Goal: Communication & Community: Answer question/provide support

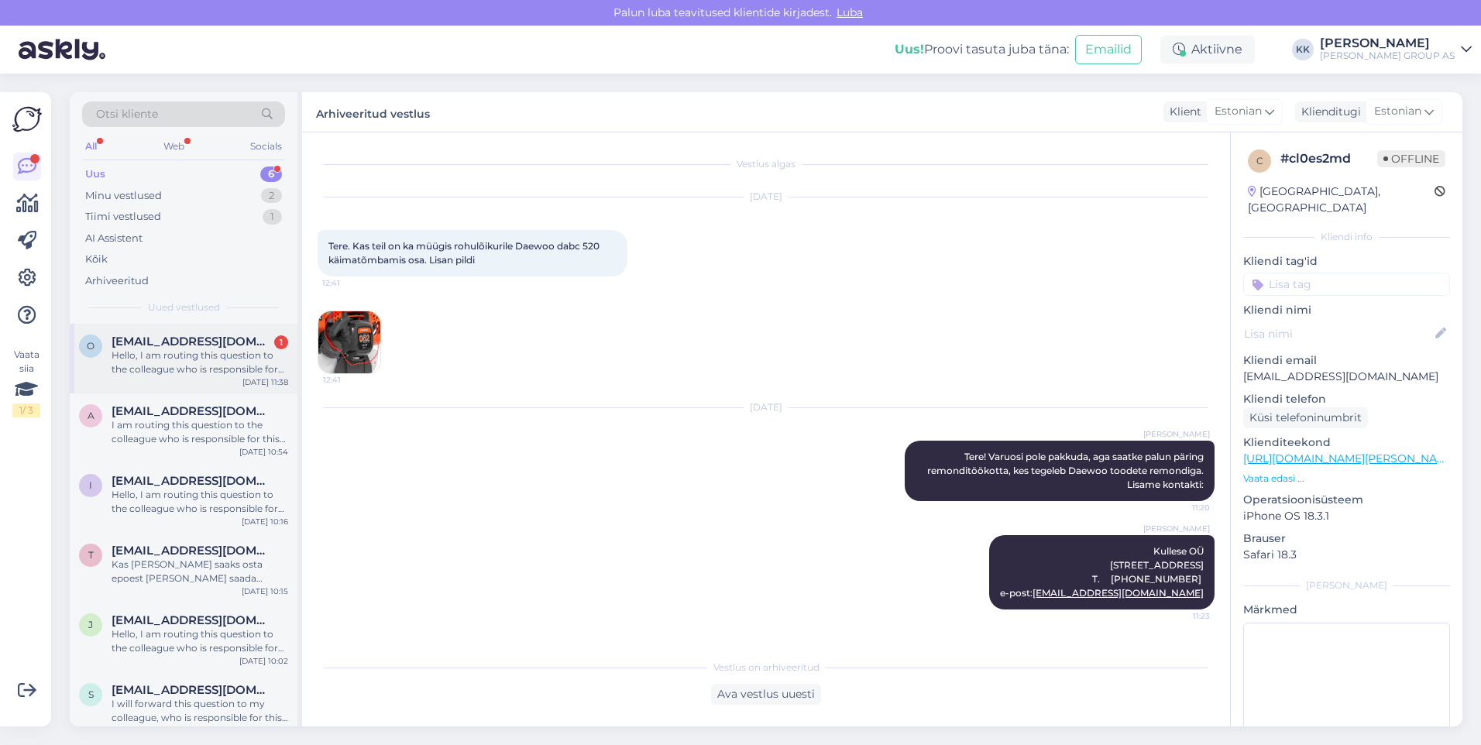
click at [180, 357] on div "Hello, I am routing this question to the colleague who is responsible for this …" at bounding box center [200, 363] width 177 height 28
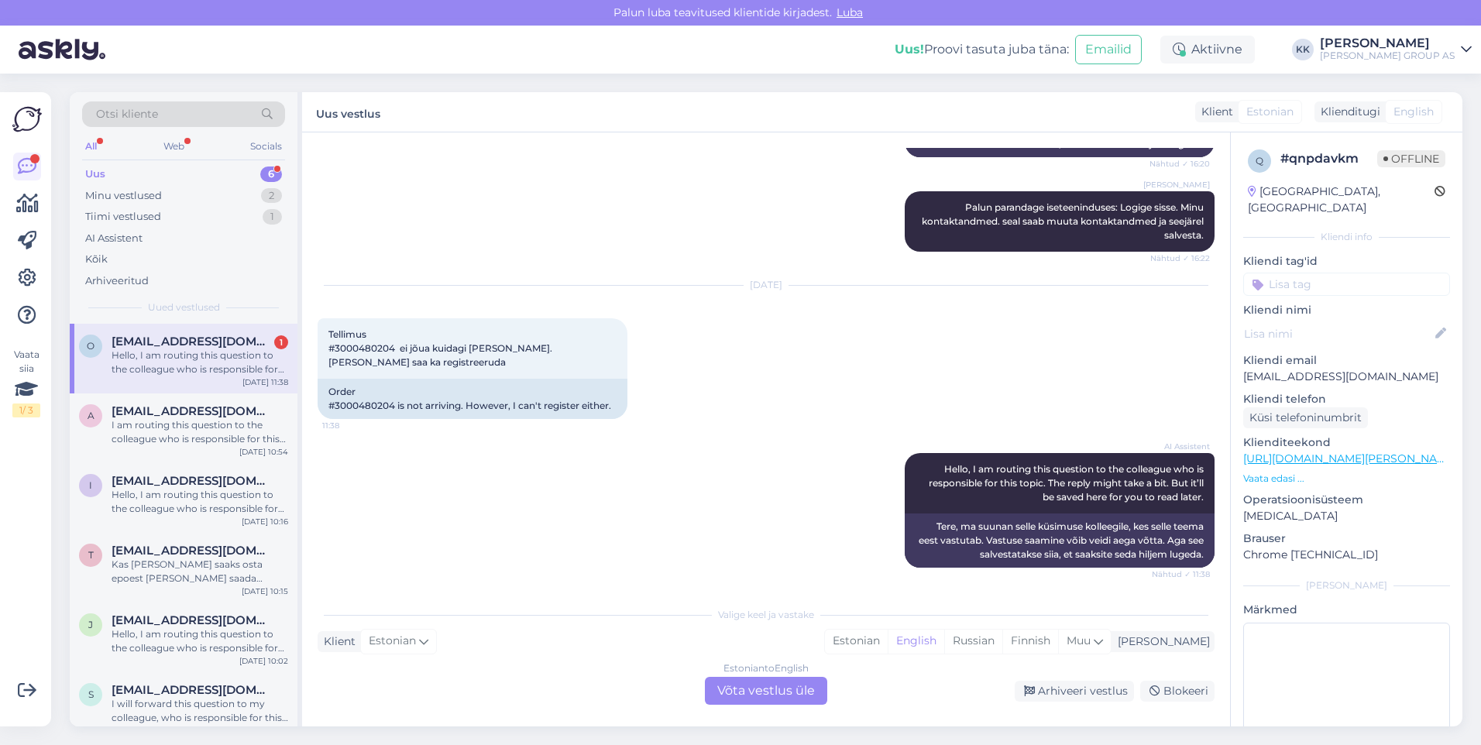
scroll to position [322, 0]
click at [888, 639] on div "Estonian" at bounding box center [856, 641] width 63 height 23
click at [740, 689] on div "Estonian to Estonian Võta vestlus üle" at bounding box center [766, 691] width 122 height 28
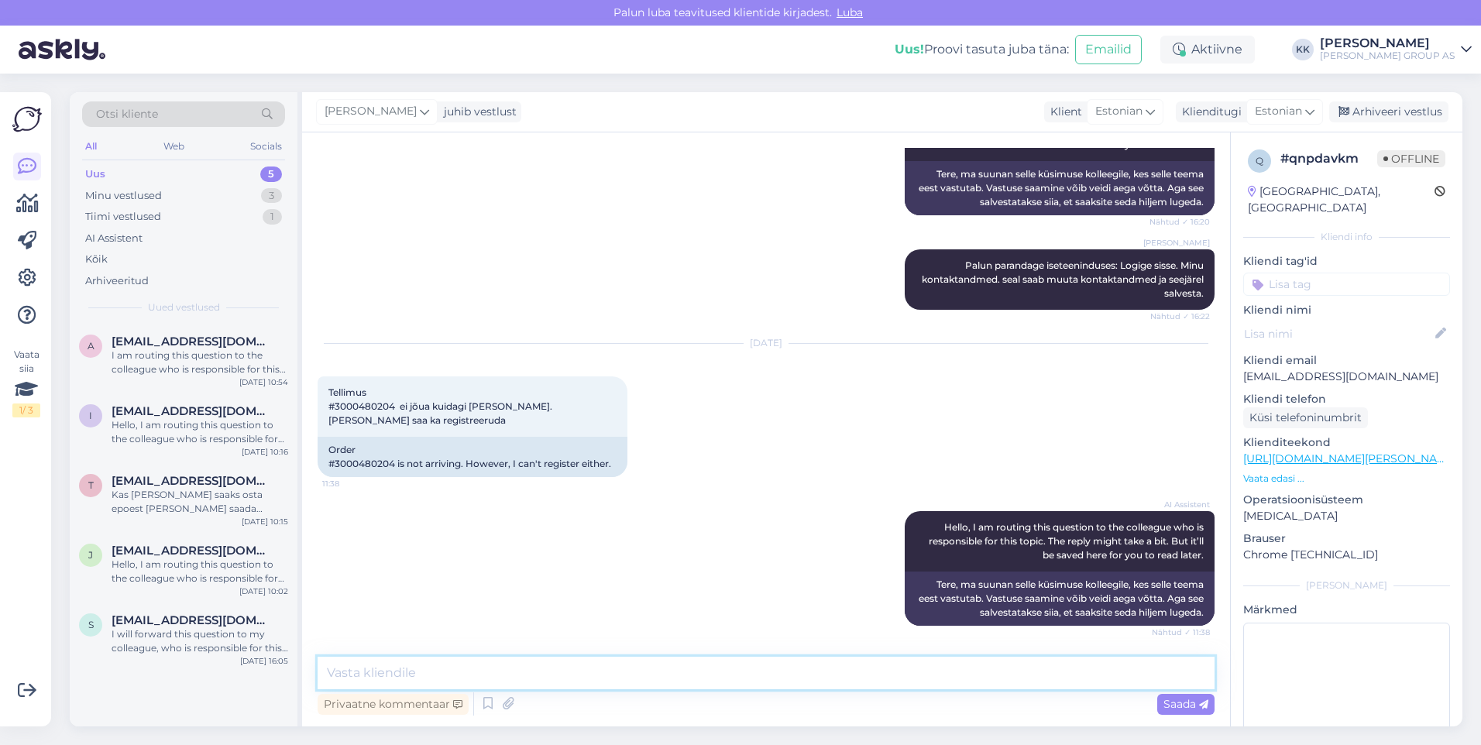
click at [380, 676] on textarea at bounding box center [766, 673] width 897 height 33
click at [757, 673] on textarea "Tere! Tellimus on väljastamiseks valmis [GEOGRAPHIC_DATA] Bauhofis. Teavitus o …" at bounding box center [766, 673] width 897 height 33
click at [849, 675] on textarea "Tere! Tellimus on väljastamiseks valmis [GEOGRAPHIC_DATA] Bauhofis. Teavitus on…" at bounding box center [766, 673] width 897 height 33
type textarea "Tere! Tellimus on väljastamiseks valmis [GEOGRAPHIC_DATA] Bauhofis. Teavitus on…"
click at [1177, 697] on span "Saada" at bounding box center [1185, 704] width 45 height 14
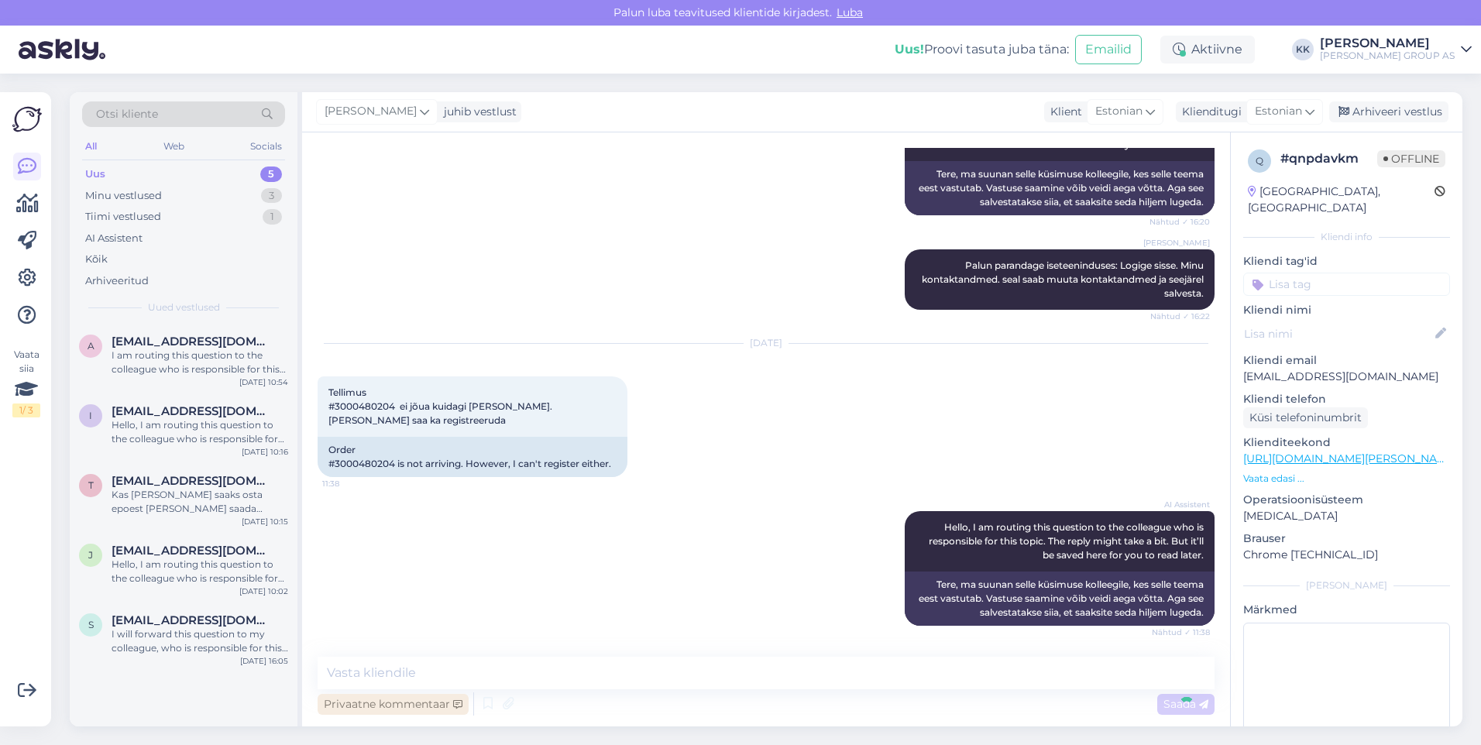
scroll to position [345, 0]
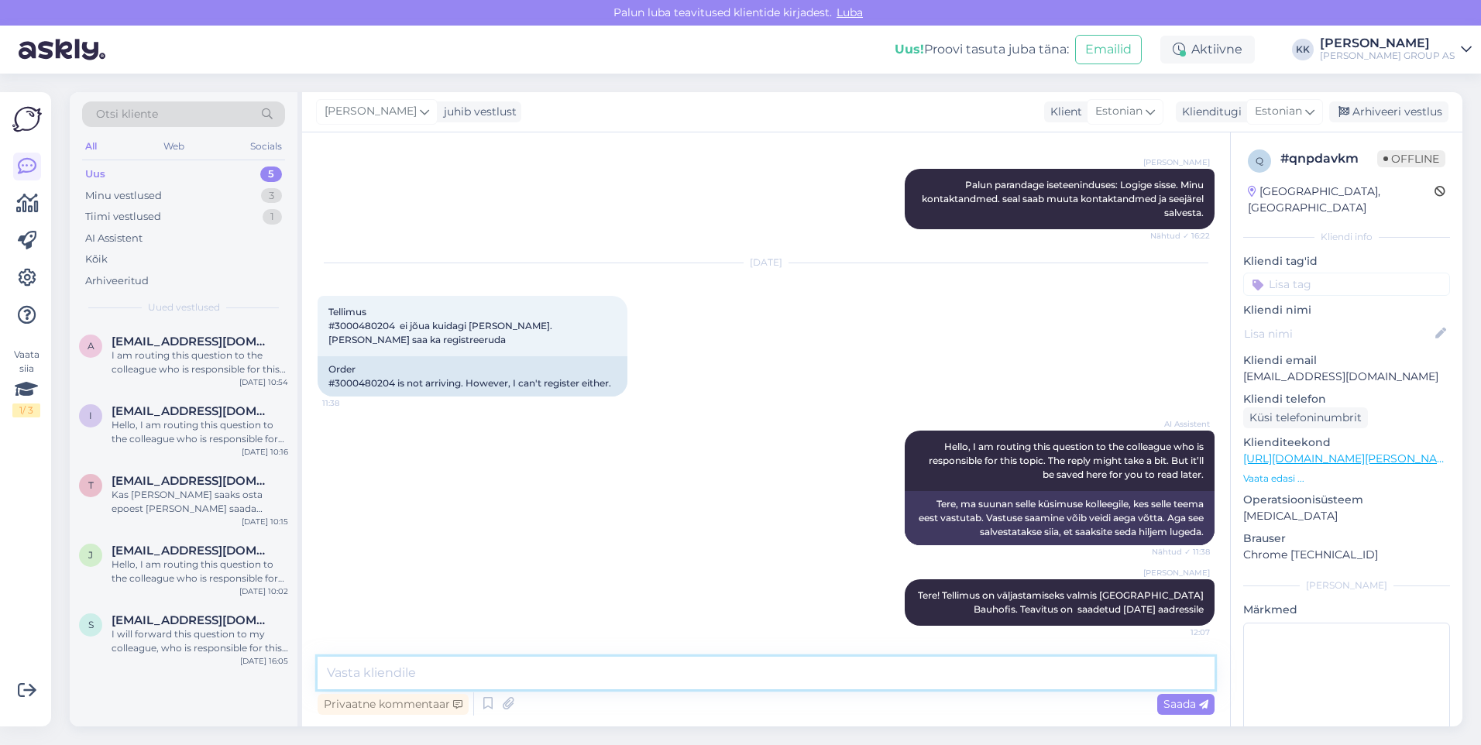
click at [385, 674] on textarea at bounding box center [766, 673] width 897 height 33
paste textarea "[EMAIL_ADDRESS][DOMAIN_NAME]"
type textarea "[EMAIL_ADDRESS][DOMAIN_NAME]"
click at [1172, 703] on span "Saada" at bounding box center [1185, 704] width 45 height 14
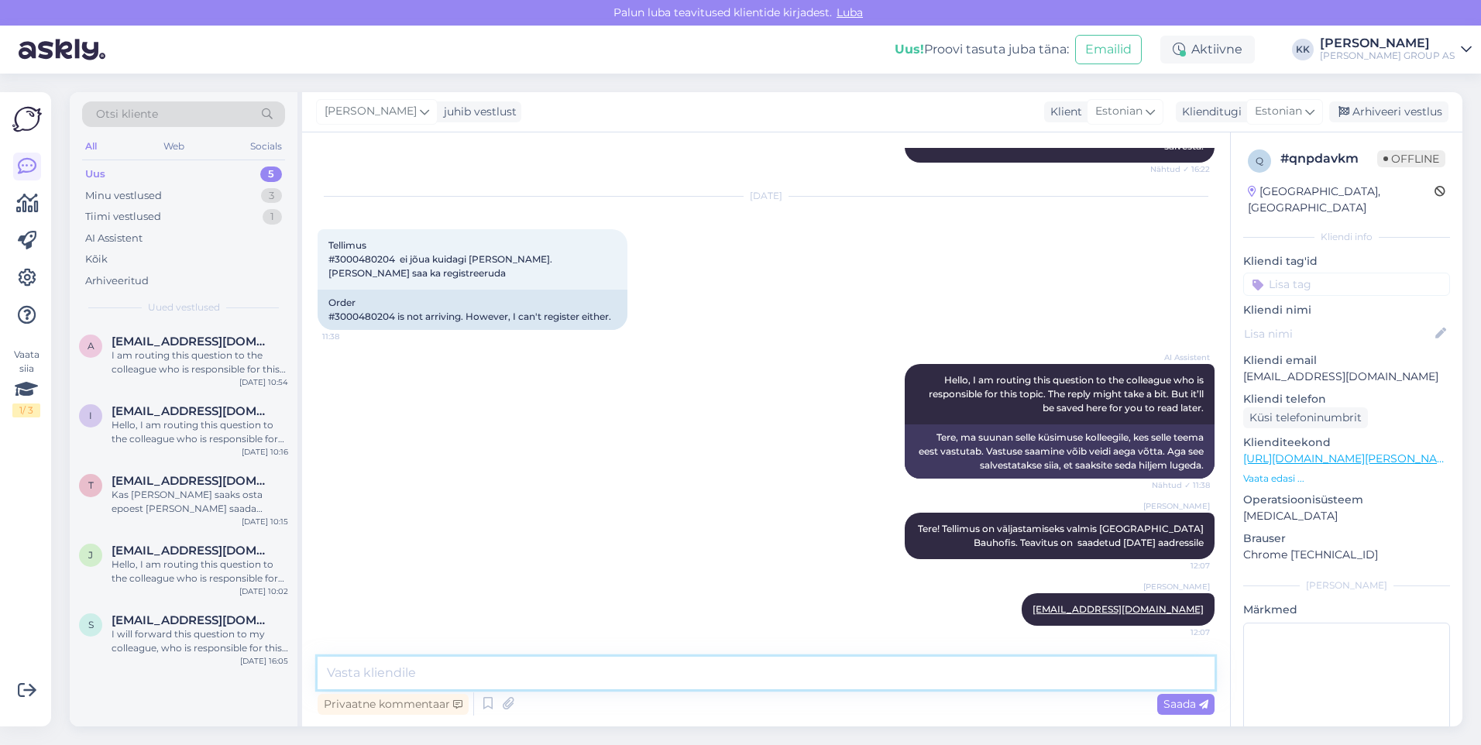
click at [339, 672] on textarea at bounding box center [766, 673] width 897 height 33
type textarea "Kontrollige palun , kas teavitus on läinud rämpsposti kausta"
click at [1175, 703] on span "Saada" at bounding box center [1185, 704] width 45 height 14
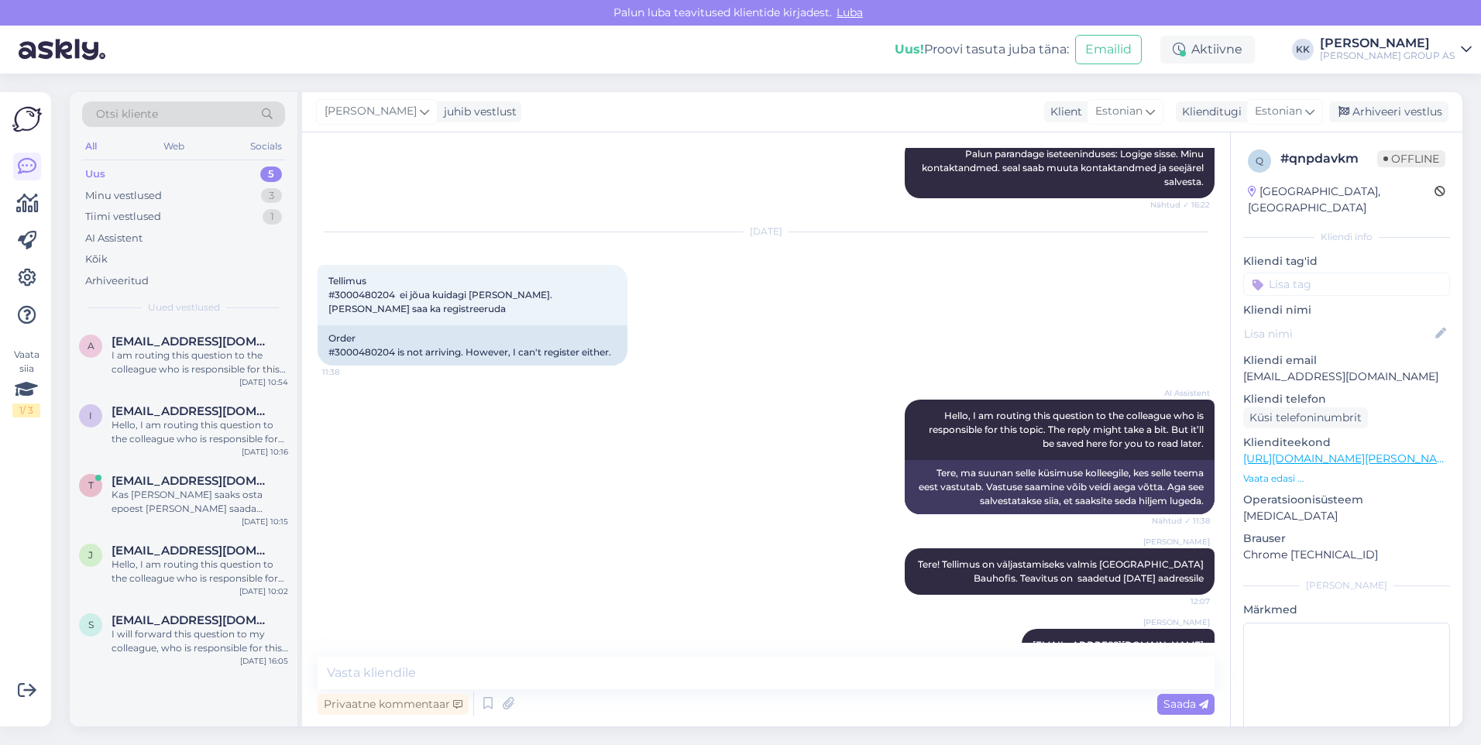
scroll to position [478, 0]
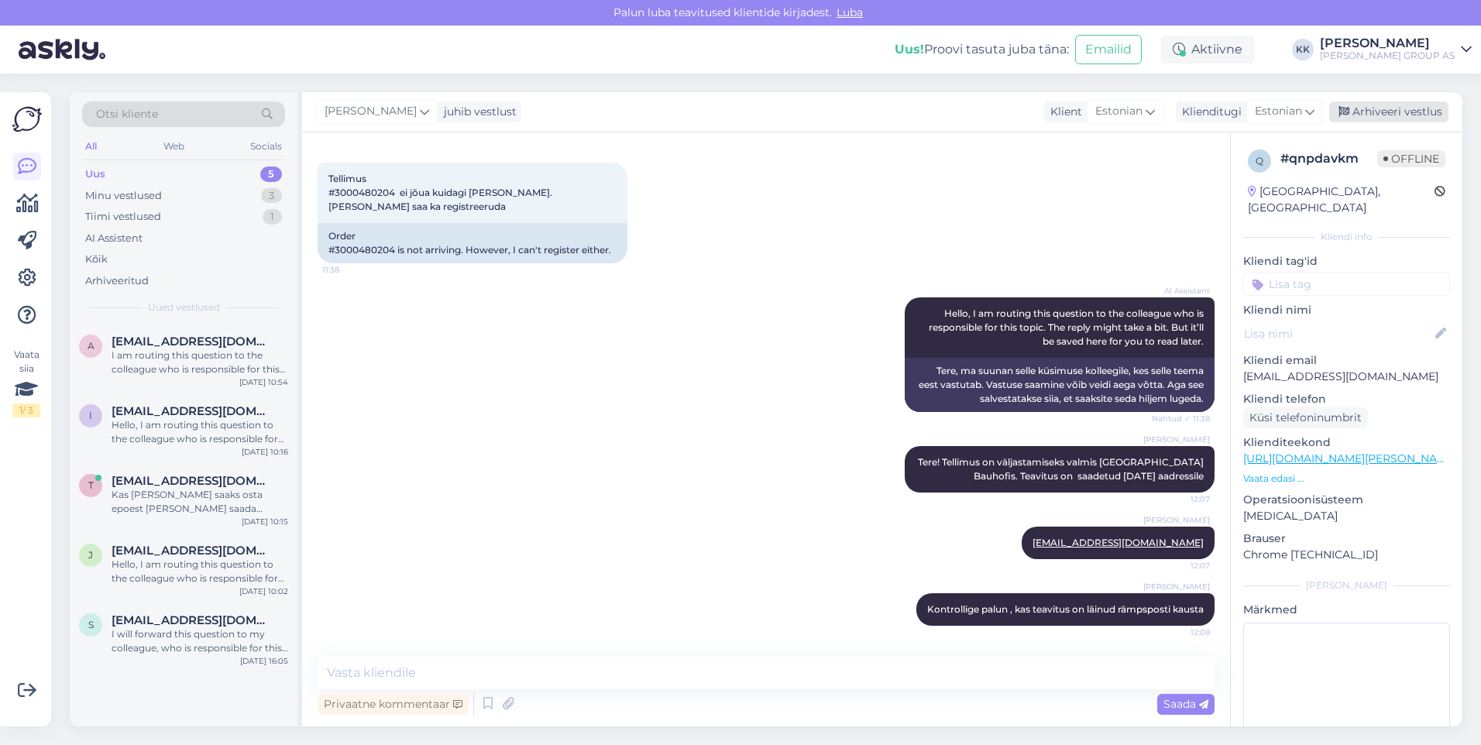
click at [1385, 111] on div "Arhiveeri vestlus" at bounding box center [1388, 111] width 119 height 21
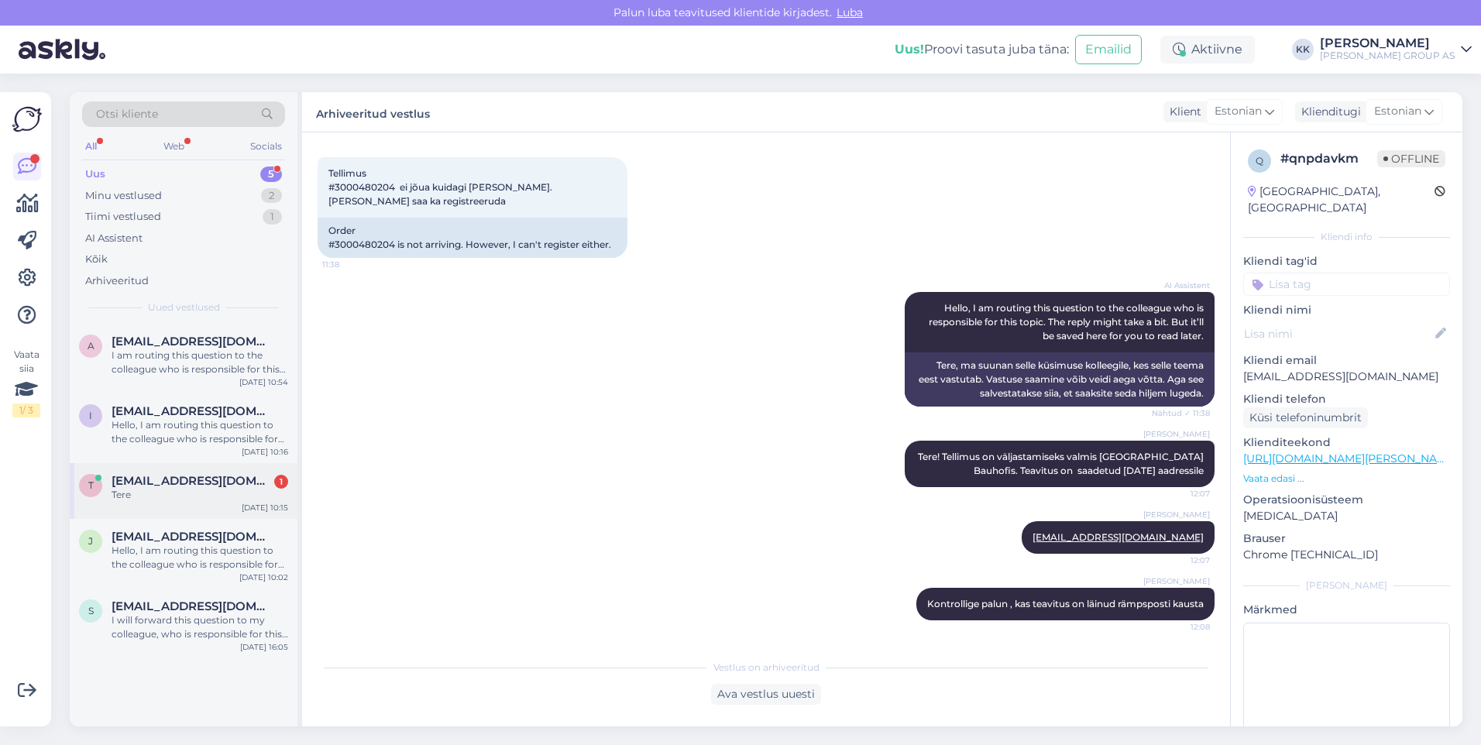
click at [156, 485] on span "[EMAIL_ADDRESS][DOMAIN_NAME]" at bounding box center [192, 481] width 161 height 14
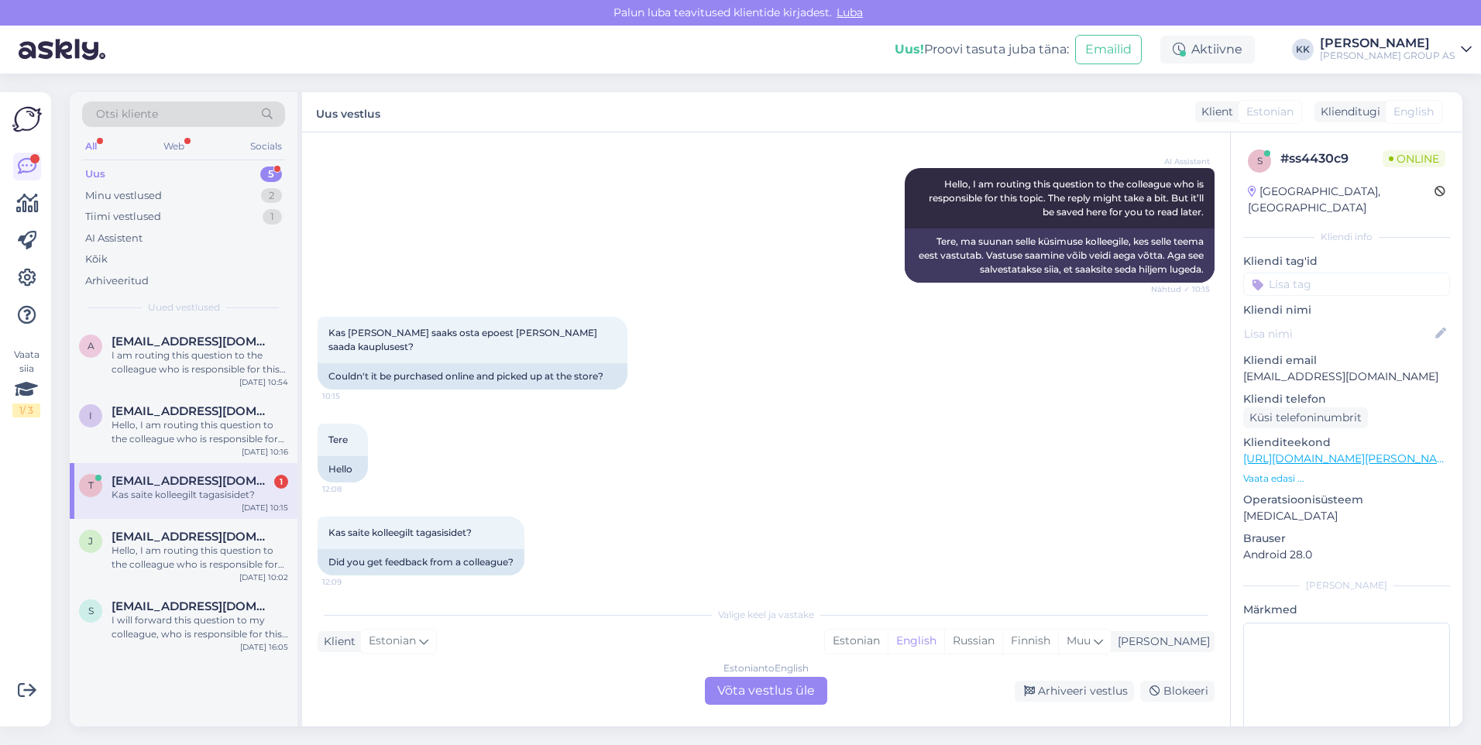
scroll to position [177, 0]
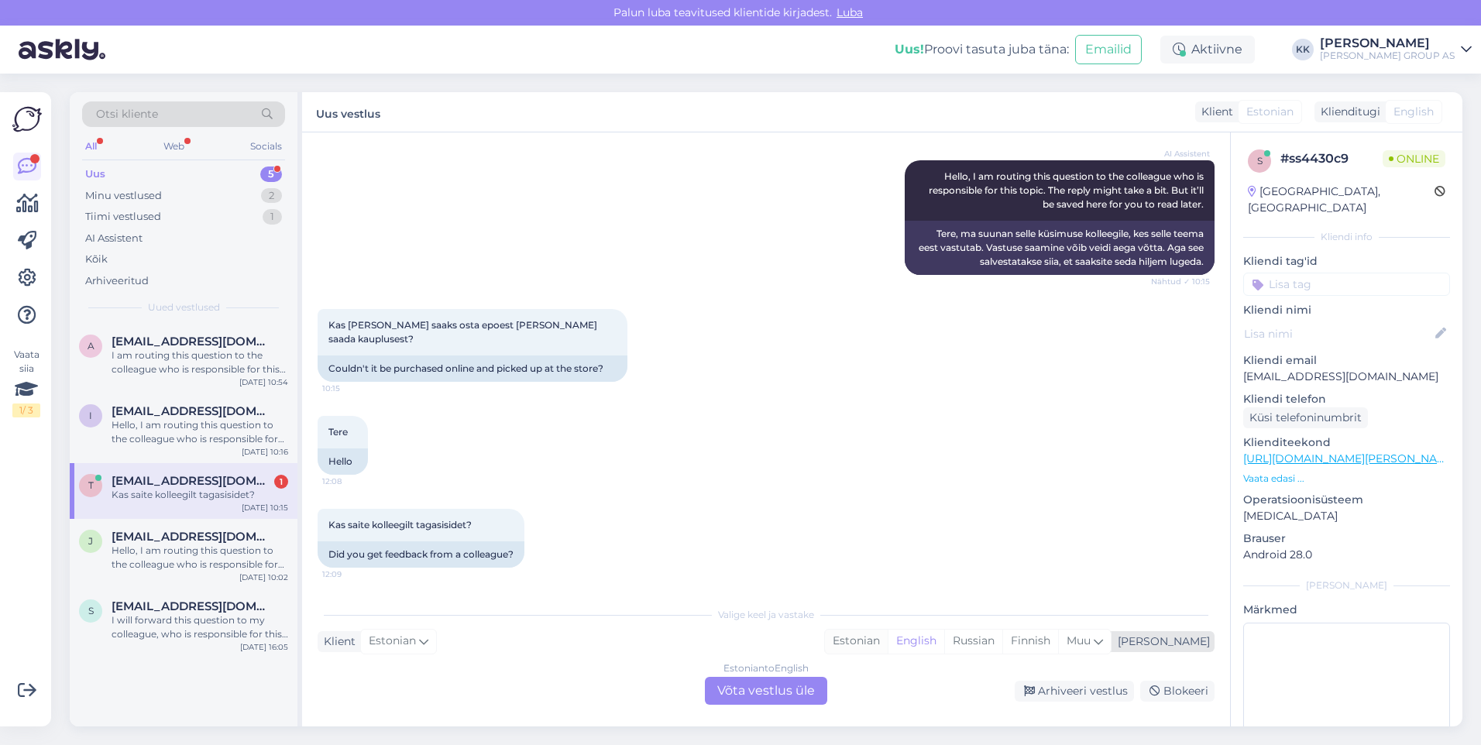
click at [888, 638] on div "Estonian" at bounding box center [856, 641] width 63 height 23
click at [758, 685] on div "Estonian to Estonian Võta vestlus üle" at bounding box center [766, 691] width 122 height 28
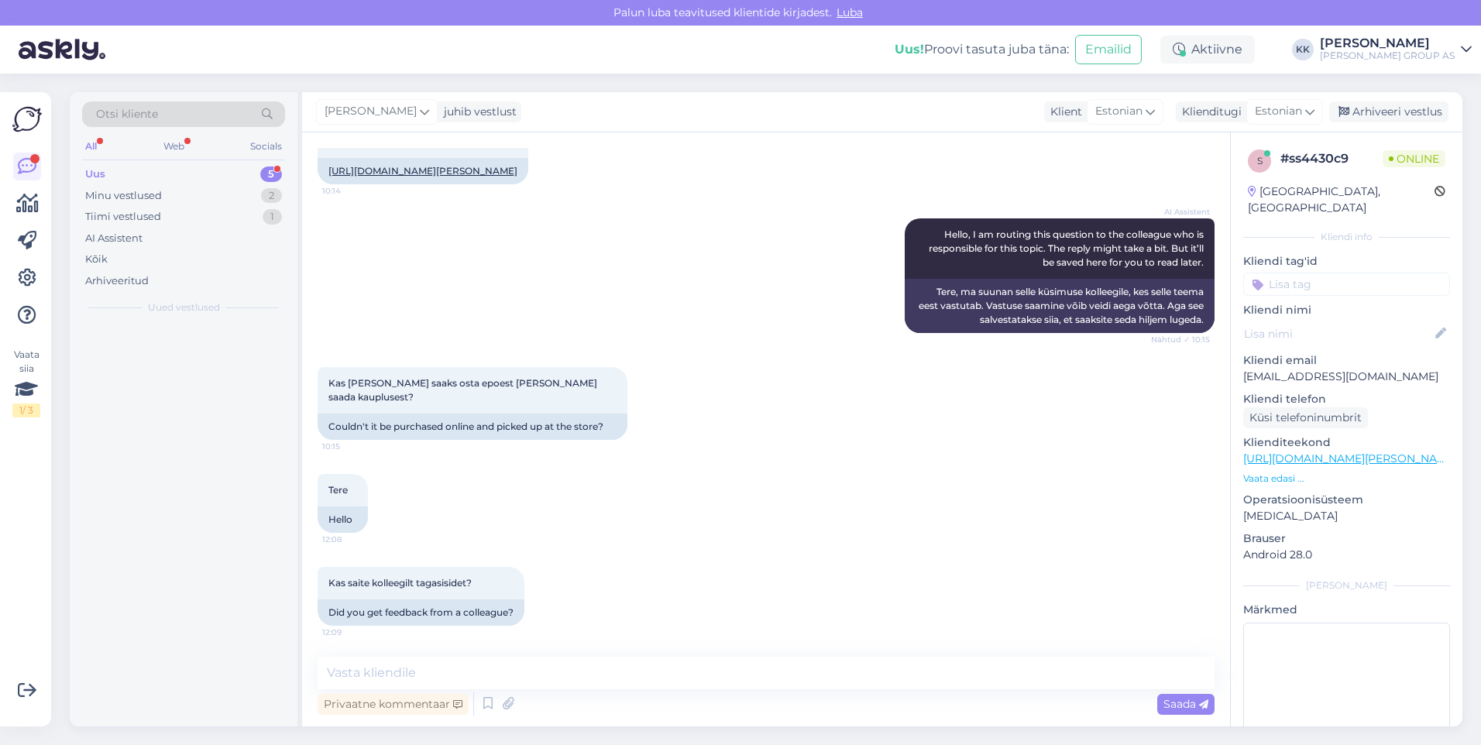
scroll to position [119, 0]
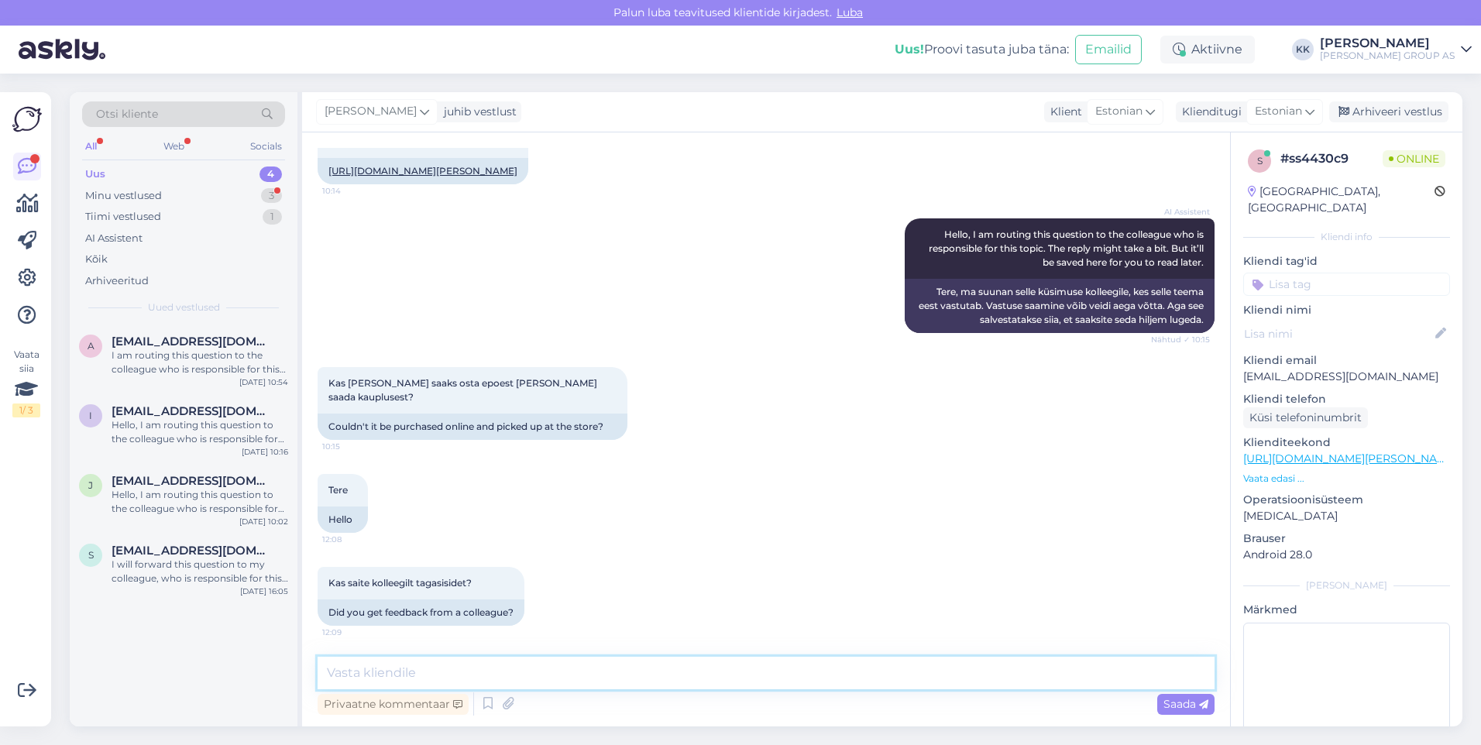
click at [371, 680] on textarea at bounding box center [766, 673] width 897 height 33
type textarea "Tasuta tarnet kauplusesse pole. Võimalik on panna tarneaadressiks kaupluse aadr…"
click at [1184, 700] on span "Saada" at bounding box center [1185, 704] width 45 height 14
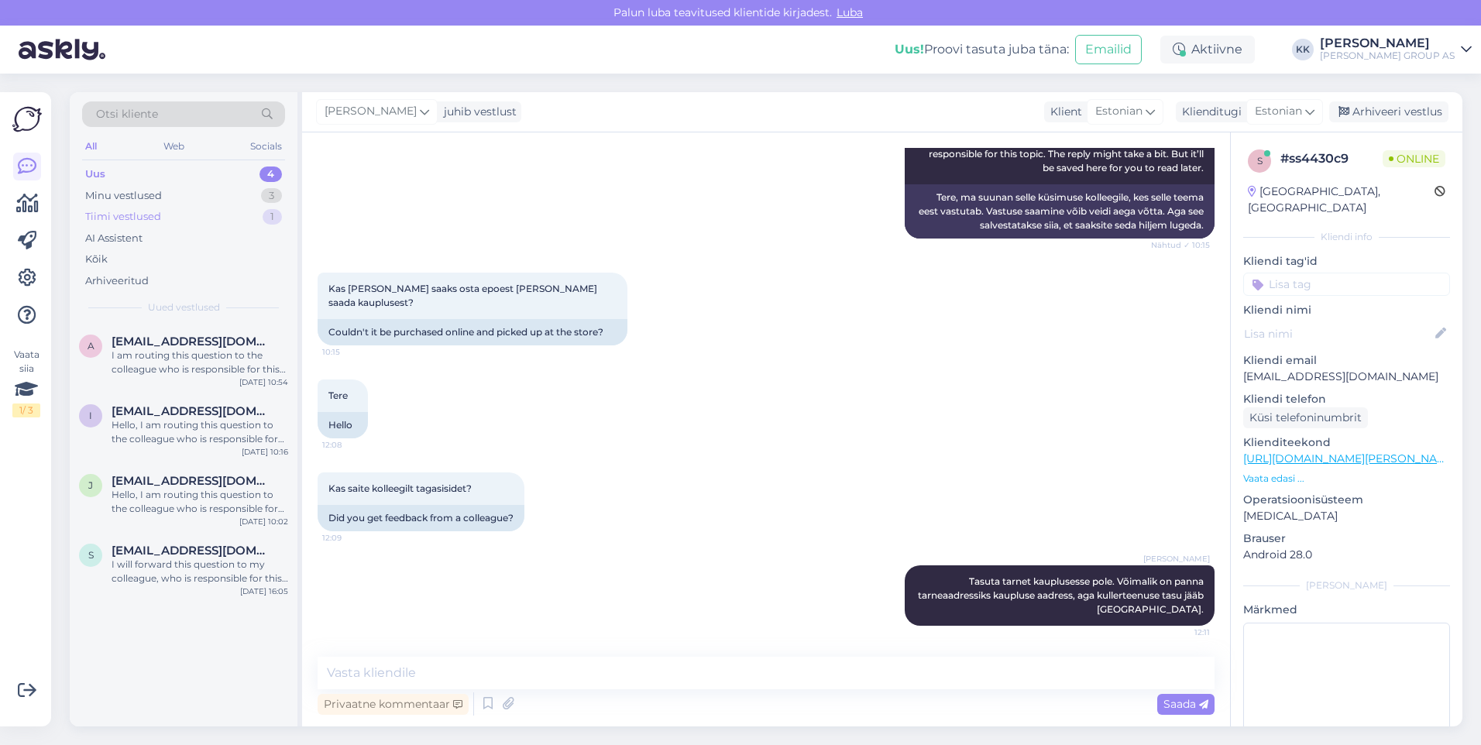
click at [145, 215] on div "Tiimi vestlused" at bounding box center [123, 216] width 76 height 15
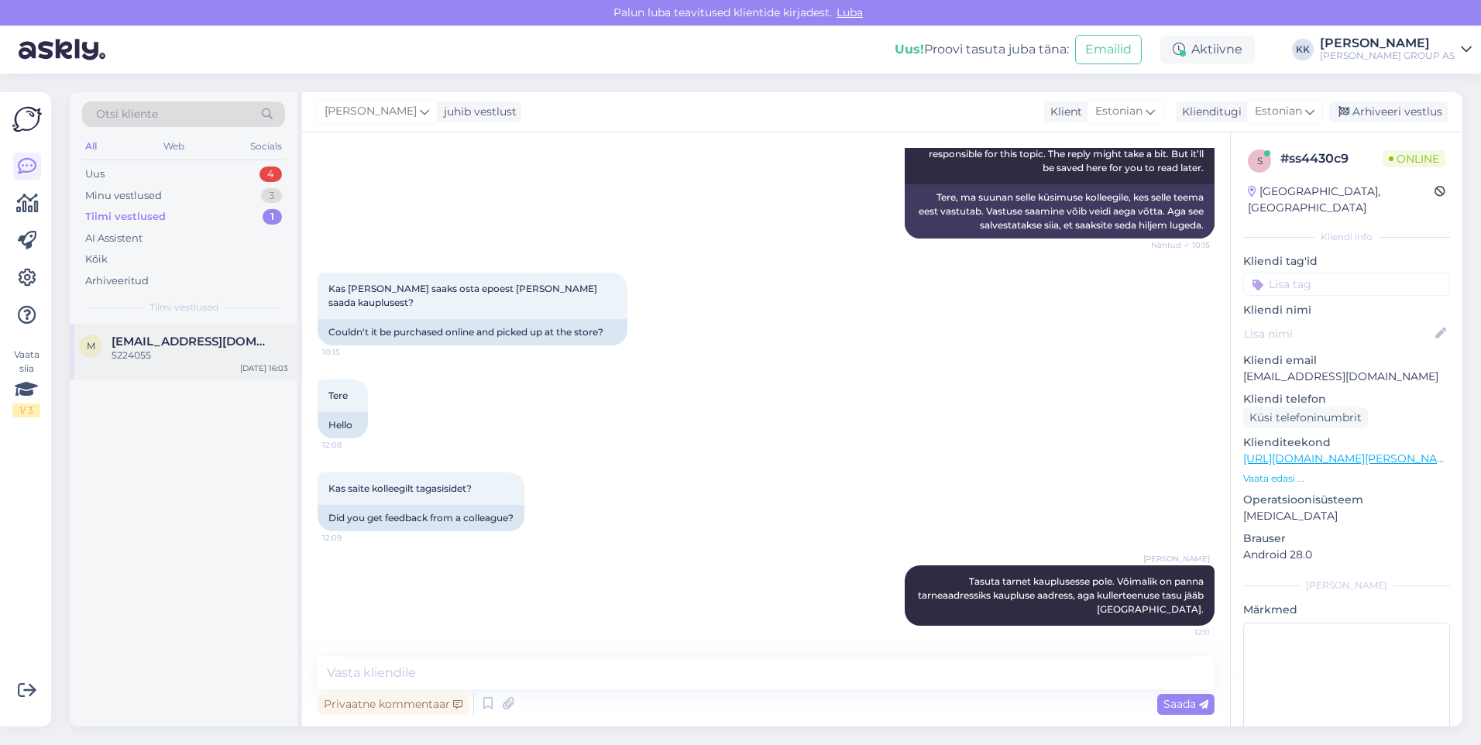
click at [159, 345] on span "[EMAIL_ADDRESS][DOMAIN_NAME]" at bounding box center [192, 342] width 161 height 14
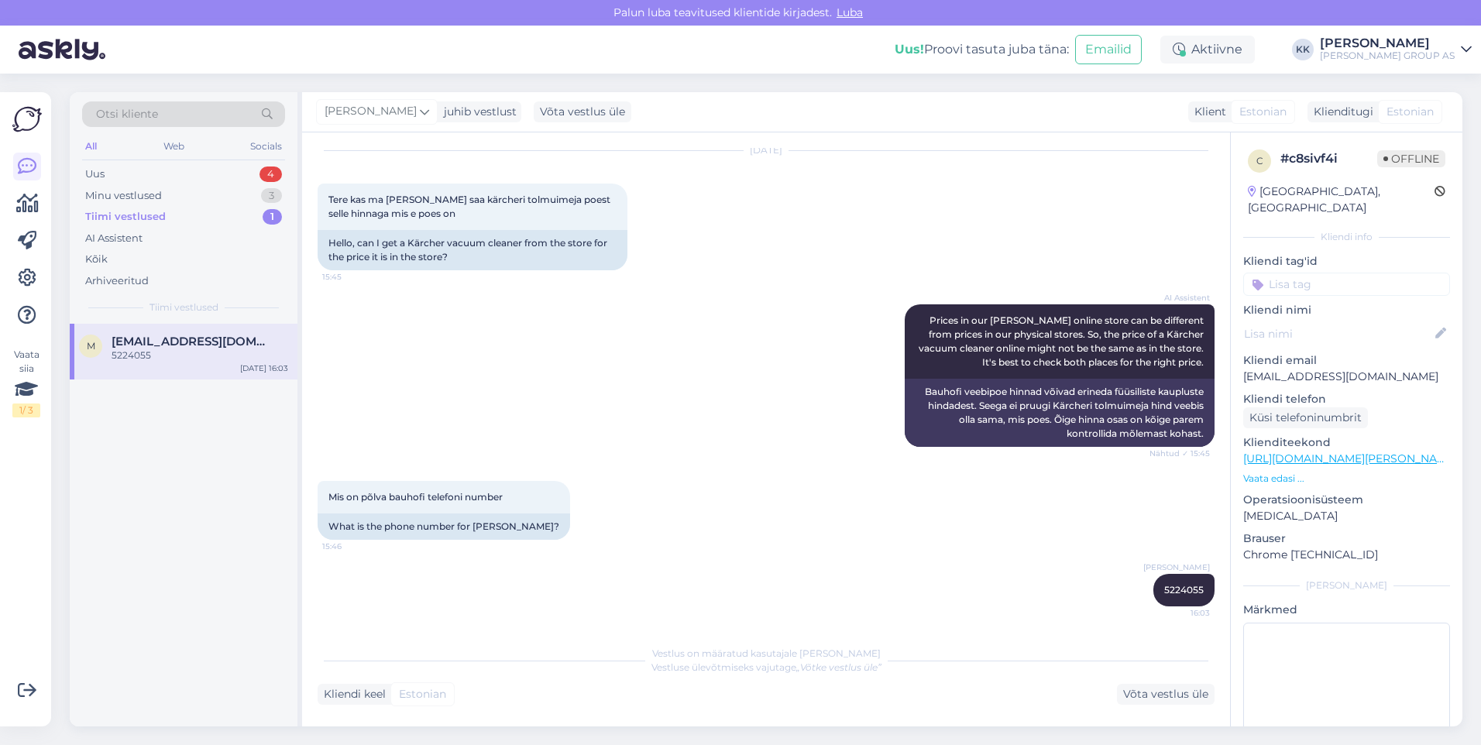
scroll to position [46, 0]
click at [1148, 690] on div "Võta vestlus üle" at bounding box center [1166, 694] width 98 height 21
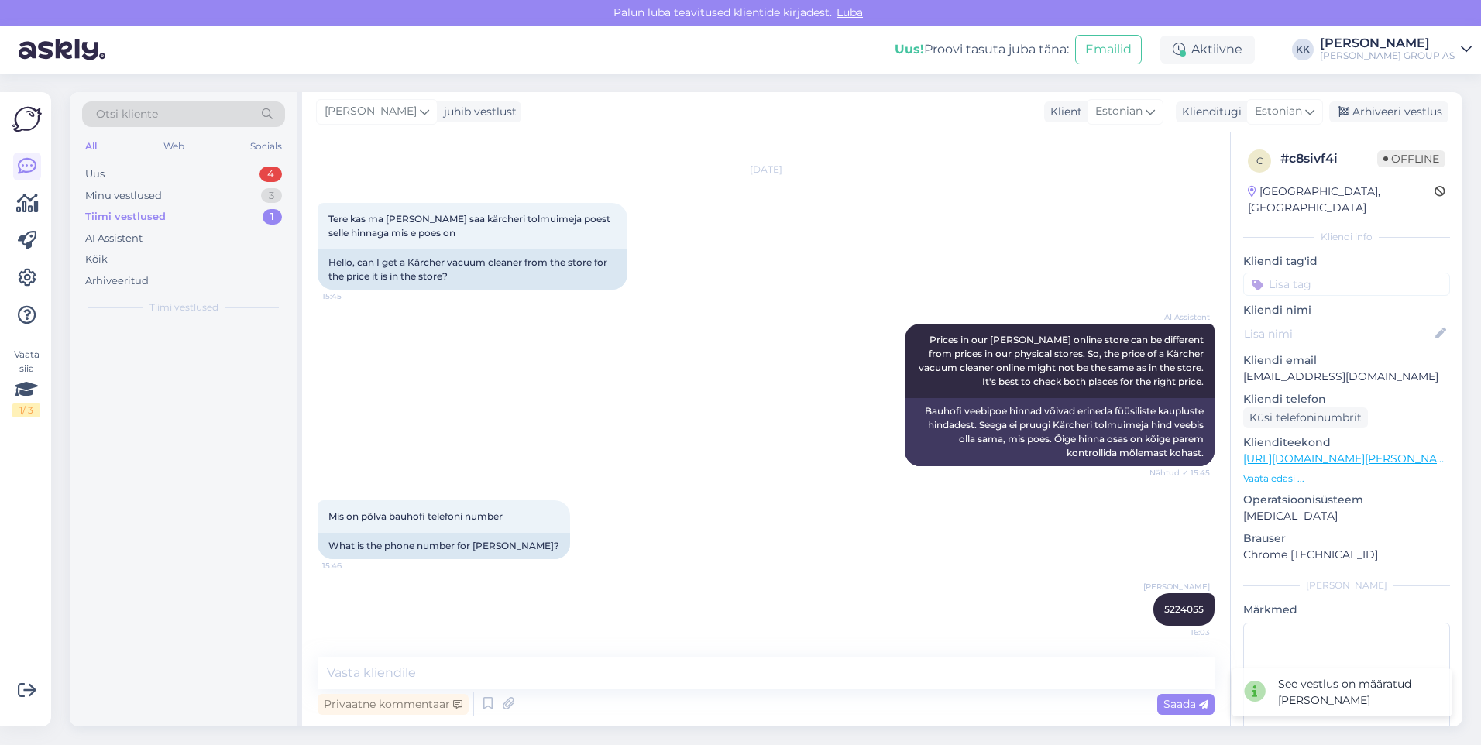
scroll to position [27, 0]
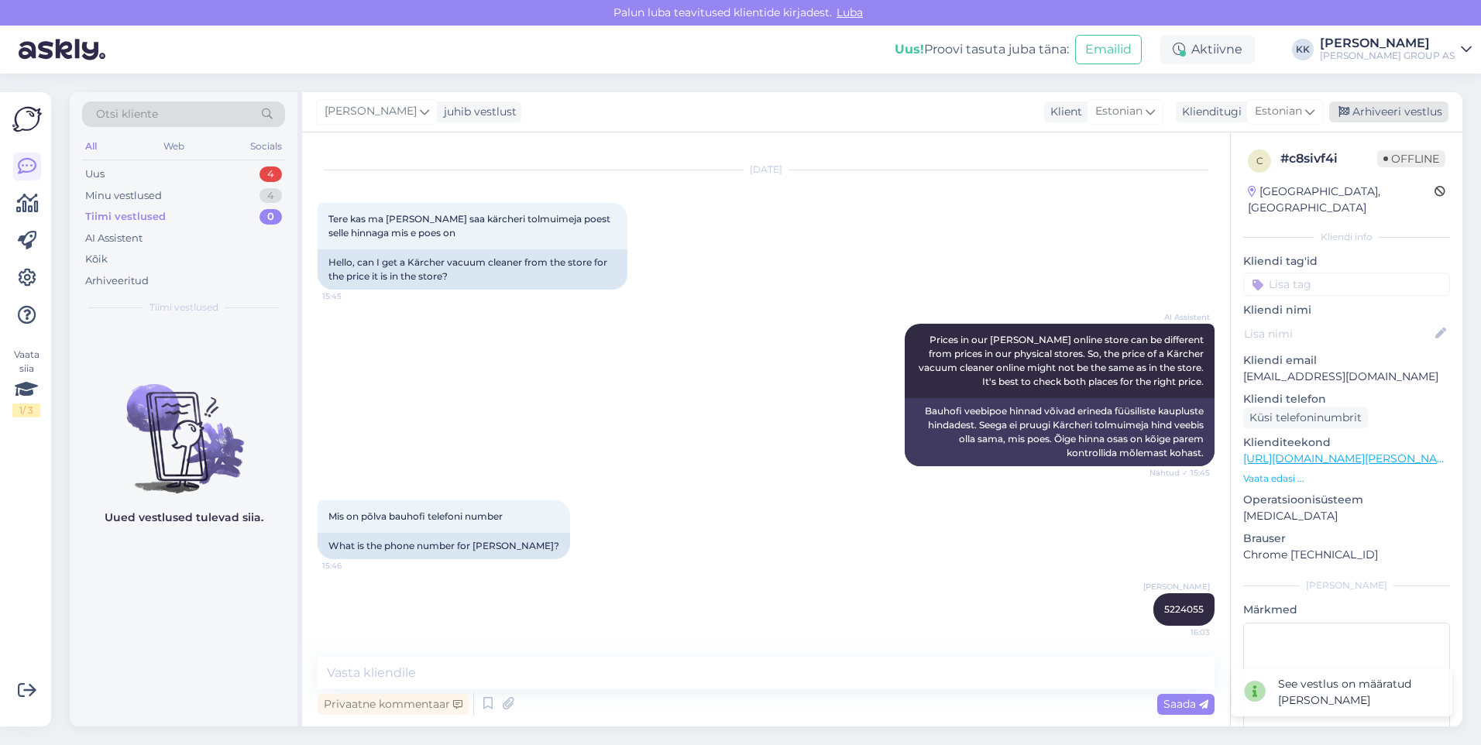
click at [1380, 108] on div "Arhiveeri vestlus" at bounding box center [1388, 111] width 119 height 21
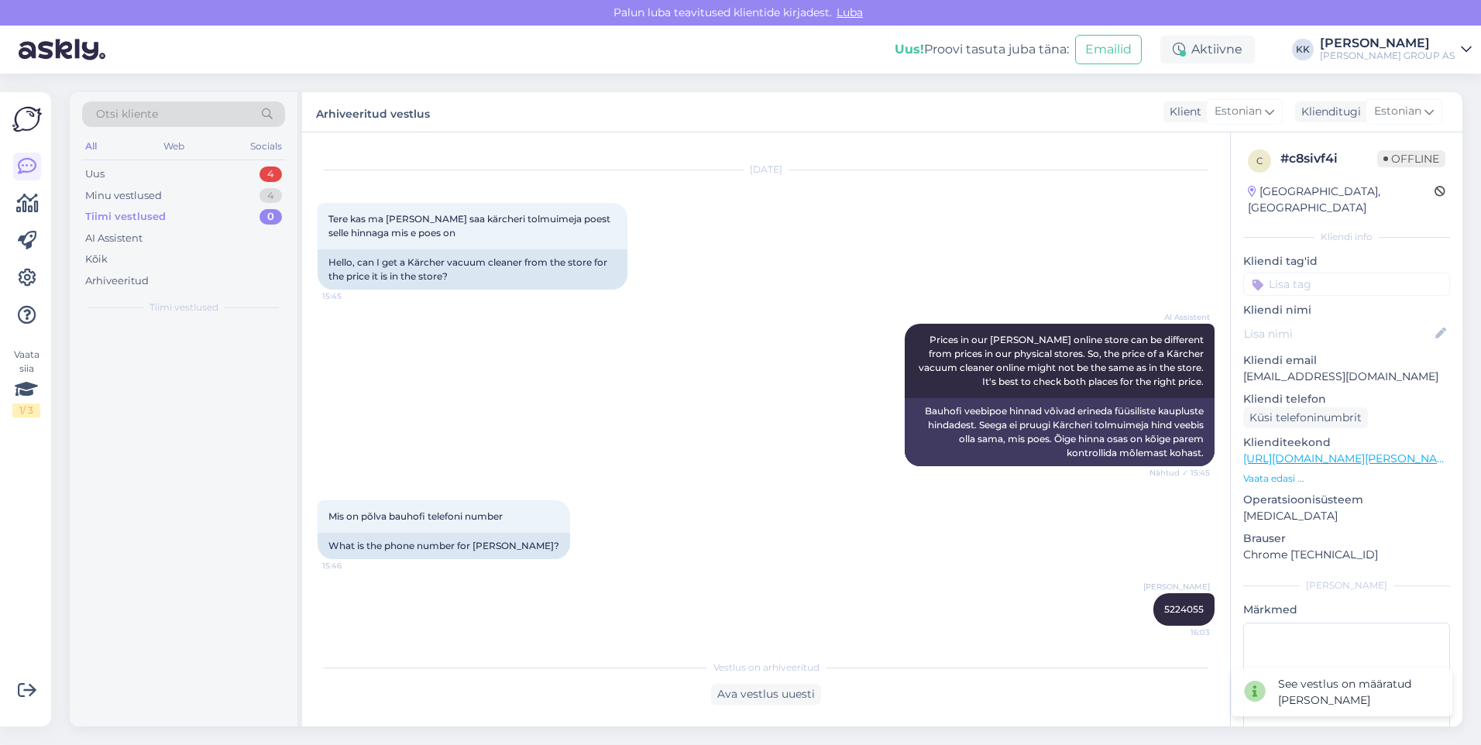
scroll to position [33, 0]
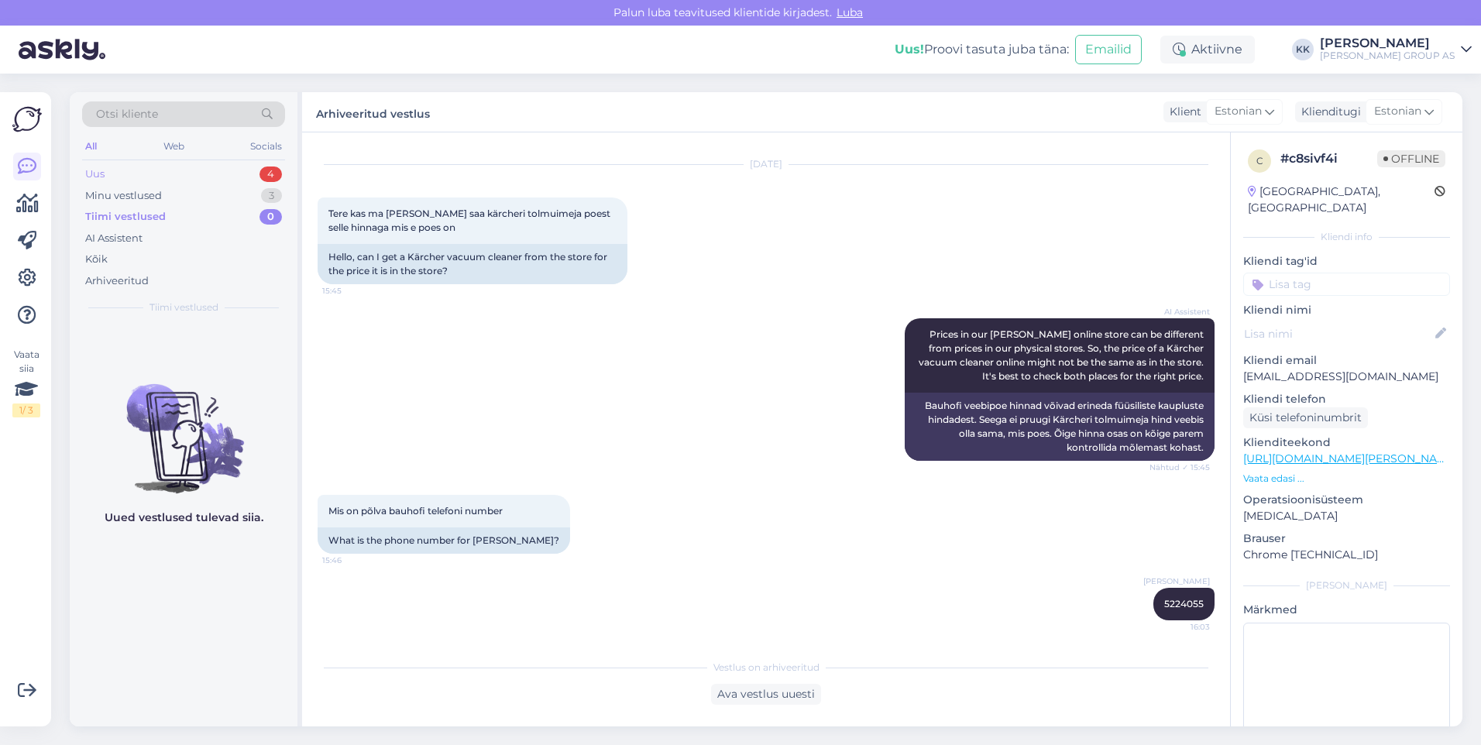
click at [122, 169] on div "Uus 4" at bounding box center [183, 174] width 203 height 22
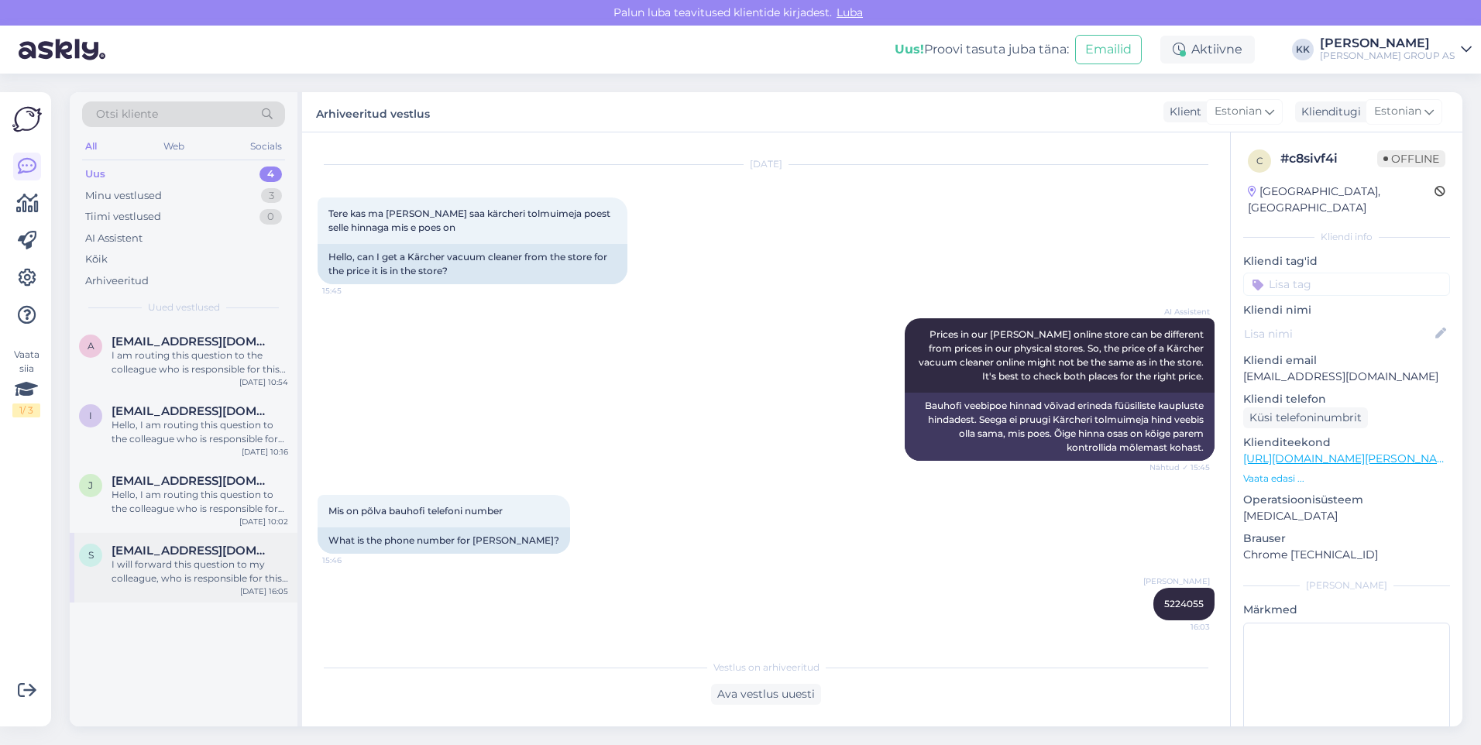
click at [176, 563] on div "I will forward this question to my colleague, who is responsible for this. The …" at bounding box center [200, 572] width 177 height 28
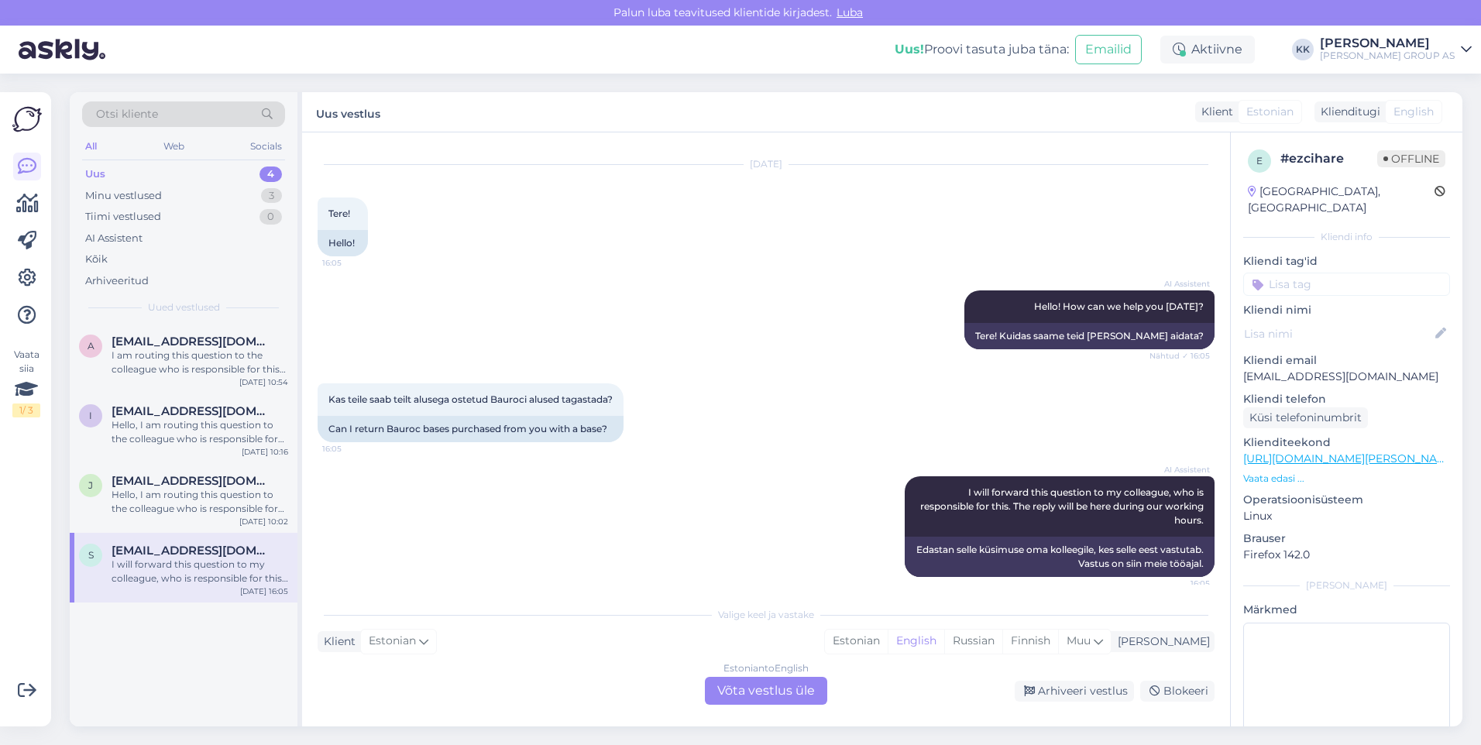
scroll to position [56, 0]
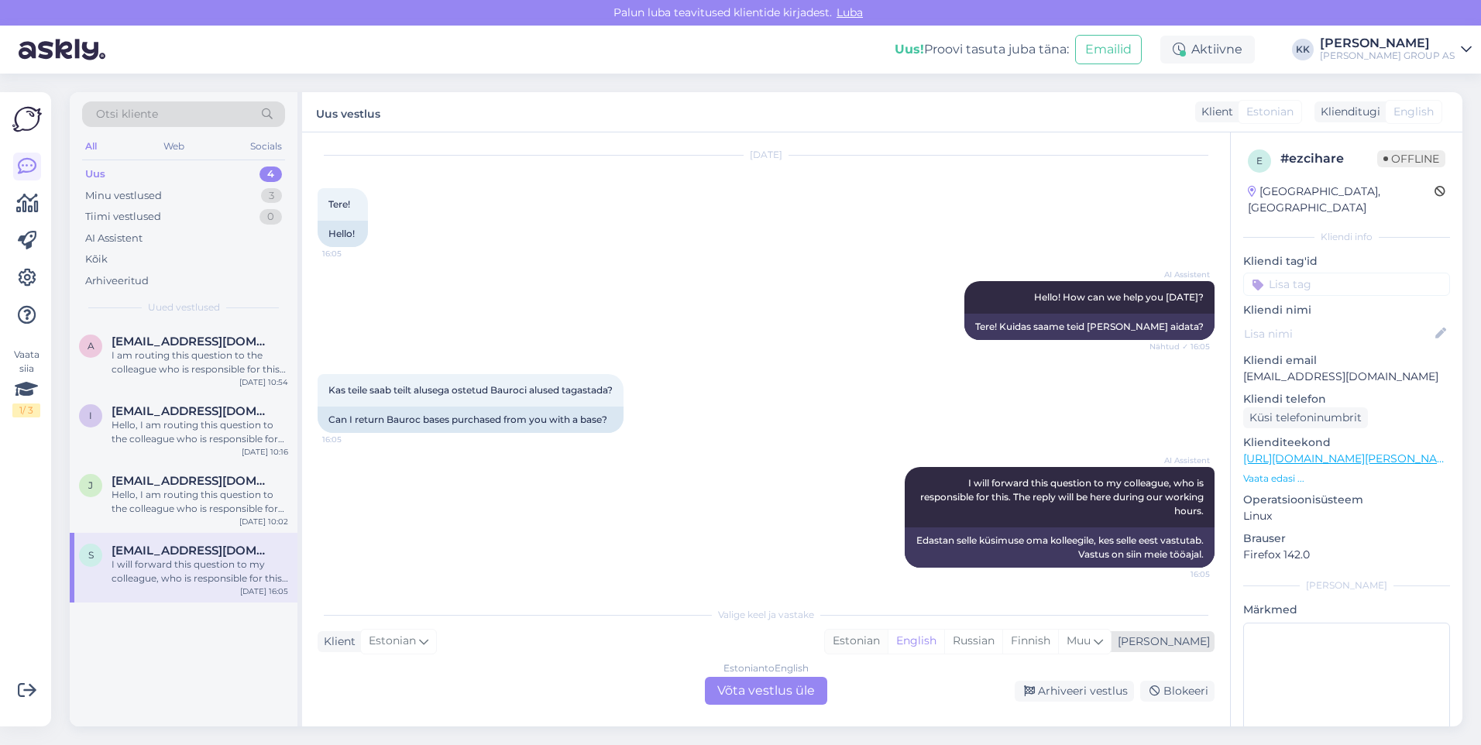
click at [888, 637] on div "Estonian" at bounding box center [856, 641] width 63 height 23
click at [762, 687] on div "Estonian to Estonian Võta vestlus üle" at bounding box center [766, 691] width 122 height 28
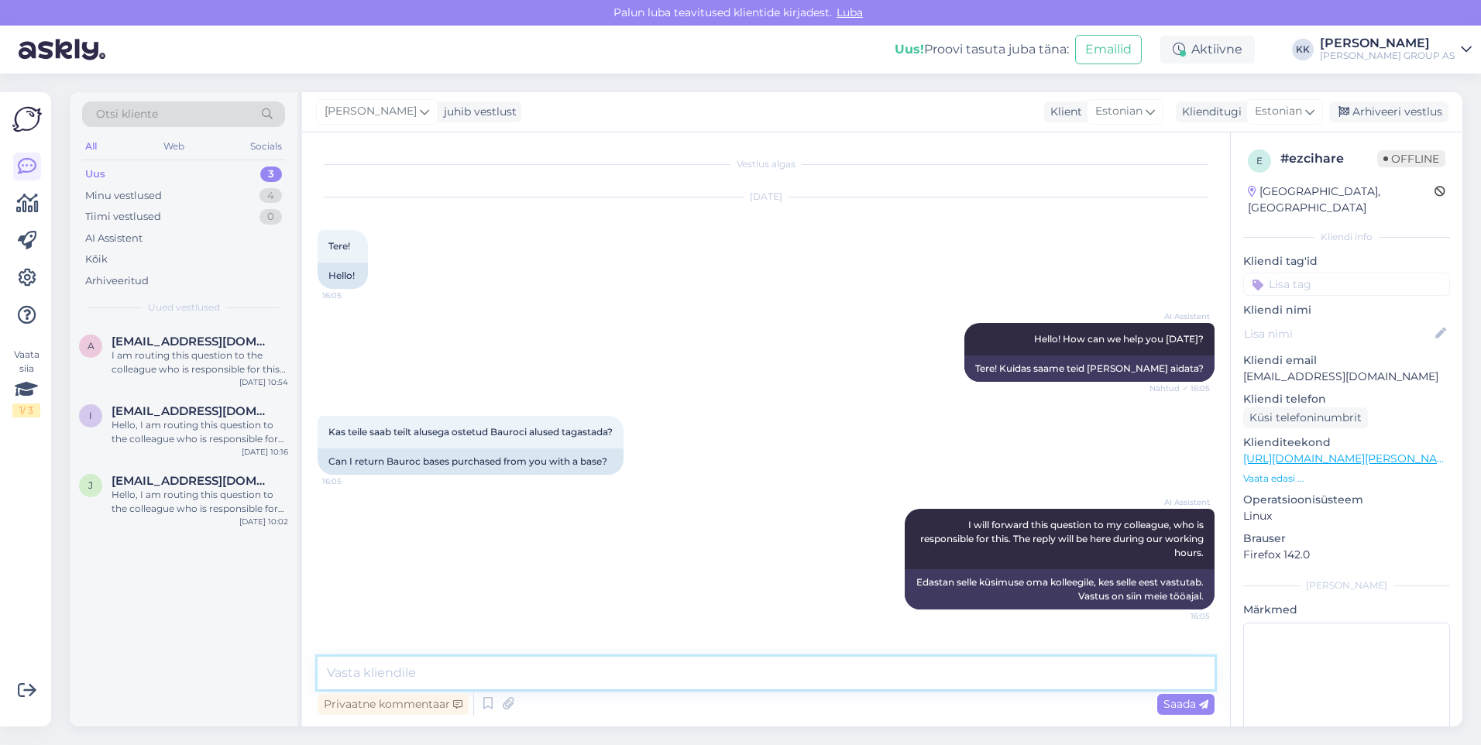
click at [366, 671] on textarea at bounding box center [766, 673] width 897 height 33
type textarea "Tere! Ostuarve alusel saate sama koguse aluseid tagastada kauplusesse."
click at [1170, 704] on span "Saada" at bounding box center [1185, 704] width 45 height 14
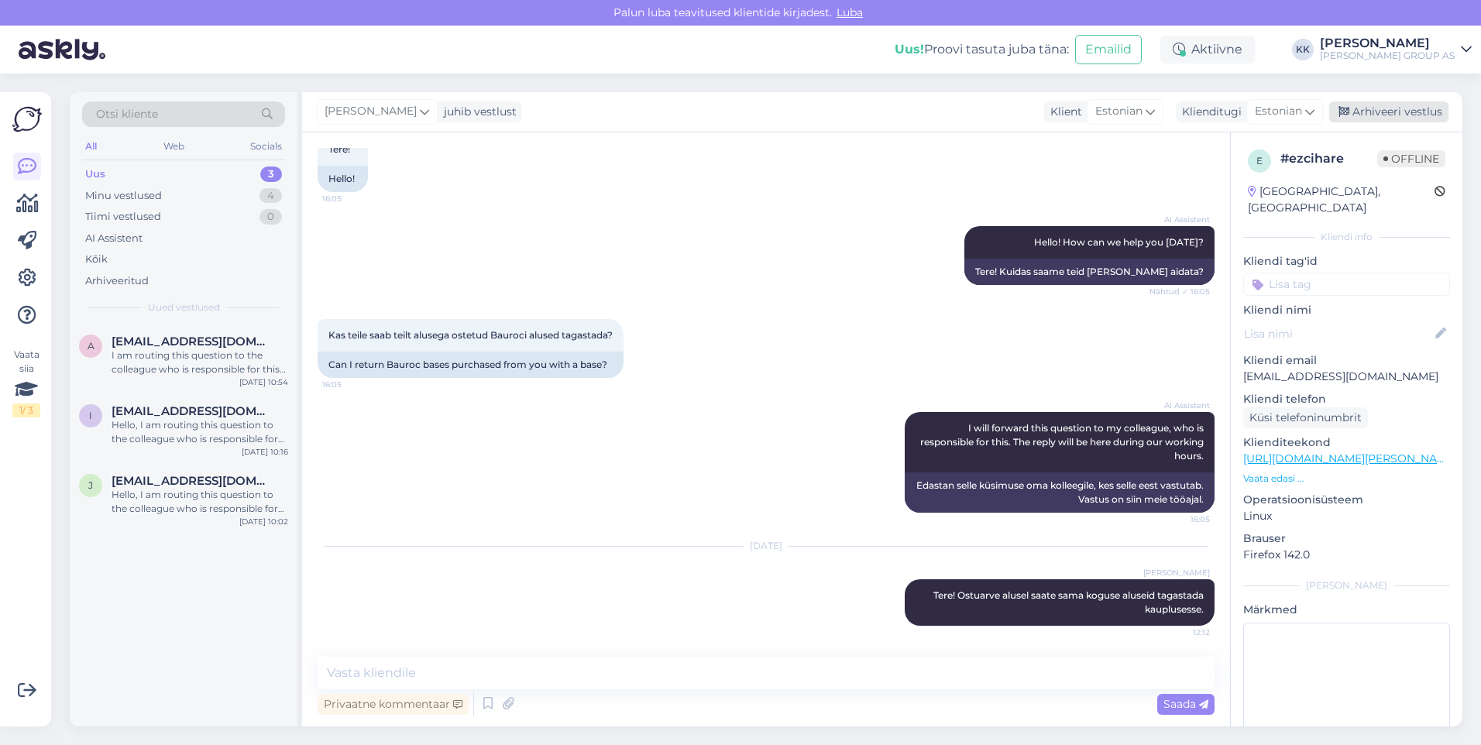
click at [1376, 109] on div "Arhiveeri vestlus" at bounding box center [1388, 111] width 119 height 21
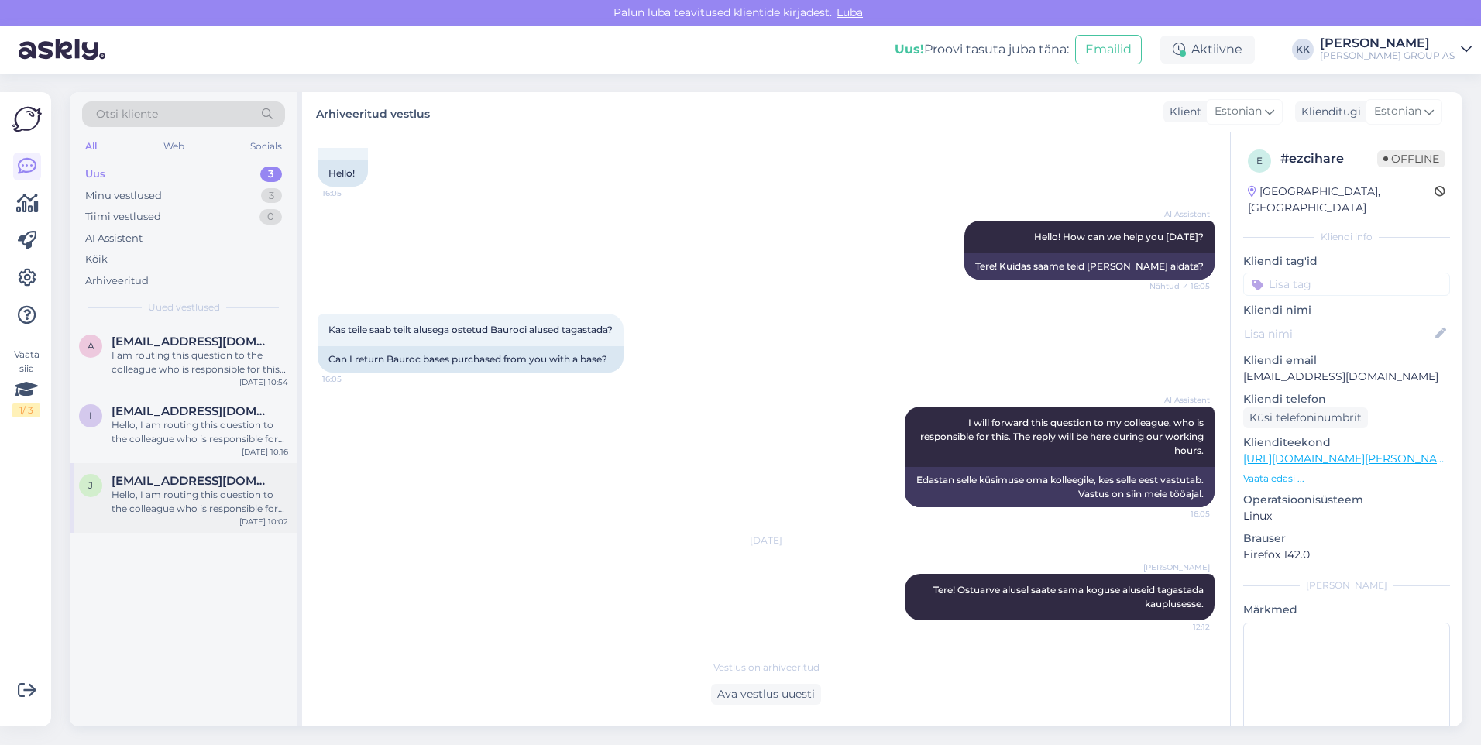
click at [170, 488] on div "Hello, I am routing this question to the colleague who is responsible for this …" at bounding box center [200, 502] width 177 height 28
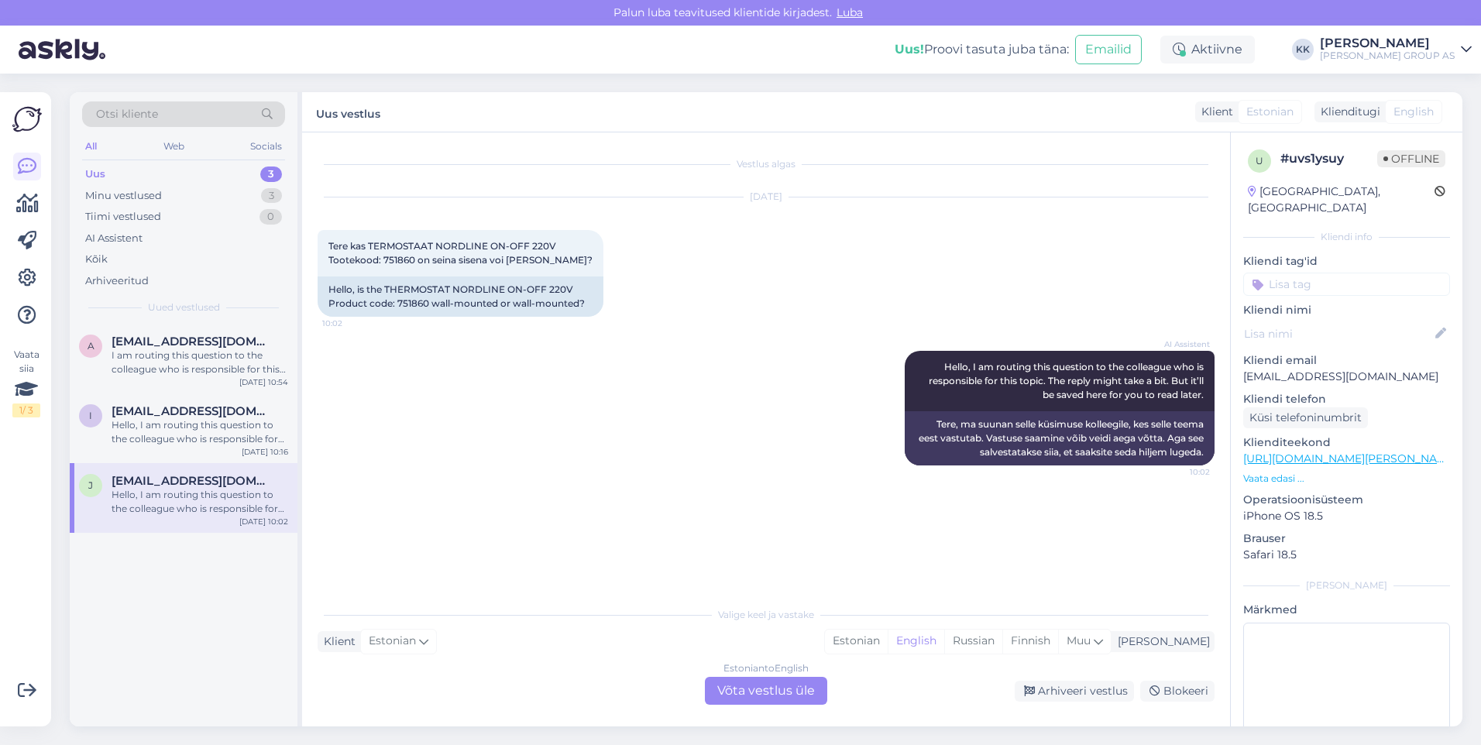
scroll to position [0, 0]
click at [123, 191] on div "Minu vestlused" at bounding box center [123, 195] width 77 height 15
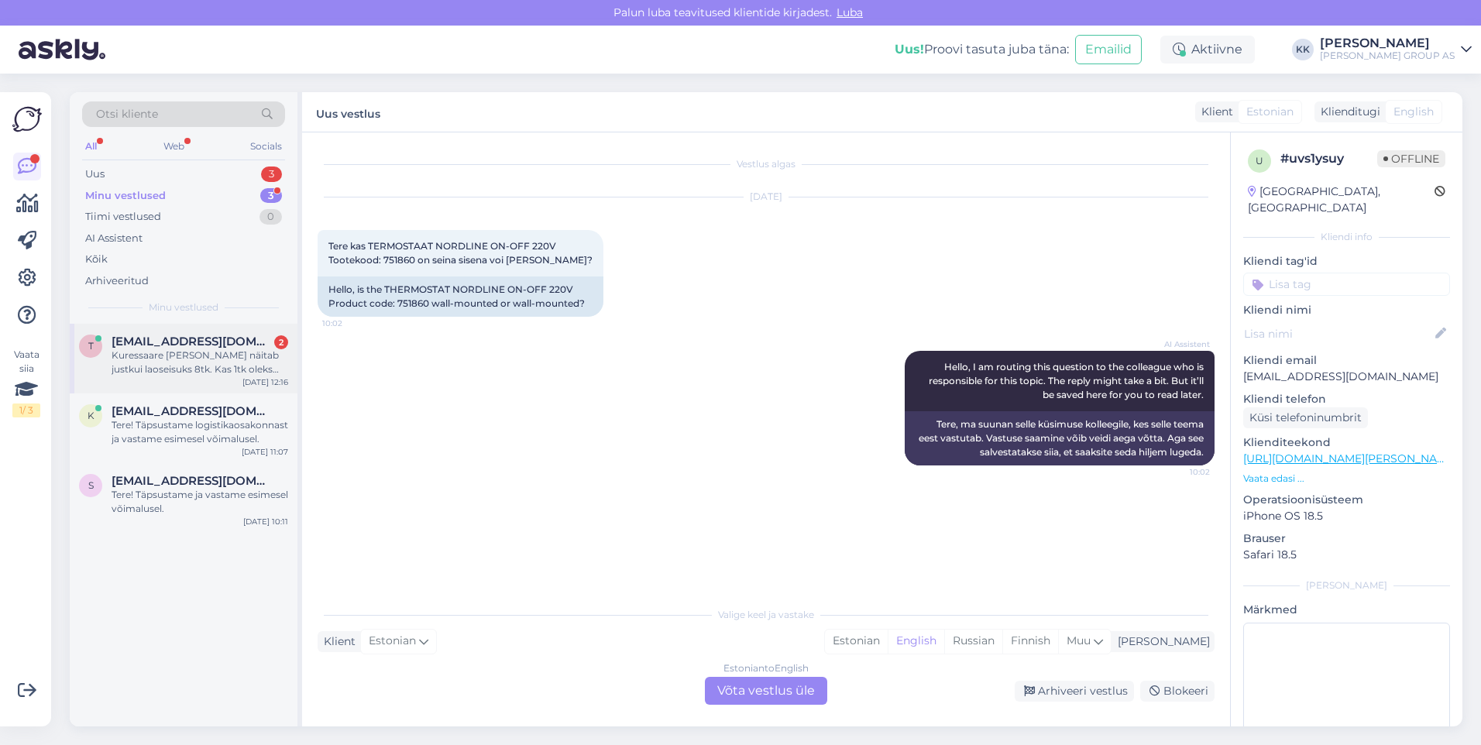
click at [163, 356] on div "Kuressaare [PERSON_NAME] näitab justkui laoseisuks 8tk. Kas 1tk oleks võimalik …" at bounding box center [200, 363] width 177 height 28
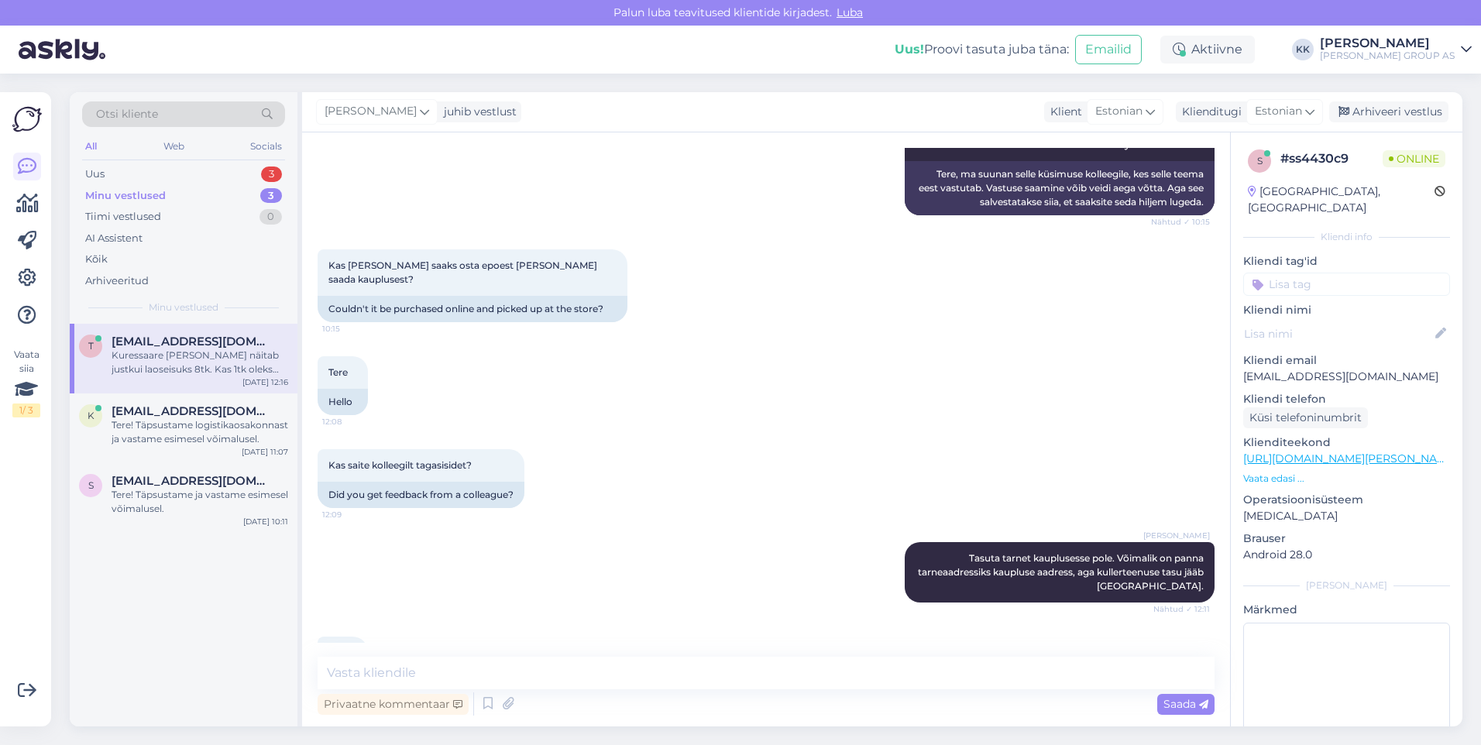
scroll to position [374, 0]
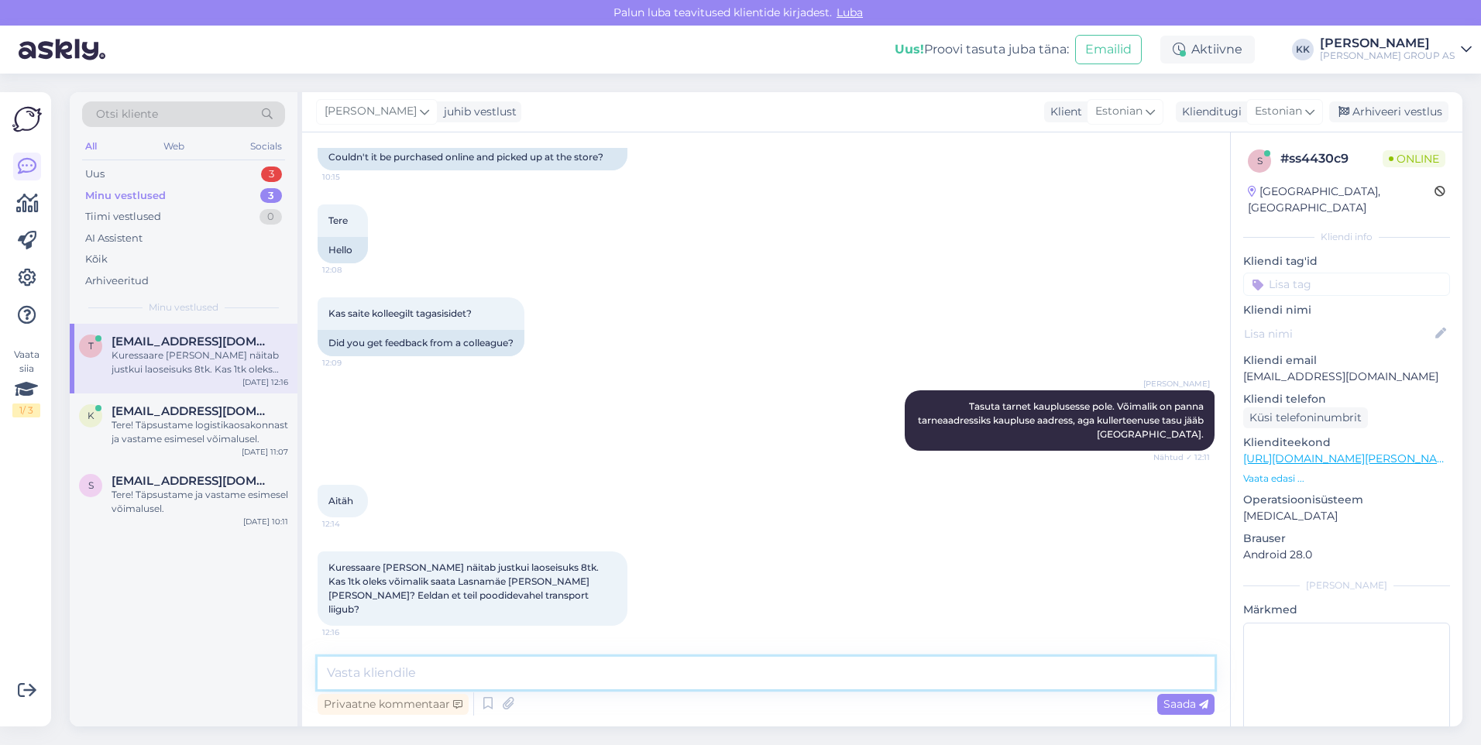
click at [352, 674] on textarea at bounding box center [766, 673] width 897 height 33
type textarea "Kaupluste laoseisud on nullis"
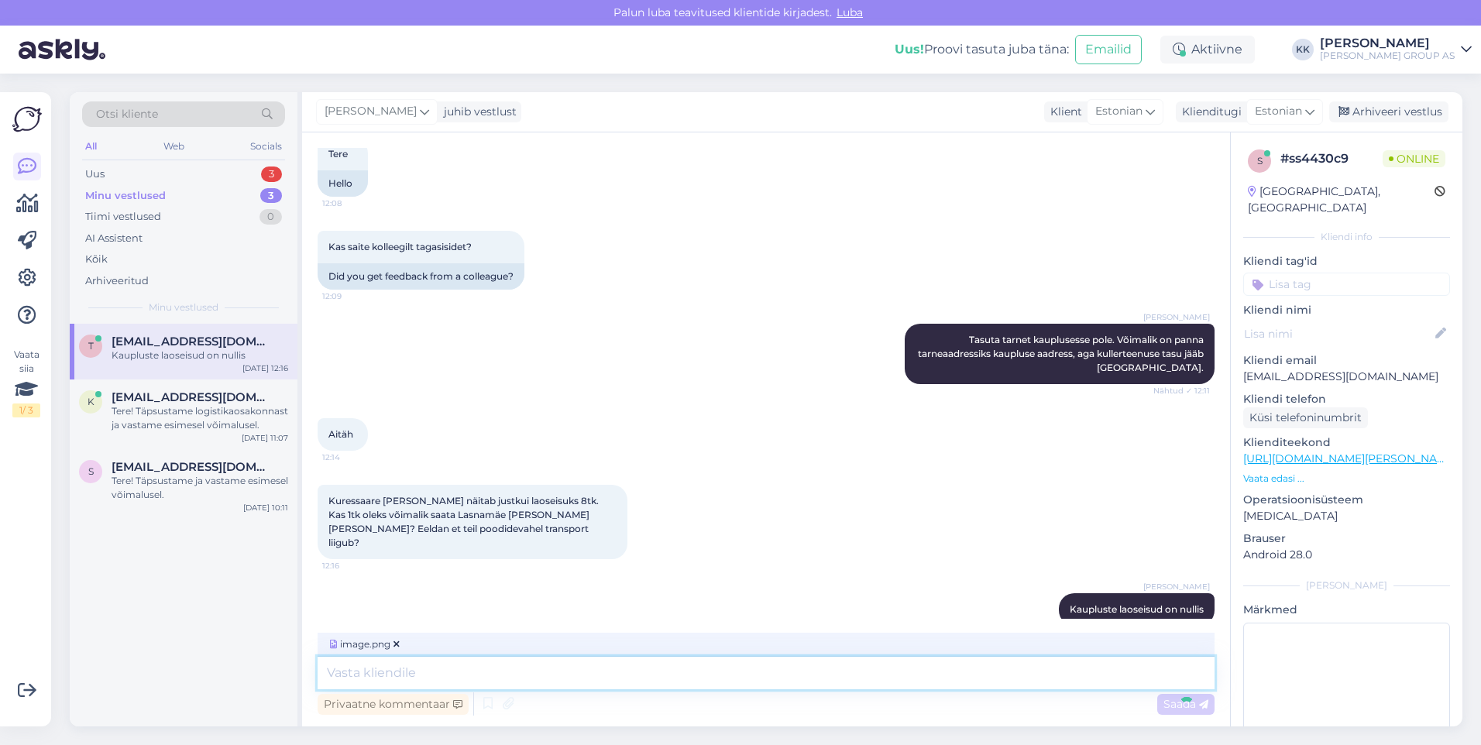
scroll to position [538, 0]
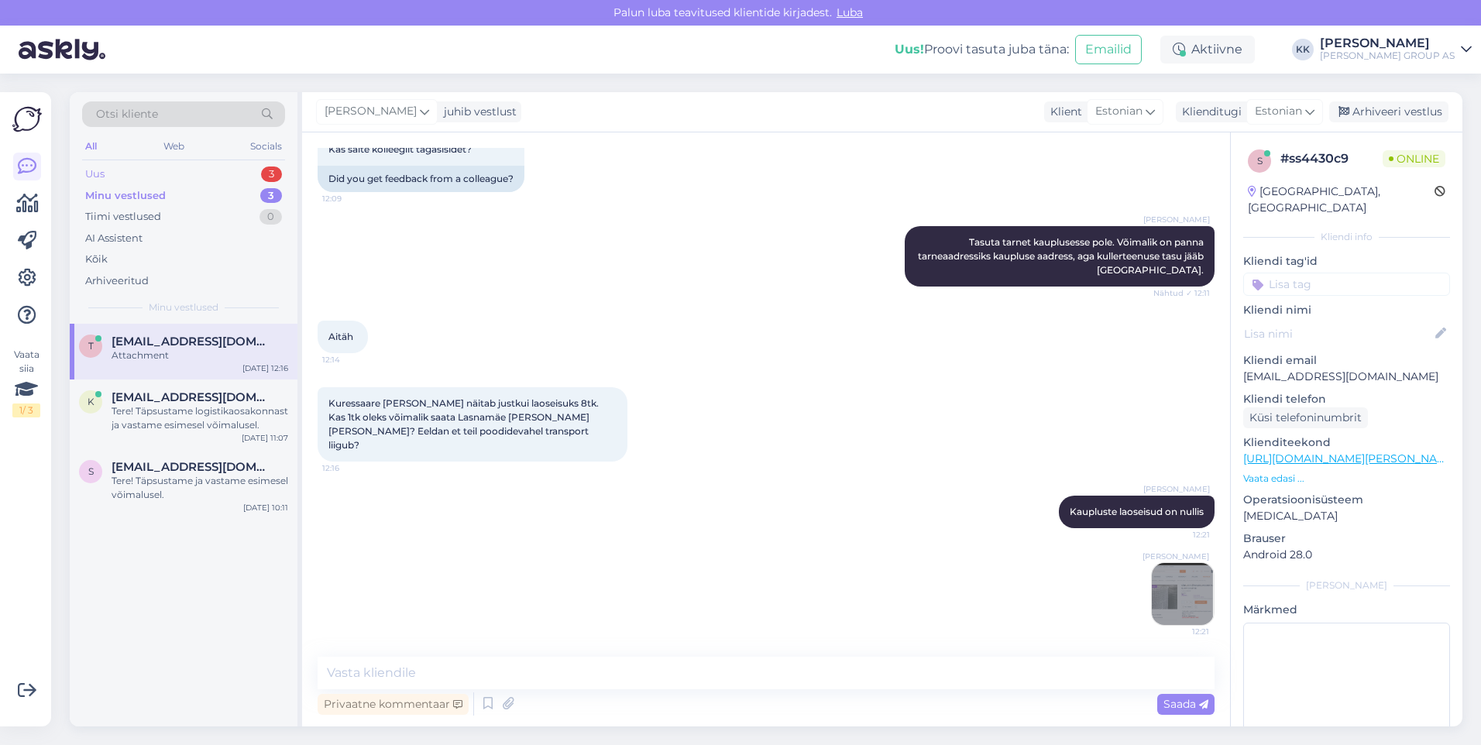
click at [124, 169] on div "Uus 3" at bounding box center [183, 174] width 203 height 22
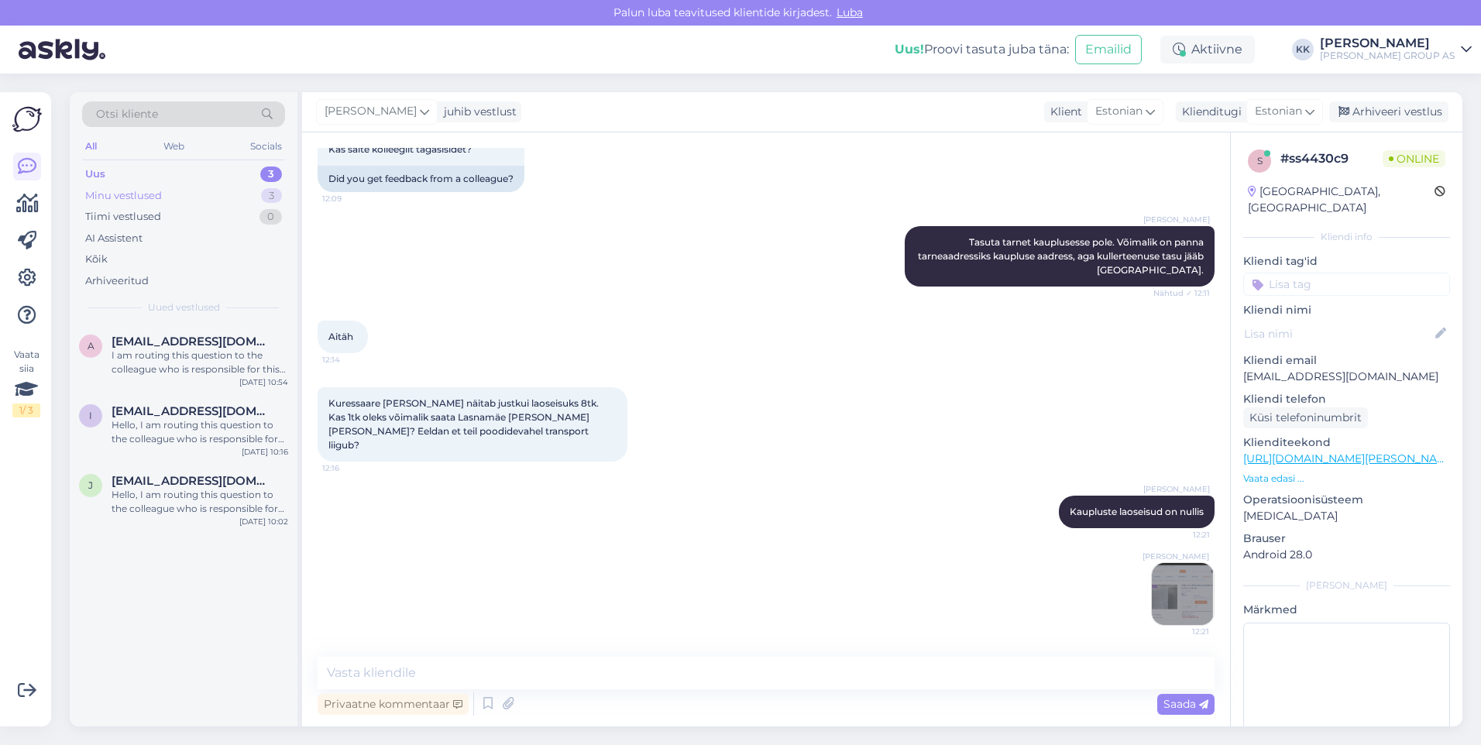
click at [132, 191] on div "Minu vestlused" at bounding box center [123, 195] width 77 height 15
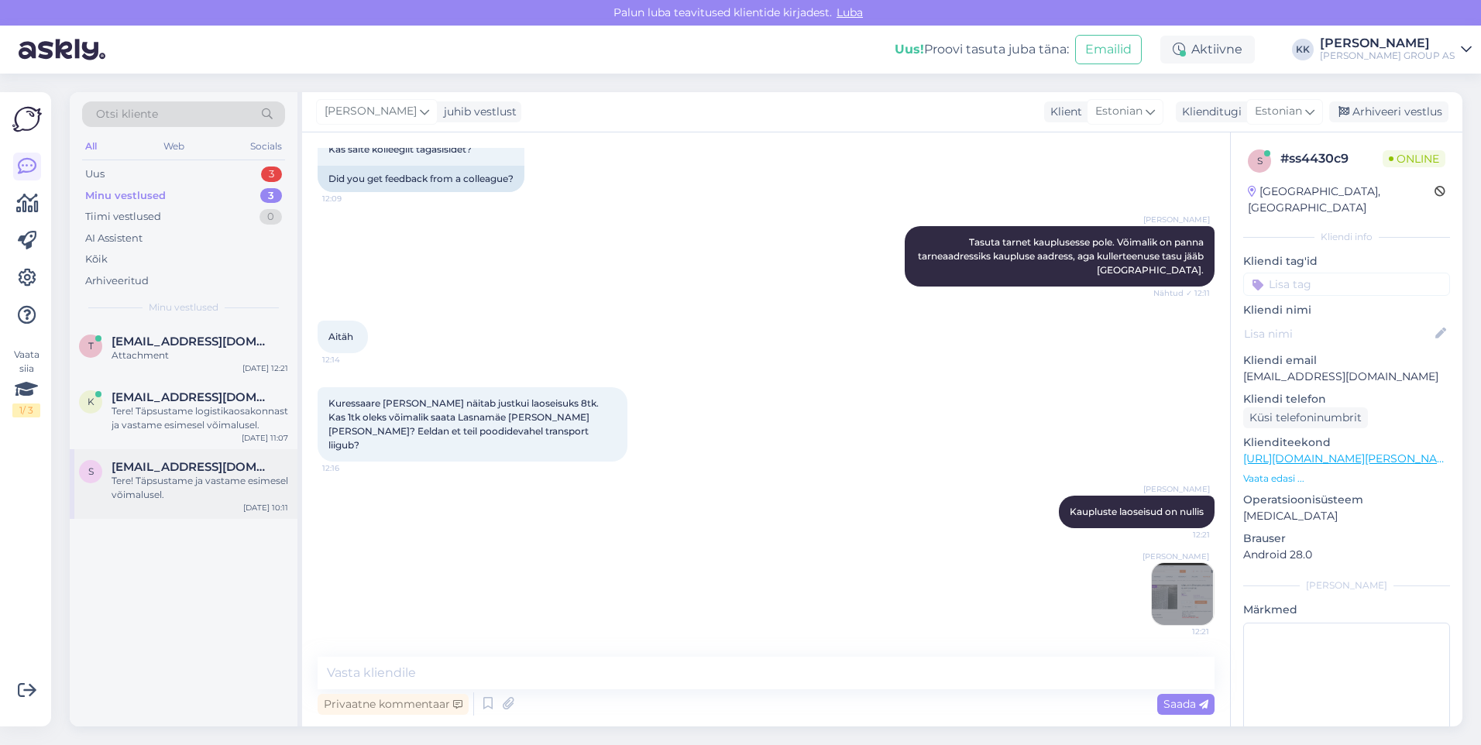
click at [164, 474] on div "Tere! Täpsustame ja vastame esimesel võimalusel." at bounding box center [200, 488] width 177 height 28
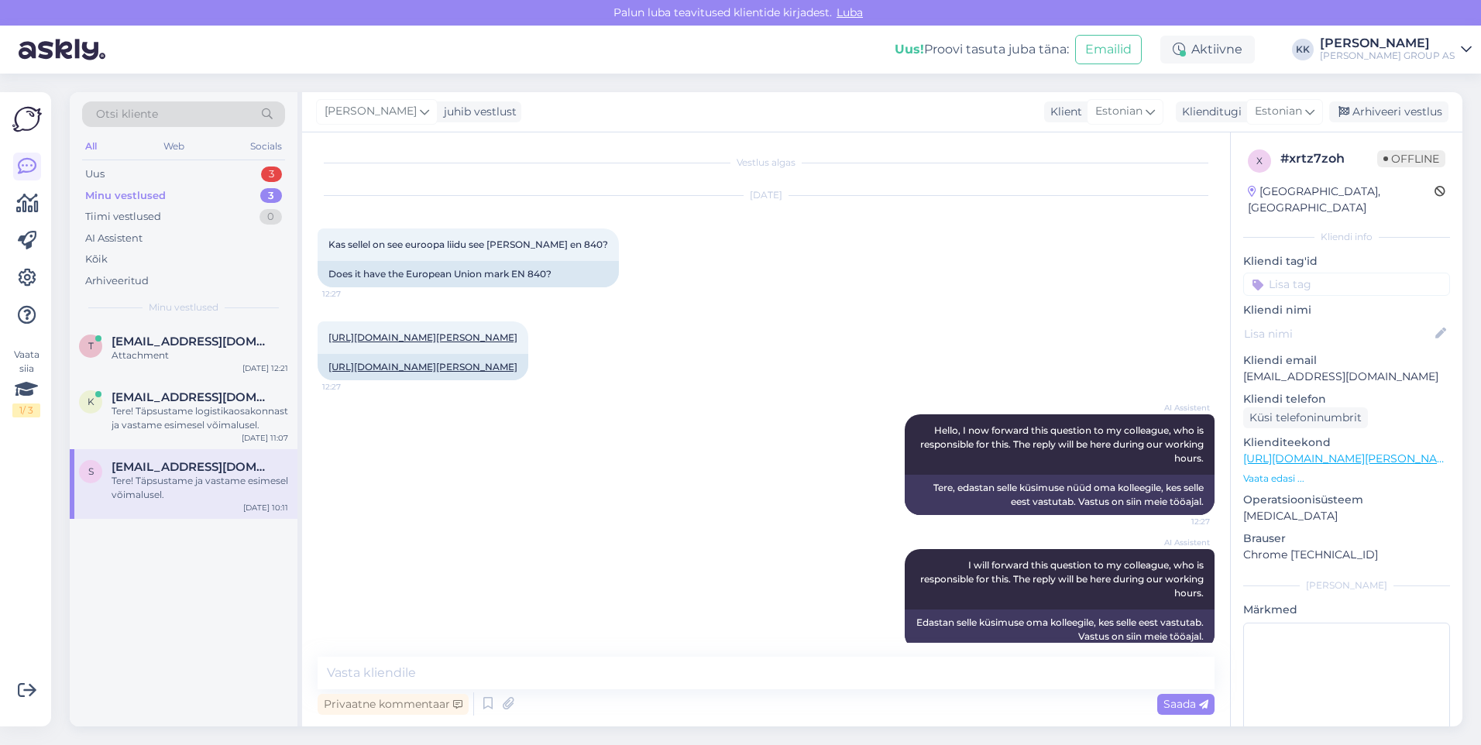
scroll to position [0, 0]
click at [170, 412] on div "Tere! Täpsustame logistikaosakonnast ja vastame esimesel võimalusel." at bounding box center [200, 418] width 177 height 28
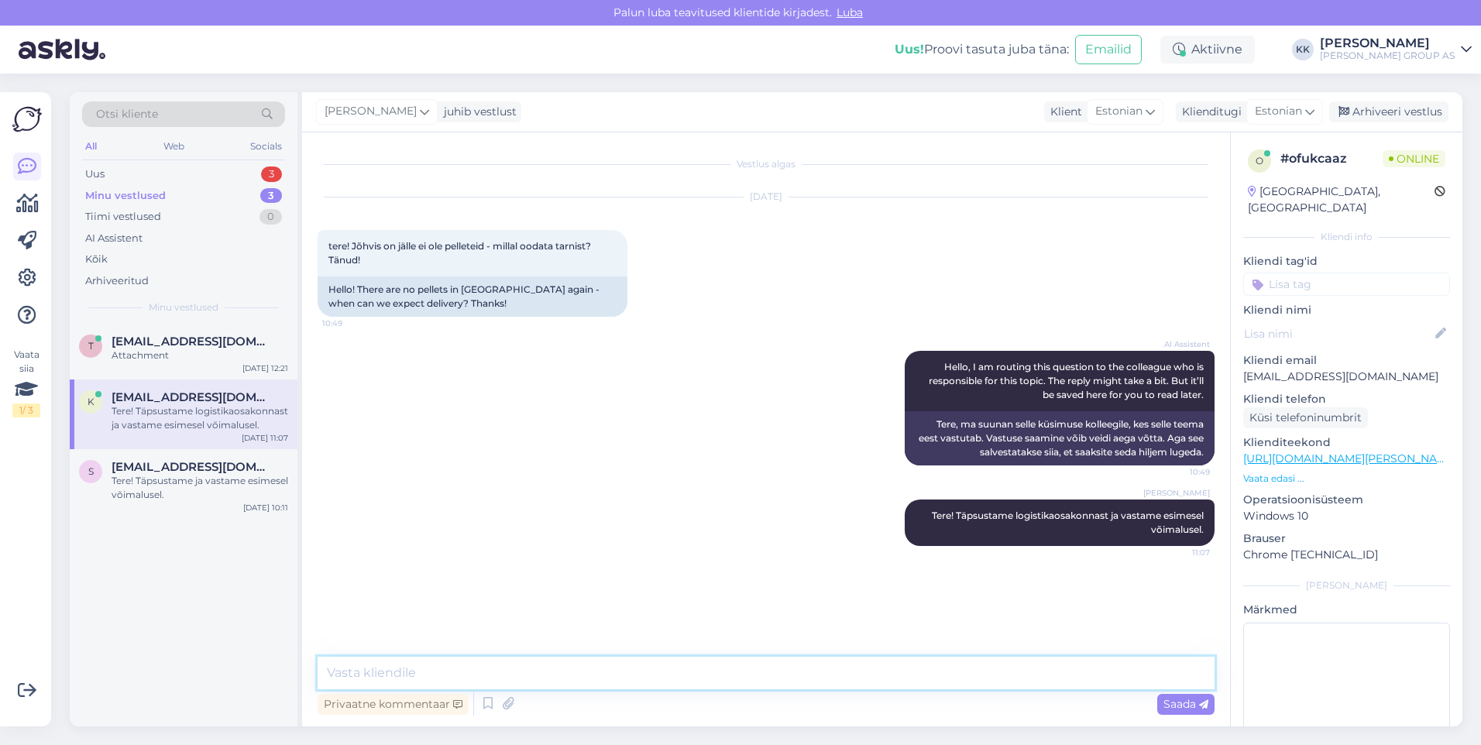
click at [362, 676] on textarea at bounding box center [766, 673] width 897 height 33
type textarea "Uus tarne peab Jõhvi Bauhofi saabuma [DATE]"
click at [1174, 699] on span "Saada" at bounding box center [1185, 704] width 45 height 14
click at [170, 340] on span "[EMAIL_ADDRESS][DOMAIN_NAME]" at bounding box center [192, 342] width 161 height 14
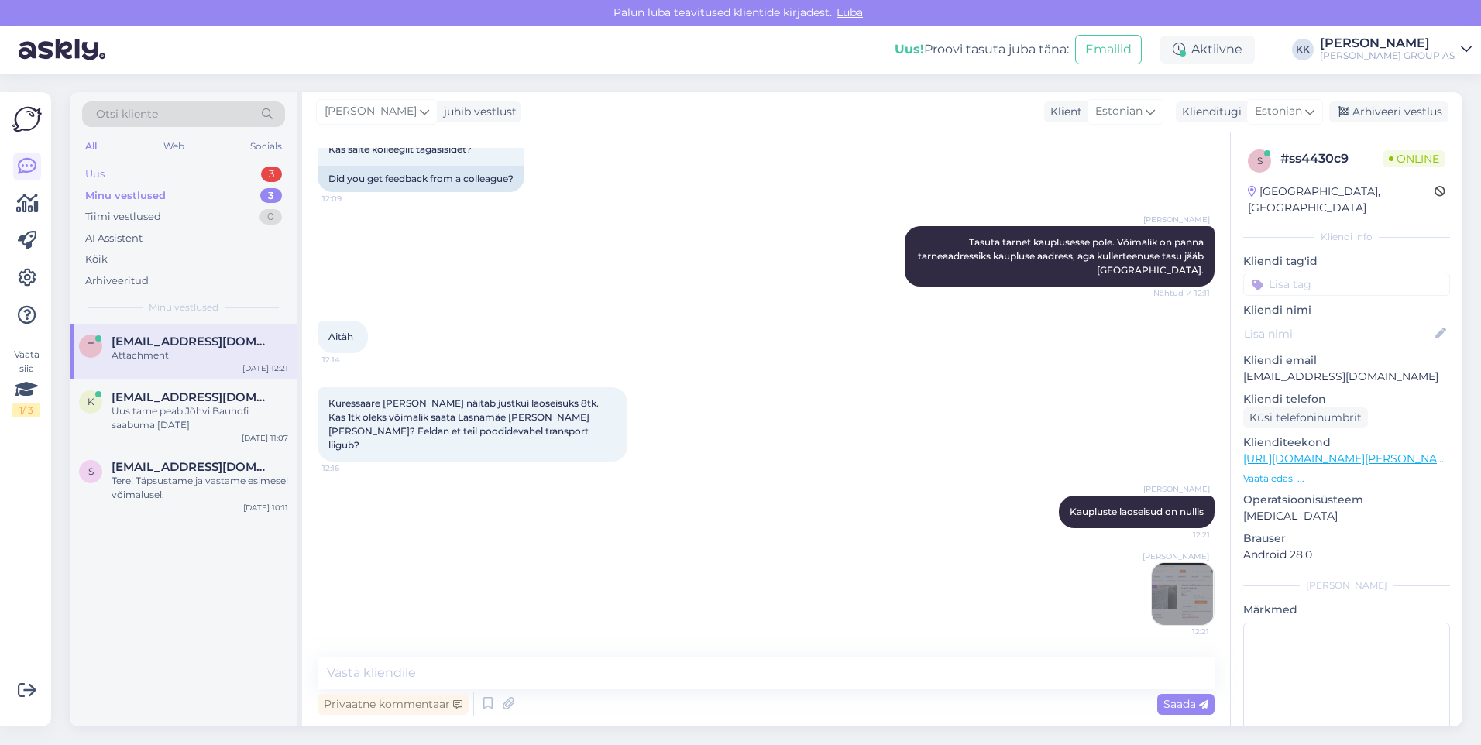
click at [112, 174] on div "Uus 3" at bounding box center [183, 174] width 203 height 22
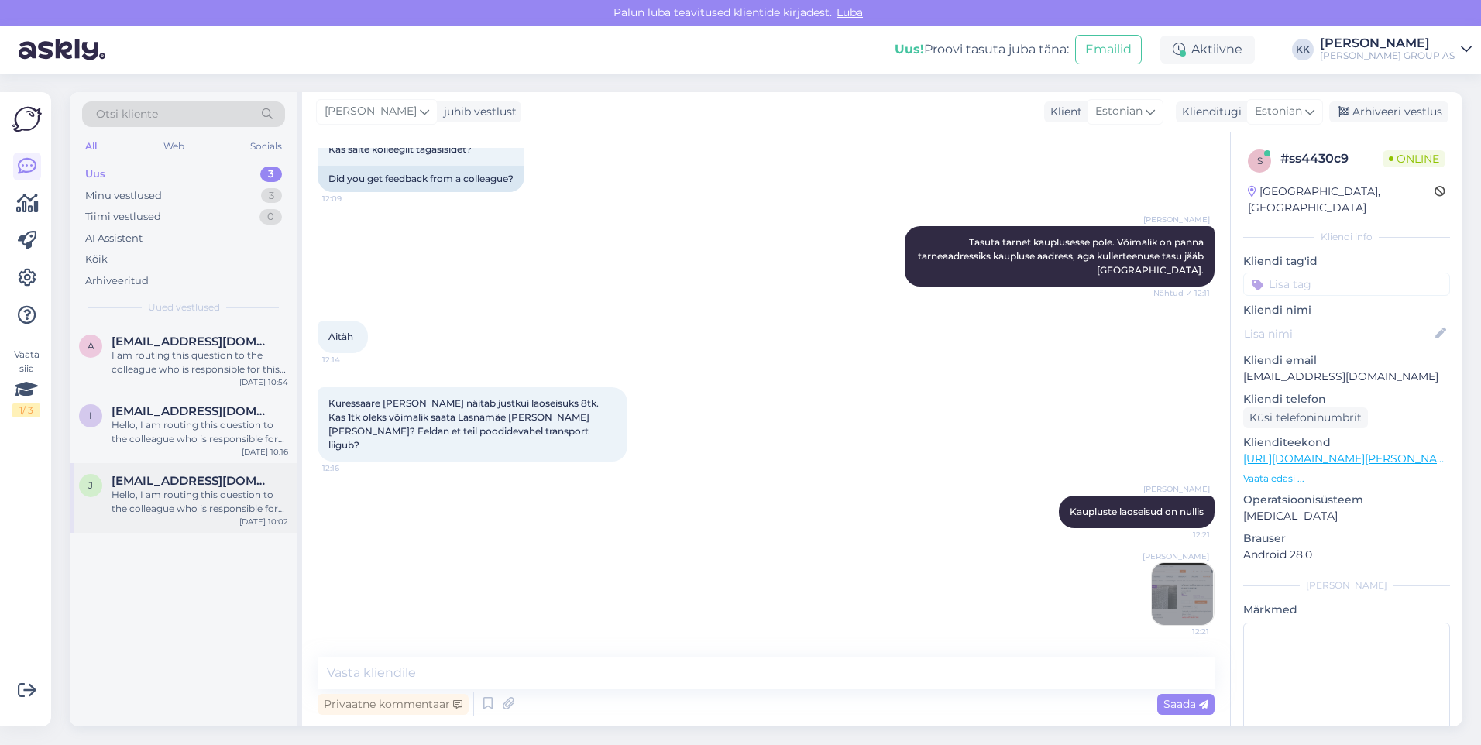
click at [190, 502] on div "Hello, I am routing this question to the colleague who is responsible for this …" at bounding box center [200, 502] width 177 height 28
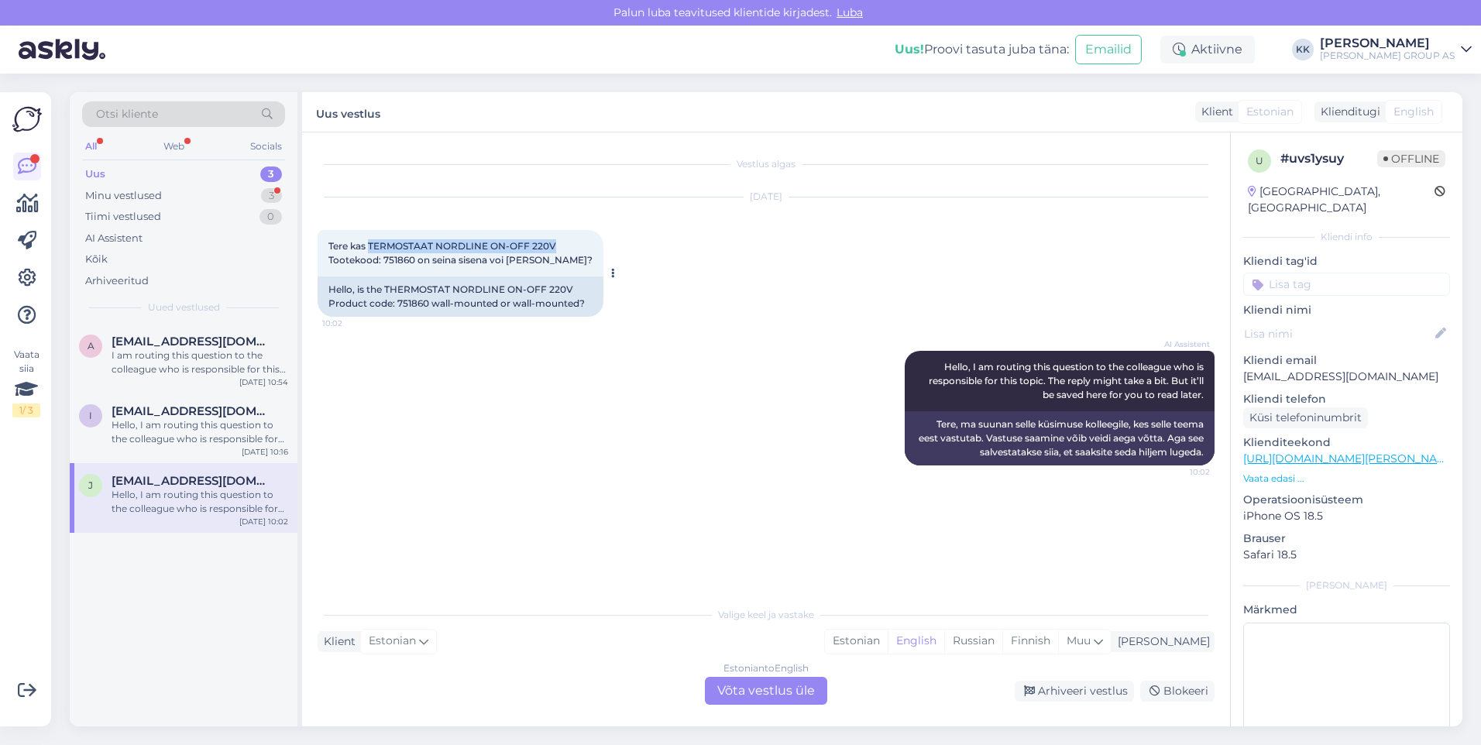
drag, startPoint x: 559, startPoint y: 242, endPoint x: 375, endPoint y: 246, distance: 184.4
click at [375, 246] on div "Tere kas TERMOSTAAT NORDLINE ON-OFF 220V Tootekood: 751860 on seina sisena voi …" at bounding box center [461, 253] width 286 height 46
drag, startPoint x: 375, startPoint y: 246, endPoint x: 655, endPoint y: 242, distance: 279.7
click at [666, 240] on div "[DATE] Tere kas TERMOSTAAT NORDLINE ON-OFF 220V Tootekood: 751860 on seina sise…" at bounding box center [766, 256] width 897 height 153
drag, startPoint x: 559, startPoint y: 244, endPoint x: 370, endPoint y: 241, distance: 189.0
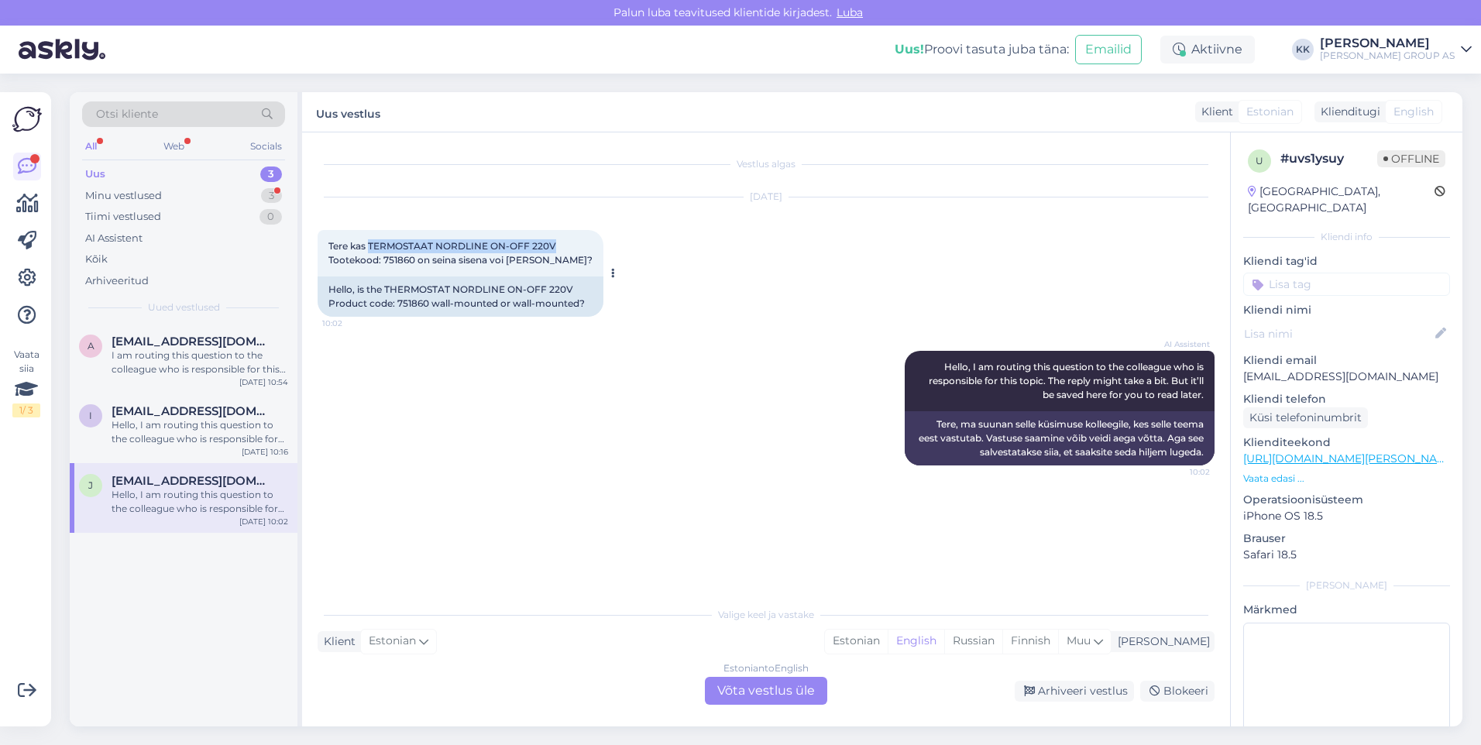
click at [370, 241] on div "Tere kas TERMOSTAAT NORDLINE ON-OFF 220V Tootekood: 751860 on seina sisena voi …" at bounding box center [461, 253] width 286 height 46
drag, startPoint x: 370, startPoint y: 241, endPoint x: 393, endPoint y: 242, distance: 23.3
copy span "TERMOSTAAT NORDLINE ON-OFF 220V"
click at [888, 637] on div "Estonian" at bounding box center [856, 641] width 63 height 23
click at [750, 686] on div "Estonian to Estonian Võta vestlus üle" at bounding box center [766, 691] width 122 height 28
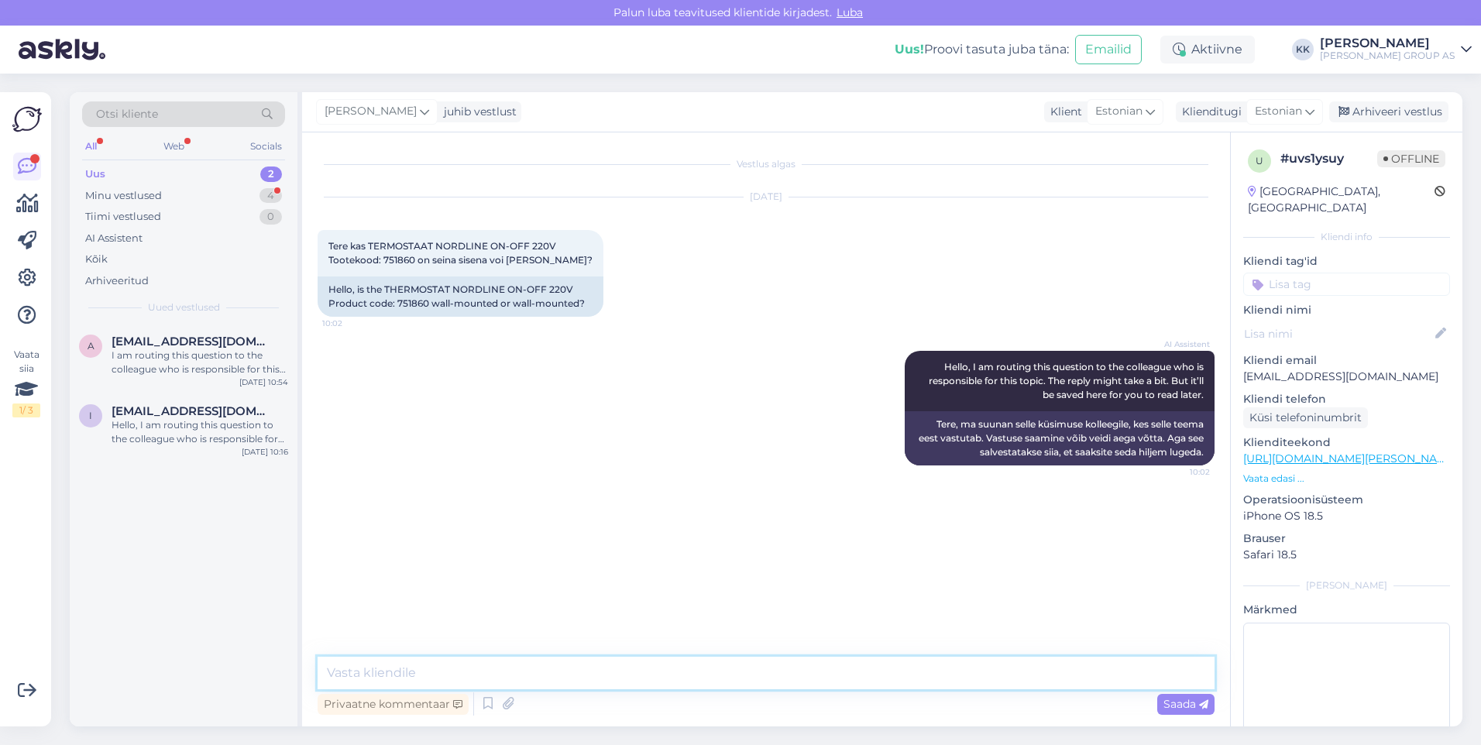
click at [392, 678] on textarea at bounding box center [766, 673] width 897 height 33
click at [1039, 744] on html "[PERSON_NAME] teavitused klientide kirjadest. Luba Uus! Proovi tasuta [PERSON_N…" at bounding box center [740, 372] width 1481 height 745
type textarea "Tere! [PERSON_NAME]:"
click at [1184, 701] on span "Saada" at bounding box center [1185, 704] width 45 height 14
click at [358, 679] on textarea at bounding box center [766, 673] width 897 height 33
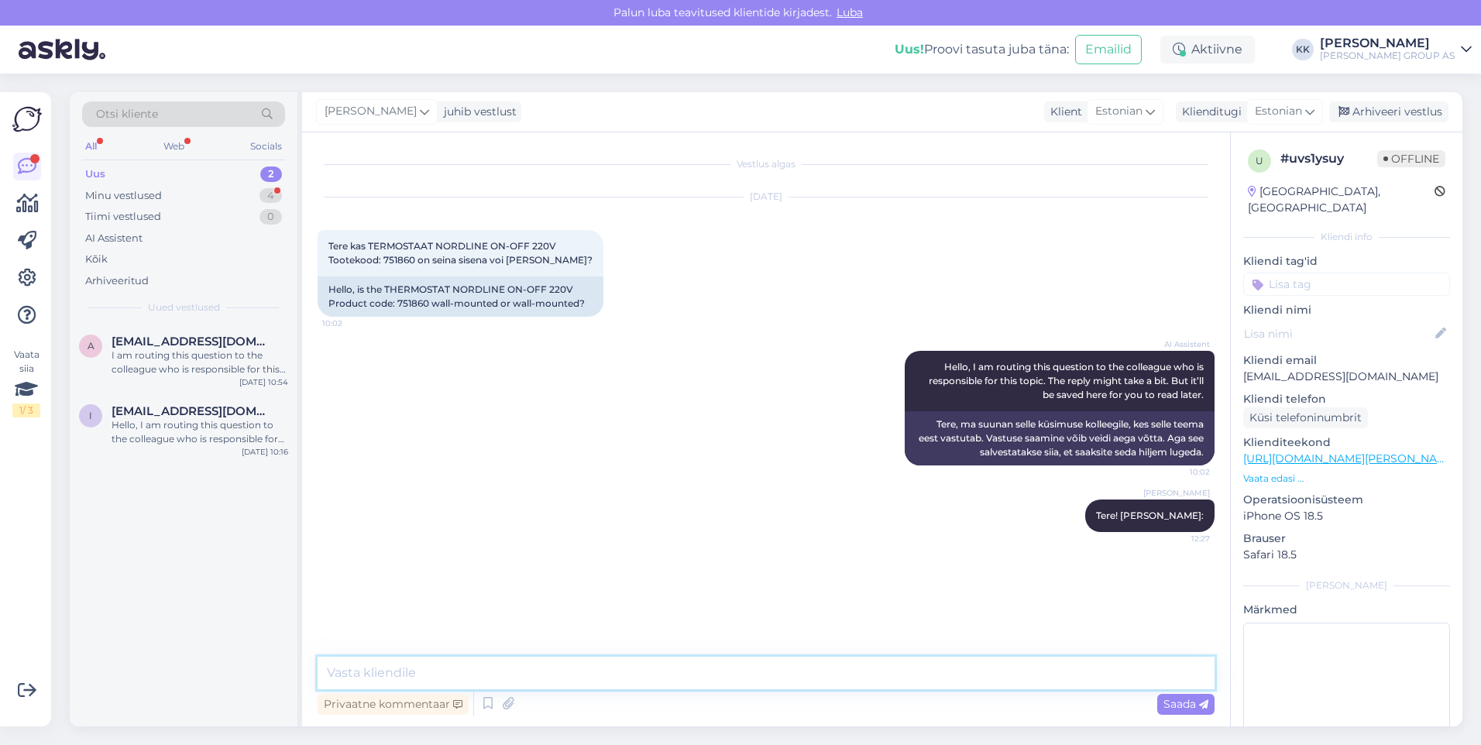
paste textarea "[URL][DOMAIN_NAME][PERSON_NAME]"
type textarea "[URL][DOMAIN_NAME][PERSON_NAME]"
click at [1174, 703] on span "Saada" at bounding box center [1185, 704] width 45 height 14
click at [129, 190] on div "Minu vestlused" at bounding box center [123, 195] width 77 height 15
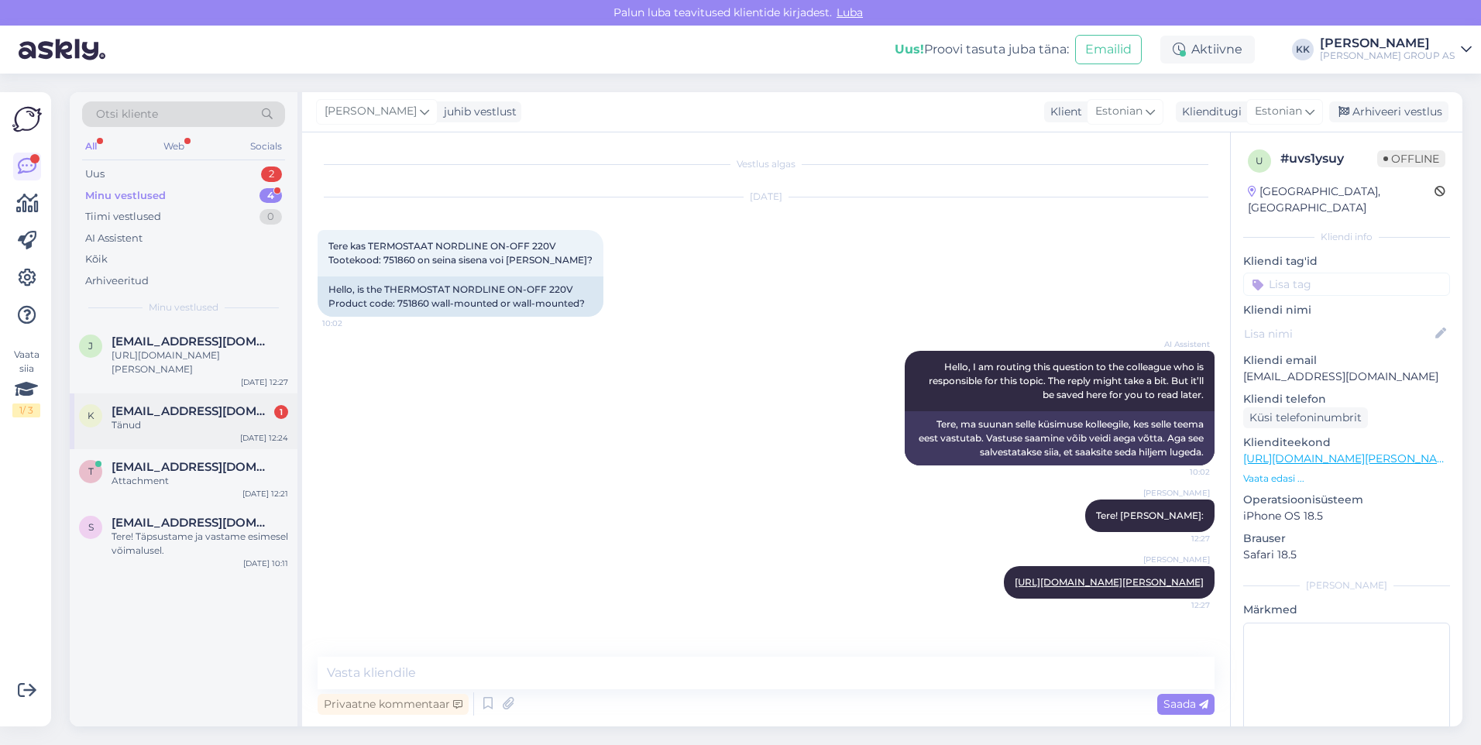
click at [163, 404] on span "[EMAIL_ADDRESS][DOMAIN_NAME]" at bounding box center [192, 411] width 161 height 14
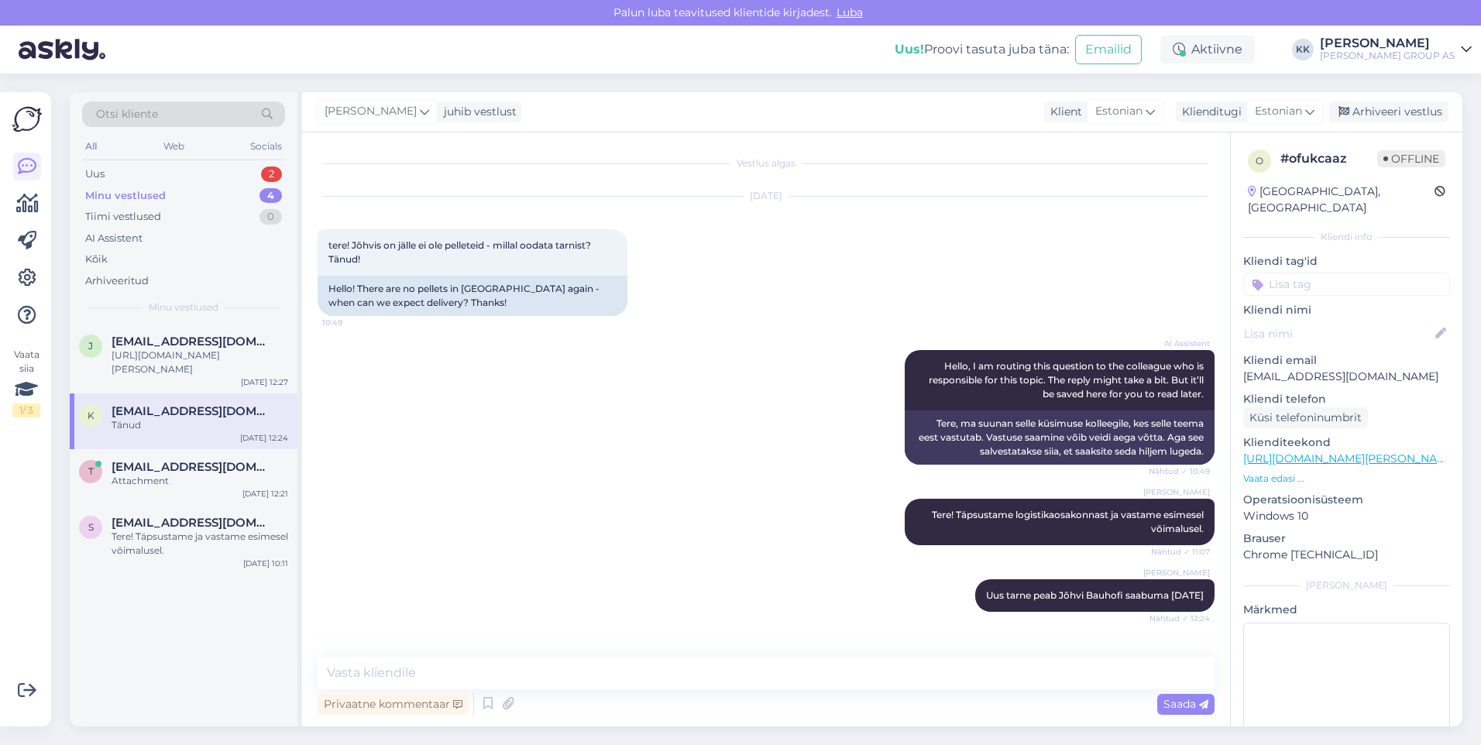
scroll to position [53, 0]
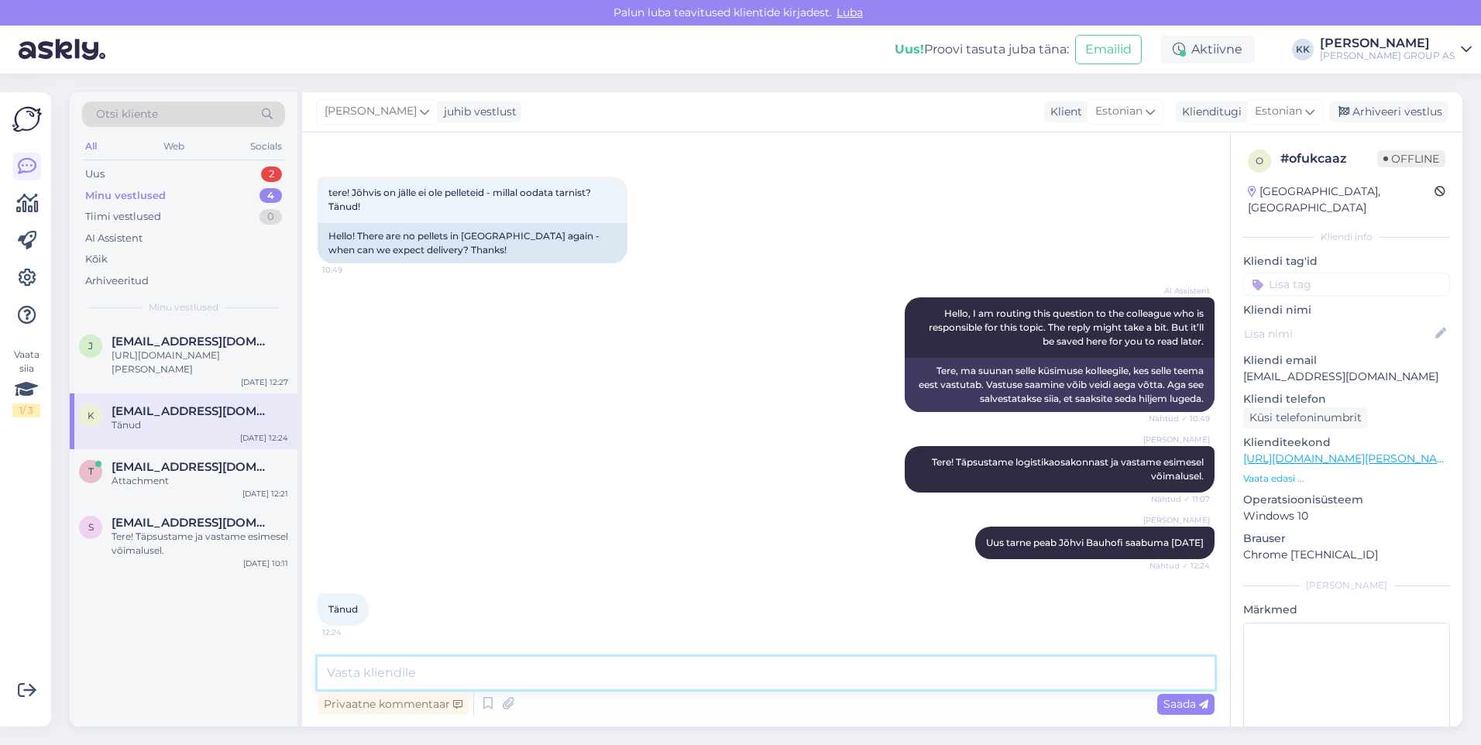
click at [349, 672] on textarea at bounding box center [766, 673] width 897 height 33
type textarea "Palun! Kena päeva jätku!"
click at [1180, 697] on span "Saada" at bounding box center [1185, 704] width 45 height 14
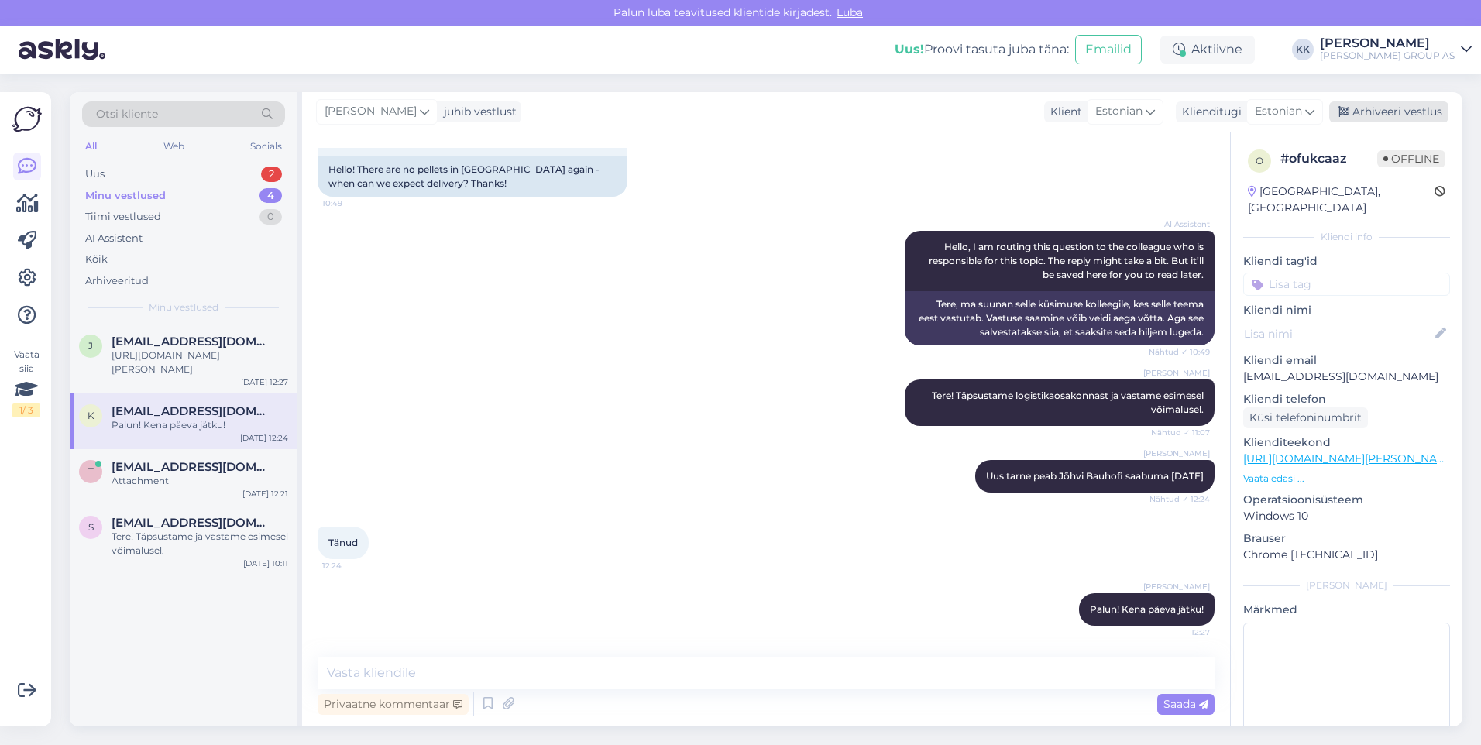
click at [1390, 105] on div "Arhiveeri vestlus" at bounding box center [1388, 111] width 119 height 21
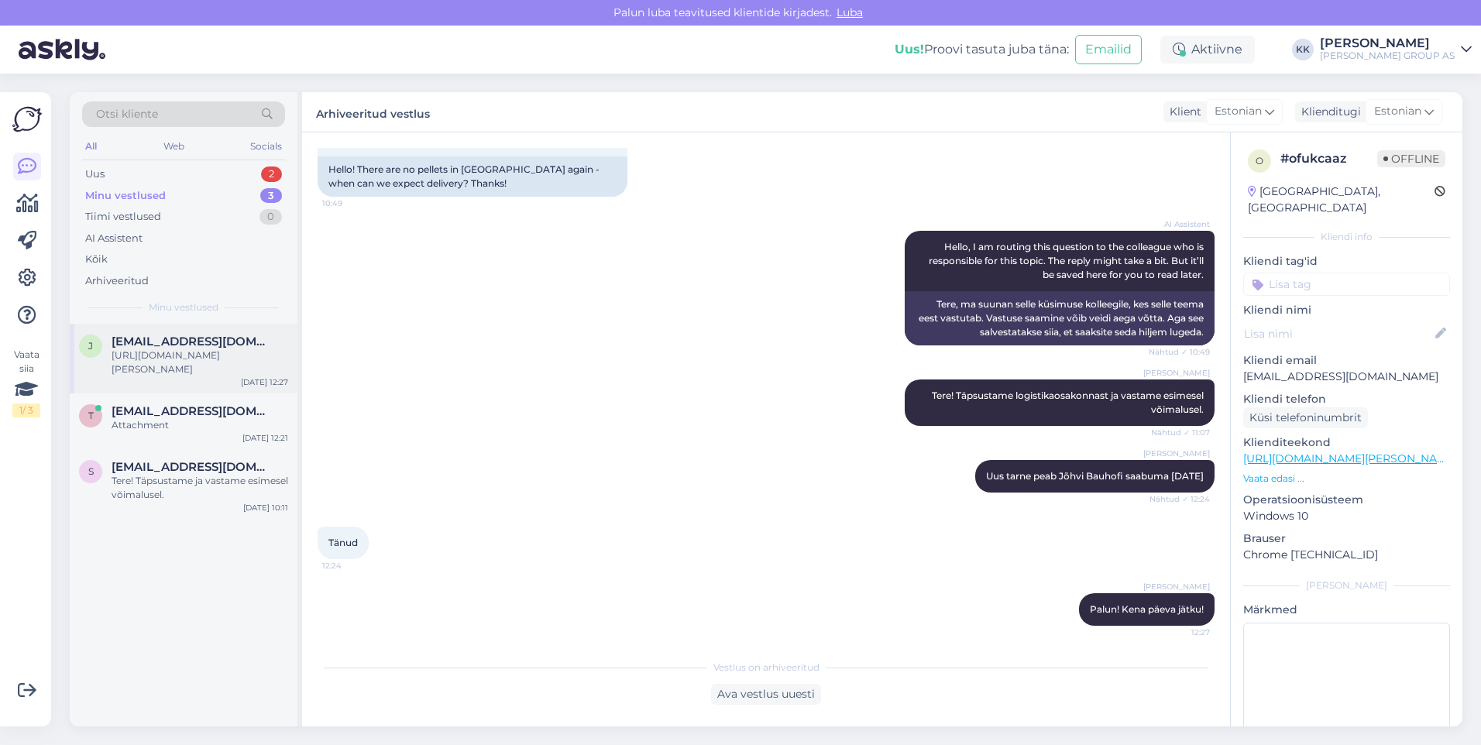
click at [181, 344] on span "[EMAIL_ADDRESS][DOMAIN_NAME]" at bounding box center [192, 342] width 161 height 14
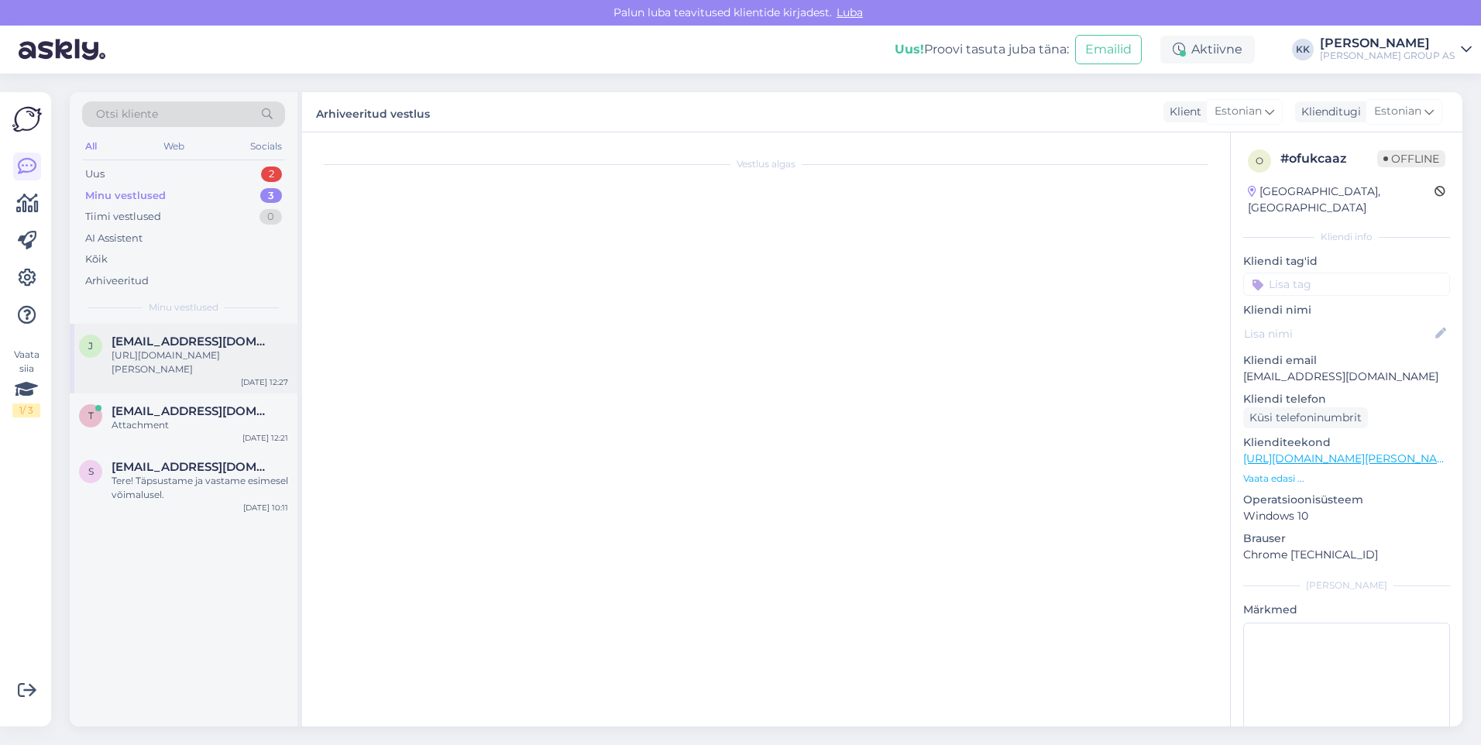
scroll to position [1, 0]
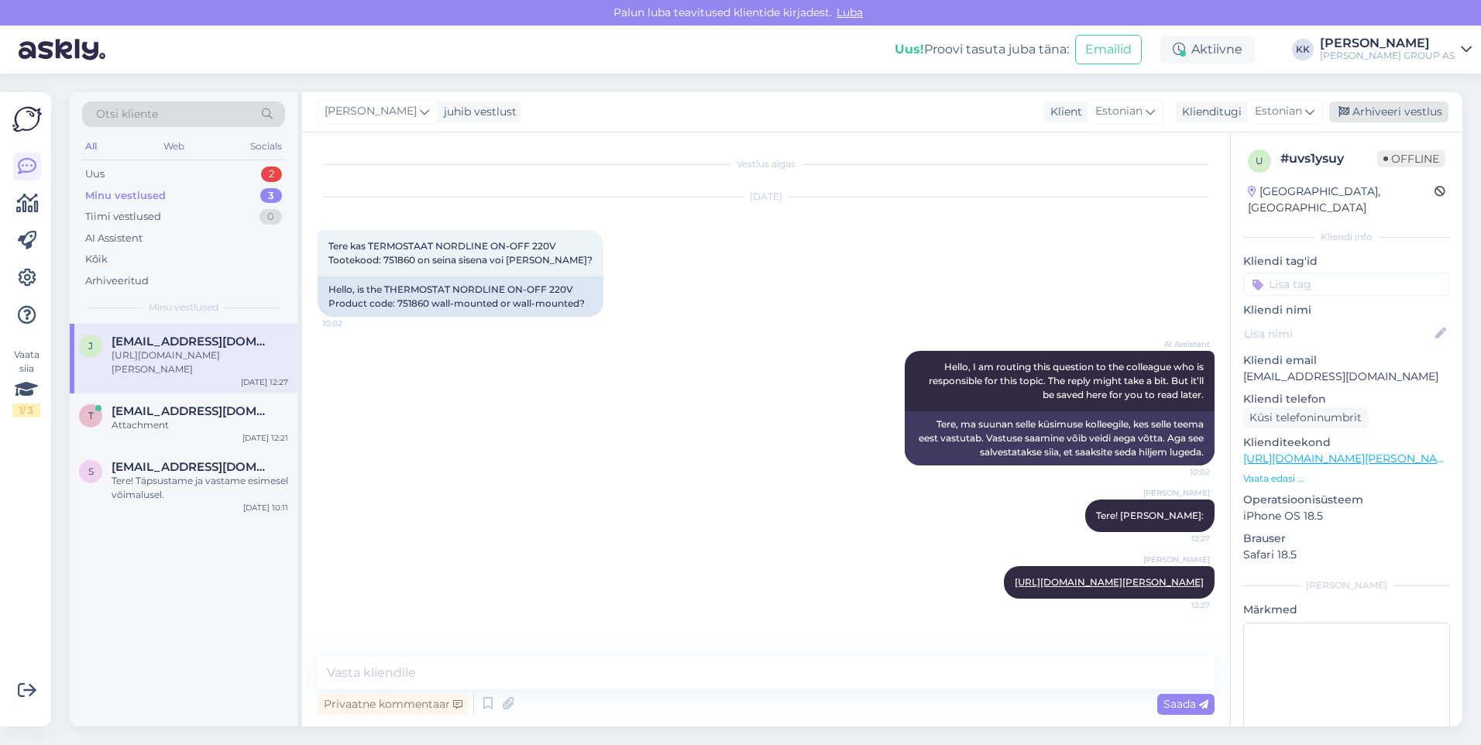
click at [1380, 111] on div "Arhiveeri vestlus" at bounding box center [1388, 111] width 119 height 21
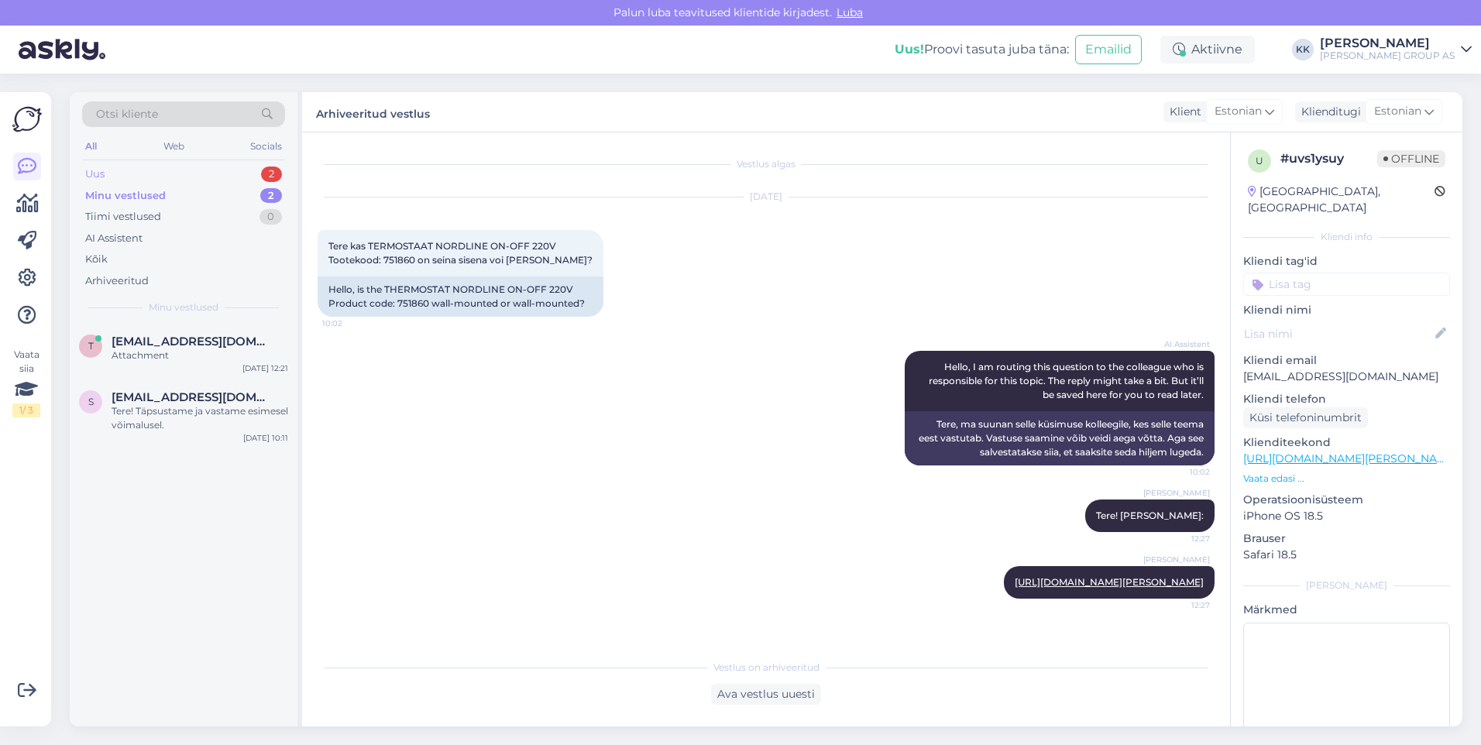
click at [125, 172] on div "Uus 2" at bounding box center [183, 174] width 203 height 22
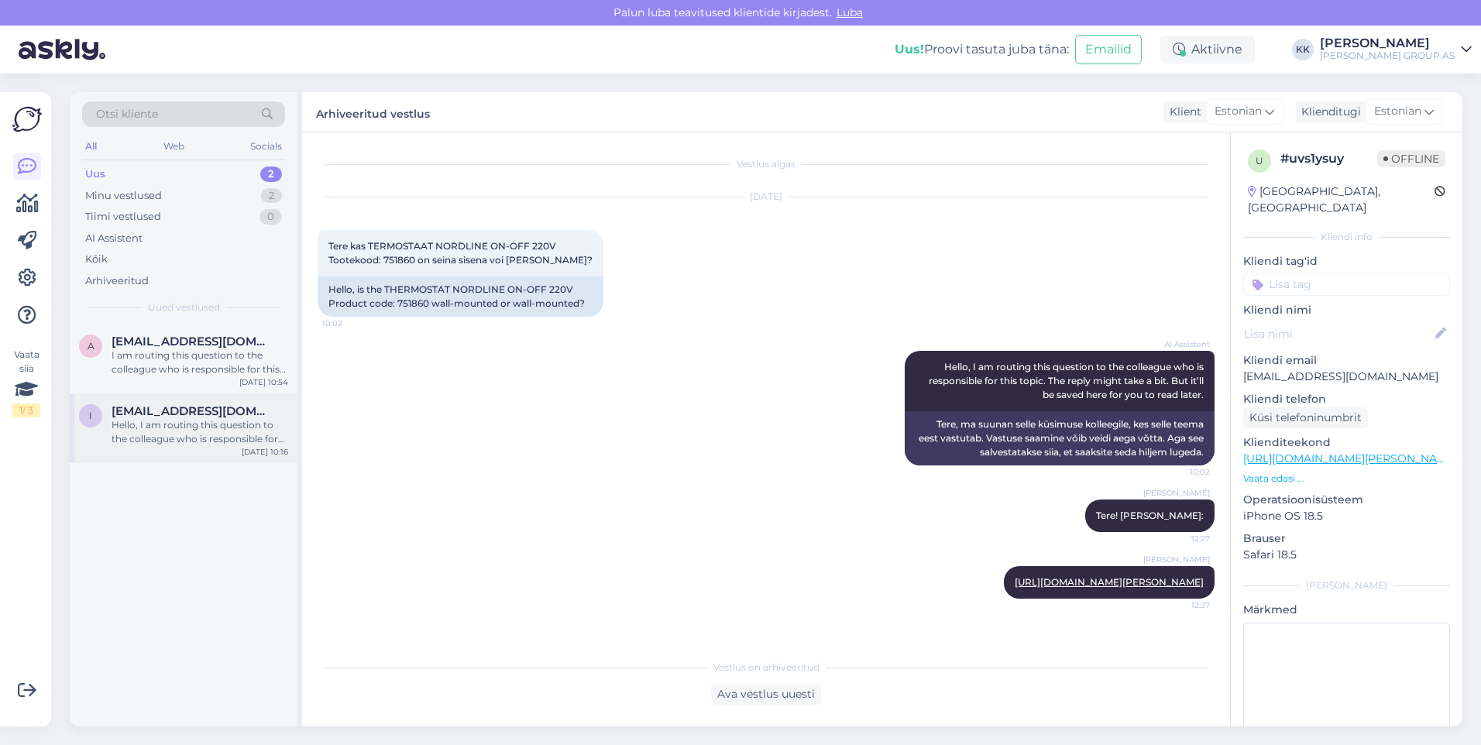
click at [161, 415] on span "[EMAIL_ADDRESS][DOMAIN_NAME]" at bounding box center [192, 411] width 161 height 14
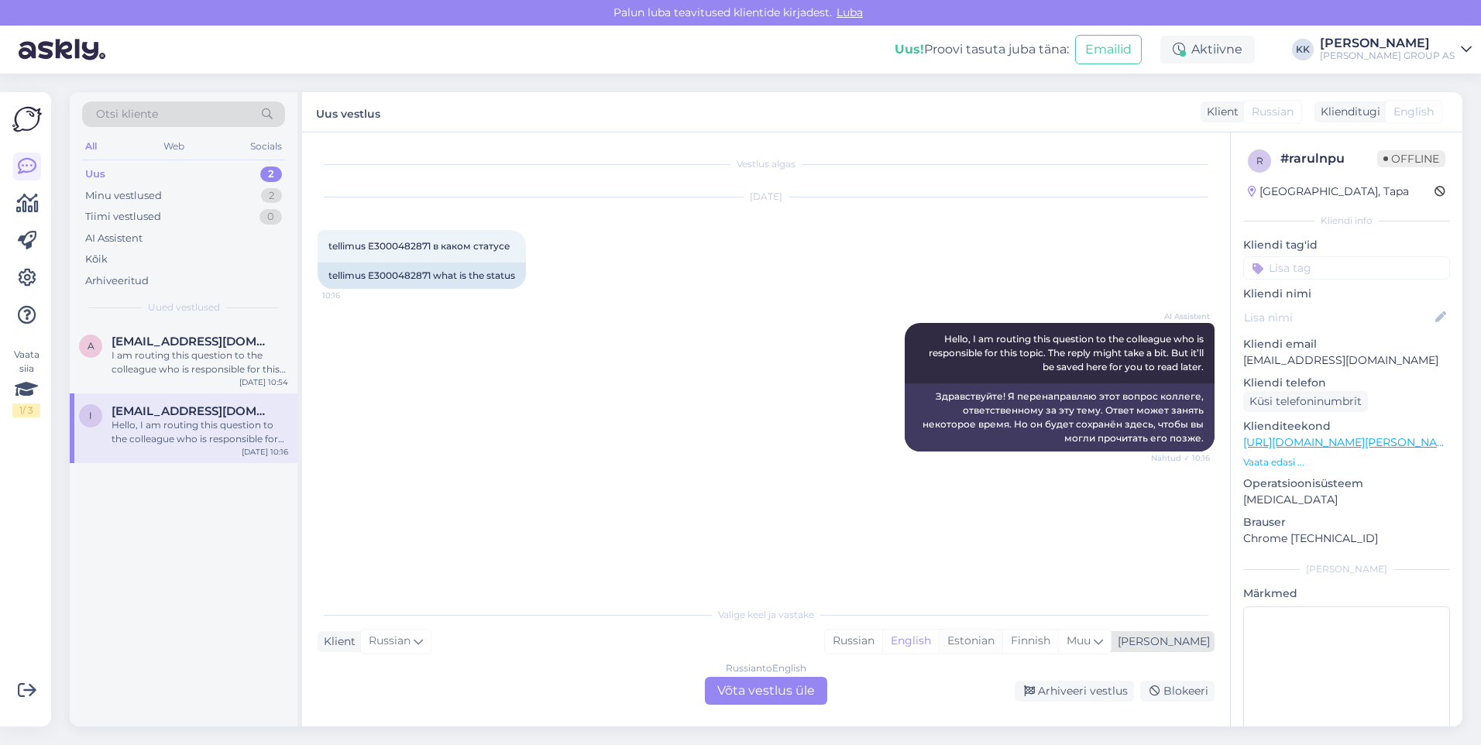
click at [1002, 633] on div "Estonian" at bounding box center [971, 641] width 64 height 23
click at [768, 689] on div "Russian to Estonian Võta vestlus üle" at bounding box center [766, 691] width 122 height 28
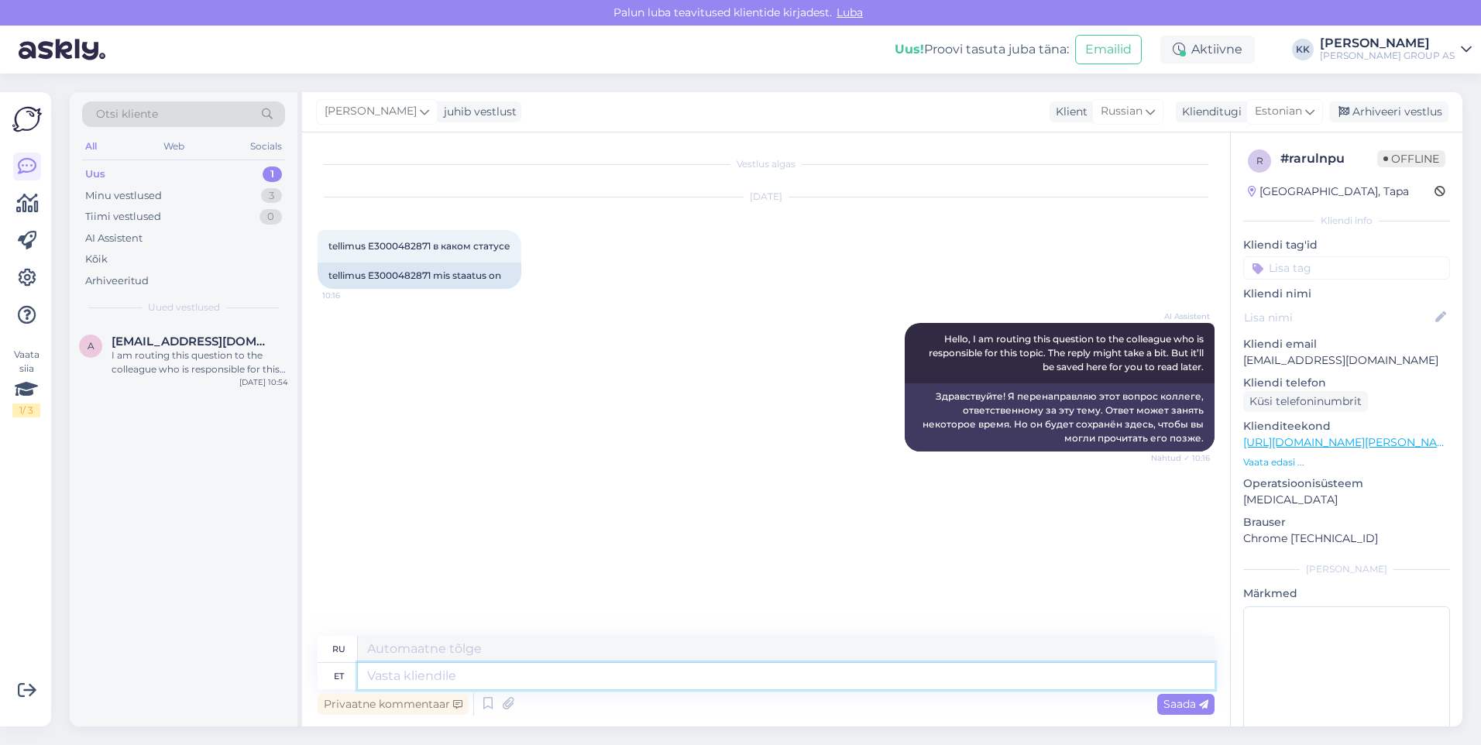
click at [394, 677] on textarea at bounding box center [786, 676] width 857 height 26
type textarea "Tere!"
type textarea "Привет!"
type textarea "Tere! Tellimusele"
type textarea "Здравствуйте! К заказу"
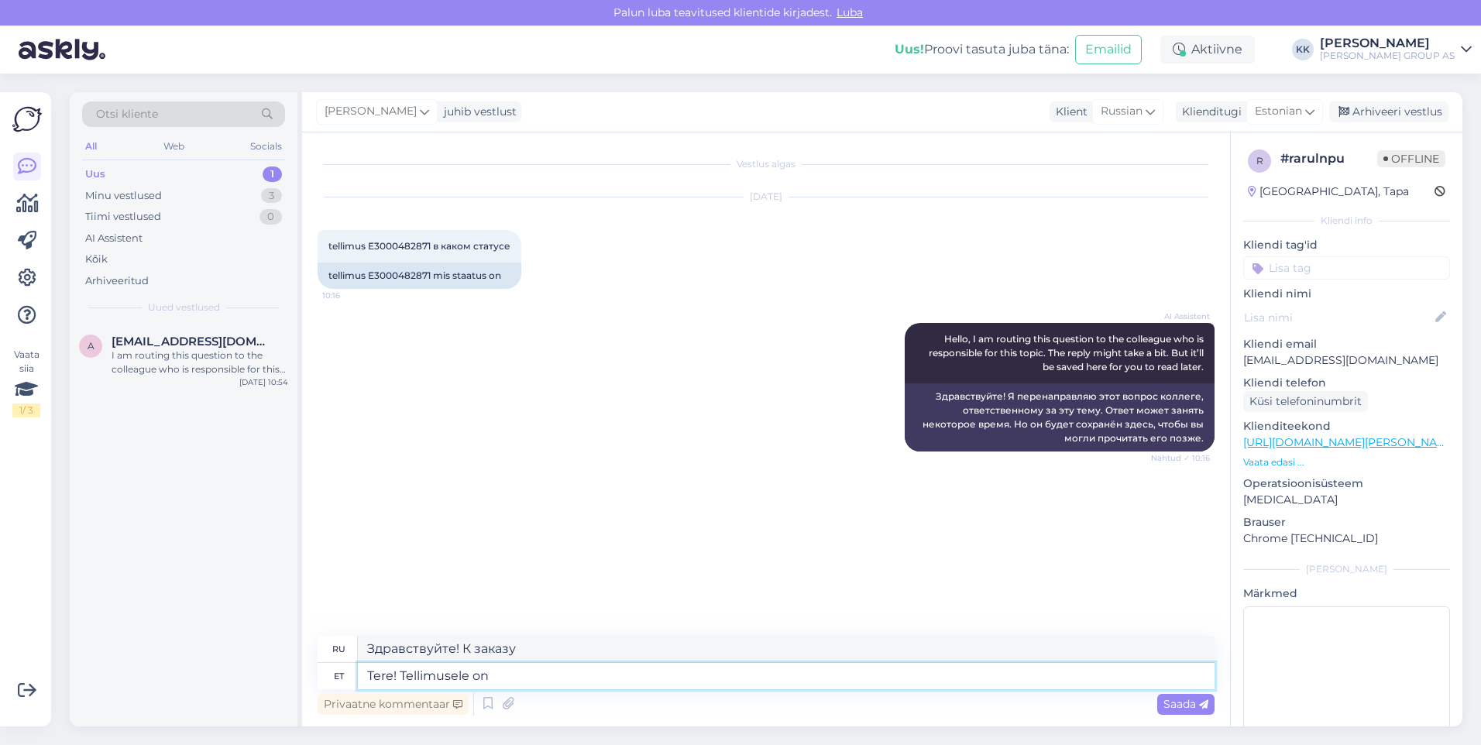
type textarea "Tere! Tellimusele on"
type textarea "Здравствуйте! Заказ"
type textarea "Tere! Tellimusele on lisatud"
type textarea "Здравствуйте! Добавлено в заказ."
type textarea "Tere! Tellimusele on lisatud kommentaar"
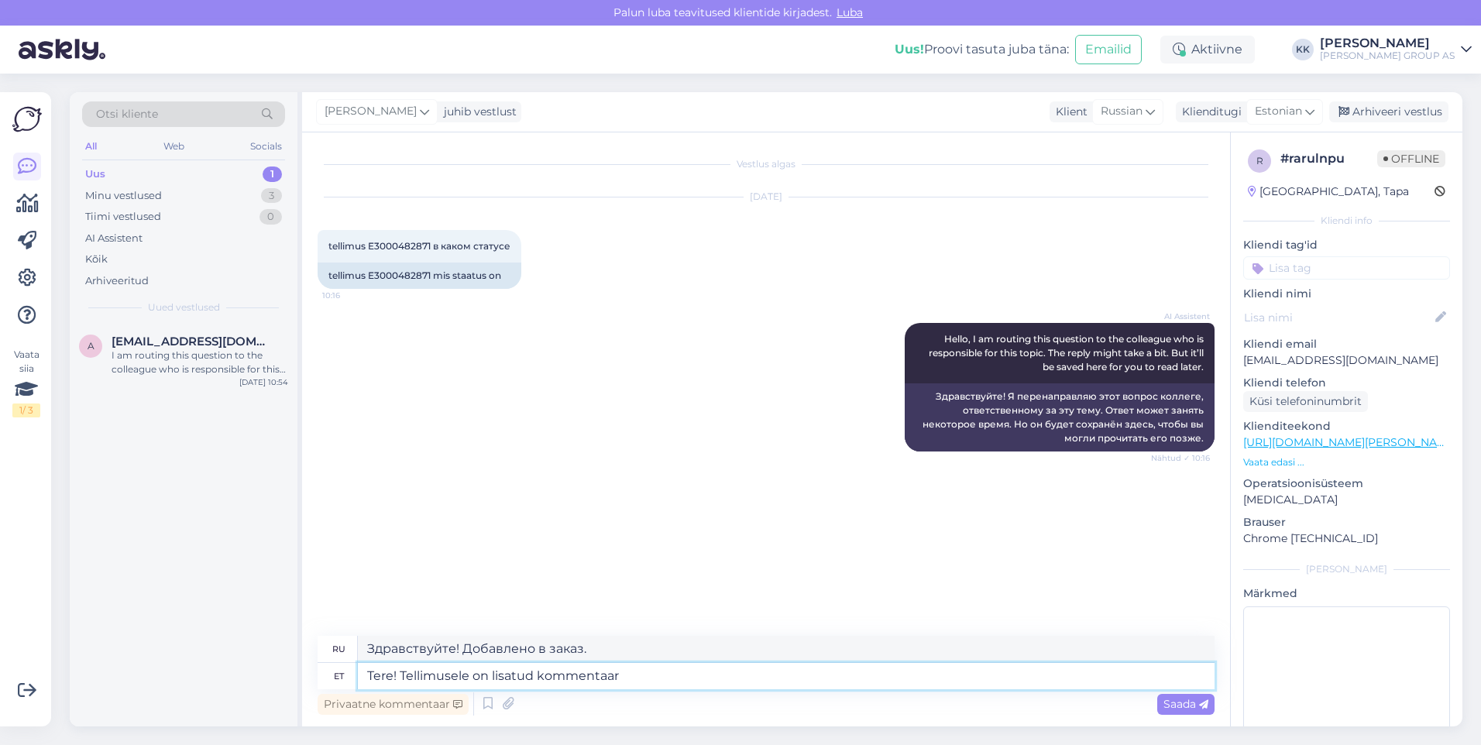
type textarea "Здравствуйте! К заказу добавлен комментарий."
type textarea "Tere! Tellimusele on lisatud kommentaar "loobumine"
type textarea "Здравствуйте! К заказу добавлен комментарий «отмена»."
type textarea "Tere! Tellimusele on lisatud kommentaar "loobumine"."
type textarea "Здравствуйте! Комментарий «отмена» добавлен к заказу."
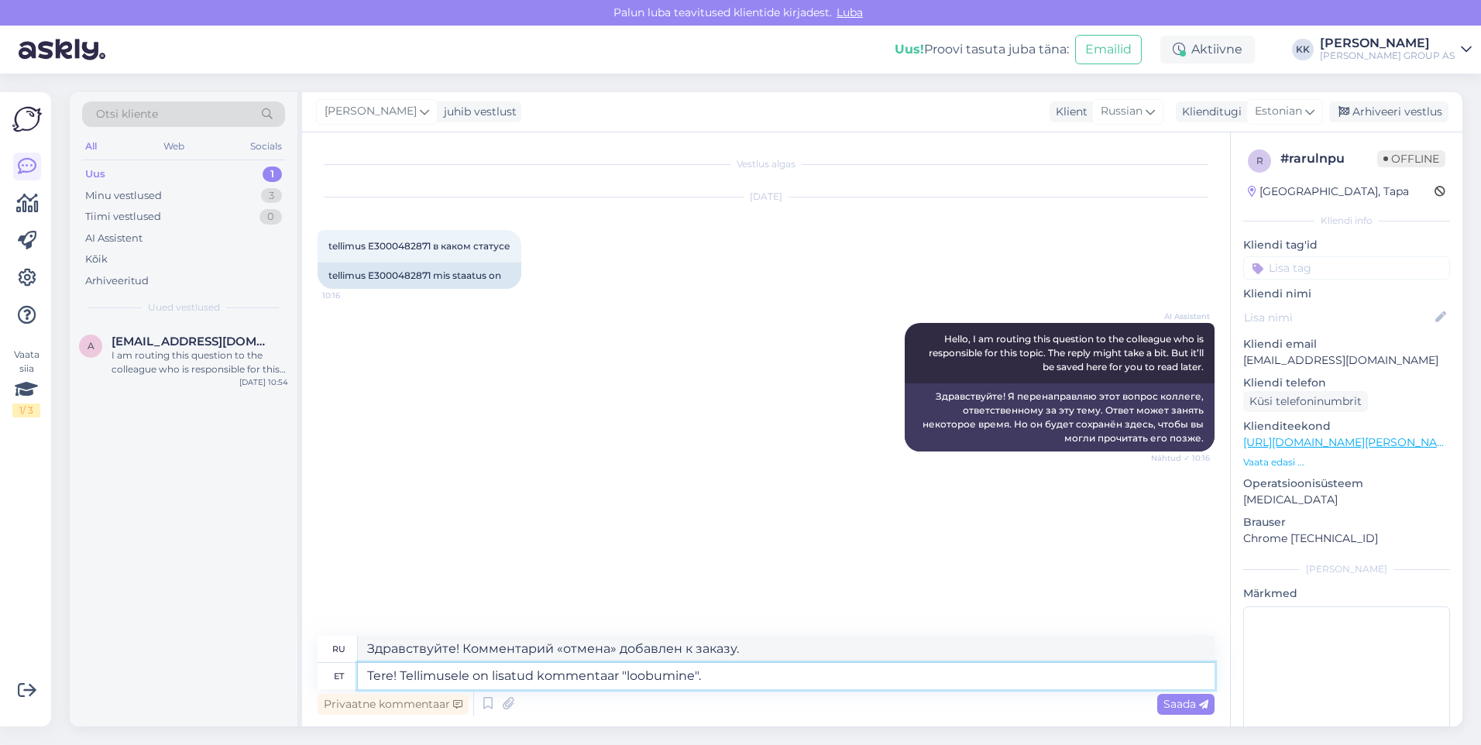
type textarea "Tere! Tellimusele on lisatud kommentaar "loobumine"."
type textarea "Здравствуйте! К заказу добавлен комментарий «отмена»."
type textarea "Tere! Tellimusele on lisatud kommentaar "loobumine". Kas"
type textarea "Здравствуйте! Комментарий «отмена» добавлен к заказу."
type textarea "Tere! Tellimusele on lisatud kommentaar "loobumine". Kas loobusite"
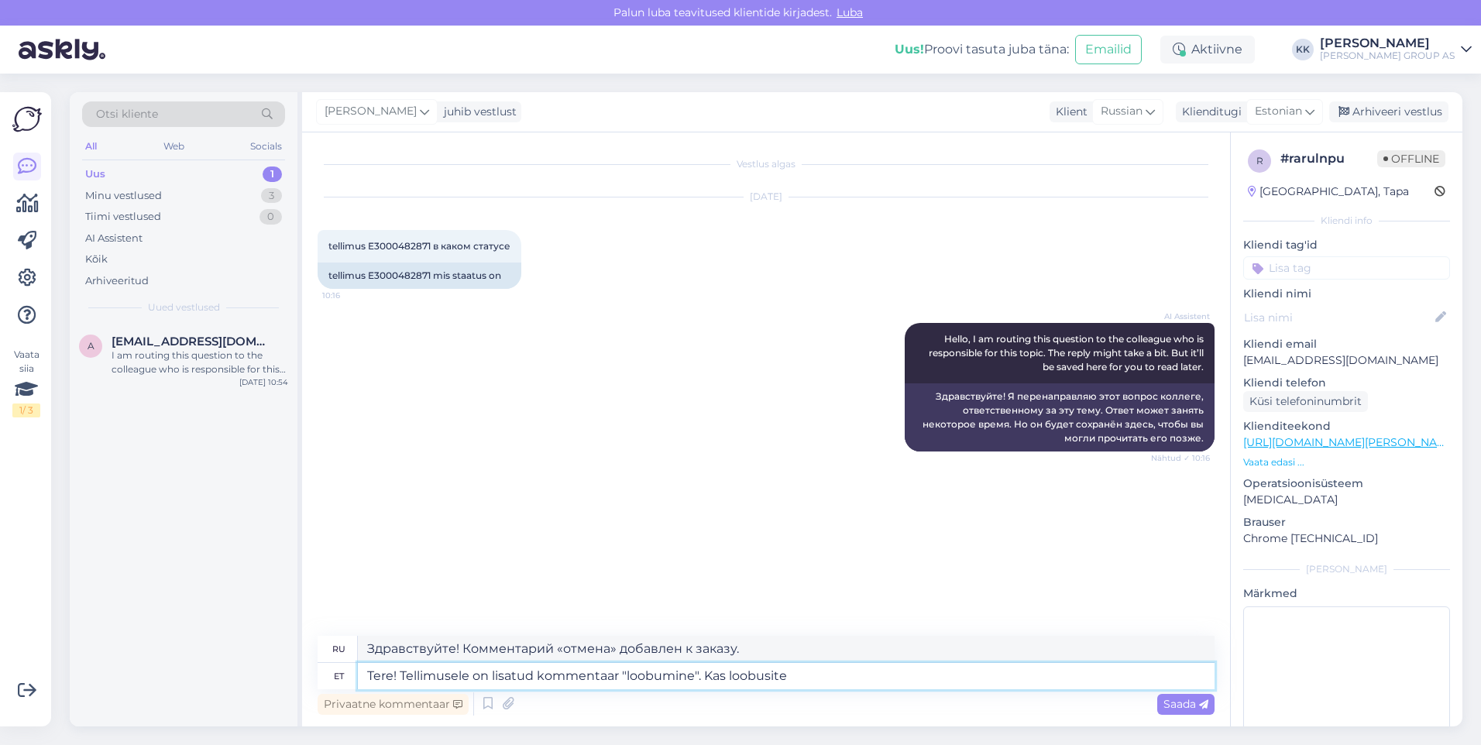
type textarea "Здравствуйте! К заказу добавлен комментарий «отмена». Вы отменили заказ?"
type textarea "Tere! Tellimusele on lisatud kommentaar "loobumine". Kas loobusite tellimusest?"
click at [1178, 699] on span "Saada" at bounding box center [1185, 704] width 45 height 14
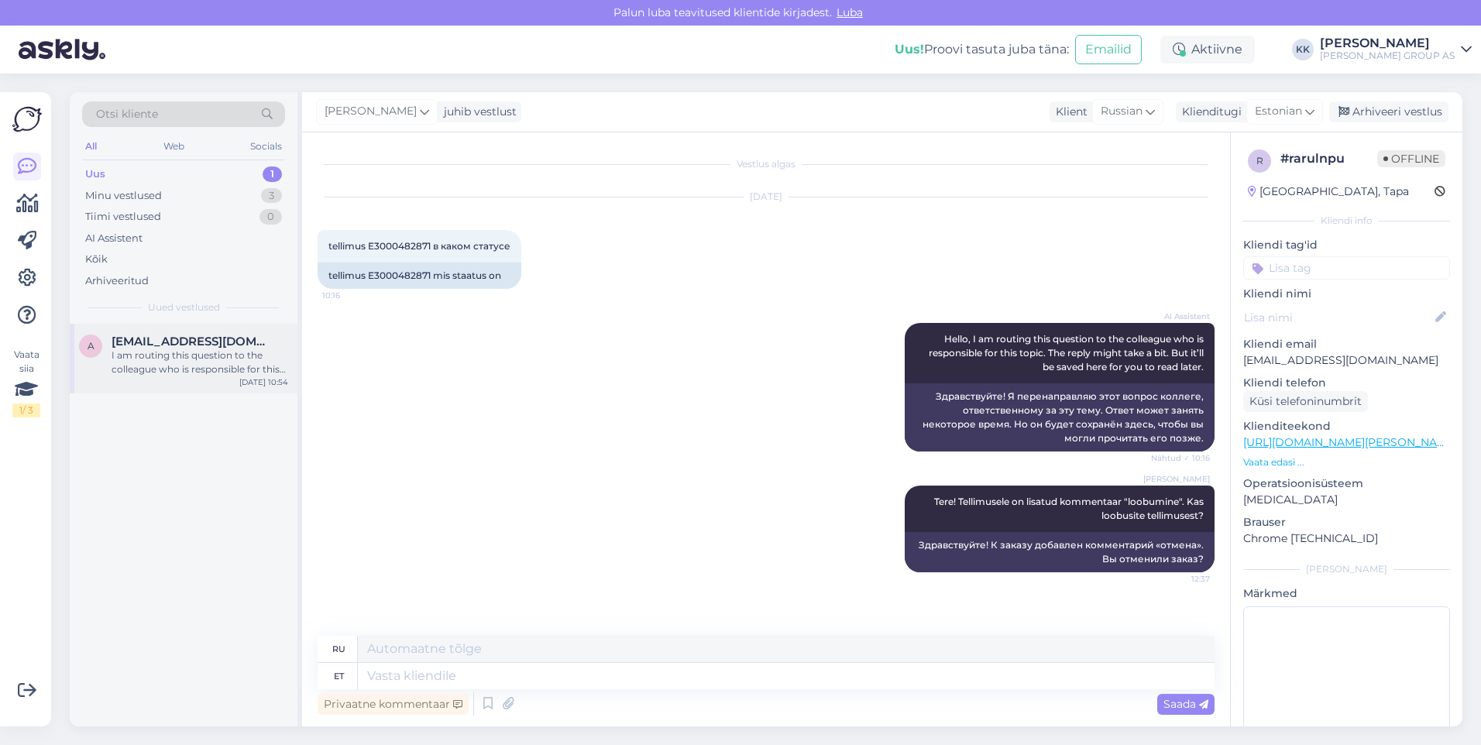
click at [163, 344] on span "[EMAIL_ADDRESS][DOMAIN_NAME]" at bounding box center [192, 342] width 161 height 14
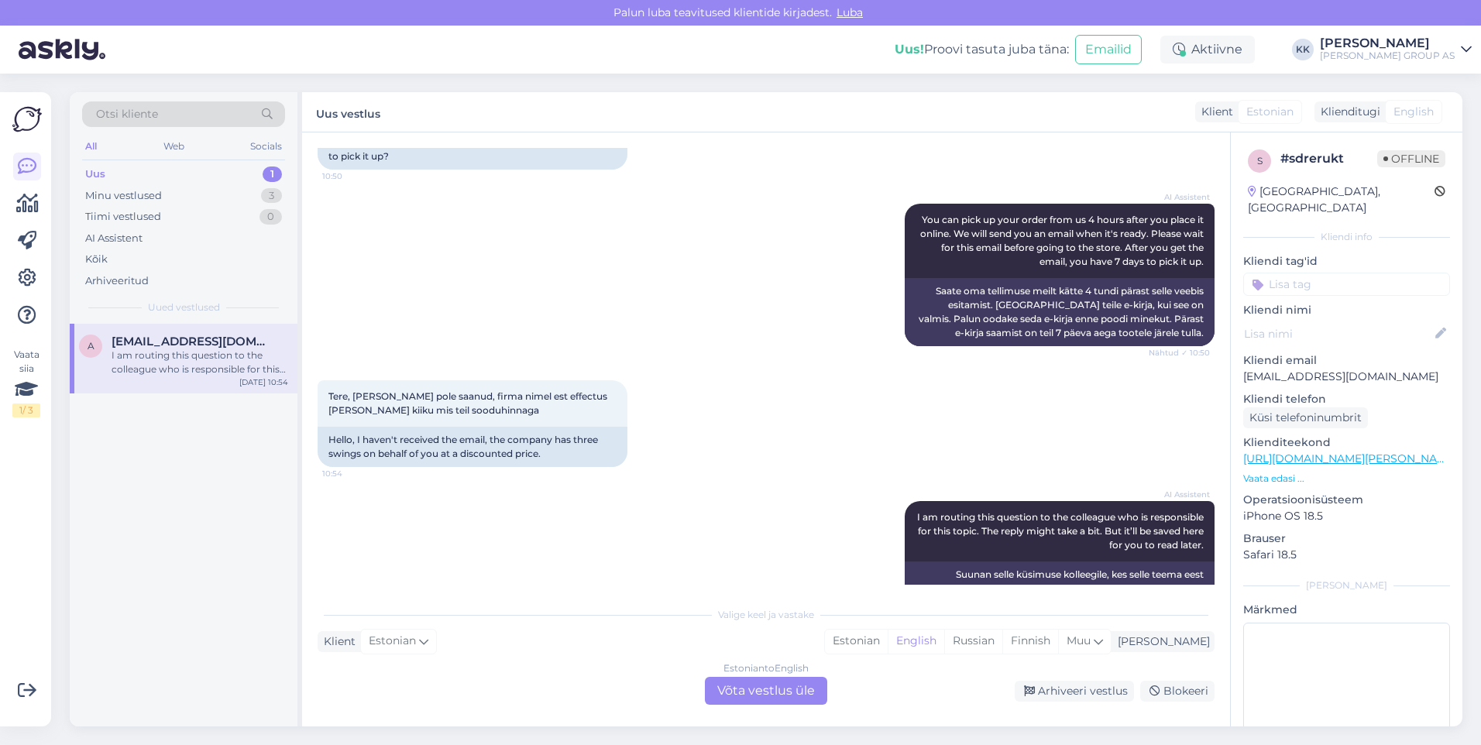
scroll to position [181, 0]
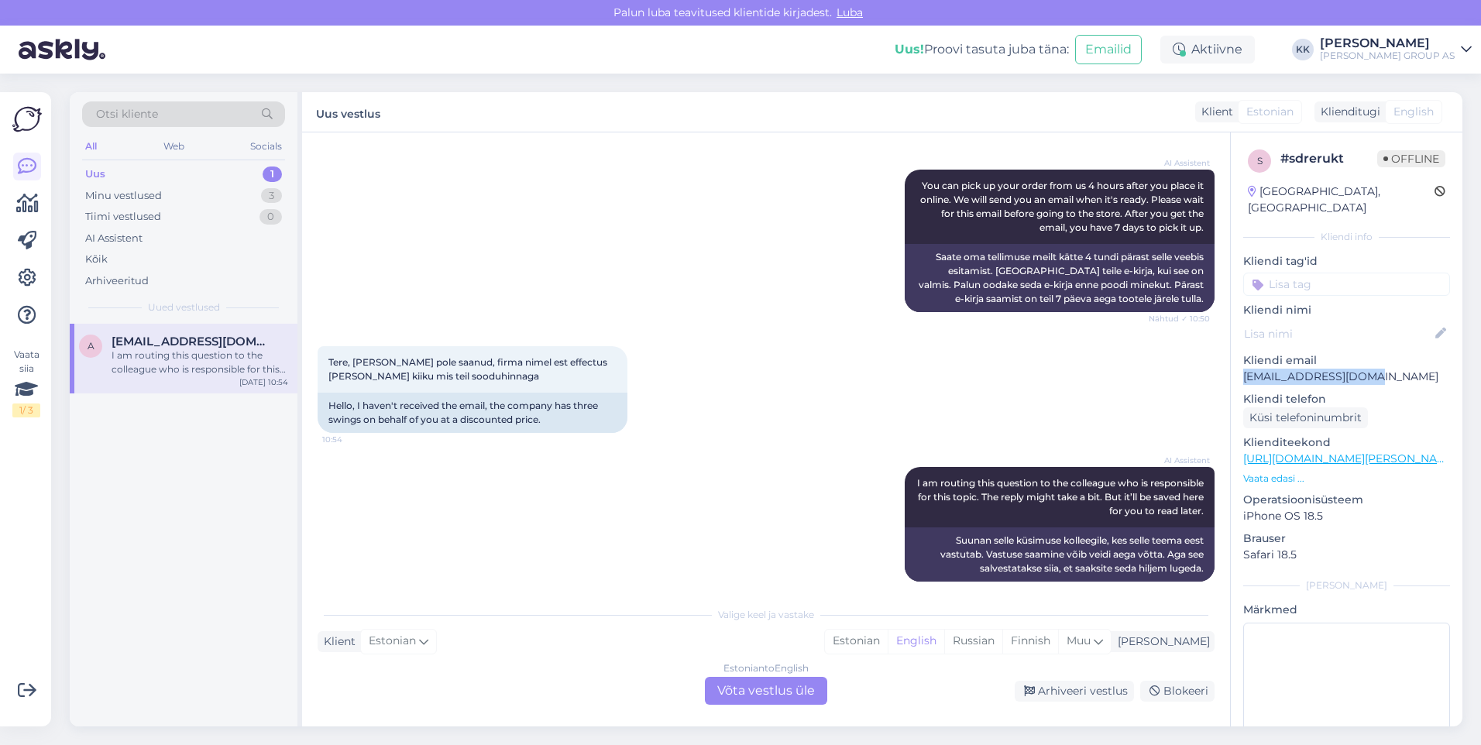
drag, startPoint x: 1371, startPoint y: 359, endPoint x: 1238, endPoint y: 361, distance: 133.3
click at [1238, 361] on div "s # sdrerukt Offline [GEOGRAPHIC_DATA], [GEOGRAPHIC_DATA] Kliendi info Kliendi …" at bounding box center [1347, 458] width 232 height 653
drag, startPoint x: 1238, startPoint y: 361, endPoint x: 1255, endPoint y: 362, distance: 17.1
copy p "[EMAIL_ADDRESS][DOMAIN_NAME]"
click at [888, 640] on div "Estonian" at bounding box center [856, 641] width 63 height 23
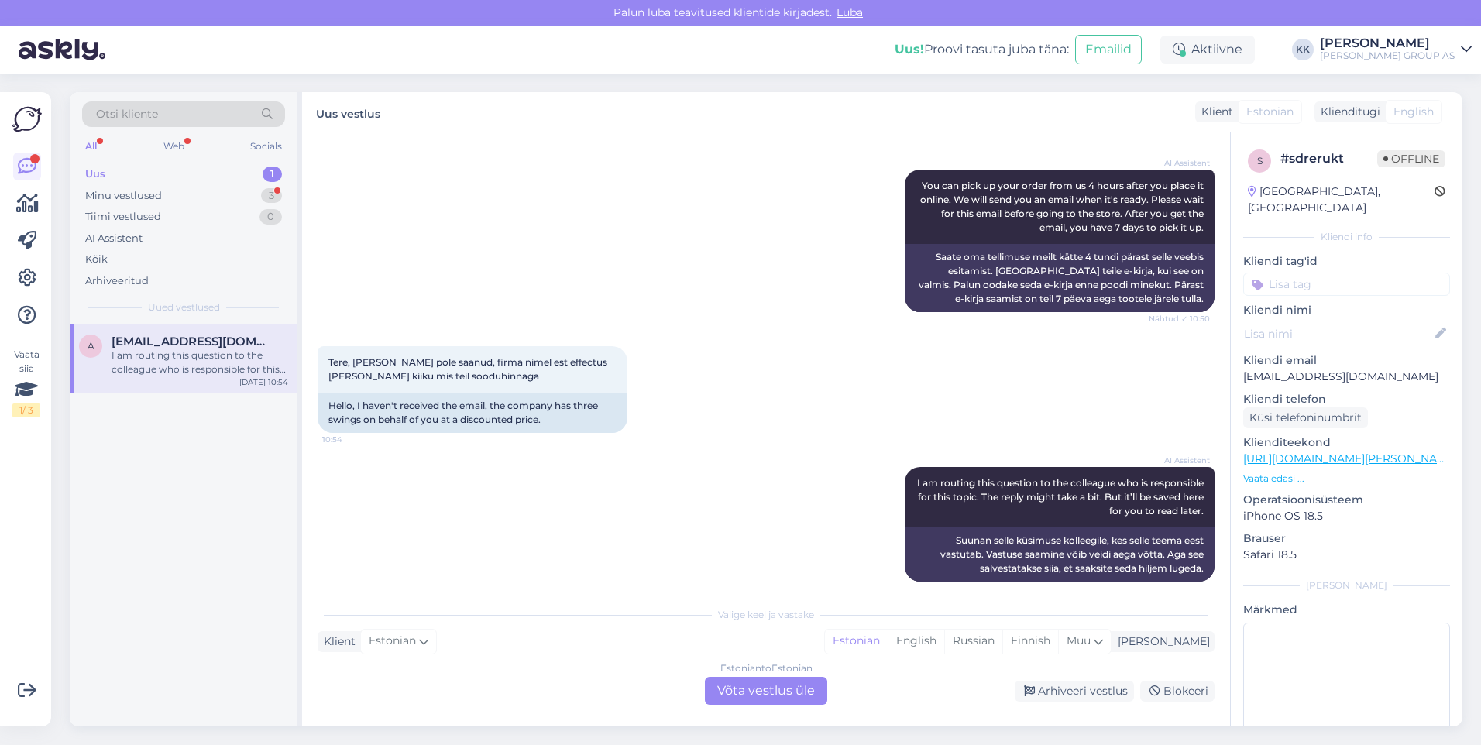
click at [779, 689] on div "Estonian to Estonian Võta vestlus üle" at bounding box center [766, 691] width 122 height 28
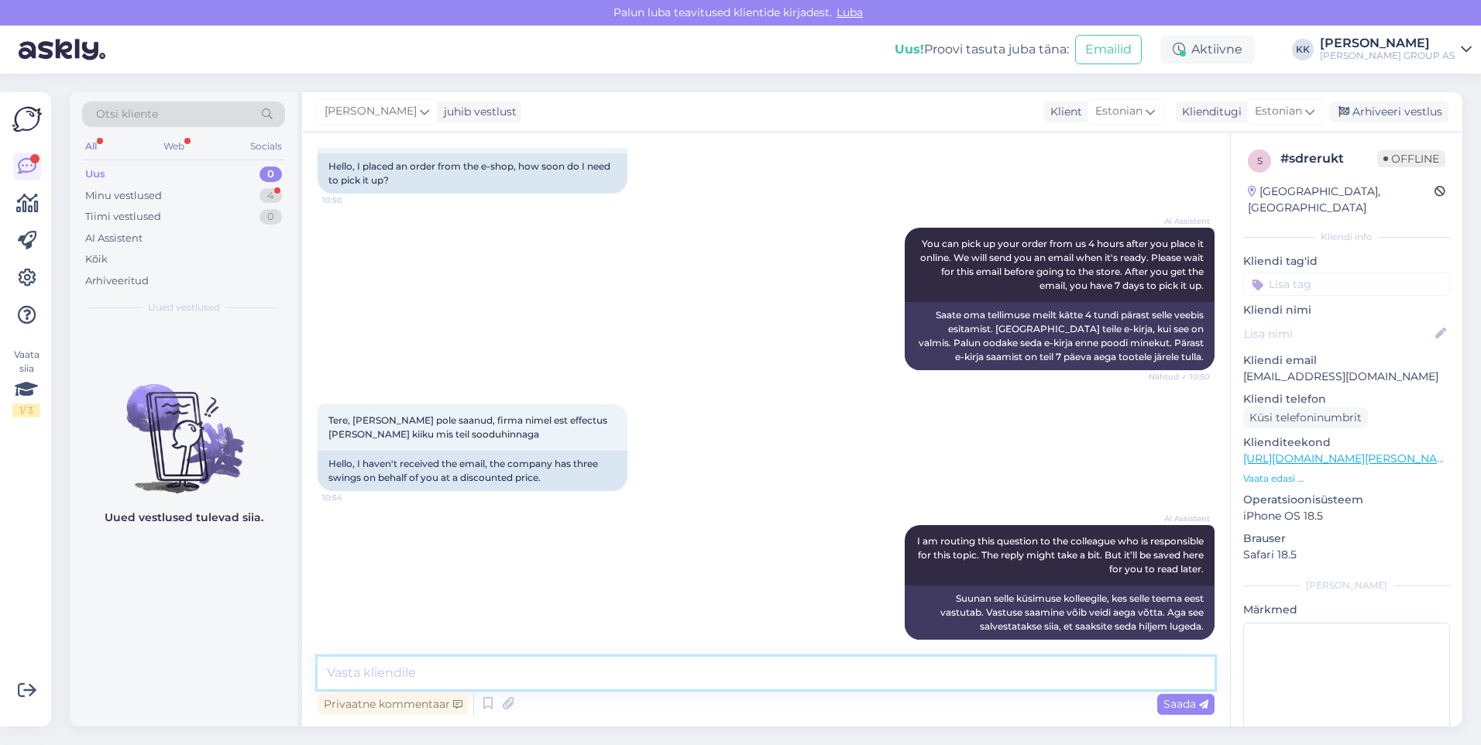
click at [376, 675] on textarea at bounding box center [766, 673] width 897 height 33
type textarea "Tere! Tellimus on väljastamiseks valmis. Teavitus ei jõudnud Teieni, kuna telli…"
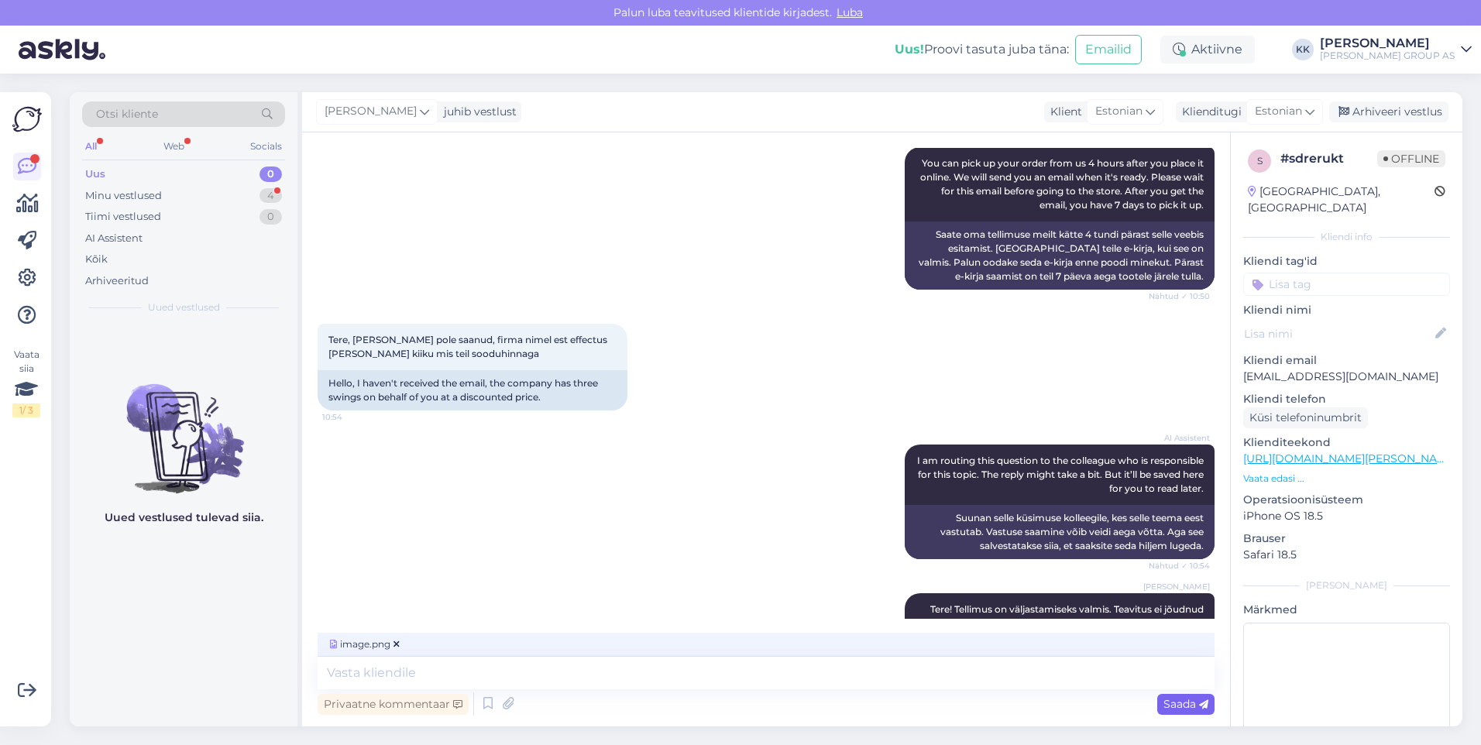
click at [1180, 695] on div "Saada" at bounding box center [1185, 704] width 57 height 21
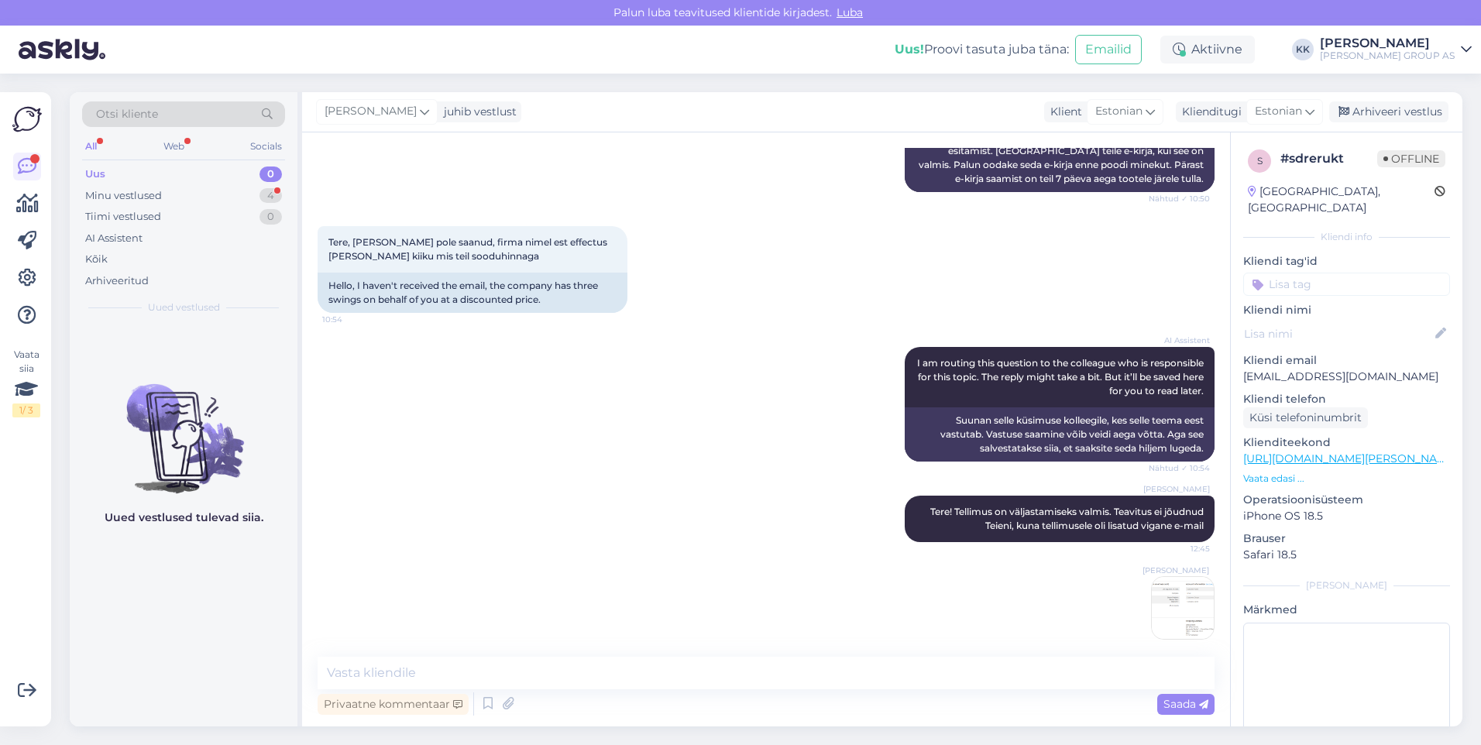
click at [1181, 591] on img at bounding box center [1183, 608] width 62 height 62
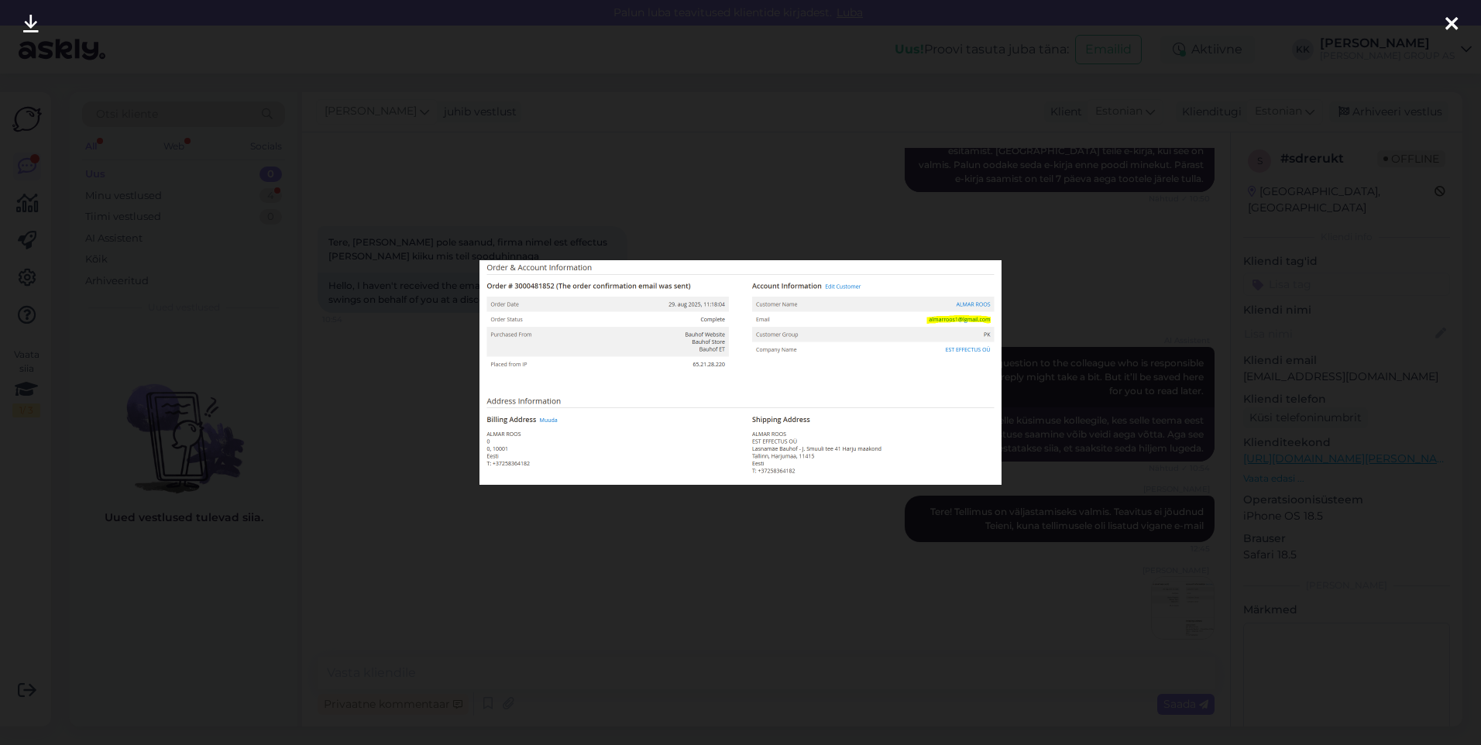
click at [1450, 21] on icon at bounding box center [1451, 25] width 12 height 20
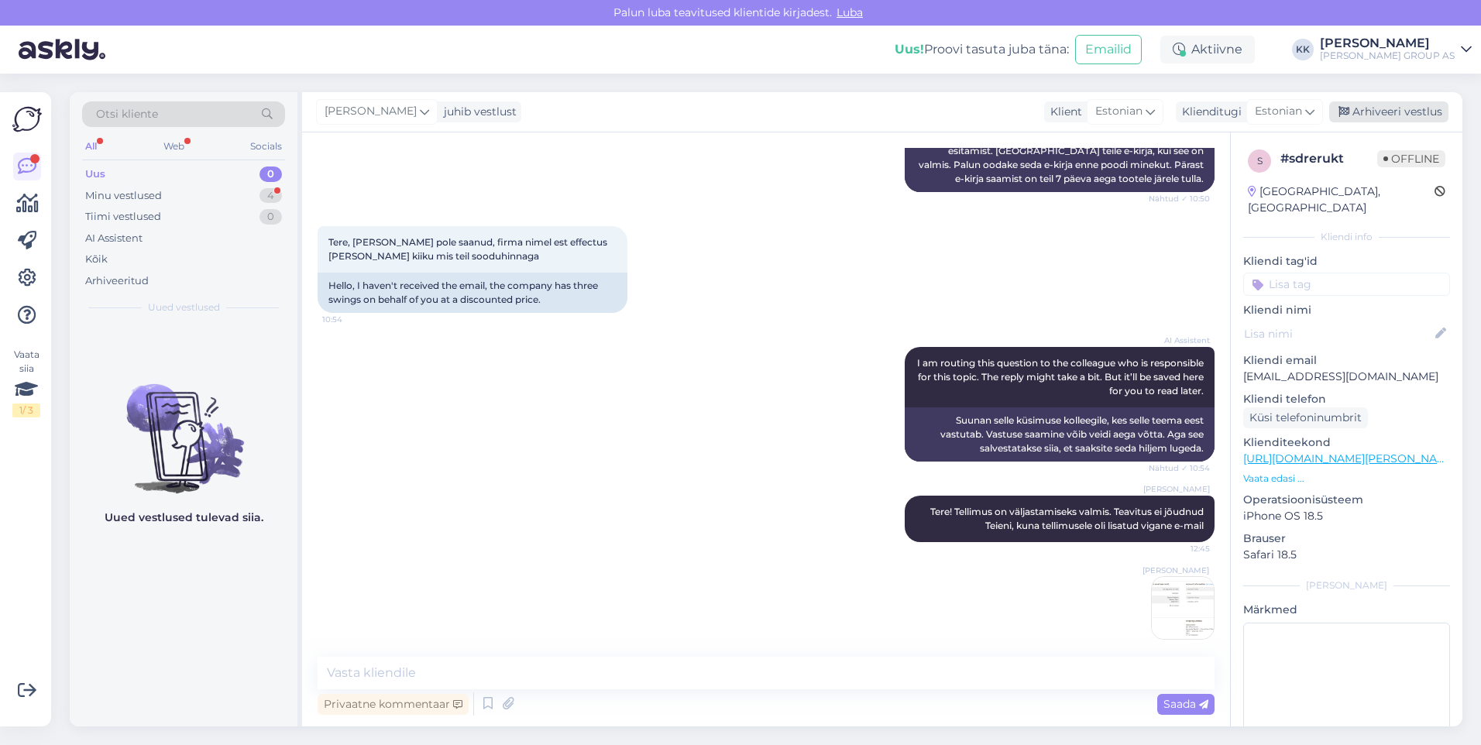
click at [1377, 111] on div "Arhiveeri vestlus" at bounding box center [1388, 111] width 119 height 21
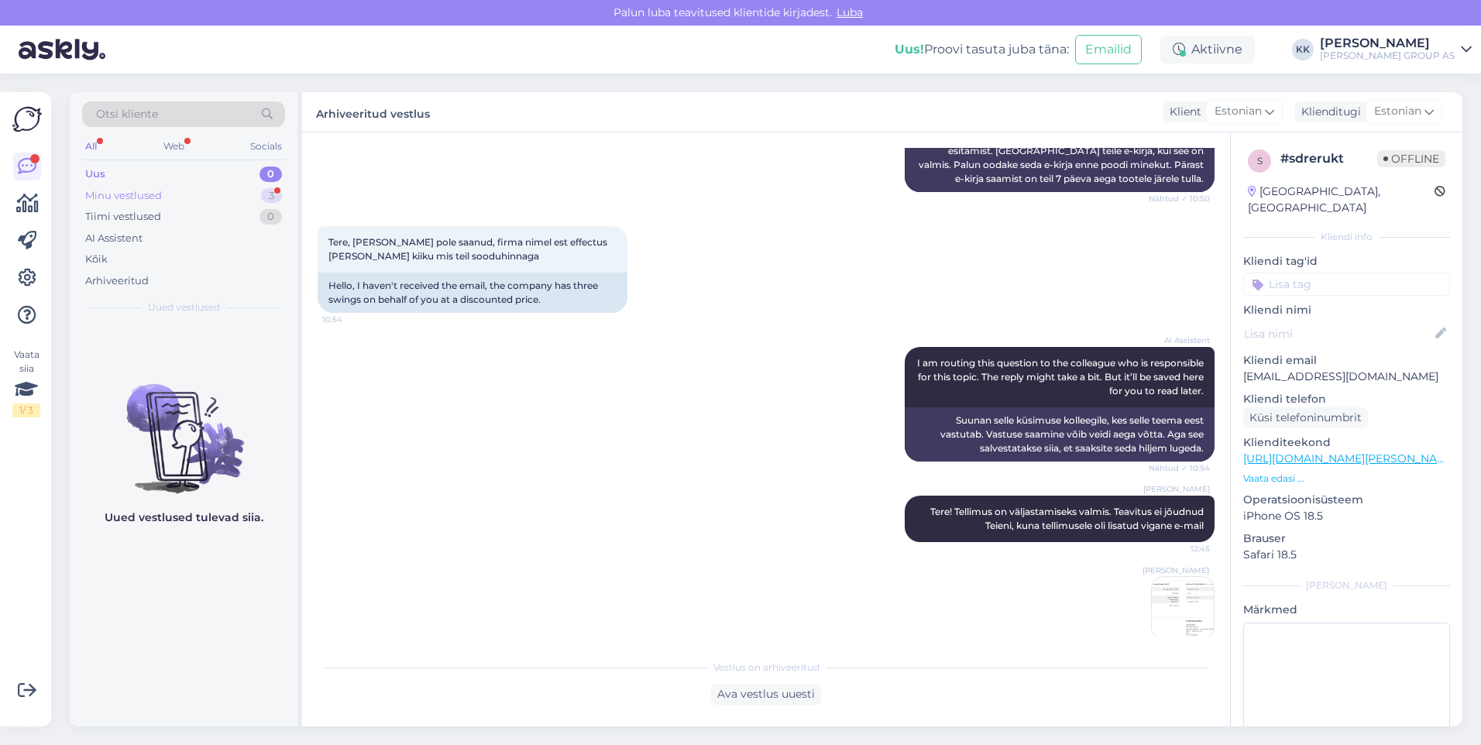
click at [121, 191] on div "Minu vestlused" at bounding box center [123, 195] width 77 height 15
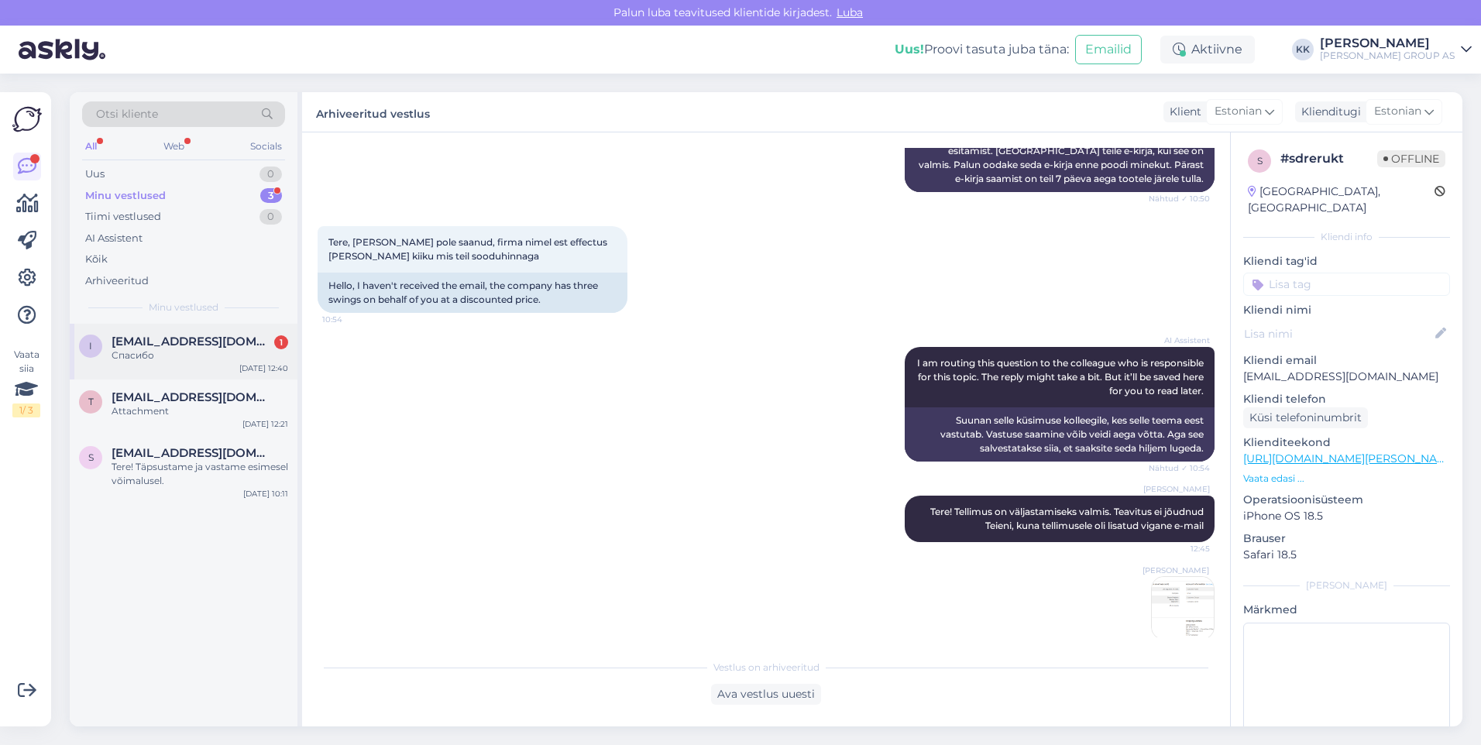
click at [160, 342] on span "[EMAIL_ADDRESS][DOMAIN_NAME]" at bounding box center [192, 342] width 161 height 14
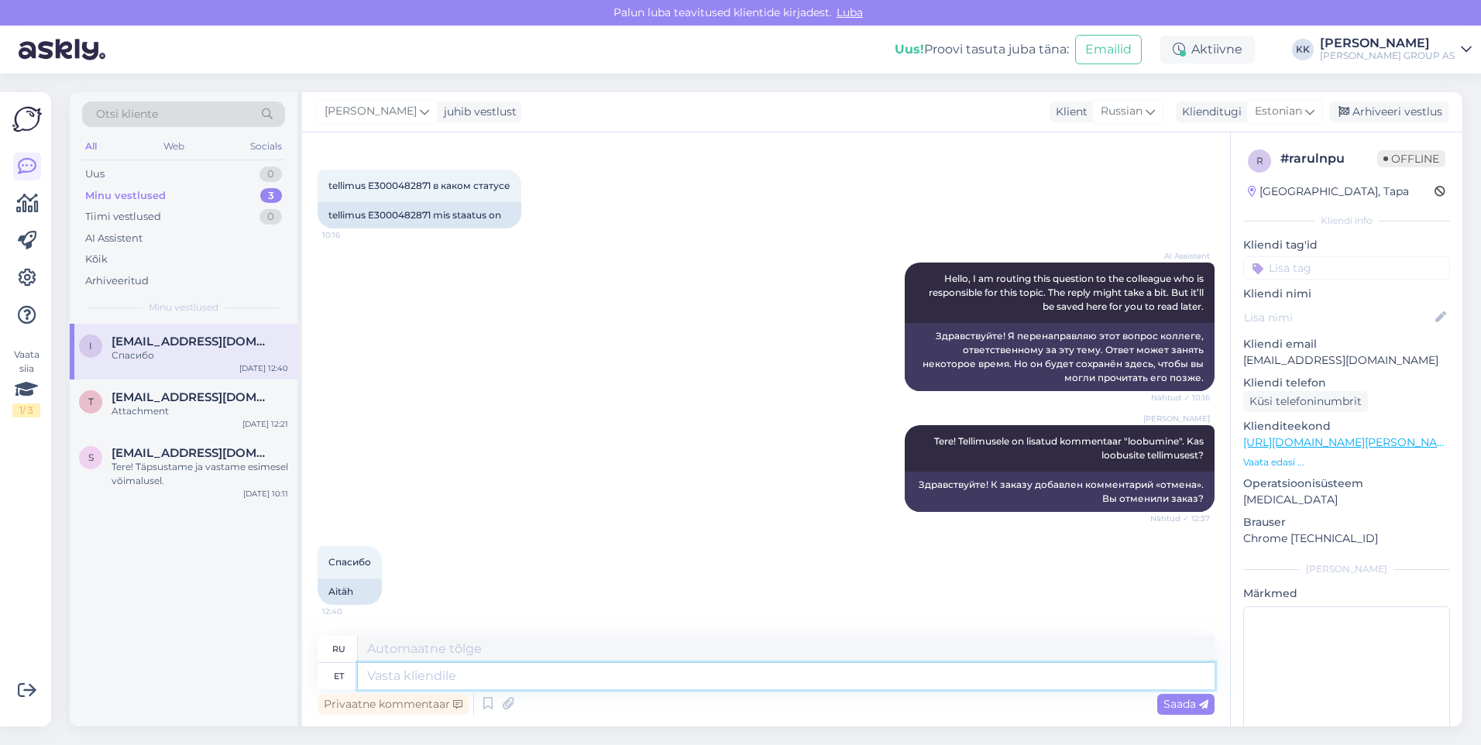
click at [395, 677] on textarea at bounding box center [786, 676] width 857 height 26
type textarea "Palun!"
type textarea "Пожалуйста!"
type textarea "Palun! [GEOGRAPHIC_DATA]"
type textarea "Пожалуйста! Отлично."
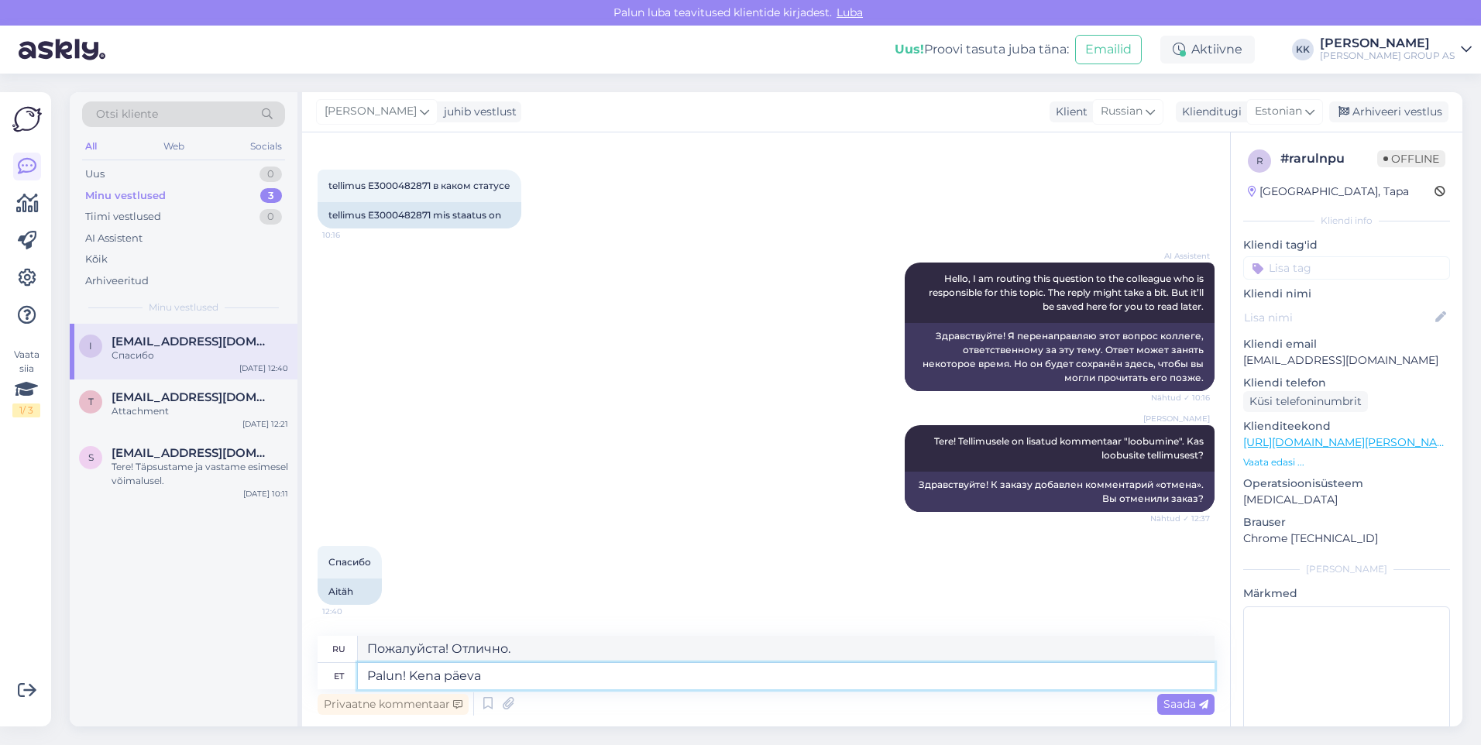
type textarea "Palun! Kena päeva"
type textarea "Пожалуйста! Хорошего дня."
type textarea "Palun! Kena päeva jätku!"
type textarea "Пожалуйста! Хорошего дня!"
type textarea "Palun! Kena päeva jätku!"
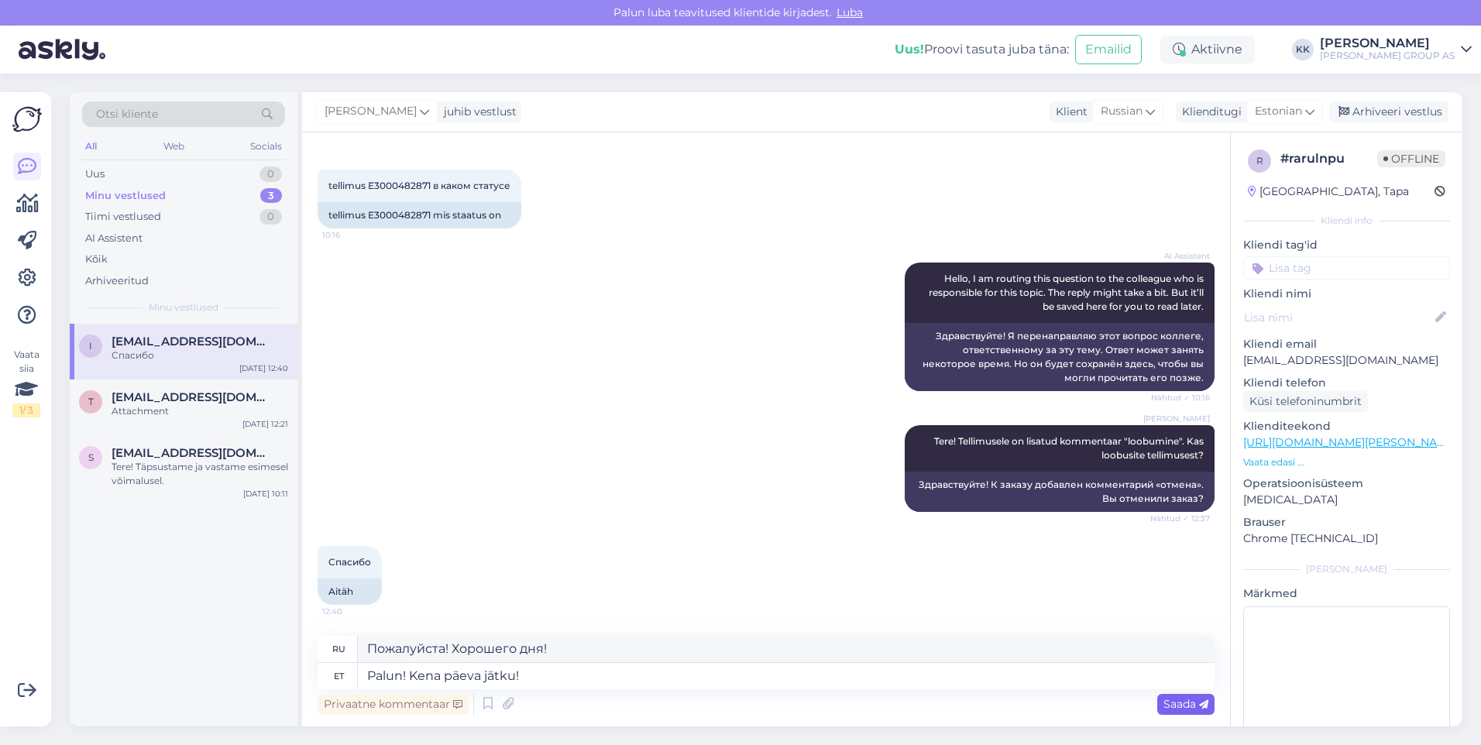
click at [1172, 702] on span "Saada" at bounding box center [1185, 704] width 45 height 14
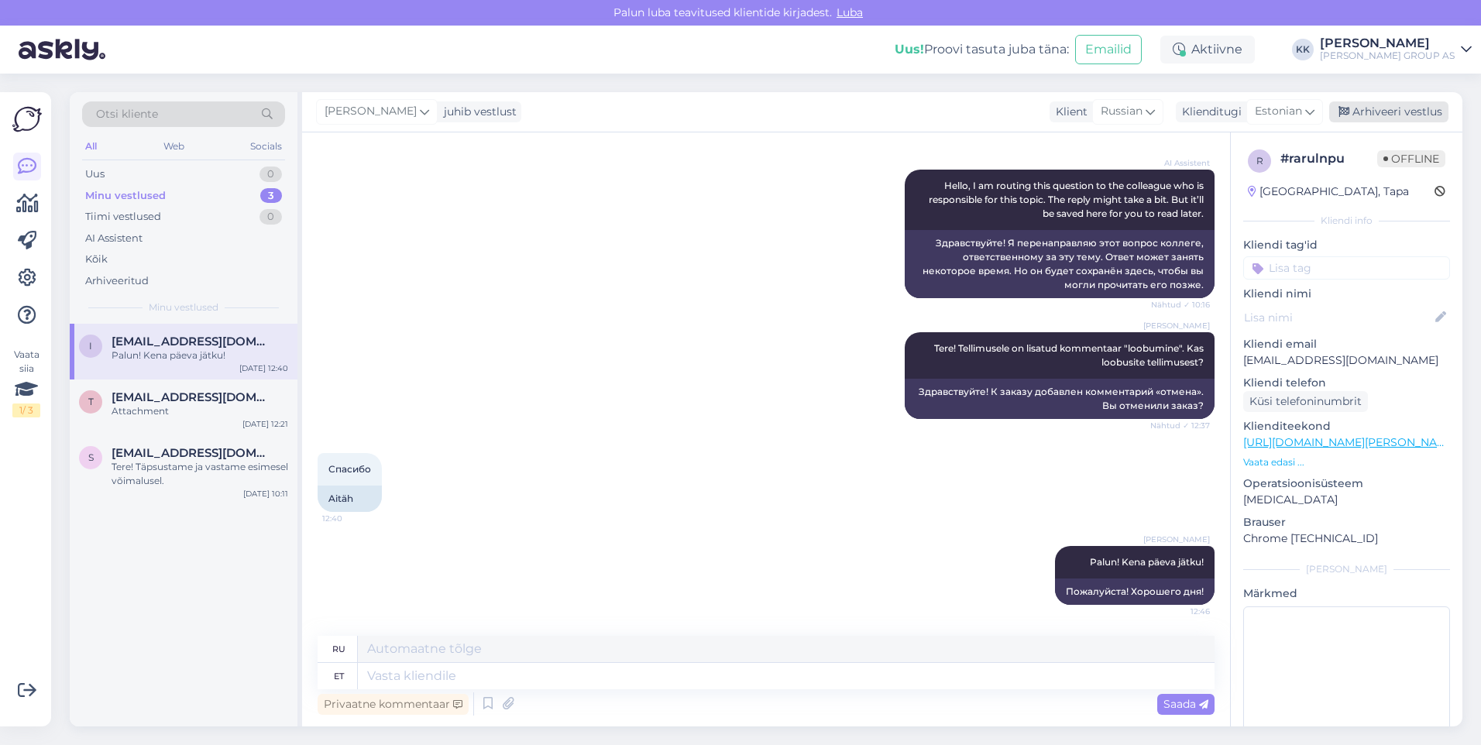
click at [1390, 108] on div "Arhiveeri vestlus" at bounding box center [1388, 111] width 119 height 21
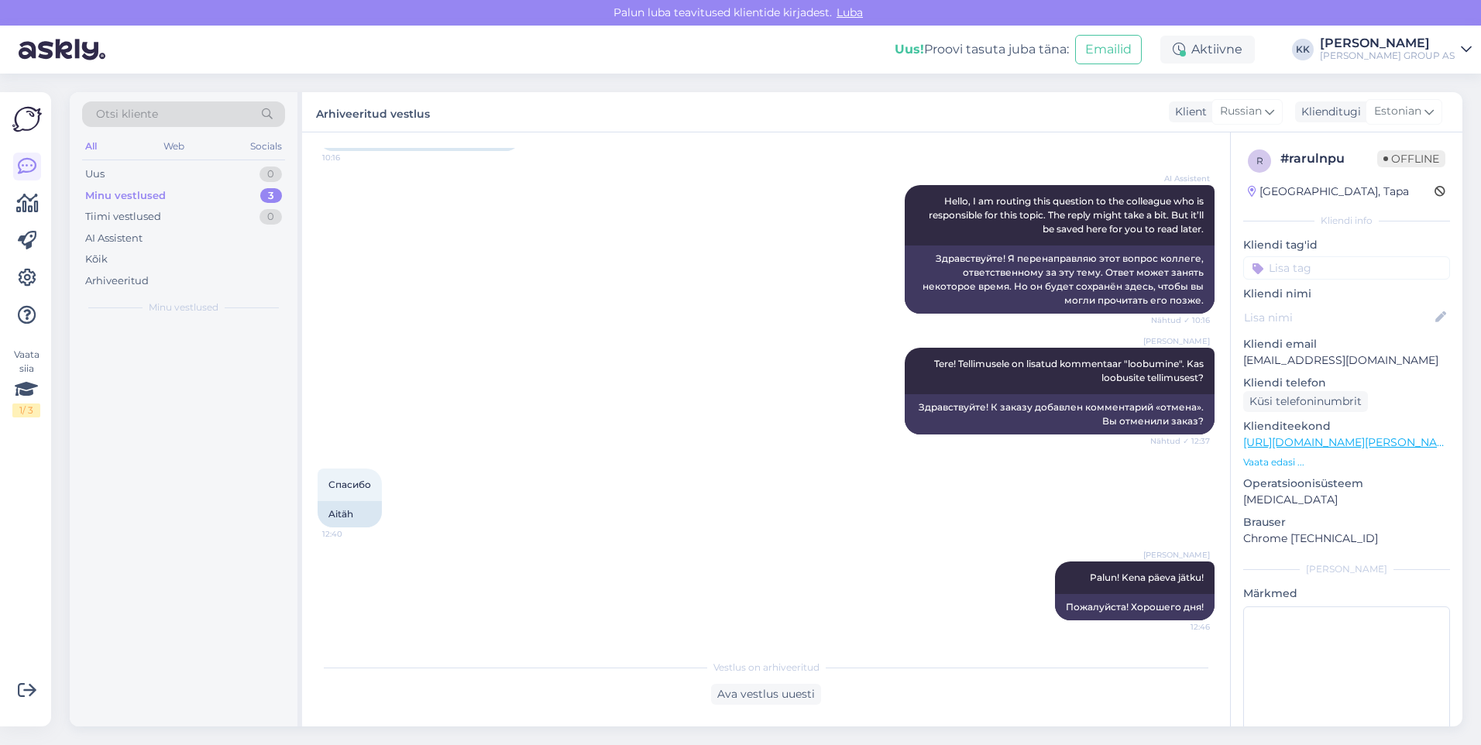
scroll to position [138, 0]
click at [142, 343] on span "[EMAIL_ADDRESS][DOMAIN_NAME]" at bounding box center [192, 342] width 161 height 14
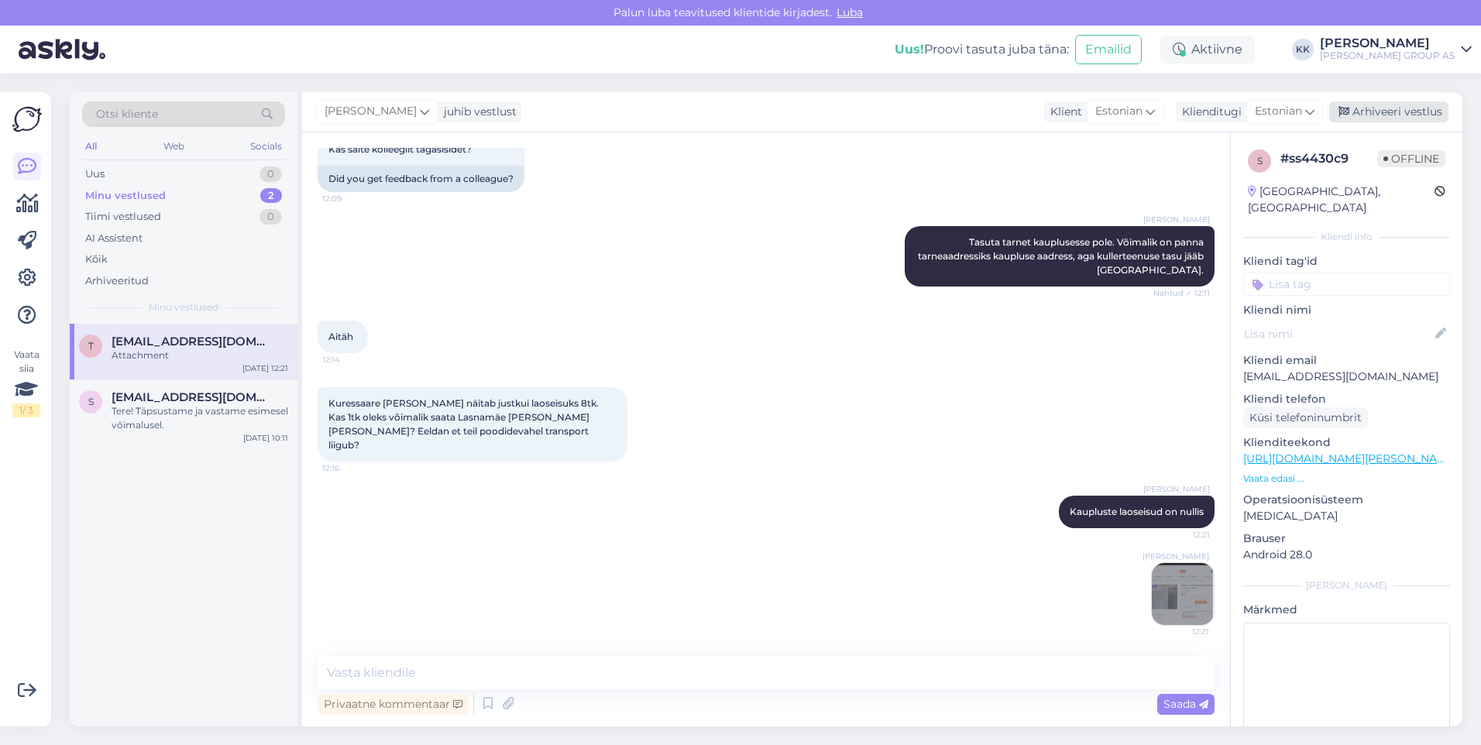
click at [1397, 109] on div "Arhiveeri vestlus" at bounding box center [1388, 111] width 119 height 21
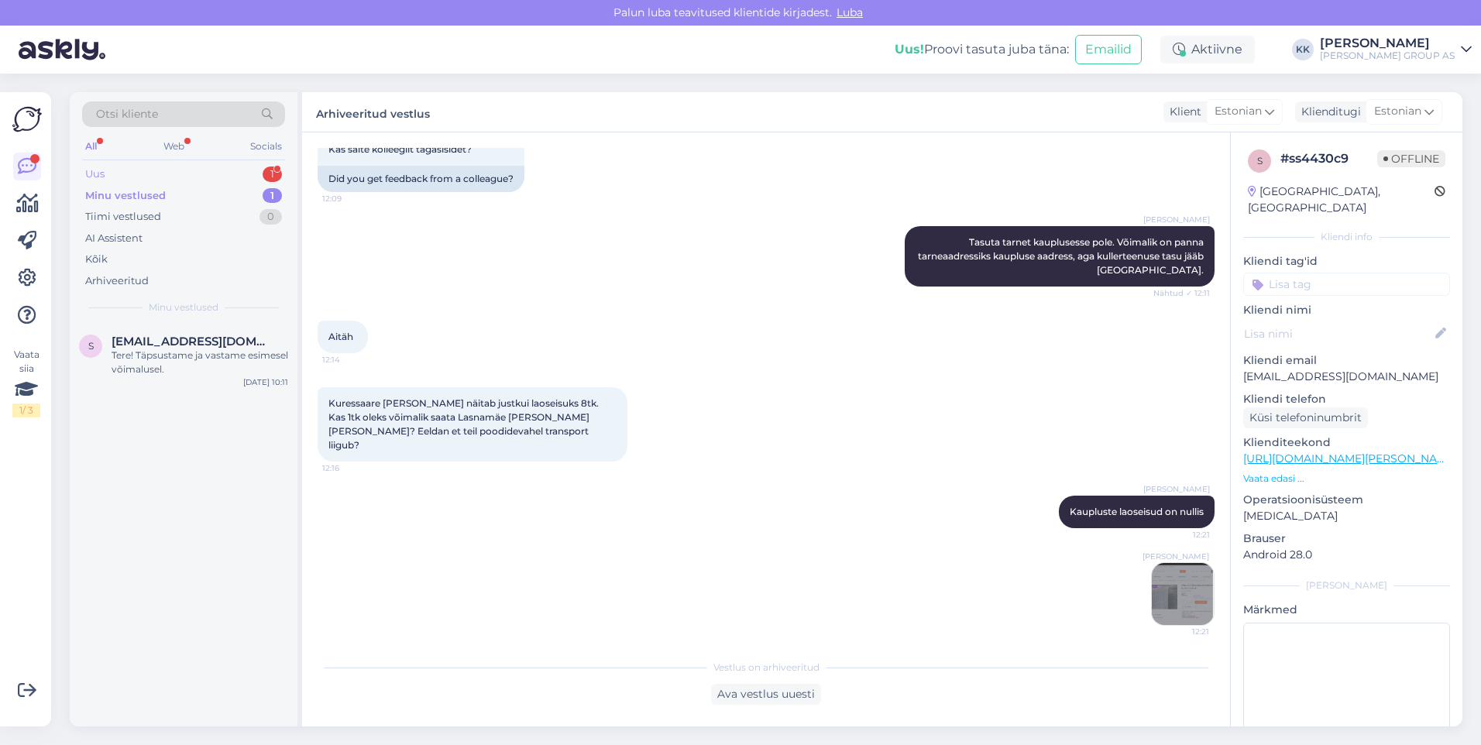
click at [97, 170] on div "Uus" at bounding box center [94, 174] width 19 height 15
click at [153, 346] on span "[EMAIL_ADDRESS][PERSON_NAME][DOMAIN_NAME]" at bounding box center [192, 342] width 161 height 14
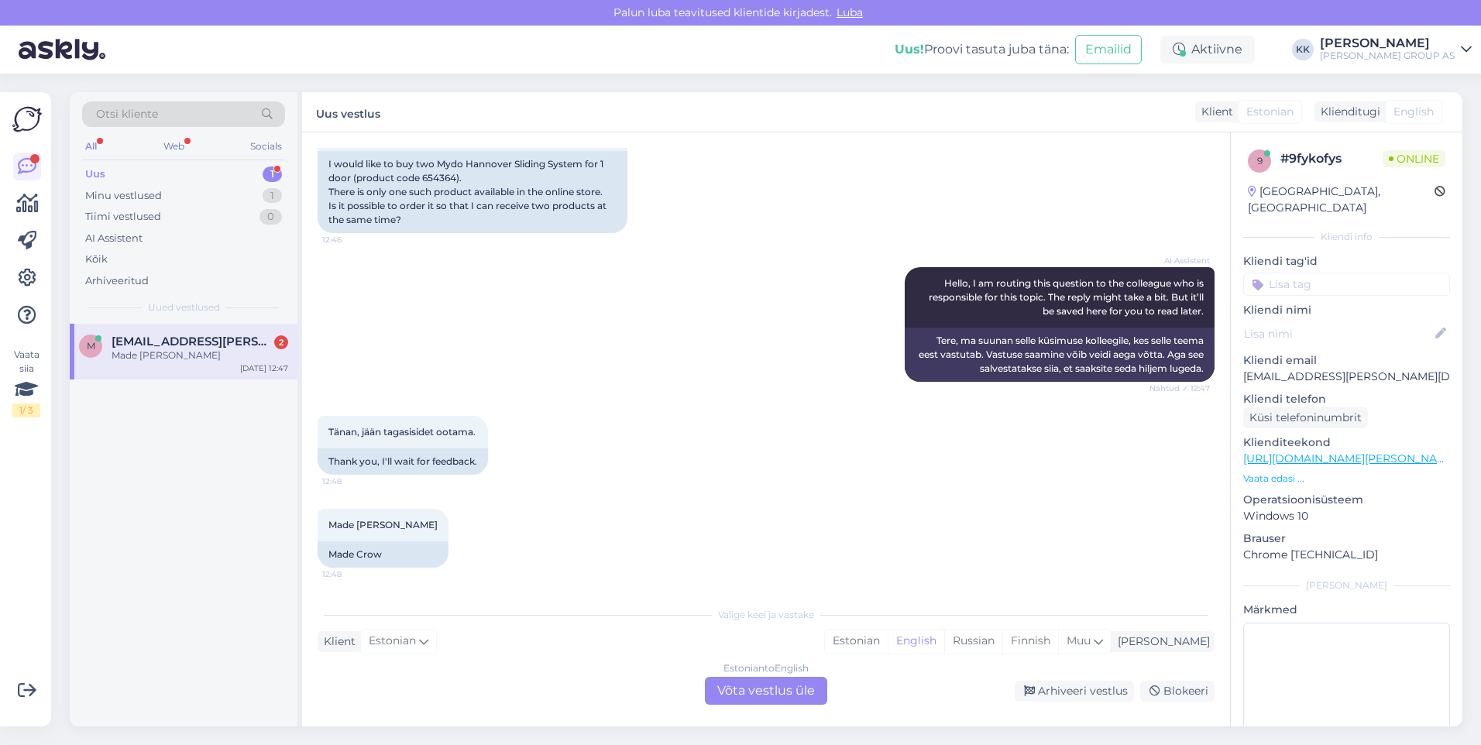
scroll to position [181, 0]
drag, startPoint x: 912, startPoint y: 637, endPoint x: 862, endPoint y: 648, distance: 51.5
click at [888, 637] on div "Estonian" at bounding box center [856, 641] width 63 height 23
click at [759, 689] on div "Estonian to Estonian Võta vestlus üle" at bounding box center [766, 691] width 122 height 28
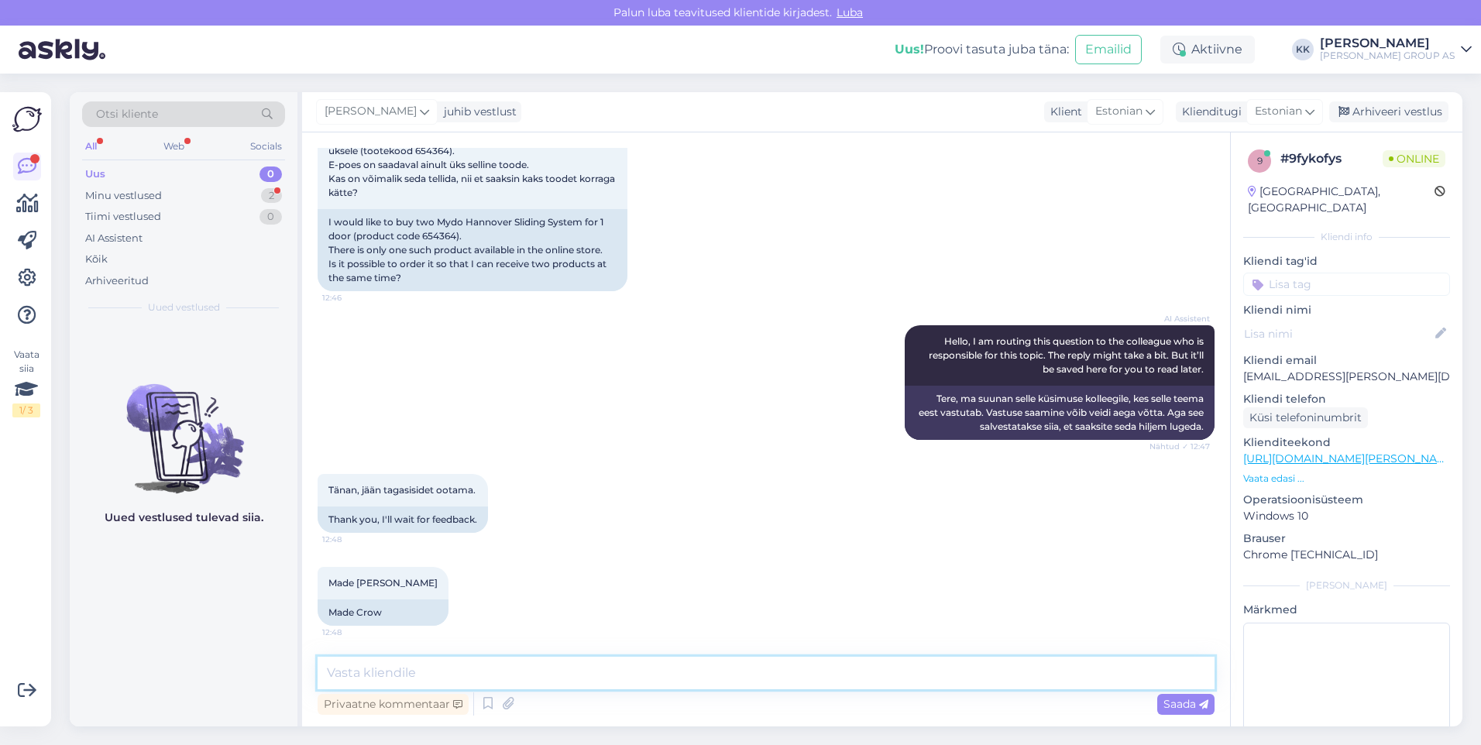
click at [390, 680] on textarea at bounding box center [766, 673] width 897 height 33
type textarea "Tere! Kuna tooted asuvad erinevates kauplustes, siis teine on võimalik tellida …"
drag, startPoint x: 1178, startPoint y: 703, endPoint x: 1167, endPoint y: 697, distance: 12.8
click at [1178, 702] on span "Saada" at bounding box center [1185, 704] width 45 height 14
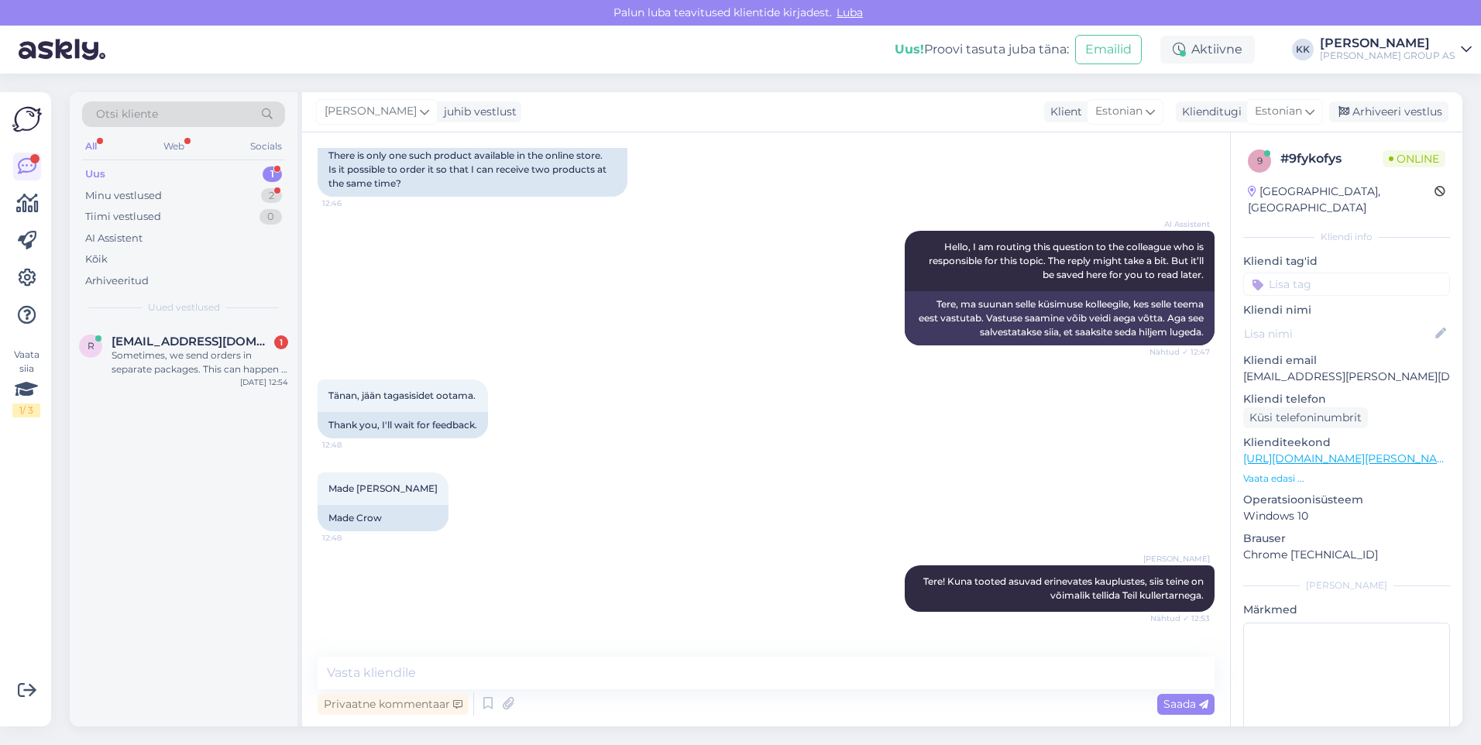
scroll to position [284, 0]
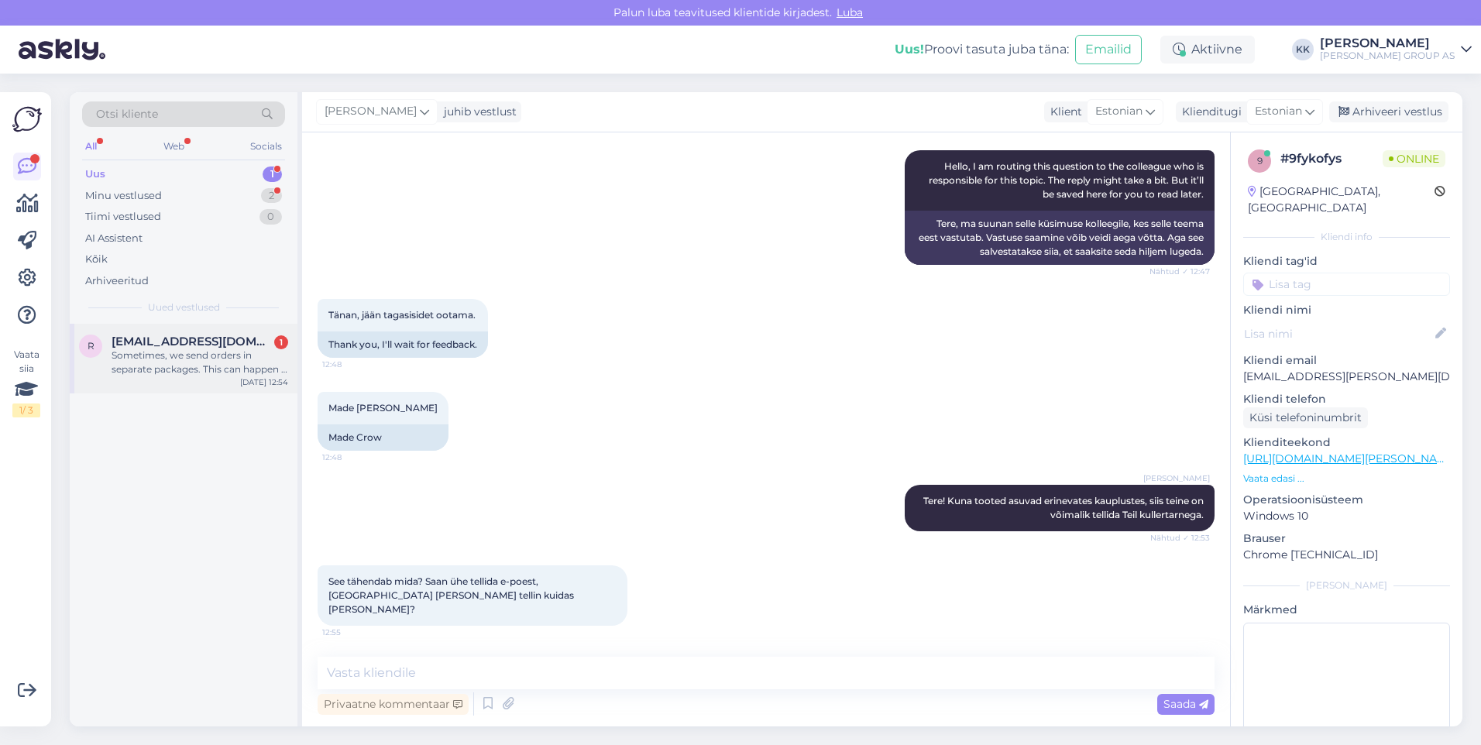
click at [174, 354] on div "Sometimes, we send orders in separate packages. This can happen if items have d…" at bounding box center [200, 363] width 177 height 28
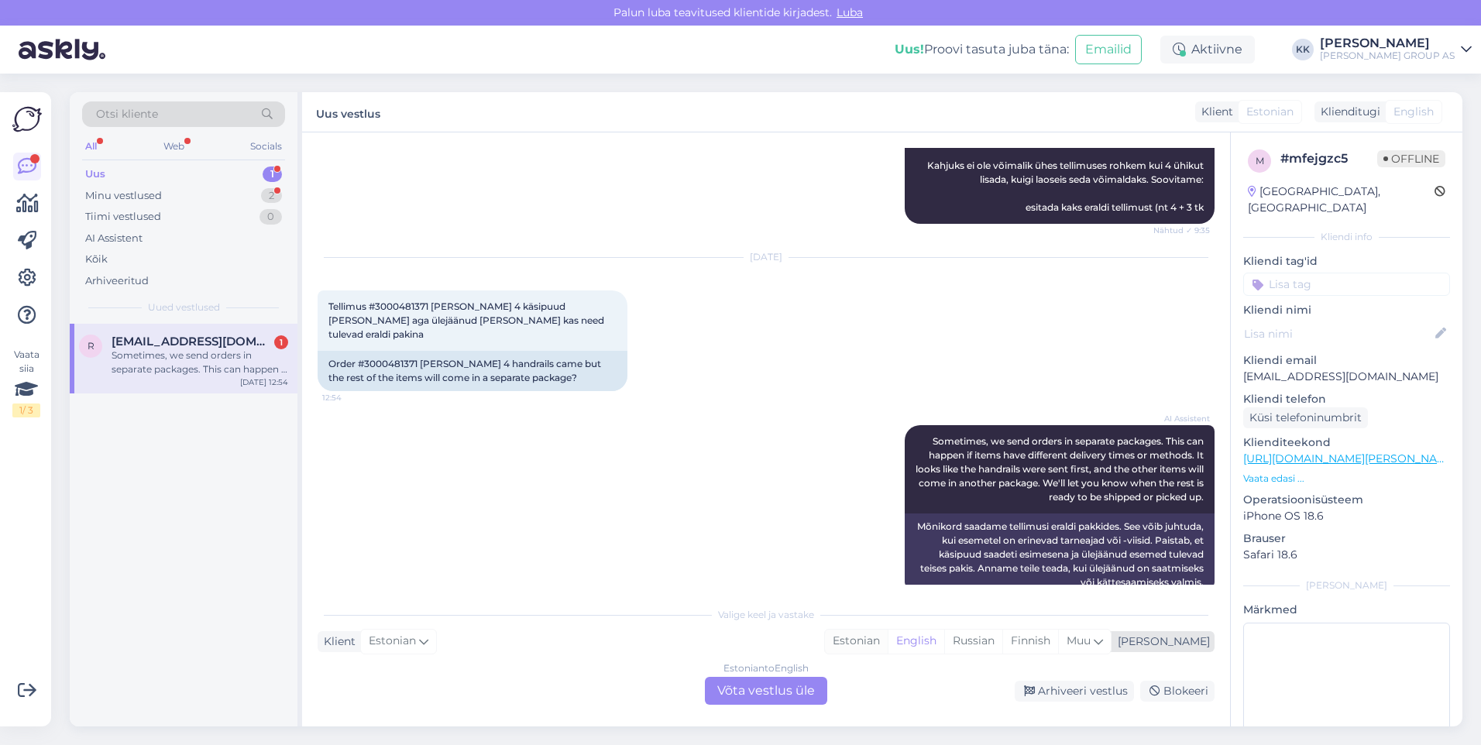
click at [888, 640] on div "Estonian" at bounding box center [856, 641] width 63 height 23
click at [754, 687] on div "Estonian to Estonian Võta vestlus üle" at bounding box center [766, 691] width 122 height 28
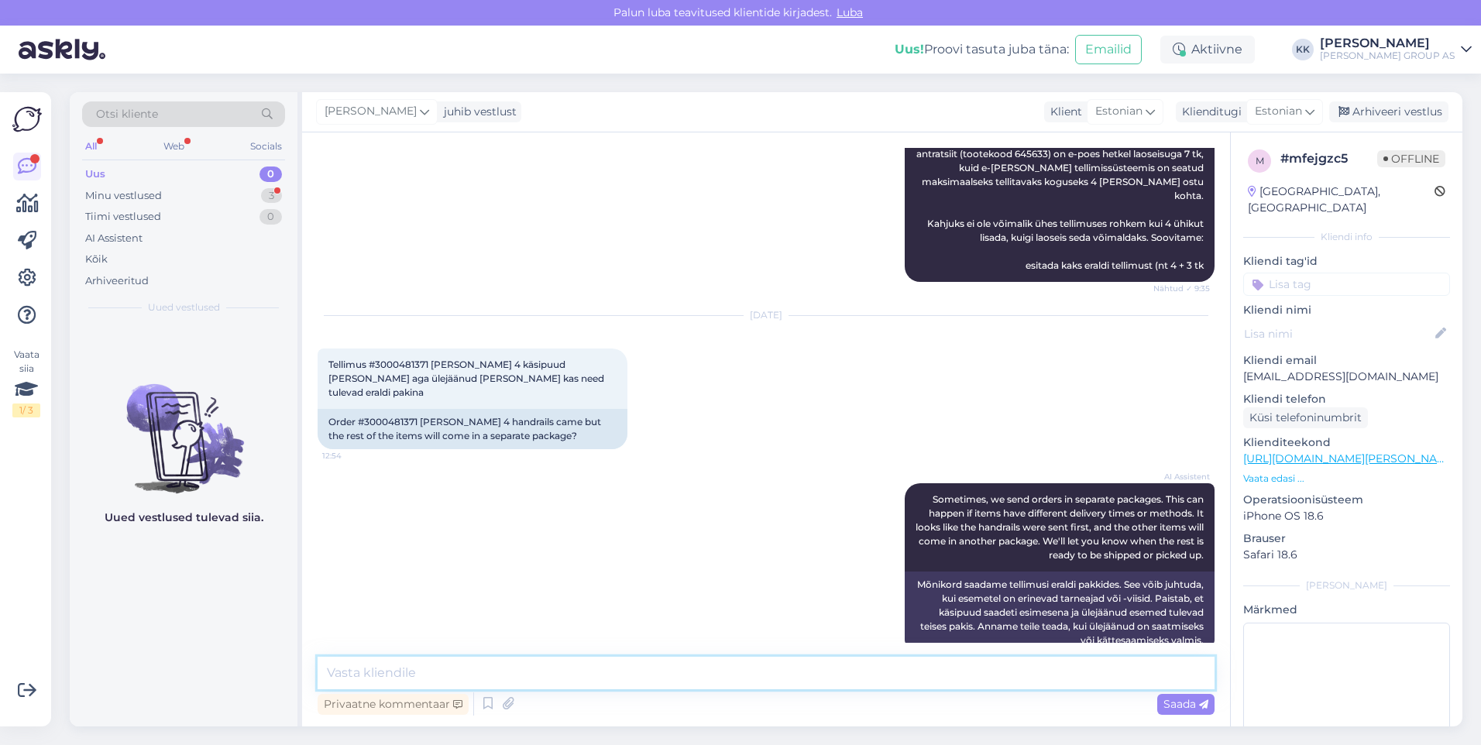
click at [388, 674] on textarea at bounding box center [766, 673] width 897 height 33
type textarea "Tere! [PERSON_NAME] saadetis on kahes osas. Teine osa on hetkel veel Venipaki t…"
click at [1174, 706] on span "Saada" at bounding box center [1185, 704] width 45 height 14
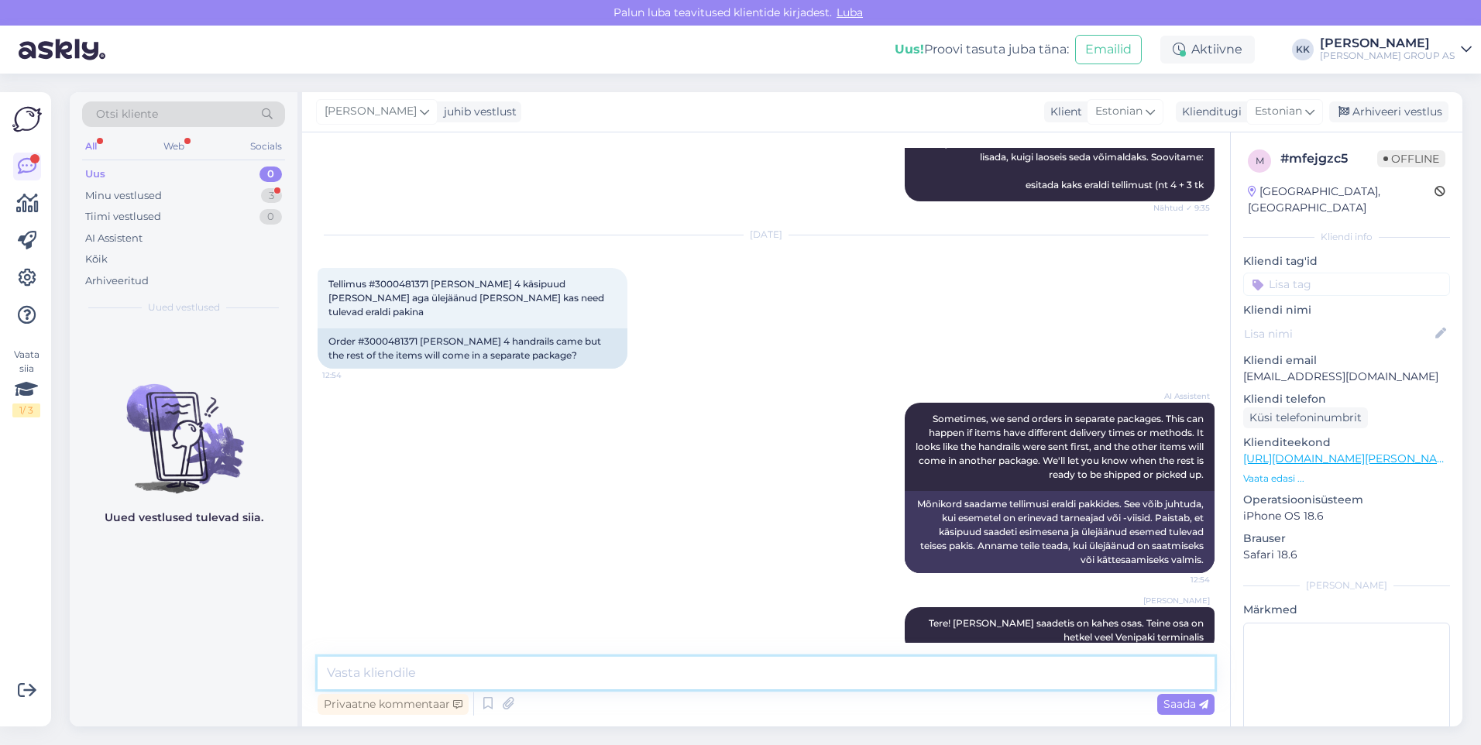
click at [411, 673] on textarea at bounding box center [766, 673] width 897 height 33
paste textarea "[URL][DOMAIN_NAME]"
type textarea "[URL][DOMAIN_NAME]"
click at [1183, 704] on span "Saada" at bounding box center [1185, 704] width 45 height 14
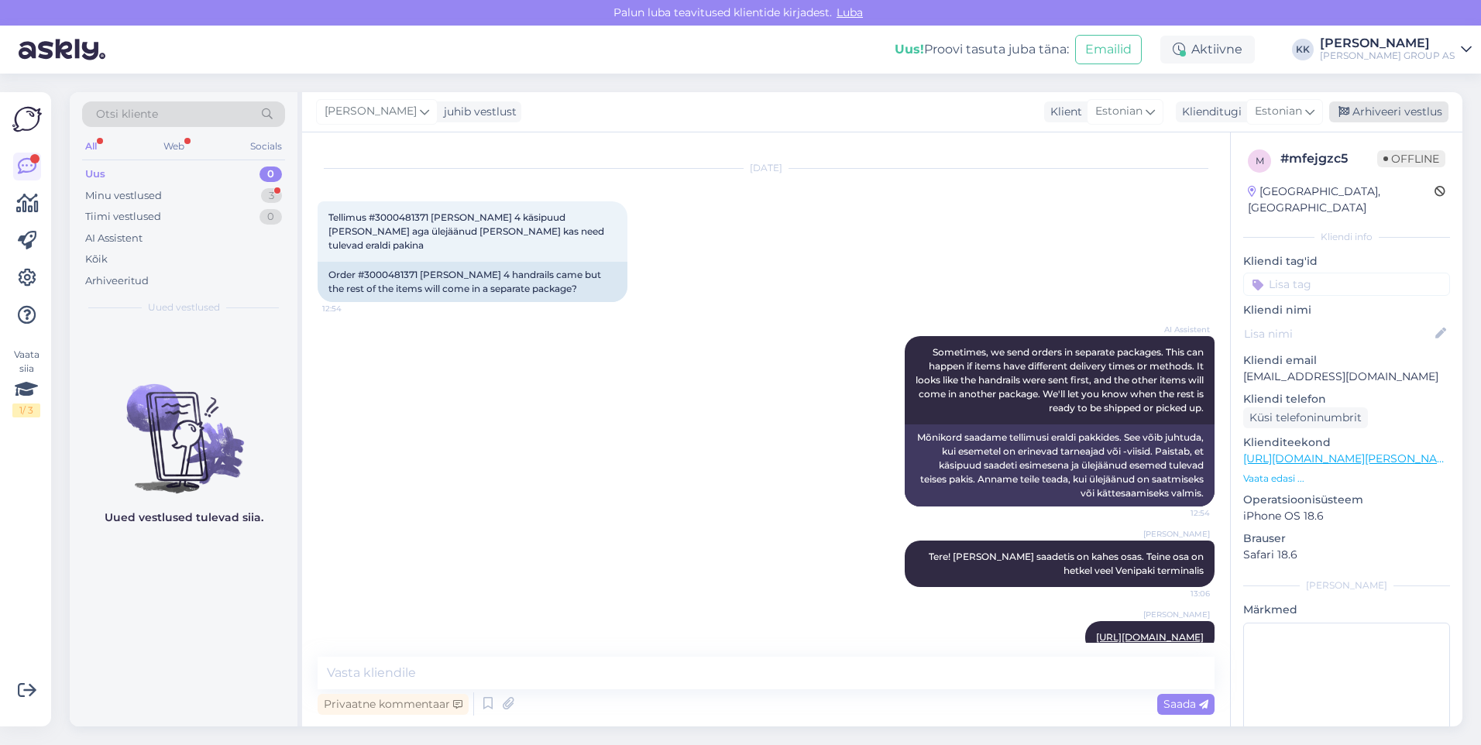
click at [1403, 108] on div "Arhiveeri vestlus" at bounding box center [1388, 111] width 119 height 21
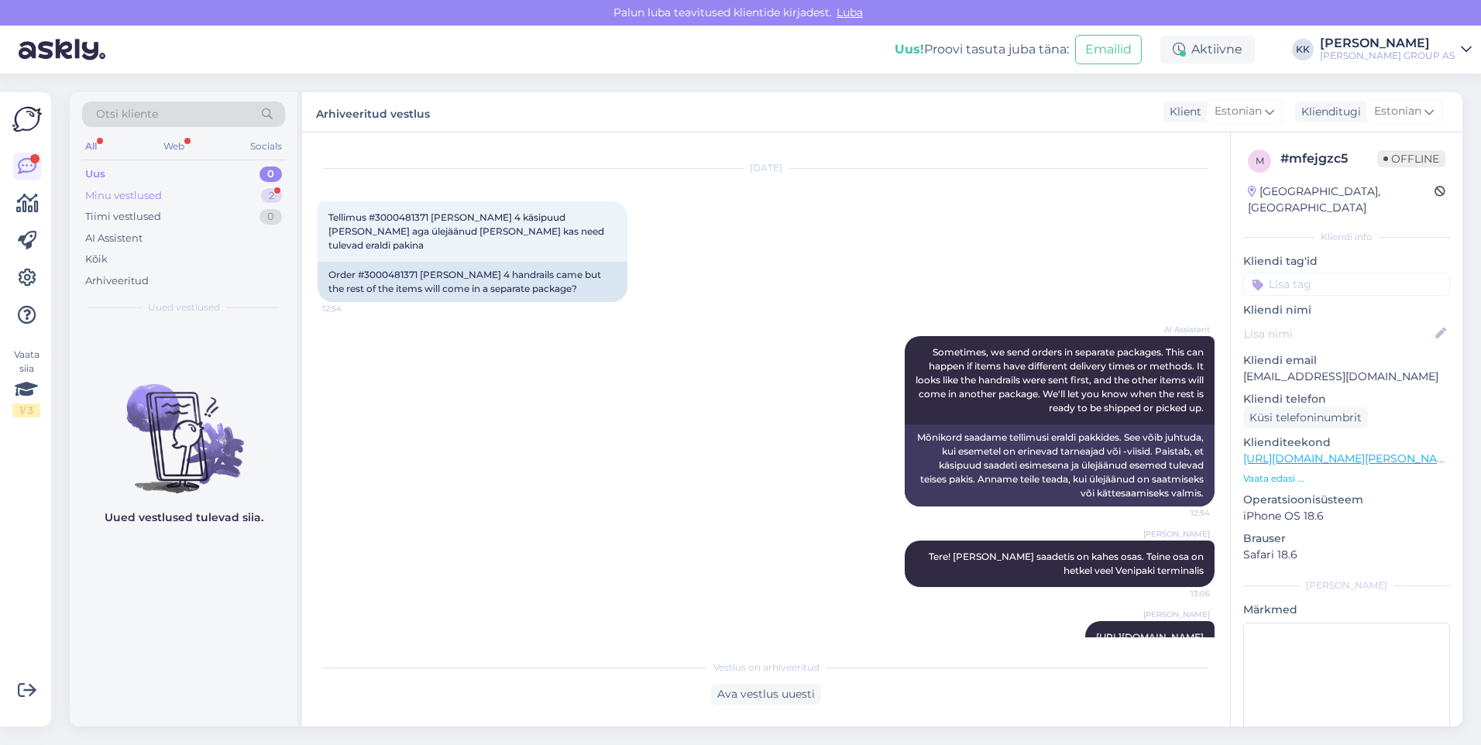
click at [115, 192] on div "Minu vestlused" at bounding box center [123, 195] width 77 height 15
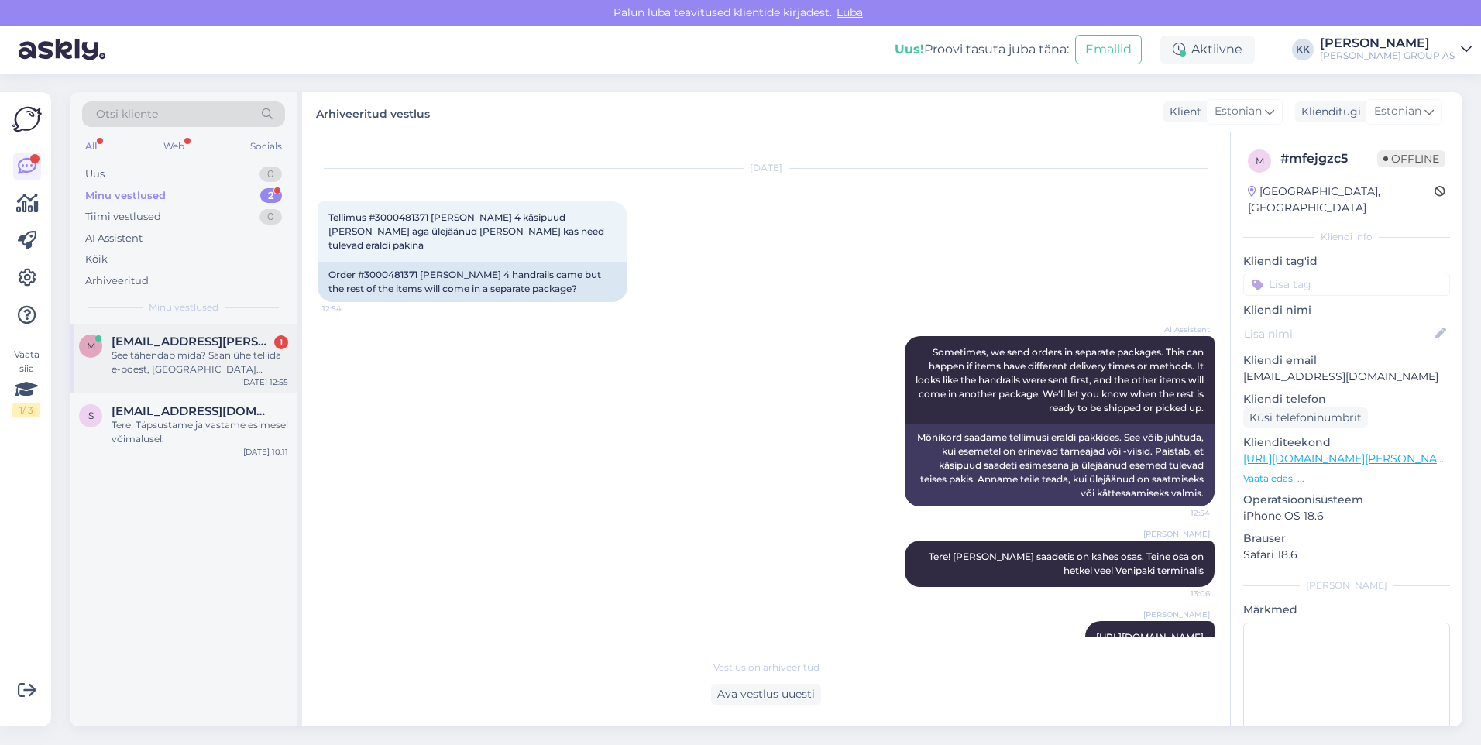
click at [185, 359] on div "See tähendab mida? Saan ühe tellida e-poest, [GEOGRAPHIC_DATA] [PERSON_NAME] te…" at bounding box center [200, 363] width 177 height 28
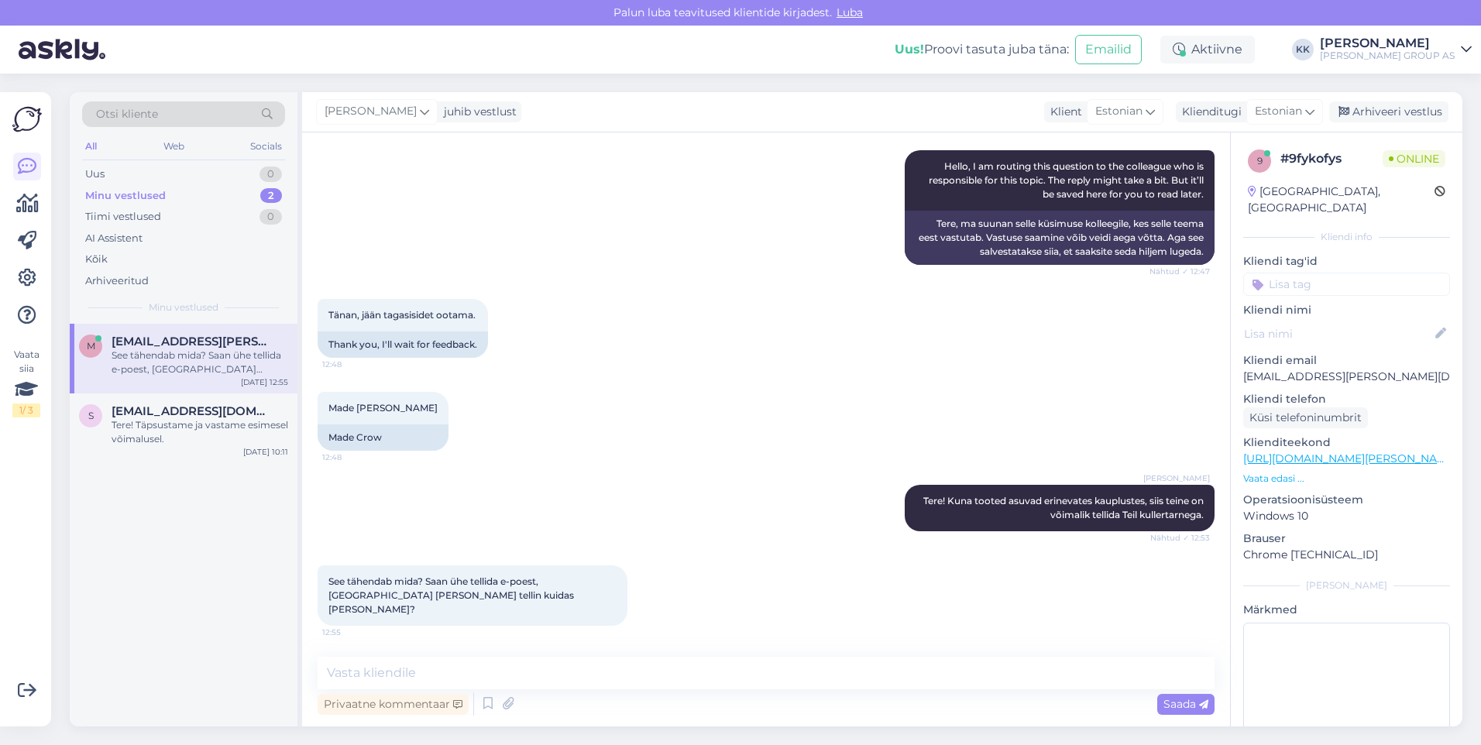
scroll to position [284, 0]
click at [349, 672] on textarea at bounding box center [766, 673] width 897 height 33
type textarea "T"
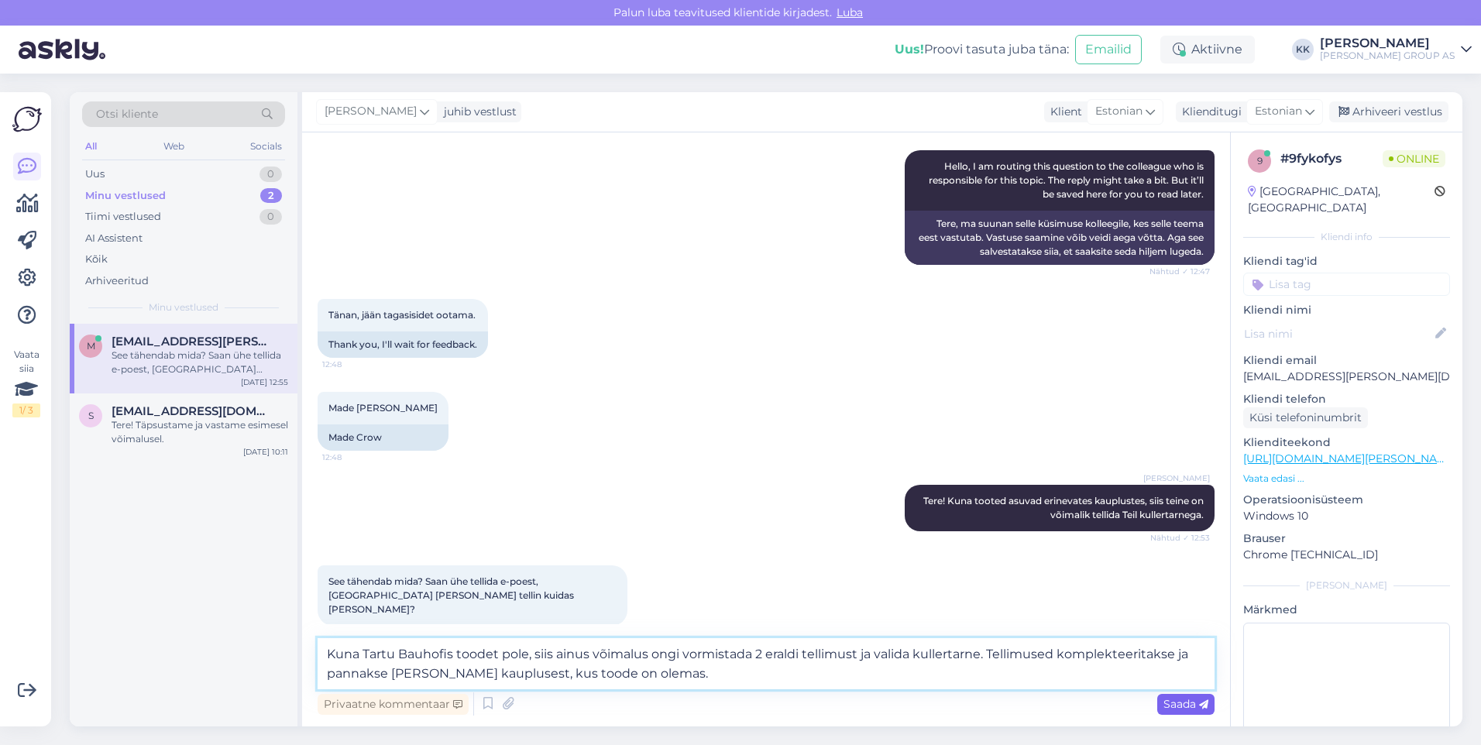
type textarea "Kuna Tartu Bauhofis toodet pole, siis ainus võimalus ongi vormistada 2 eraldi t…"
click at [1181, 703] on span "Saada" at bounding box center [1185, 704] width 45 height 14
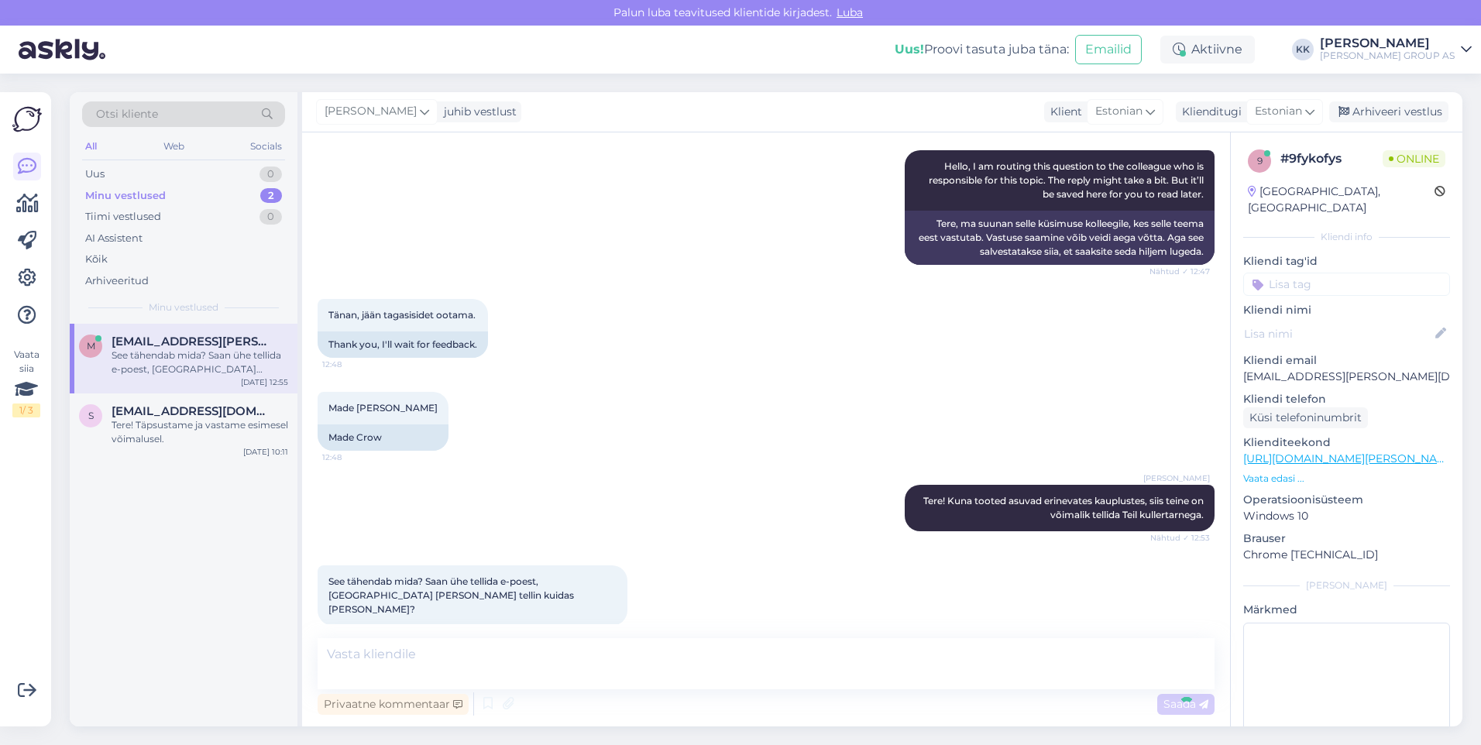
scroll to position [393, 0]
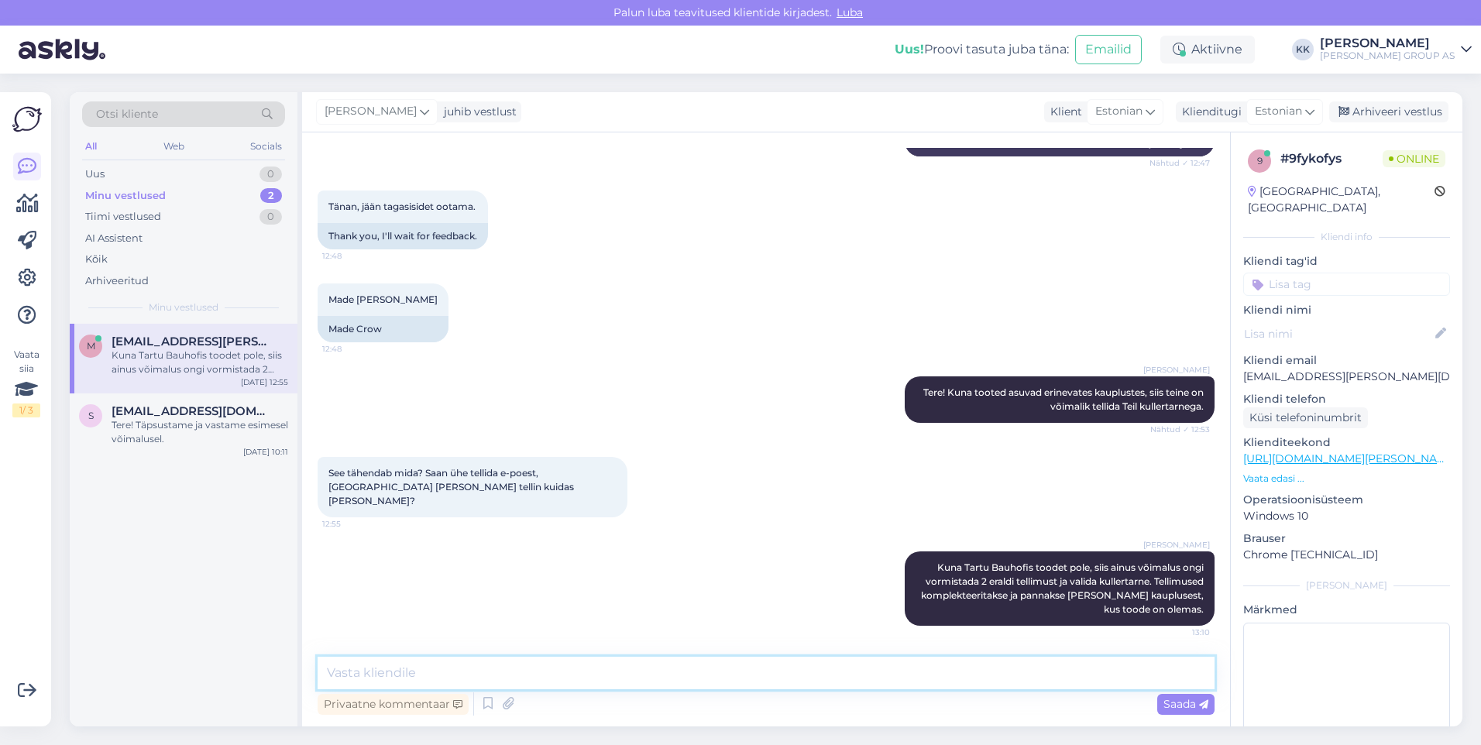
click at [355, 672] on textarea at bounding box center [766, 673] width 897 height 33
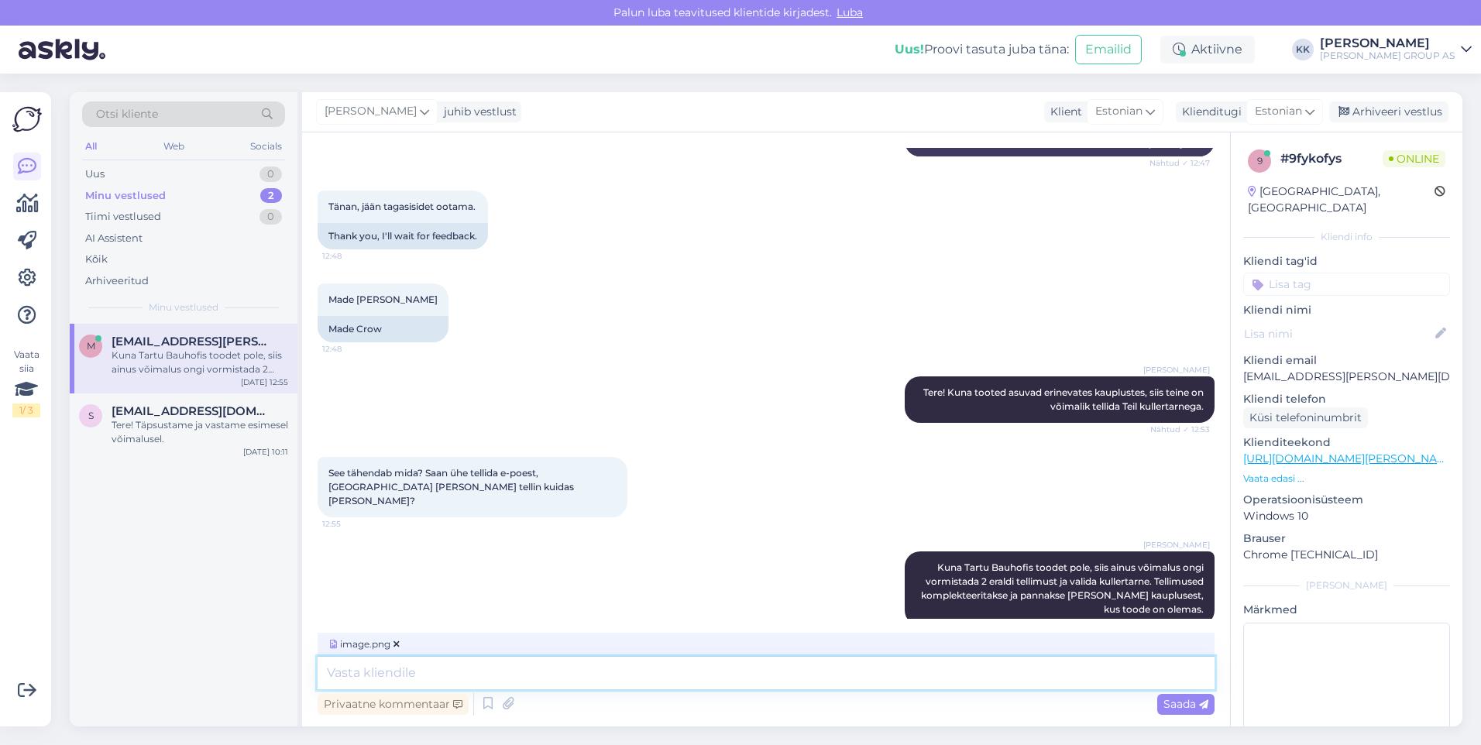
scroll to position [411, 0]
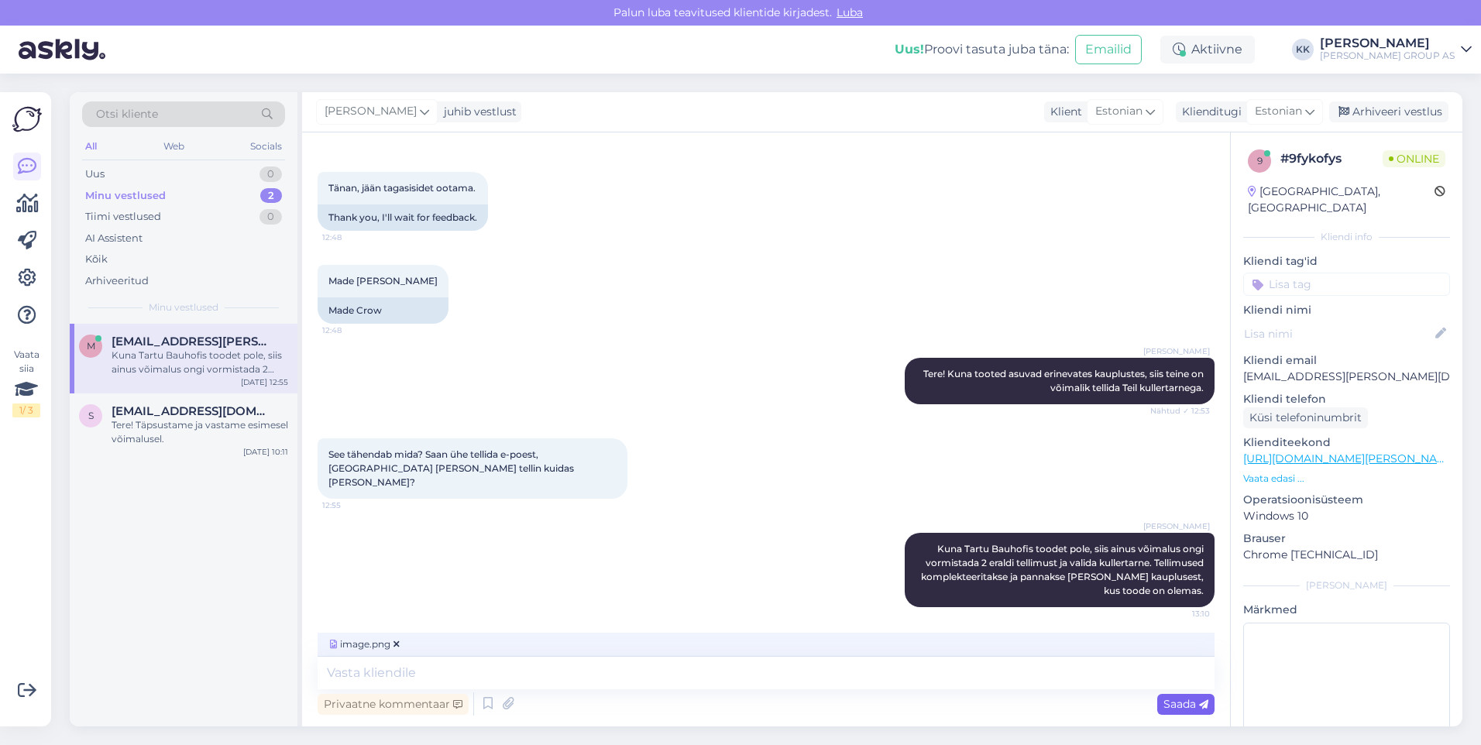
click at [1190, 700] on span "Saada" at bounding box center [1185, 704] width 45 height 14
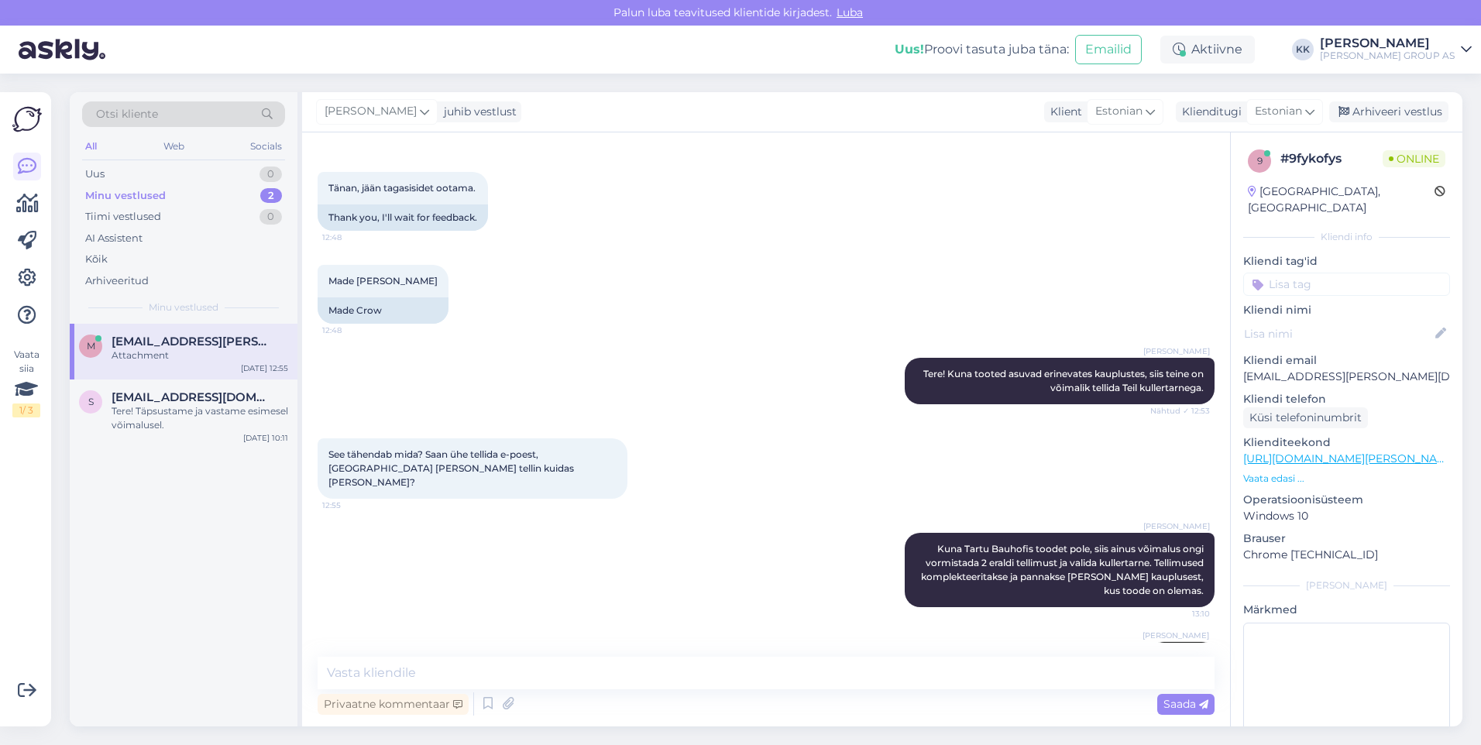
scroll to position [490, 0]
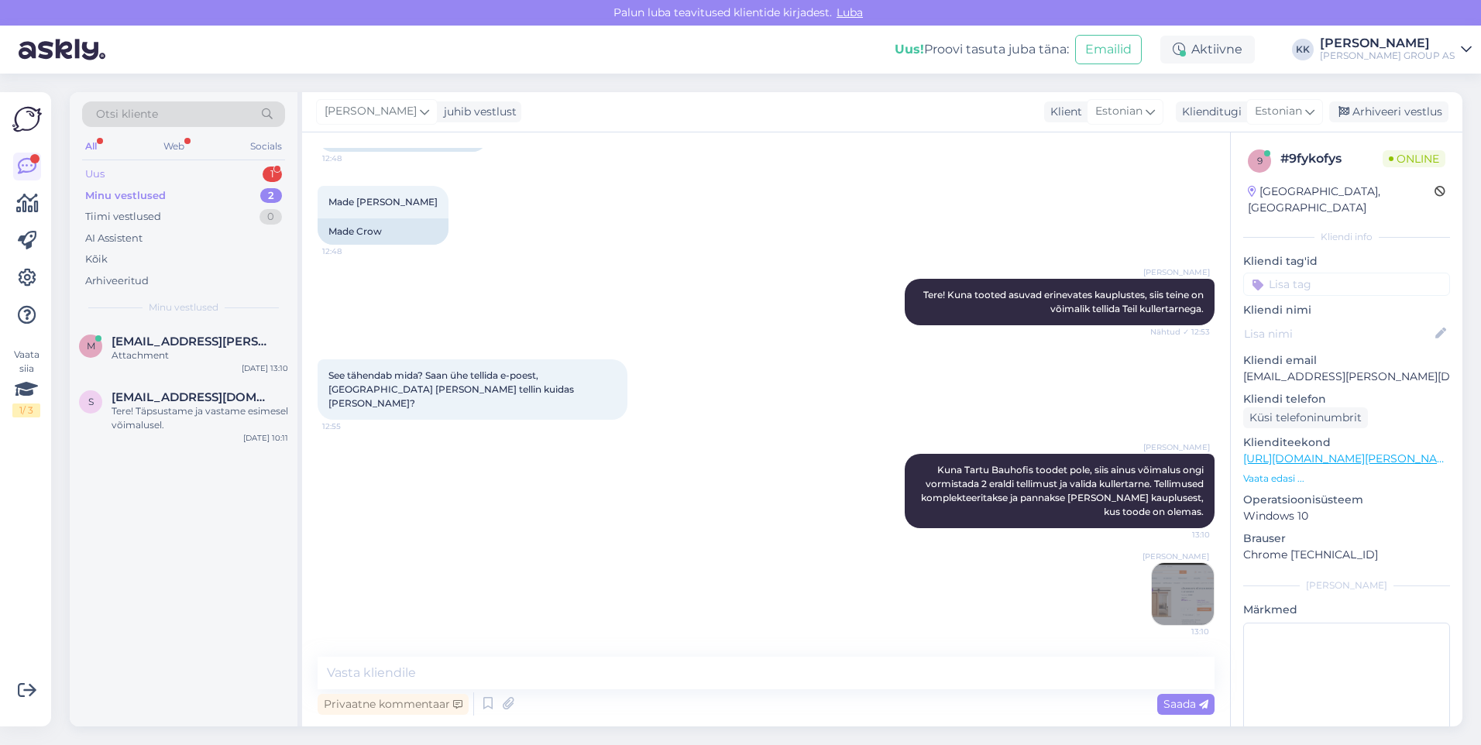
click at [124, 173] on div "Uus 1" at bounding box center [183, 174] width 203 height 22
click at [152, 344] on span "[EMAIL_ADDRESS][DOMAIN_NAME]" at bounding box center [192, 342] width 161 height 14
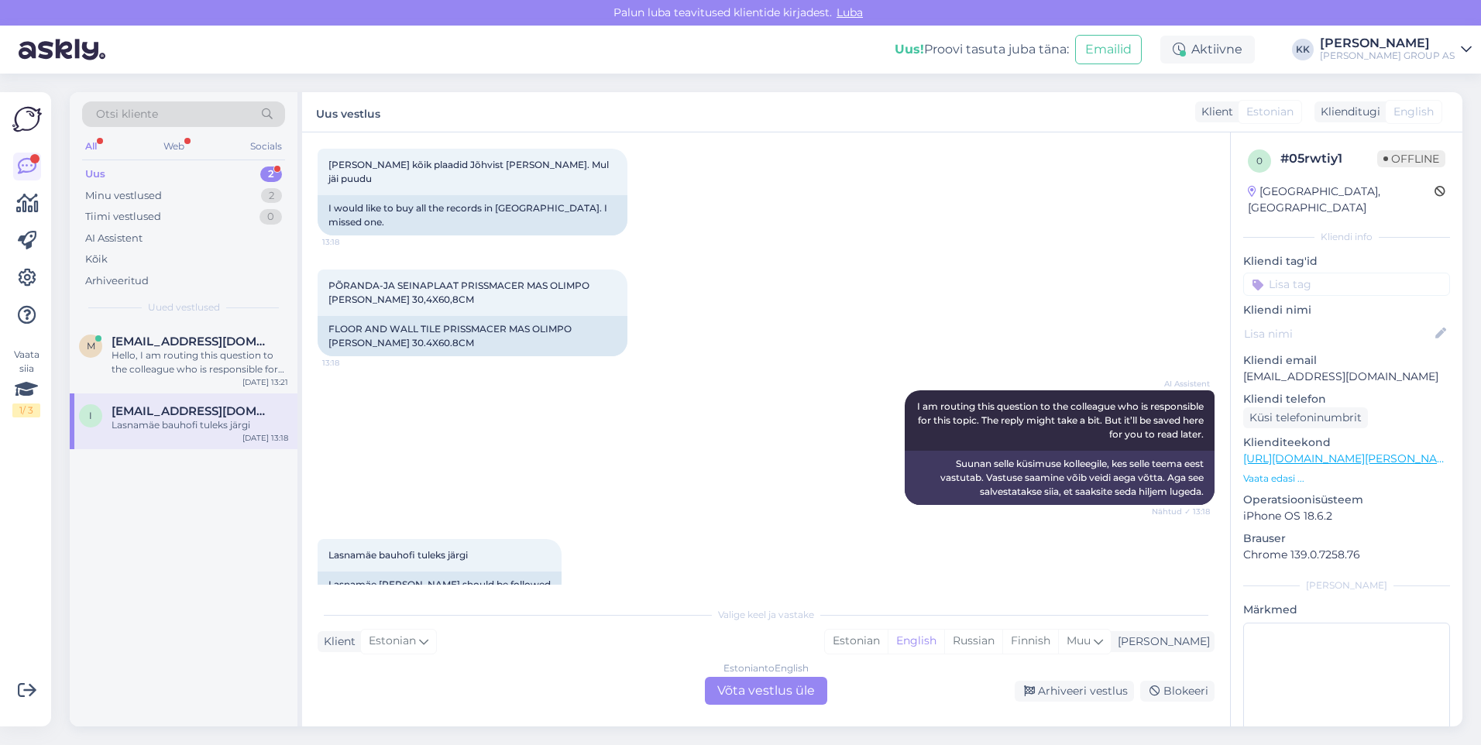
scroll to position [270, 0]
click at [888, 637] on div "Estonian" at bounding box center [856, 641] width 63 height 23
click at [789, 686] on div "Estonian to Estonian Võta vestlus üle" at bounding box center [766, 691] width 122 height 28
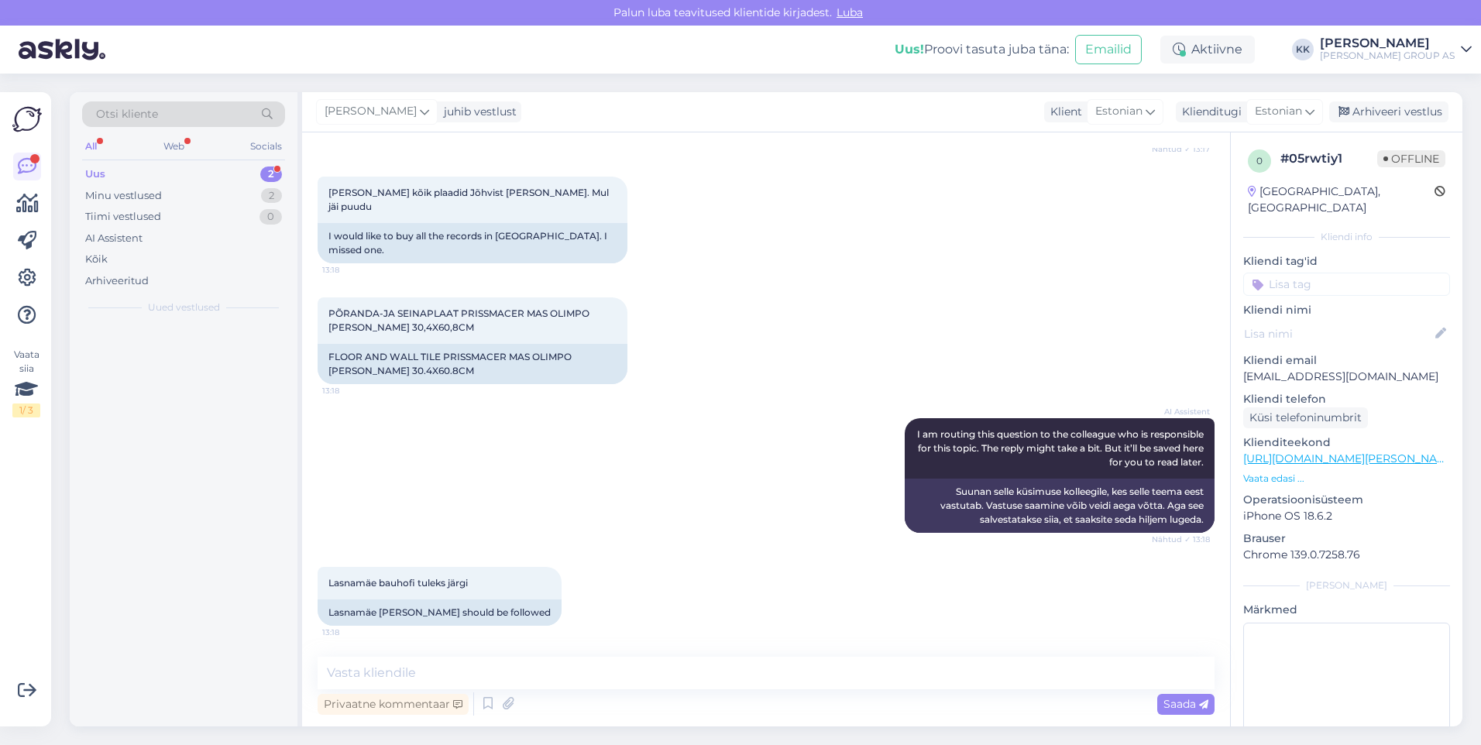
scroll to position [211, 0]
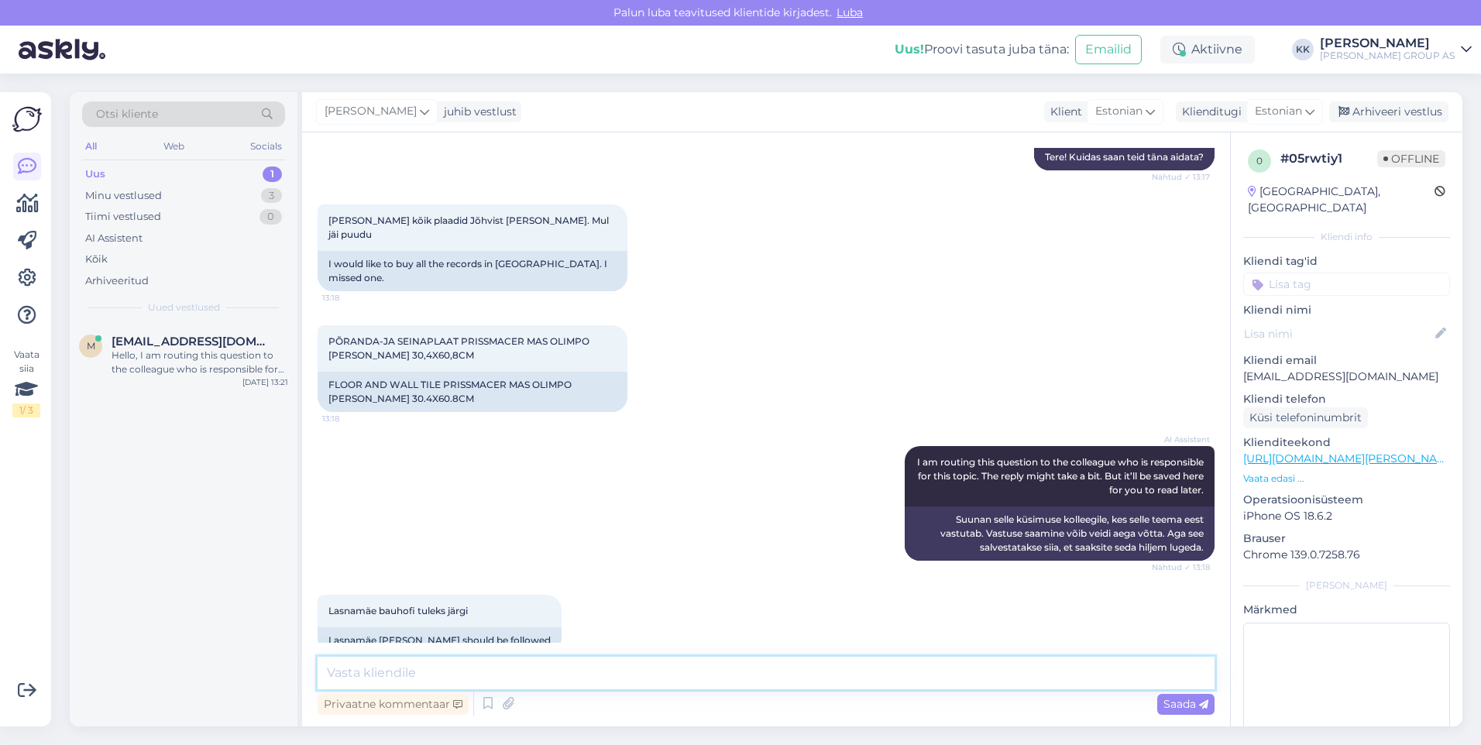
click at [352, 672] on textarea at bounding box center [766, 673] width 897 height 33
drag, startPoint x: 455, startPoint y: 323, endPoint x: 321, endPoint y: 311, distance: 135.3
click at [321, 325] on div "PÕRANDA-JA SEINAPLAAT PRISSMACER MAS OLIMPO [PERSON_NAME] 30,4X60,8CM 13:18" at bounding box center [473, 348] width 310 height 46
drag, startPoint x: 321, startPoint y: 311, endPoint x: 366, endPoint y: 314, distance: 45.0
copy span "PÕRANDA-JA SEINAPLAAT PRISSMACER MAS OLIMPO [PERSON_NAME] 30,4X60,8CM"
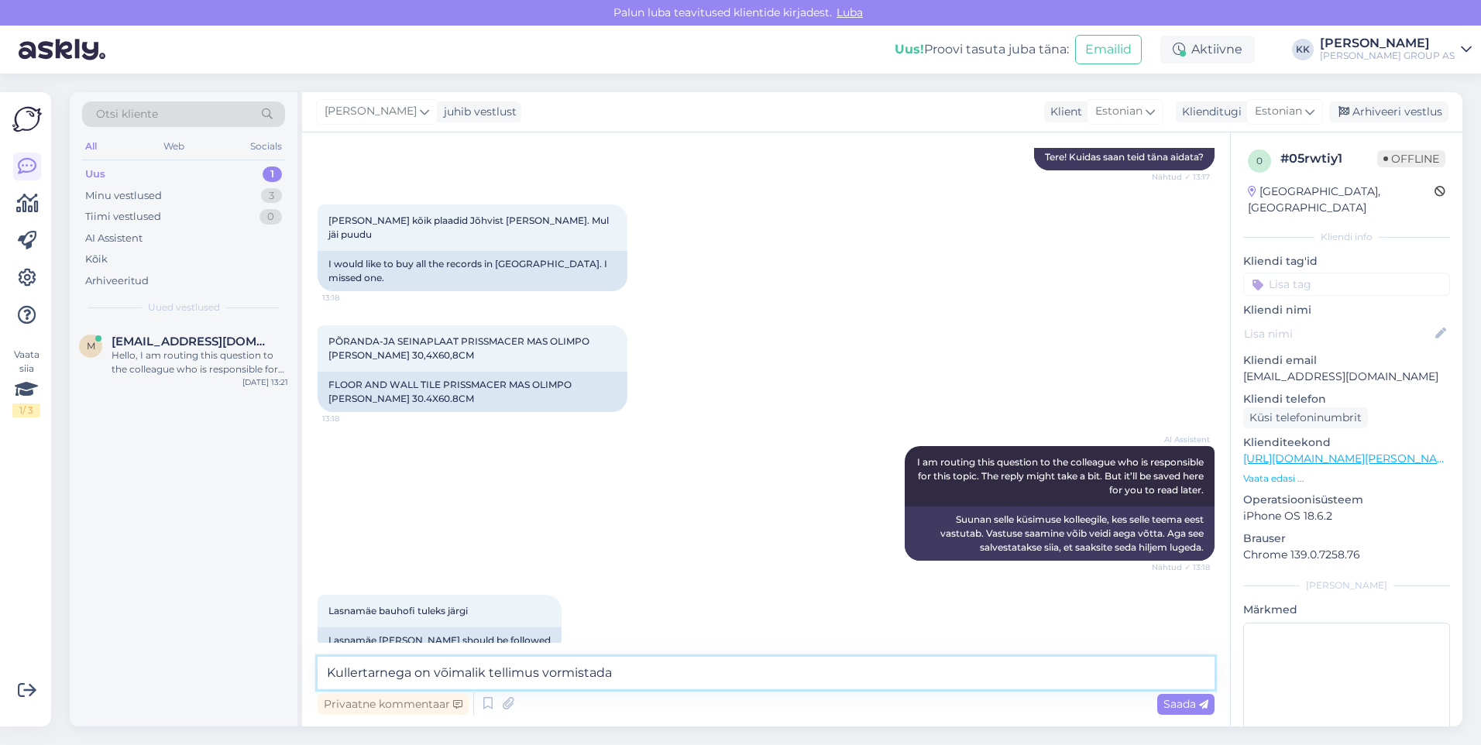
click at [640, 674] on textarea "Kullertarnega on võimalik tellimus vormistada" at bounding box center [766, 673] width 897 height 33
type textarea "Kullertarnega on võimalik tellimus vormistada ja tellida 1pakk ehk 1,66 m2"
click at [1174, 702] on span "Saada" at bounding box center [1185, 704] width 45 height 14
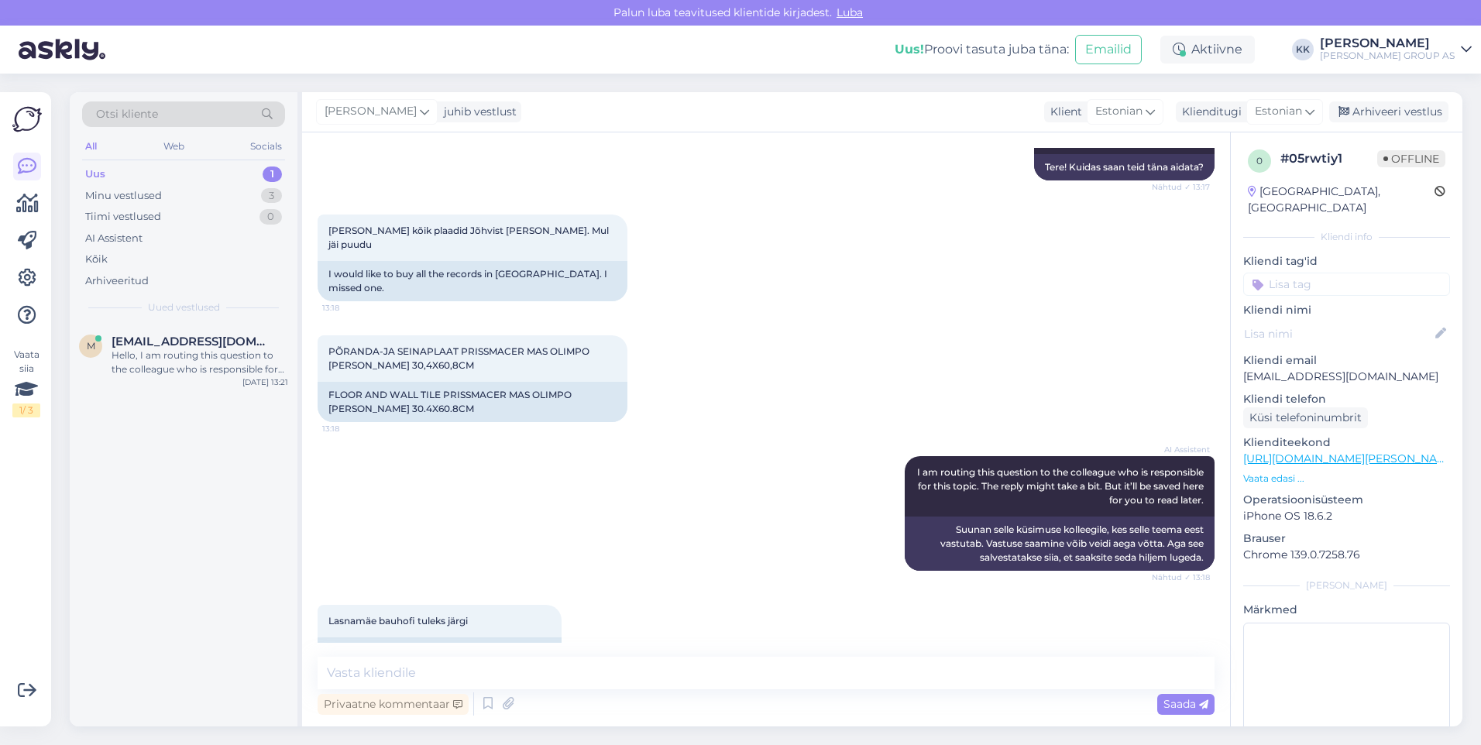
scroll to position [292, 0]
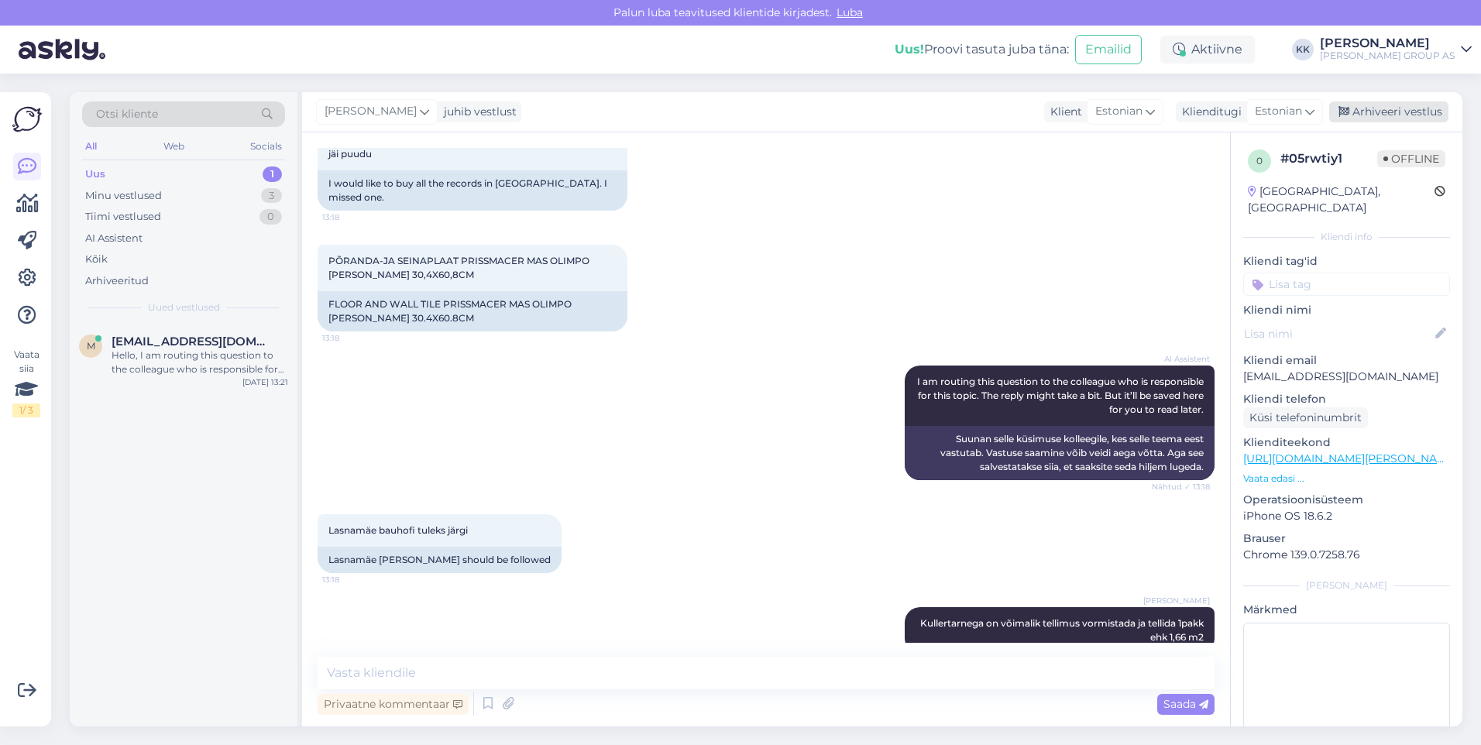
click at [1396, 108] on div "Arhiveeri vestlus" at bounding box center [1388, 111] width 119 height 21
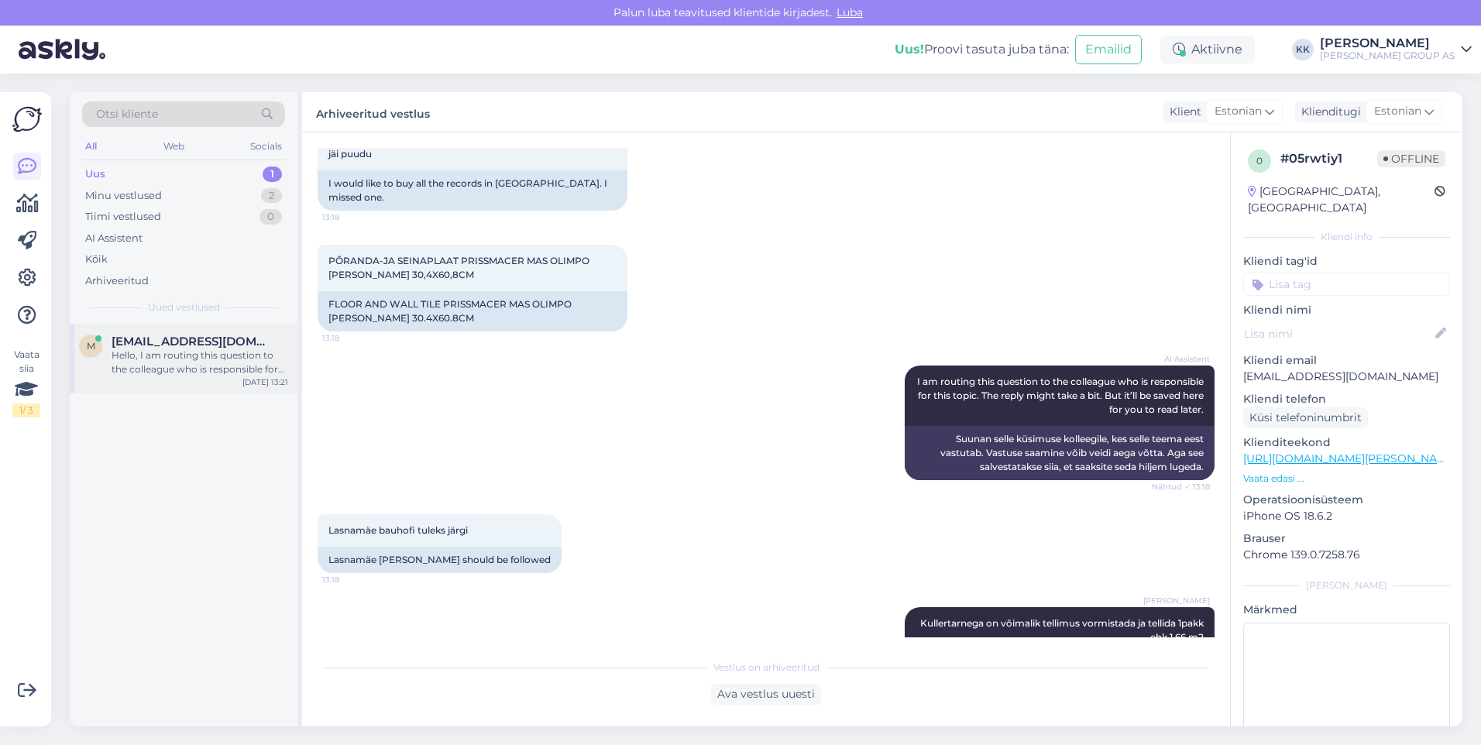
click at [157, 351] on div "Hello, I am routing this question to the colleague who is responsible for this …" at bounding box center [200, 363] width 177 height 28
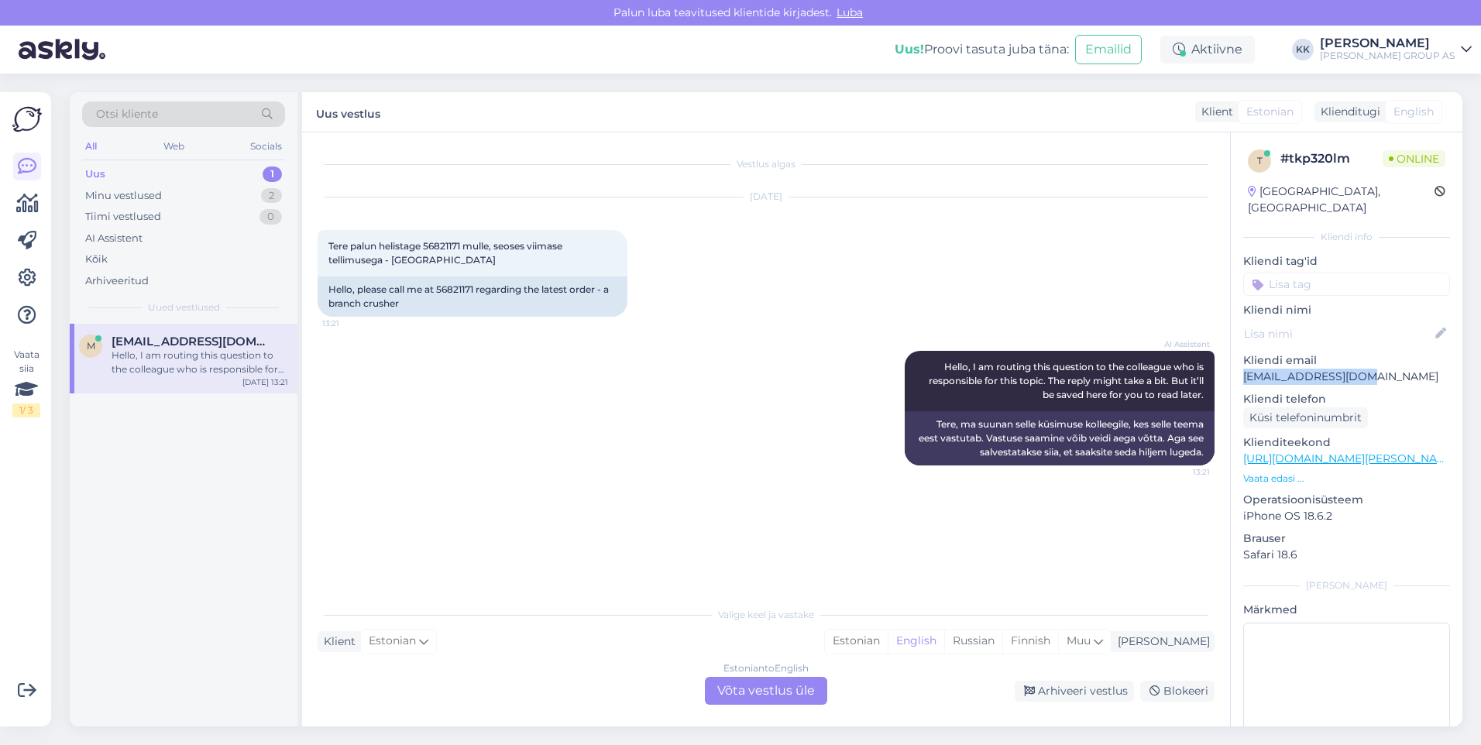
drag, startPoint x: 1372, startPoint y: 358, endPoint x: 1242, endPoint y: 366, distance: 129.6
click at [1242, 366] on div "t # tkp320lm Online [GEOGRAPHIC_DATA], [GEOGRAPHIC_DATA] info Kliendi tag'id Kl…" at bounding box center [1347, 458] width 232 height 653
drag, startPoint x: 1242, startPoint y: 366, endPoint x: 1255, endPoint y: 363, distance: 12.6
copy p "[EMAIL_ADDRESS][DOMAIN_NAME]"
click at [888, 641] on div "Estonian" at bounding box center [856, 641] width 63 height 23
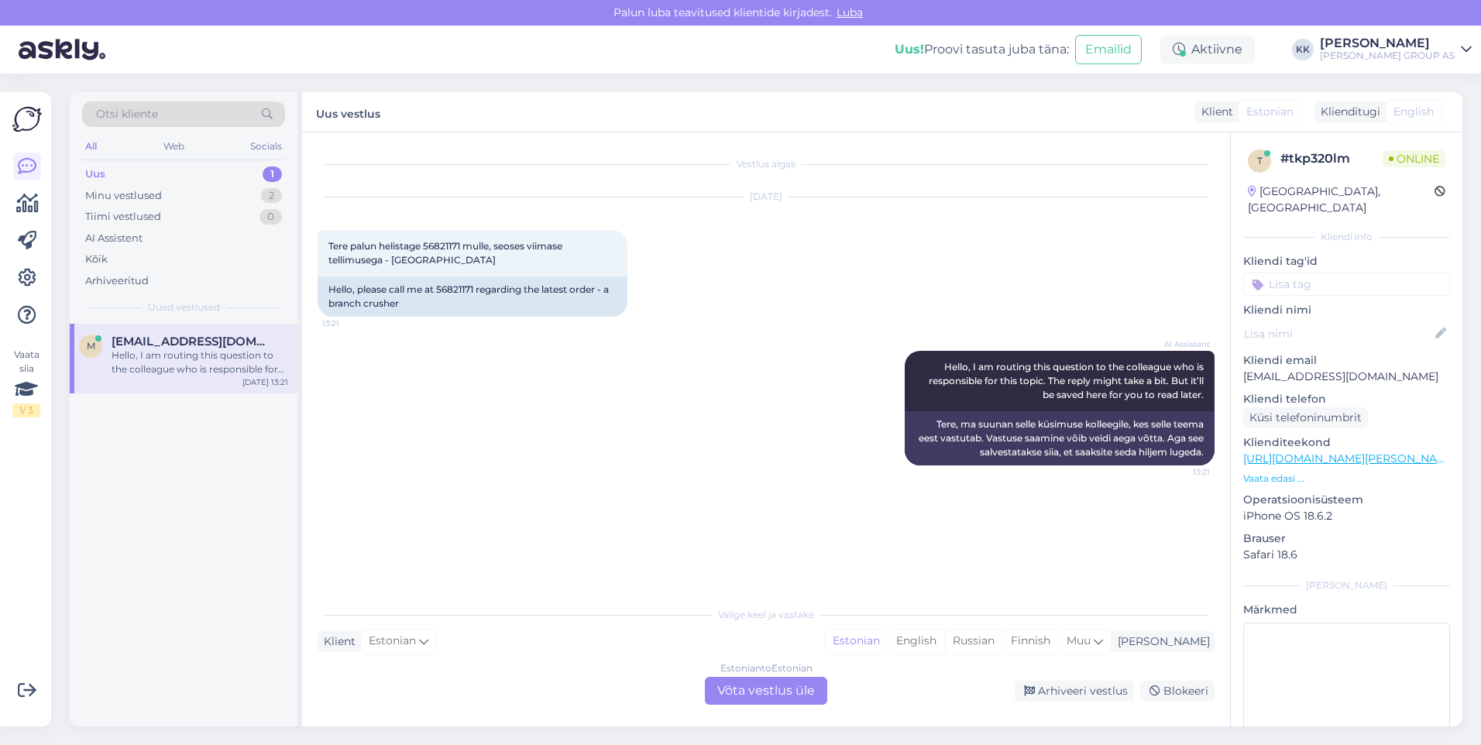
click at [763, 691] on div "Estonian to Estonian Võta vestlus üle" at bounding box center [766, 691] width 122 height 28
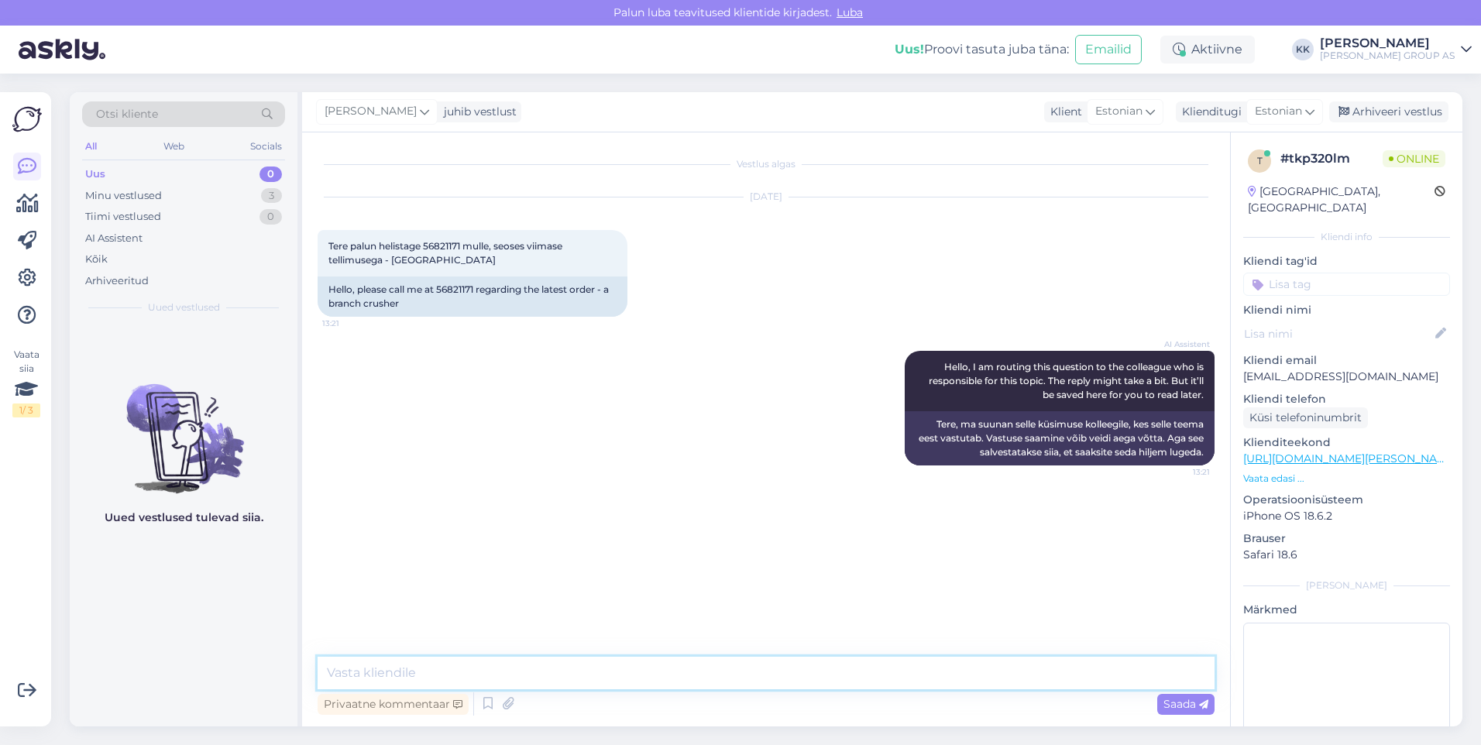
click at [417, 675] on textarea at bounding box center [766, 673] width 897 height 33
type textarea "Tere! [PERSON_NAME] lisage oma küsimused oksapurustaja kohta siia ja proovime a…"
click at [1174, 703] on span "Saada" at bounding box center [1185, 704] width 45 height 14
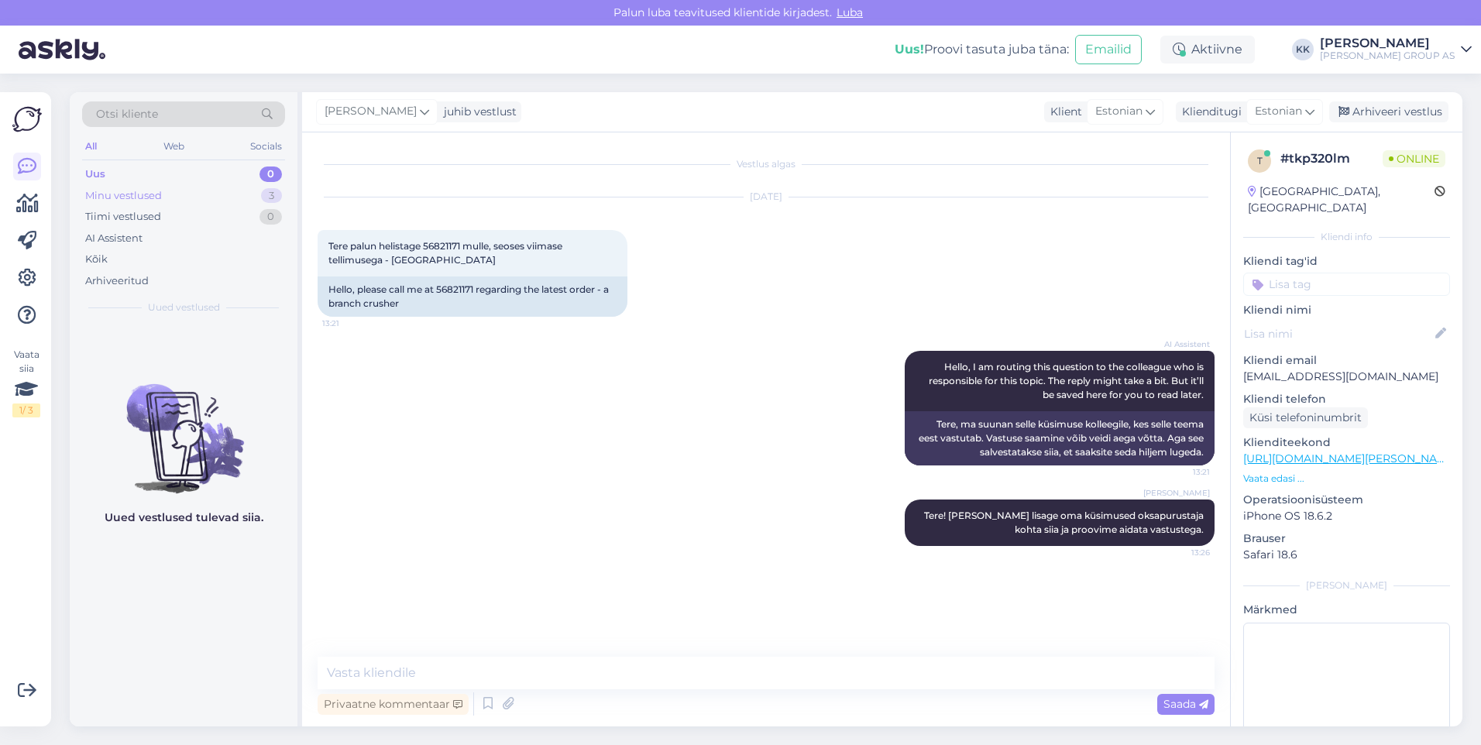
click at [129, 189] on div "Minu vestlused" at bounding box center [123, 195] width 77 height 15
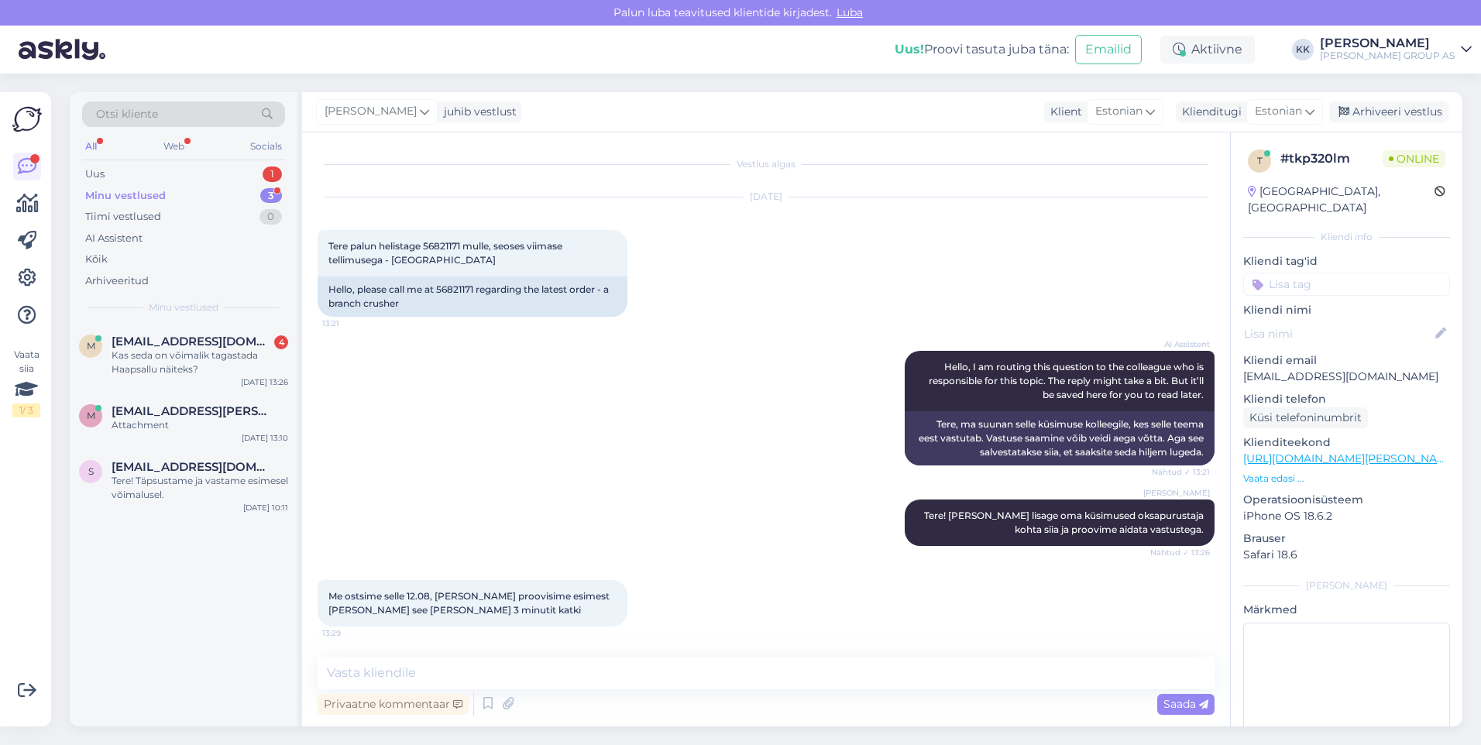
scroll to position [201, 0]
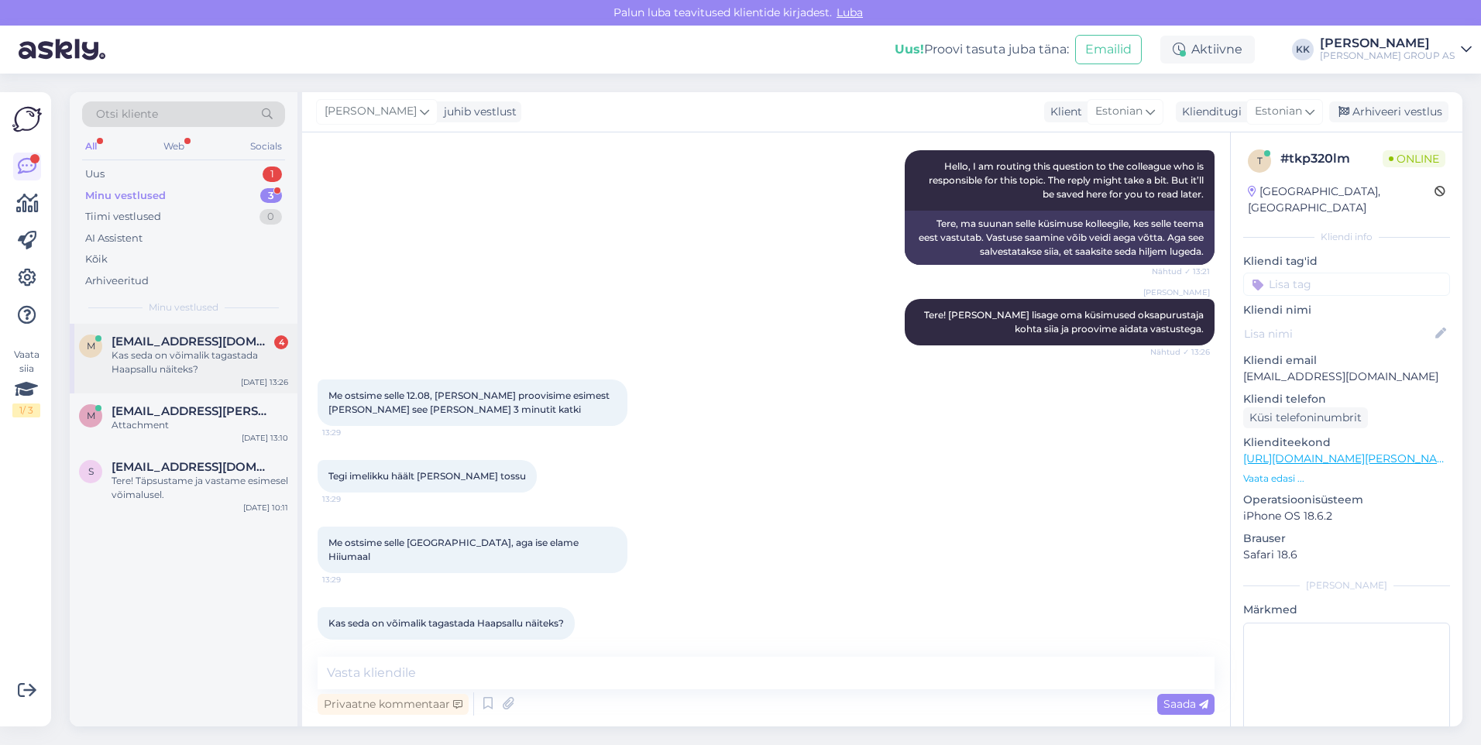
click at [164, 354] on div "Kas seda on võimalik tagastada Haapsallu näiteks?" at bounding box center [200, 363] width 177 height 28
click at [352, 667] on textarea at bounding box center [766, 673] width 897 height 33
type textarea "H"
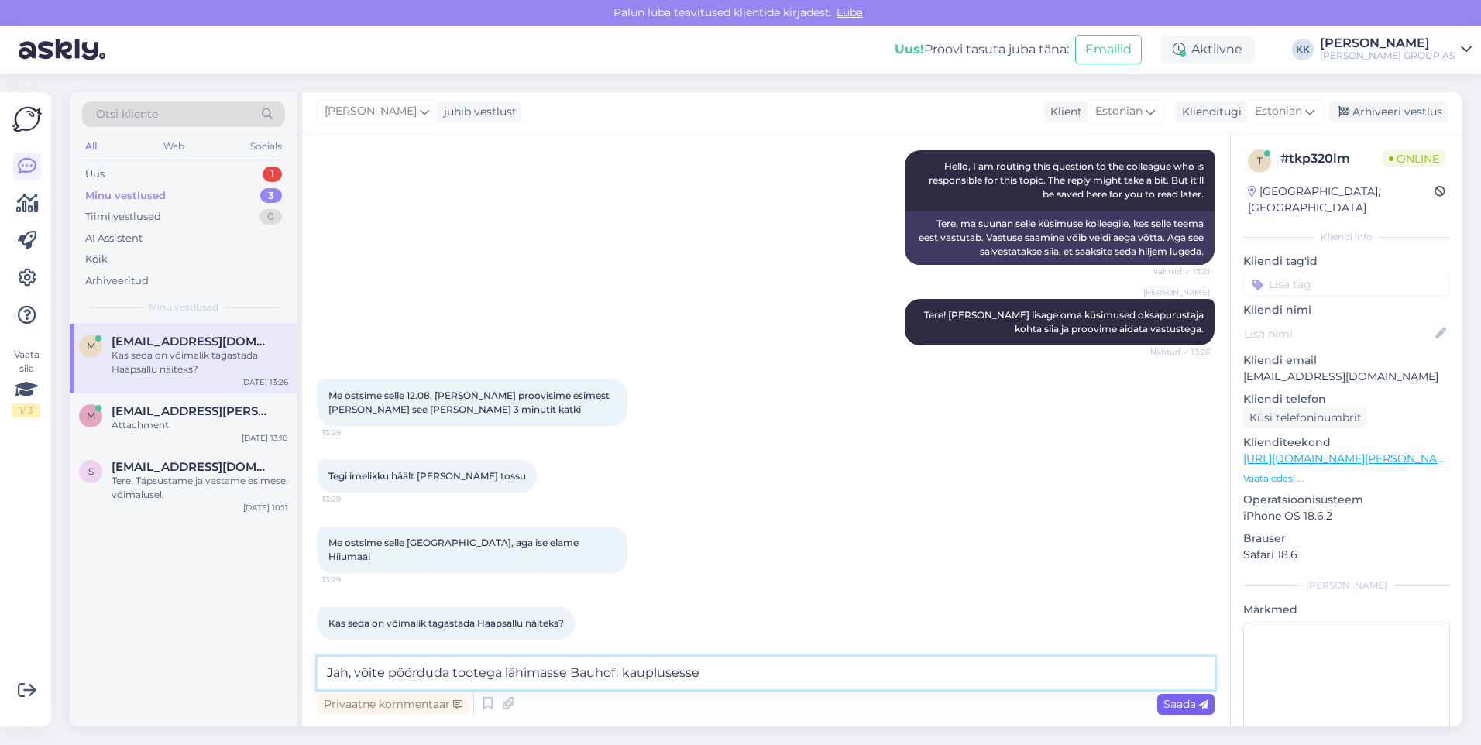
type textarea "Jah, võite pöörduda tootega lähimasse Bauhofi kauplusesse"
click at [1172, 701] on span "Saada" at bounding box center [1185, 704] width 45 height 14
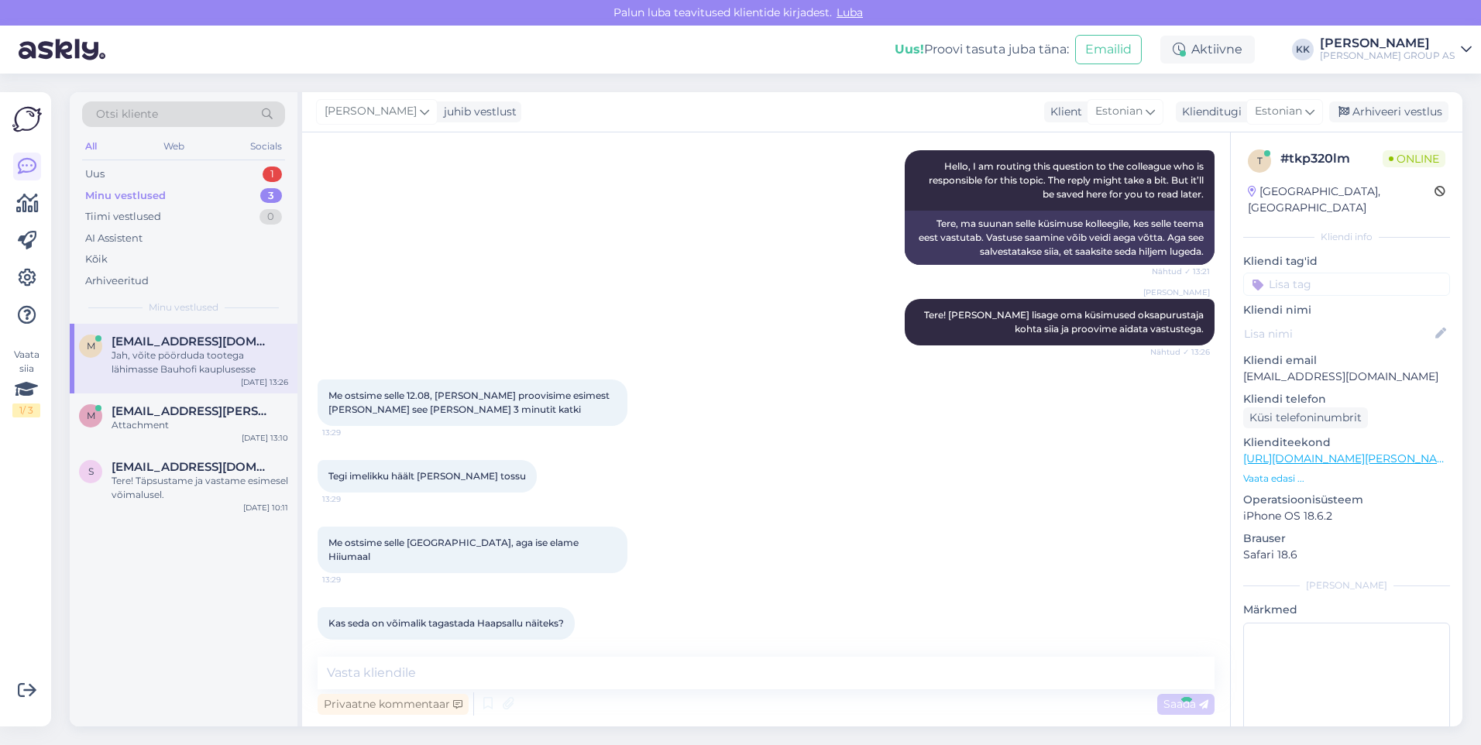
scroll to position [267, 0]
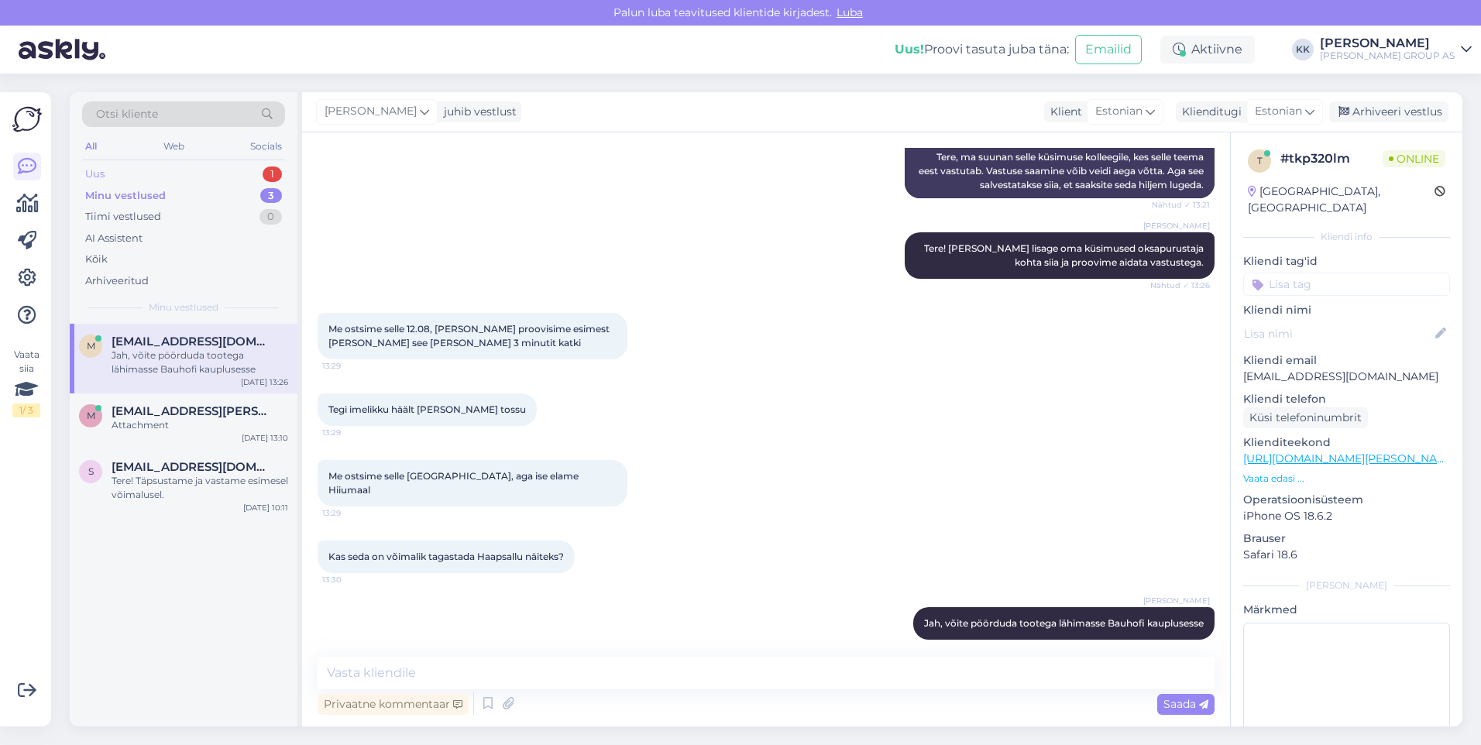
click at [122, 167] on div "Uus 1" at bounding box center [183, 174] width 203 height 22
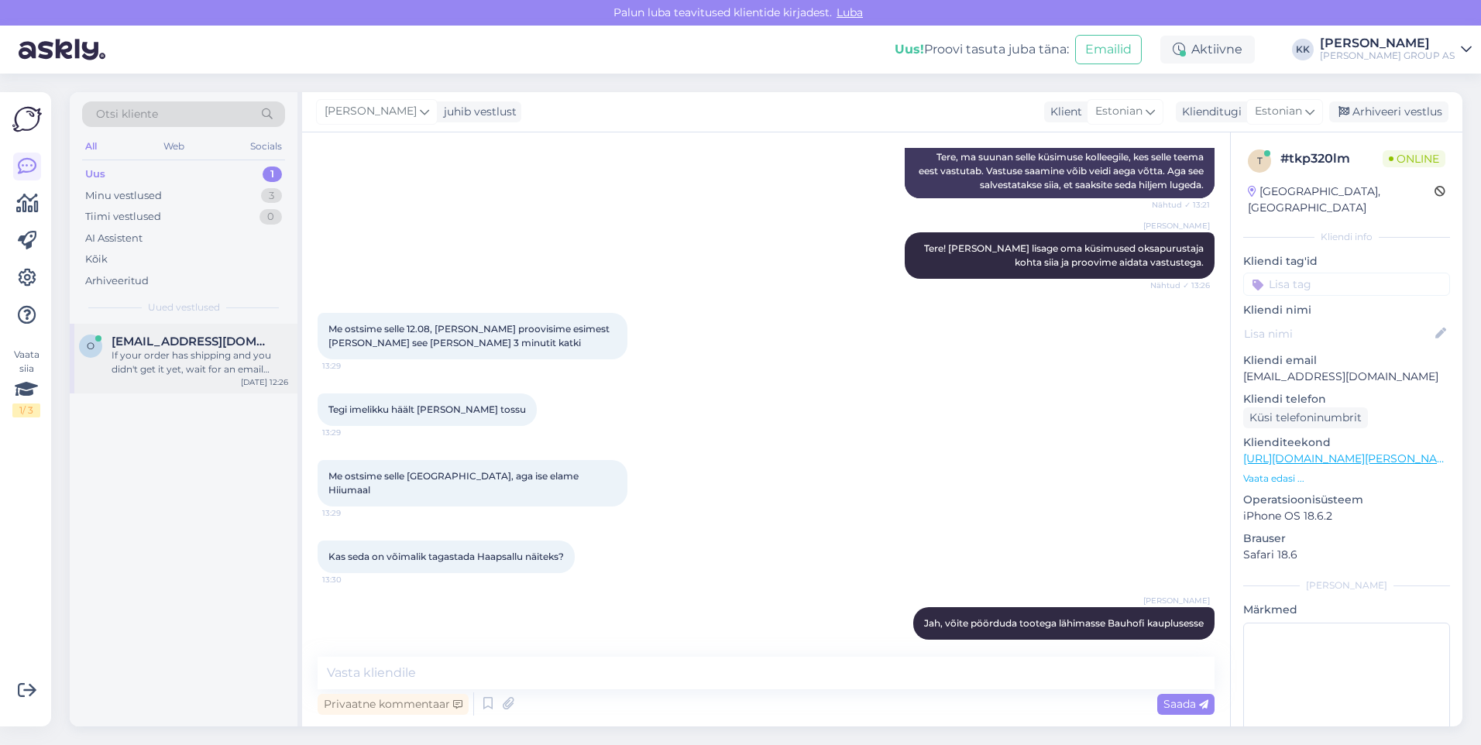
click at [201, 354] on div "If your order has shipping and you didn't get it yet, wait for an email saying …" at bounding box center [200, 363] width 177 height 28
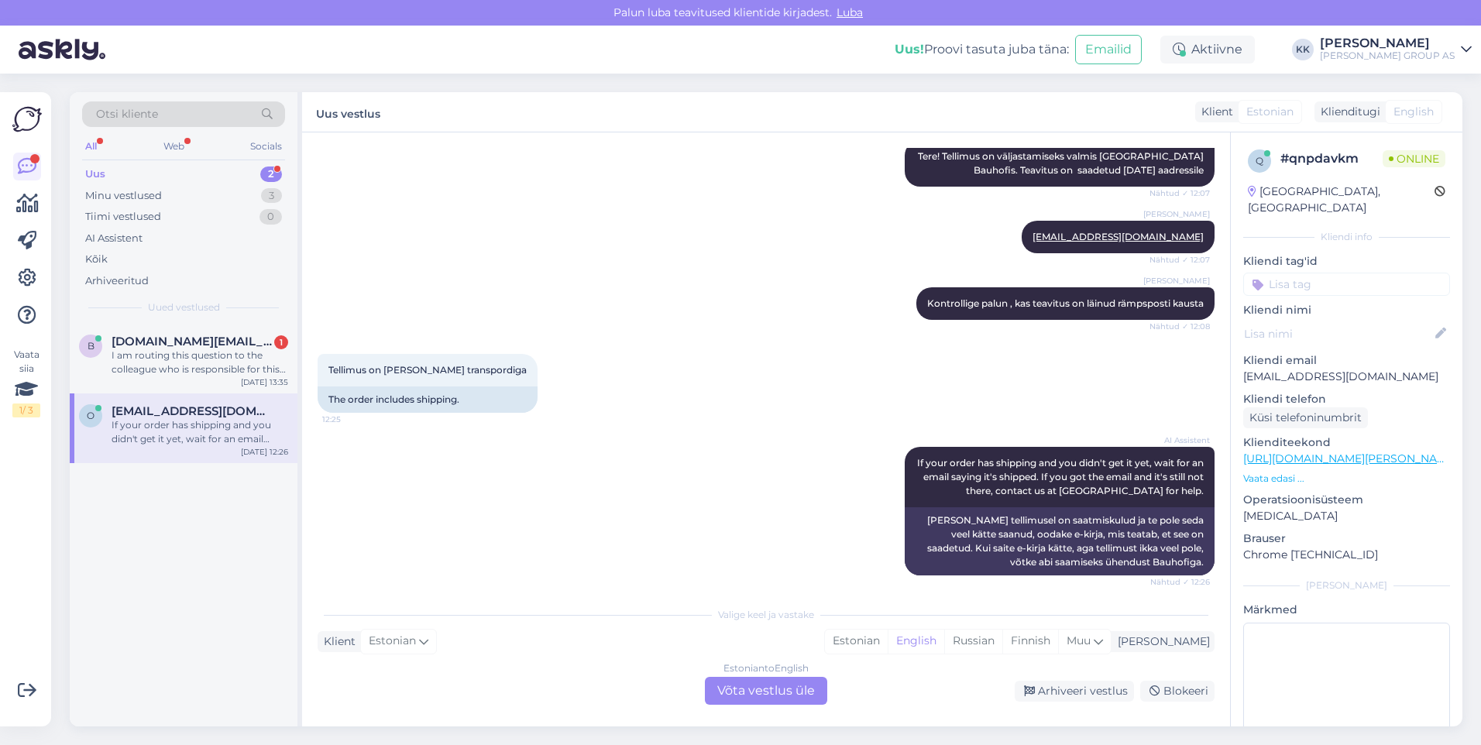
scroll to position [792, 0]
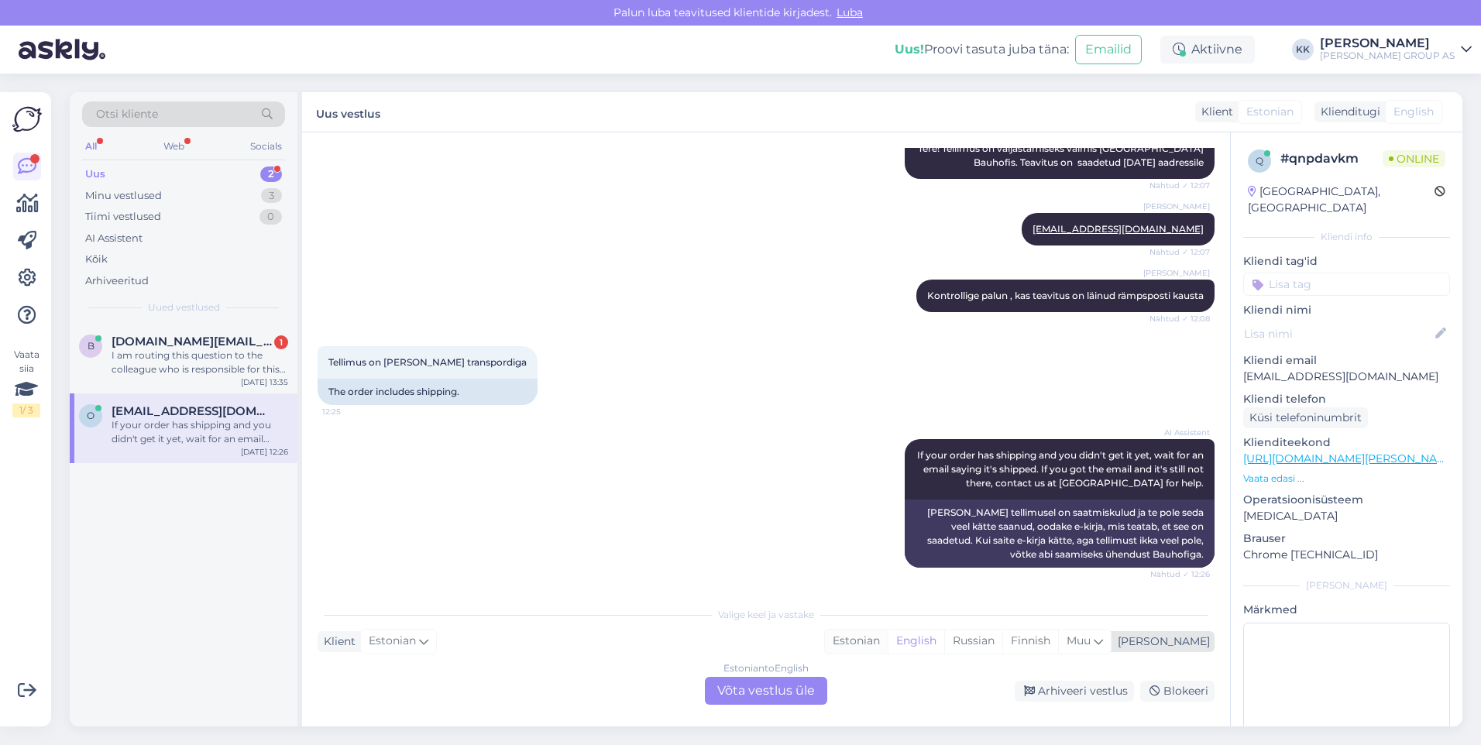
click at [888, 637] on div "Estonian" at bounding box center [856, 641] width 63 height 23
click at [772, 686] on div "Estonian to Estonian Võta vestlus üle" at bounding box center [766, 691] width 122 height 28
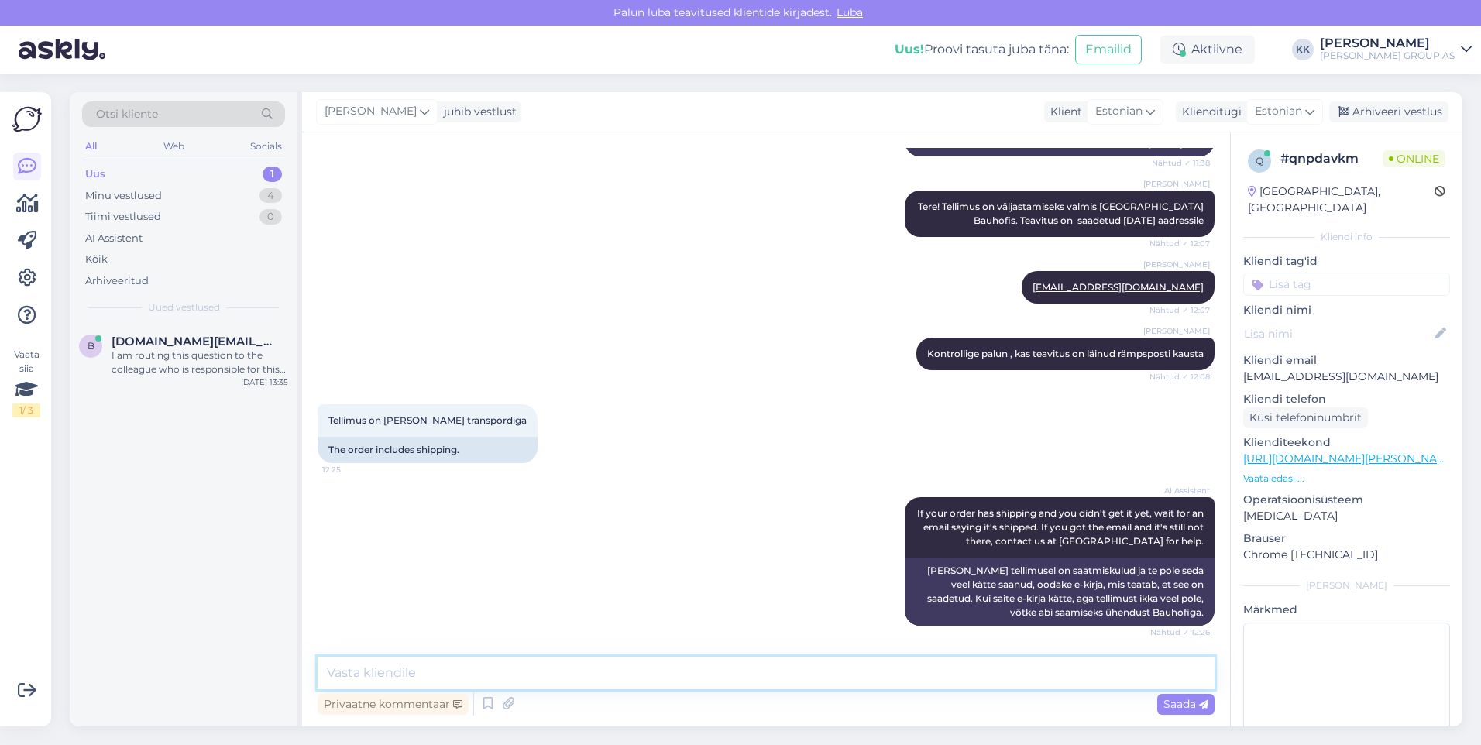
click at [371, 677] on textarea at bounding box center [766, 673] width 897 height 33
type textarea "Tellimusel olete valinud tarneviisiks "poest kätte""
click at [1170, 699] on span "Saada" at bounding box center [1185, 704] width 45 height 14
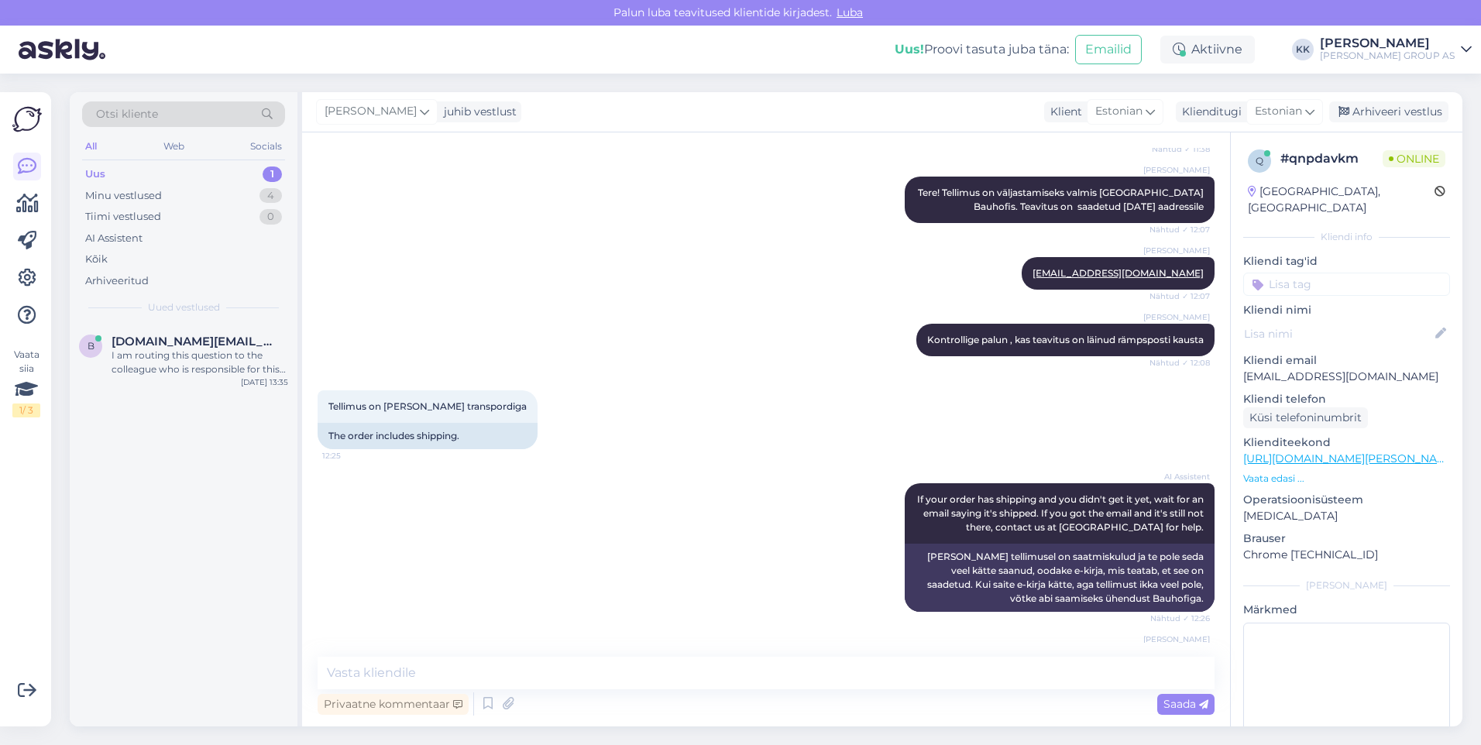
scroll to position [800, 0]
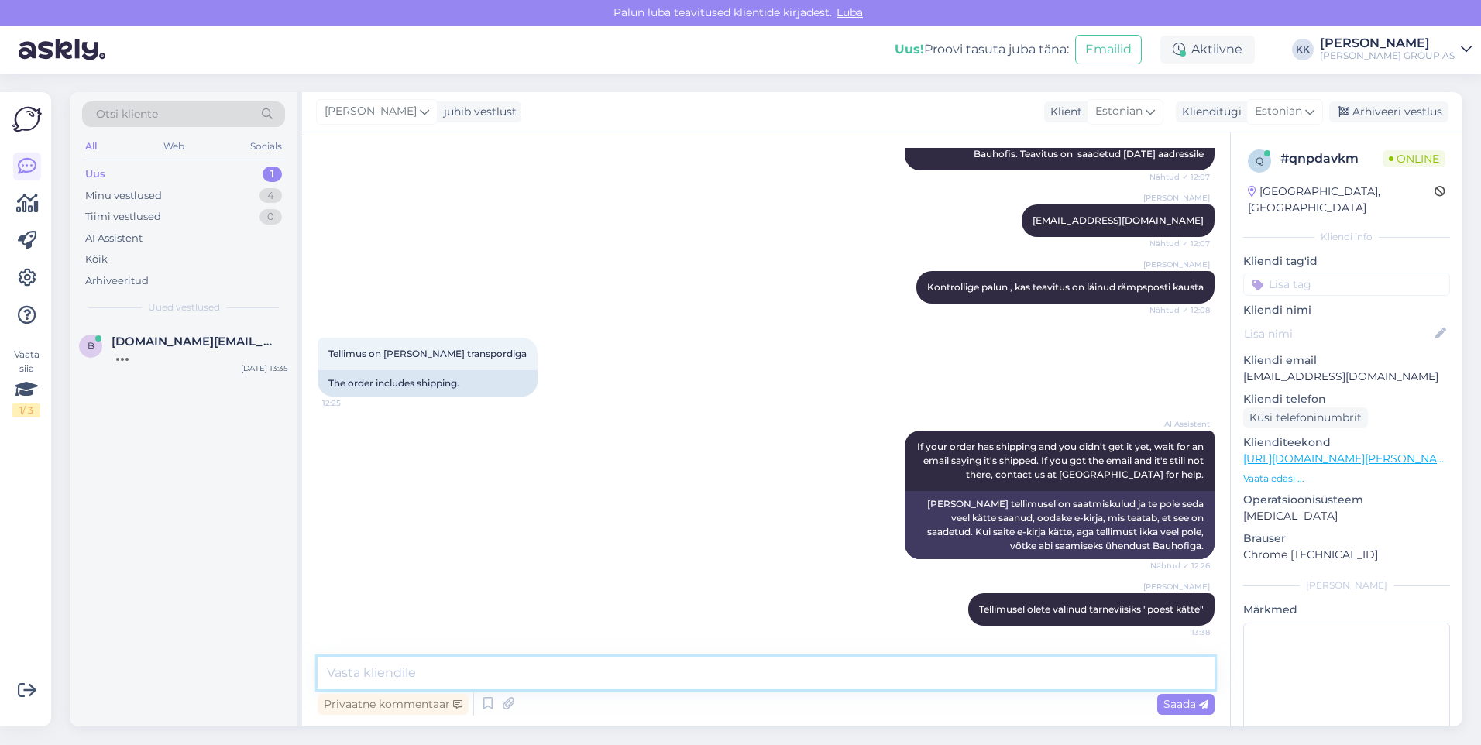
click at [371, 676] on textarea at bounding box center [766, 673] width 897 height 33
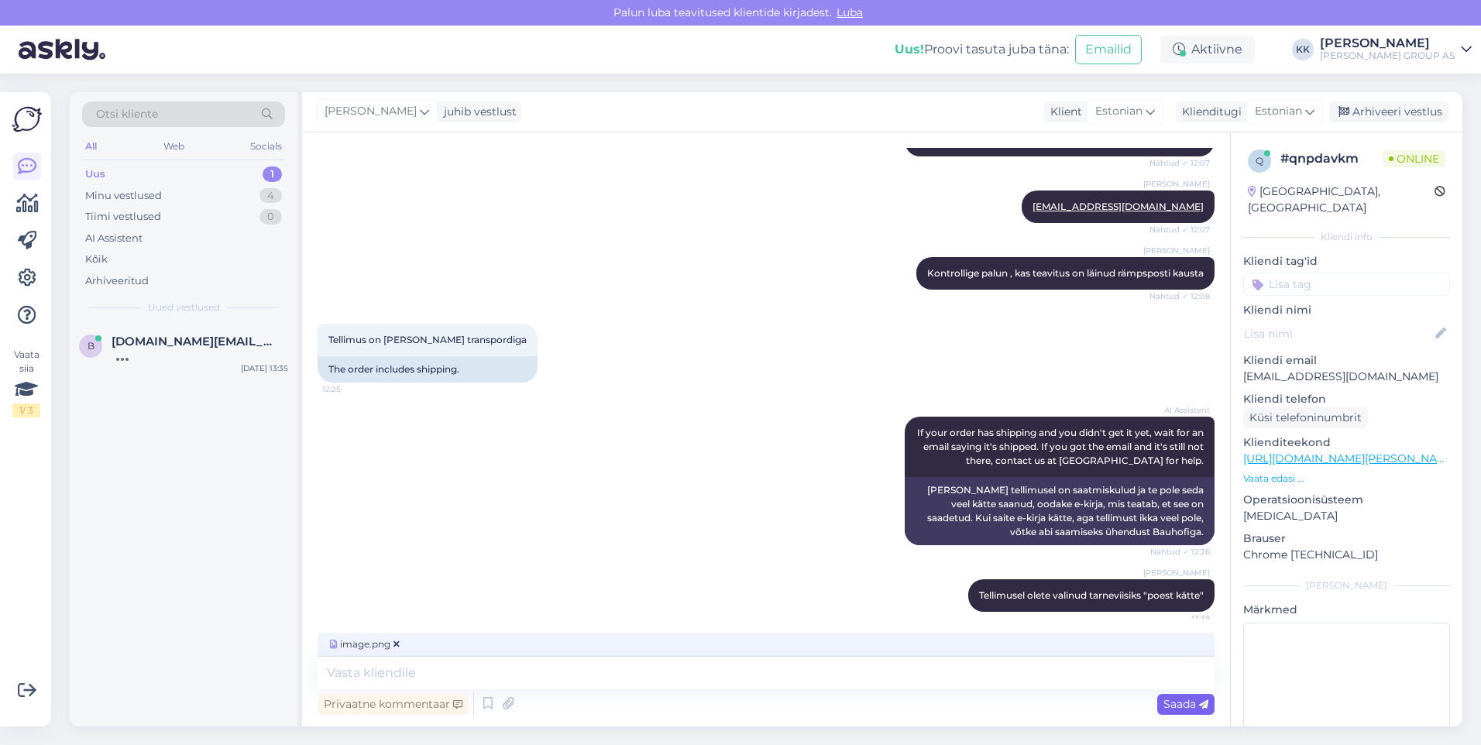
click at [1178, 699] on span "Saada" at bounding box center [1185, 704] width 45 height 14
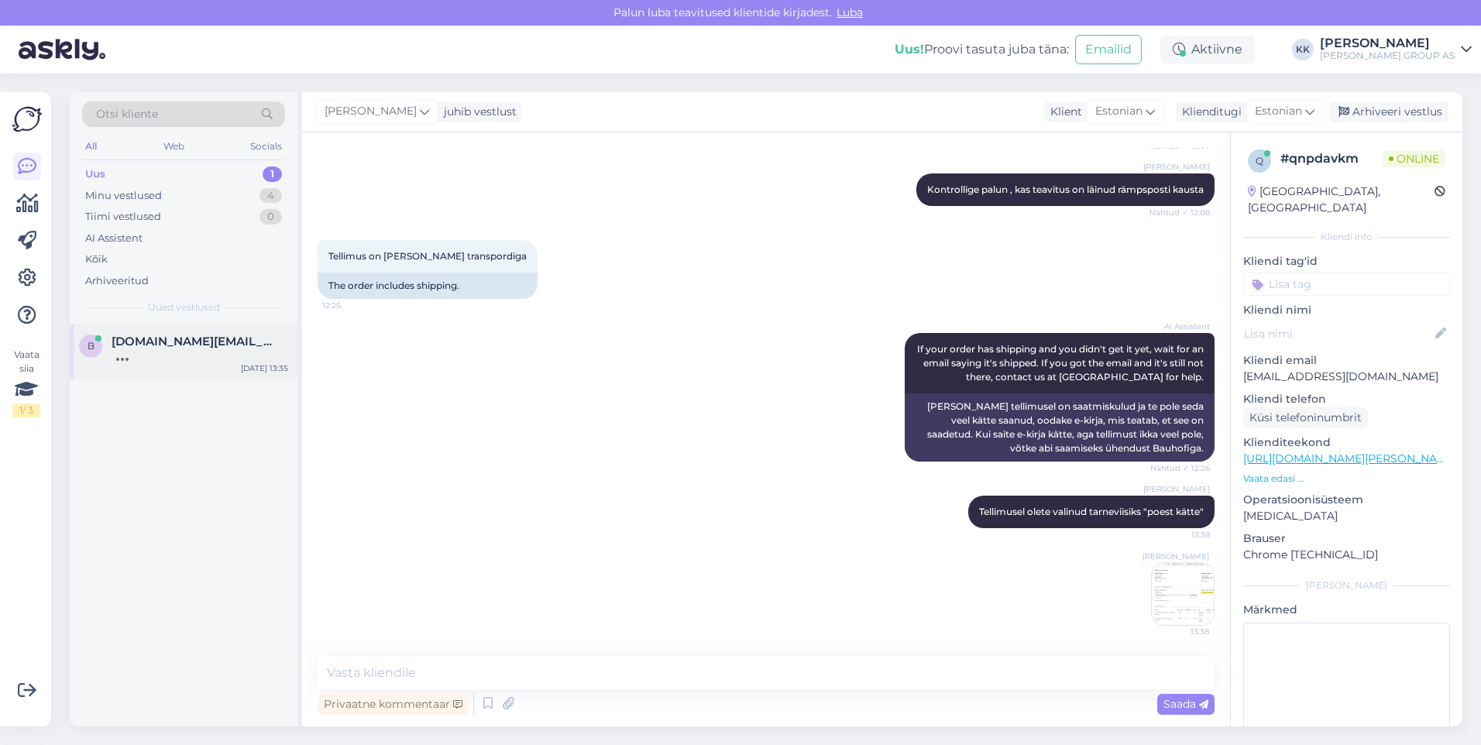
click at [182, 340] on span "[DOMAIN_NAME][EMAIL_ADDRESS][DOMAIN_NAME]" at bounding box center [192, 342] width 161 height 14
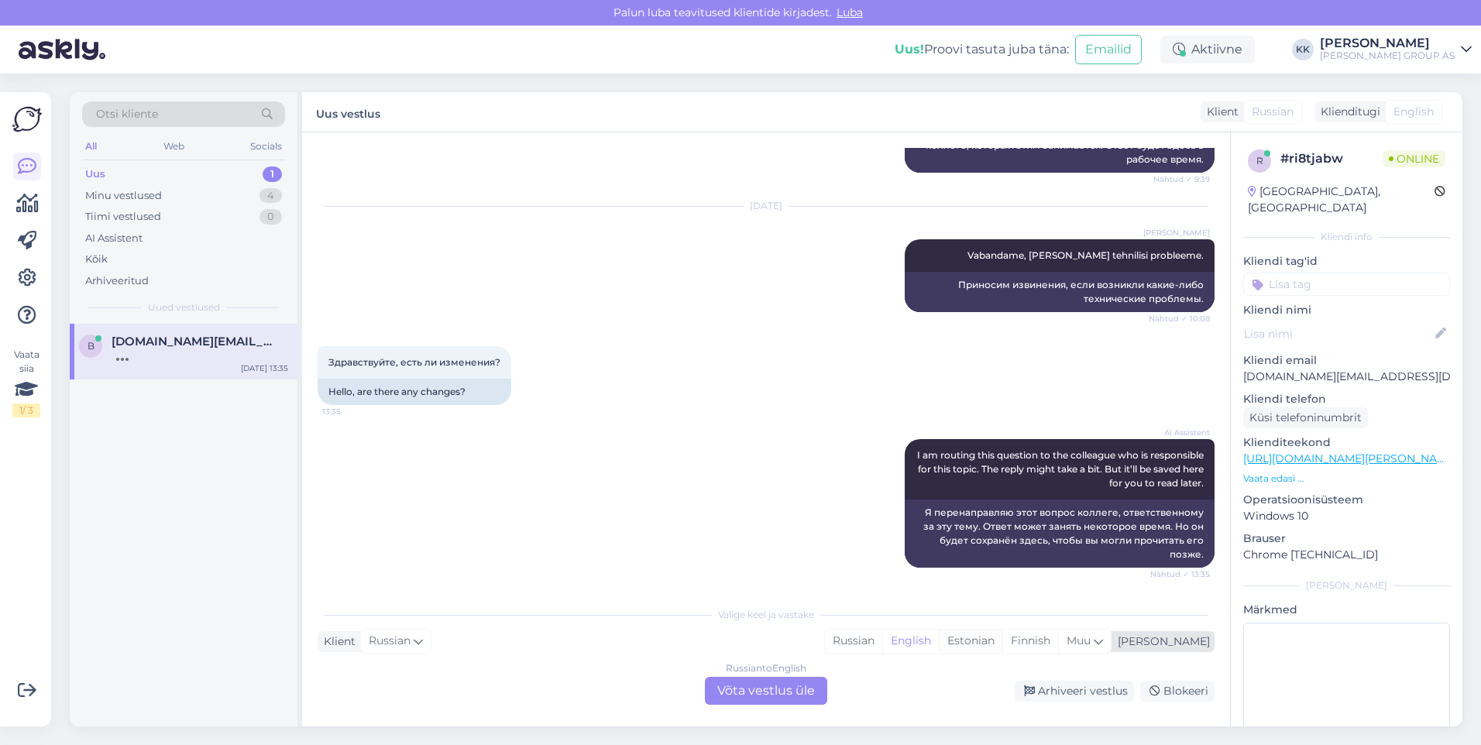
click at [1002, 638] on div "Estonian" at bounding box center [971, 641] width 64 height 23
click at [758, 685] on div "Russian to Estonian Võta vestlus üle" at bounding box center [766, 691] width 122 height 28
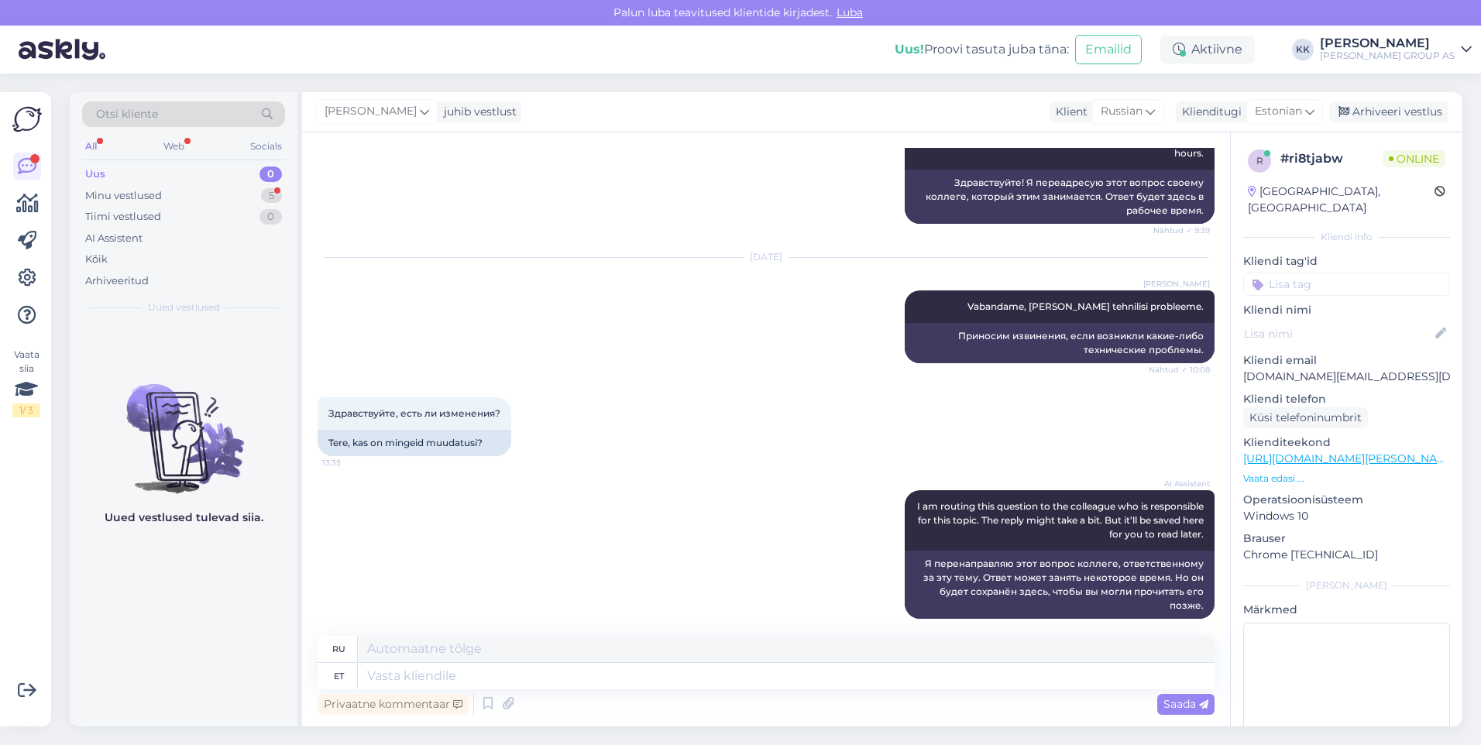
scroll to position [363, 0]
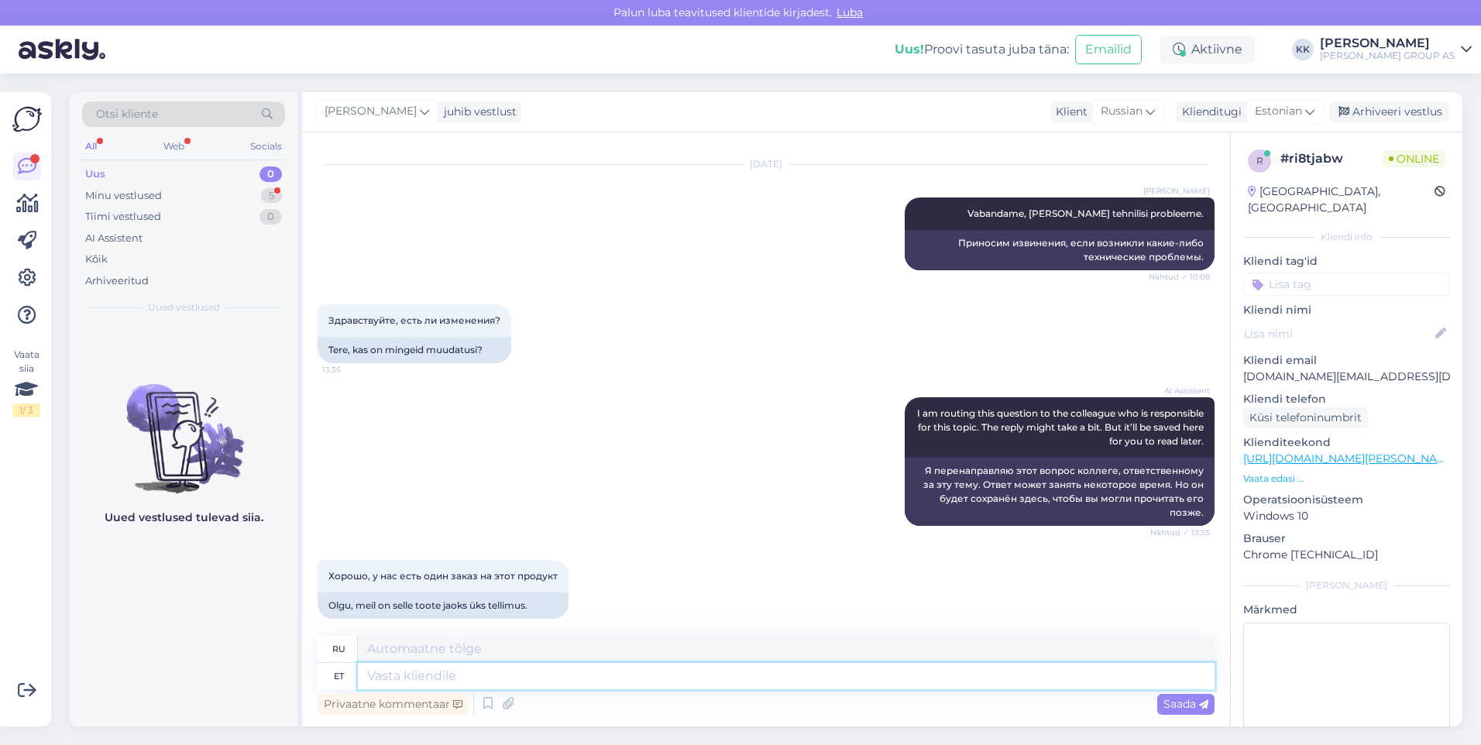
click at [397, 676] on textarea at bounding box center [786, 676] width 857 height 26
type textarea "[PERSON_NAME]"
type textarea "Если"
type textarea "Kui endiselt"
type textarea "Если все еще"
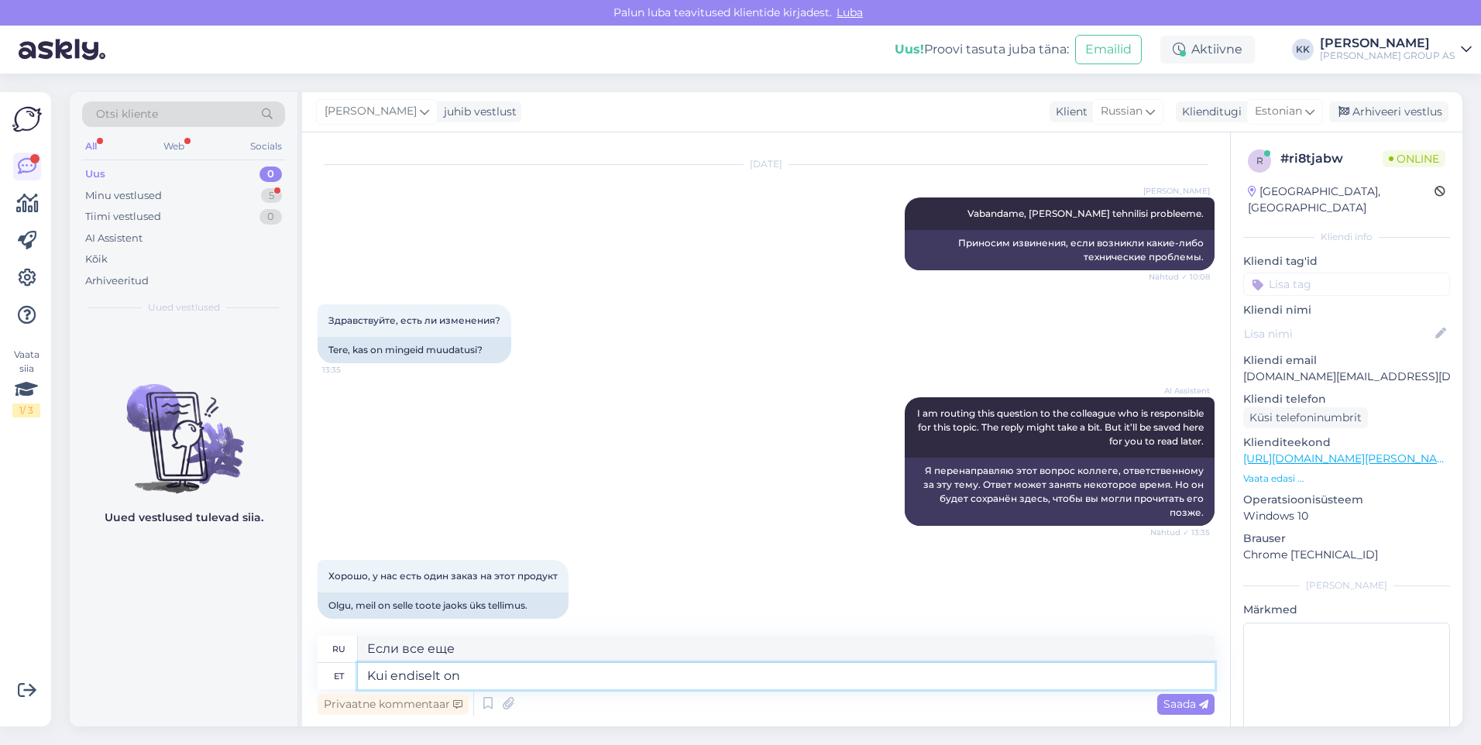
type textarea "Kui endiselt on"
type textarea "Если есть еще"
type textarea "Kui endiselt on probleemid, s"
type textarea "Если у вас все еще есть проблемы,"
type textarea "Kui endiselt on probleemid, siis lisage"
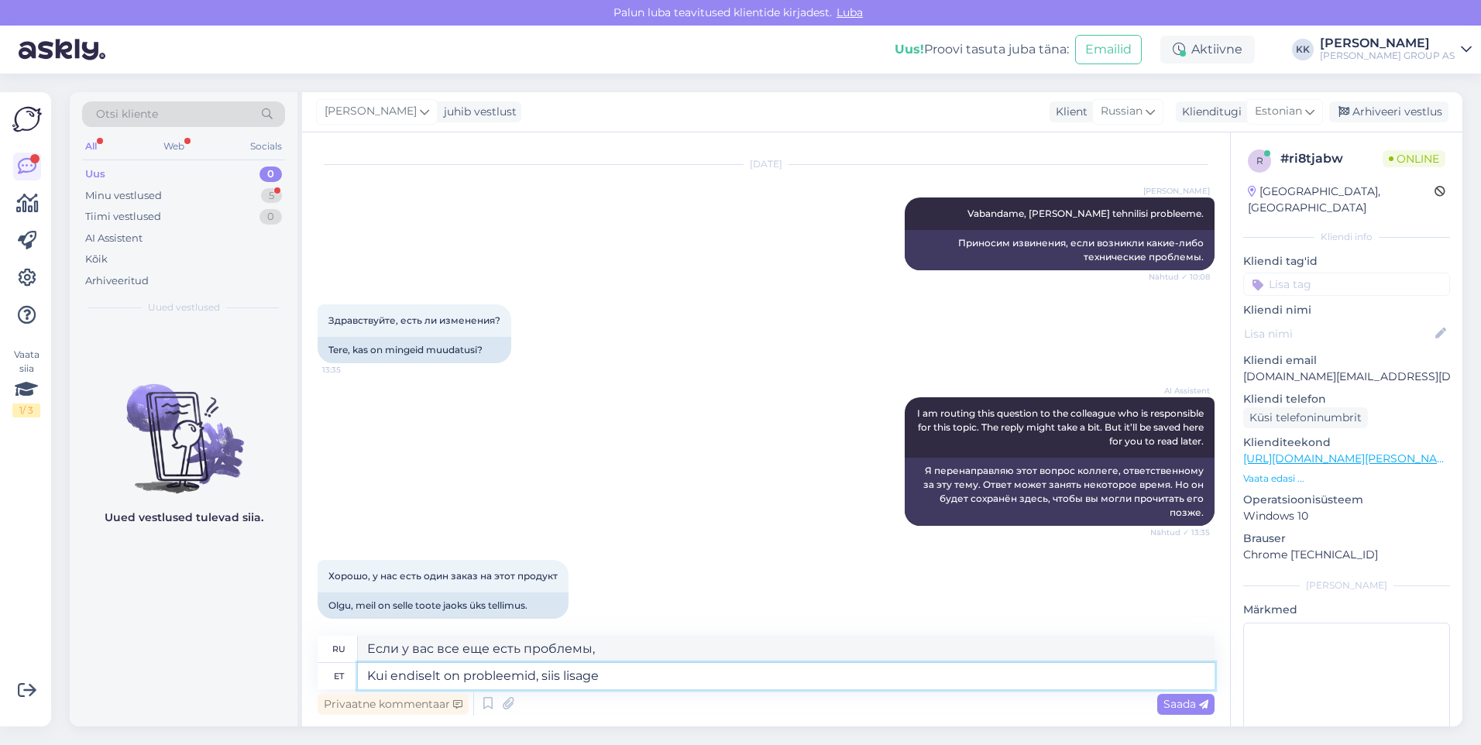
type textarea "Если у вас все еще есть проблемы, пожалуйста, добавьте"
type textarea "Kui endiselt on probleemid, siis lisage palun ekraanipilt"
type textarea "Если у вас все еще возникли проблемы, пожалуйста, приложите снимок экрана."
type textarea "Kui endiselt on probleemid, siis lisage palun ekraanipilt veatetega."
type textarea "Если у вас все еще возникают проблемы, пожалуйста, приложите снимок экрана с ош…"
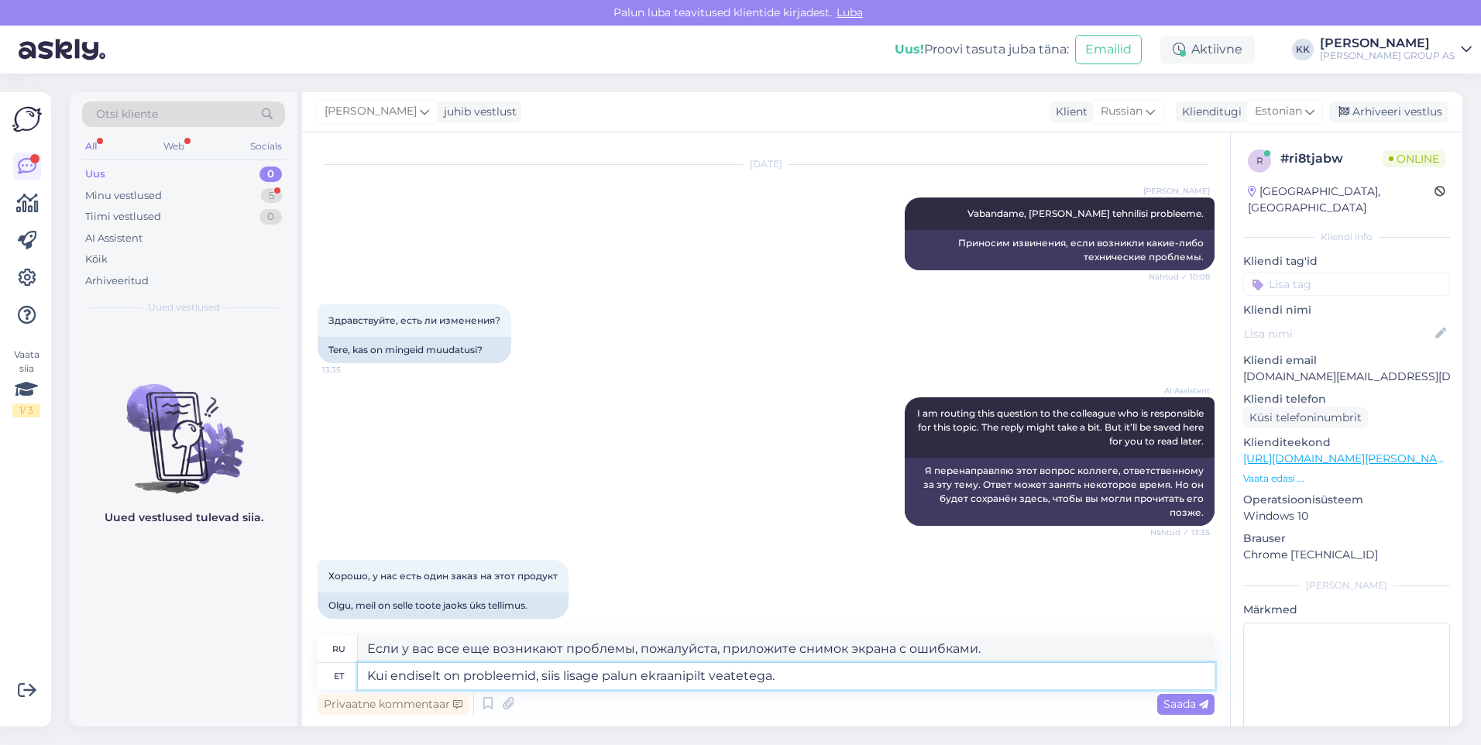
click at [744, 676] on textarea "Kui endiselt on probleemid, siis lisage palun ekraanipilt veatetega." at bounding box center [786, 676] width 857 height 26
type textarea "Kui endiselt on probleemid, siis lisage palun ekraanipilt veateatega."
type textarea "Если проблема не устранена, приложите снимок экрана с сообщением об ошибке."
drag, startPoint x: 782, startPoint y: 675, endPoint x: 795, endPoint y: 676, distance: 12.5
click at [789, 675] on textarea "Kui endiselt on probleemid, siis lisage palun ekraanipilt veateatega." at bounding box center [786, 676] width 857 height 26
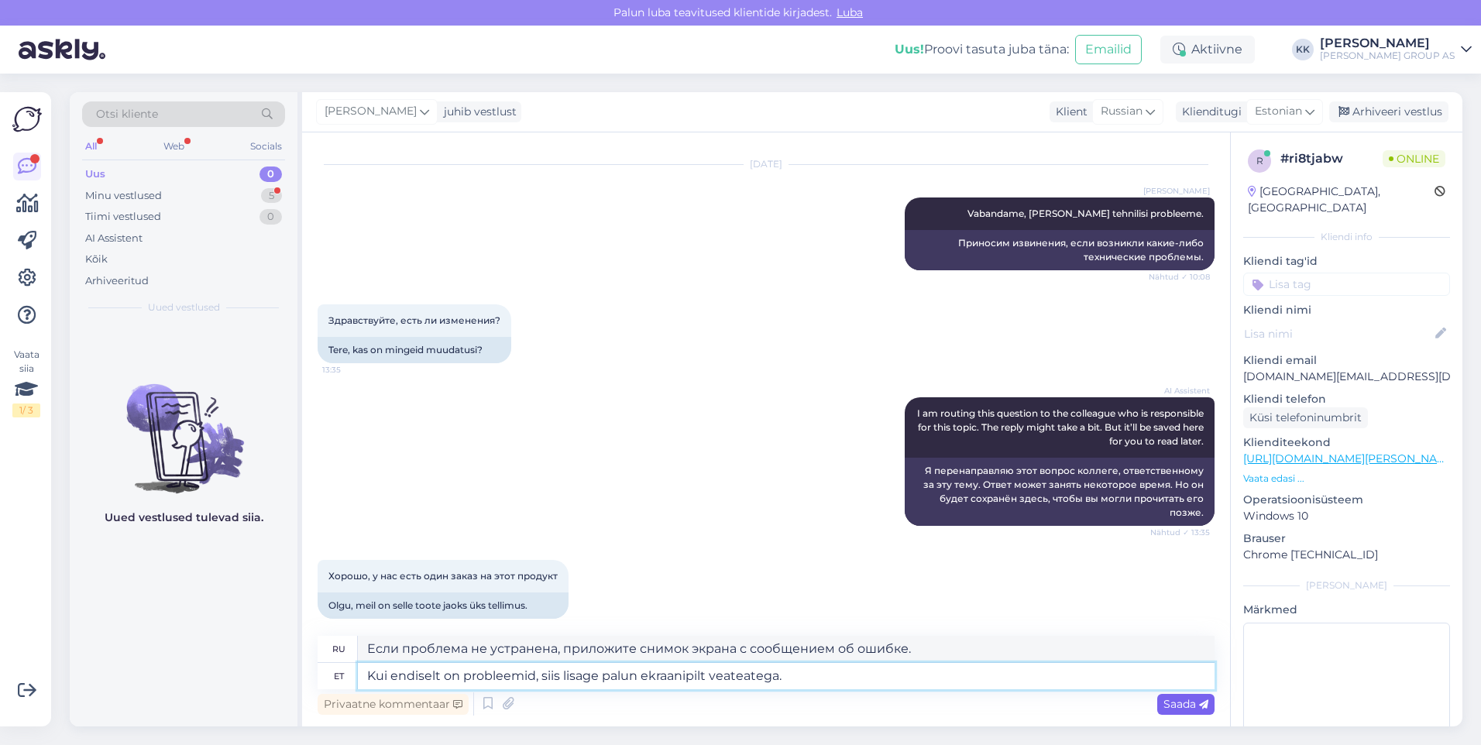
type textarea "Kui endiselt on probleemid, siis lisage palun ekraanipilt veateatega."
click at [1178, 701] on span "Saada" at bounding box center [1185, 704] width 45 height 14
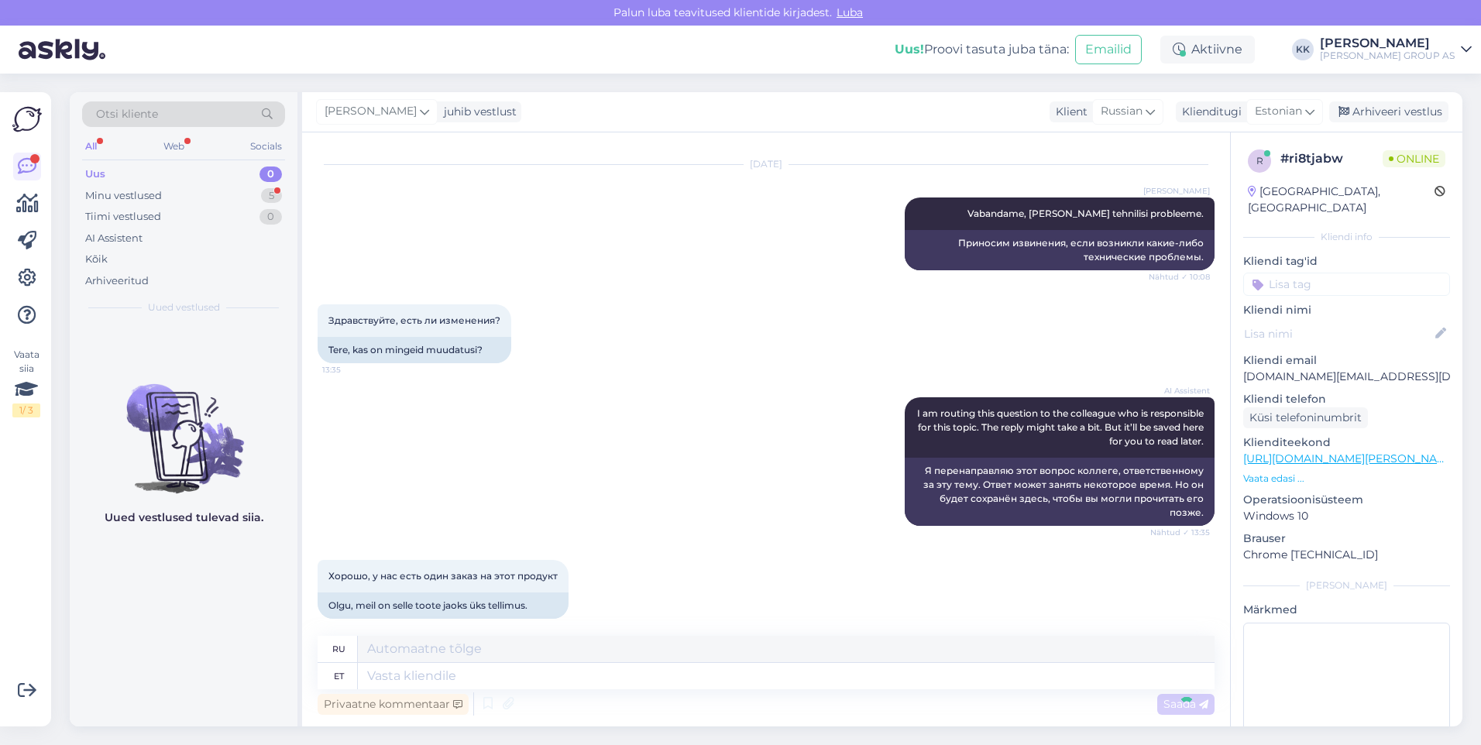
scroll to position [483, 0]
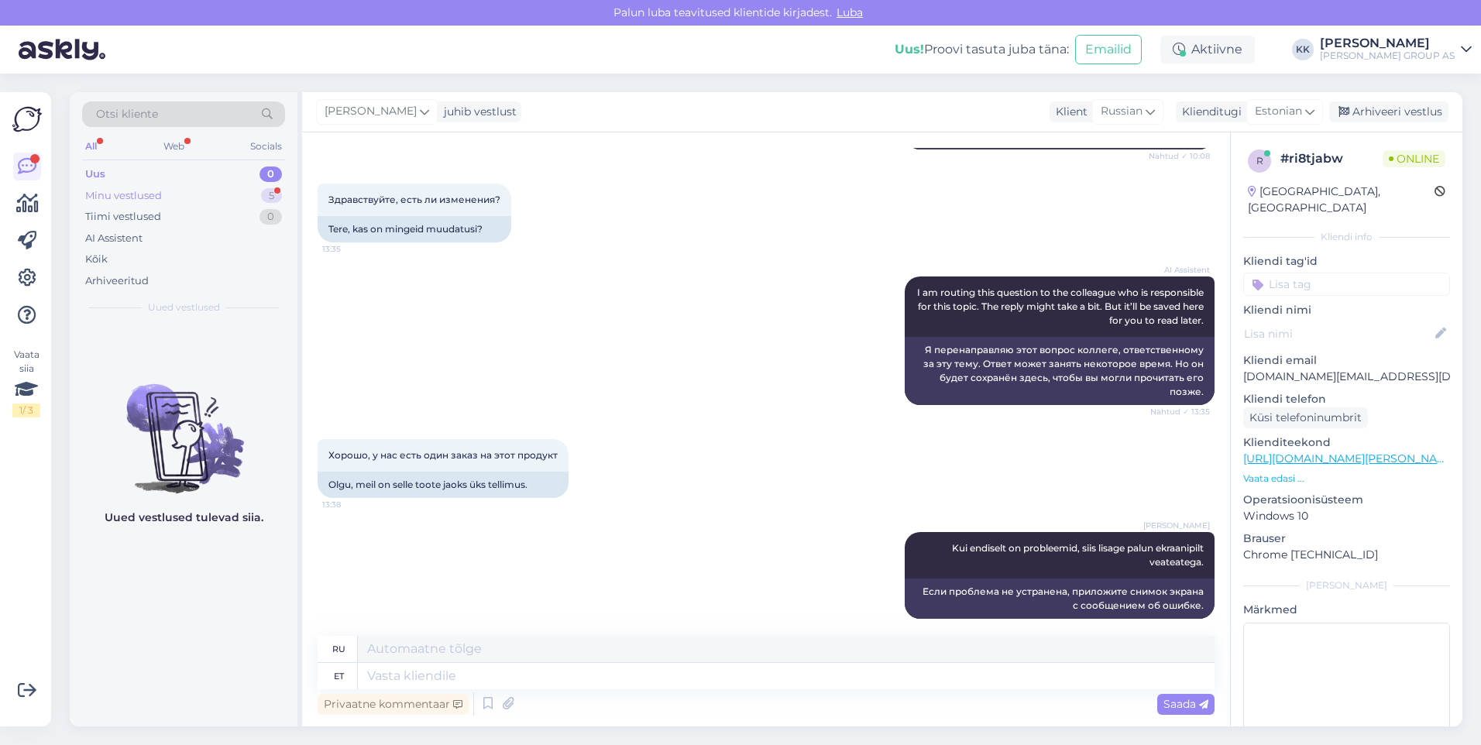
click at [143, 194] on div "Minu vestlused" at bounding box center [123, 195] width 77 height 15
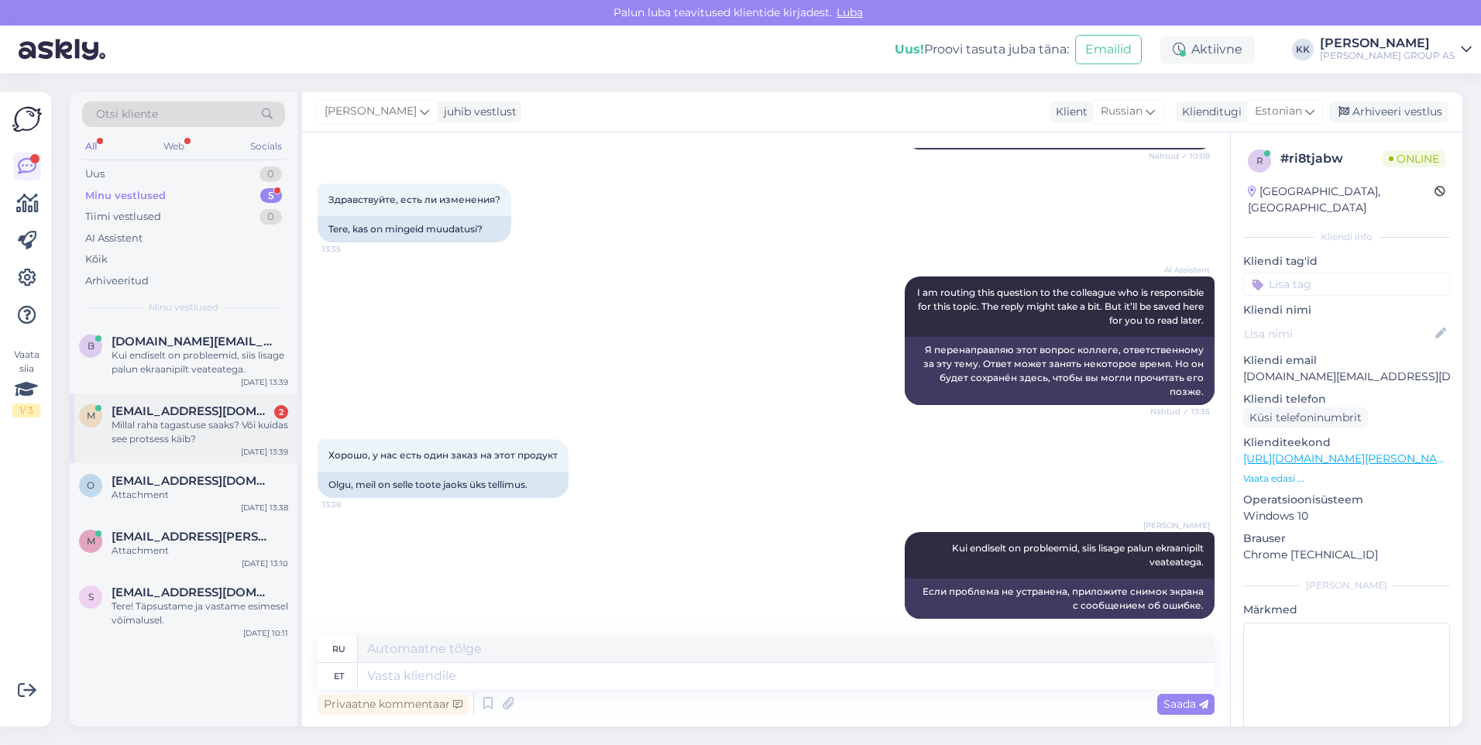
click at [188, 421] on div "Millal raha tagastuse saaks? Või kuidas see protsess käib?" at bounding box center [200, 432] width 177 height 28
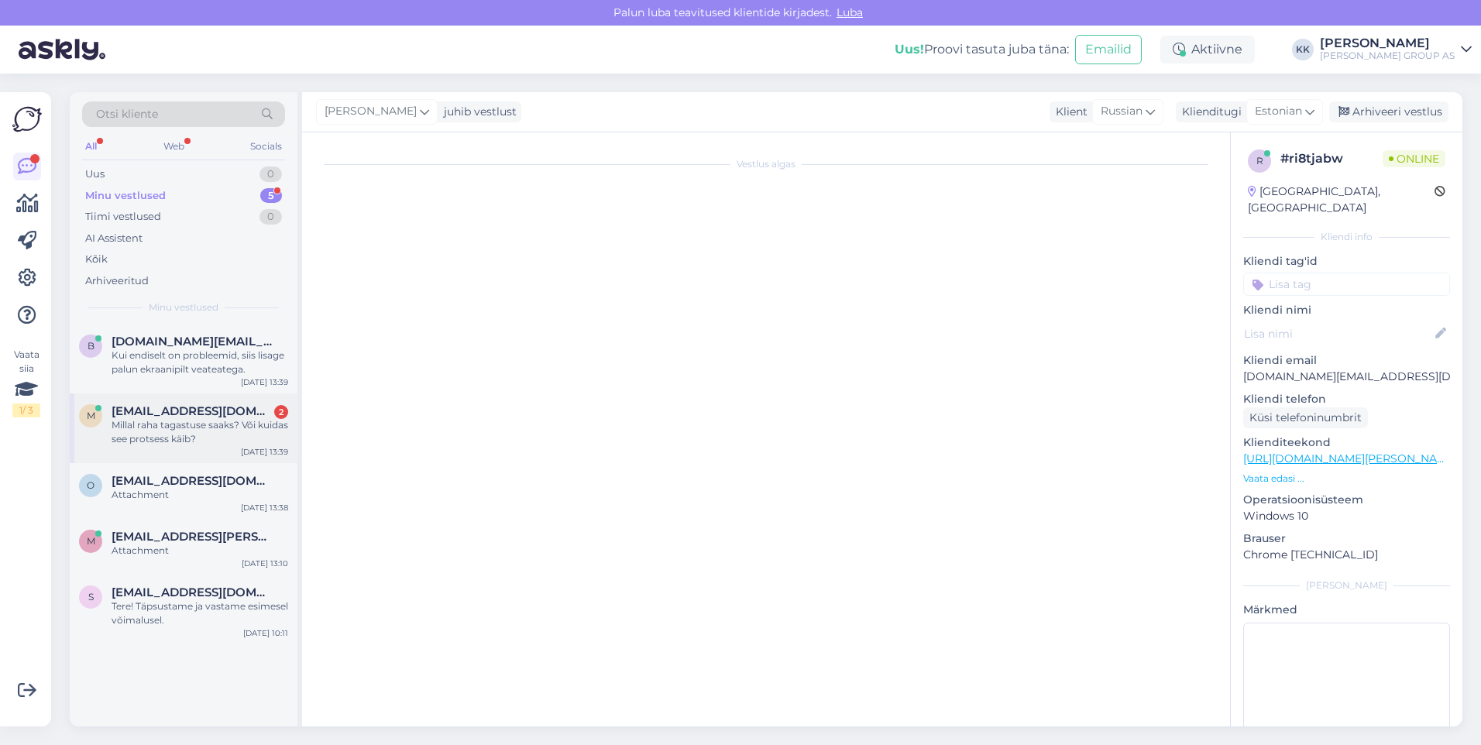
scroll to position [414, 0]
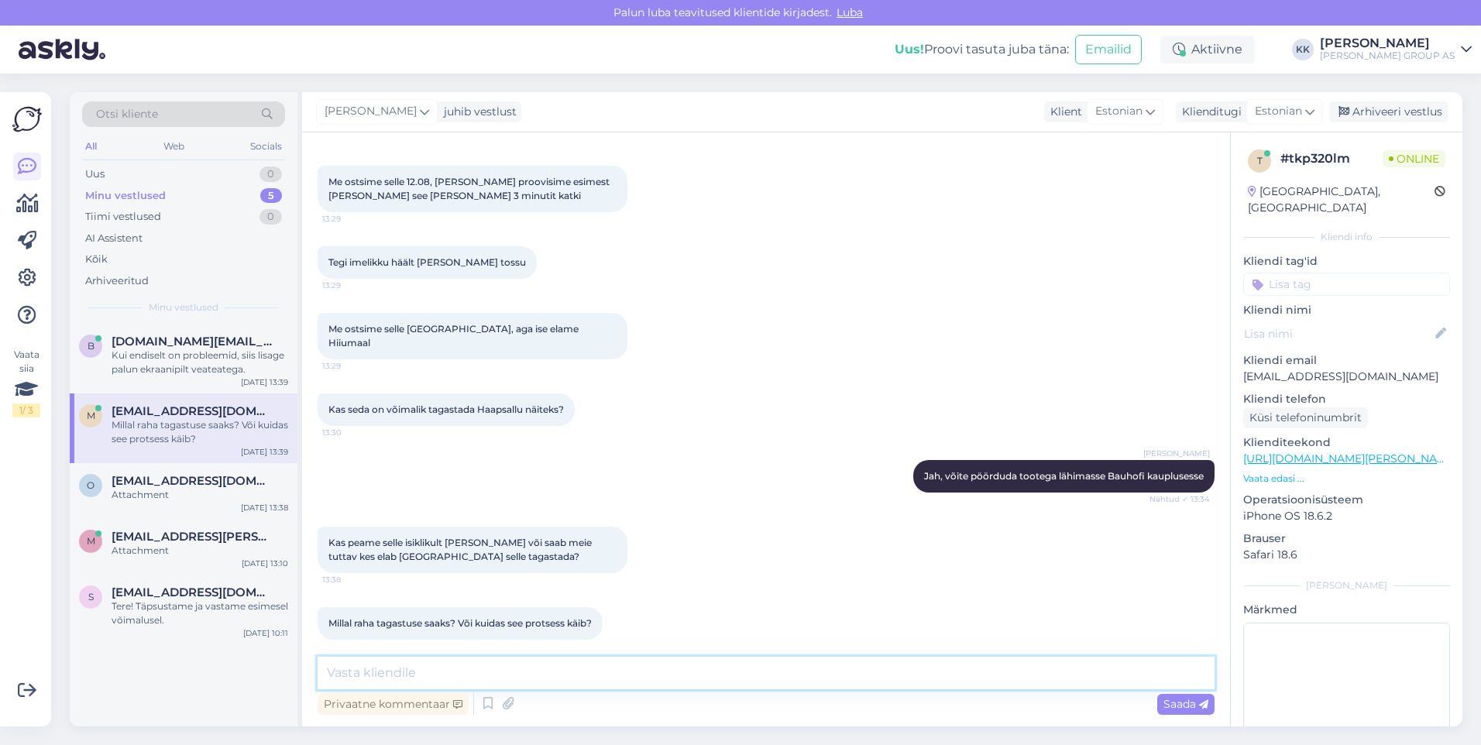
click at [343, 675] on textarea at bounding box center [766, 673] width 897 height 33
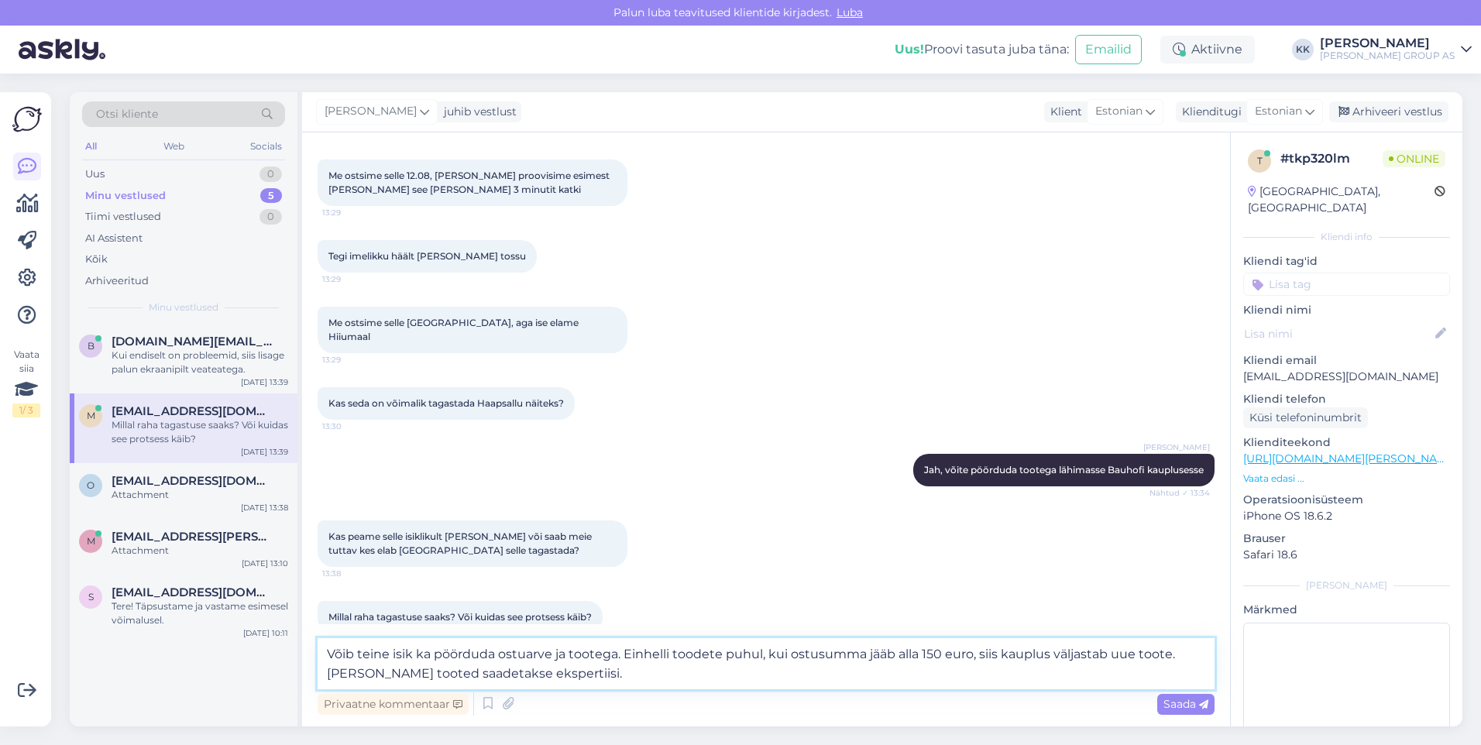
scroll to position [433, 0]
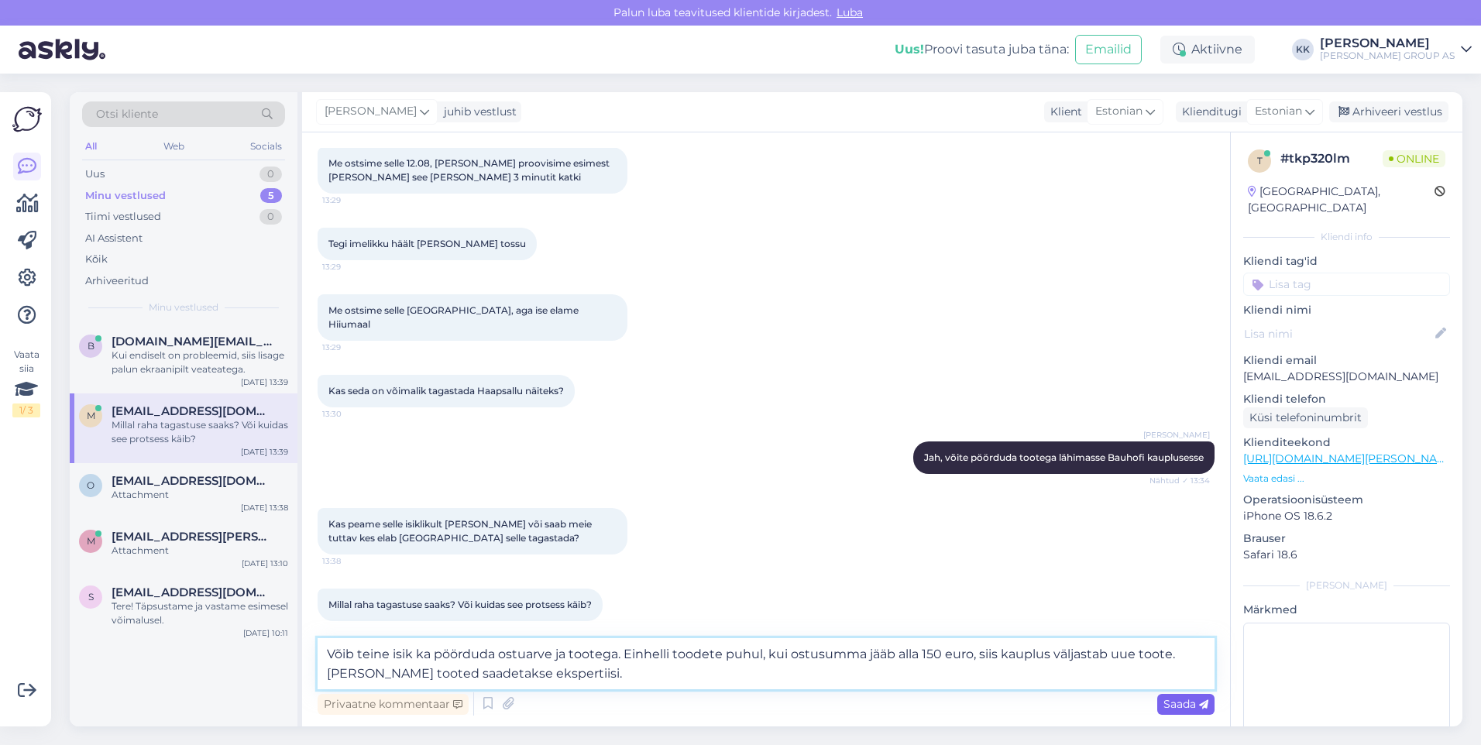
type textarea "Võib teine isik ka pöörduda ostuarve ja tootega. Einhelli toodete puhul, kui os…"
click at [1178, 700] on span "Saada" at bounding box center [1185, 704] width 45 height 14
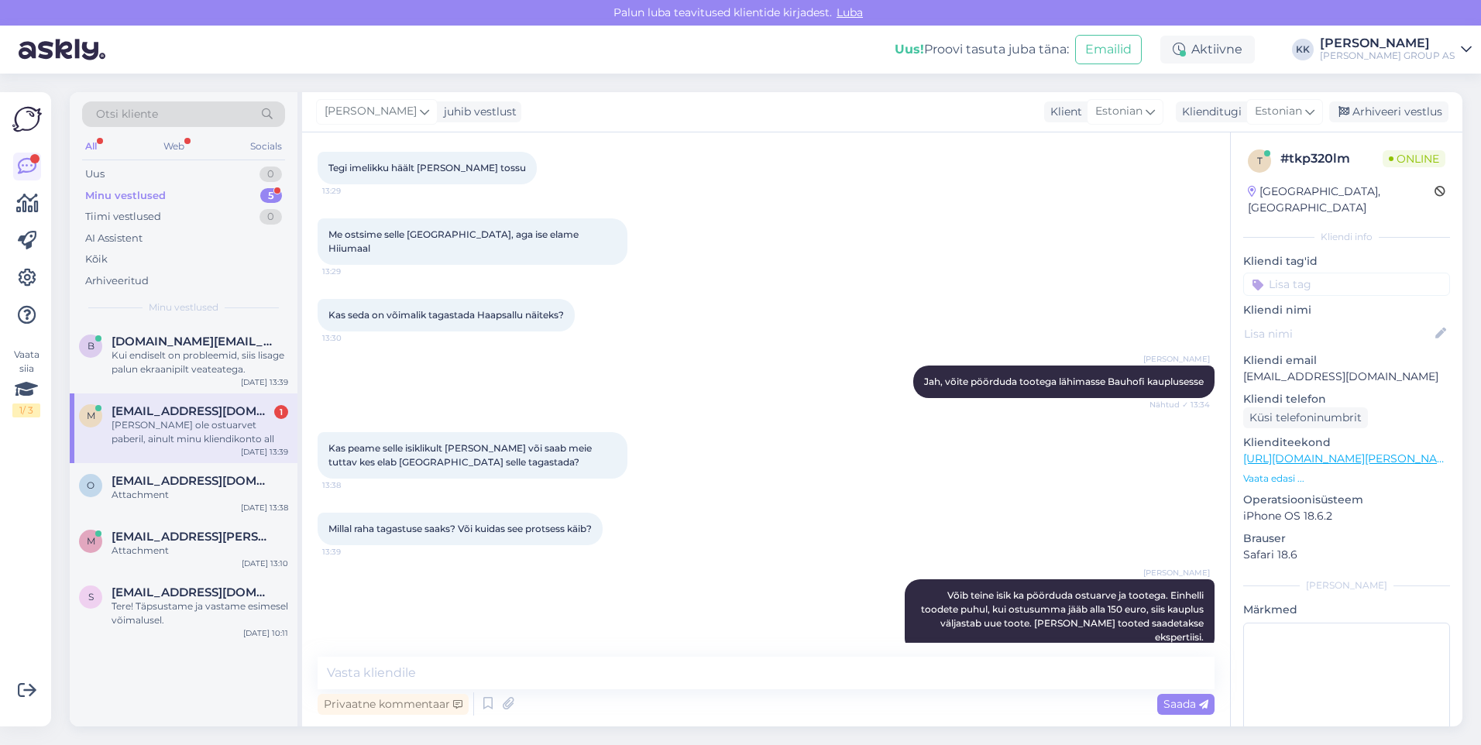
scroll to position [576, 0]
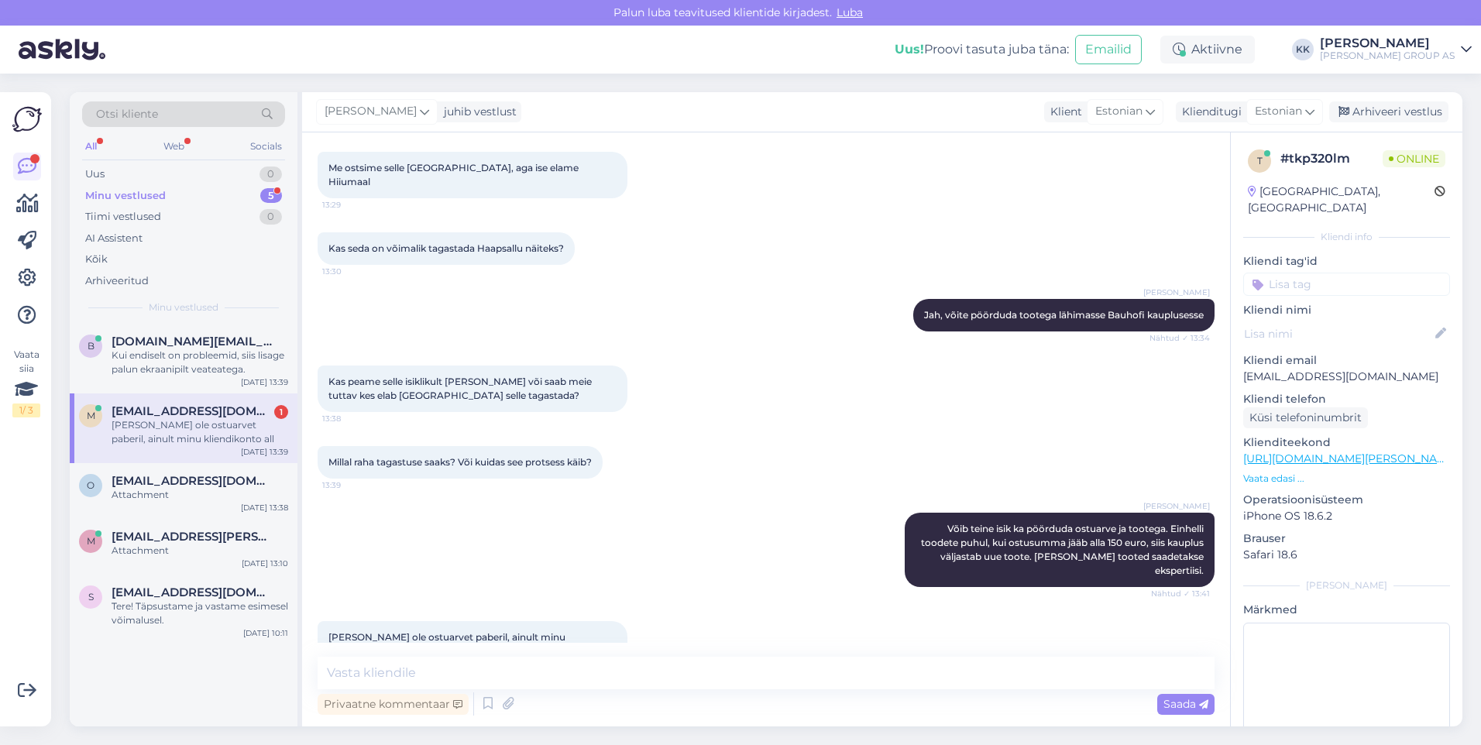
click at [177, 428] on div "[PERSON_NAME] ole ostuarvet paberil, ainult minu kliendikonto all" at bounding box center [200, 432] width 177 height 28
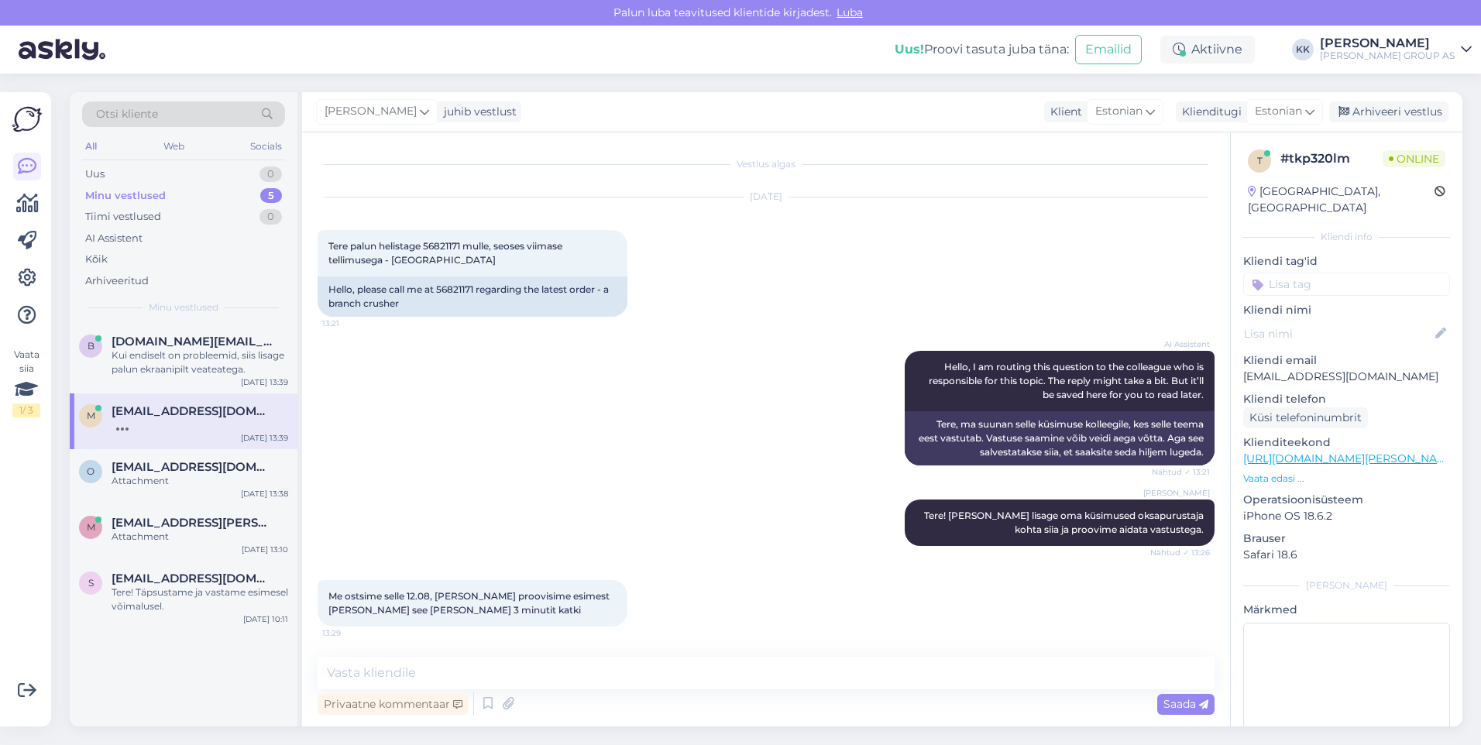
scroll to position [656, 0]
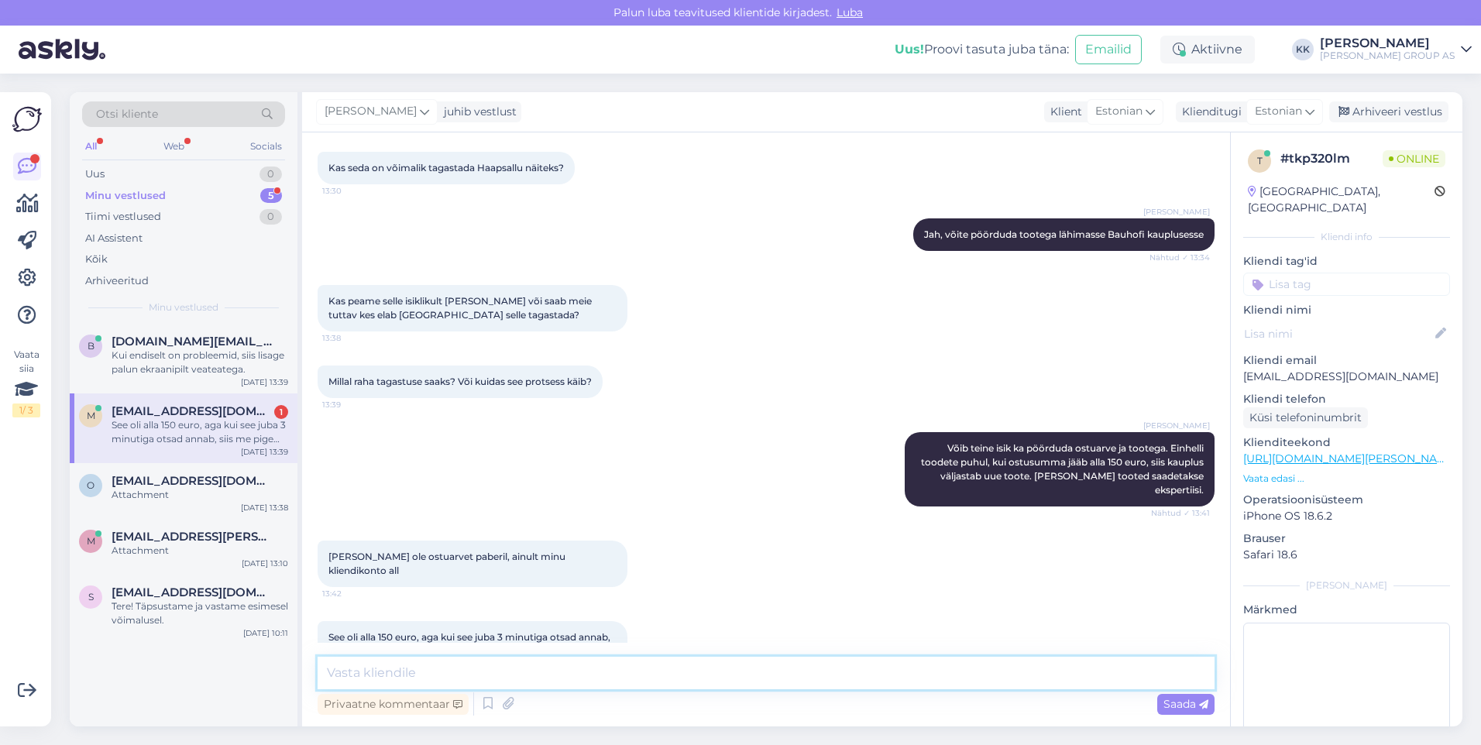
click at [342, 672] on textarea at bounding box center [766, 673] width 897 height 33
type textarea "Võimalik, et soovi korral saab ka raha tagasi. Haapsalu kauplus võtab toote vas…"
click at [1173, 699] on span "Saada" at bounding box center [1185, 704] width 45 height 14
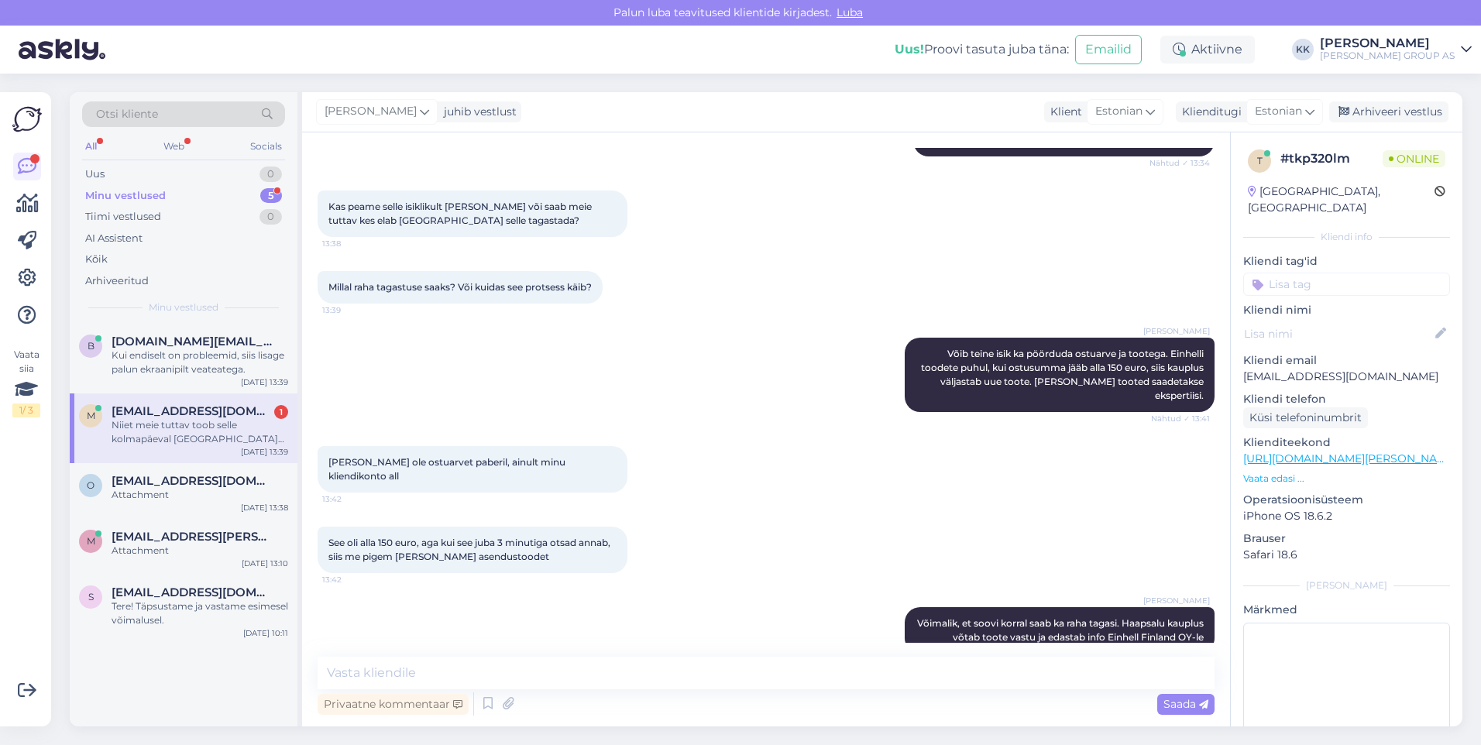
scroll to position [831, 0]
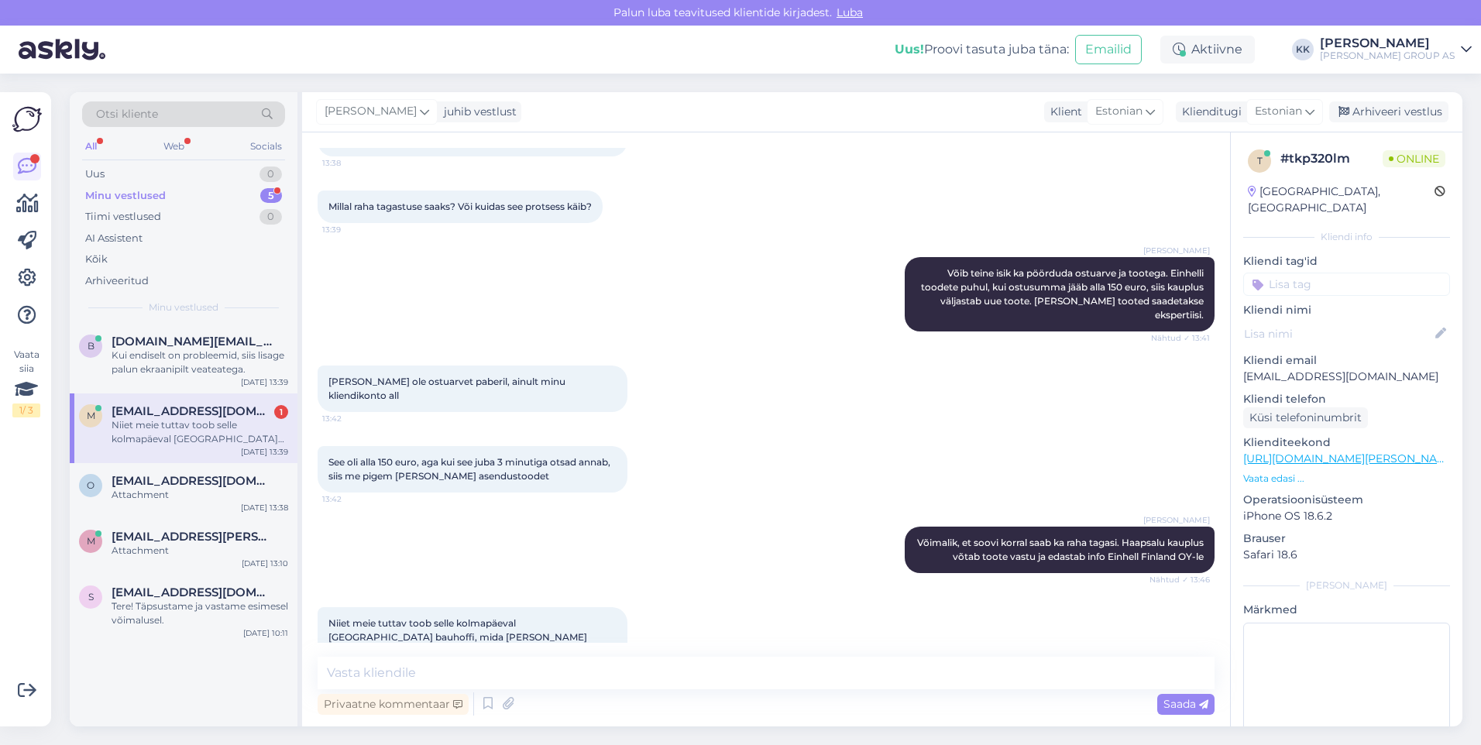
click at [180, 433] on div "Niiet meie tuttav toob selle kolmapäeval [GEOGRAPHIC_DATA] bauhoffi, mida [PERS…" at bounding box center [200, 432] width 177 height 28
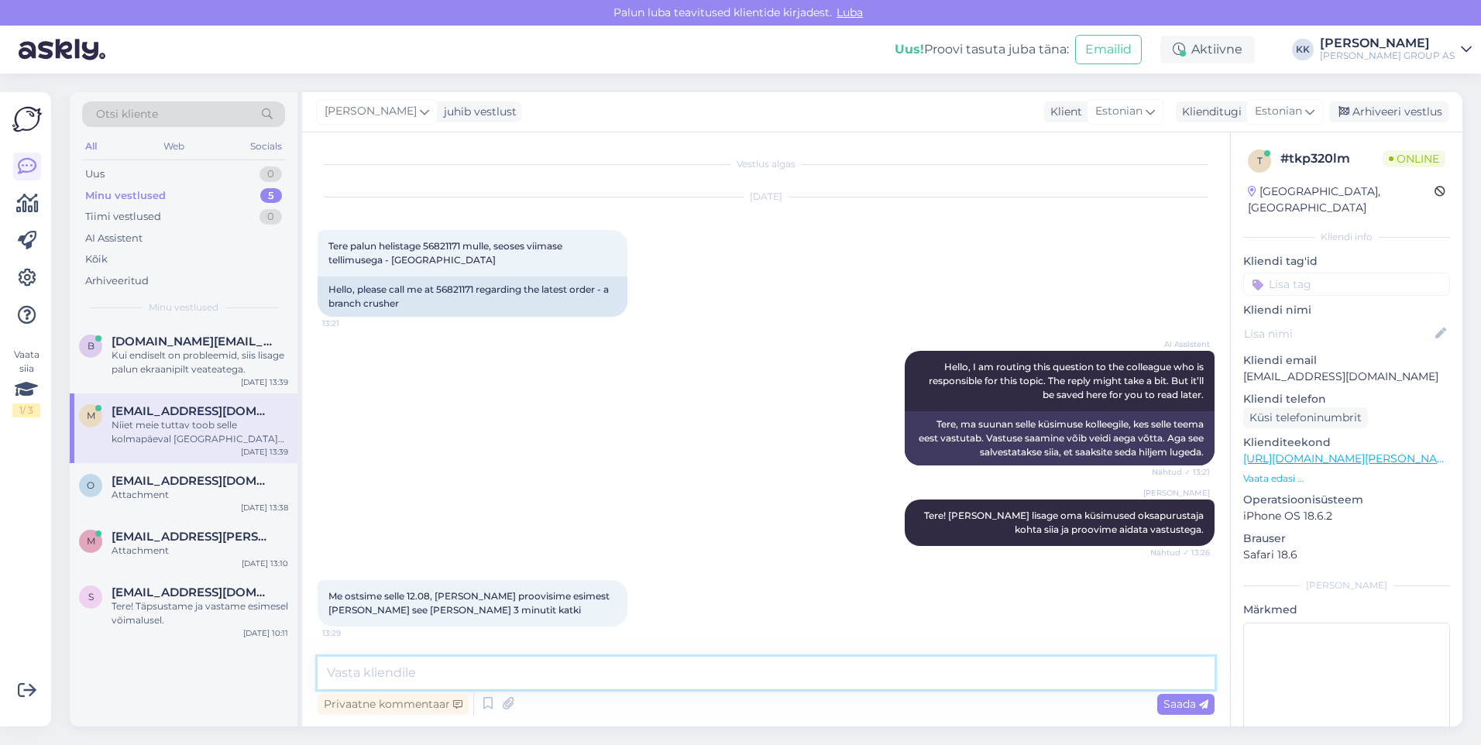
click at [368, 672] on textarea at bounding box center [766, 673] width 897 height 33
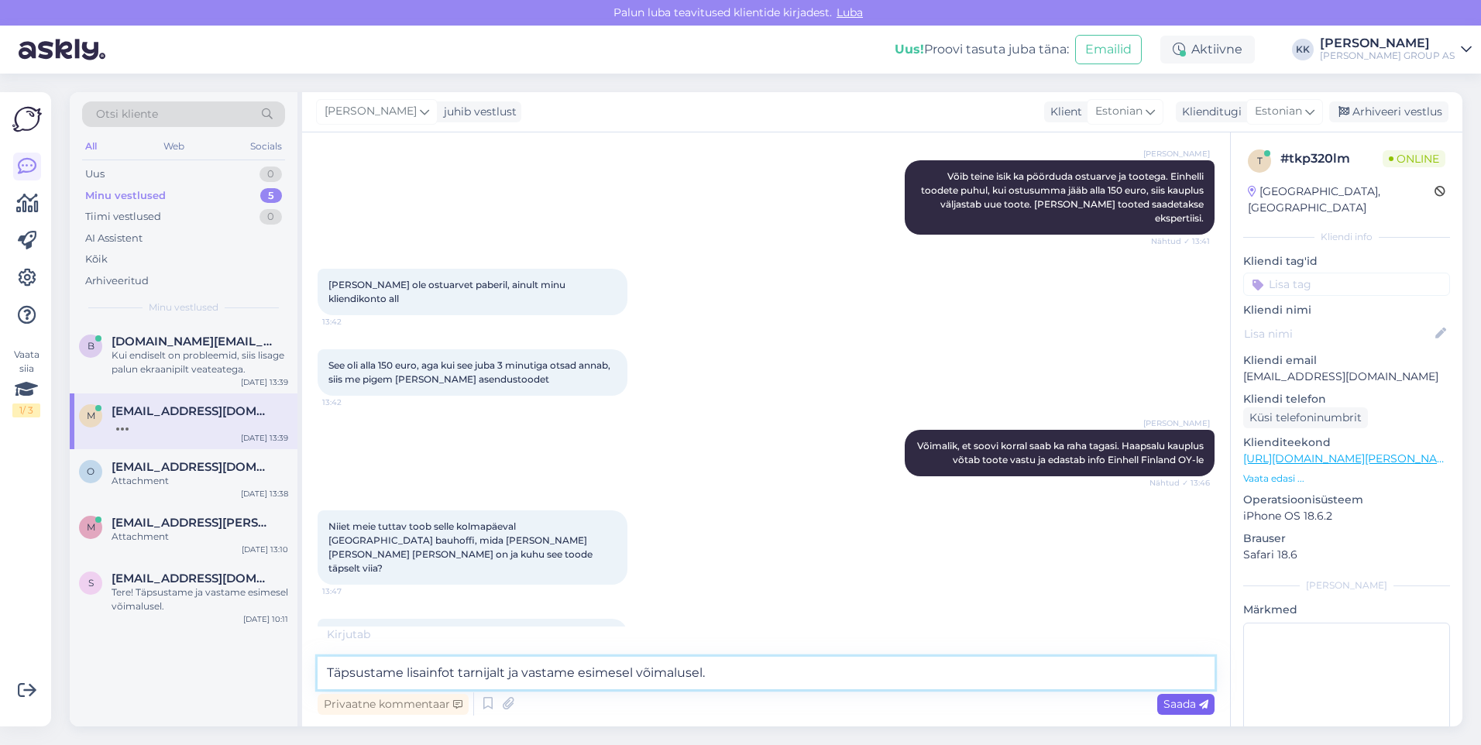
scroll to position [912, 0]
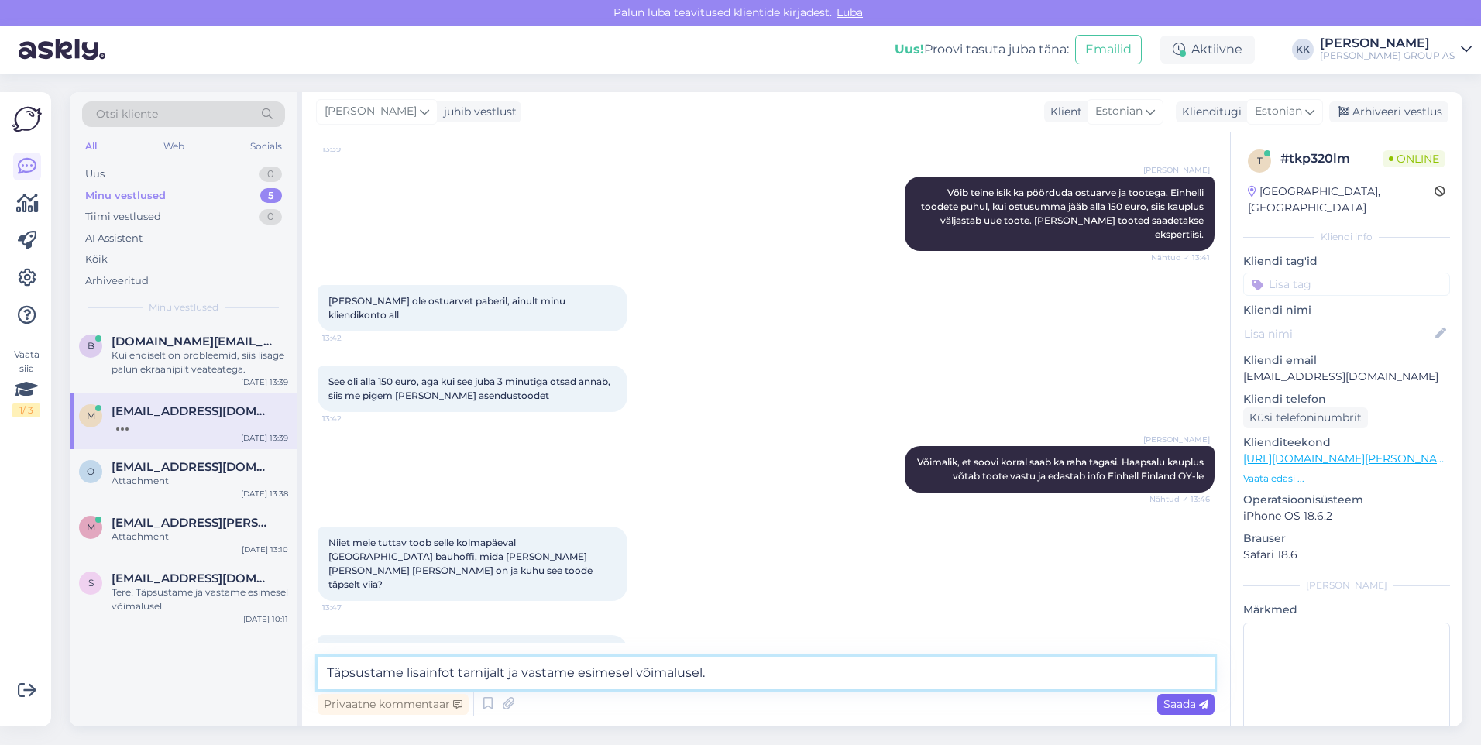
type textarea "Täpsustame lisainfot tarnijalt ja vastame esimesel võimalusel."
click at [1167, 699] on span "Saada" at bounding box center [1185, 704] width 45 height 14
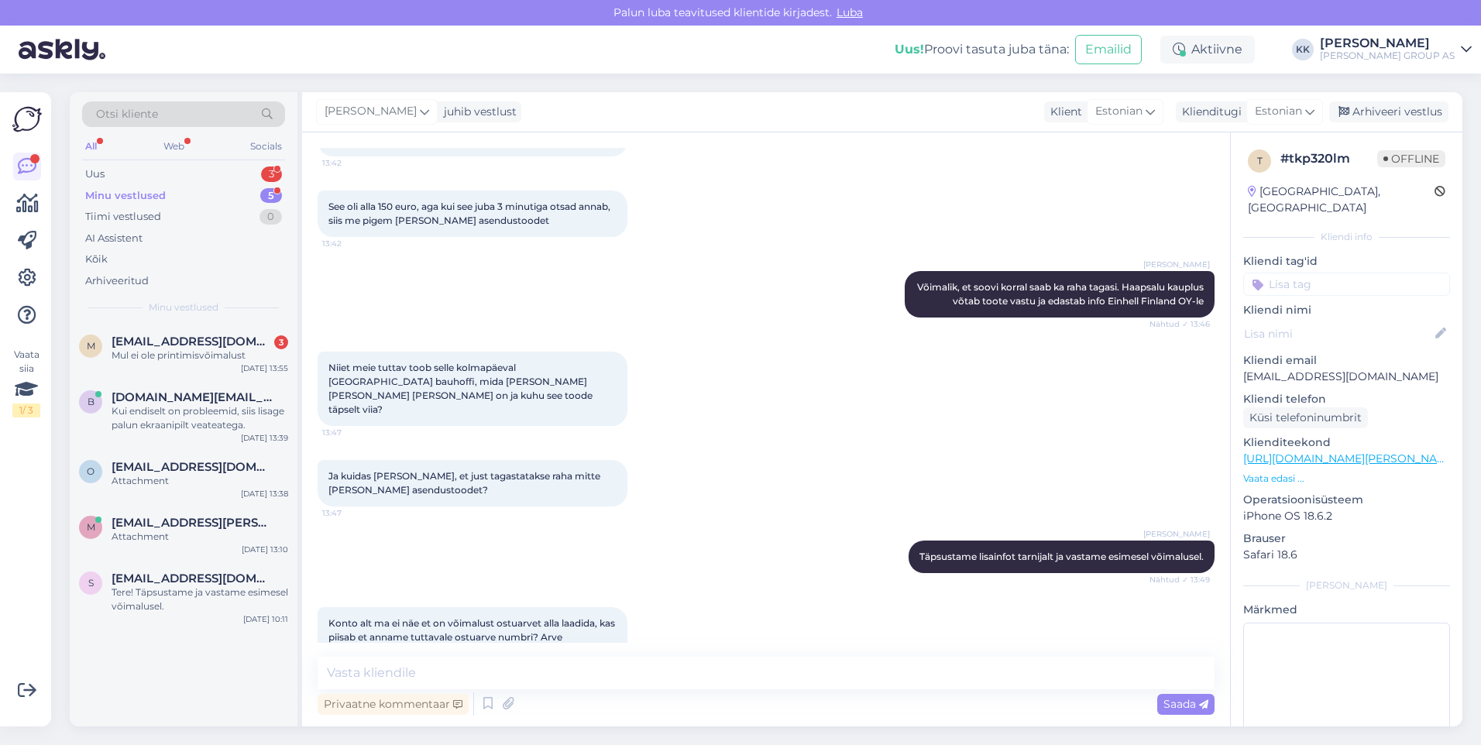
scroll to position [1234, 0]
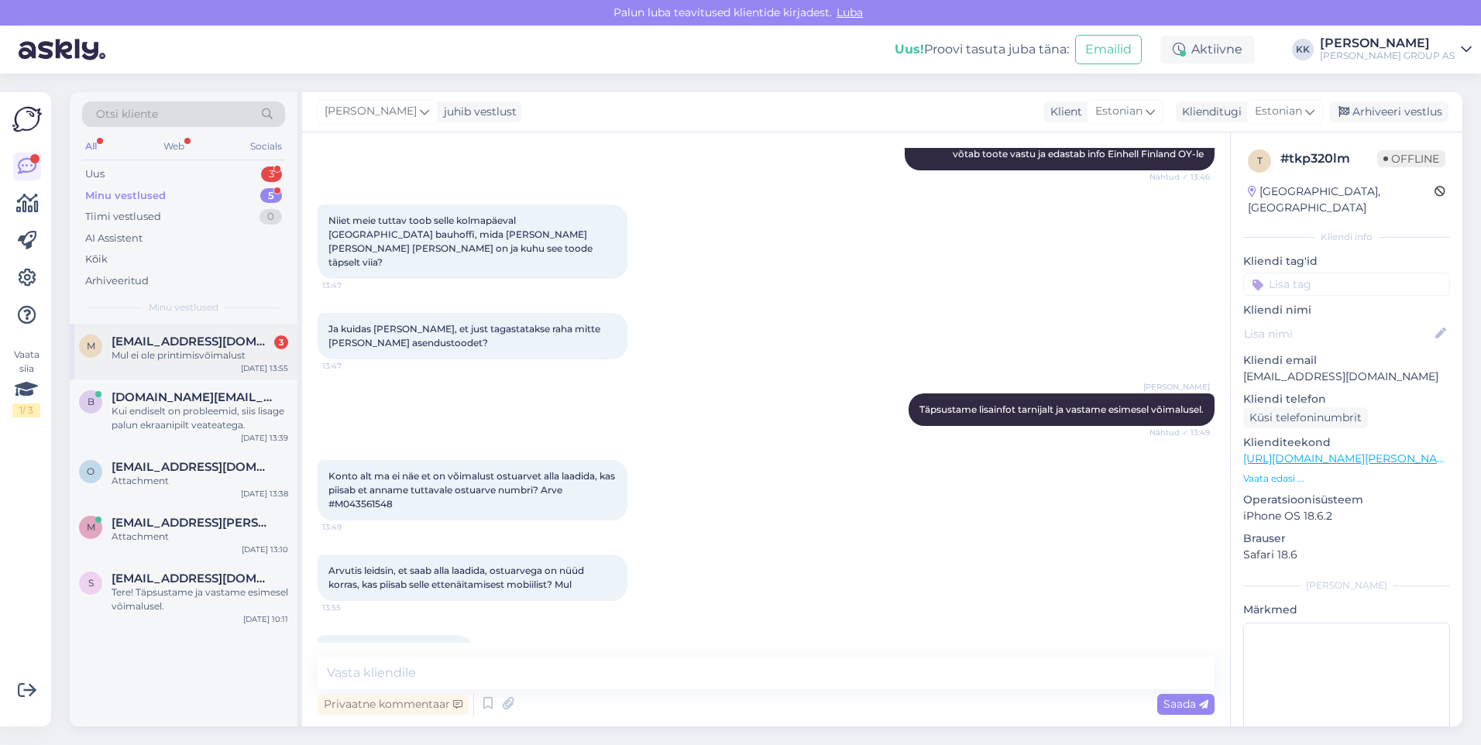
click at [174, 345] on span "[EMAIL_ADDRESS][DOMAIN_NAME]" at bounding box center [192, 342] width 161 height 14
click at [348, 675] on textarea at bounding box center [766, 673] width 897 height 33
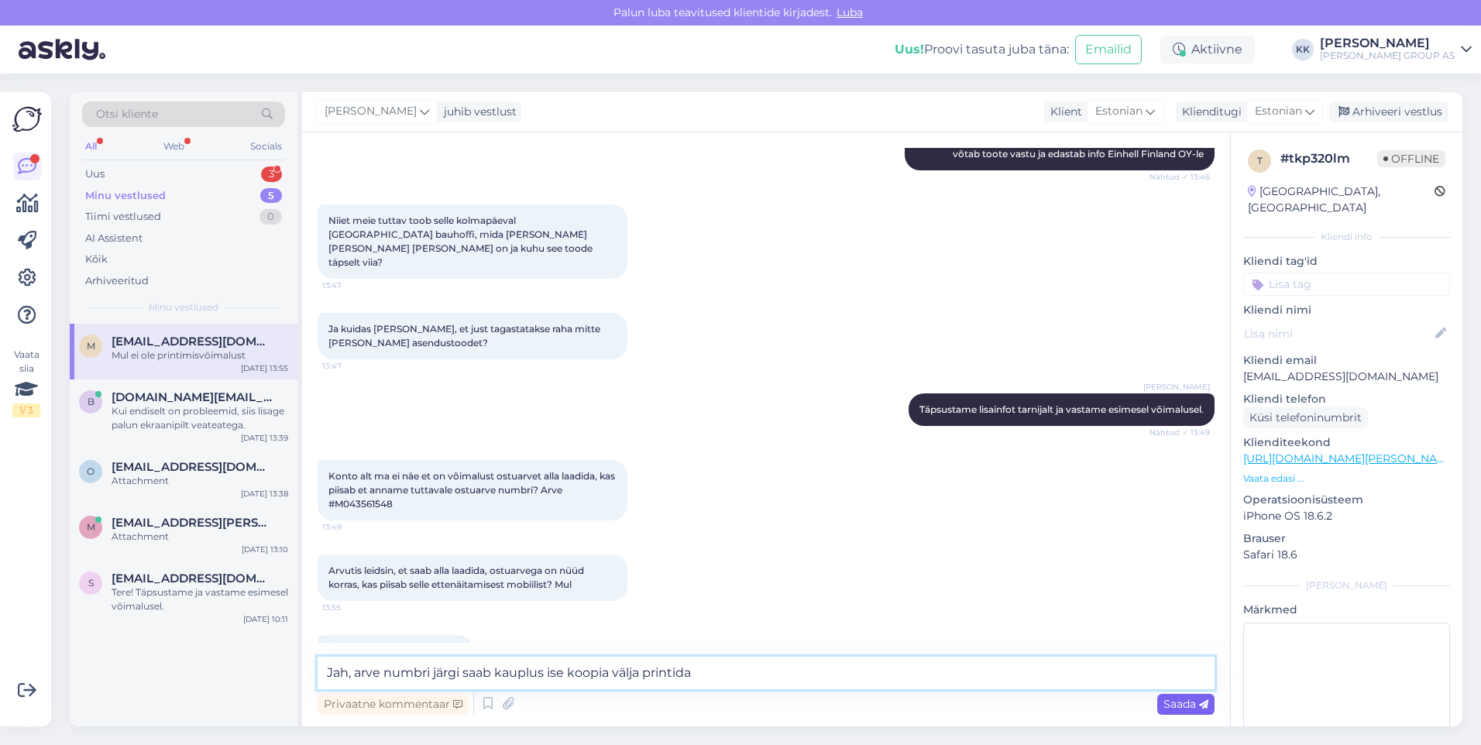
type textarea "Jah, arve numbri järgi saab kauplus ise koopia välja printida"
drag, startPoint x: 1174, startPoint y: 699, endPoint x: 1050, endPoint y: 631, distance: 142.5
click at [1174, 699] on span "Saada" at bounding box center [1185, 704] width 45 height 14
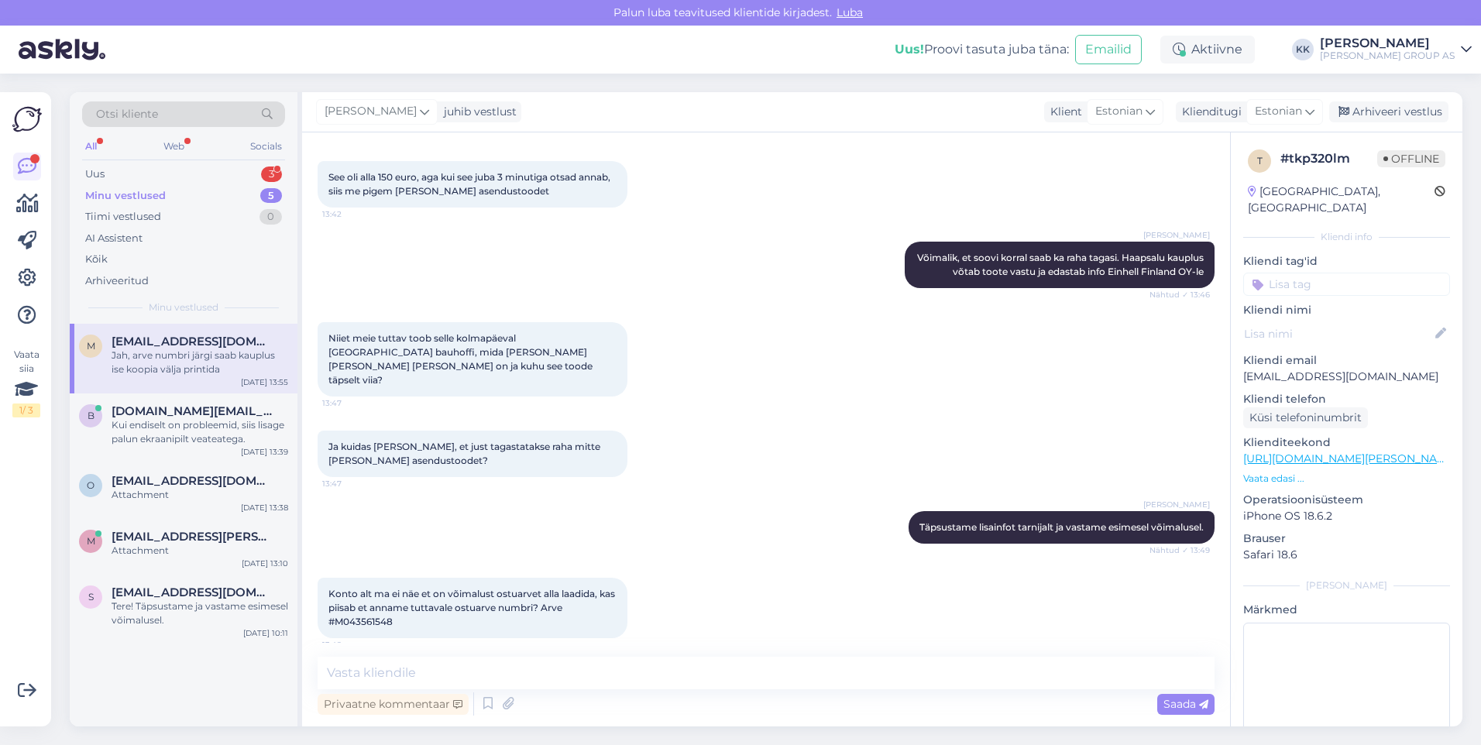
scroll to position [1301, 0]
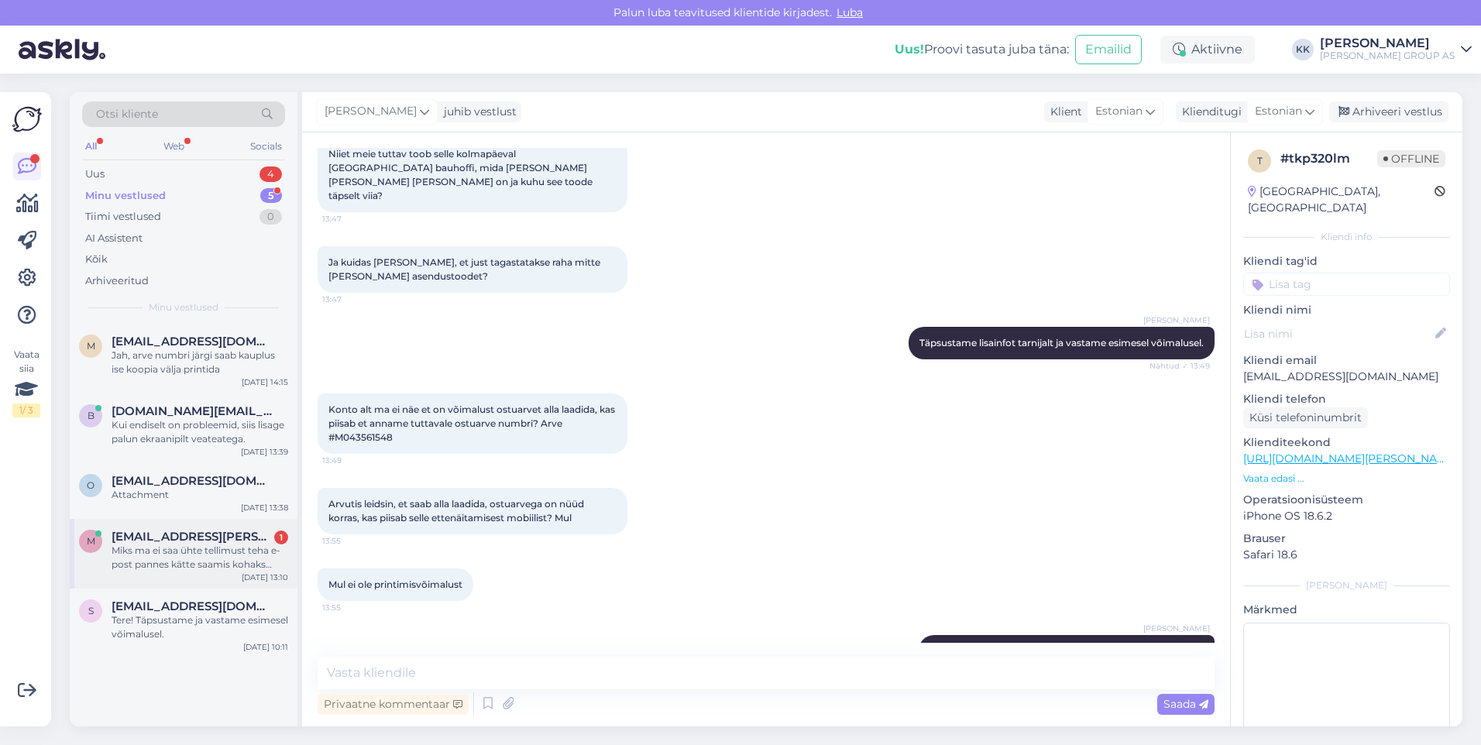
click at [172, 550] on div "Miks ma ei saa ühte tellimust teha e-post pannes kätte saamis kohaks [GEOGRAPHI…" at bounding box center [200, 558] width 177 height 28
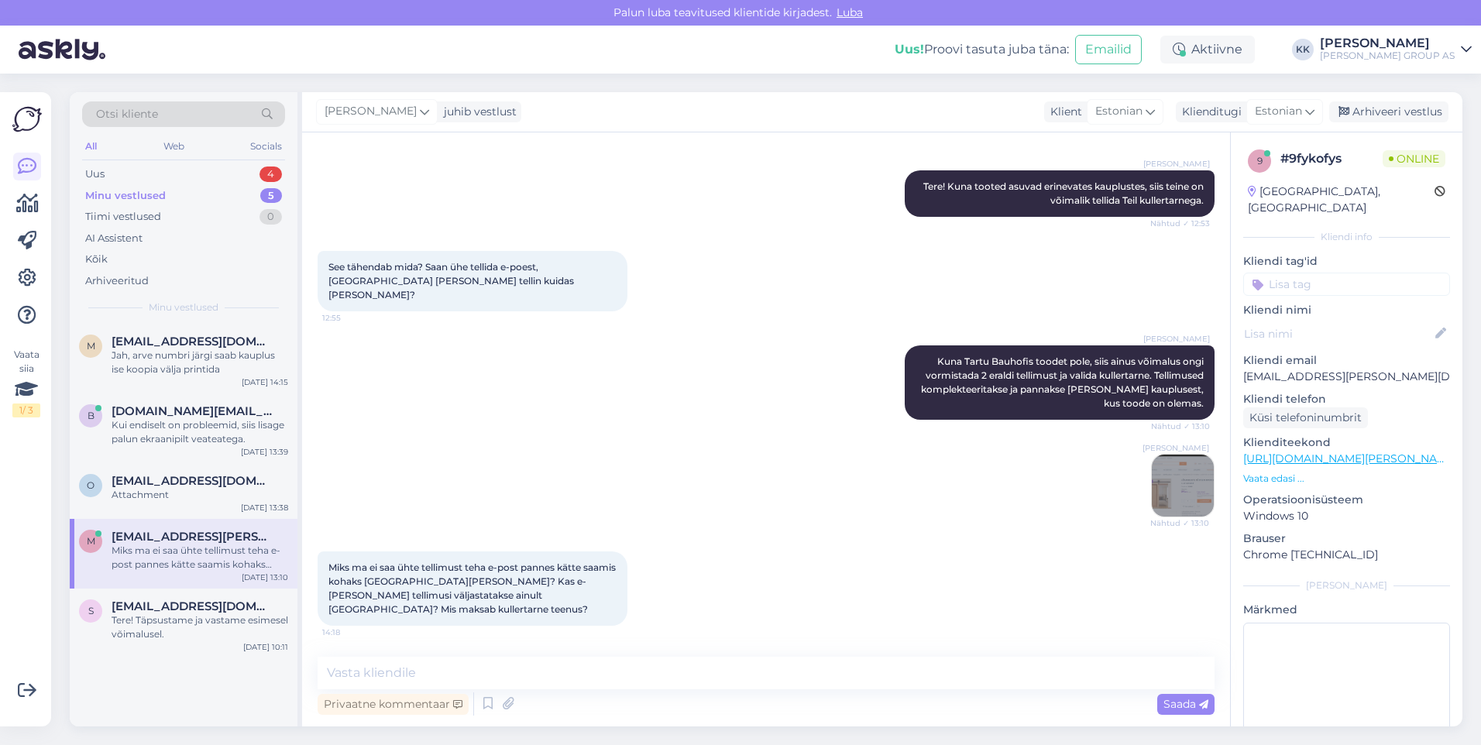
click at [1184, 483] on img at bounding box center [1183, 486] width 62 height 62
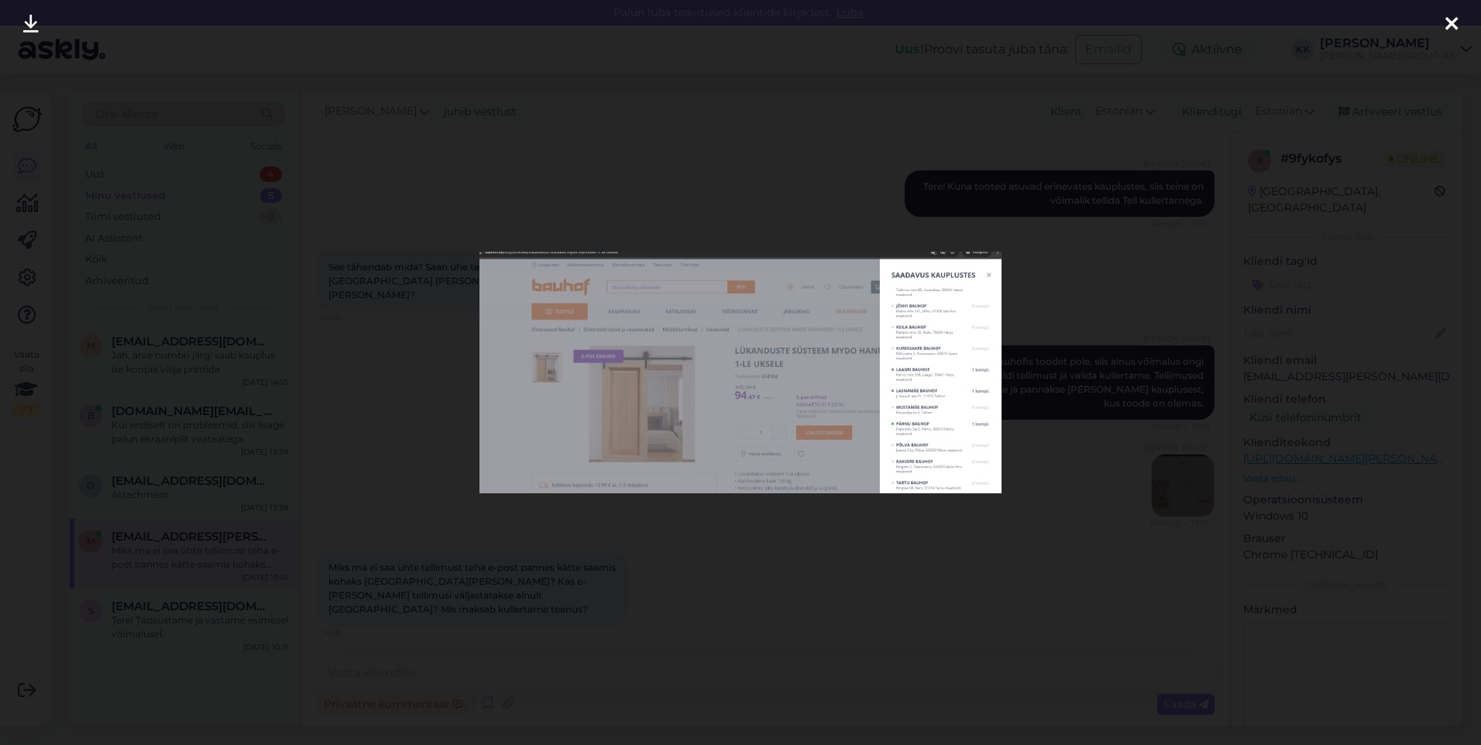
click at [767, 392] on img at bounding box center [739, 372] width 521 height 241
click at [1450, 21] on icon at bounding box center [1451, 25] width 12 height 20
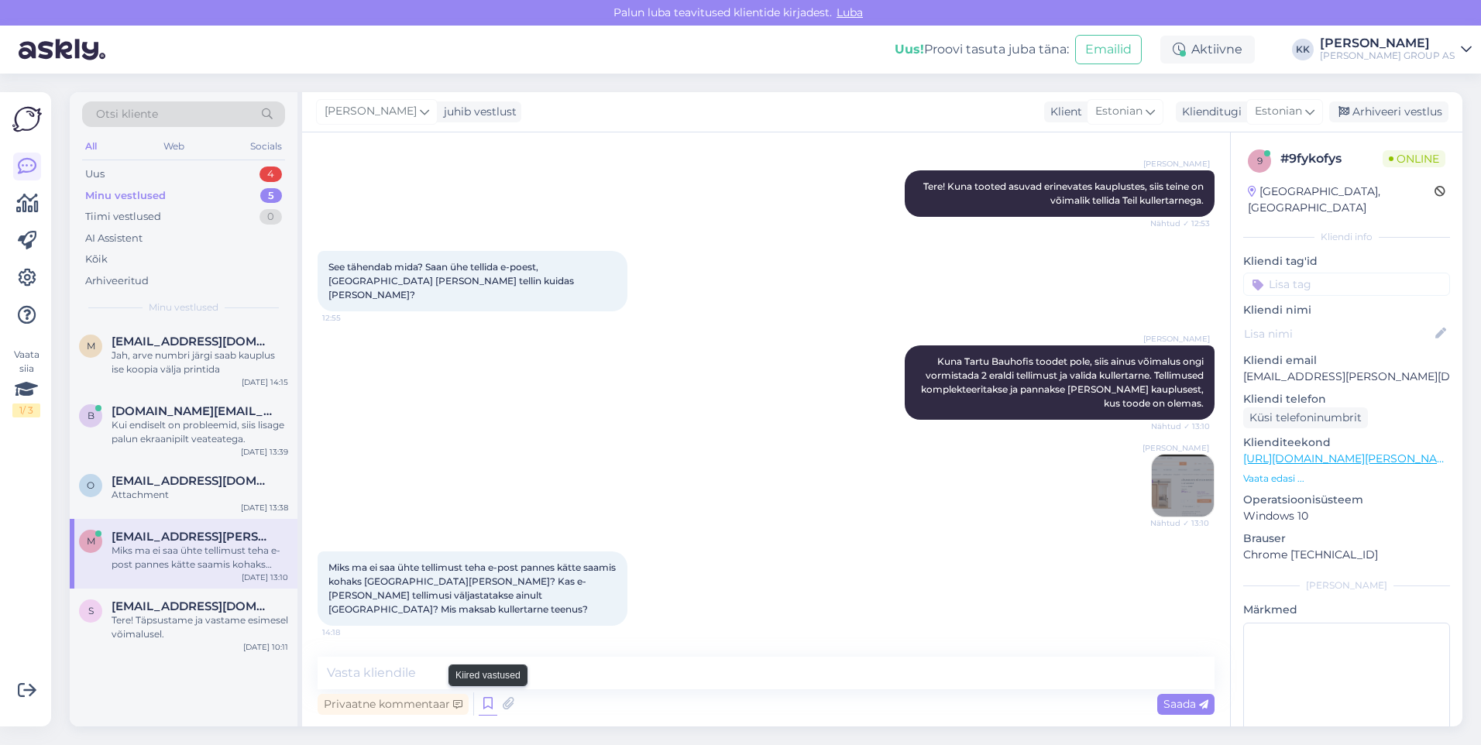
click at [486, 699] on icon at bounding box center [488, 703] width 19 height 23
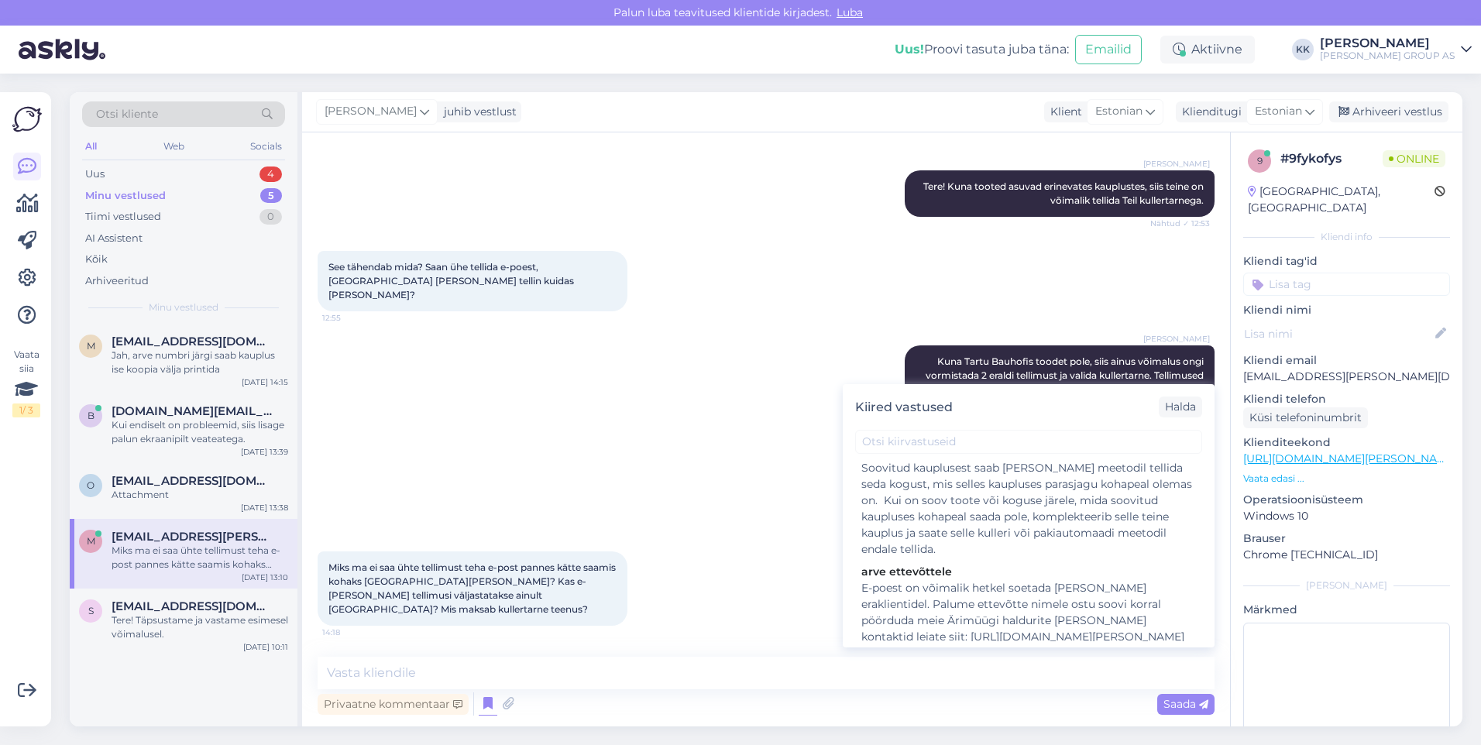
scroll to position [697, 0]
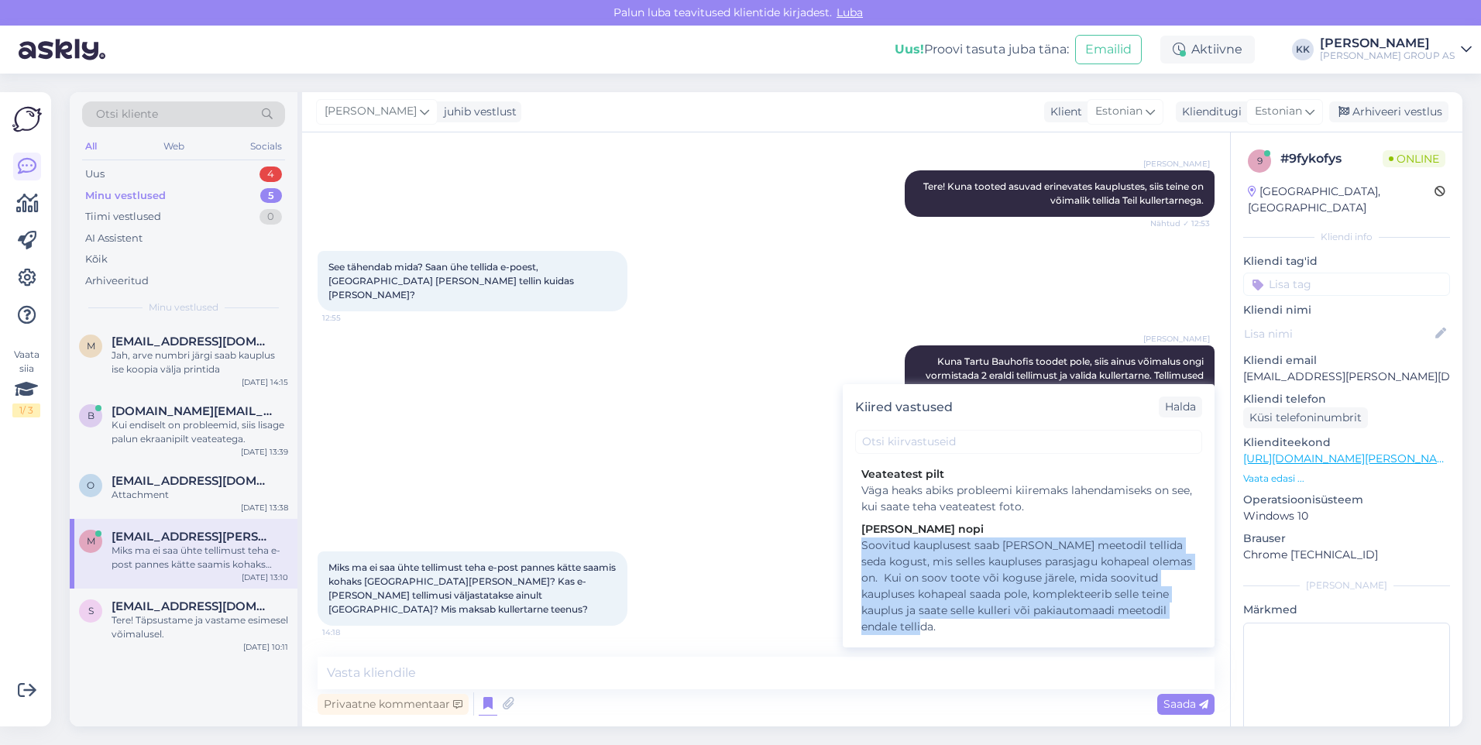
drag, startPoint x: 946, startPoint y: 611, endPoint x: 851, endPoint y: 537, distance: 120.9
click at [847, 535] on div "hilineb Teie tellimus on töös. Praeguses olukorras võtabki kauba kohaletoimetam…" at bounding box center [1029, 550] width 372 height 181
drag, startPoint x: 851, startPoint y: 537, endPoint x: 919, endPoint y: 557, distance: 71.1
copy div "Soovitud kauplusest saab [PERSON_NAME] meetodil tellida seda kogust, mis selles…"
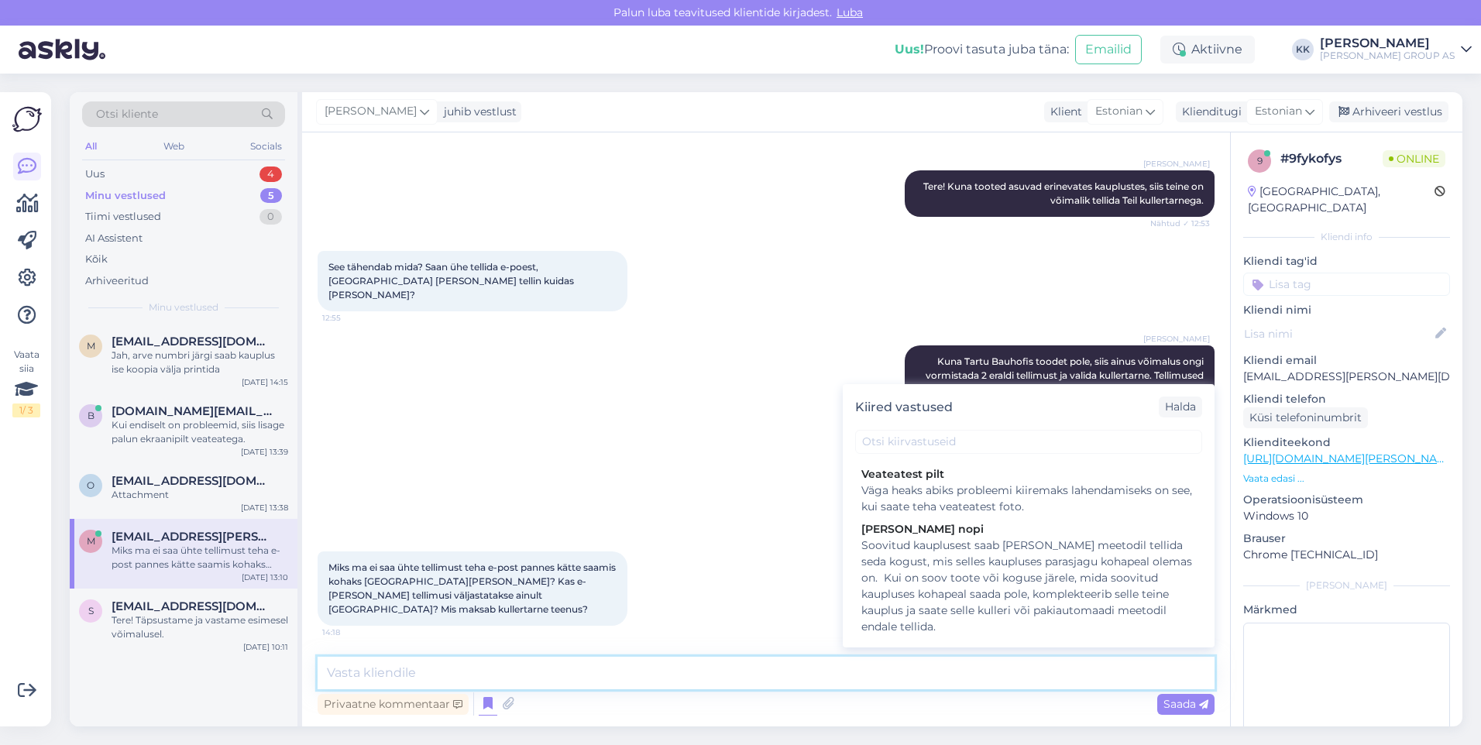
click at [366, 675] on textarea at bounding box center [766, 673] width 897 height 33
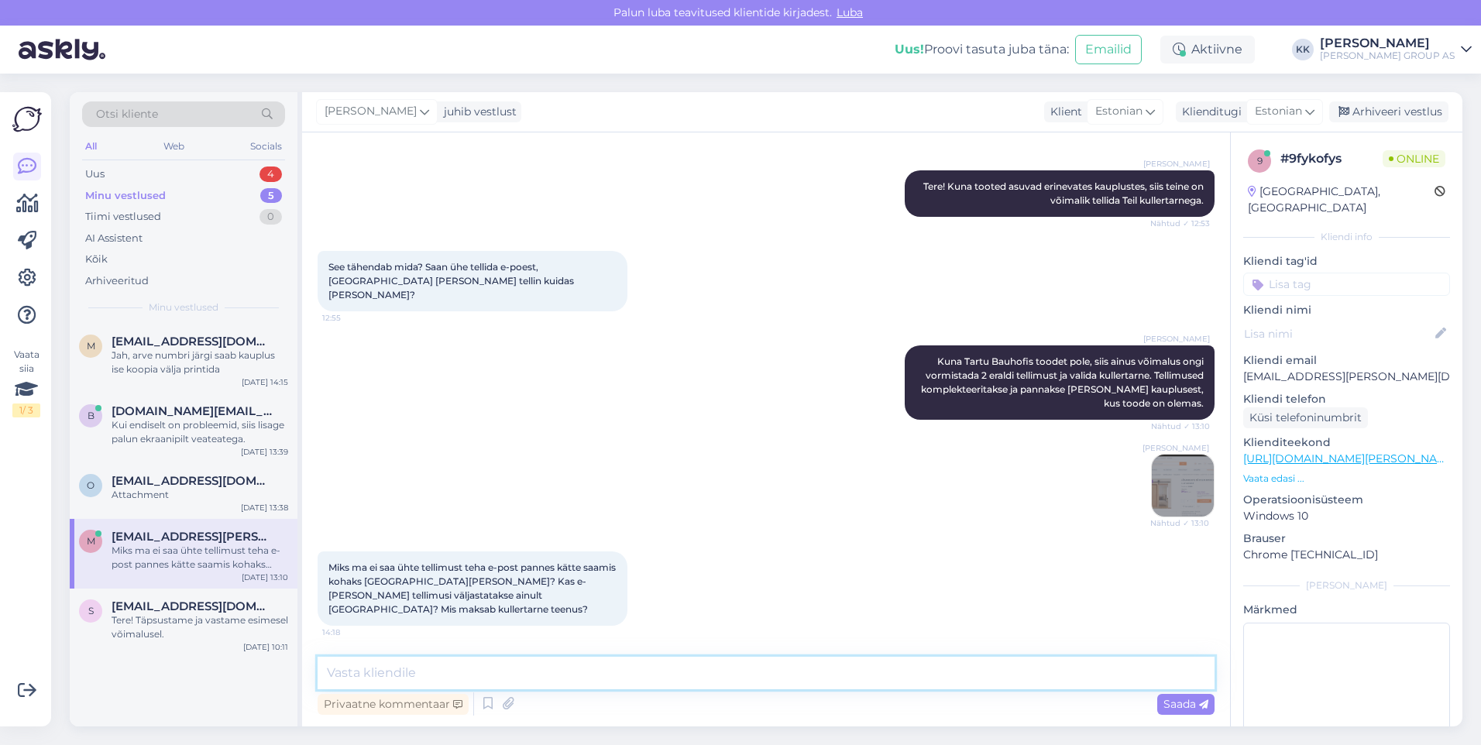
paste textarea "Soovitud kauplusest saab [PERSON_NAME] meetodil tellida seda kogust, mis selles…"
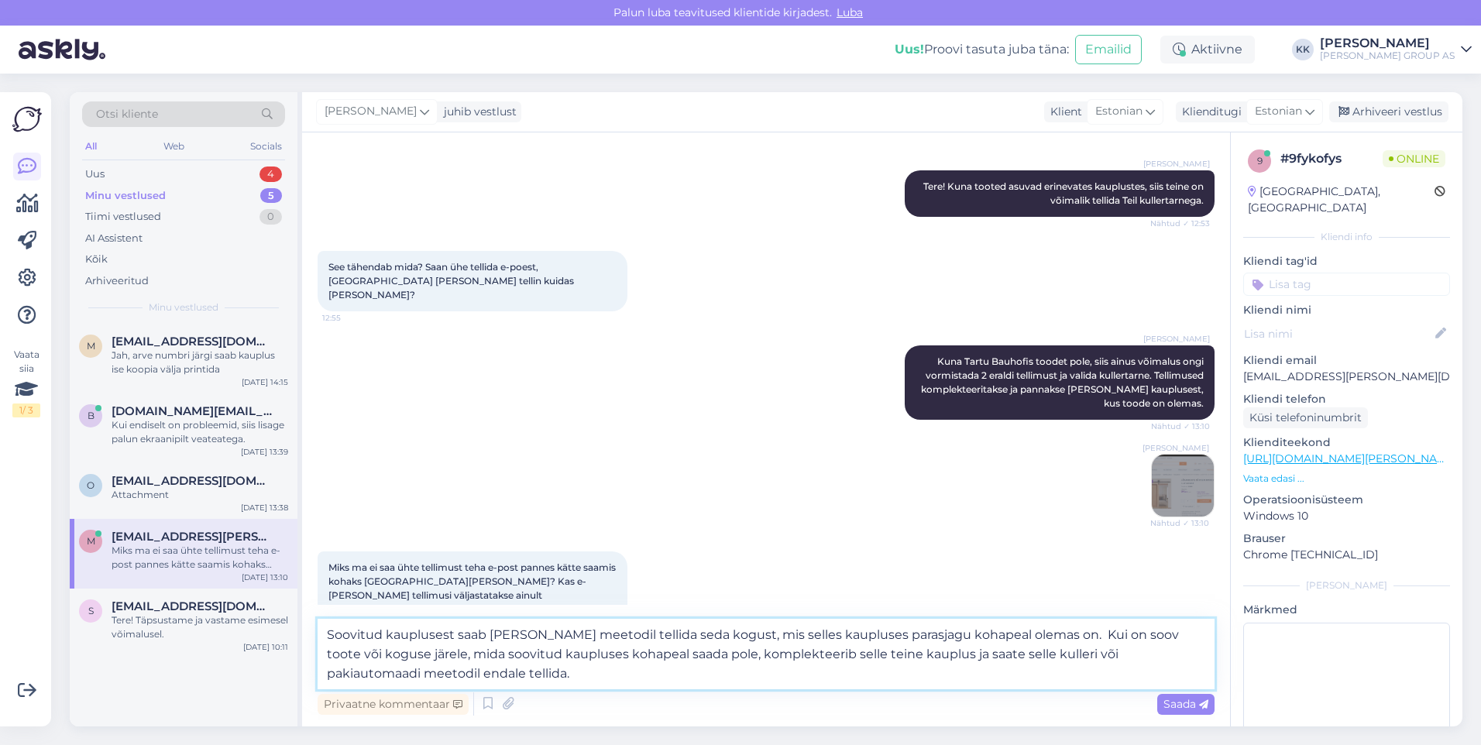
drag, startPoint x: 1162, startPoint y: 657, endPoint x: 1040, endPoint y: 662, distance: 121.7
click at [1040, 662] on textarea "Soovitud kauplusest saab [PERSON_NAME] meetodil tellida seda kogust, mis selles…" at bounding box center [766, 654] width 897 height 70
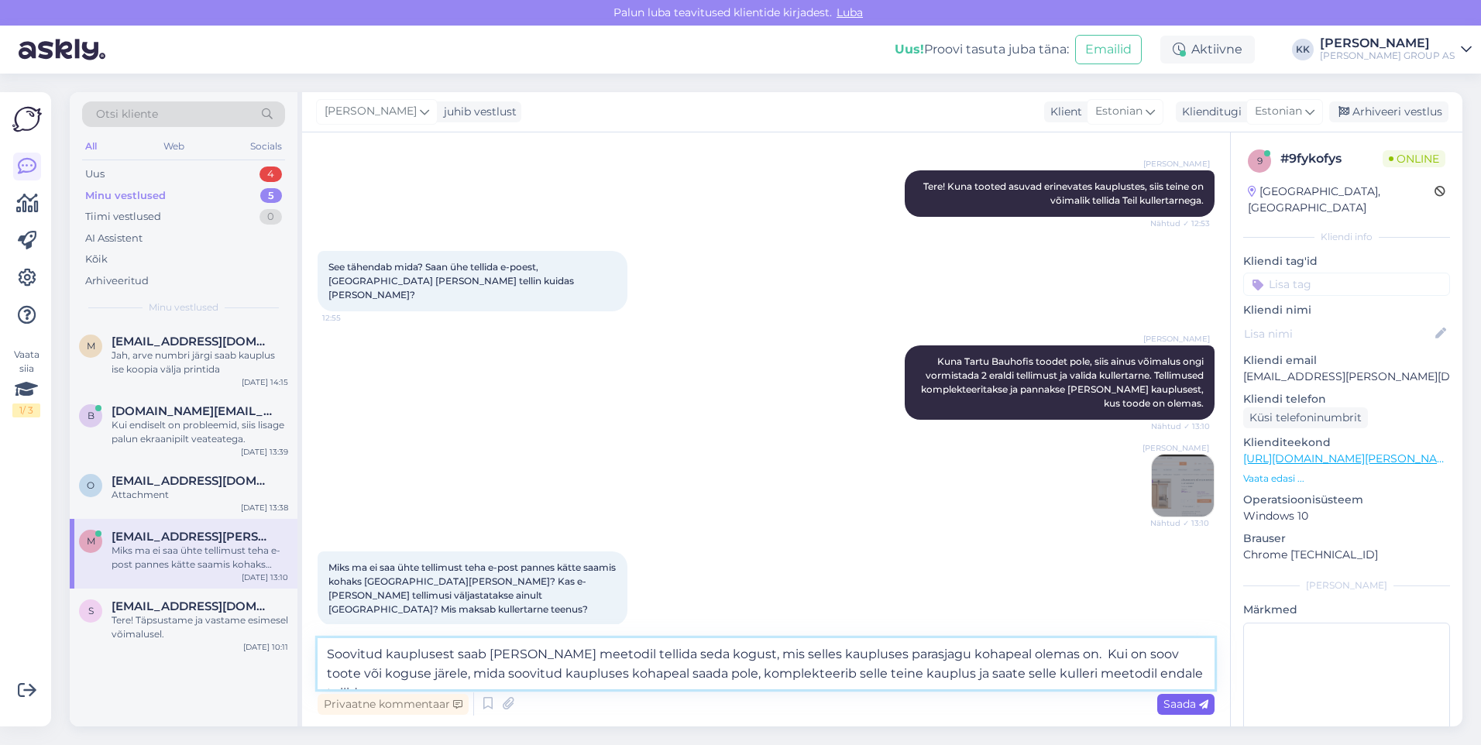
type textarea "Soovitud kauplusest saab [PERSON_NAME] meetodil tellida seda kogust, mis selles…"
click at [1177, 703] on span "Saada" at bounding box center [1185, 704] width 45 height 14
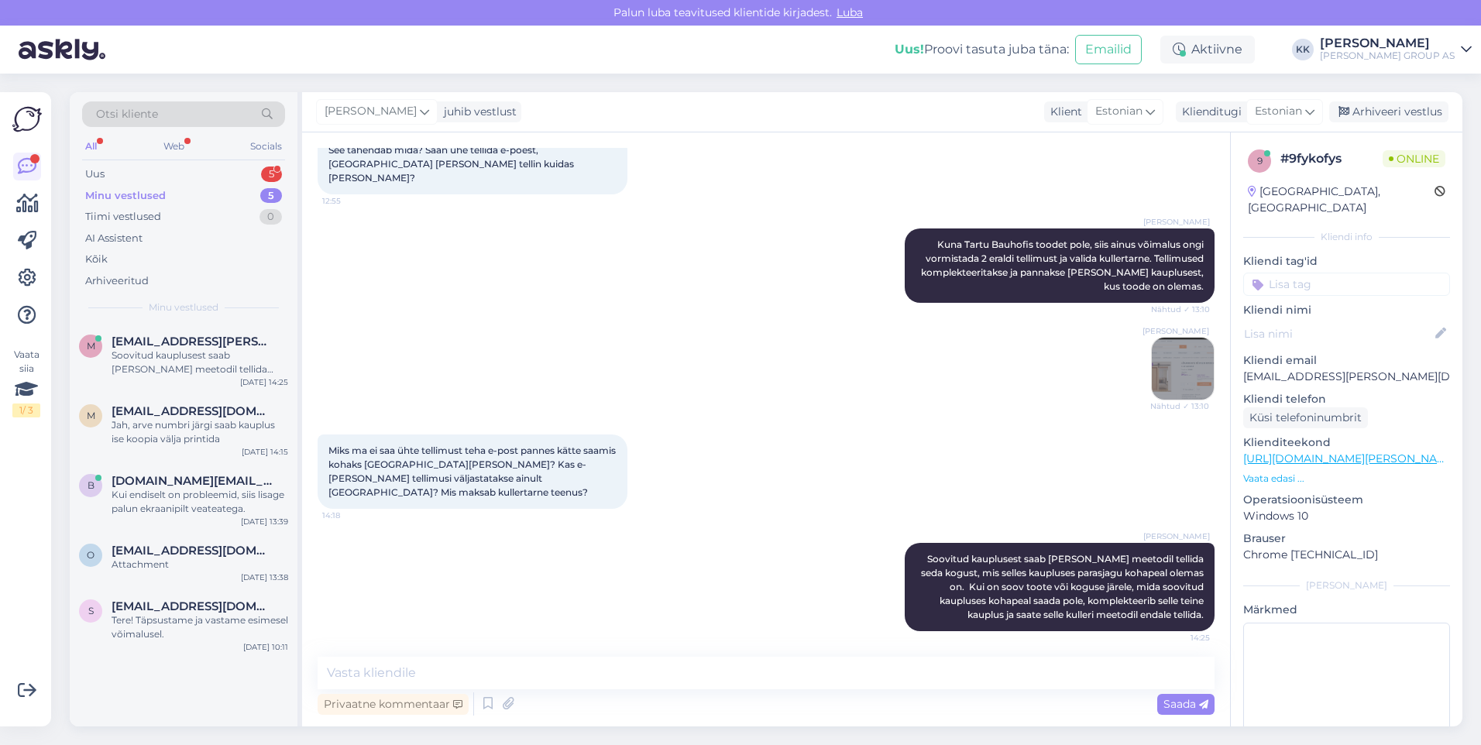
scroll to position [721, 0]
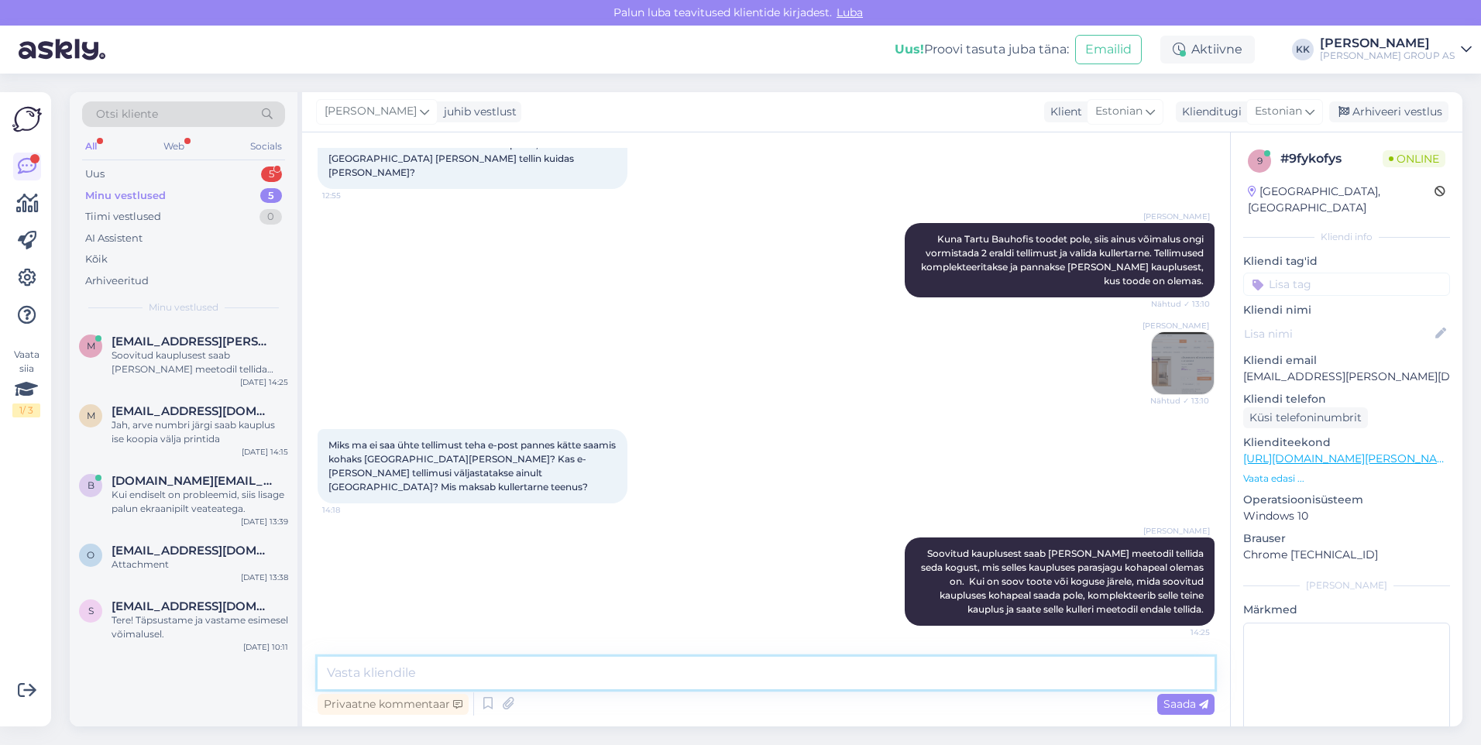
click at [372, 679] on textarea at bounding box center [766, 673] width 897 height 33
type textarea "Tarneviisiks saab valida Venipaki, hinnaga 12.99 EUR"
click at [1179, 700] on span "Saada" at bounding box center [1185, 704] width 45 height 14
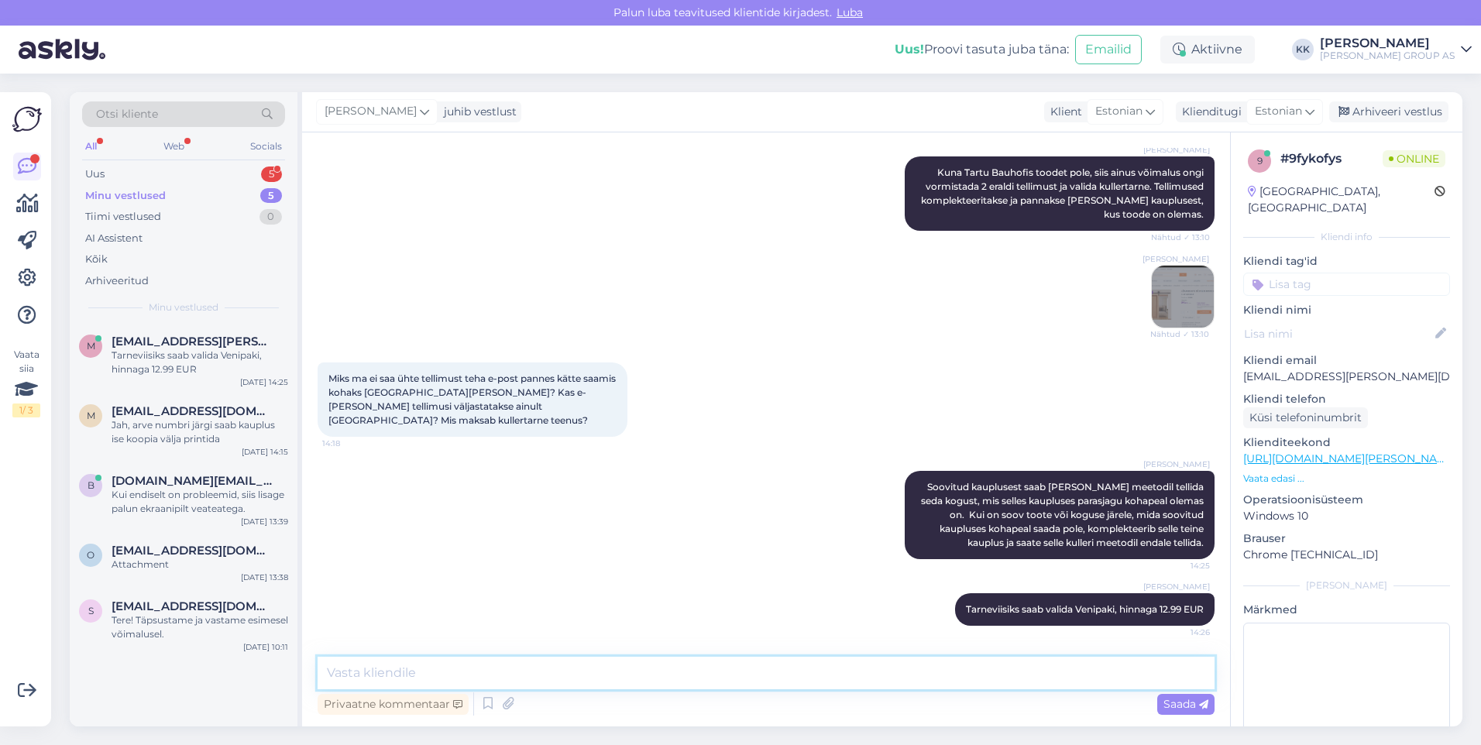
click at [359, 677] on textarea at bounding box center [766, 673] width 897 height 33
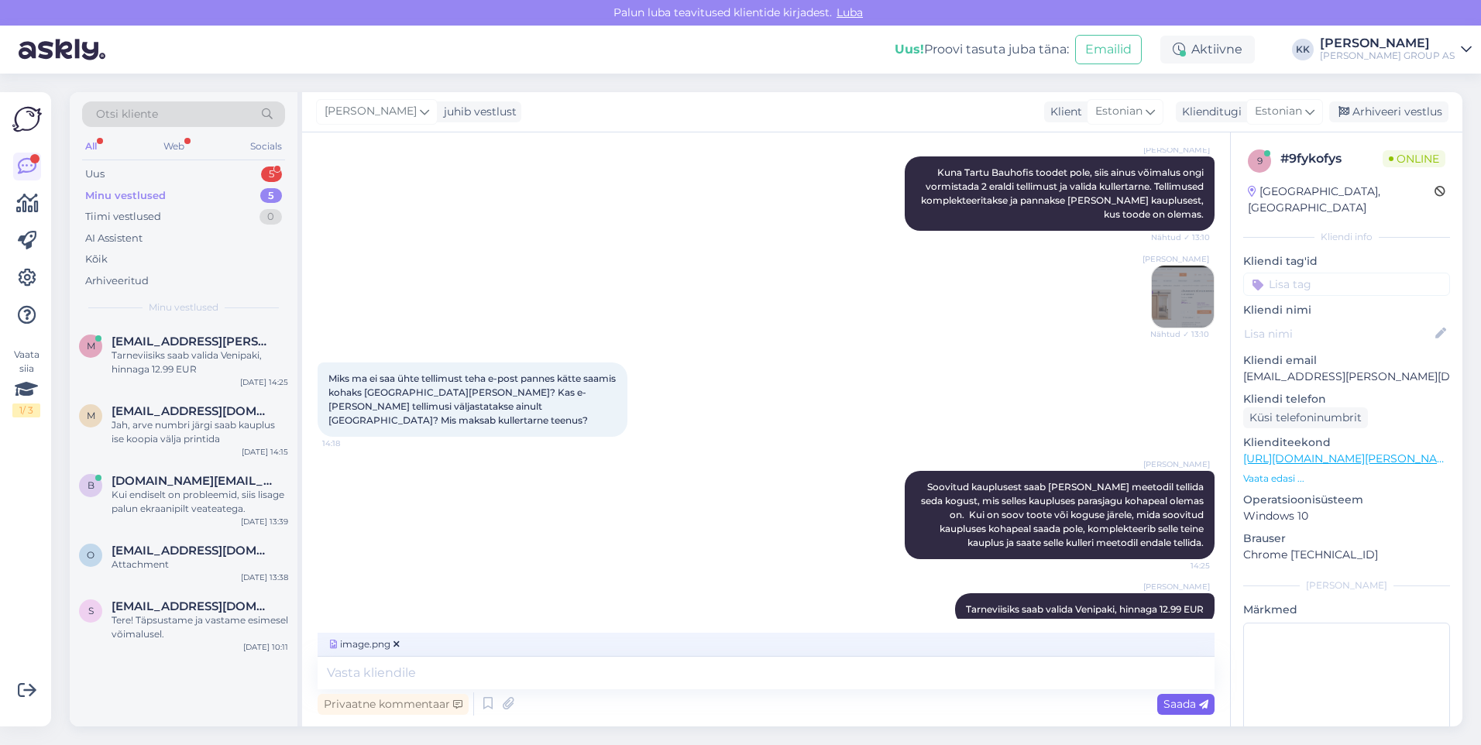
click at [1174, 703] on span "Saada" at bounding box center [1185, 704] width 45 height 14
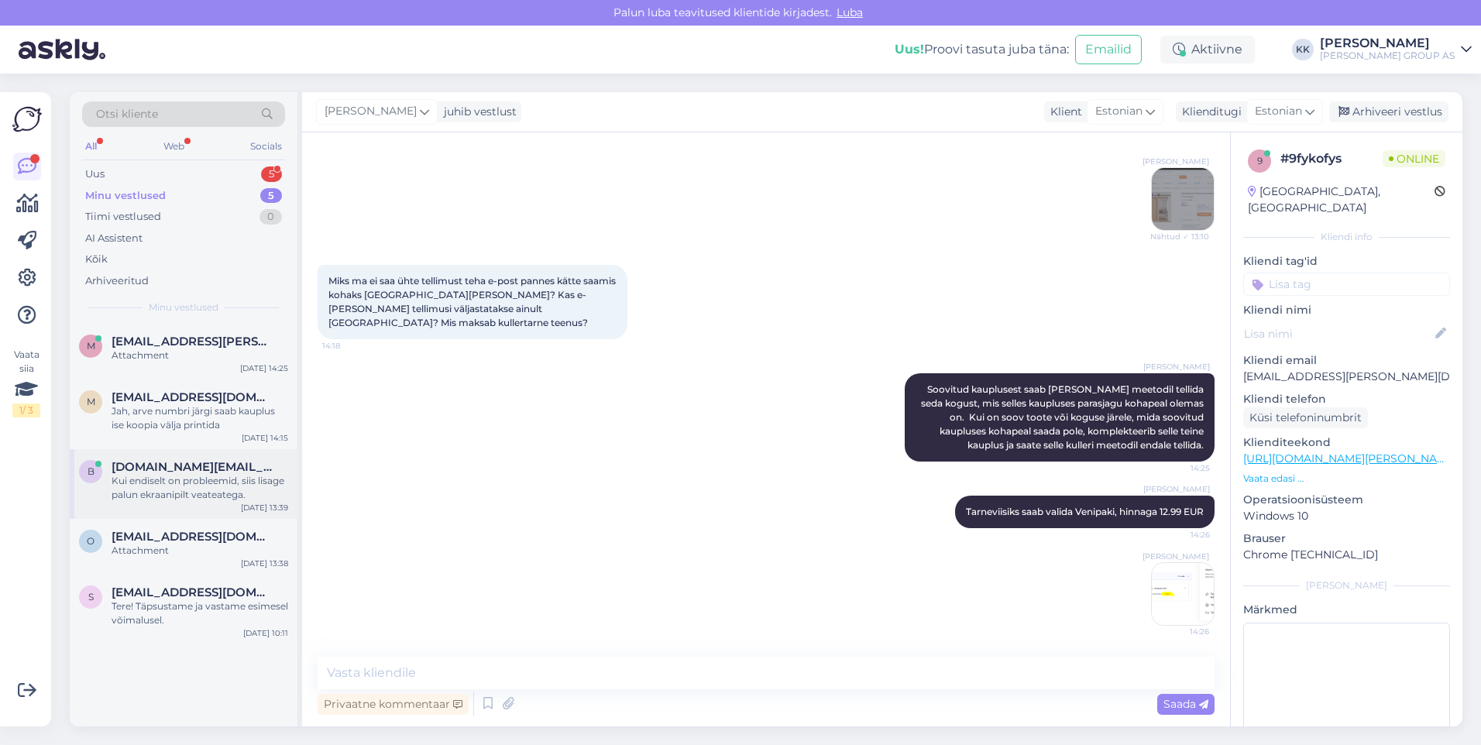
click at [174, 479] on div "Kui endiselt on probleemid, siis lisage palun ekraanipilt veateatega." at bounding box center [200, 488] width 177 height 28
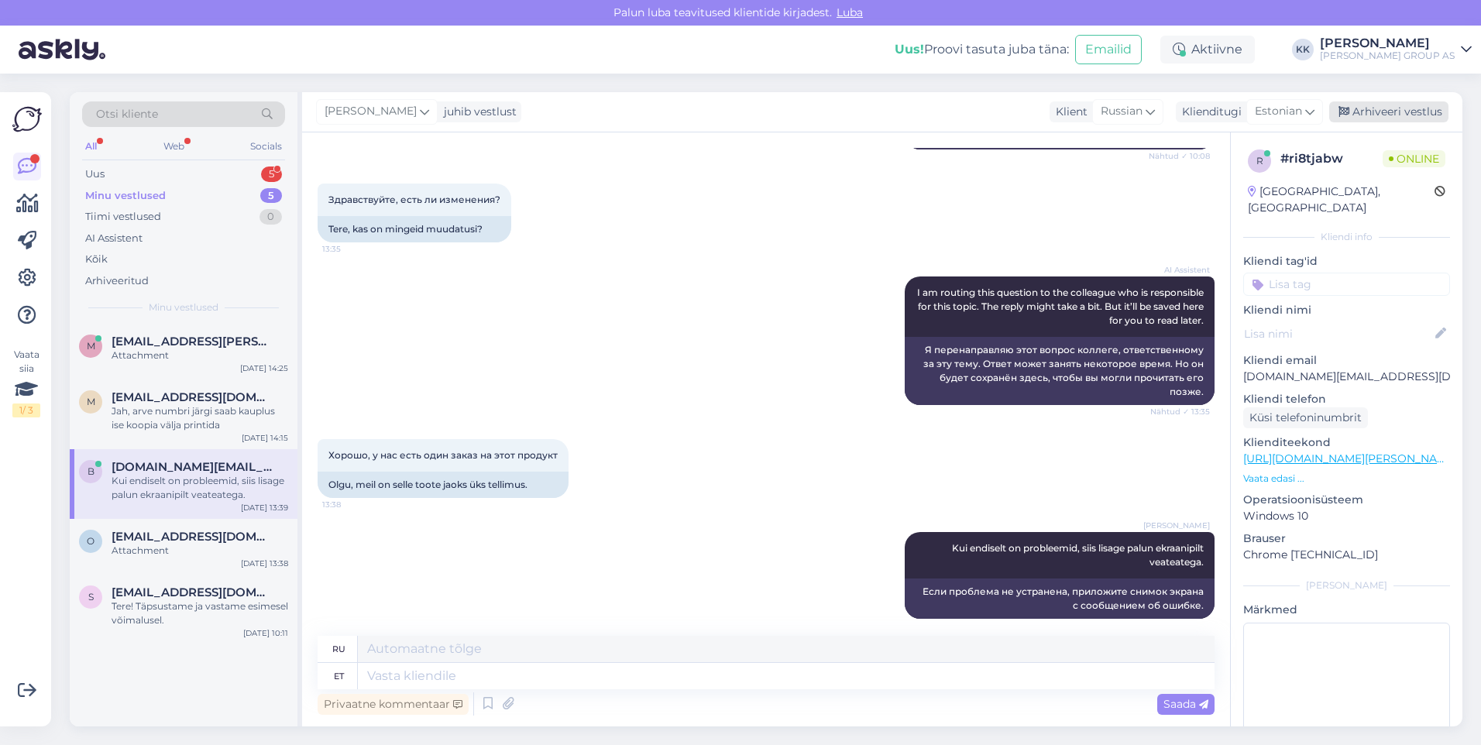
click at [1385, 111] on div "Arhiveeri vestlus" at bounding box center [1388, 111] width 119 height 21
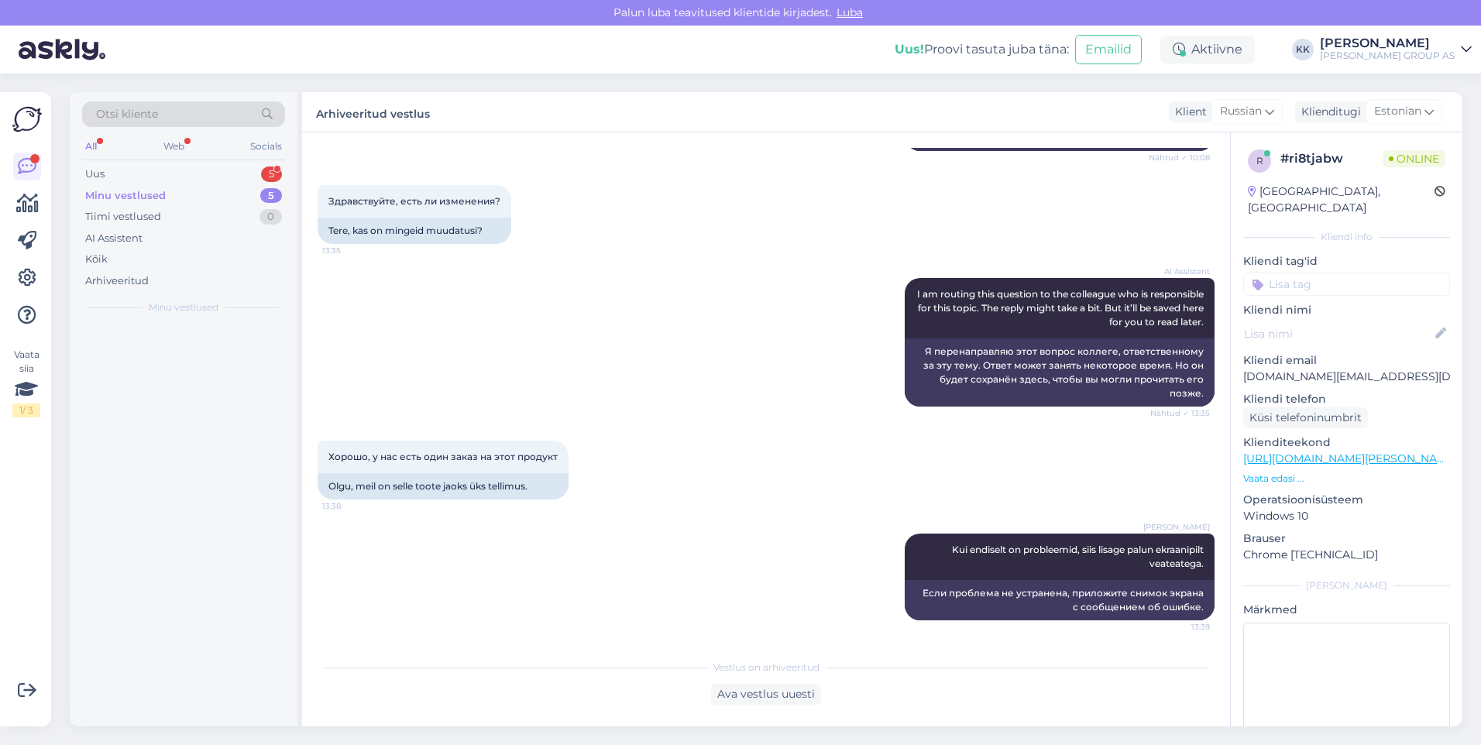
scroll to position [468, 0]
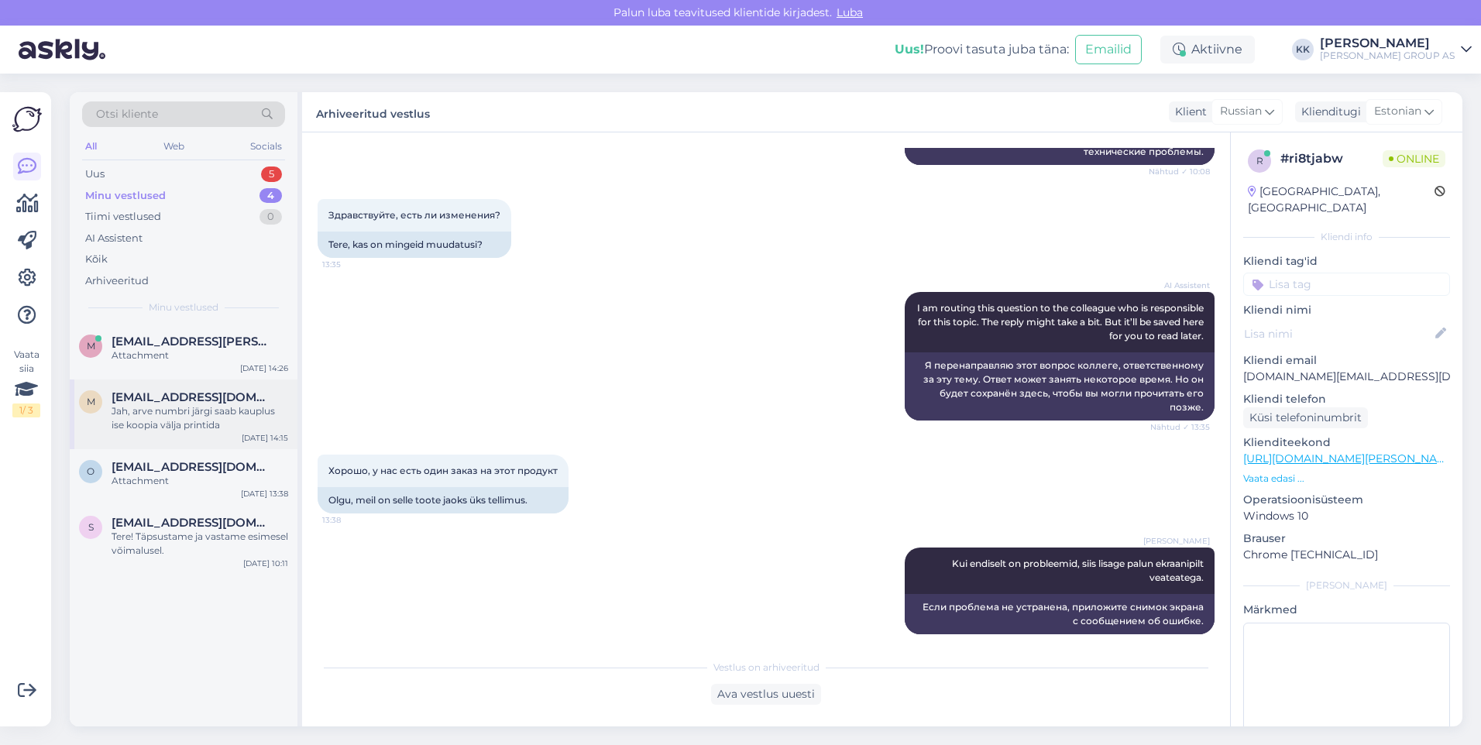
click at [146, 407] on div "Jah, arve numbri järgi saab kauplus ise koopia välja printida" at bounding box center [200, 418] width 177 height 28
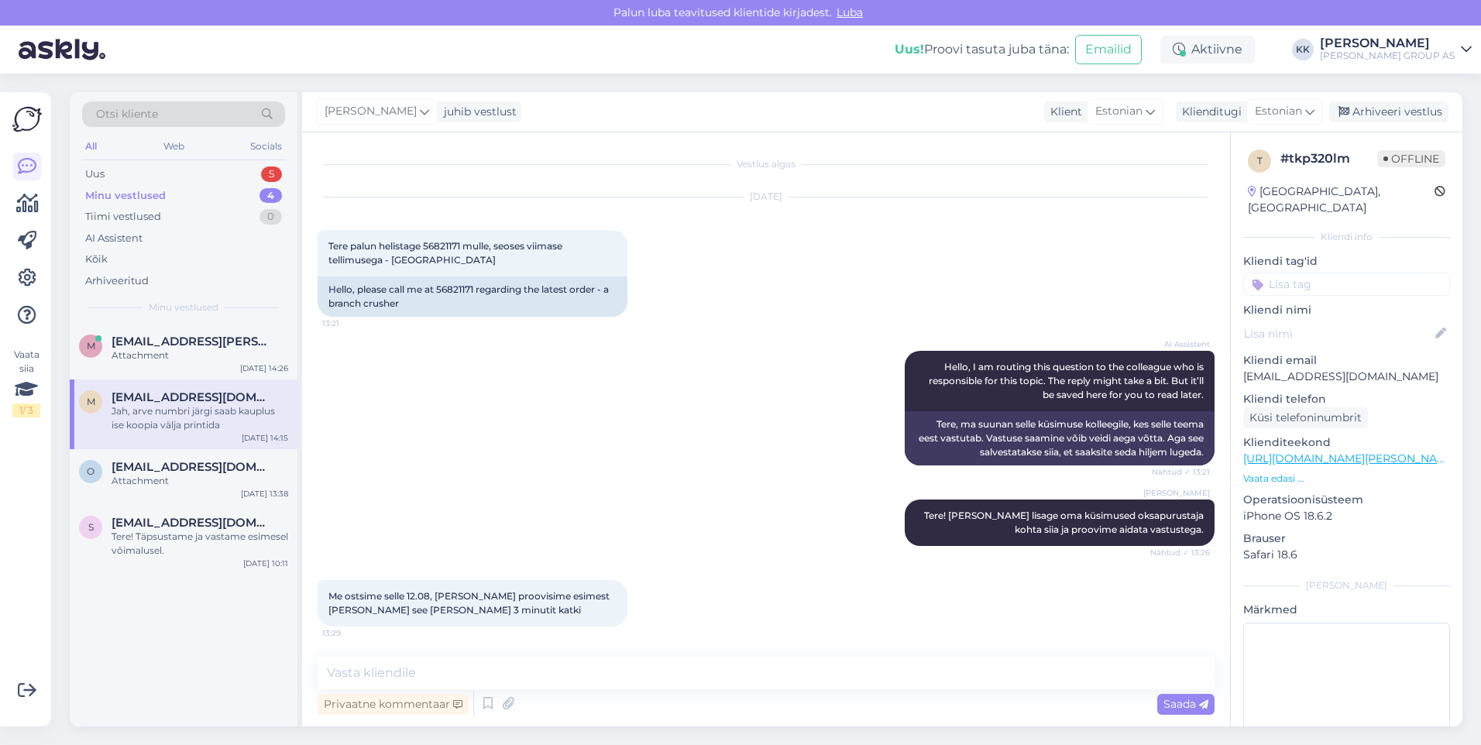
scroll to position [232, 0]
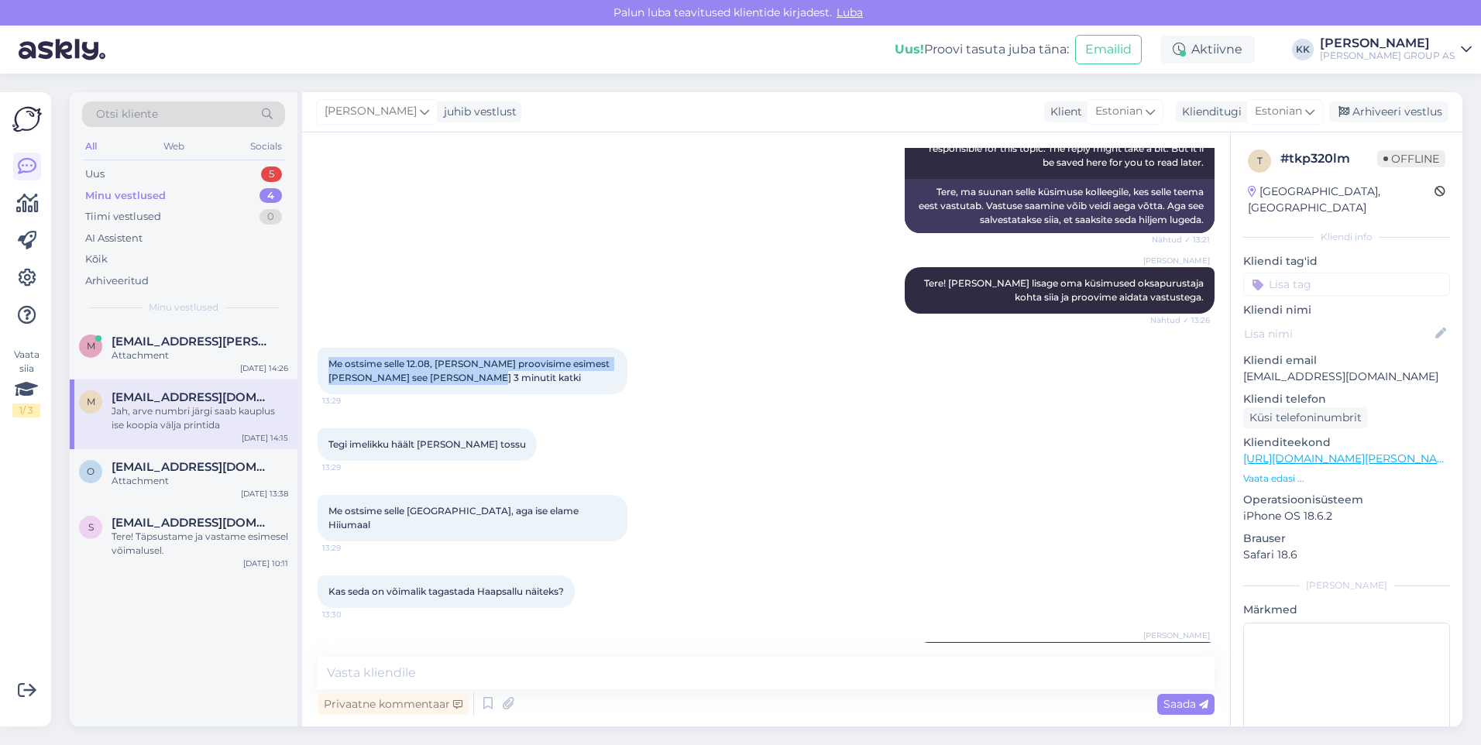
drag, startPoint x: 454, startPoint y: 383, endPoint x: 318, endPoint y: 356, distance: 139.2
click at [318, 356] on div "Me ostsime selle 12.08, [PERSON_NAME] proovisime esimest [PERSON_NAME] see [PER…" at bounding box center [473, 371] width 310 height 46
drag, startPoint x: 318, startPoint y: 356, endPoint x: 363, endPoint y: 366, distance: 46.0
copy span "Me ostsime selle 12.08, [PERSON_NAME] proovisime esimest [PERSON_NAME] see [PER…"
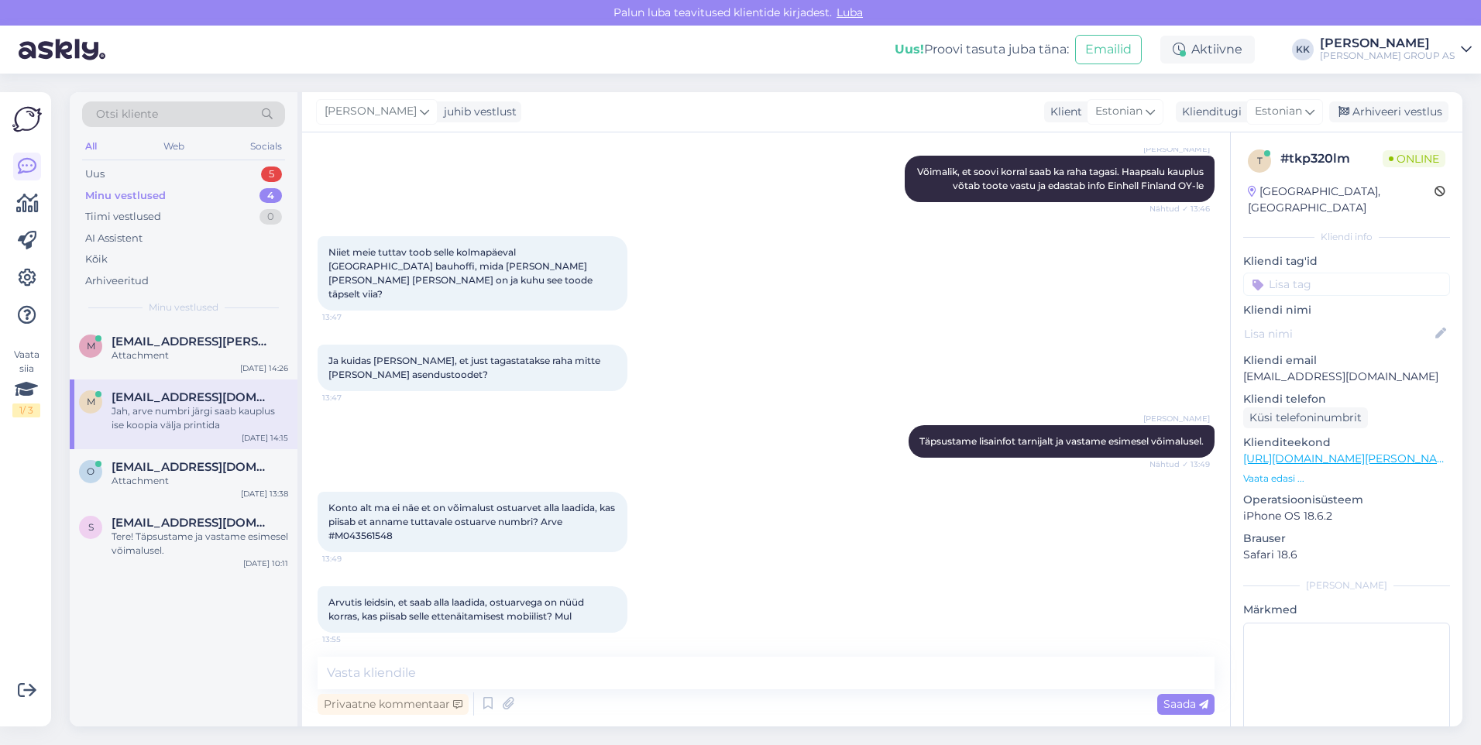
scroll to position [1301, 0]
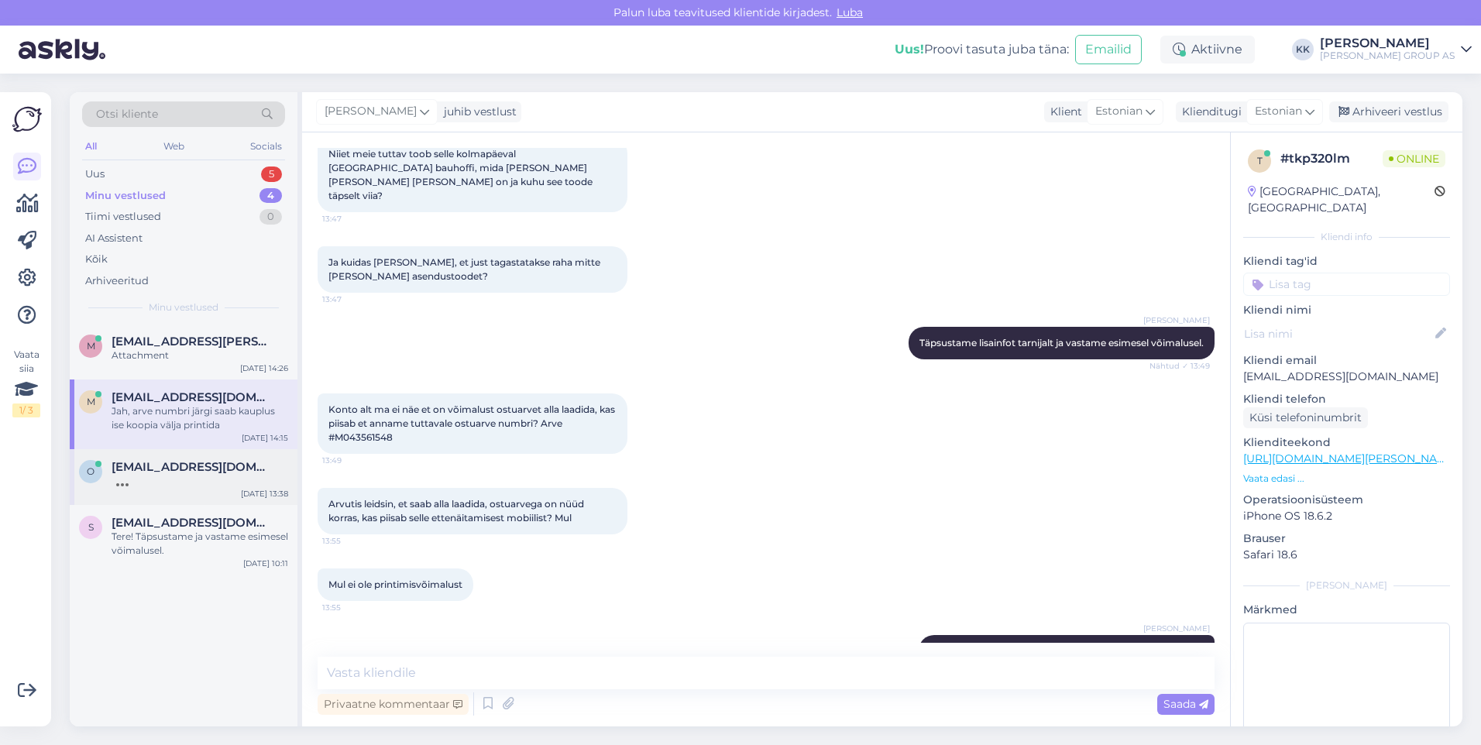
click at [148, 473] on span "[EMAIL_ADDRESS][DOMAIN_NAME]" at bounding box center [192, 467] width 161 height 14
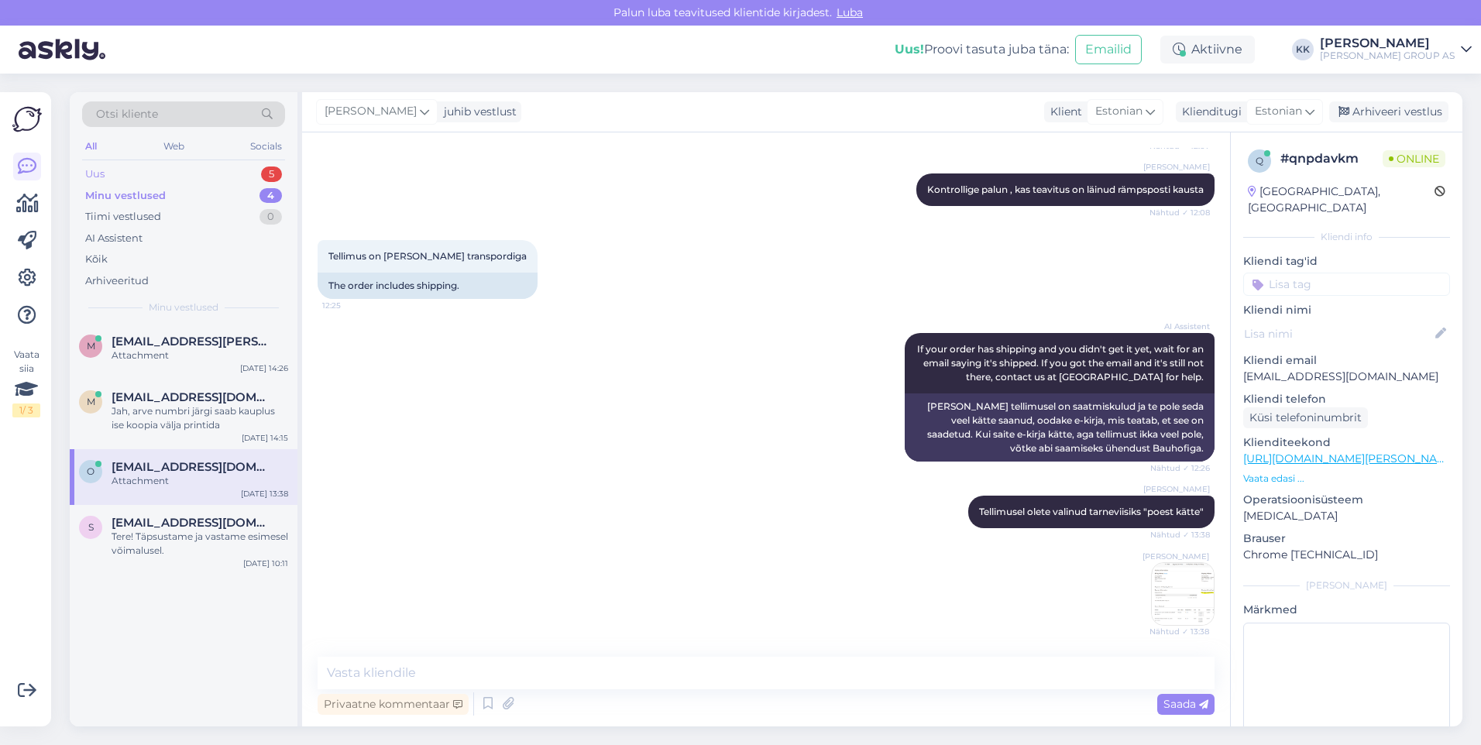
click at [106, 169] on div "Uus 5" at bounding box center [183, 174] width 203 height 22
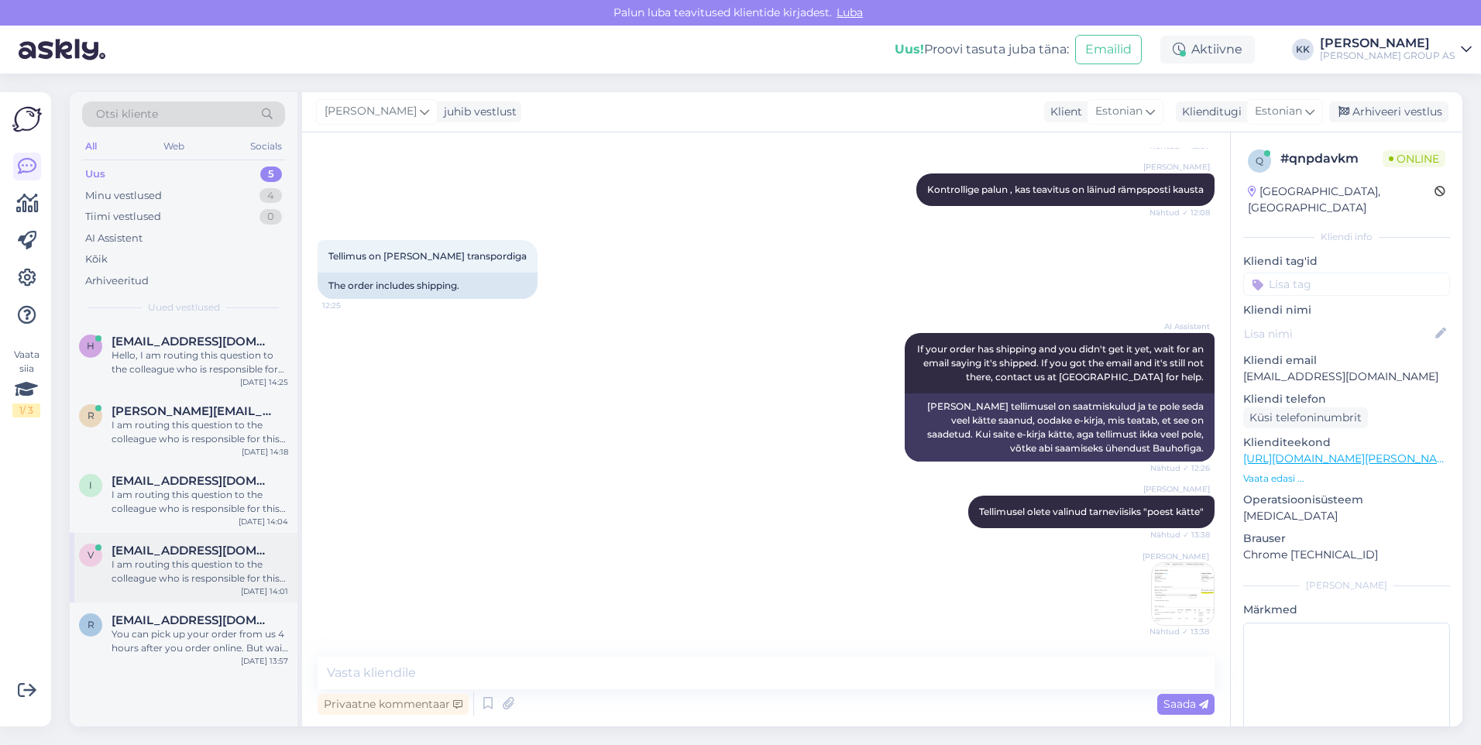
click at [180, 572] on div "I am routing this question to the colleague who is responsible for this topic. …" at bounding box center [200, 572] width 177 height 28
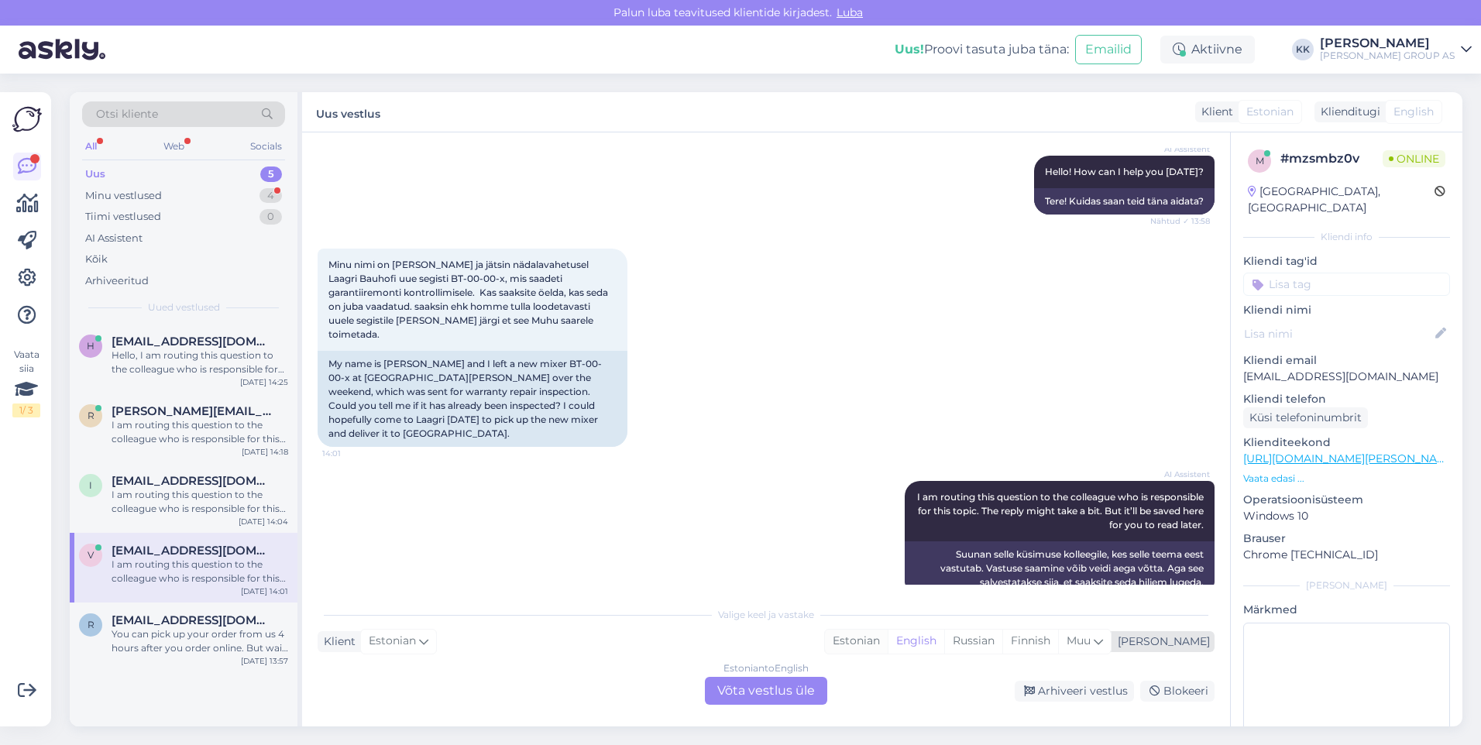
click at [888, 641] on div "Estonian" at bounding box center [856, 641] width 63 height 23
click at [765, 687] on div "Estonian to Estonian Võta vestlus üle" at bounding box center [766, 691] width 122 height 28
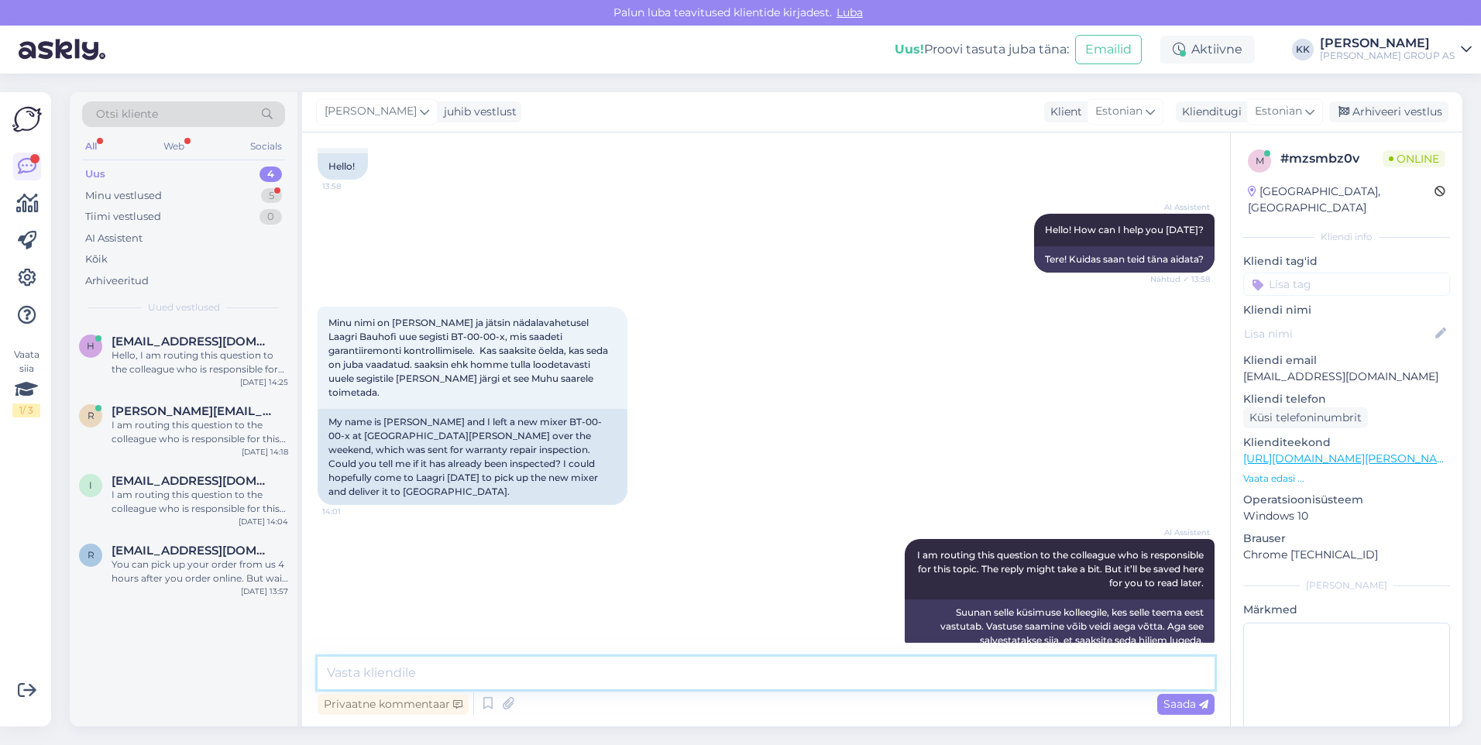
click at [349, 675] on textarea at bounding box center [766, 673] width 897 height 33
type textarea "Tere! Lisame Teile Laagri Bauhofi infotelefoni: 59 182 611"
click at [1178, 703] on span "Saada" at bounding box center [1185, 704] width 45 height 14
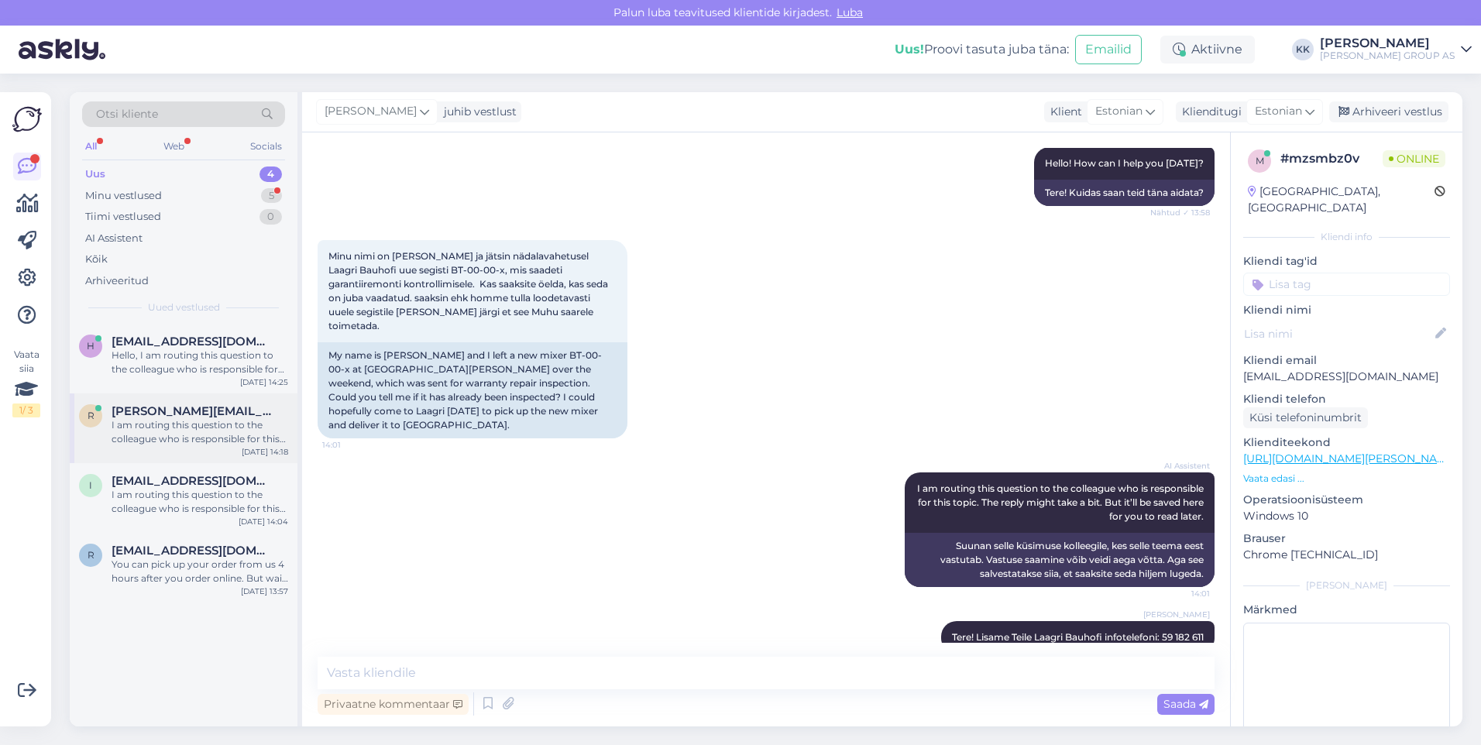
click at [163, 418] on span "[PERSON_NAME][EMAIL_ADDRESS][DOMAIN_NAME]" at bounding box center [192, 411] width 161 height 14
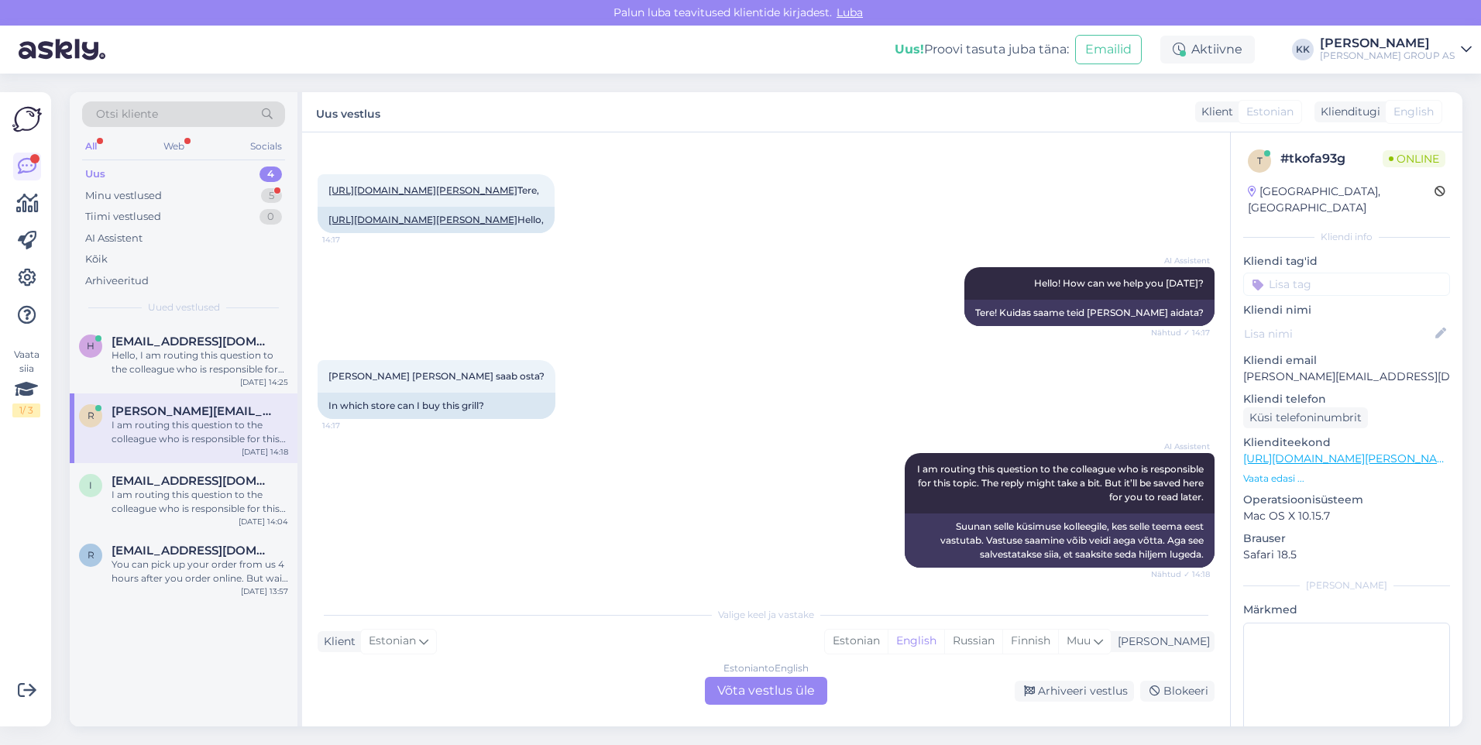
scroll to position [84, 0]
click at [888, 635] on div "Estonian" at bounding box center [856, 641] width 63 height 23
click at [769, 694] on div "Estonian to Estonian Võta vestlus üle" at bounding box center [766, 691] width 122 height 28
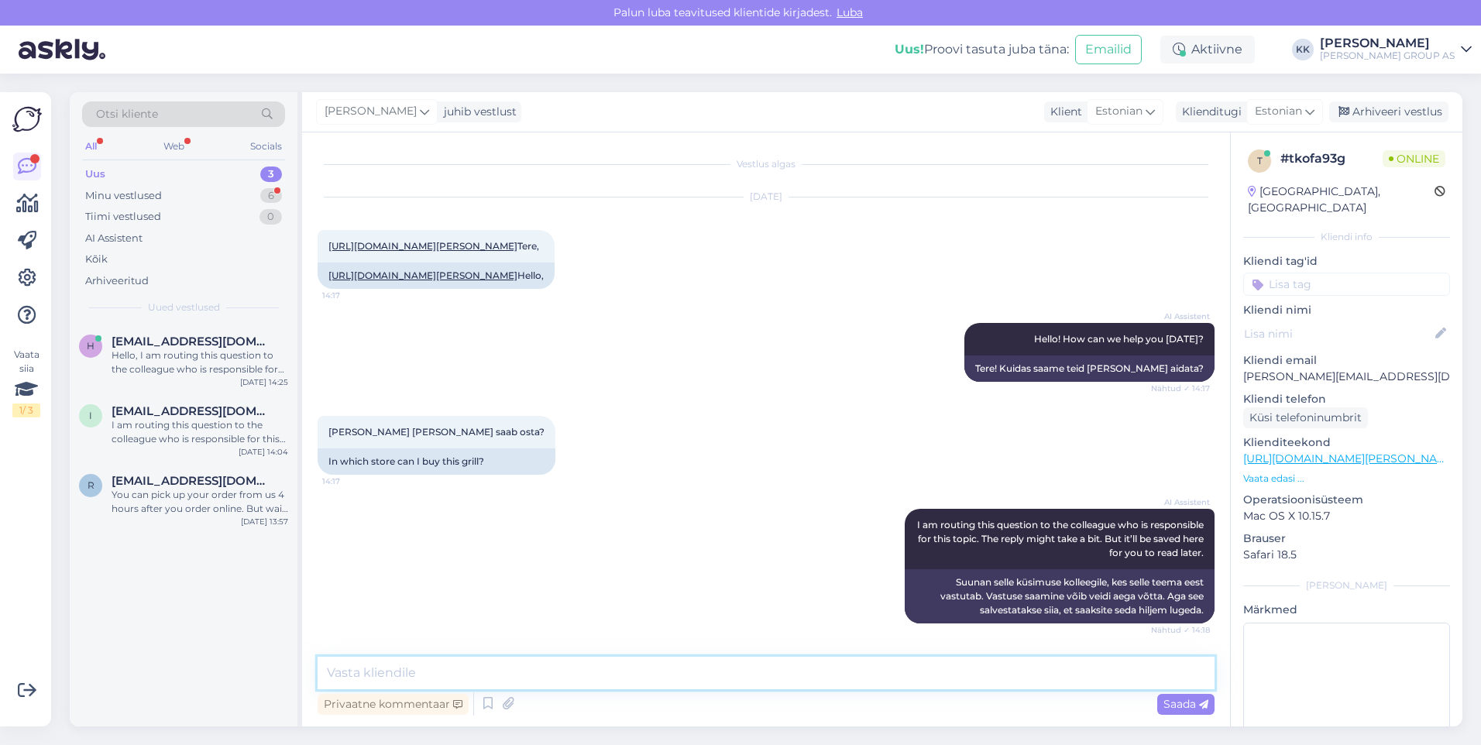
click at [361, 671] on textarea at bounding box center [766, 673] width 897 height 33
type textarea "[PERSON_NAME] toote all kastikese "vaata saadavust", siis näete seda infot"
click at [1180, 701] on span "Saada" at bounding box center [1185, 704] width 45 height 14
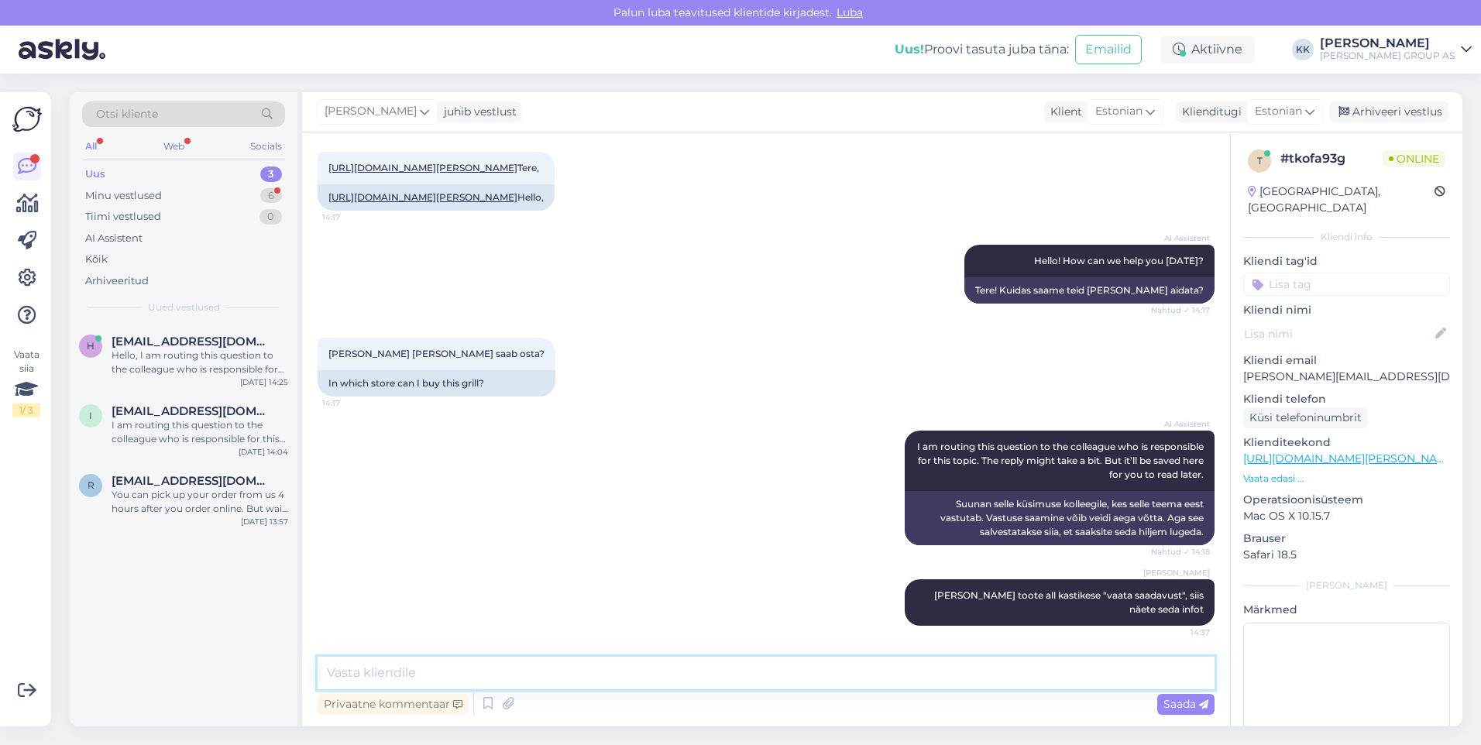
click at [352, 678] on textarea at bounding box center [766, 673] width 897 height 33
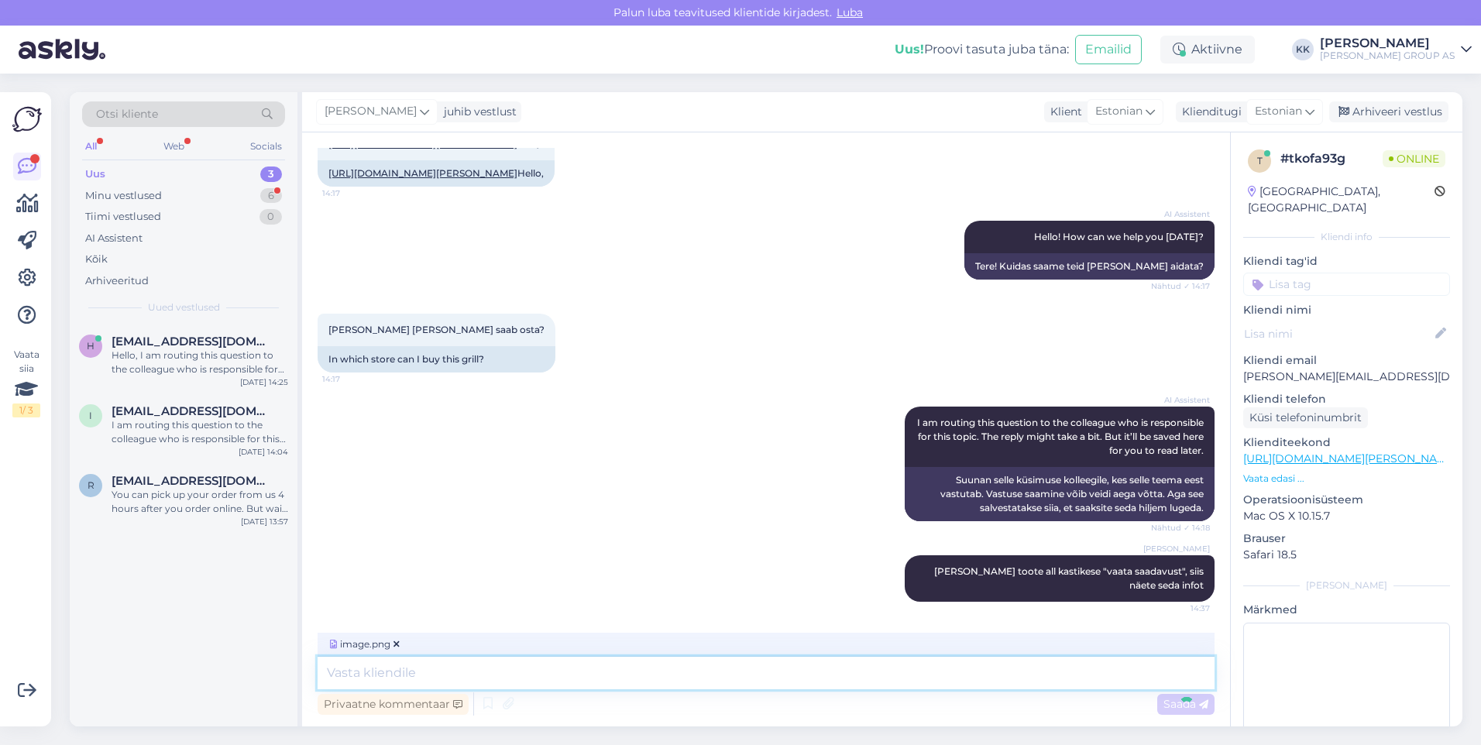
scroll to position [204, 0]
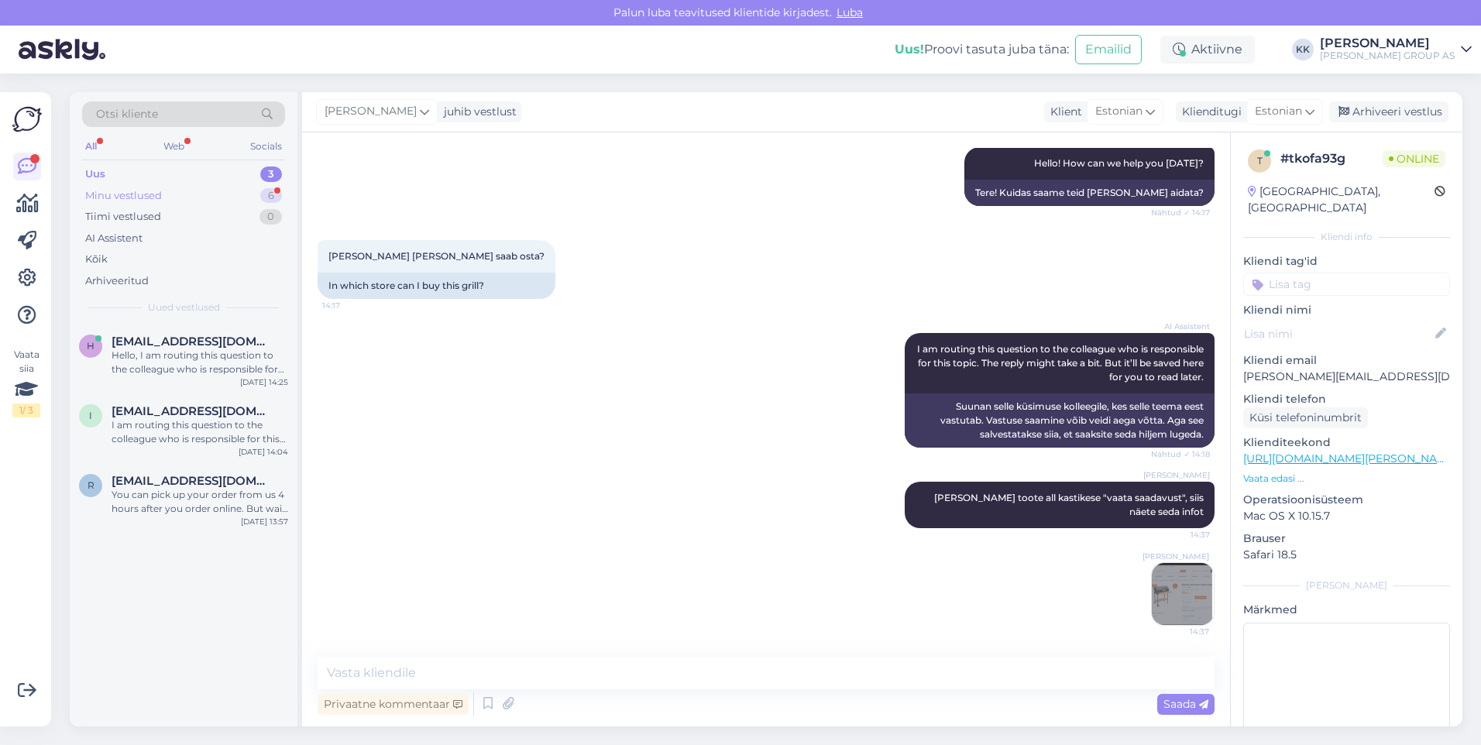
click at [123, 188] on div "Minu vestlused" at bounding box center [123, 195] width 77 height 15
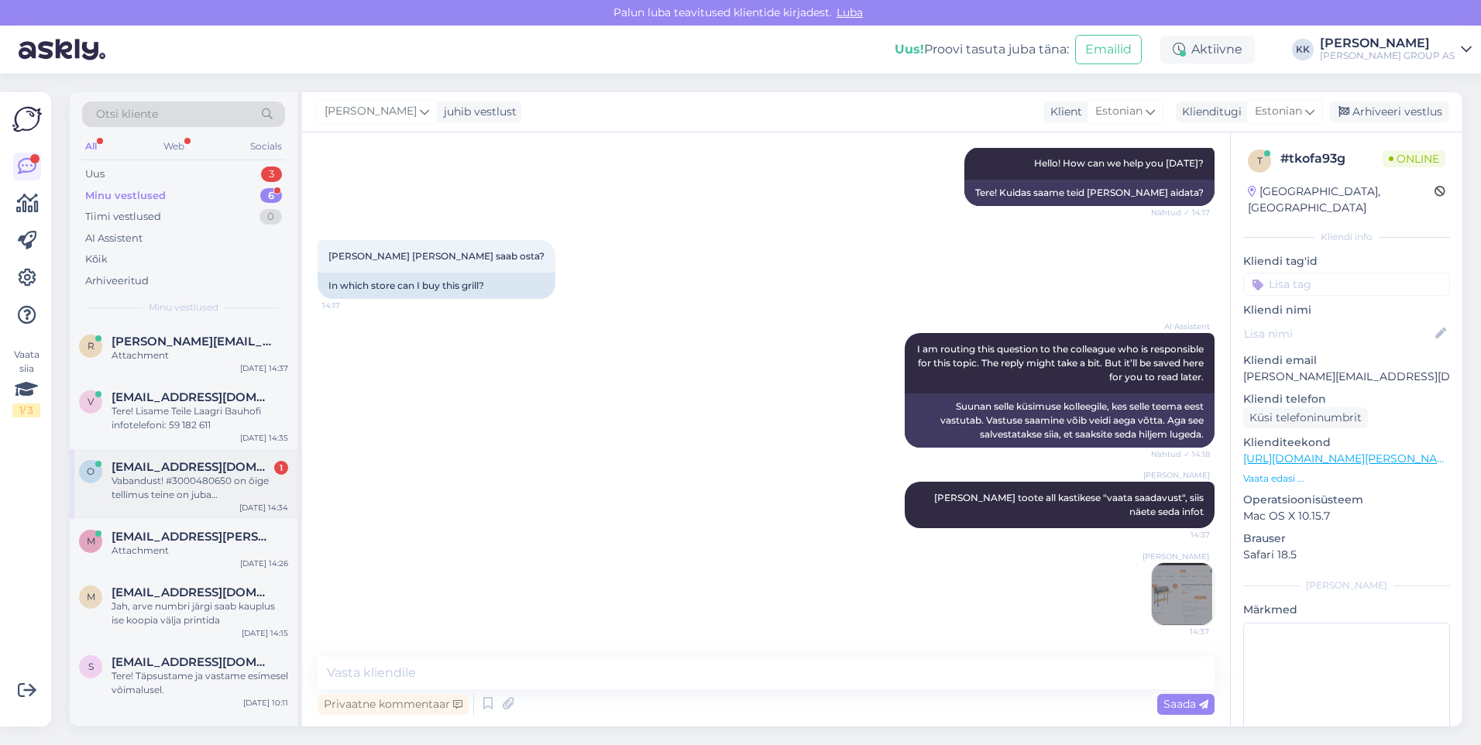
click at [191, 477] on div "Vabandust! #3000480650 on õige tellimus teine on juba [PERSON_NAME]" at bounding box center [200, 488] width 177 height 28
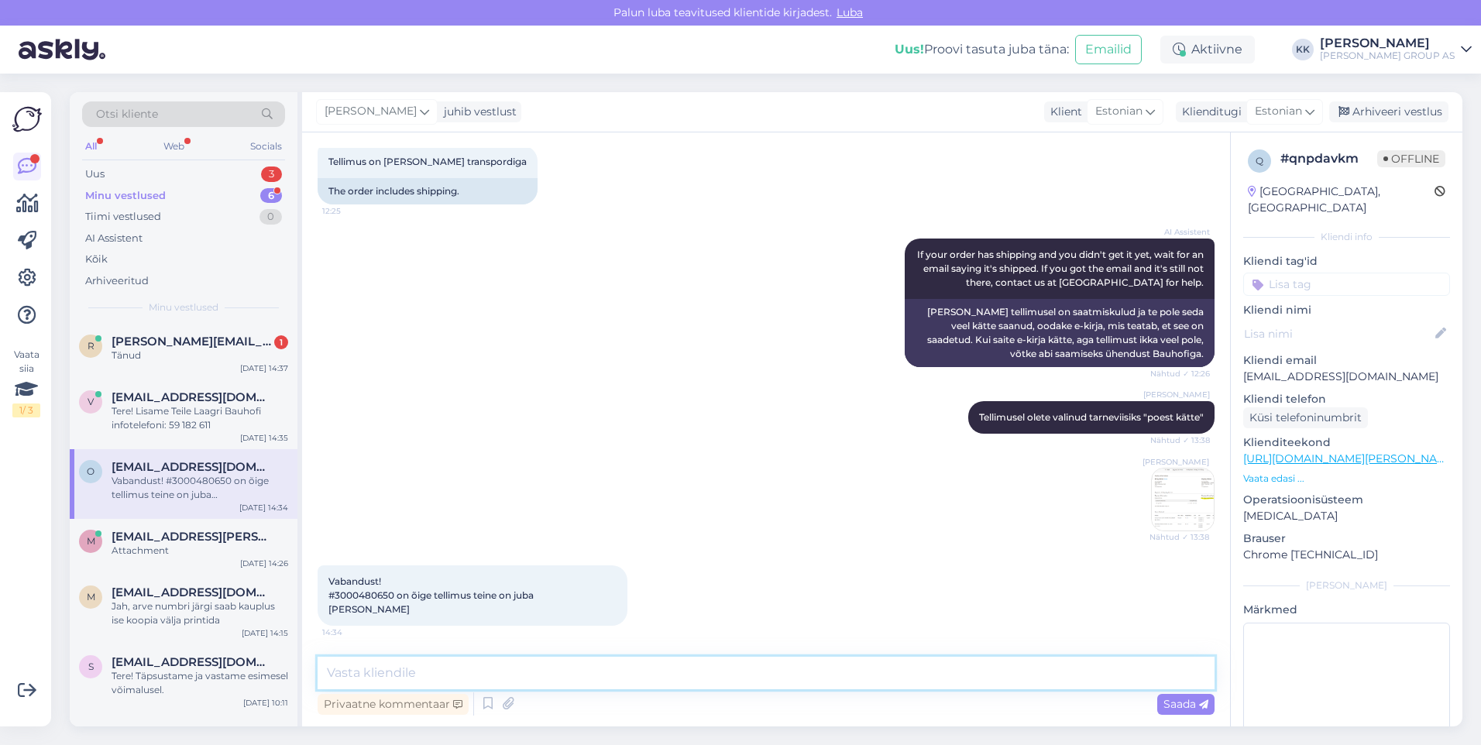
click at [359, 671] on textarea at bounding box center [766, 673] width 897 height 33
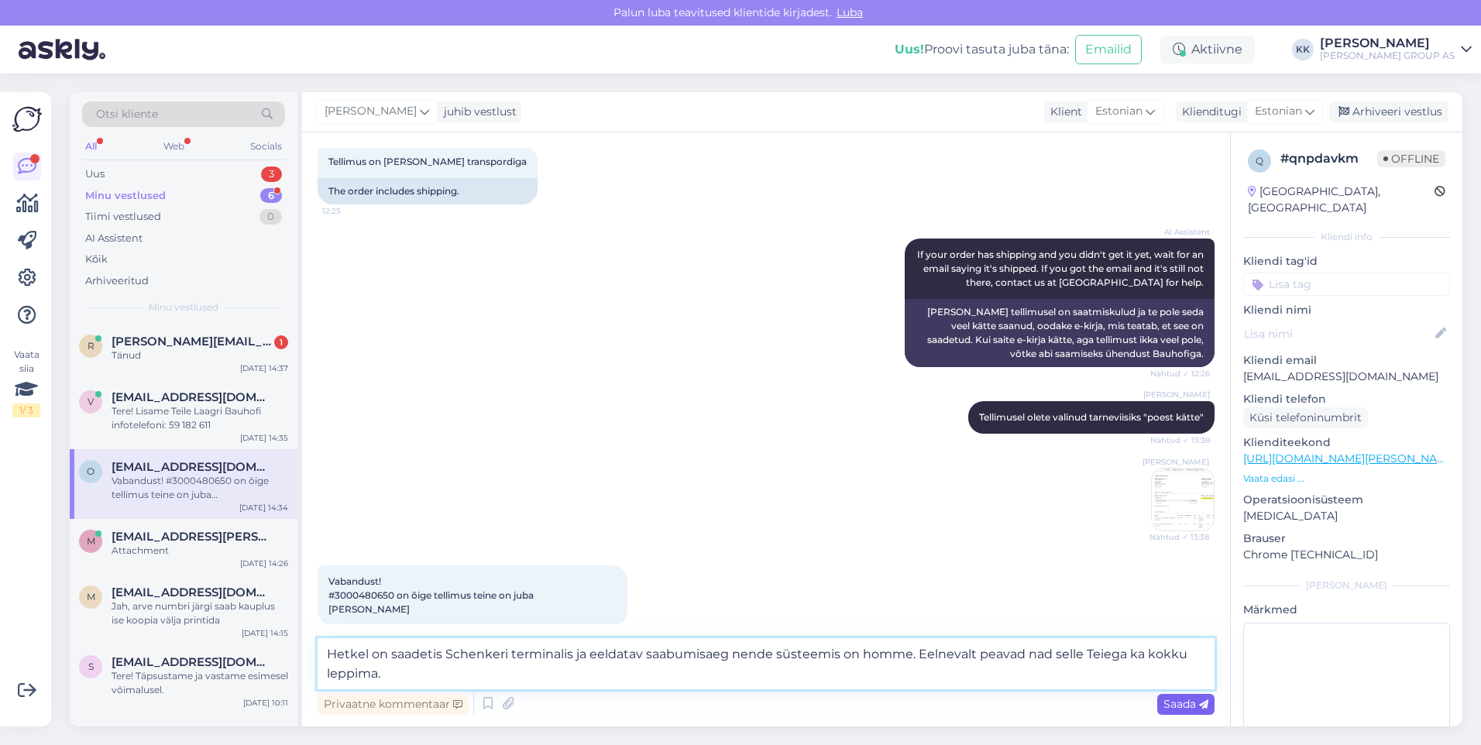
type textarea "Hetkel on saadetis Schenkeri terminalis ja eeldatav saabumisaeg nende süsteemis…"
click at [1178, 703] on span "Saada" at bounding box center [1185, 704] width 45 height 14
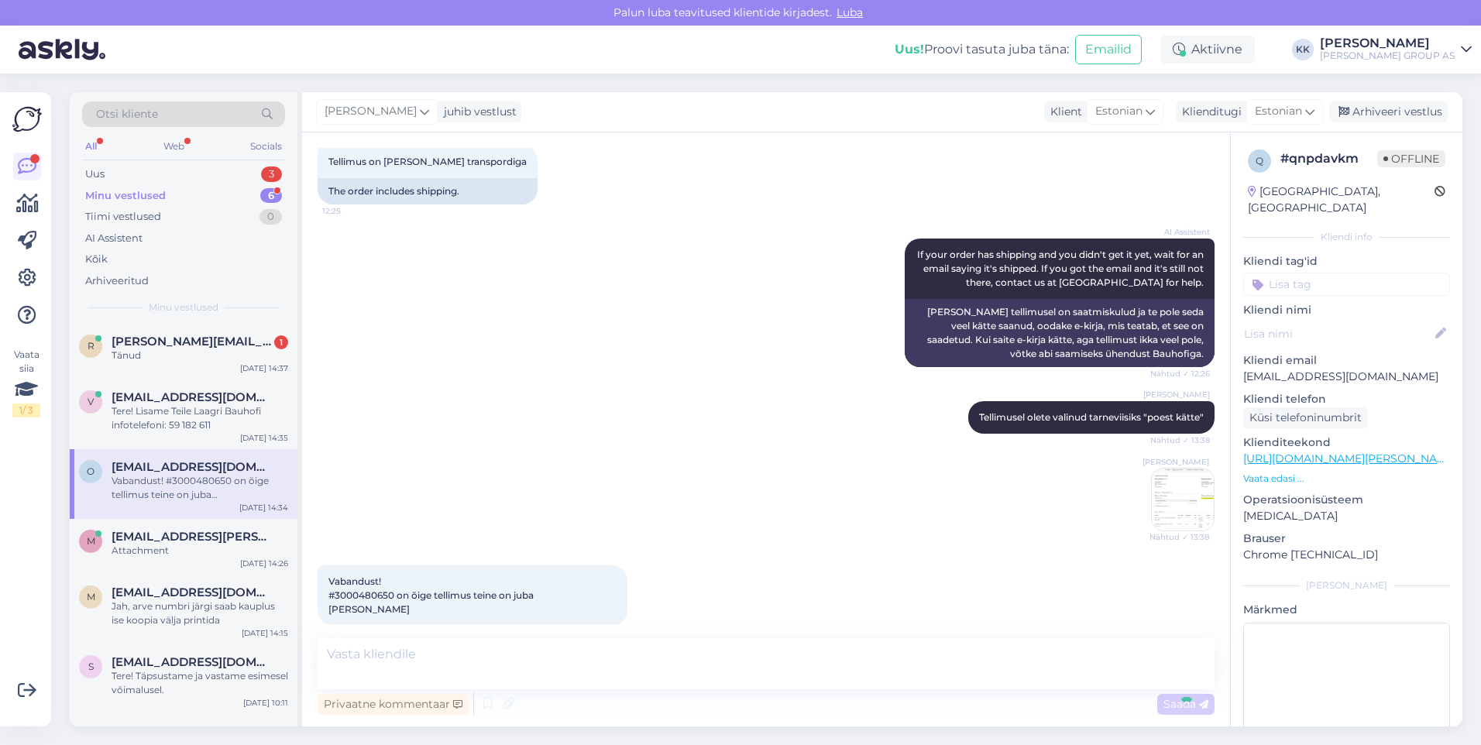
scroll to position [1073, 0]
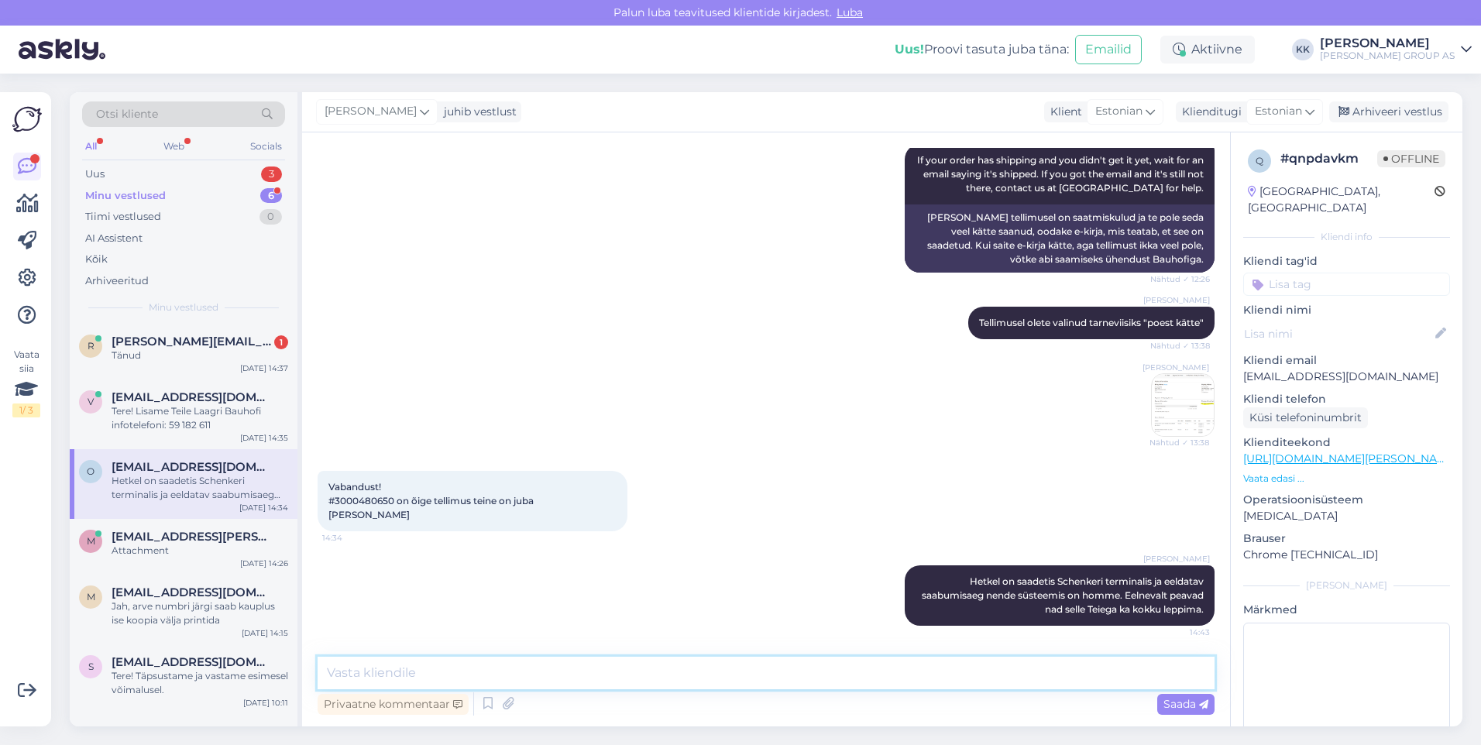
click at [361, 674] on textarea at bounding box center [766, 673] width 897 height 33
paste textarea "TLL1741972"
type textarea "Lisainfot saate täpsustada Schenkeri infotelefonilt 6060799 ja tellimuse jälgim…"
click at [1184, 701] on span "Saada" at bounding box center [1185, 704] width 45 height 14
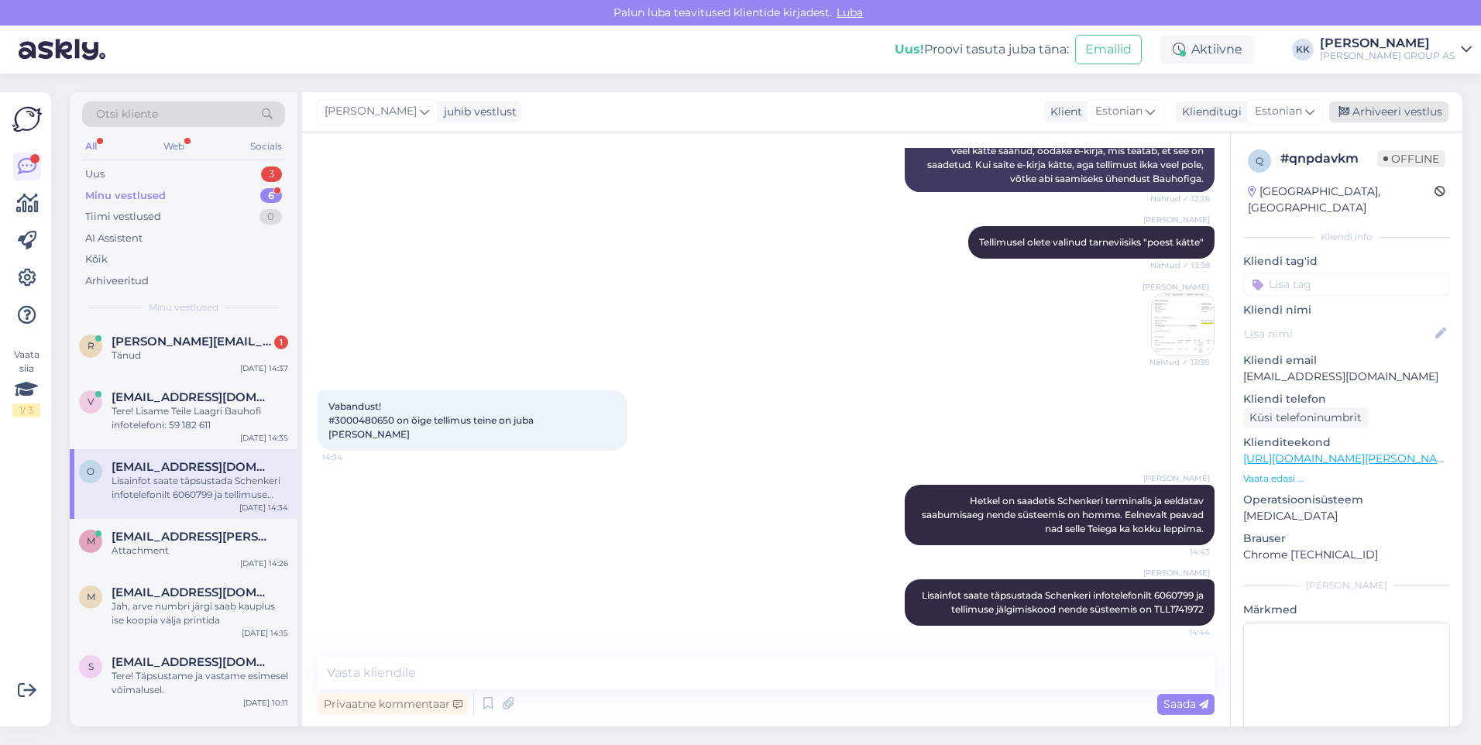
click at [1387, 111] on div "Arhiveeri vestlus" at bounding box center [1388, 111] width 119 height 21
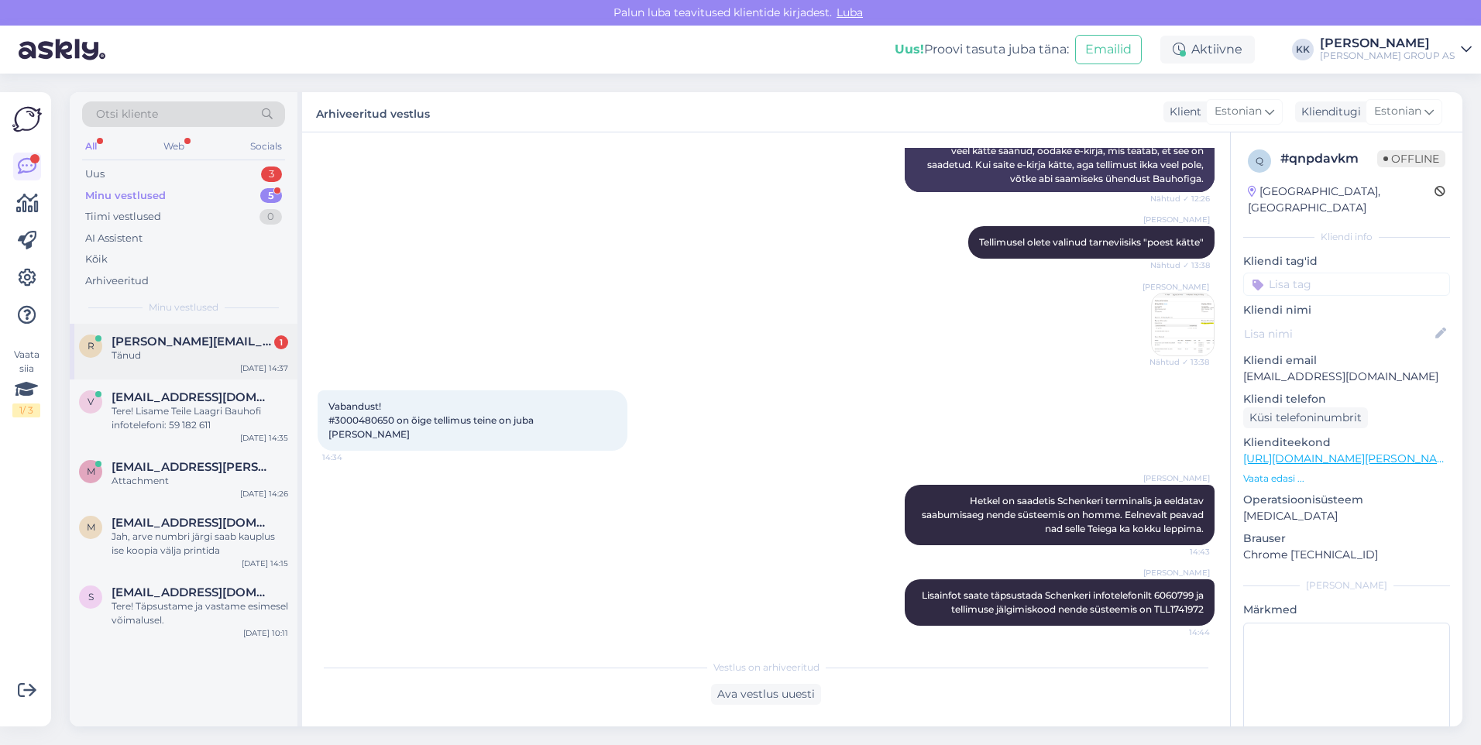
click at [163, 343] on span "[PERSON_NAME][EMAIL_ADDRESS][DOMAIN_NAME]" at bounding box center [192, 342] width 161 height 14
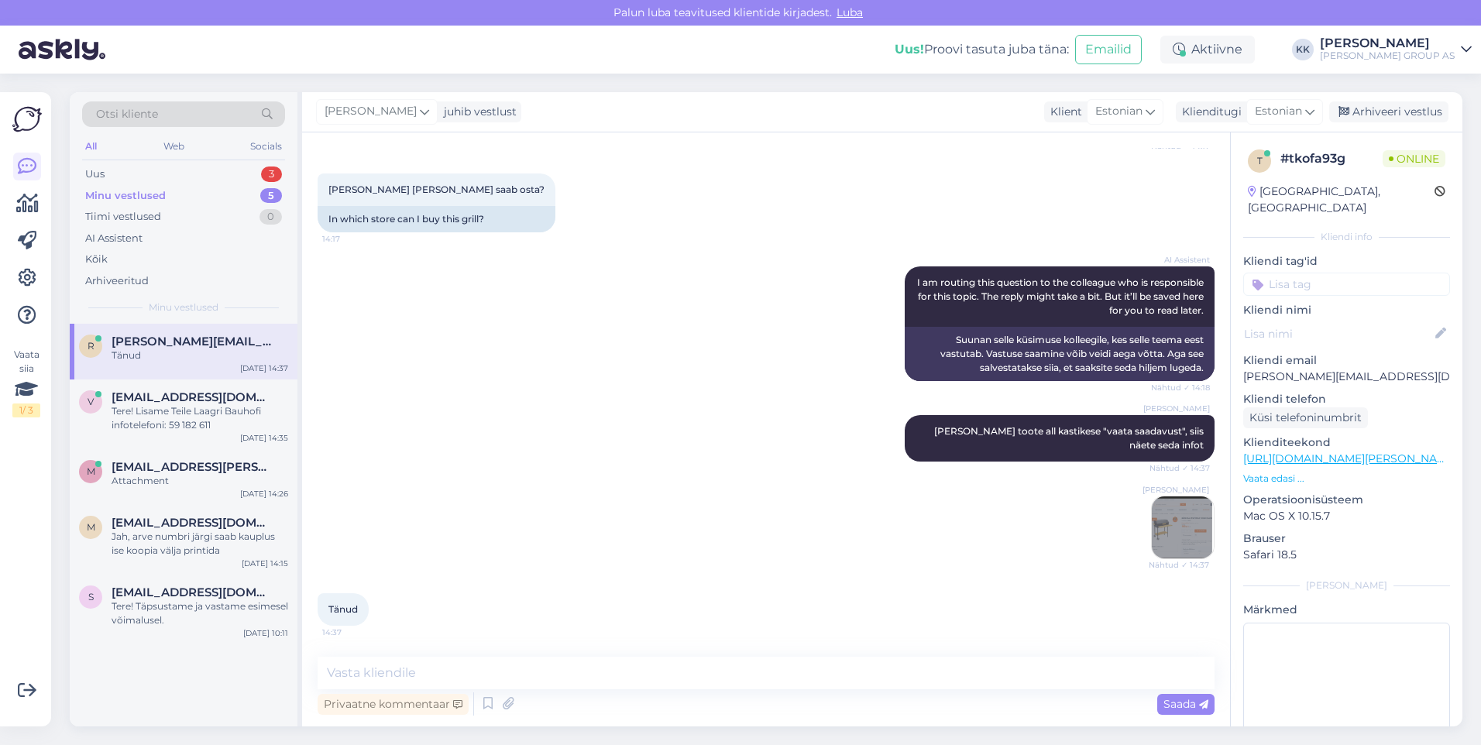
scroll to position [270, 0]
click at [351, 675] on textarea at bounding box center [766, 673] width 897 height 33
type textarea "Palun! Kena päeva jätku!"
click at [1172, 700] on span "Saada" at bounding box center [1185, 704] width 45 height 14
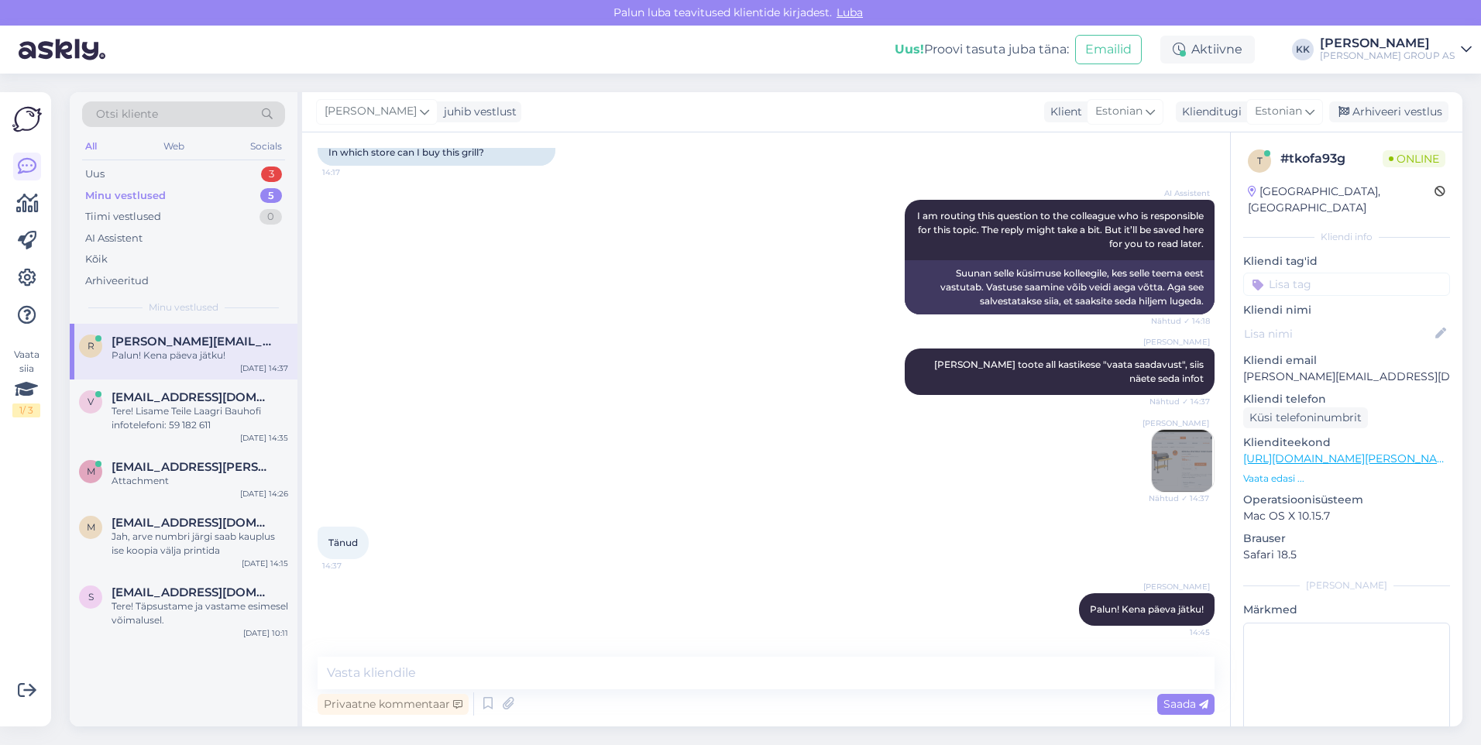
click at [1164, 455] on img at bounding box center [1183, 461] width 62 height 62
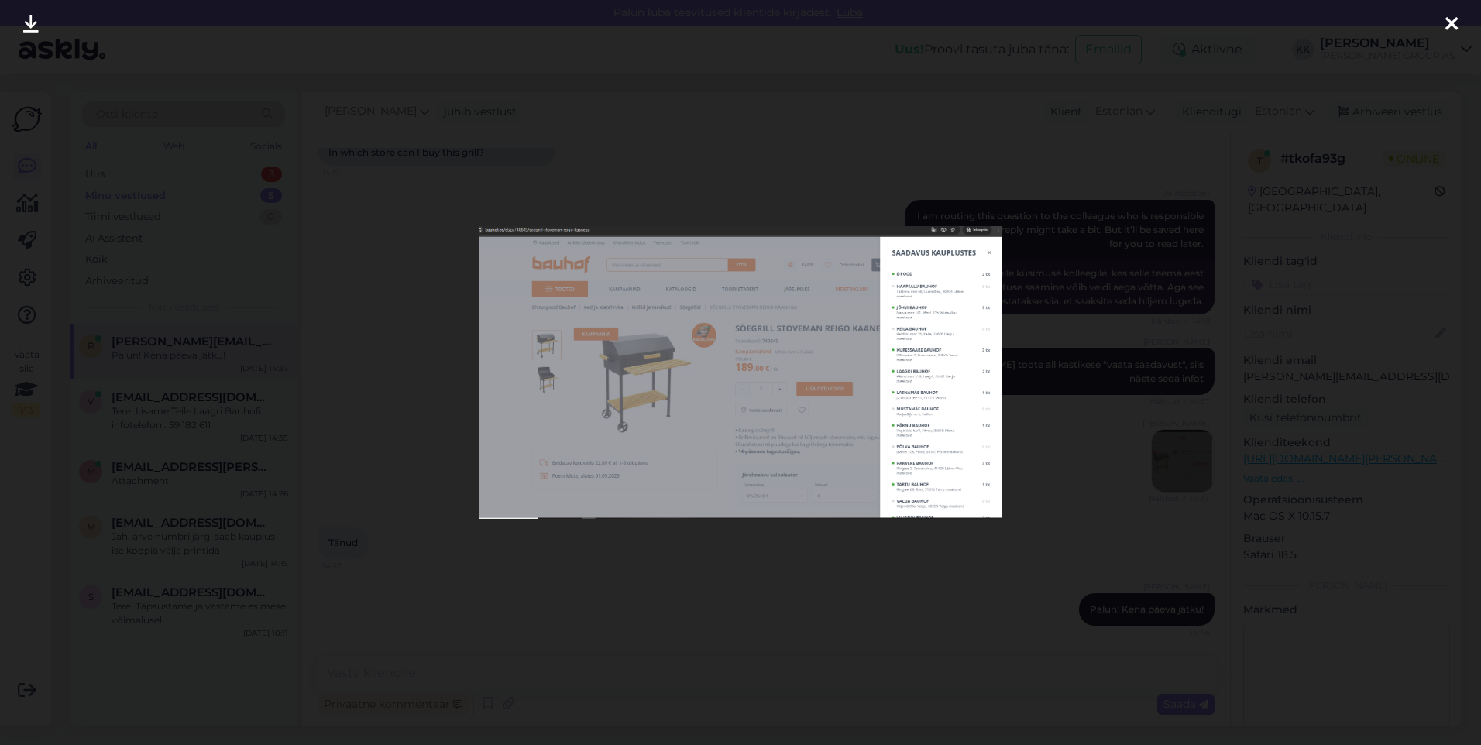
click at [1451, 20] on icon at bounding box center [1451, 25] width 12 height 20
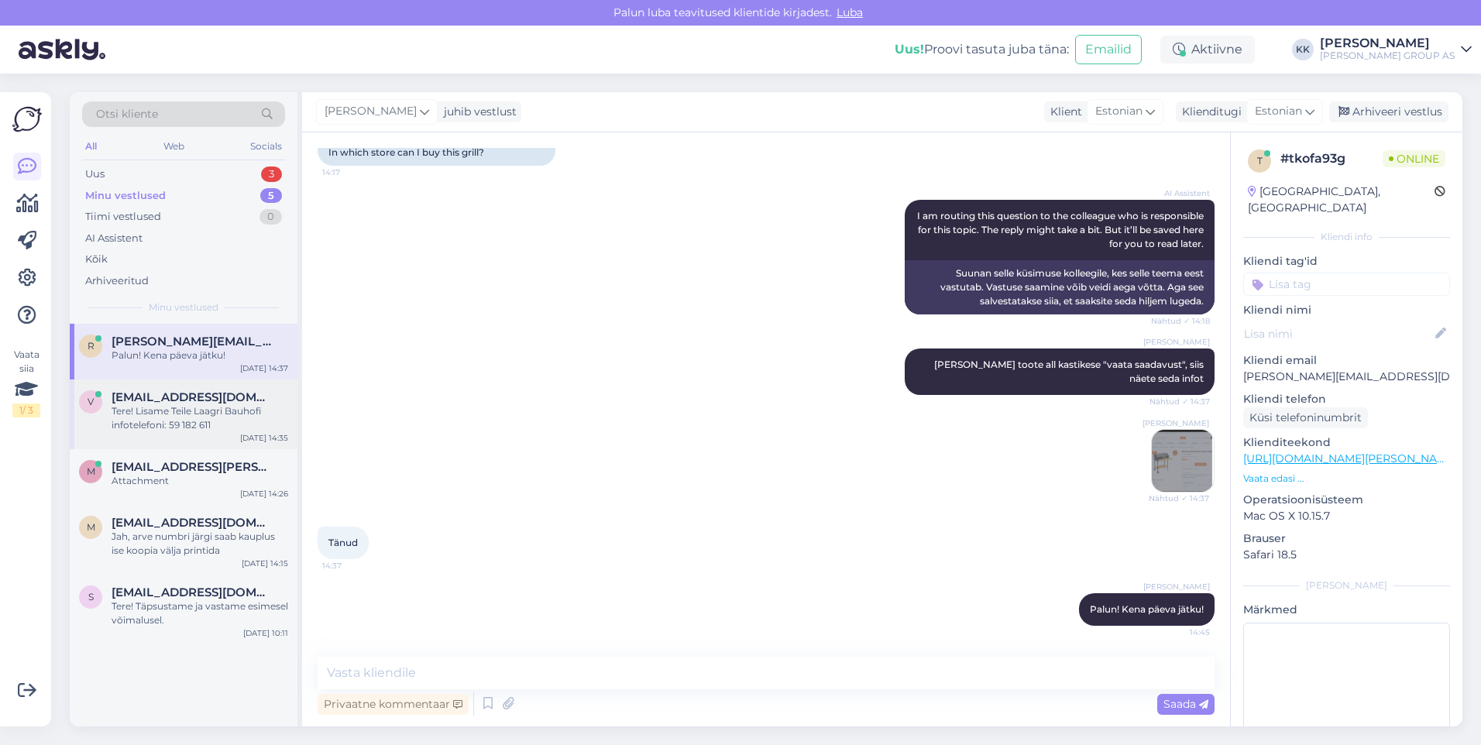
click at [163, 397] on span "[EMAIL_ADDRESS][DOMAIN_NAME]" at bounding box center [192, 397] width 161 height 14
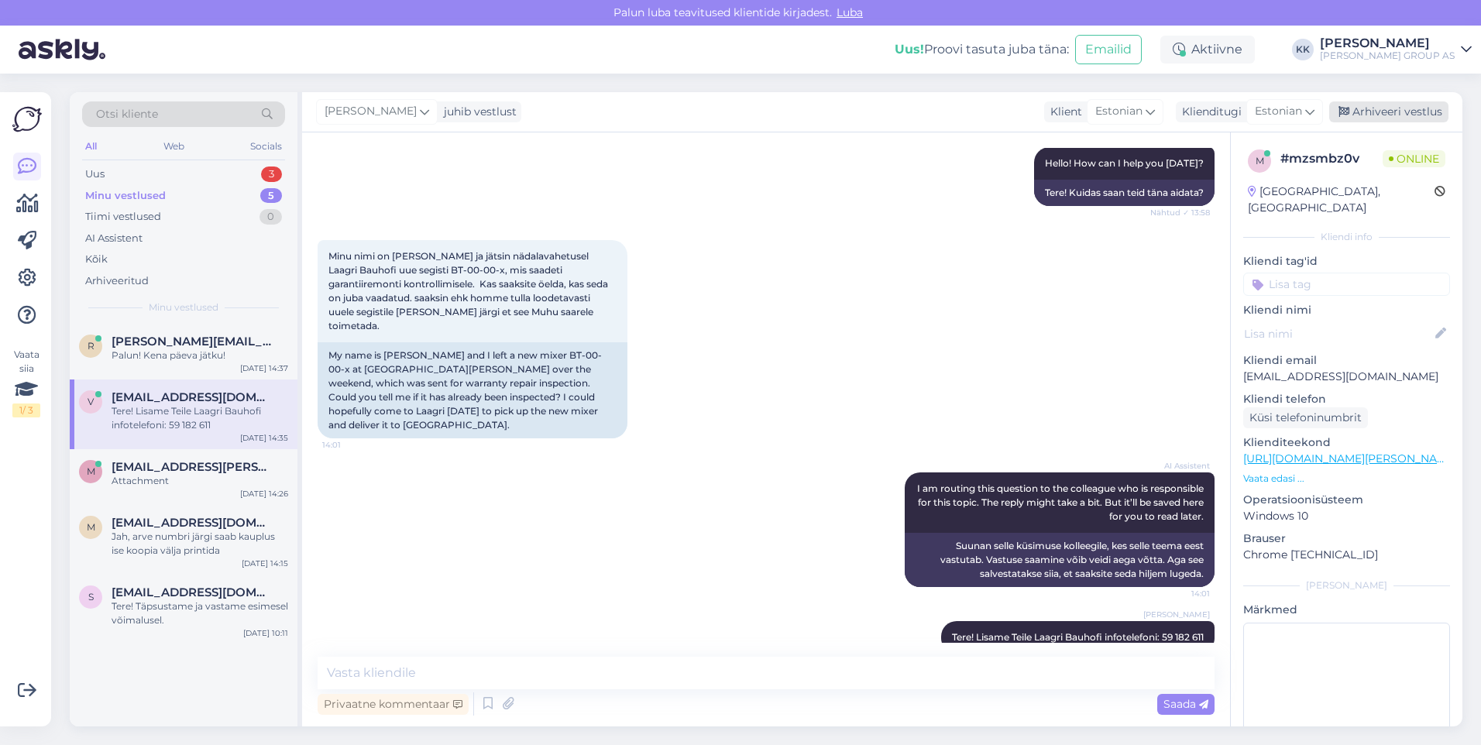
click at [1394, 109] on div "Arhiveeri vestlus" at bounding box center [1388, 111] width 119 height 21
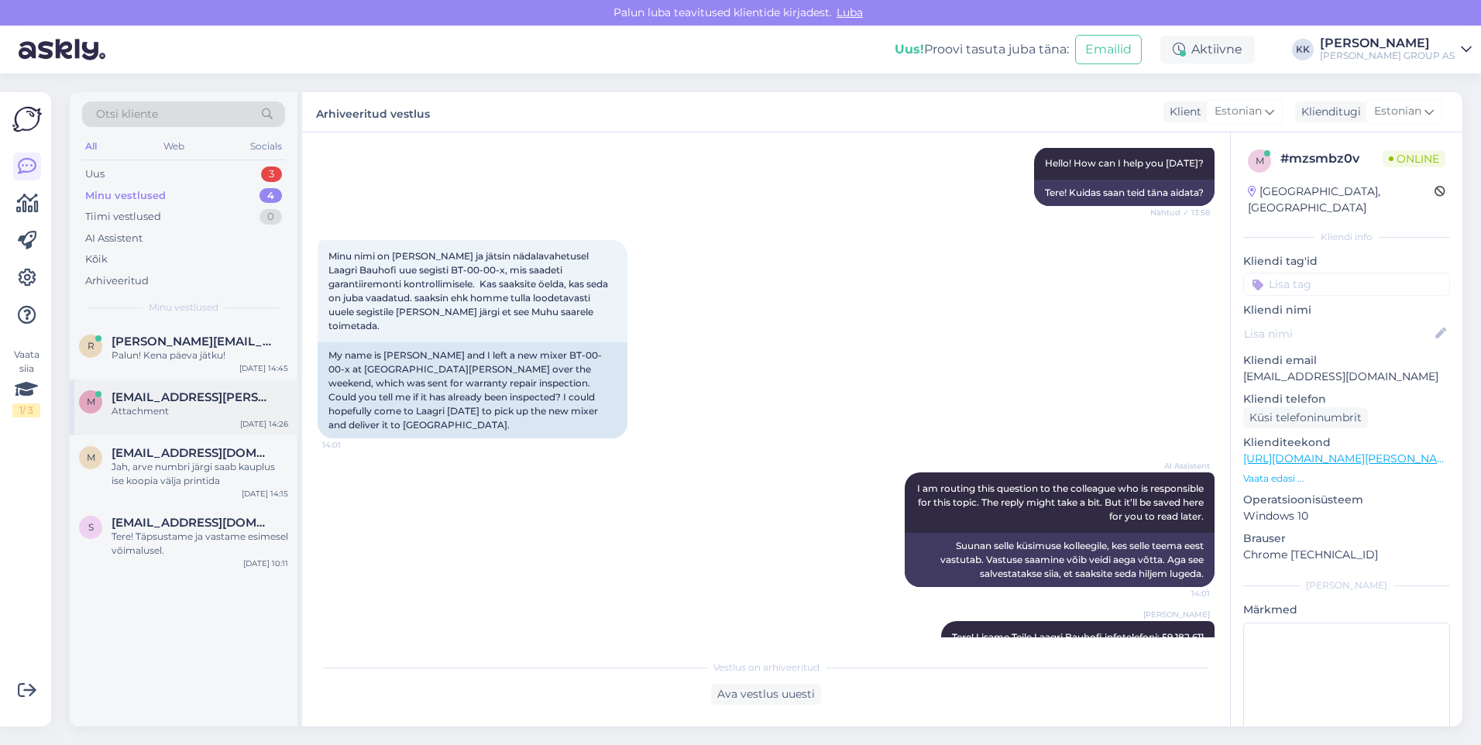
click at [151, 405] on div "Attachment" at bounding box center [200, 411] width 177 height 14
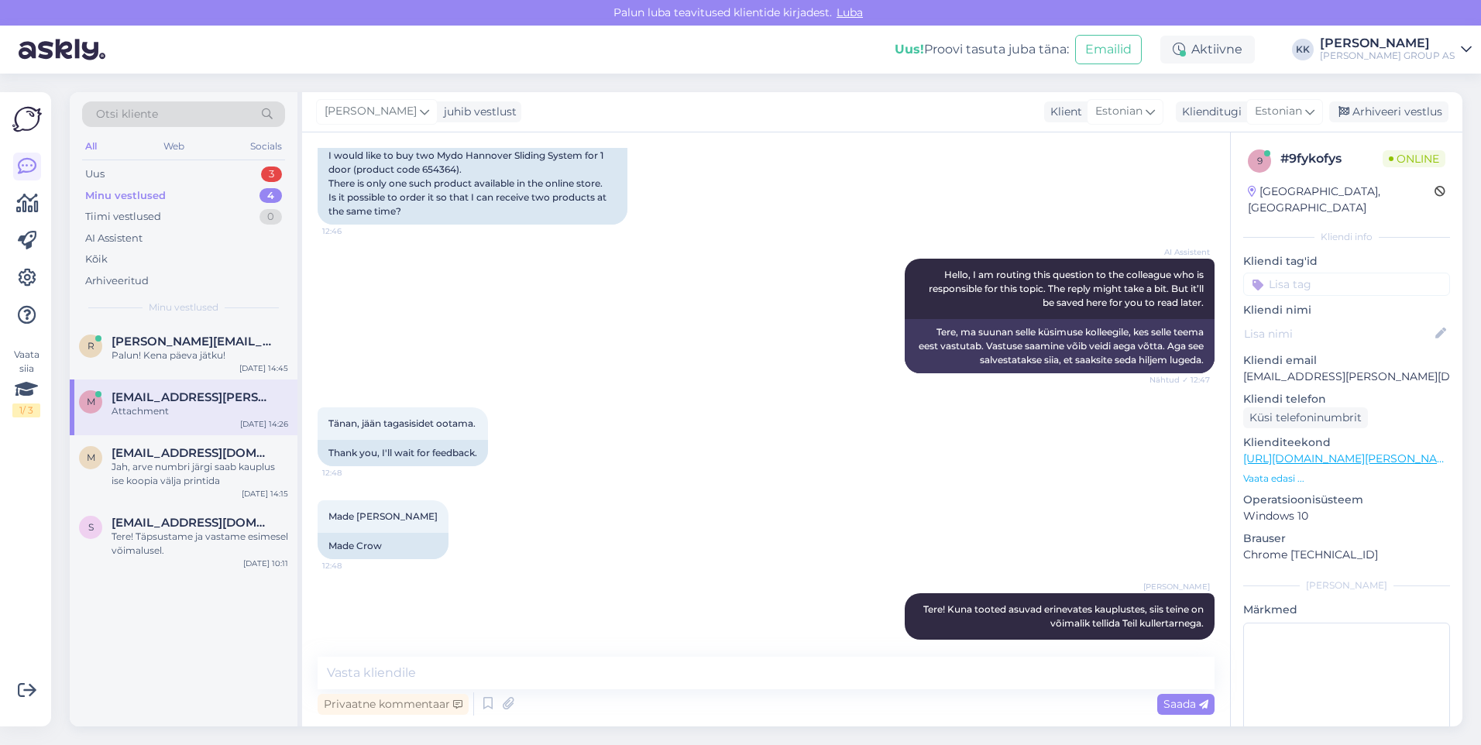
scroll to position [885, 0]
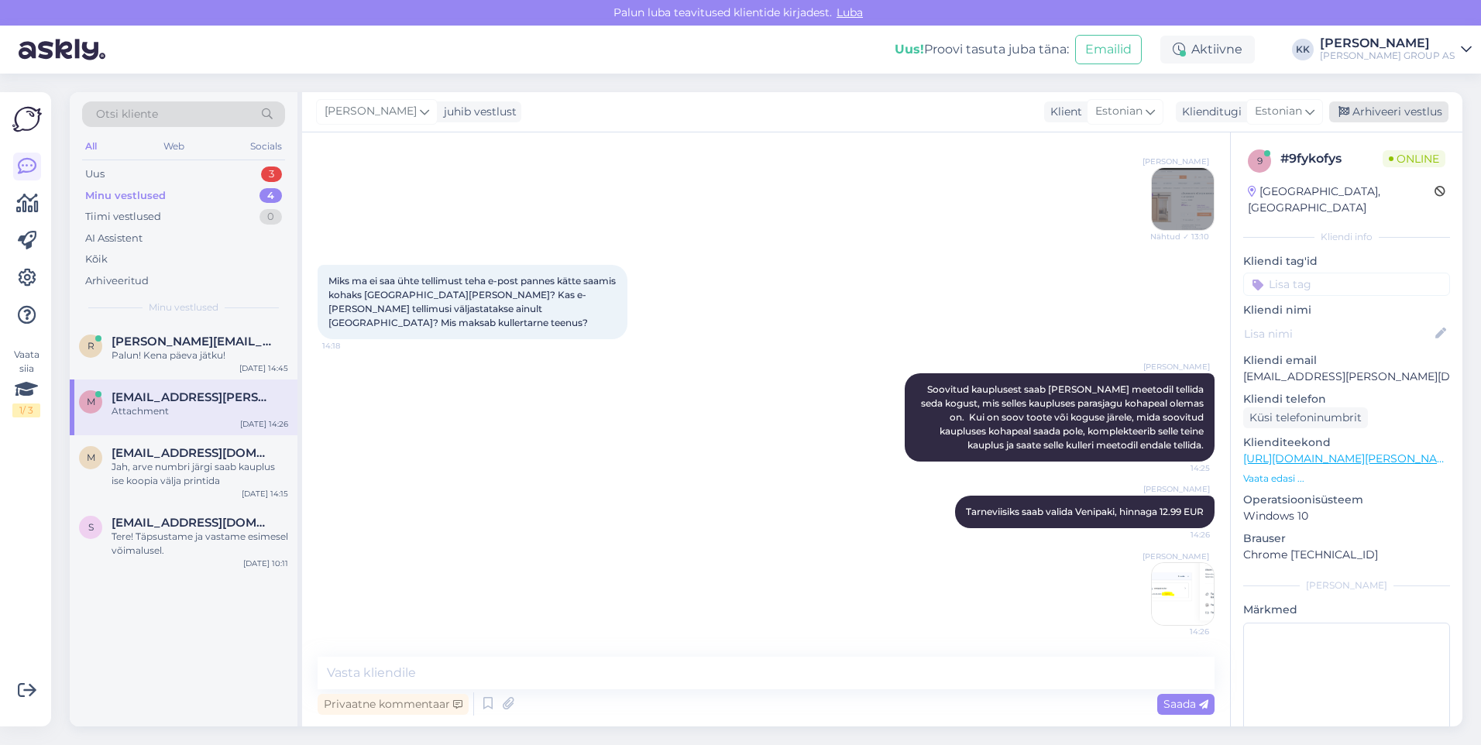
click at [1397, 107] on div "Arhiveeri vestlus" at bounding box center [1388, 111] width 119 height 21
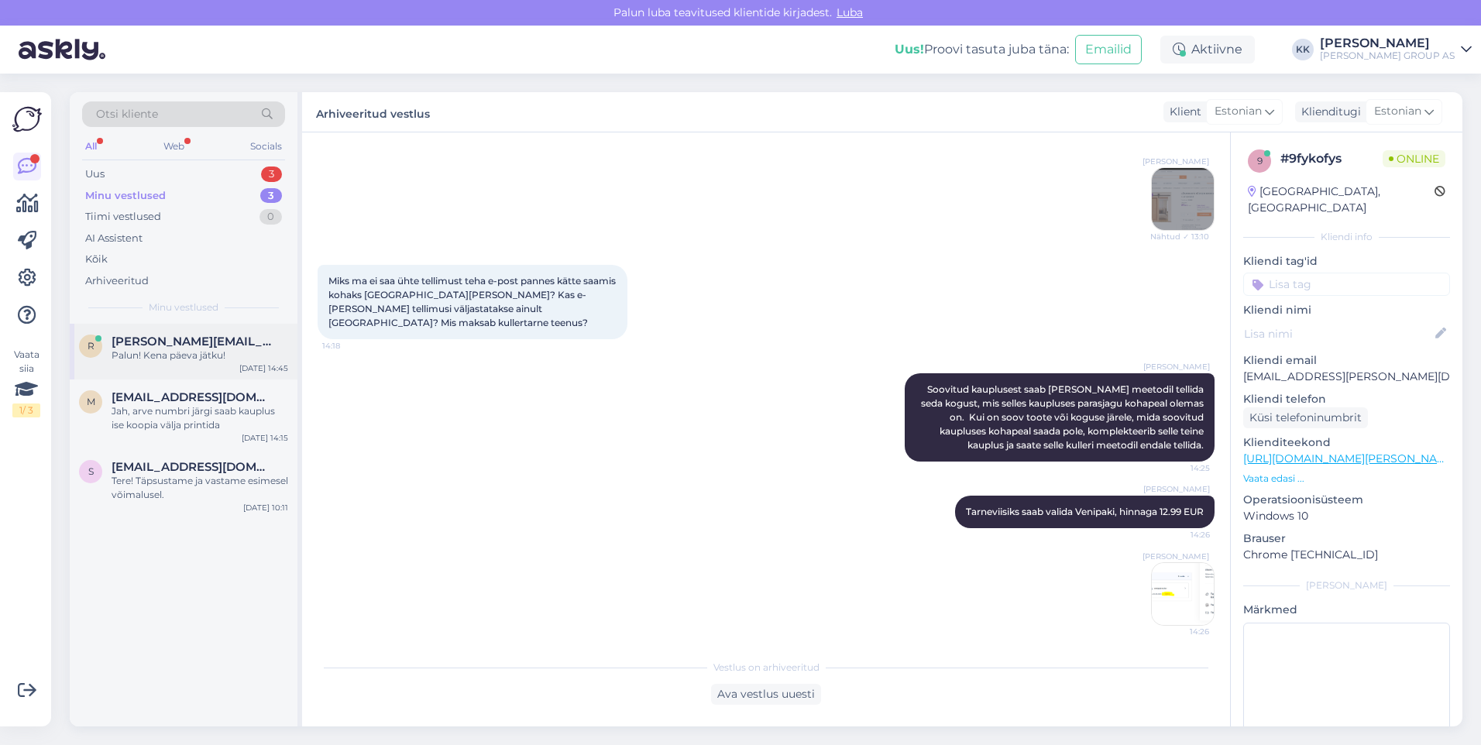
click at [160, 335] on span "[PERSON_NAME][EMAIL_ADDRESS][DOMAIN_NAME]" at bounding box center [192, 342] width 161 height 14
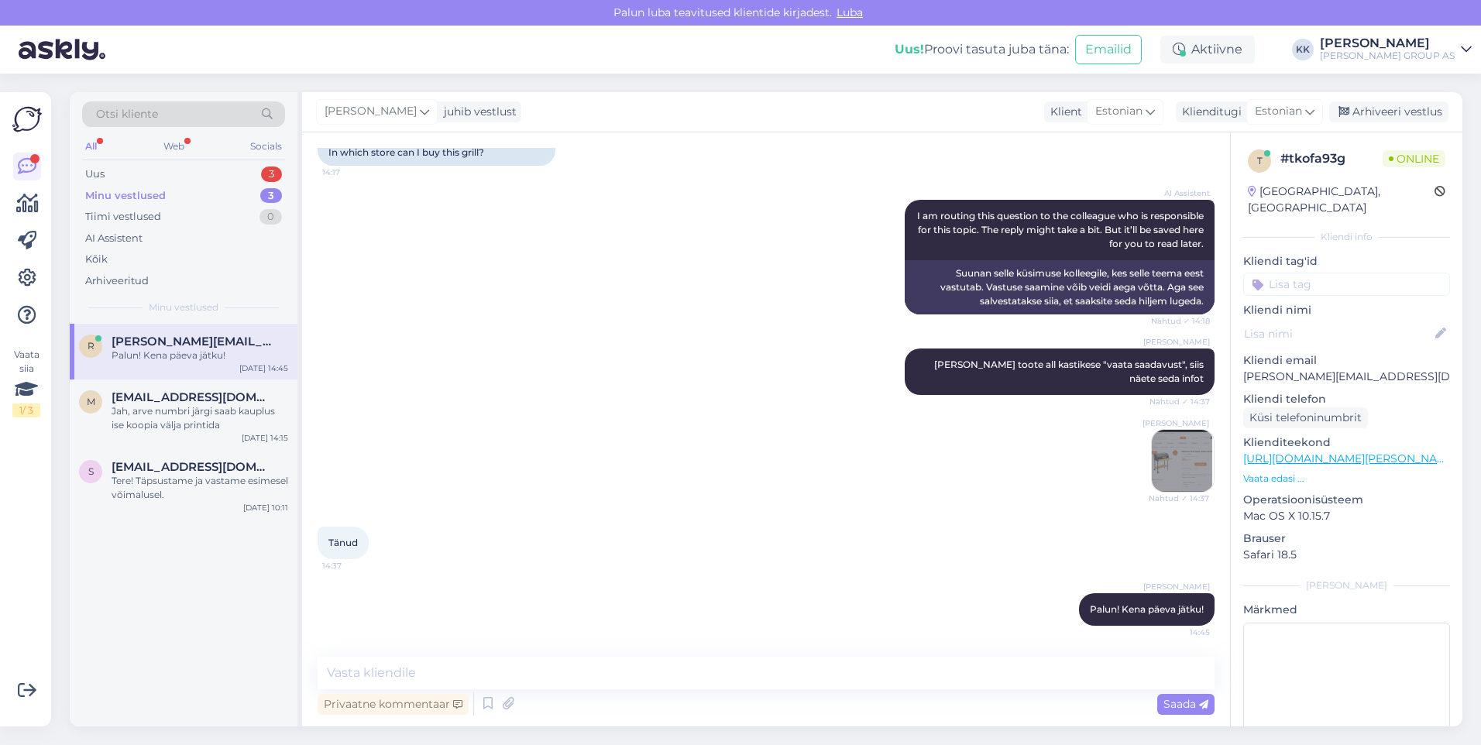
scroll to position [337, 0]
click at [1388, 112] on div "Arhiveeri vestlus" at bounding box center [1388, 111] width 119 height 21
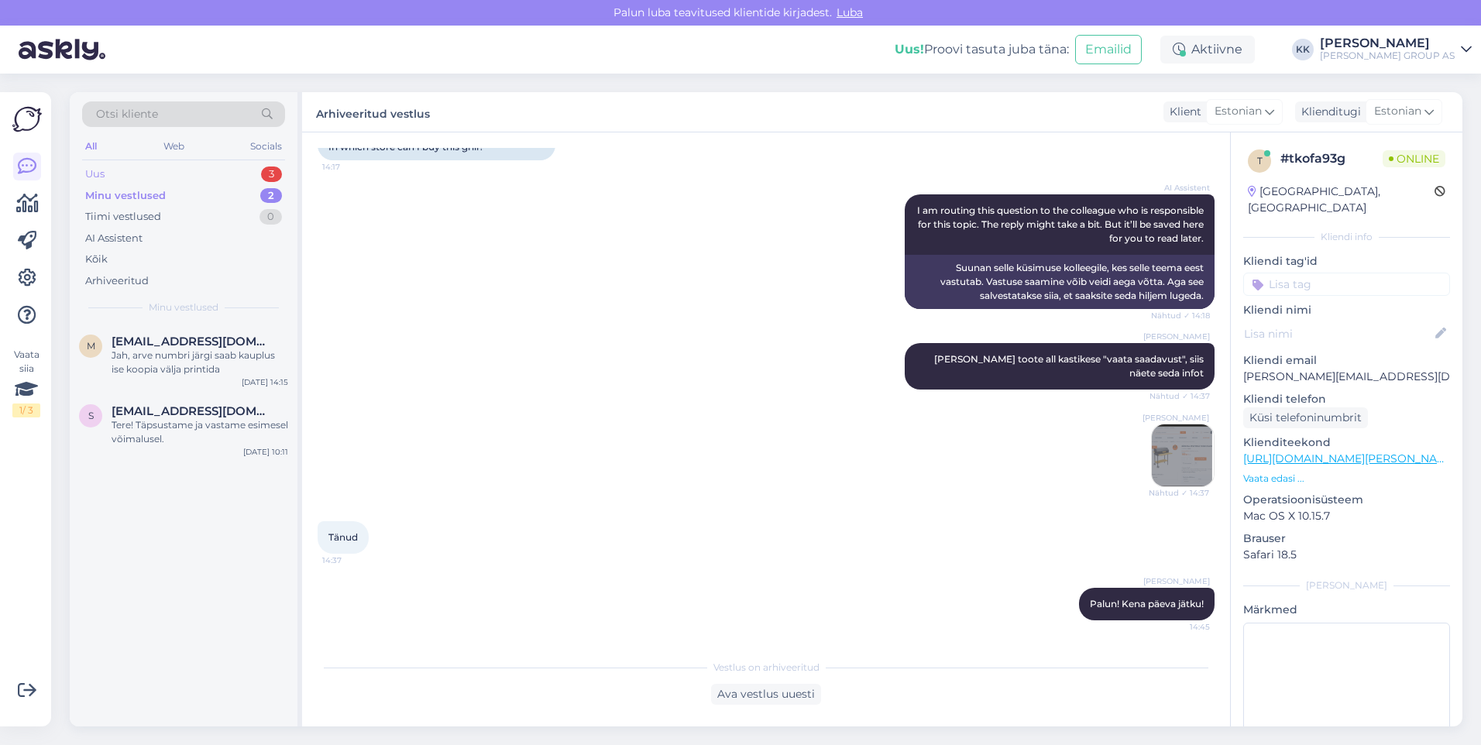
click at [108, 170] on div "Uus 3" at bounding box center [183, 174] width 203 height 22
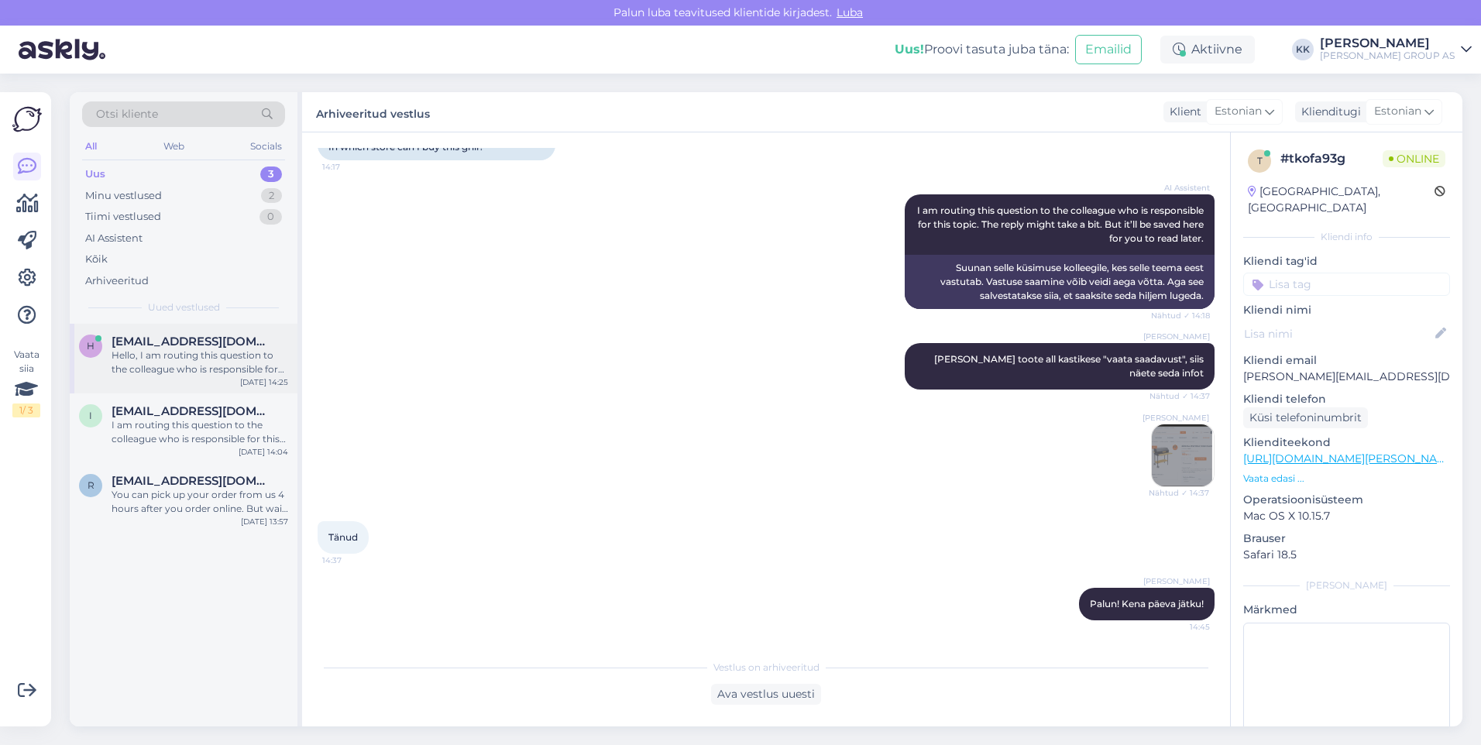
click at [167, 352] on div "Hello, I am routing this question to the colleague who is responsible for this …" at bounding box center [200, 363] width 177 height 28
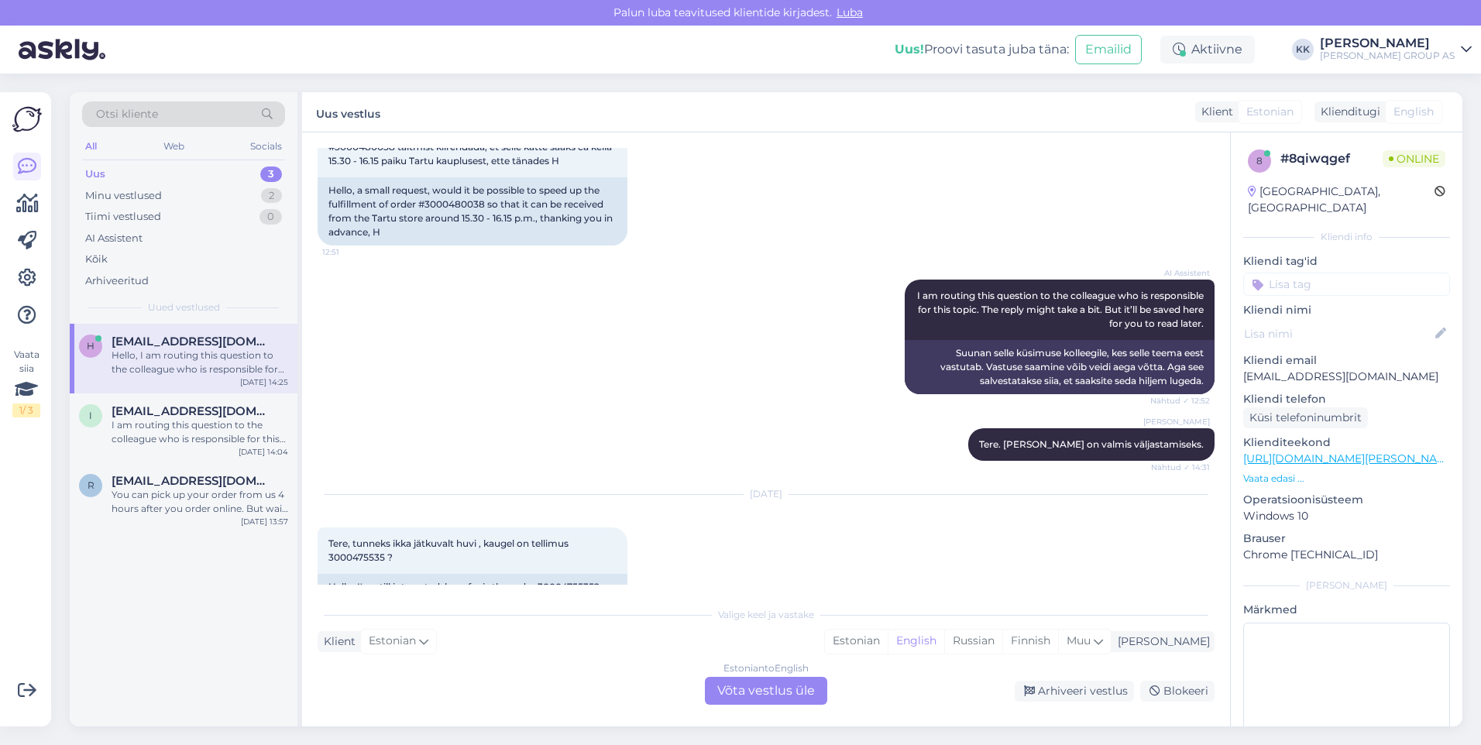
scroll to position [686, 0]
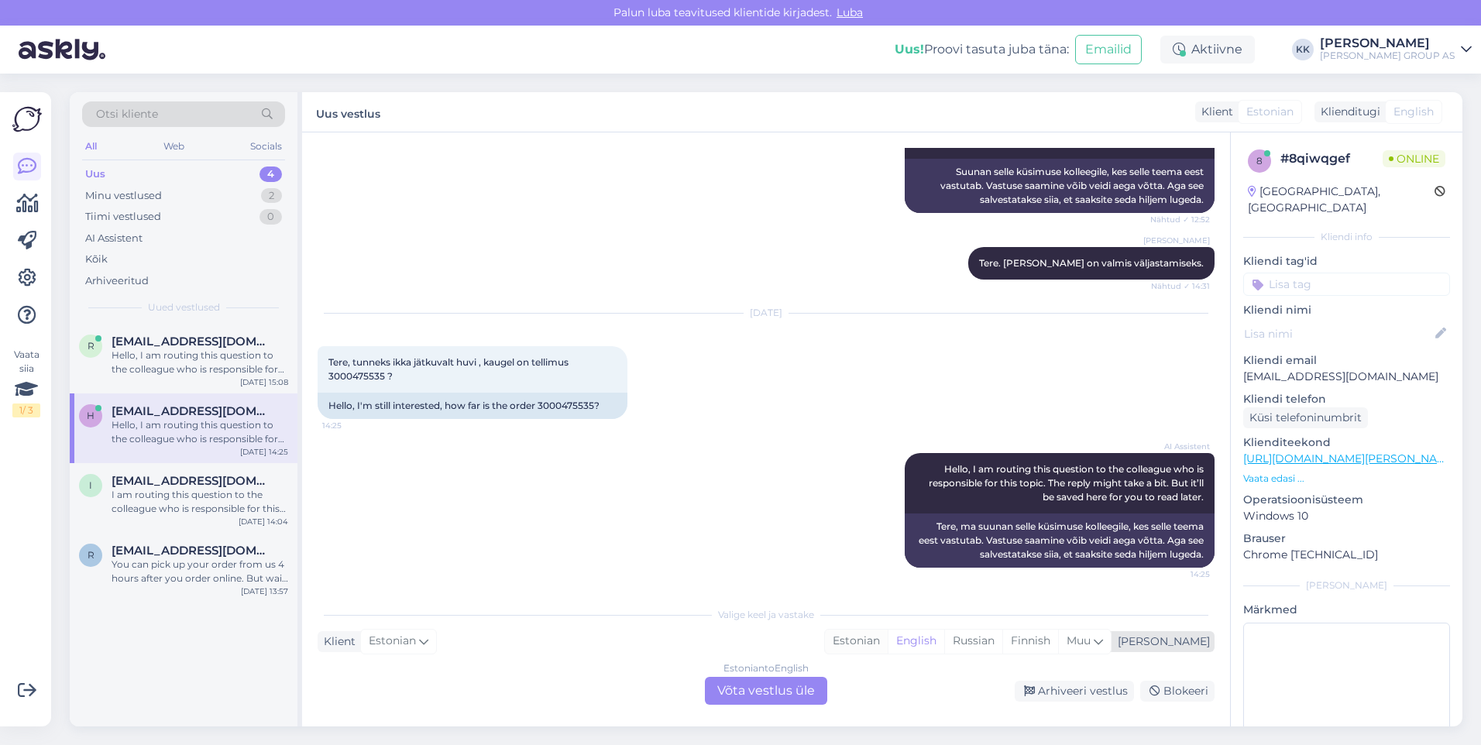
click at [888, 633] on div "Estonian" at bounding box center [856, 641] width 63 height 23
click at [754, 686] on div "Estonian to Estonian Võta vestlus üle" at bounding box center [766, 691] width 122 height 28
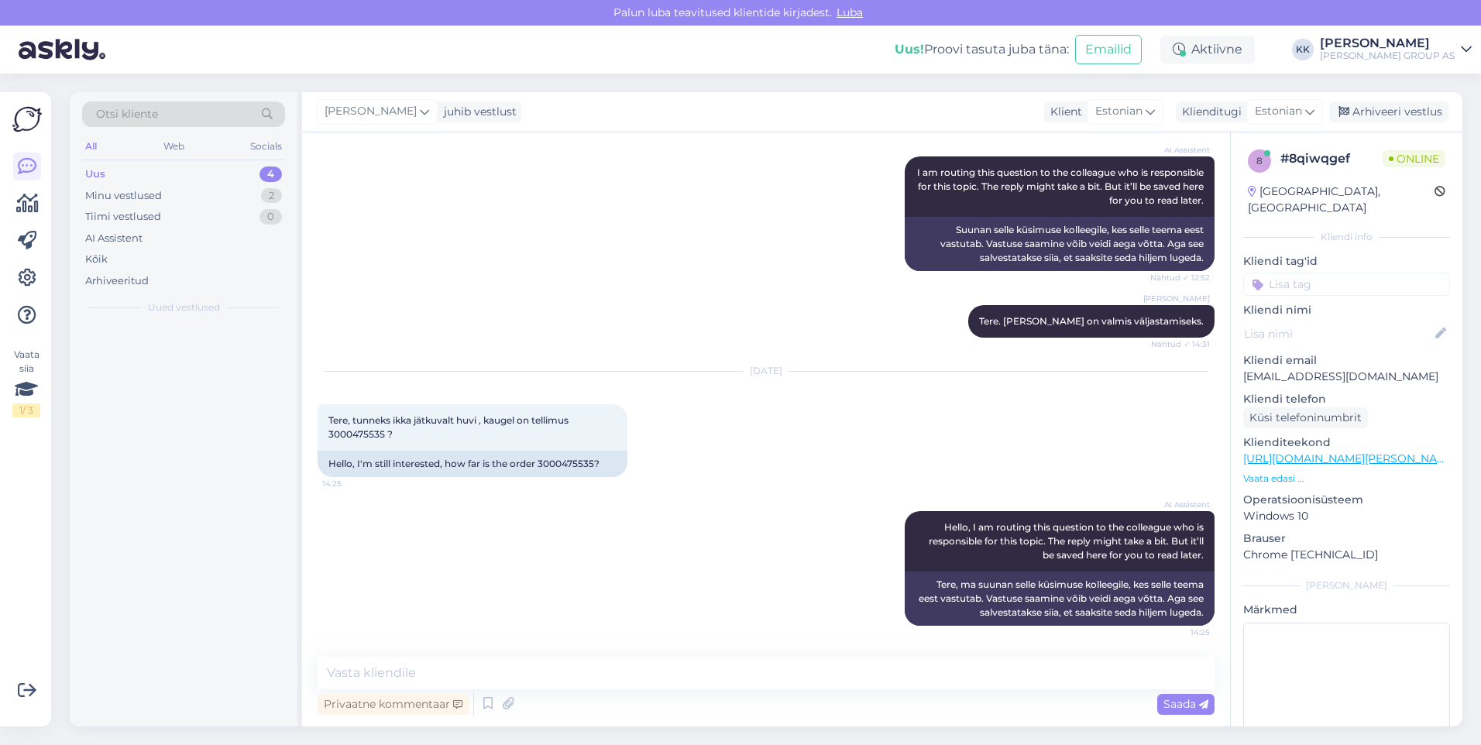
scroll to position [628, 0]
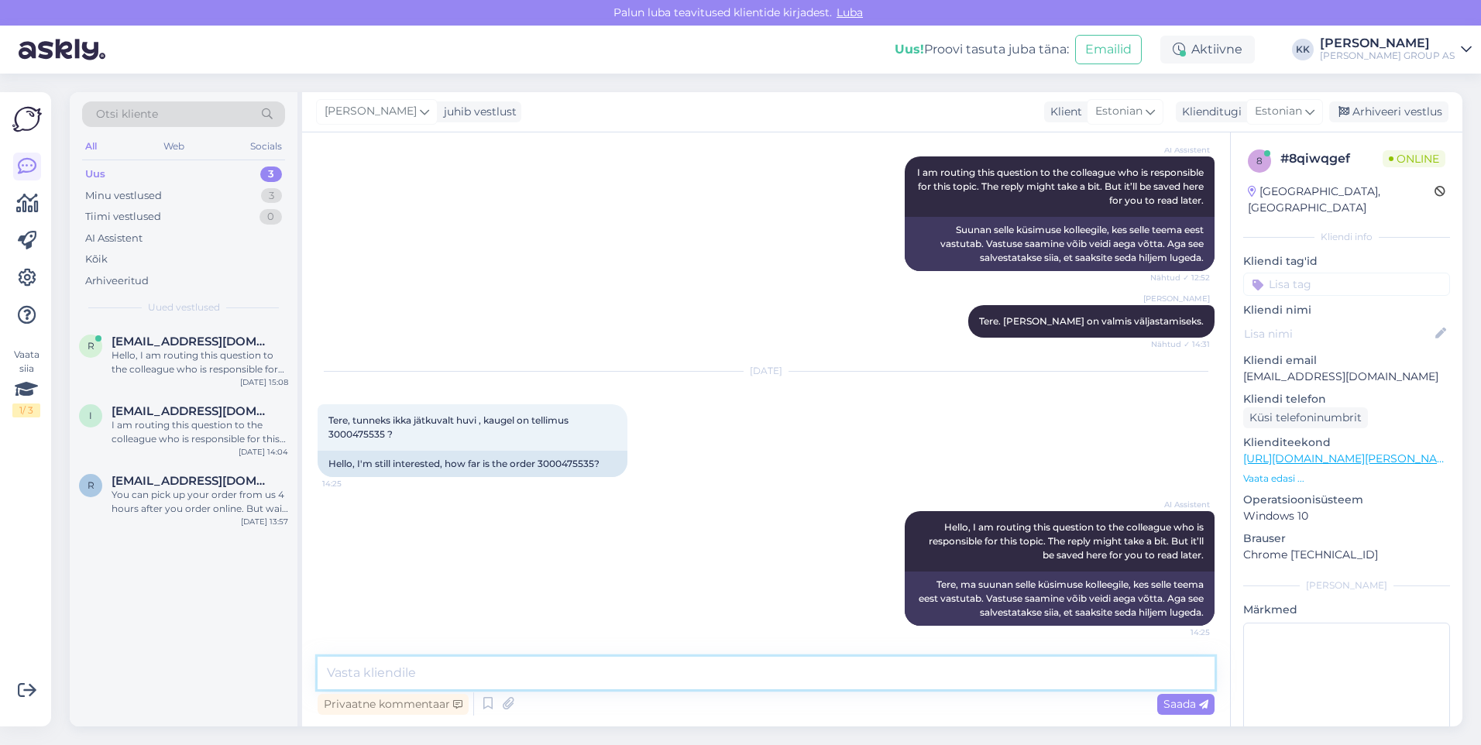
click at [404, 676] on textarea at bounding box center [766, 673] width 897 height 33
type textarea "Tere! Vabandame tekkinud viivituse pärast. Hetkeseisuga on tooted veel tarnijal…"
click at [1181, 701] on span "Saada" at bounding box center [1185, 704] width 45 height 14
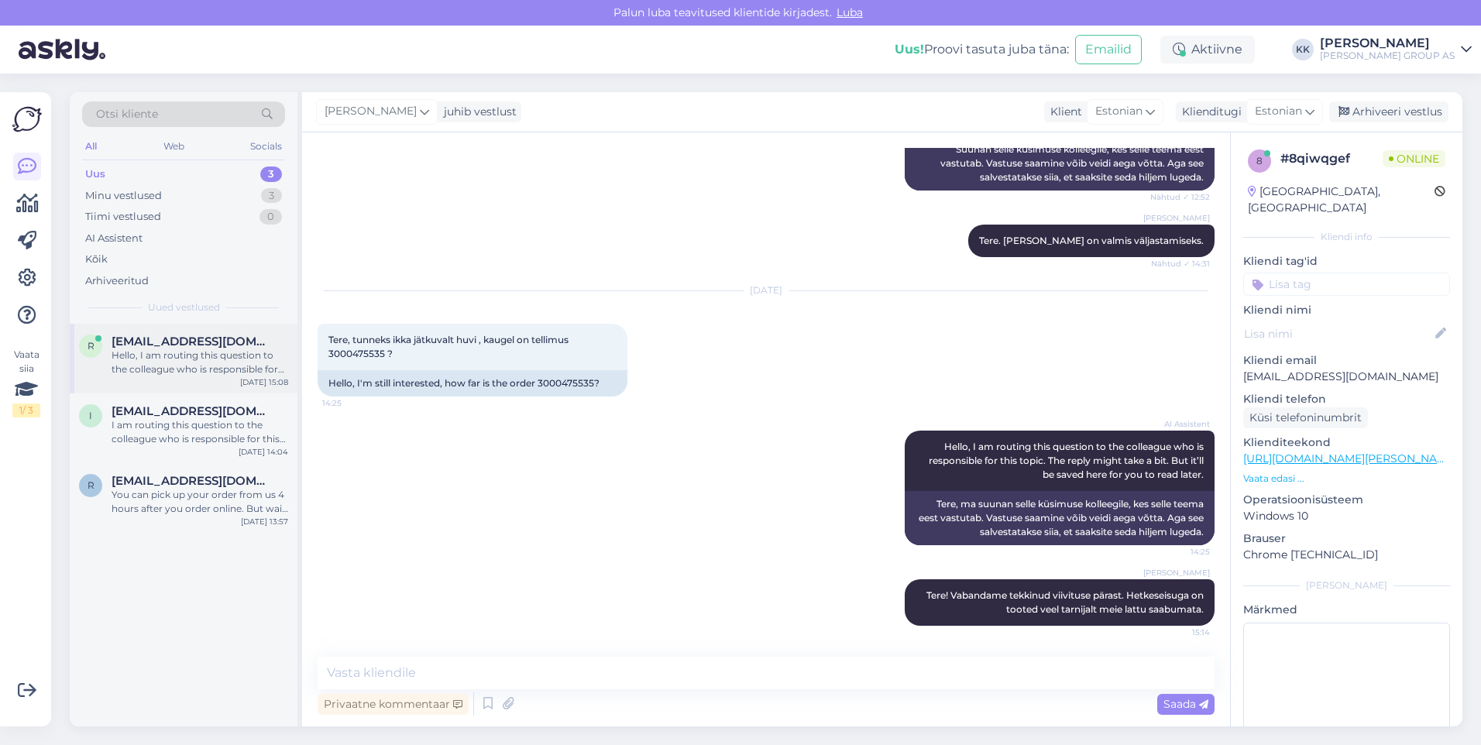
click at [188, 347] on span "[EMAIL_ADDRESS][DOMAIN_NAME]" at bounding box center [192, 342] width 161 height 14
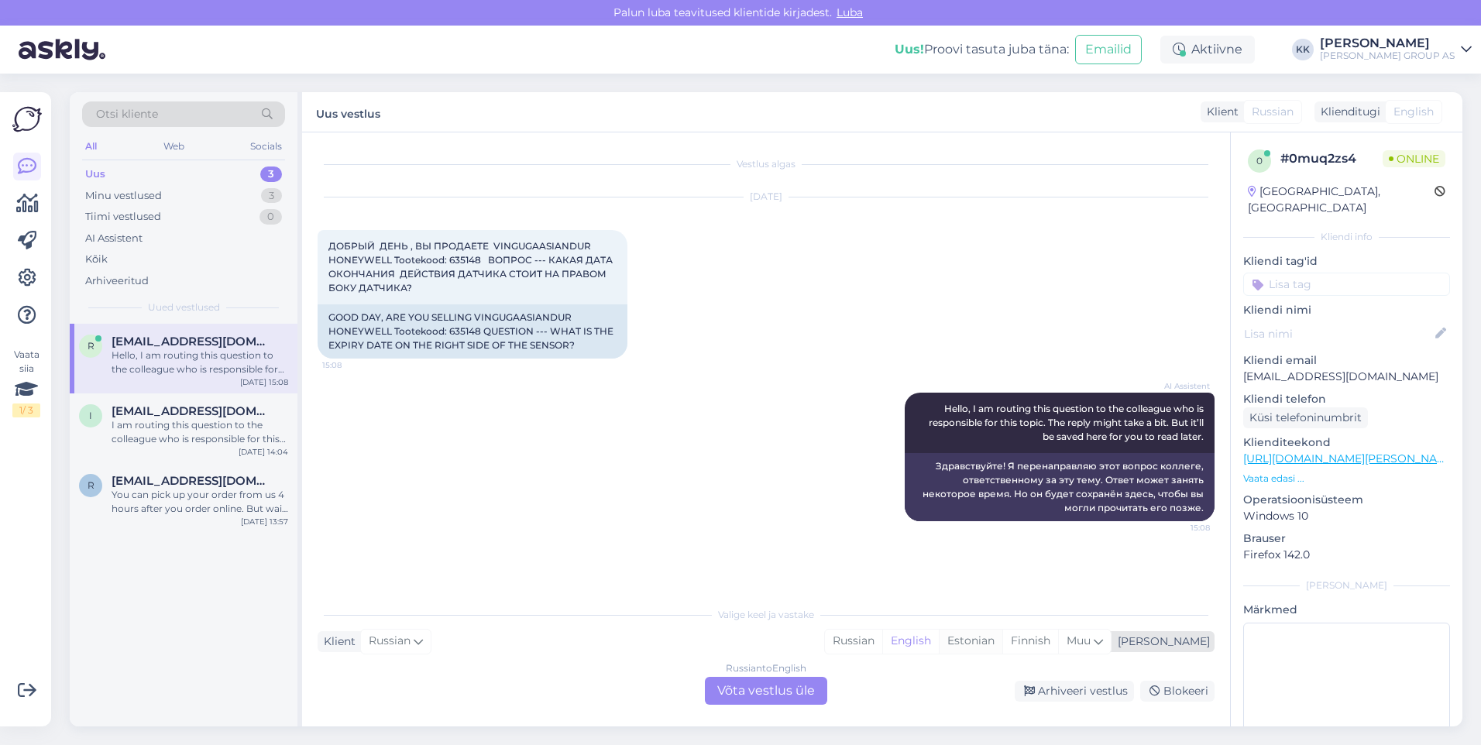
click at [1002, 633] on div "Estonian" at bounding box center [971, 641] width 64 height 23
click at [767, 688] on div "Russian to Estonian Võta vestlus üle" at bounding box center [766, 691] width 122 height 28
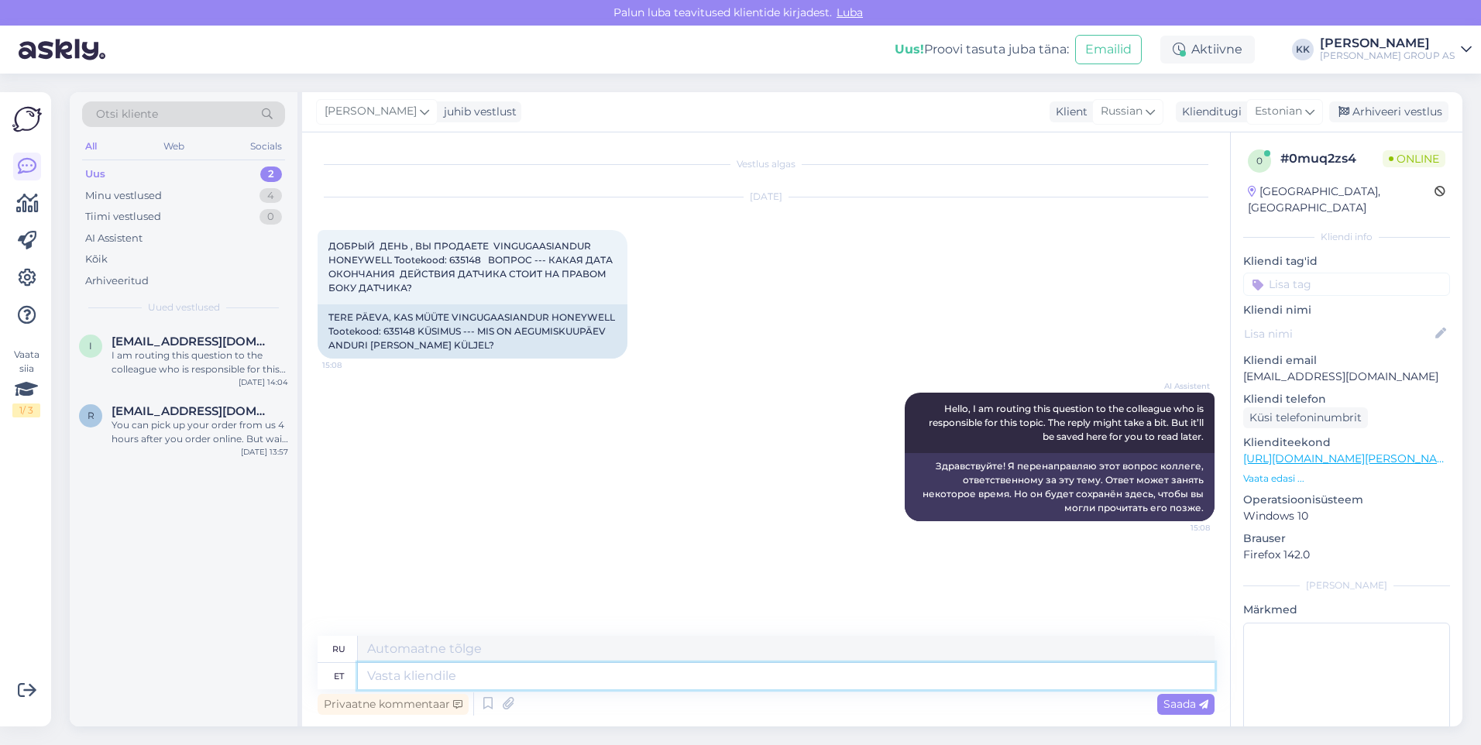
click at [389, 679] on textarea at bounding box center [786, 676] width 857 height 26
type textarea "Tere!"
type textarea "Привет!"
type textarea "Tere! Seda"
type textarea "Привет! Это"
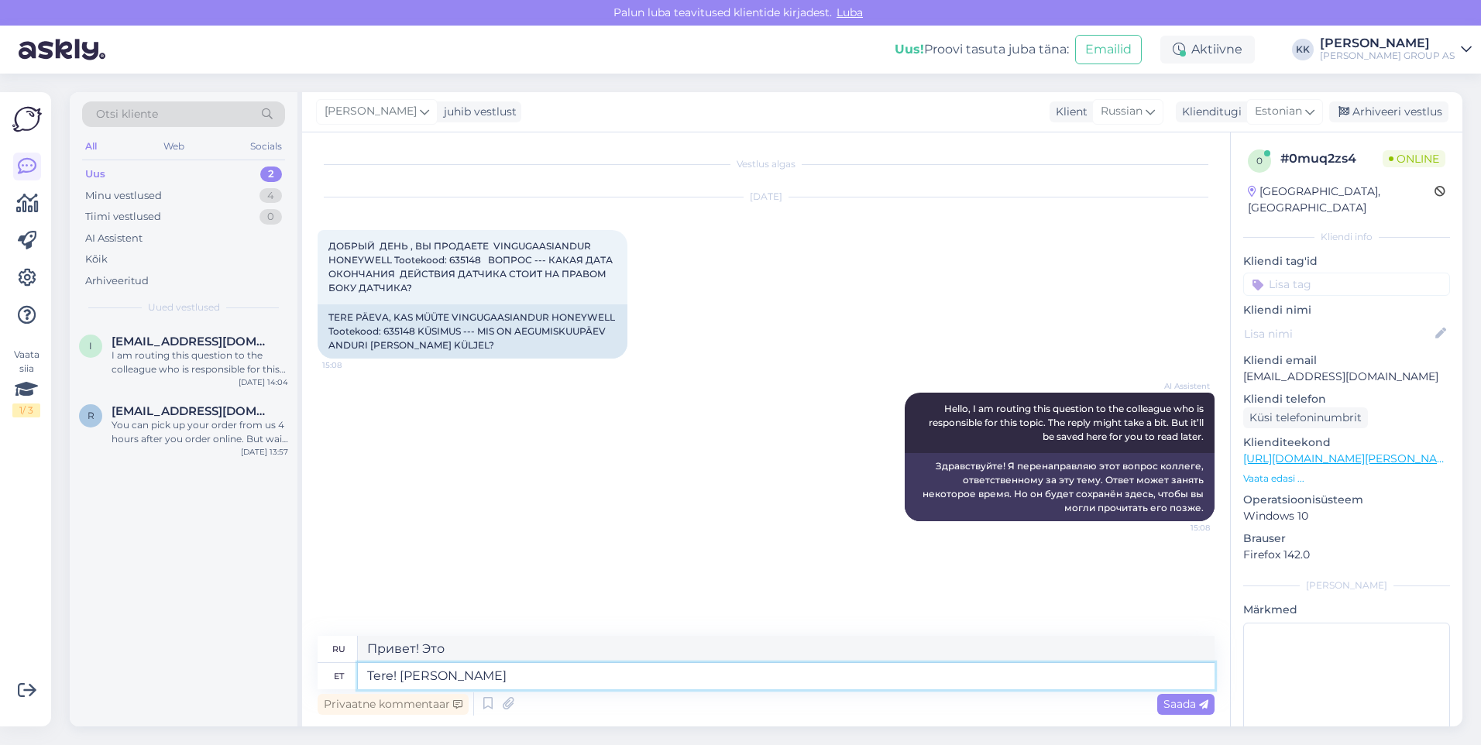
type textarea "Tere! [PERSON_NAME]"
type textarea "Привет! Это не"
type textarea "Tere! [PERSON_NAME] oska"
type textarea "Здравствуйте! Я не могу этого сделать."
type textarea "Tere! [PERSON_NAME] oska öelda,"
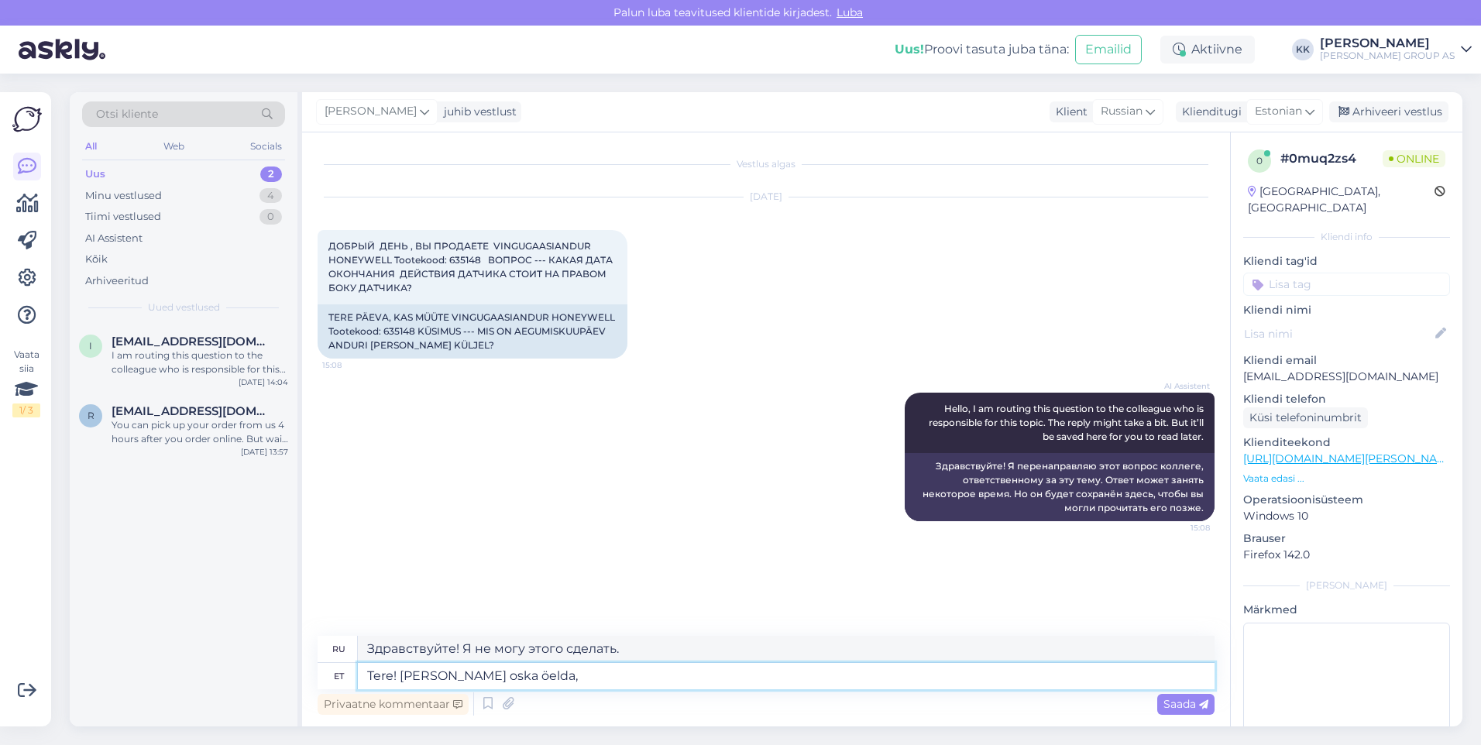
type textarea "Привет! Я не могу этого сказать."
type textarea "Tere! [PERSON_NAME] oska öelda, kuna"
type textarea "Привет! Я не могу этого сказать, потому что"
type textarea "Tere! [PERSON_NAME] oska öelda, kuna võib"
type textarea "Привет! Я не могу этого сказать, потому что это может быть"
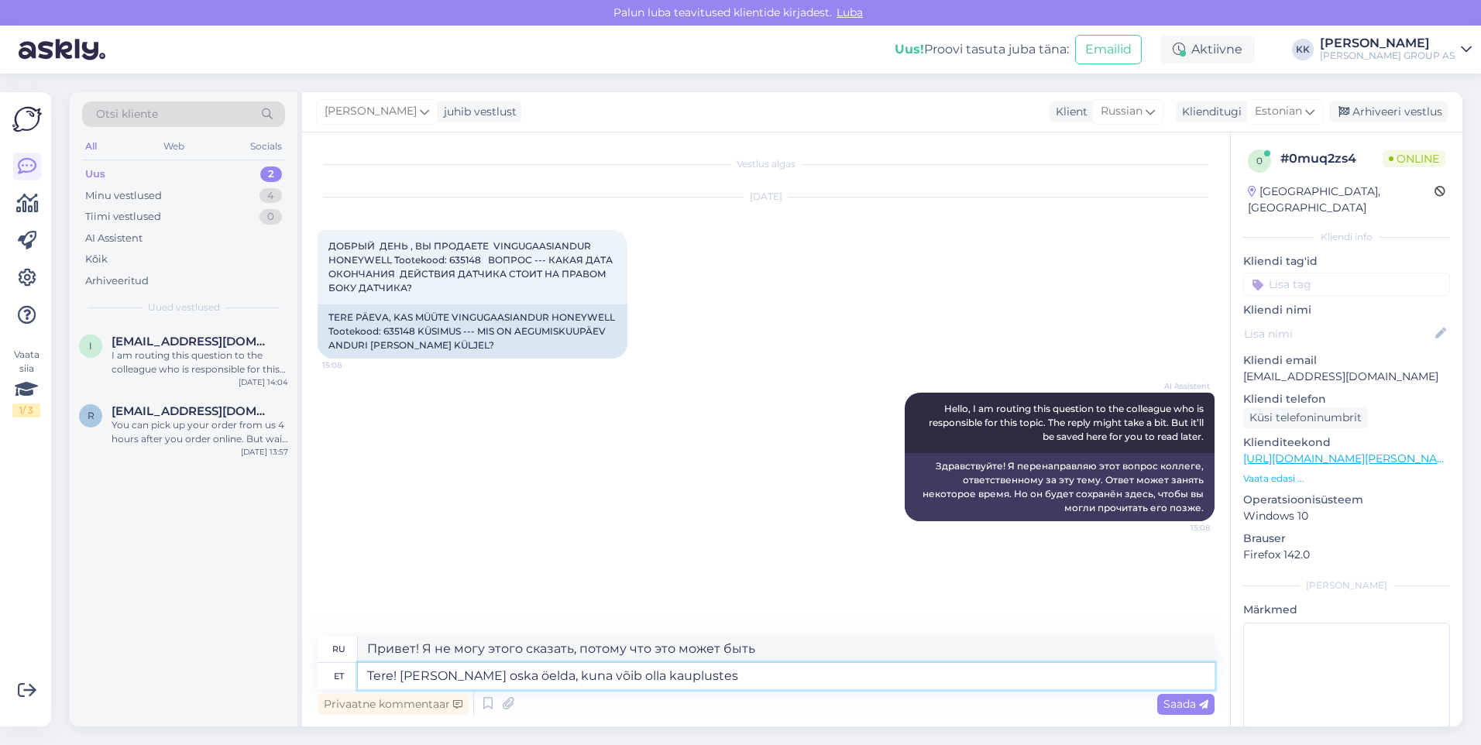
type textarea "Tere! [PERSON_NAME] oska öelda, kuna võib olla kauplustes"
type textarea "Здравствуйте! Не могу сказать, может быть, в магазинах есть."
type textarea "Tere! [PERSON_NAME] oska öelda, kuna võib olla kauplustes erineva"
type textarea "Здравствуйте! Не могу сказать, в магазинах может быть по-другому."
type textarea "Tere! [PERSON_NAME] oska öelda, kuna võib olla kauplustes erineva kuupäevaga"
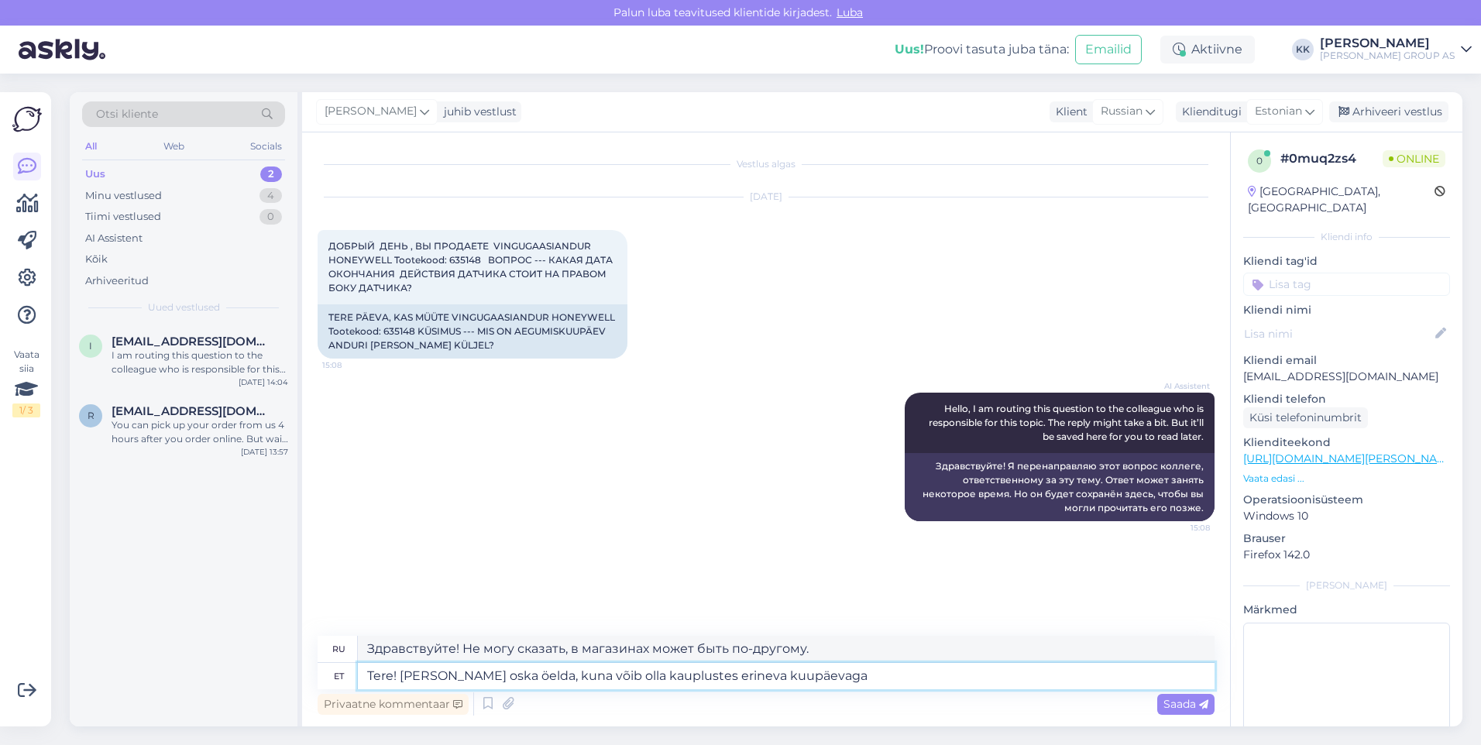
type textarea "Здравствуйте! Не могу сказать, так как он может быть в магазинах с другими дата…"
type textarea "Tere! [PERSON_NAME] oska öelda, kuna võib olla kauplustes erineva kuupäevaga to…"
type textarea "Здравствуйте! Я не могу этого сказать, так как в магазинах могут быть товары с …"
type textarea "Tere! [PERSON_NAME] oska öelda, kuna võib olla kauplustes erineva kuupäevaga to…"
click at [1181, 699] on span "Saada" at bounding box center [1185, 704] width 45 height 14
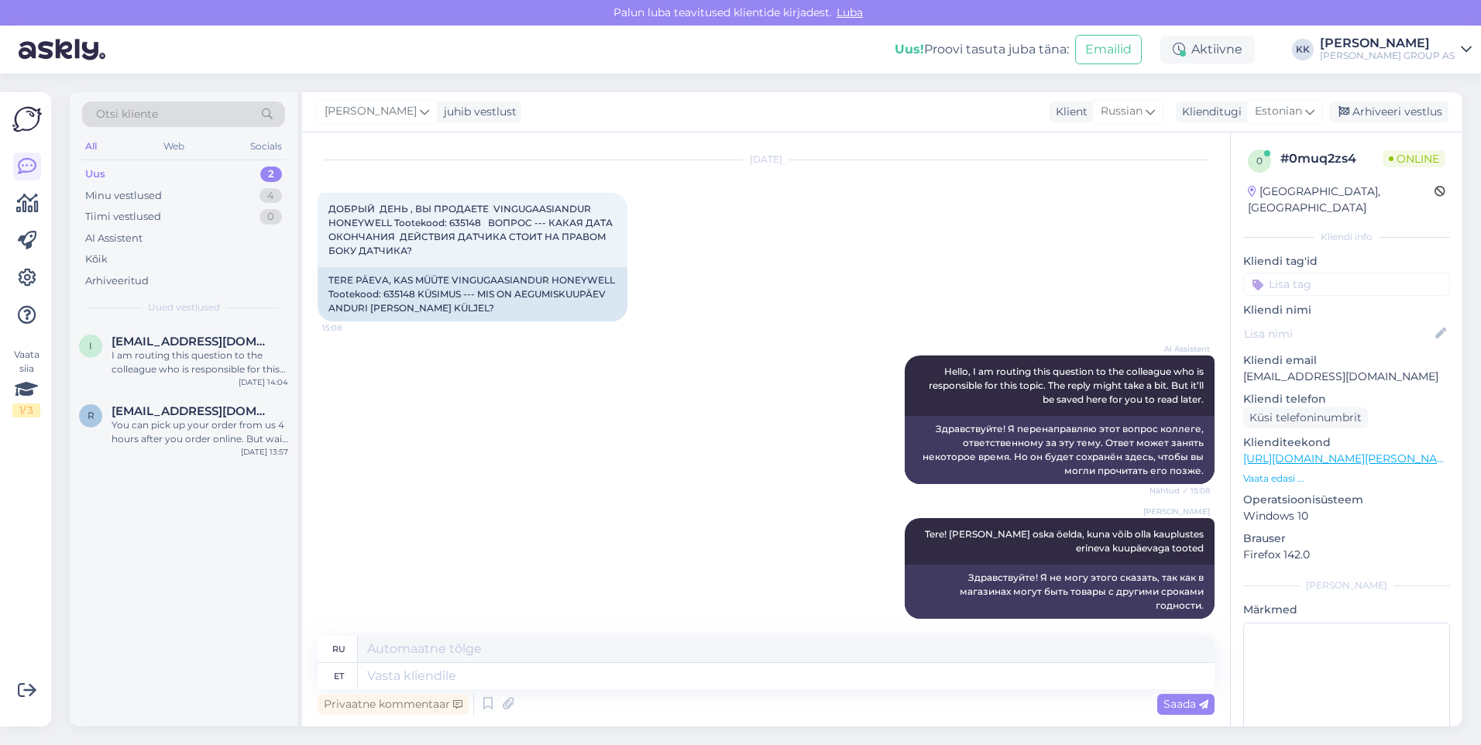
scroll to position [144, 0]
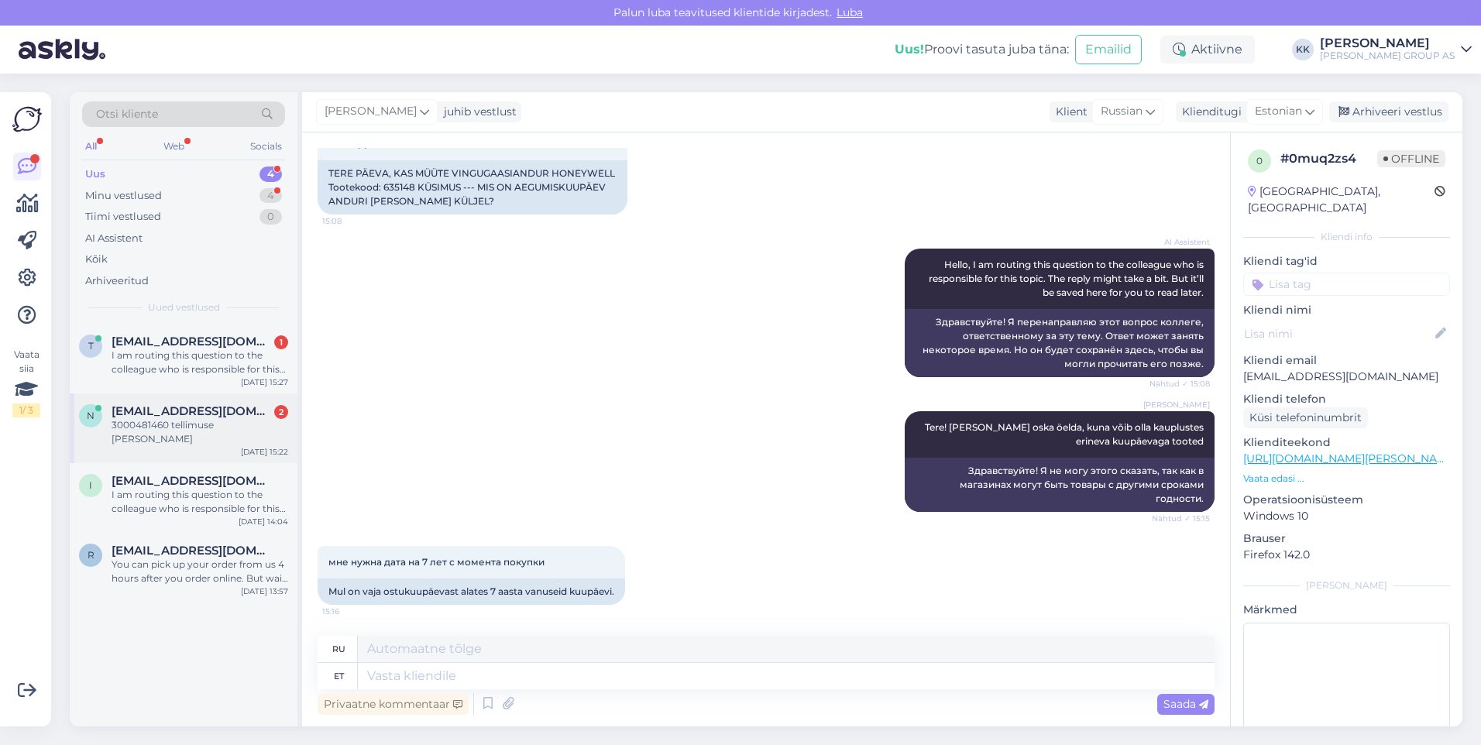
click at [173, 416] on span "[EMAIL_ADDRESS][DOMAIN_NAME]" at bounding box center [192, 411] width 161 height 14
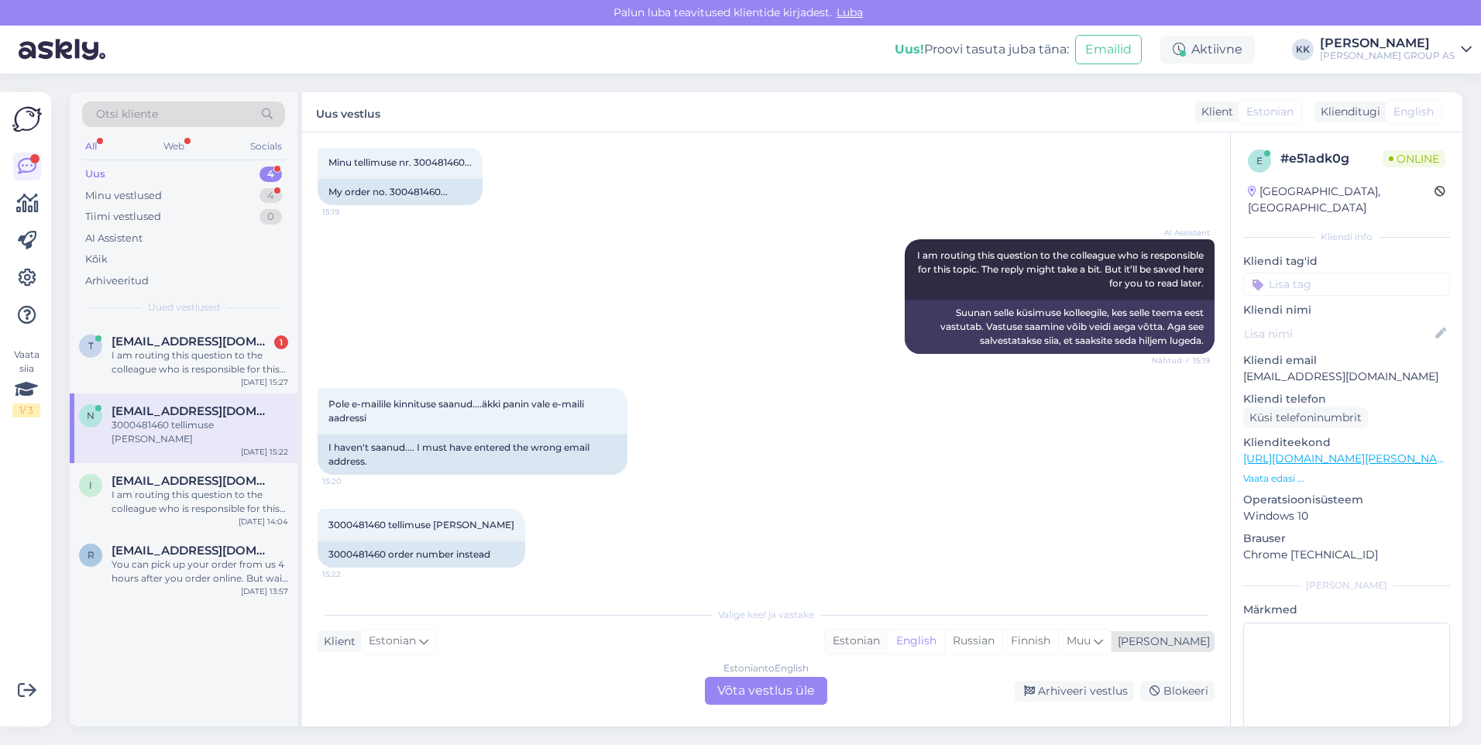
click at [888, 637] on div "Estonian" at bounding box center [856, 641] width 63 height 23
click at [774, 692] on div "Estonian to Estonian Võta vestlus üle" at bounding box center [766, 691] width 122 height 28
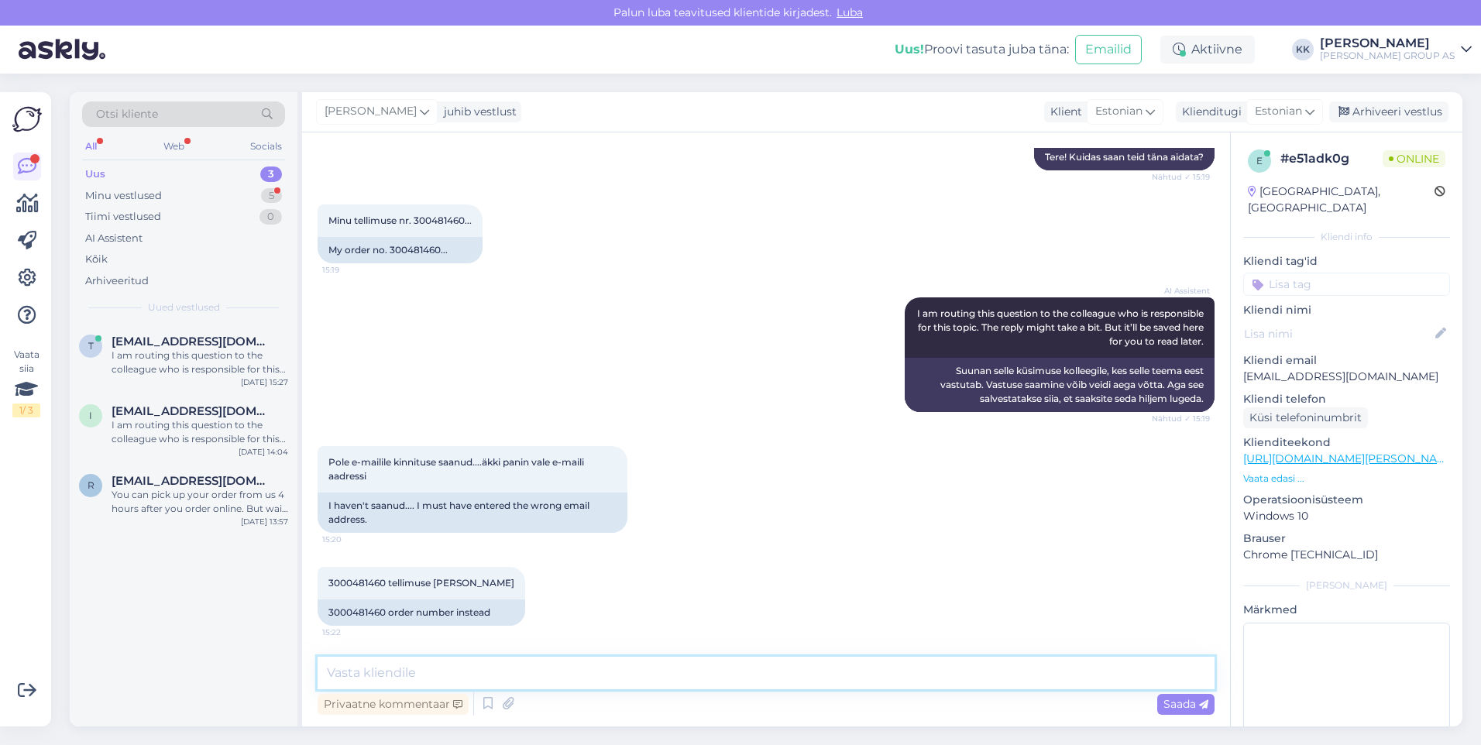
click at [369, 677] on textarea at bounding box center [766, 673] width 897 height 33
paste textarea "[EMAIL_ADDRESS][DOMAIN_NAME]"
type textarea "Tere! Tellimus on väljastamiseks valmis. Teavitus on saadetud aadressile [EMAIL…"
click at [1175, 702] on span "Saada" at bounding box center [1185, 704] width 45 height 14
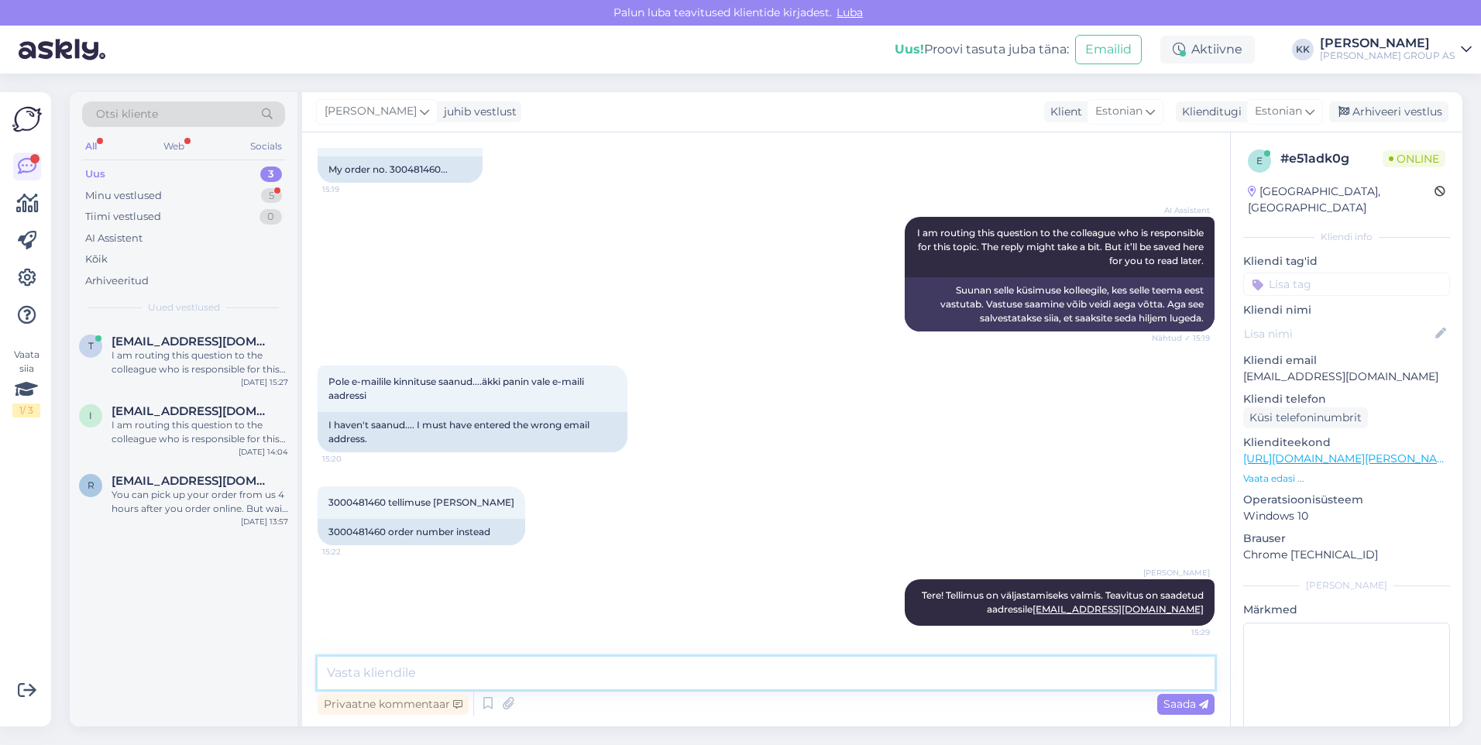
click at [351, 675] on textarea at bounding box center [766, 673] width 897 height 33
type textarea "Kontrollige, kas pole läinud rämpsposti kausta."
click at [1174, 702] on span "Saada" at bounding box center [1185, 704] width 45 height 14
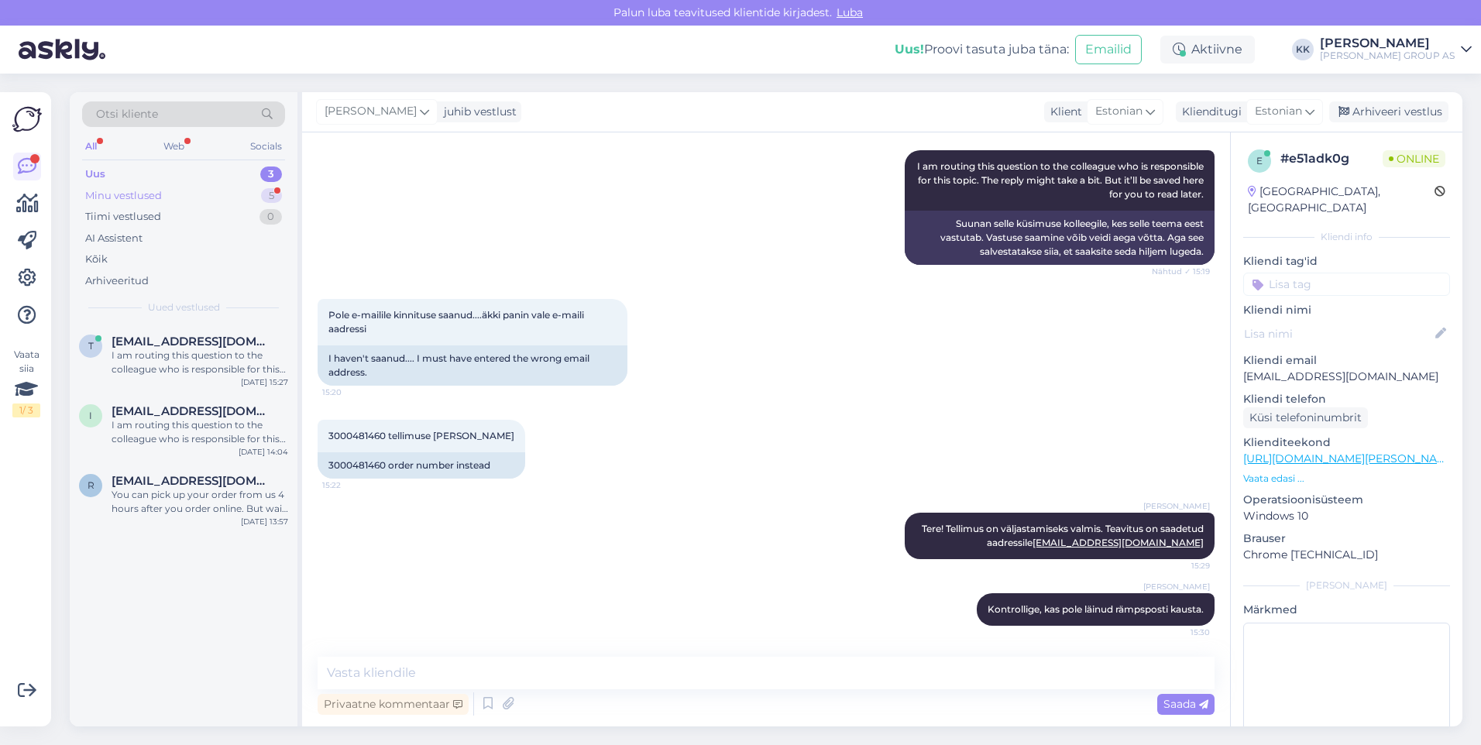
click at [136, 190] on div "Minu vestlused" at bounding box center [123, 195] width 77 height 15
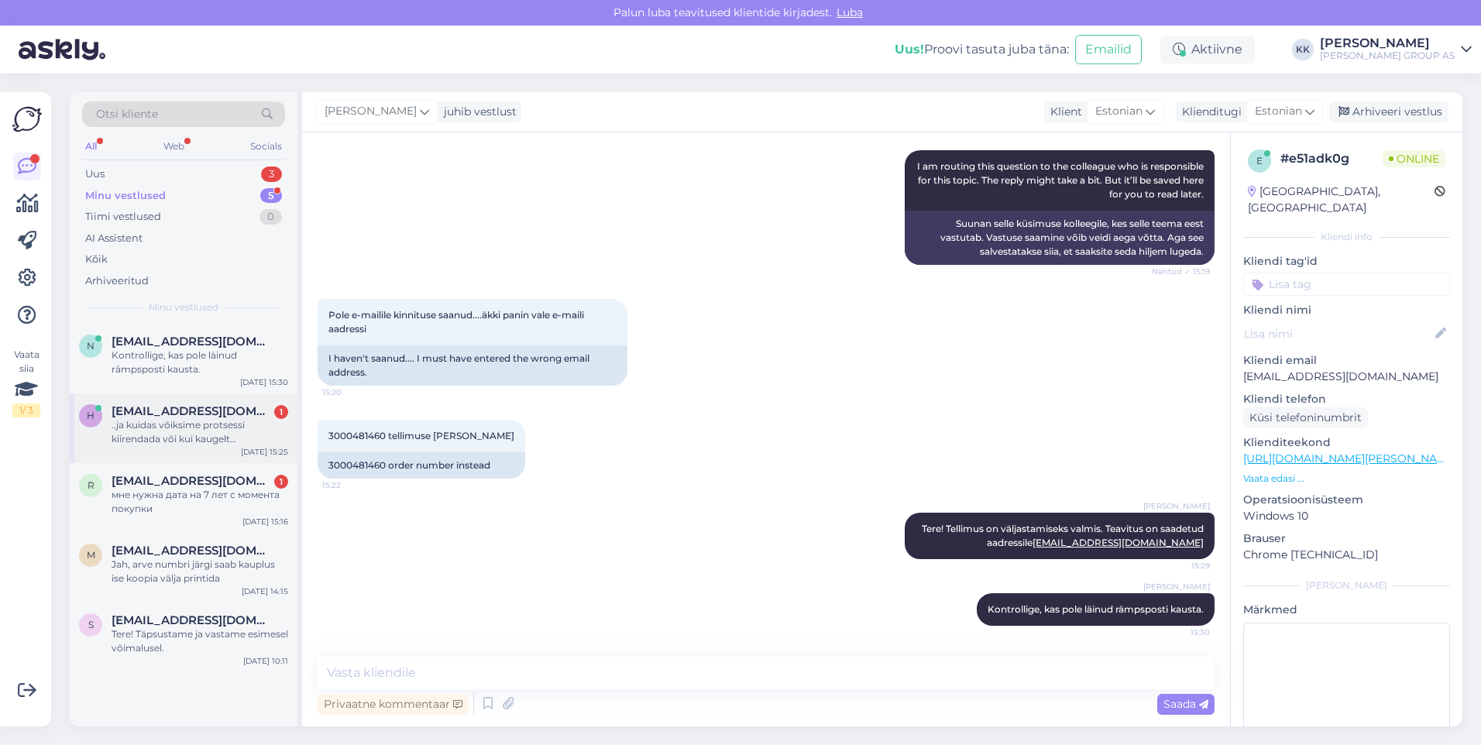
click at [160, 421] on div "..ja kuidas võiksime protsessi kiirendada või kui kaugelt [PERSON_NAME] peaks s…" at bounding box center [200, 432] width 177 height 28
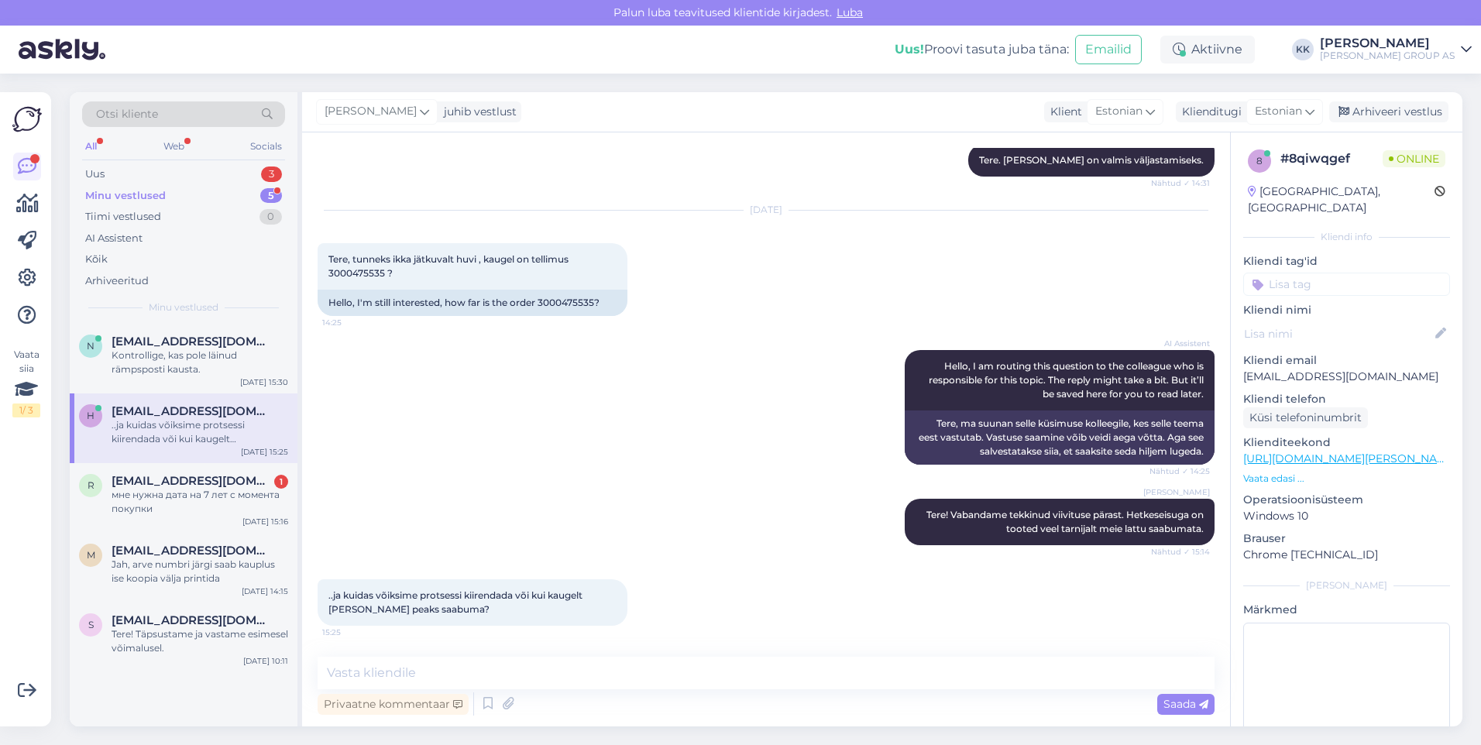
click at [548, 452] on div "AI Assistent Hello, I am routing this question to the colleague who is responsi…" at bounding box center [766, 407] width 897 height 149
click at [358, 675] on textarea at bounding box center [766, 673] width 897 height 33
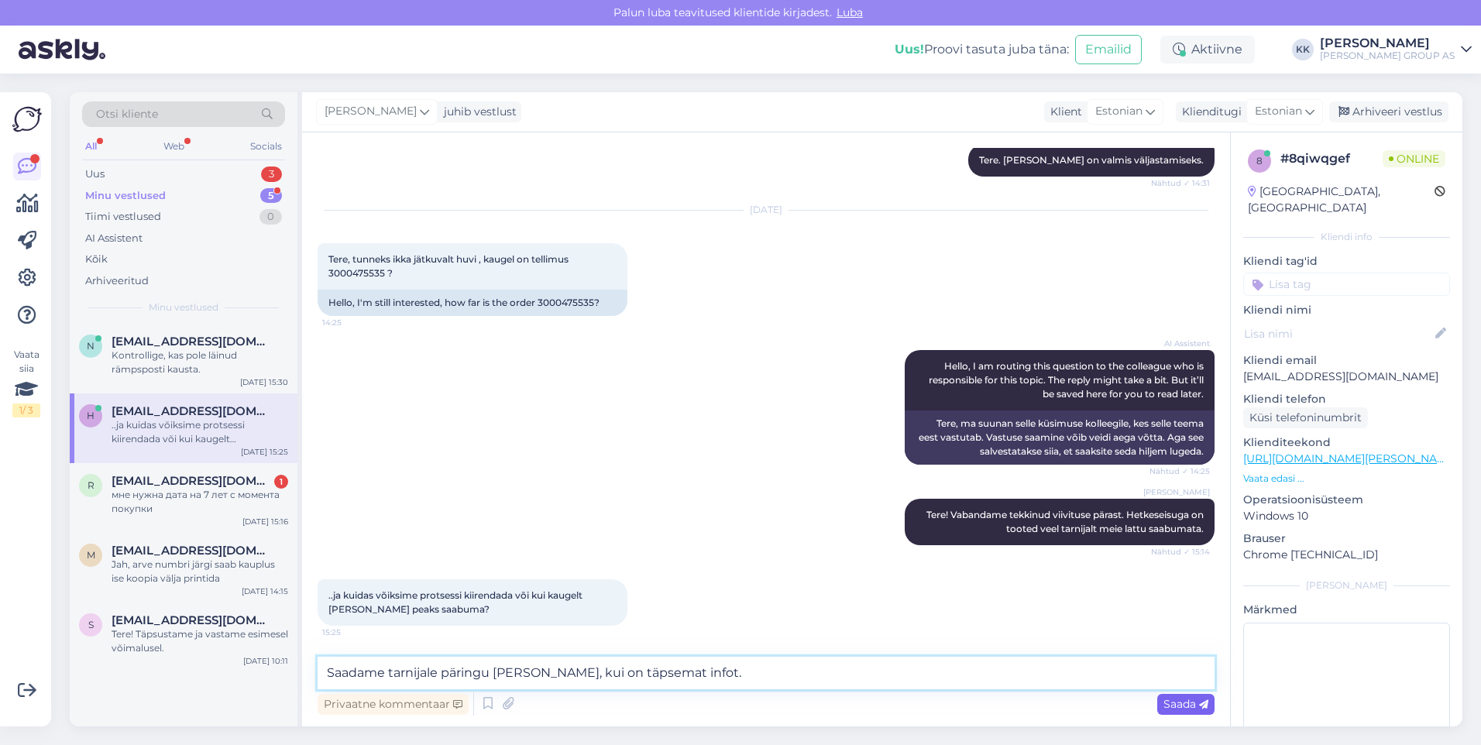
type textarea "Saadame tarnijale päringu [PERSON_NAME], kui on täpsemat infot."
click at [1181, 698] on span "Saada" at bounding box center [1185, 704] width 45 height 14
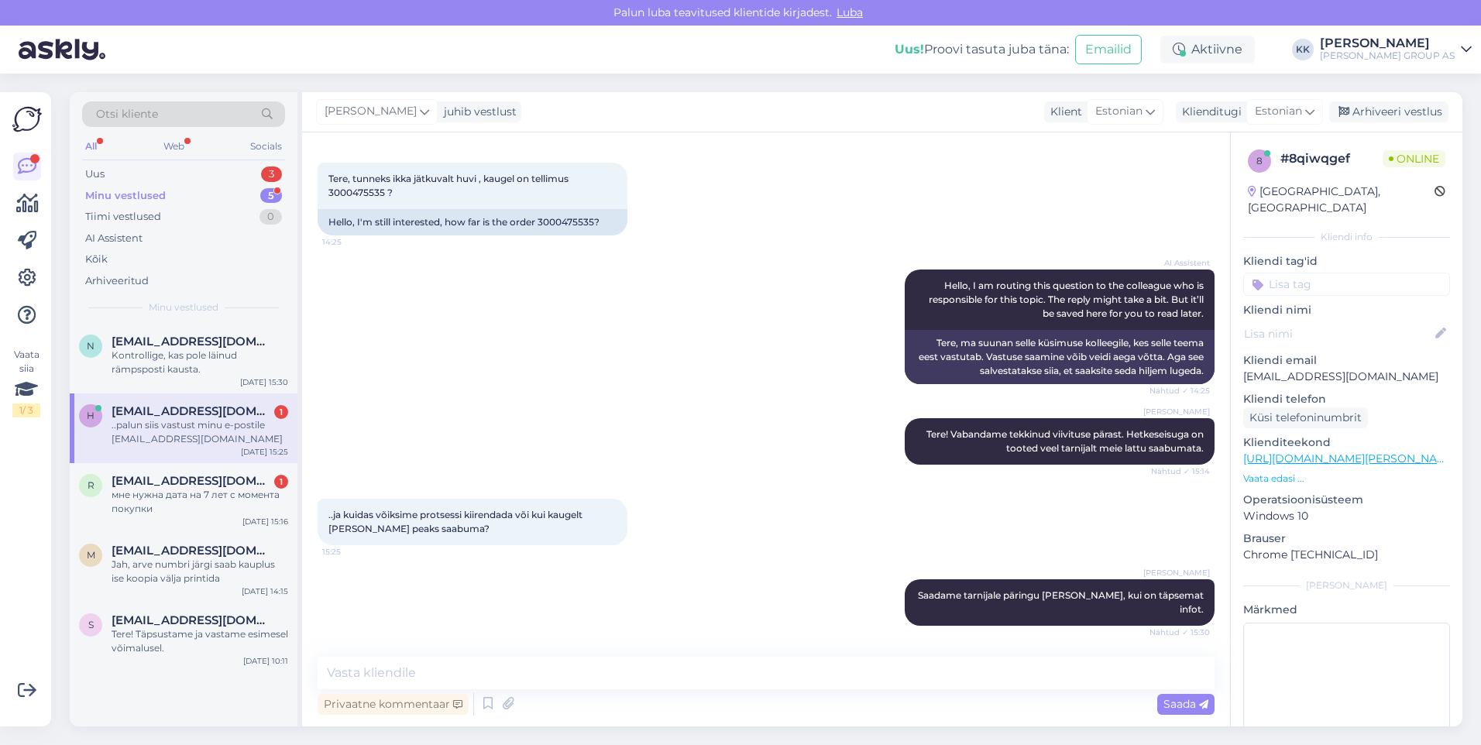
scroll to position [936, 0]
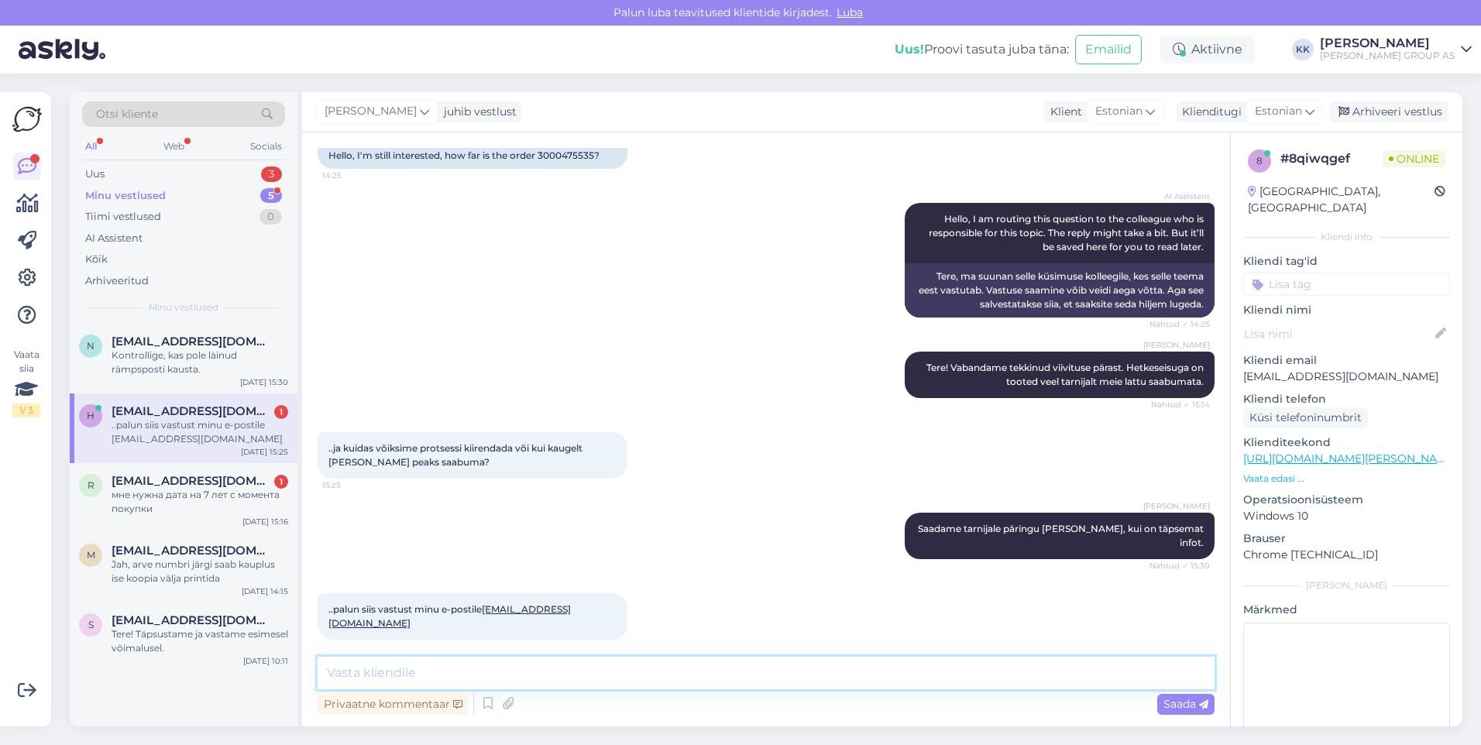
click at [343, 676] on textarea at bounding box center [766, 673] width 897 height 33
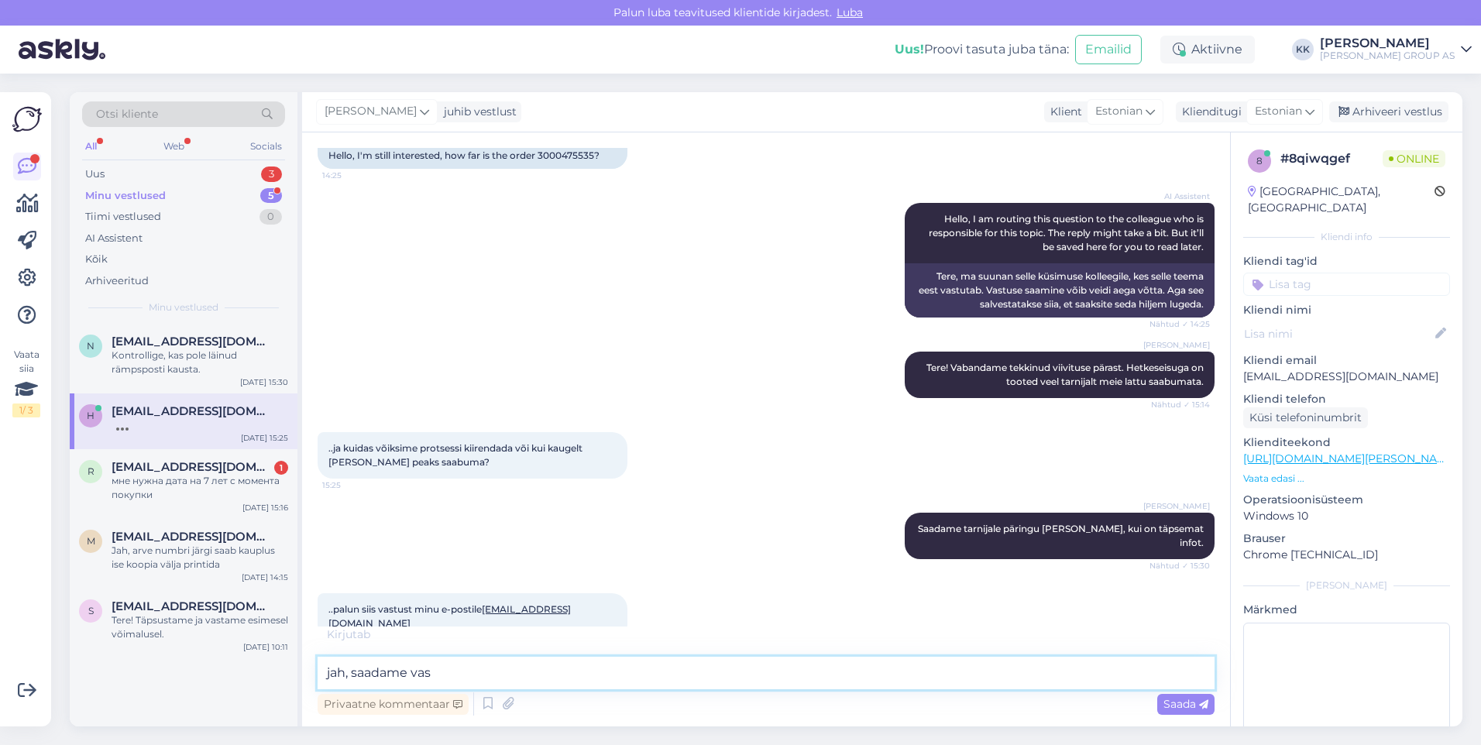
scroll to position [1003, 0]
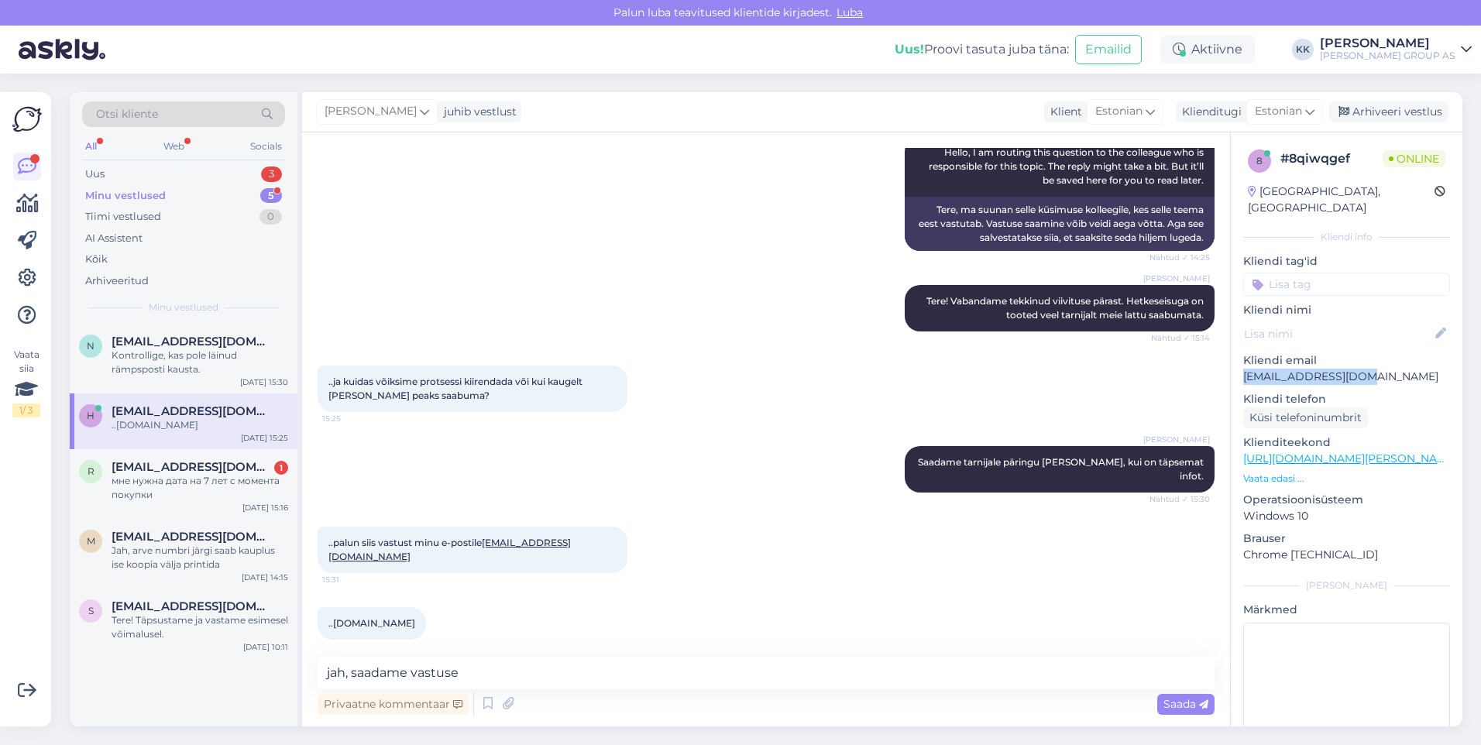
drag, startPoint x: 1366, startPoint y: 356, endPoint x: 1245, endPoint y: 364, distance: 121.1
click at [1245, 369] on p "[EMAIL_ADDRESS][DOMAIN_NAME]" at bounding box center [1346, 377] width 207 height 16
drag, startPoint x: 1245, startPoint y: 364, endPoint x: 1256, endPoint y: 359, distance: 12.8
copy p "[EMAIL_ADDRESS][DOMAIN_NAME]"
drag, startPoint x: 481, startPoint y: 678, endPoint x: 504, endPoint y: 676, distance: 23.3
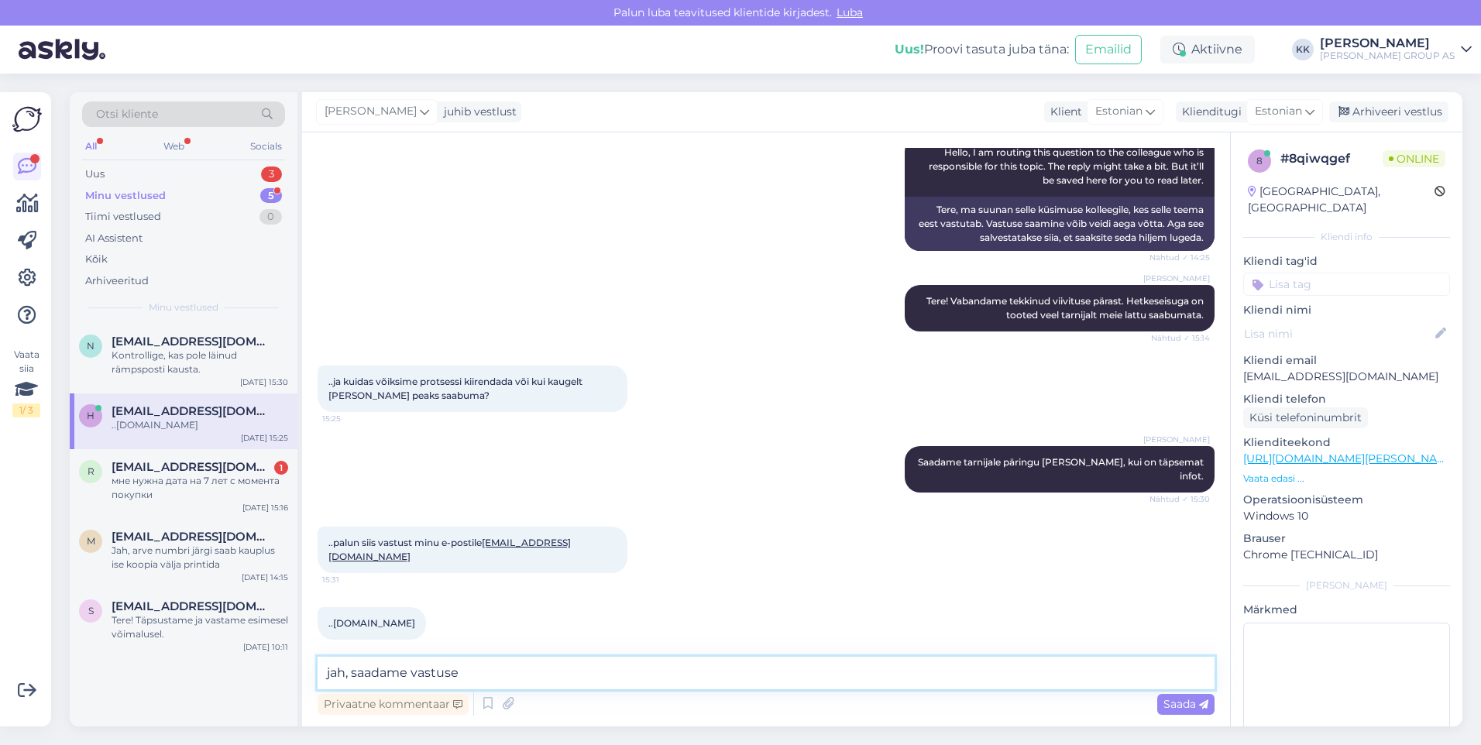
click at [482, 678] on textarea "jah, saadame vastuse" at bounding box center [766, 673] width 897 height 33
paste textarea "[EMAIL_ADDRESS][DOMAIN_NAME]"
type textarea "jah, saadame vastuse [EMAIL_ADDRESS][DOMAIN_NAME]"
click at [1163, 699] on span "Saada" at bounding box center [1185, 704] width 45 height 14
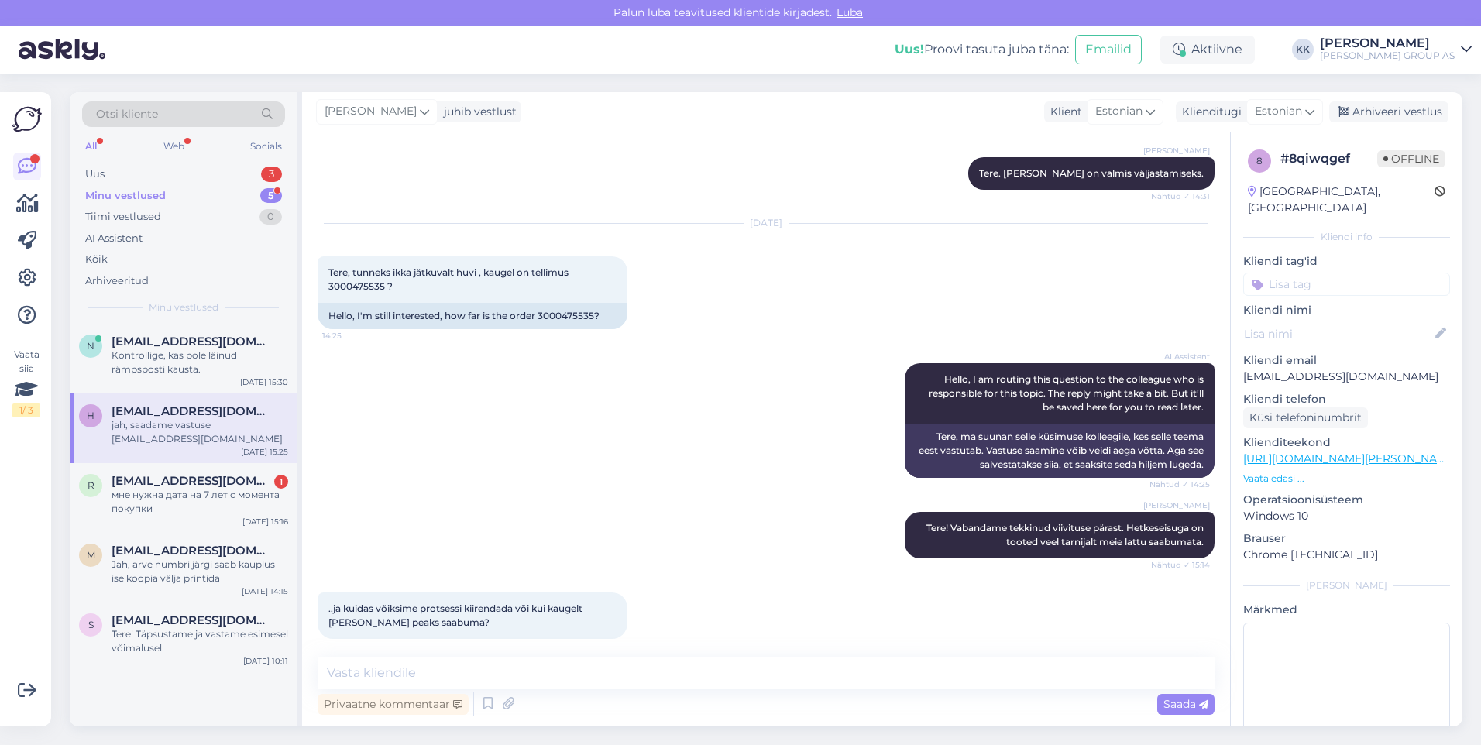
scroll to position [682, 0]
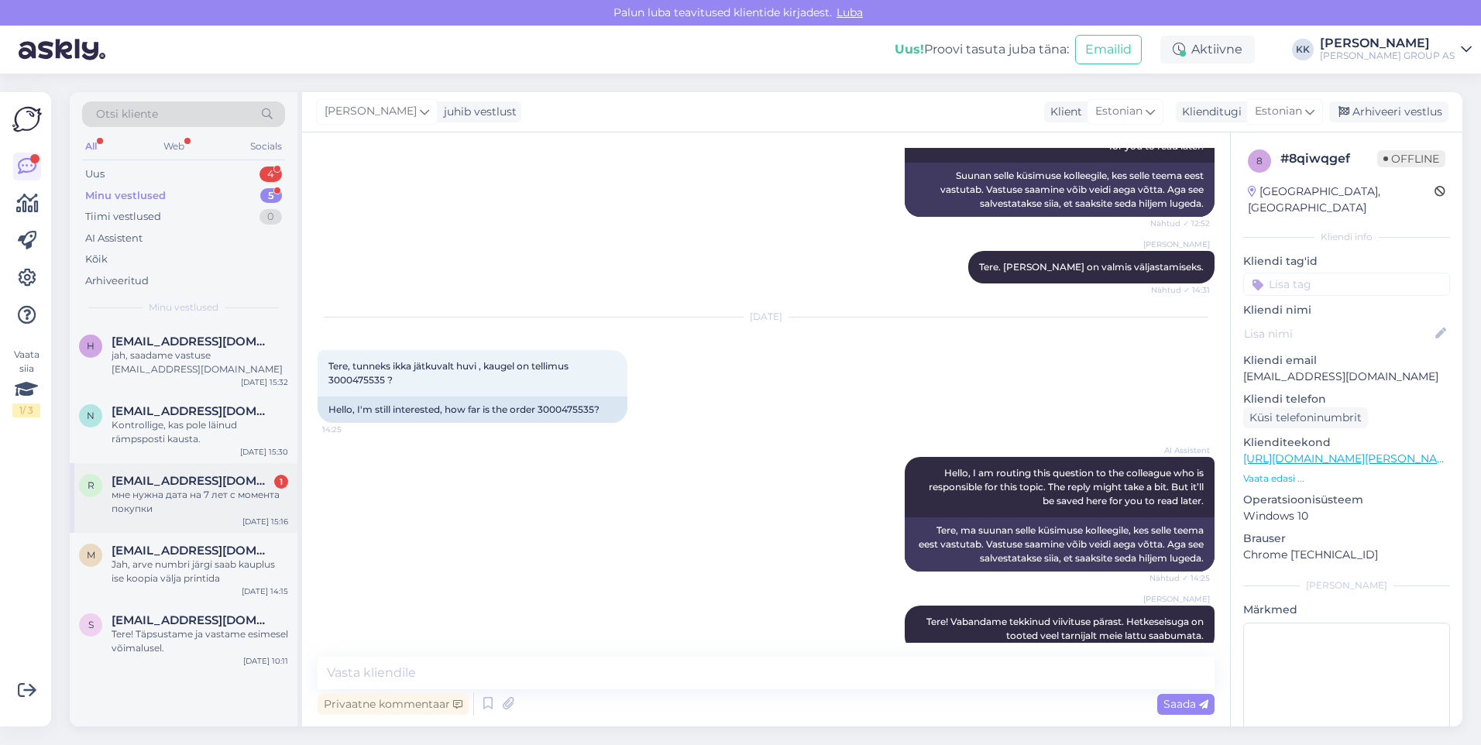
click at [136, 490] on div "мне нужна дата на 7 лет с момента покупки" at bounding box center [200, 502] width 177 height 28
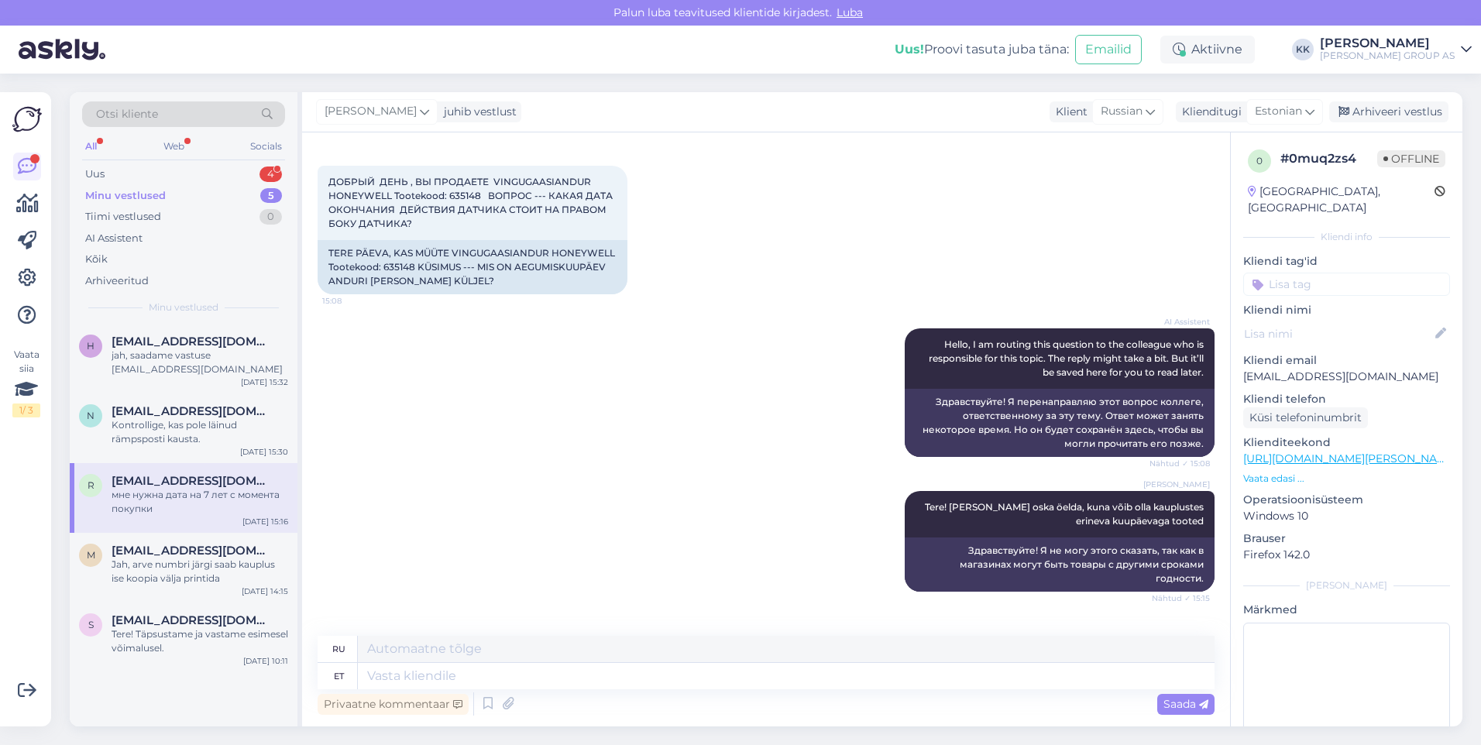
scroll to position [144, 0]
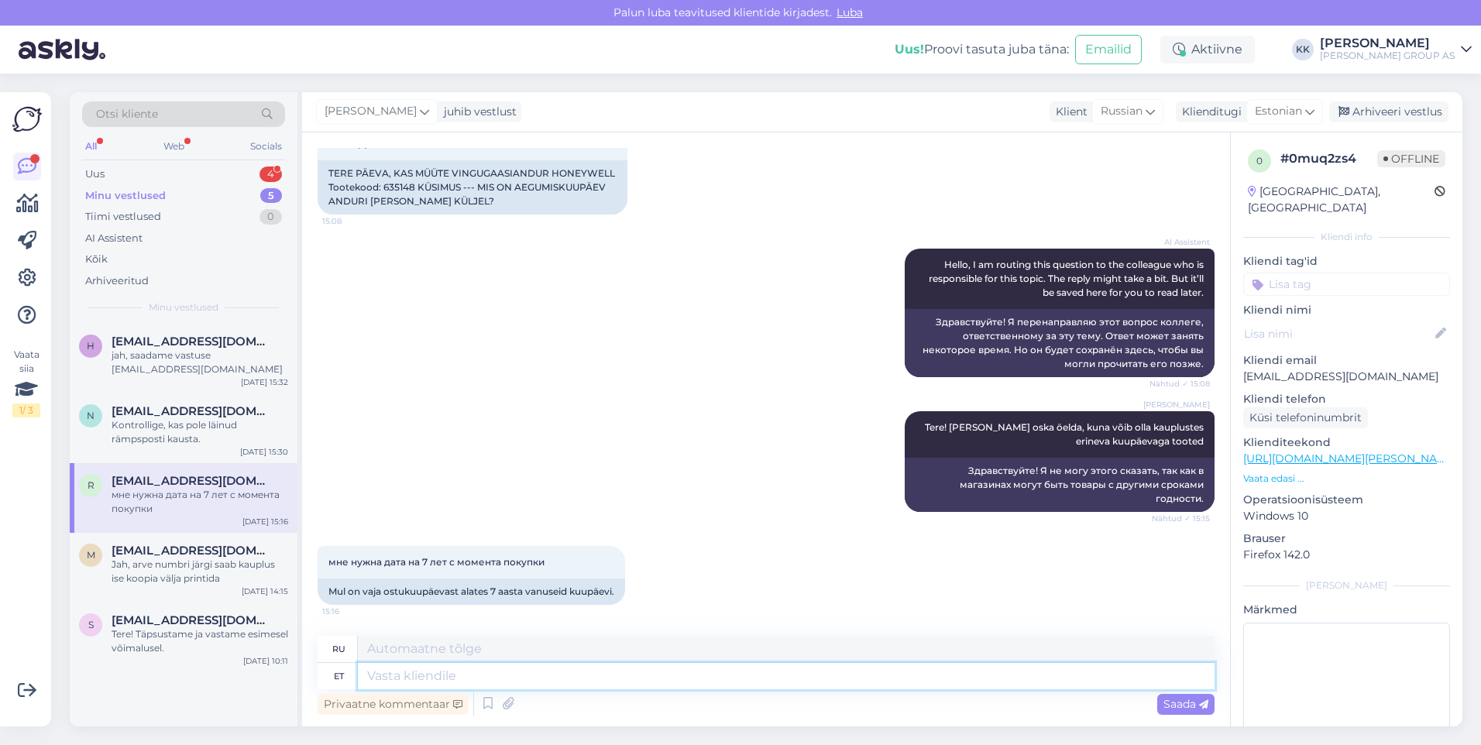
click at [388, 675] on textarea at bounding box center [786, 676] width 857 height 26
type textarea "Kuupäevi"
type textarea "Даты"
type textarea "Kuupäevi saab"
type textarea "Даты могут быть"
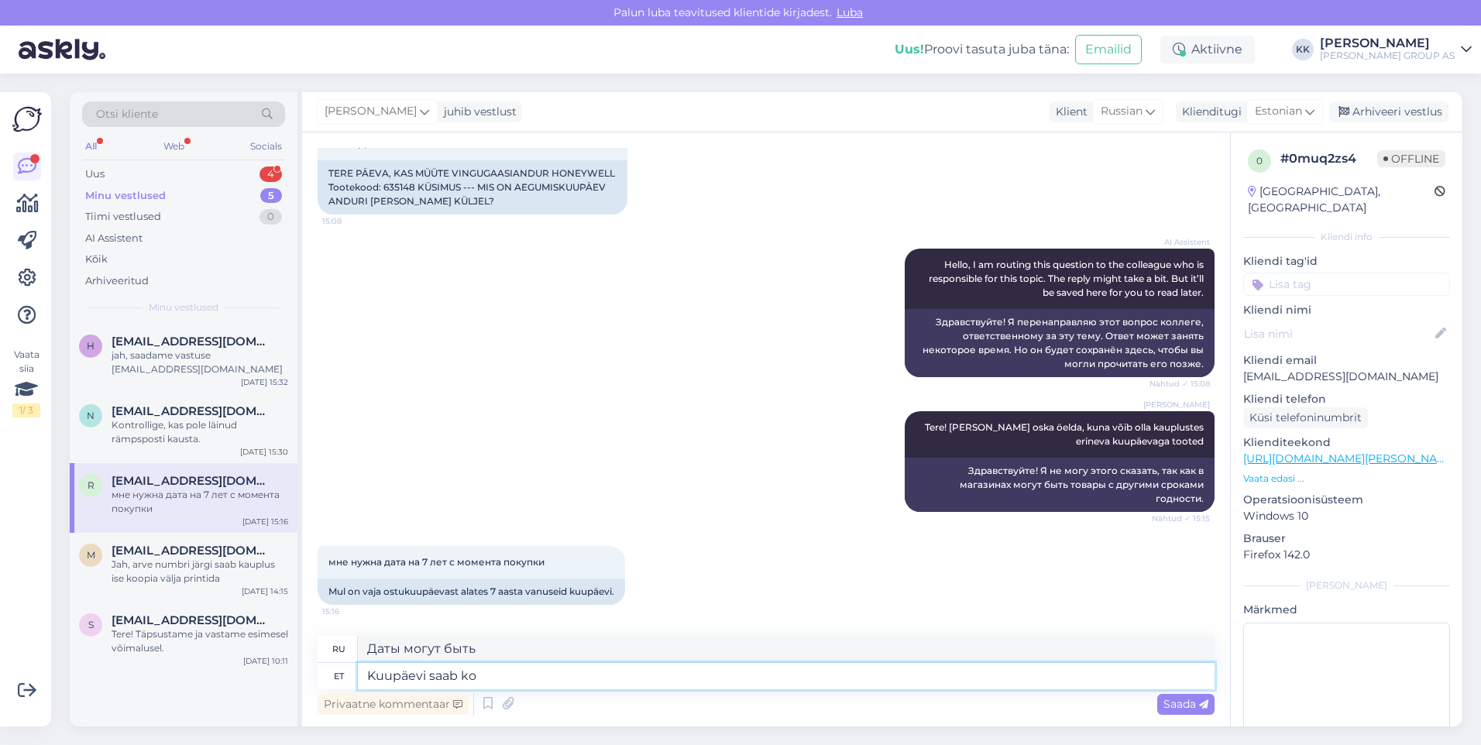
type textarea "Kuupäevi saab kon"
type textarea "Даты могут быть изменены"
type textarea "Kuupäevi saab kontrollida"
type textarea "Даты можно проверить"
type textarea "Kuupäevi saab kontrollida kauplustes"
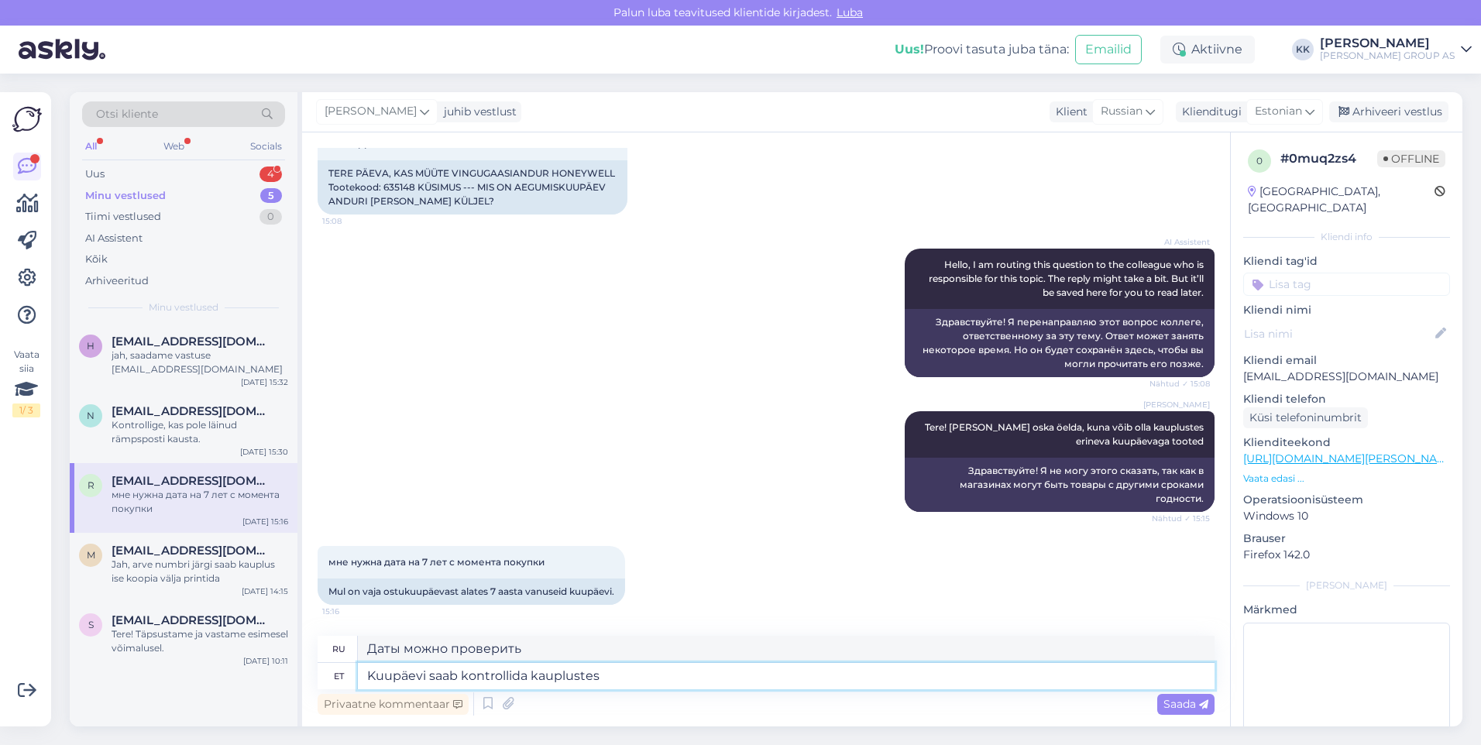
type textarea "Даты можно проверить в магазинах."
type textarea "Kuupäevi saab kontrollida kauplustes kohapeal."
type textarea "Даты можно уточнить в магазинах."
type textarea "Kuupäevi saab kontrollida kauplustes kohapeal."
click at [1178, 701] on span "Saada" at bounding box center [1185, 704] width 45 height 14
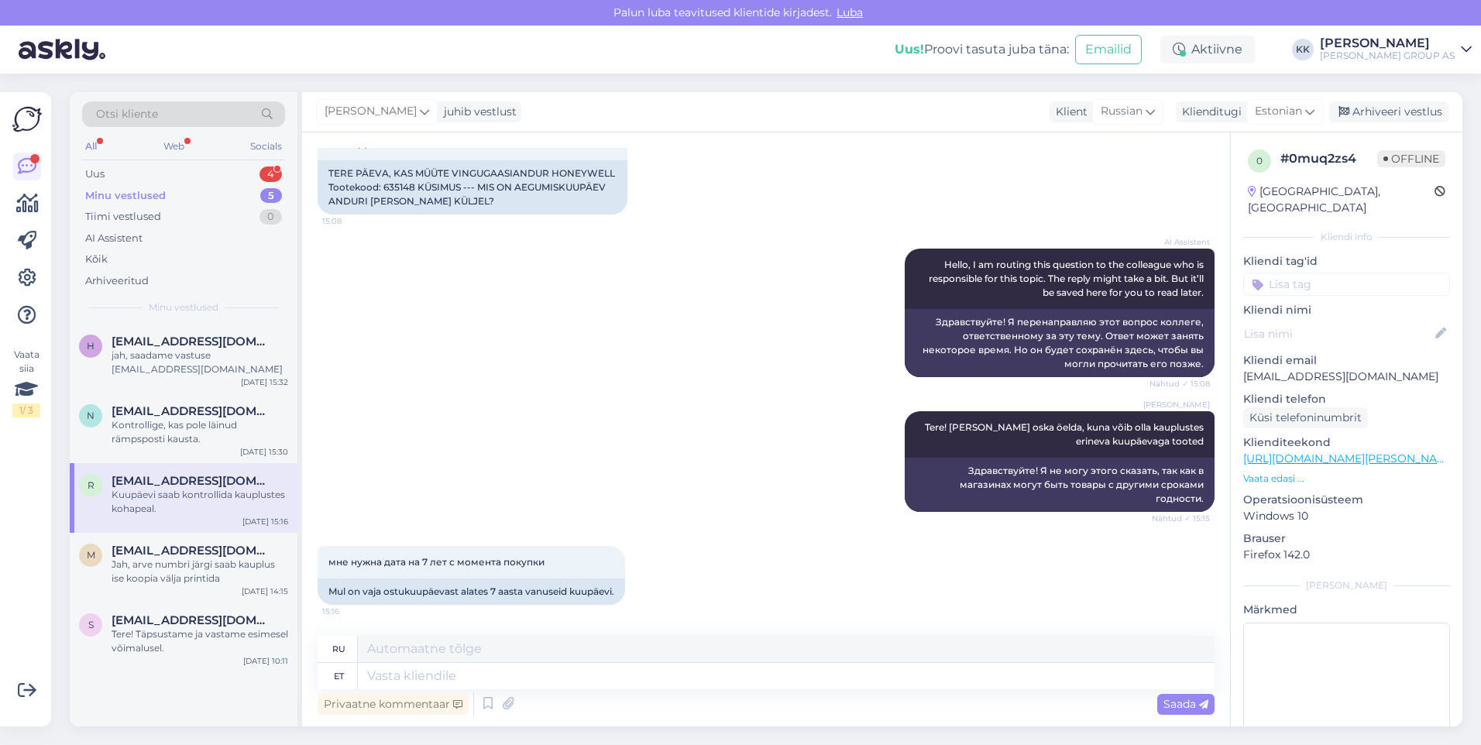
scroll to position [237, 0]
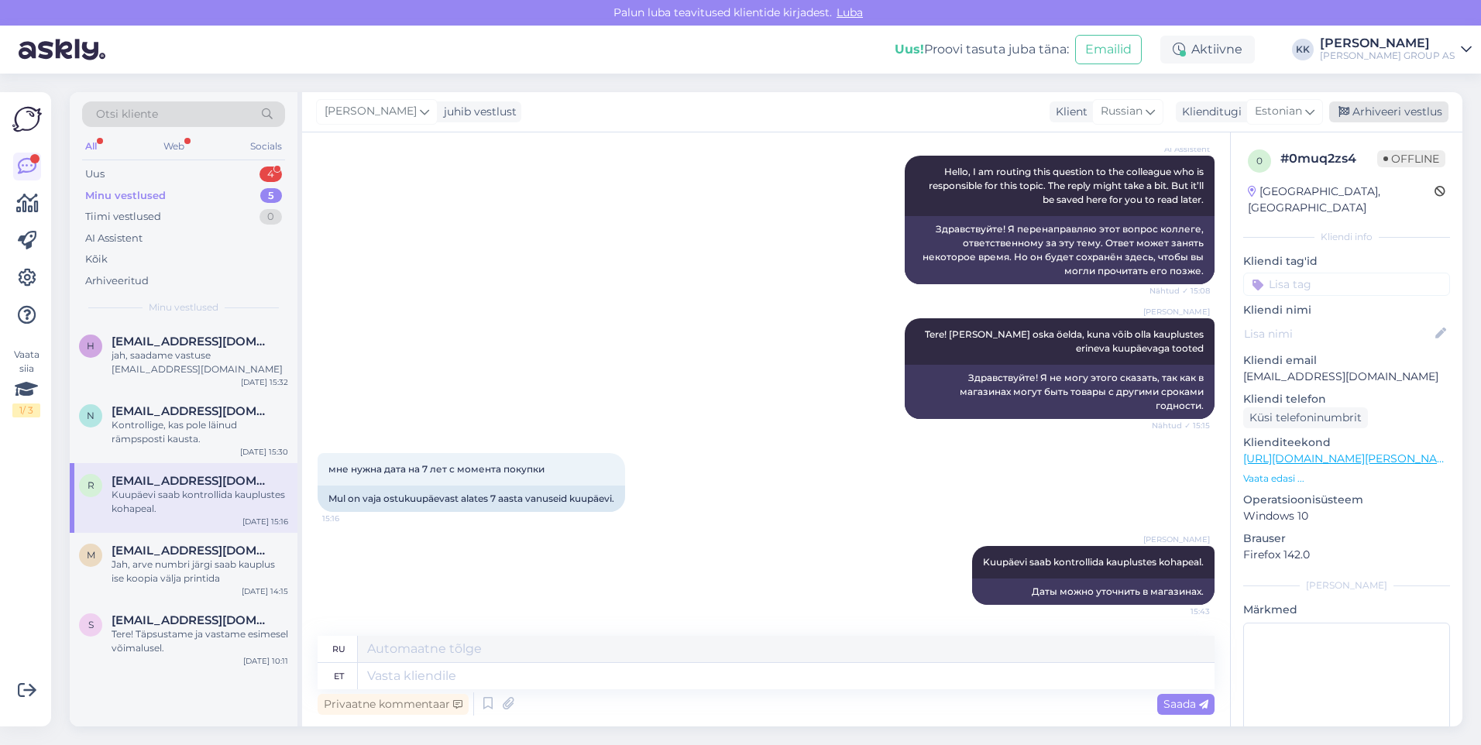
click at [1381, 107] on div "Arhiveeri vestlus" at bounding box center [1388, 111] width 119 height 21
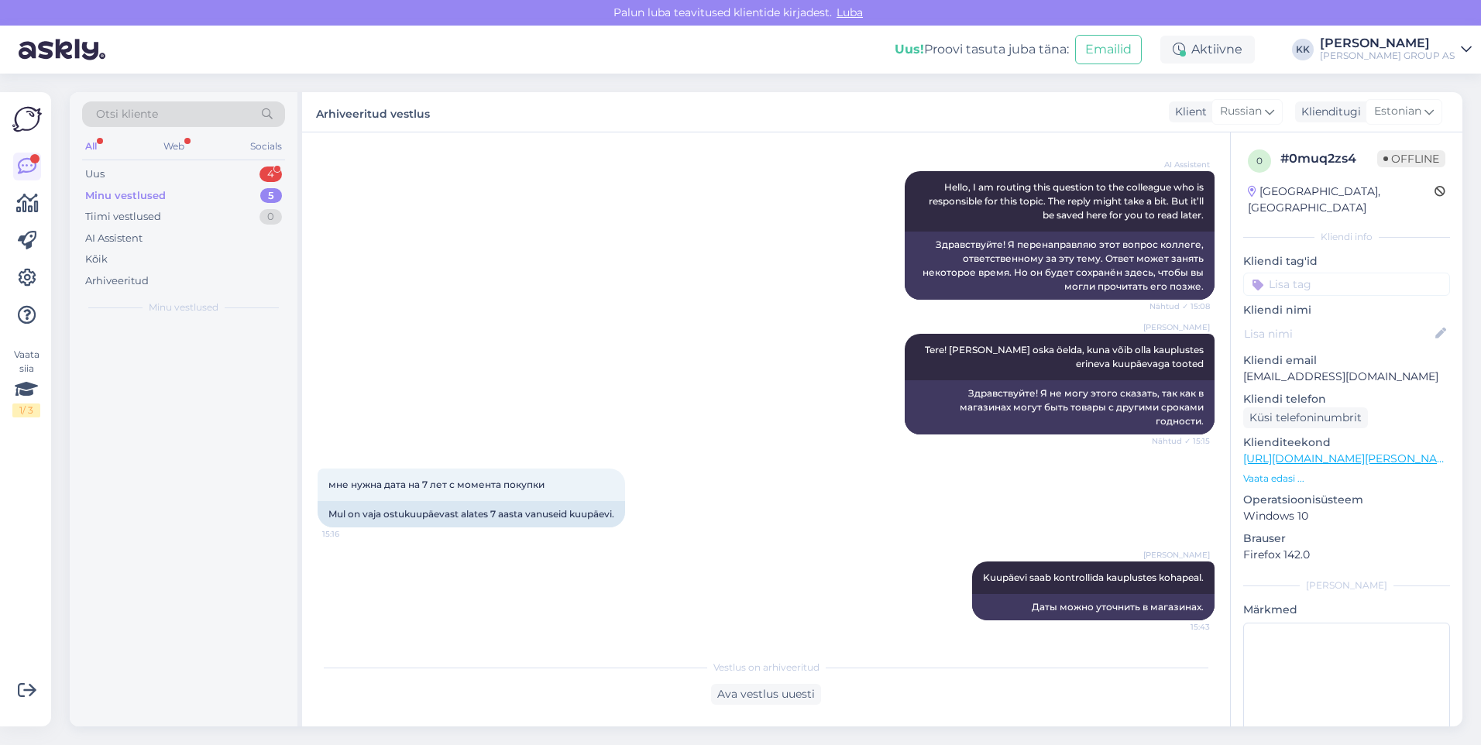
scroll to position [222, 0]
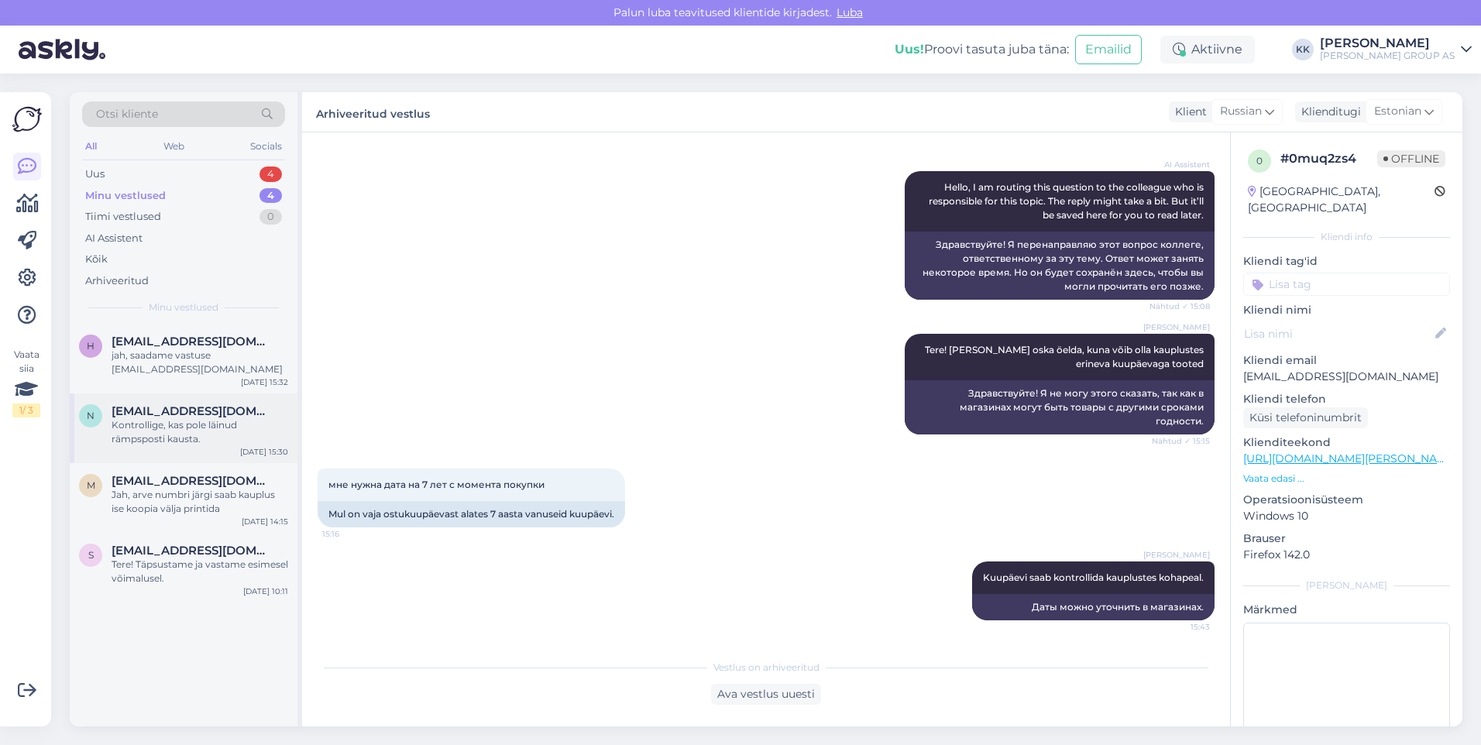
click at [169, 418] on div "Kontrollige, kas pole läinud rämpsposti kausta." at bounding box center [200, 432] width 177 height 28
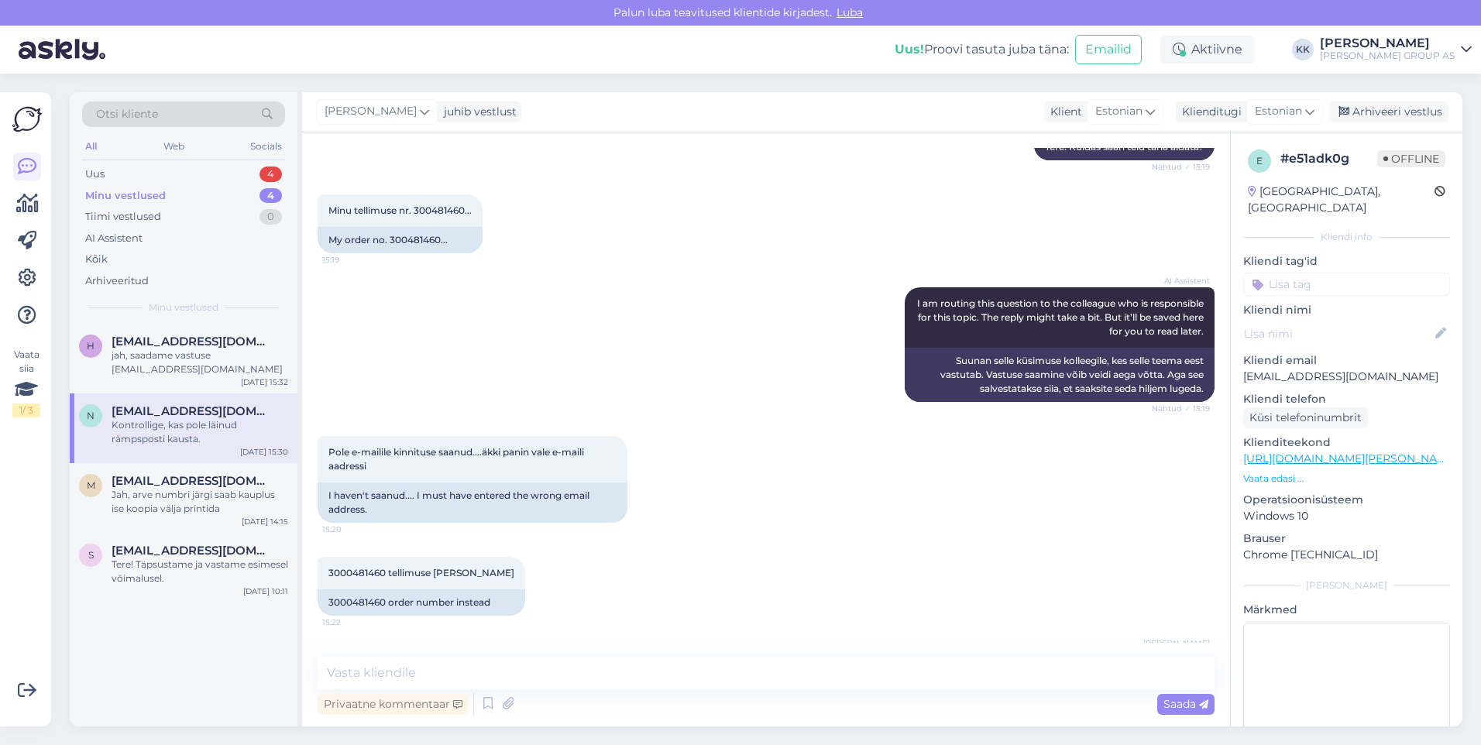
scroll to position [359, 0]
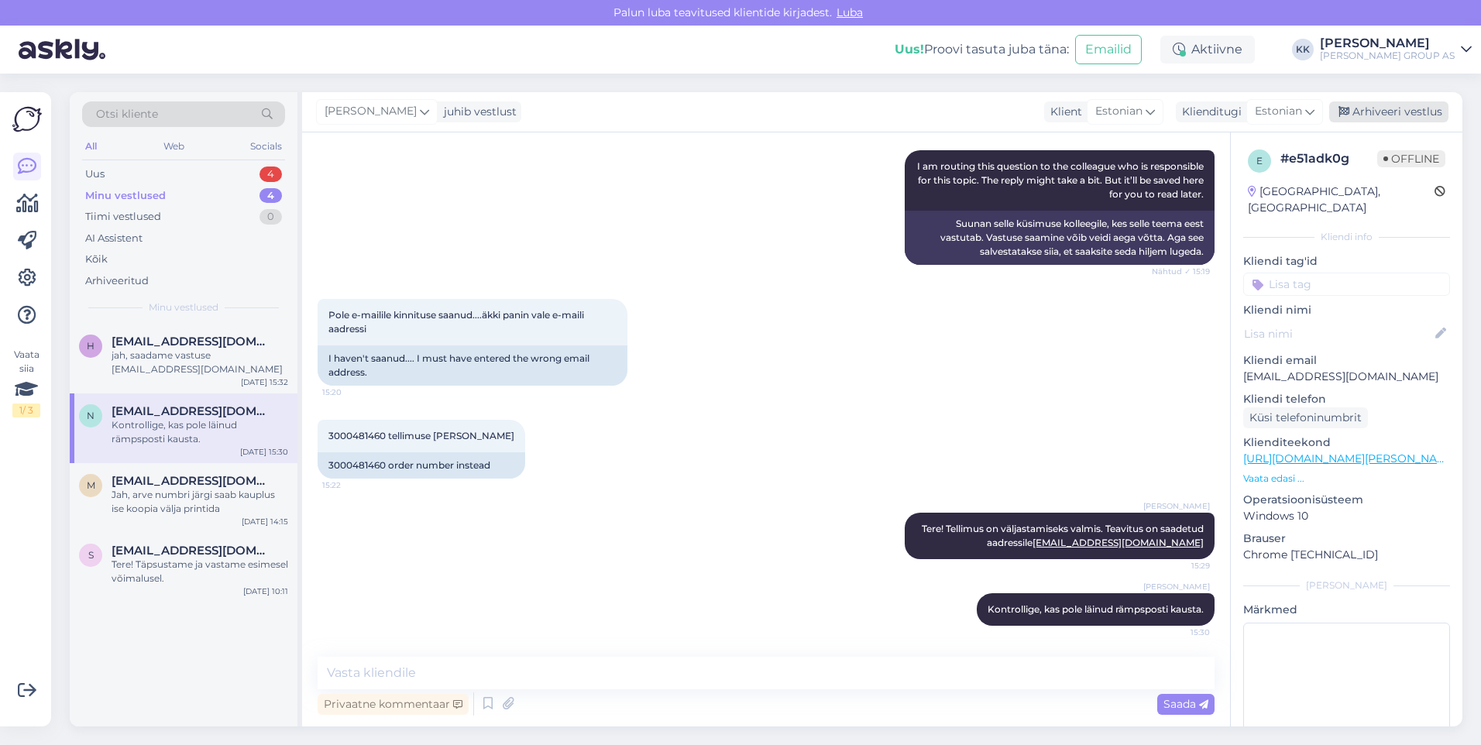
click at [1378, 107] on div "Arhiveeri vestlus" at bounding box center [1388, 111] width 119 height 21
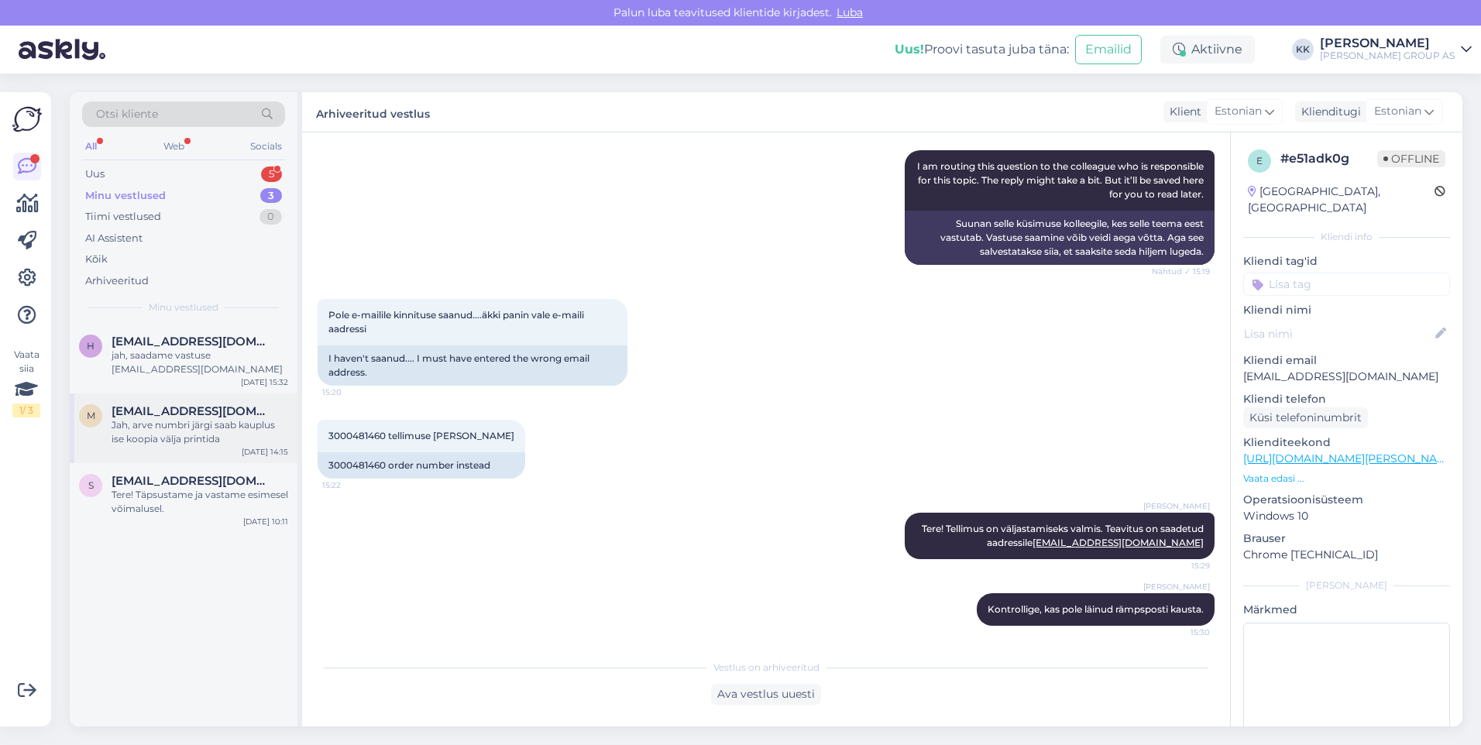
click at [184, 417] on span "[EMAIL_ADDRESS][DOMAIN_NAME]" at bounding box center [192, 411] width 161 height 14
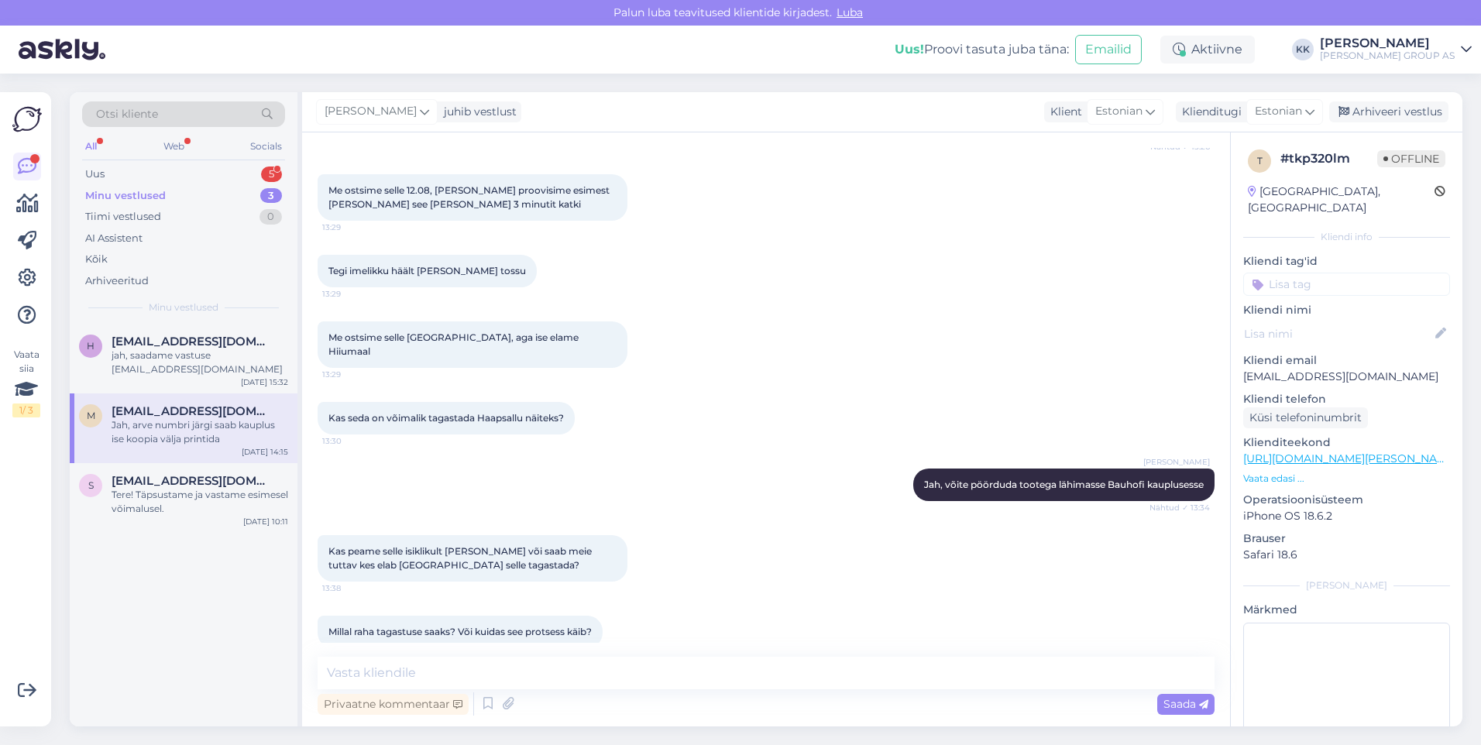
scroll to position [371, 0]
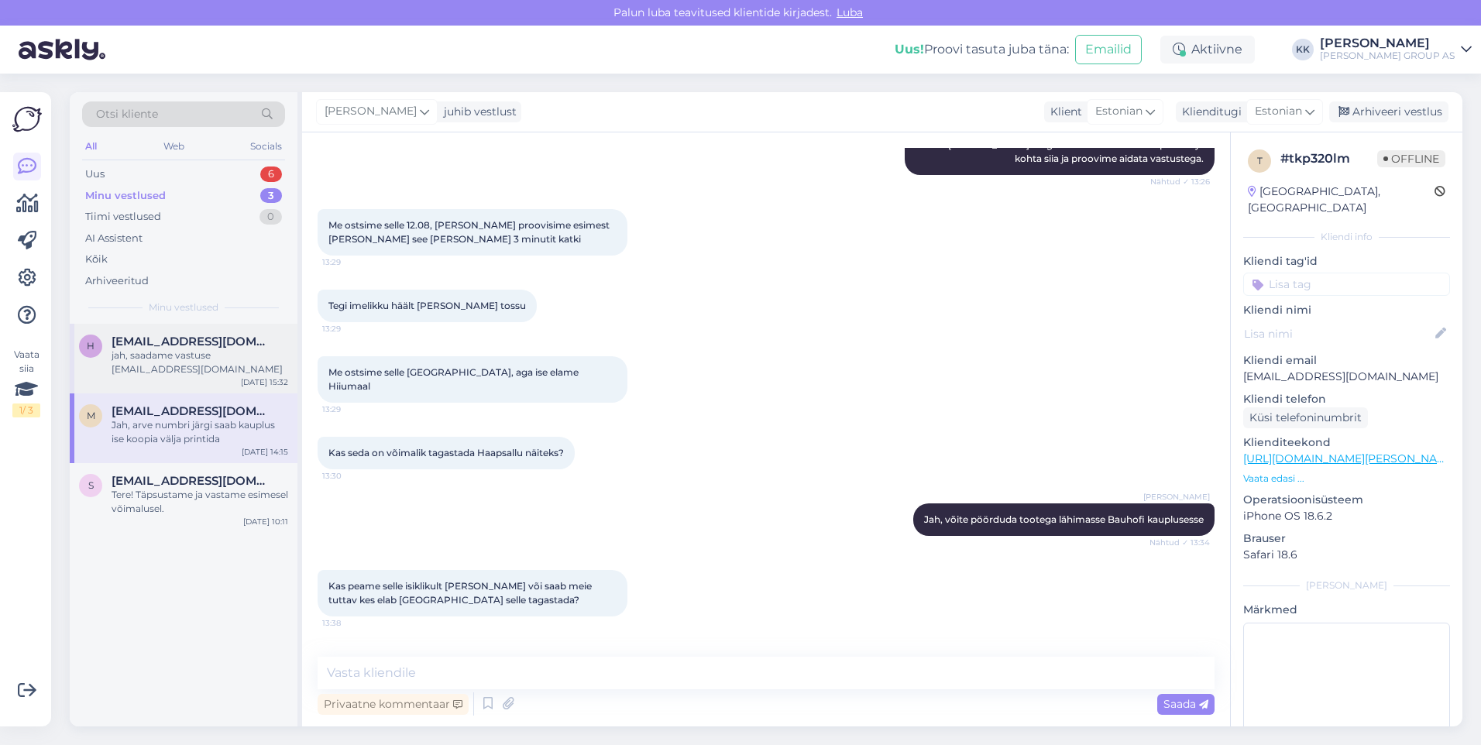
click at [161, 346] on span "[EMAIL_ADDRESS][DOMAIN_NAME]" at bounding box center [192, 342] width 161 height 14
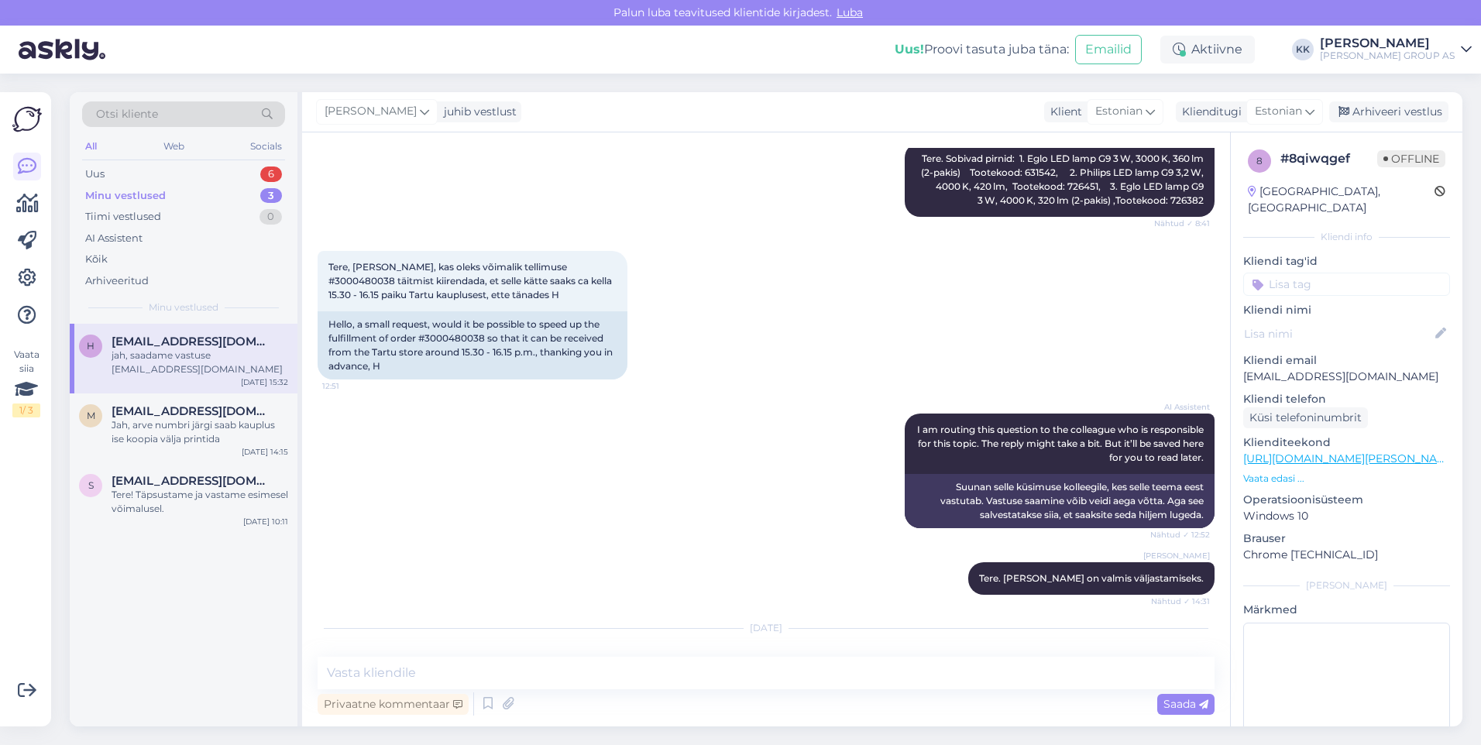
scroll to position [1070, 0]
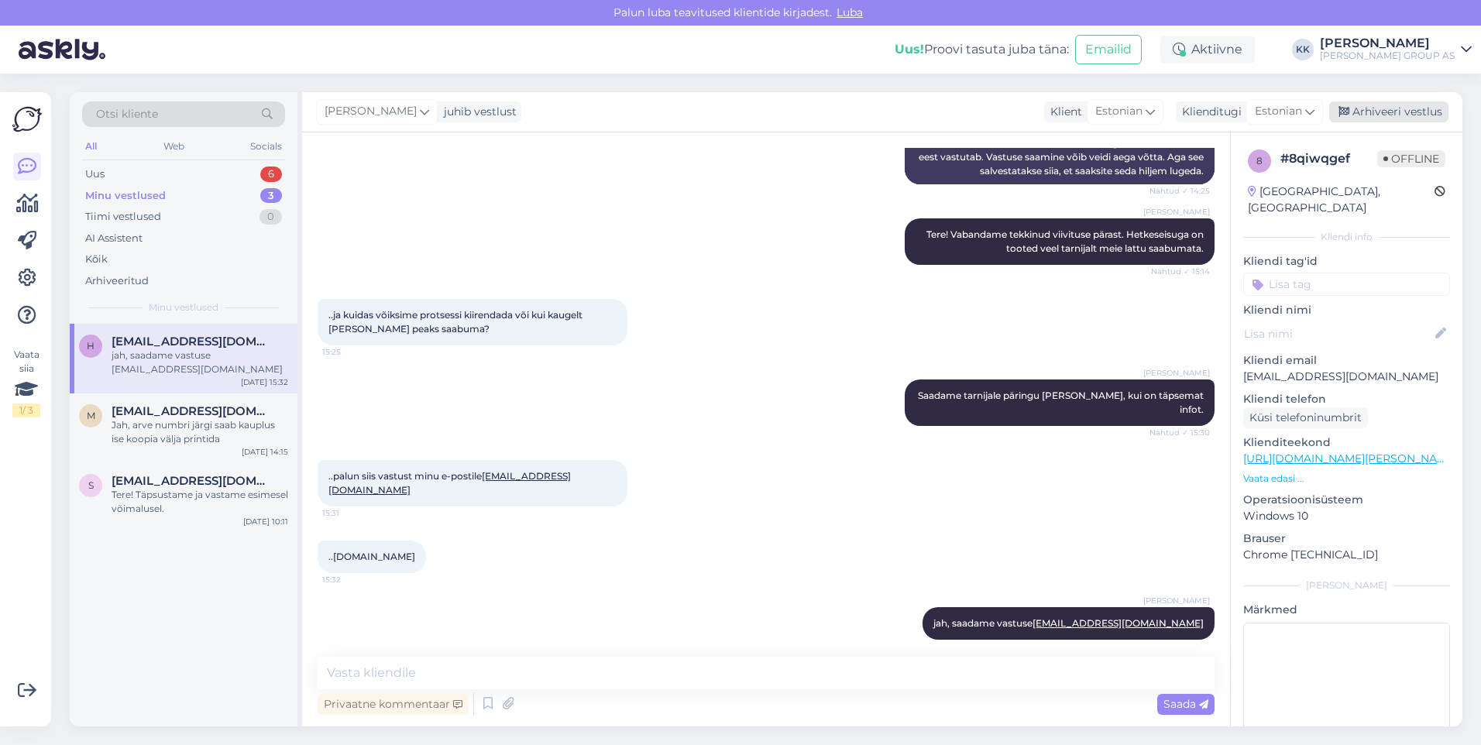
click at [1390, 107] on div "Arhiveeri vestlus" at bounding box center [1388, 111] width 119 height 21
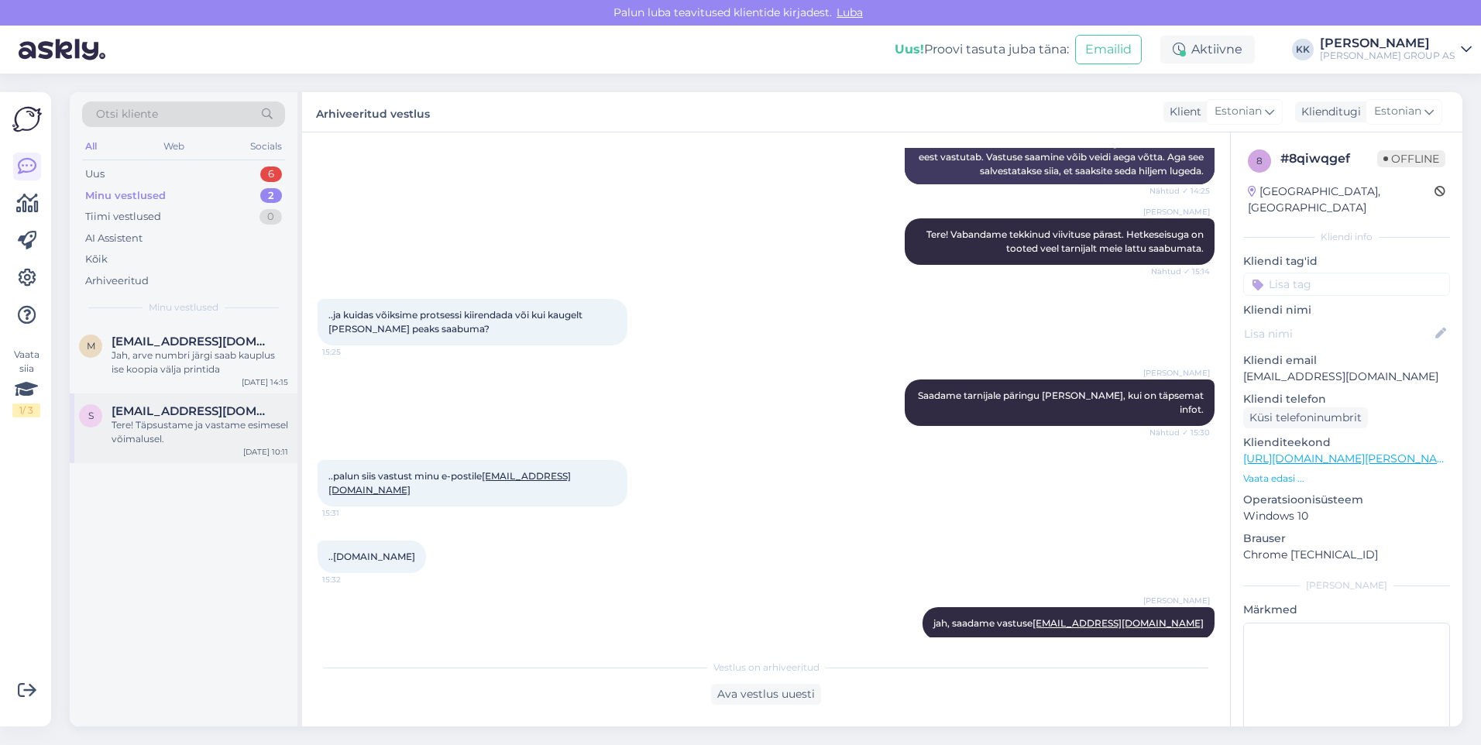
click at [192, 414] on span "[EMAIL_ADDRESS][DOMAIN_NAME]" at bounding box center [192, 411] width 161 height 14
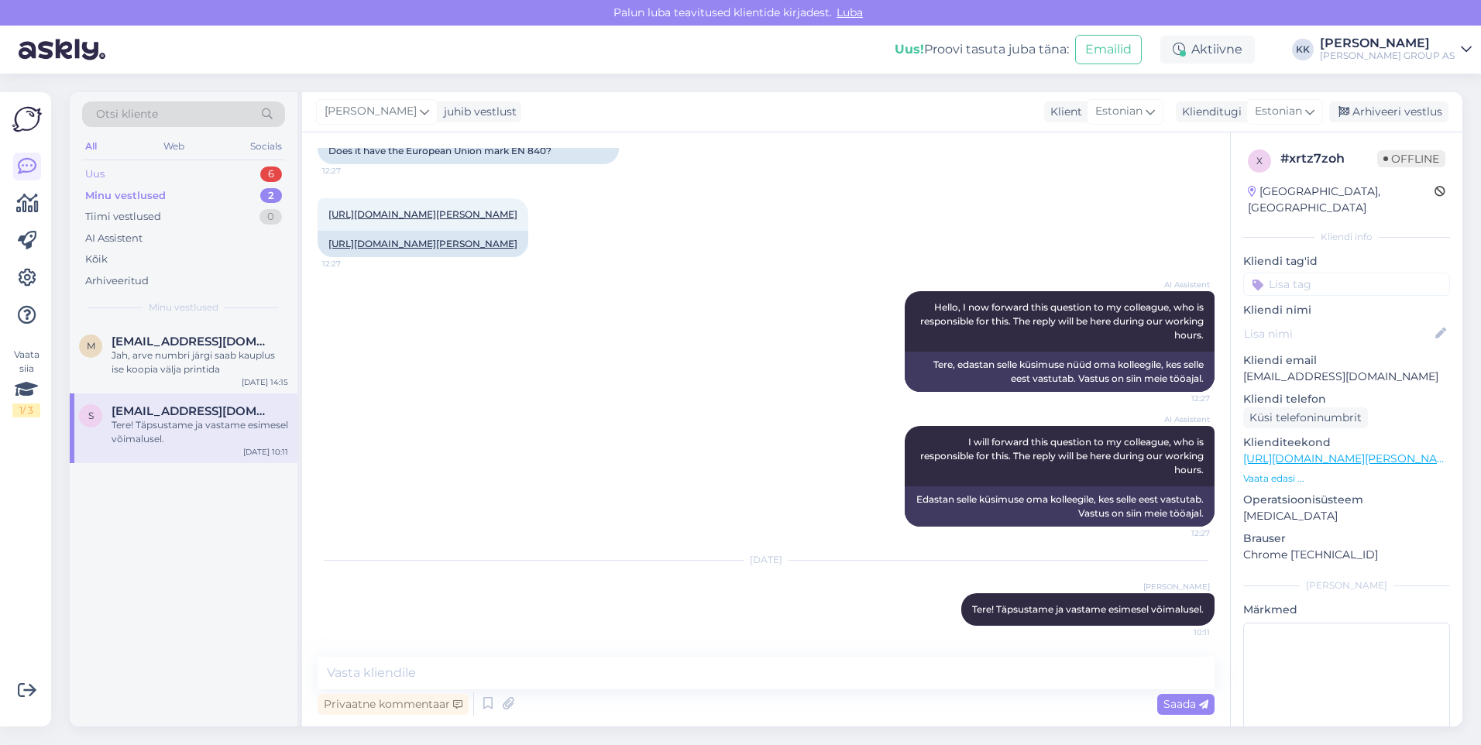
click at [117, 169] on div "Uus 6" at bounding box center [183, 174] width 203 height 22
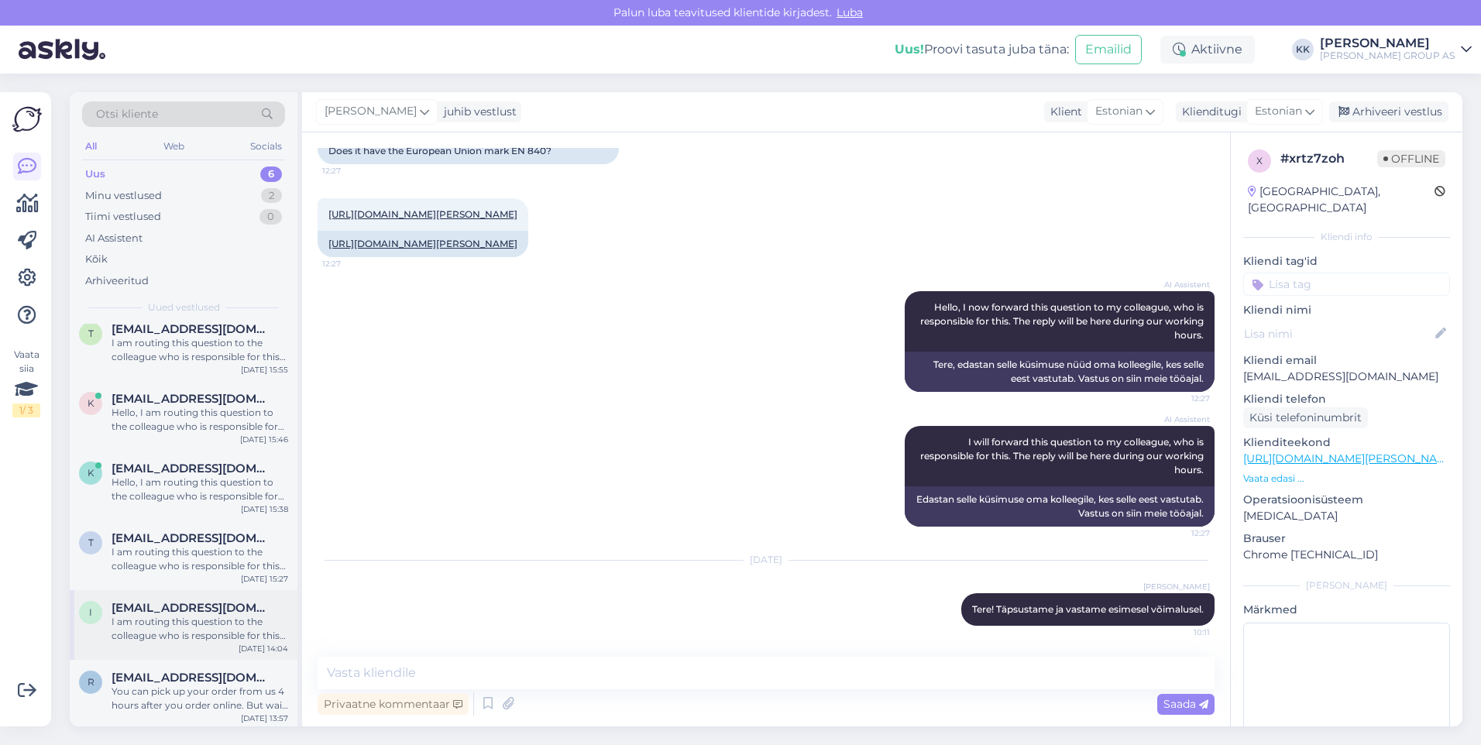
scroll to position [15, 0]
click at [167, 477] on div "Hello, I am routing this question to the colleague who is responsible for this …" at bounding box center [200, 487] width 177 height 28
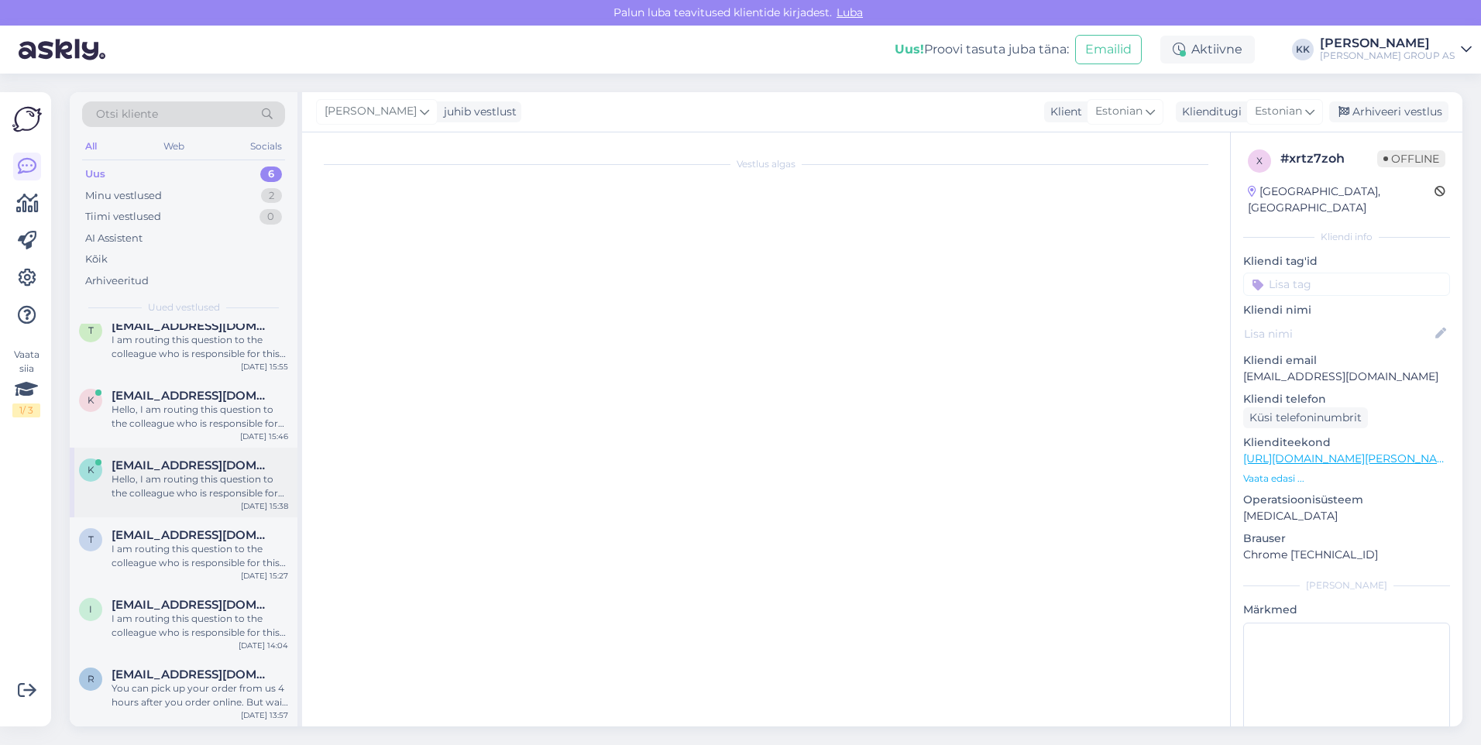
scroll to position [0, 0]
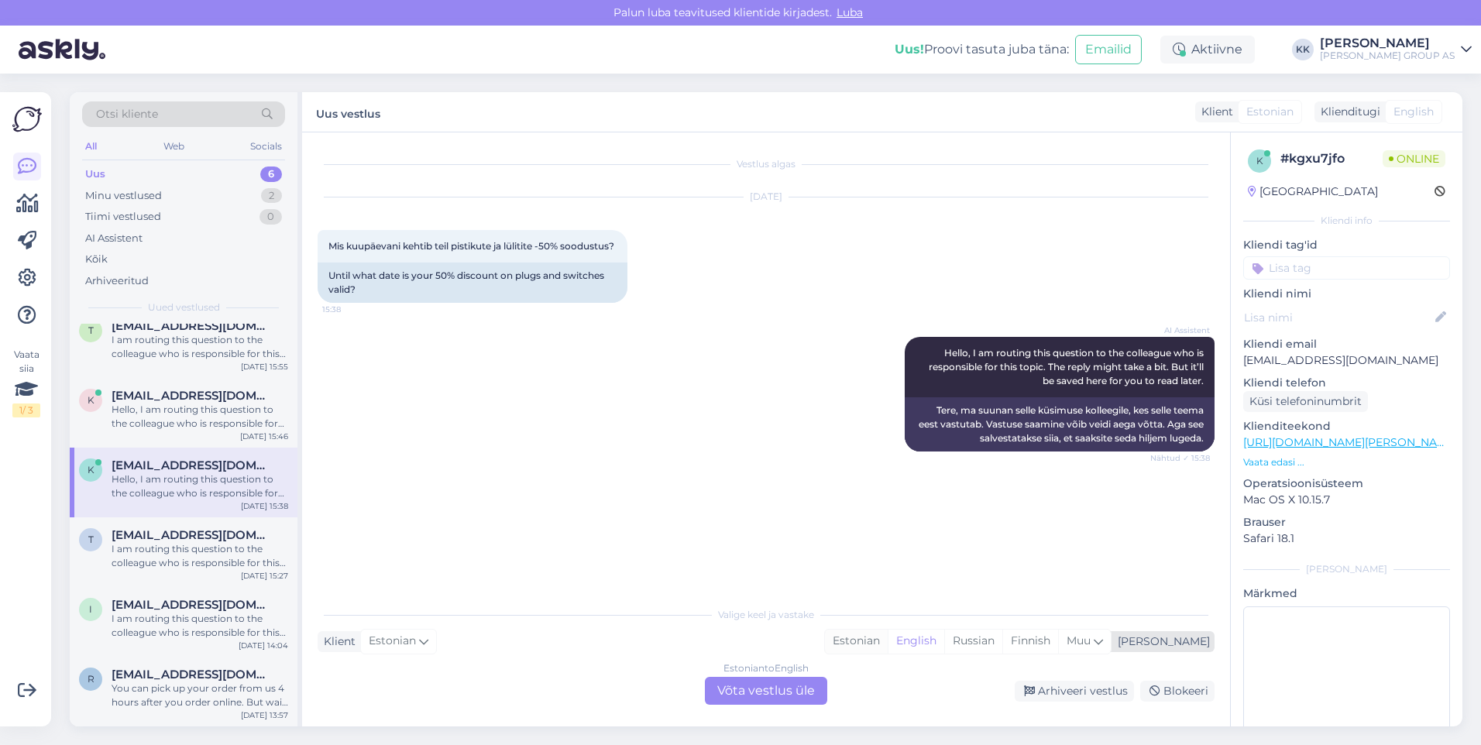
click at [888, 640] on div "Estonian" at bounding box center [856, 641] width 63 height 23
click at [772, 691] on div "Estonian to Estonian Võta vestlus üle" at bounding box center [766, 691] width 122 height 28
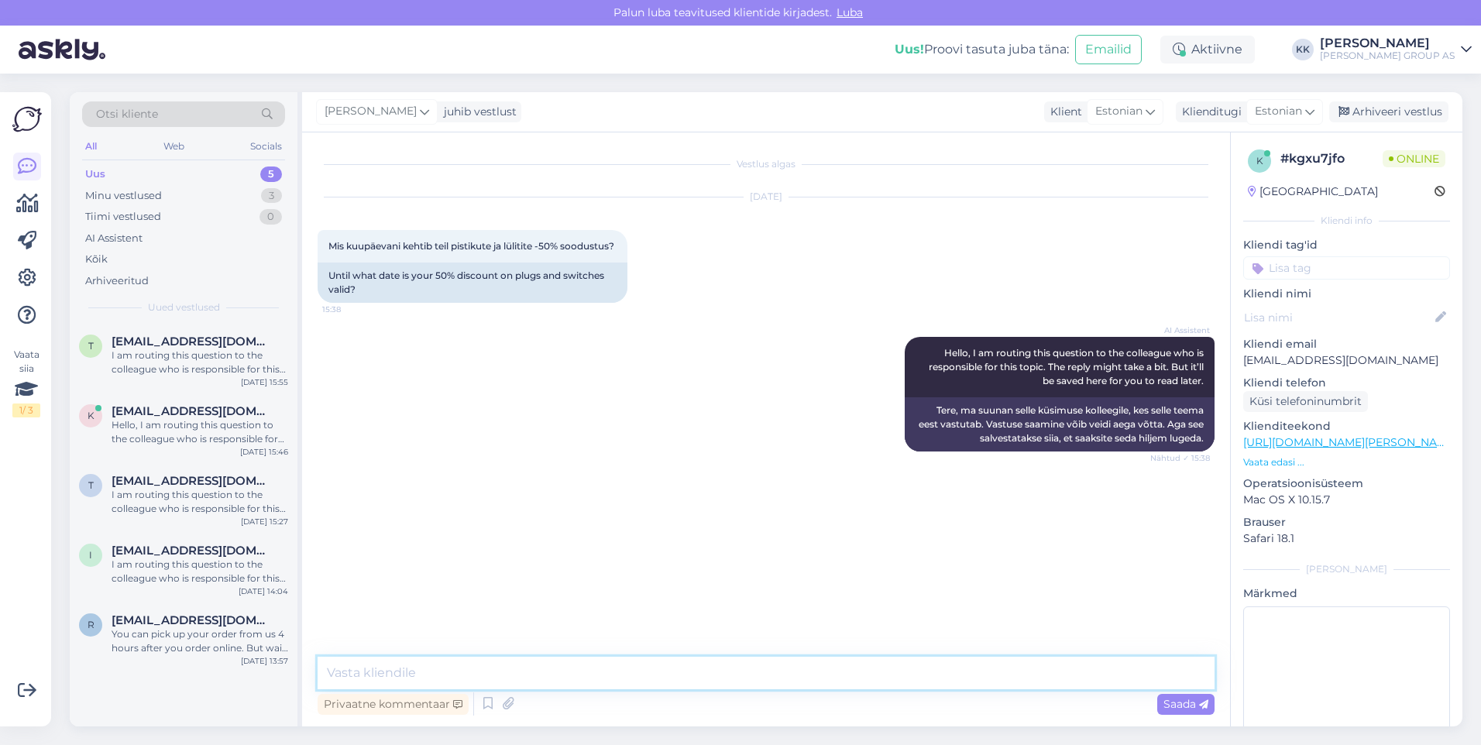
click at [337, 676] on textarea at bounding box center [766, 673] width 897 height 33
paste textarea "[DATE]"
type textarea "See pakkumine kehtib kuni [DATE]"
click at [1176, 706] on span "Saada" at bounding box center [1185, 704] width 45 height 14
click at [160, 418] on span "[EMAIL_ADDRESS][DOMAIN_NAME]" at bounding box center [192, 411] width 161 height 14
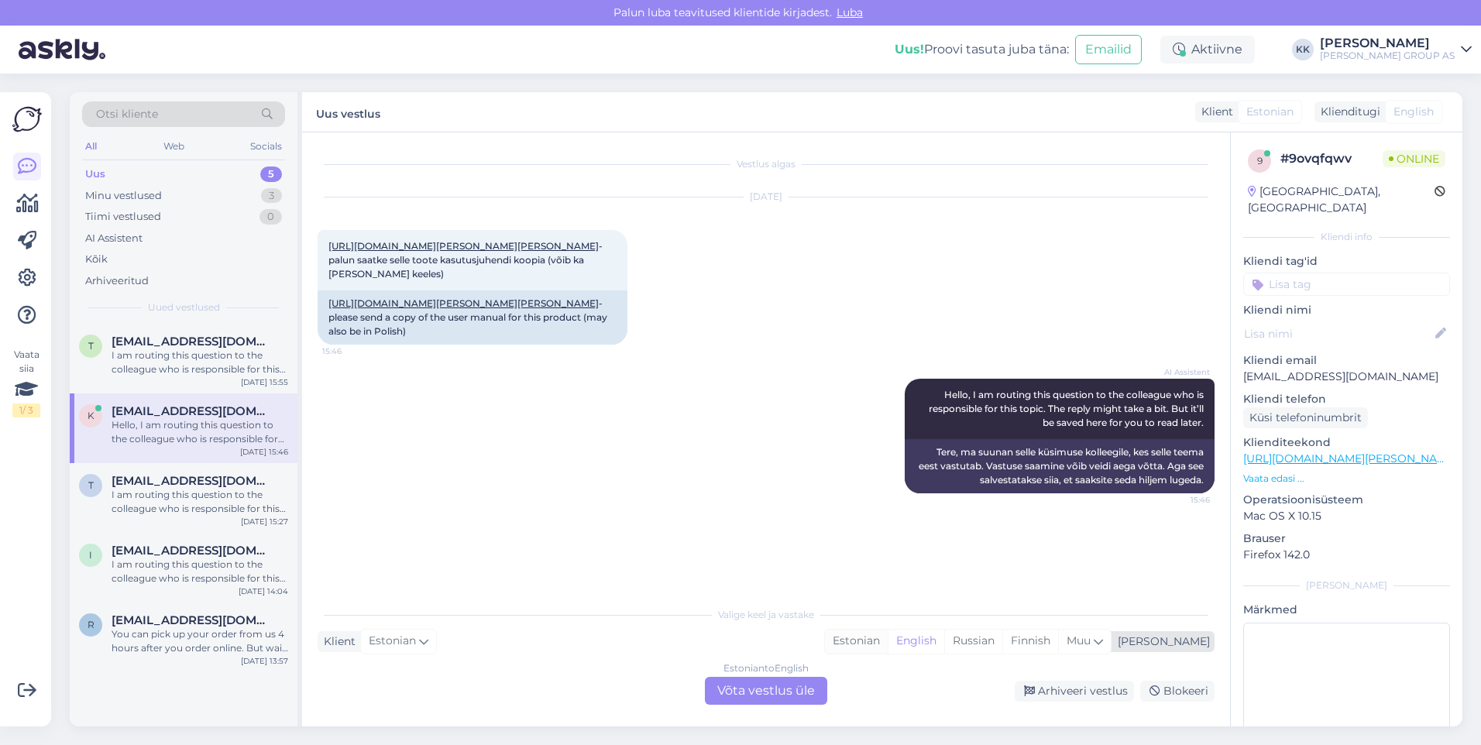
click at [888, 639] on div "Estonian" at bounding box center [856, 641] width 63 height 23
click at [760, 689] on div "Estonian to Estonian Võta vestlus üle" at bounding box center [766, 691] width 122 height 28
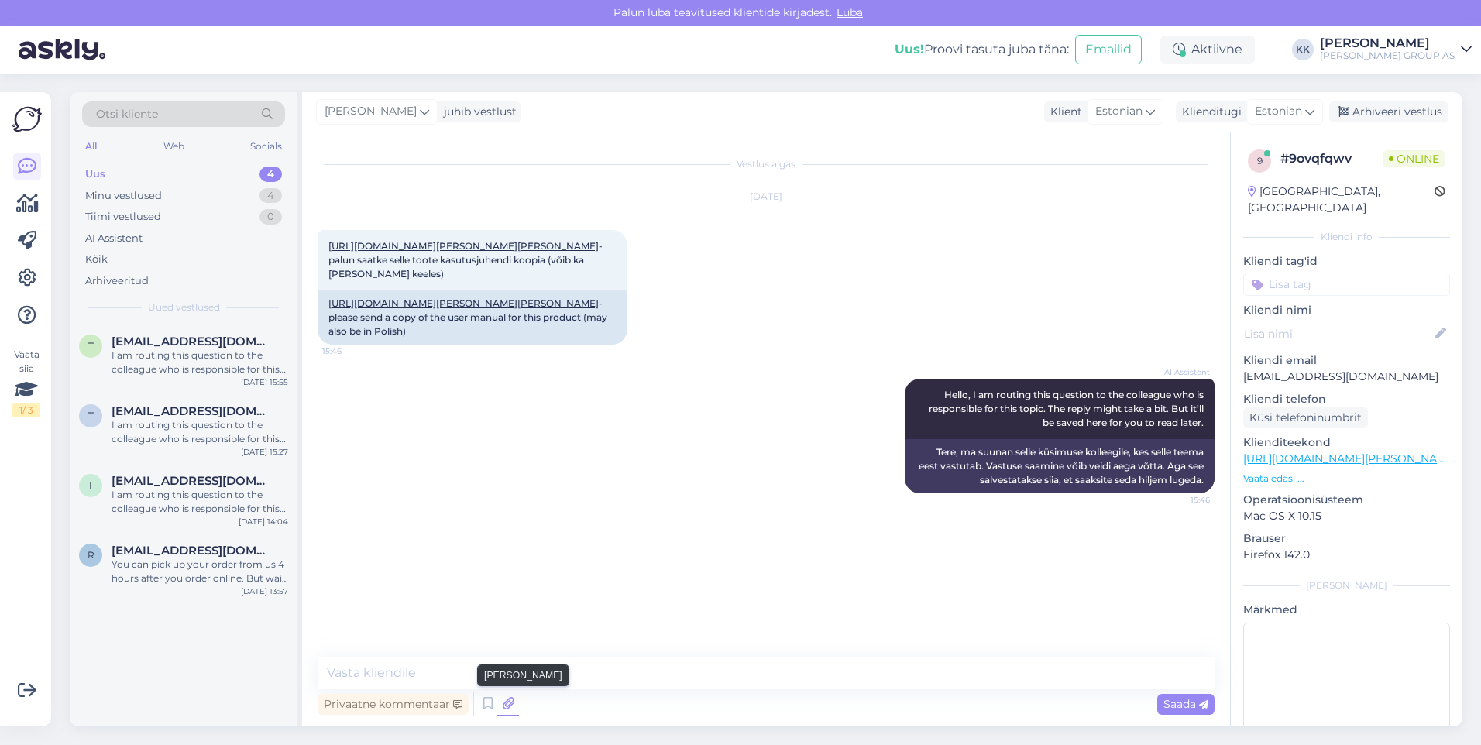
click at [506, 699] on icon at bounding box center [508, 703] width 22 height 23
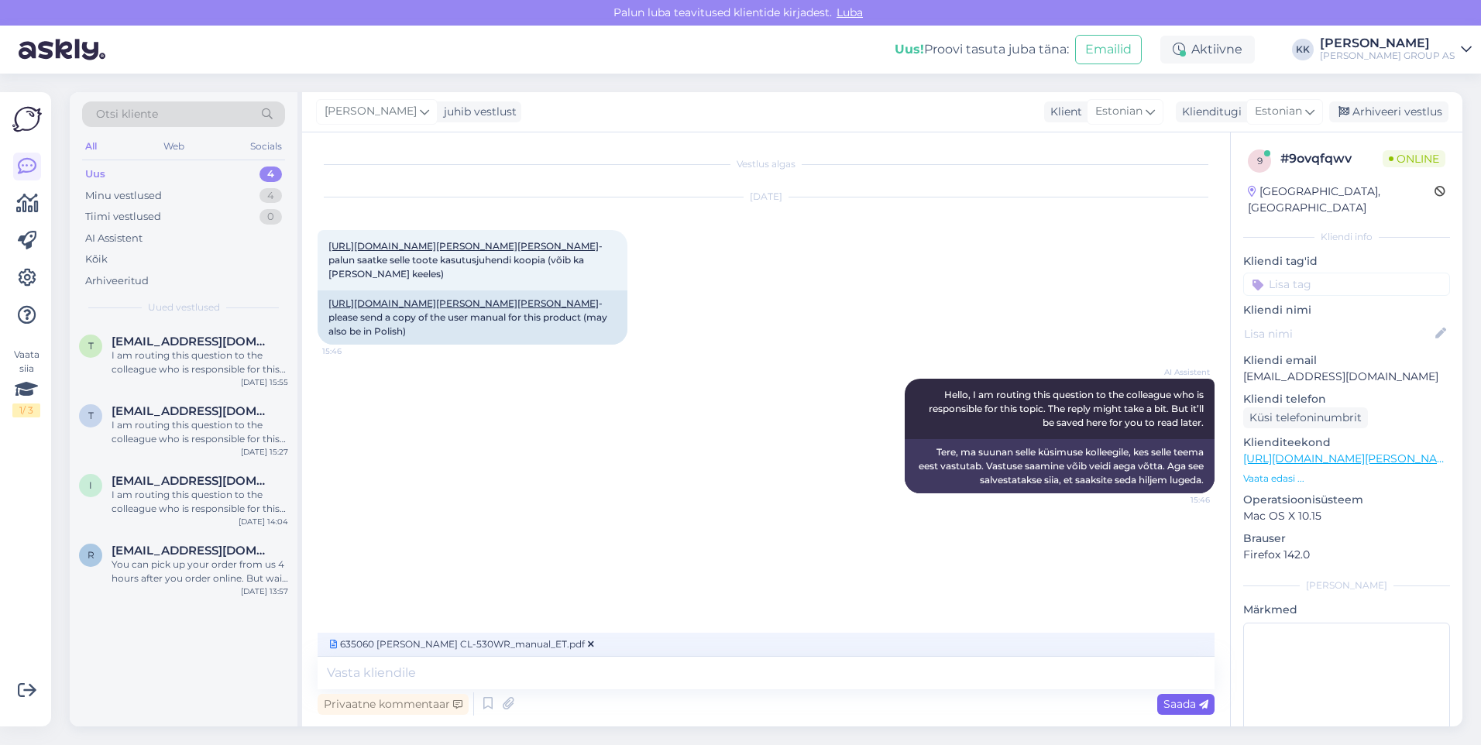
click at [1172, 701] on span "Saada" at bounding box center [1185, 704] width 45 height 14
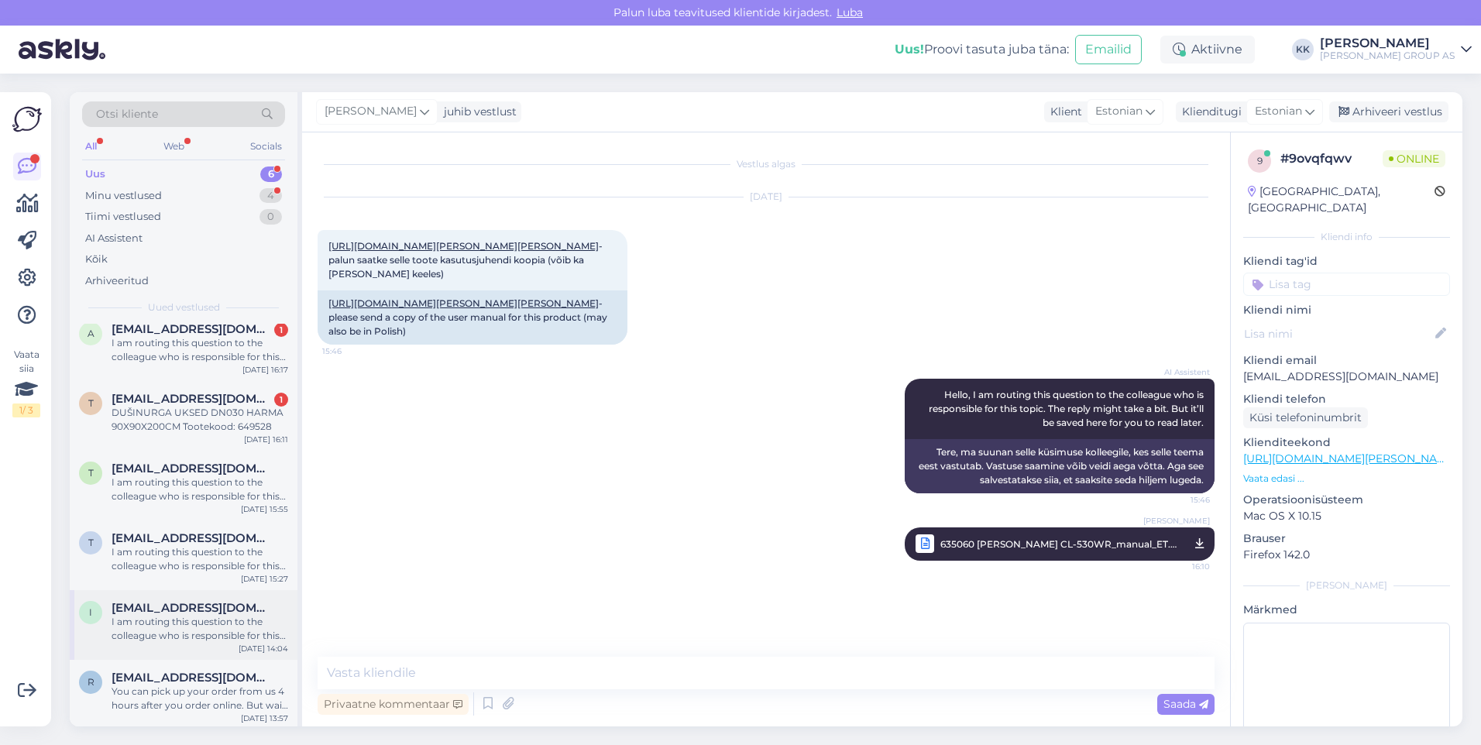
scroll to position [15, 0]
click at [128, 194] on div "Minu vestlused" at bounding box center [123, 195] width 77 height 15
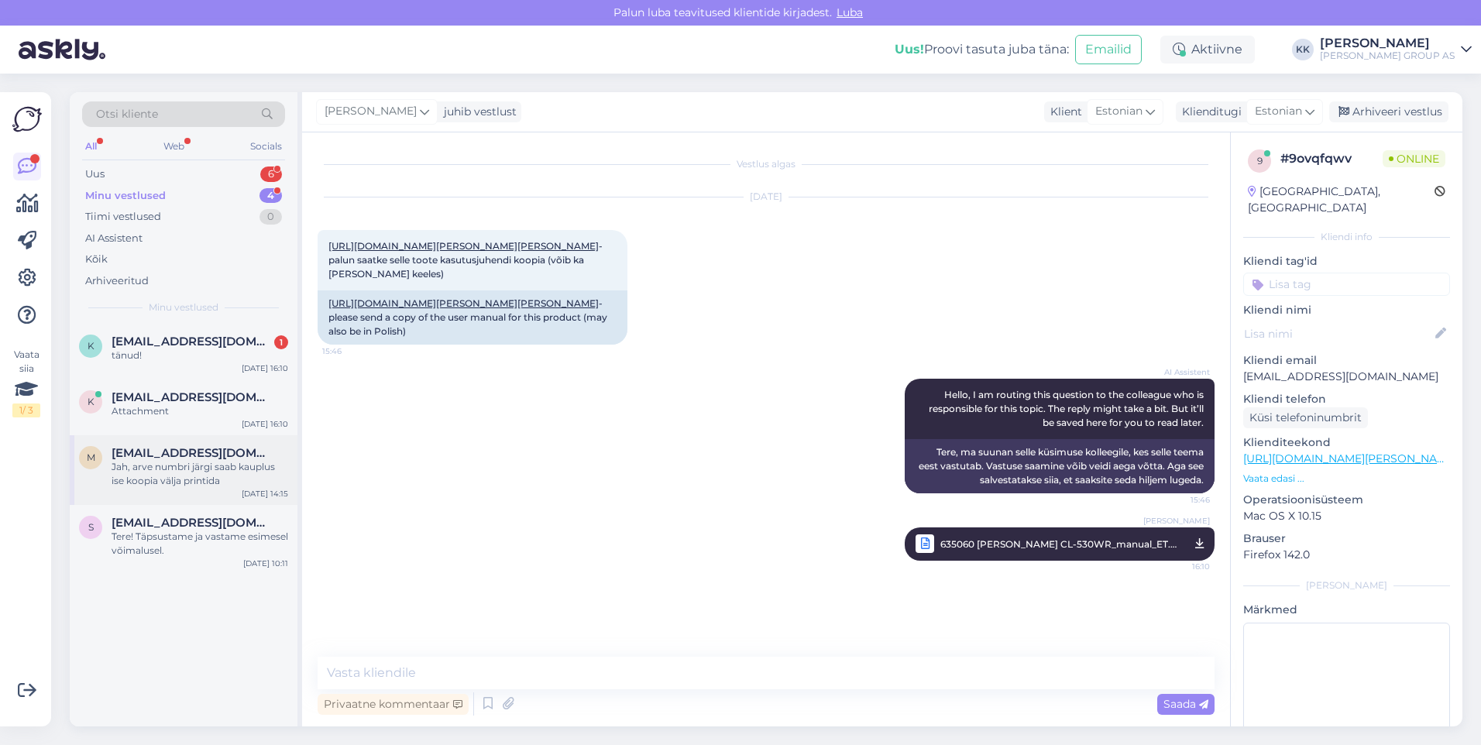
click at [197, 468] on div "Jah, arve numbri järgi saab kauplus ise koopia välja printida" at bounding box center [200, 474] width 177 height 28
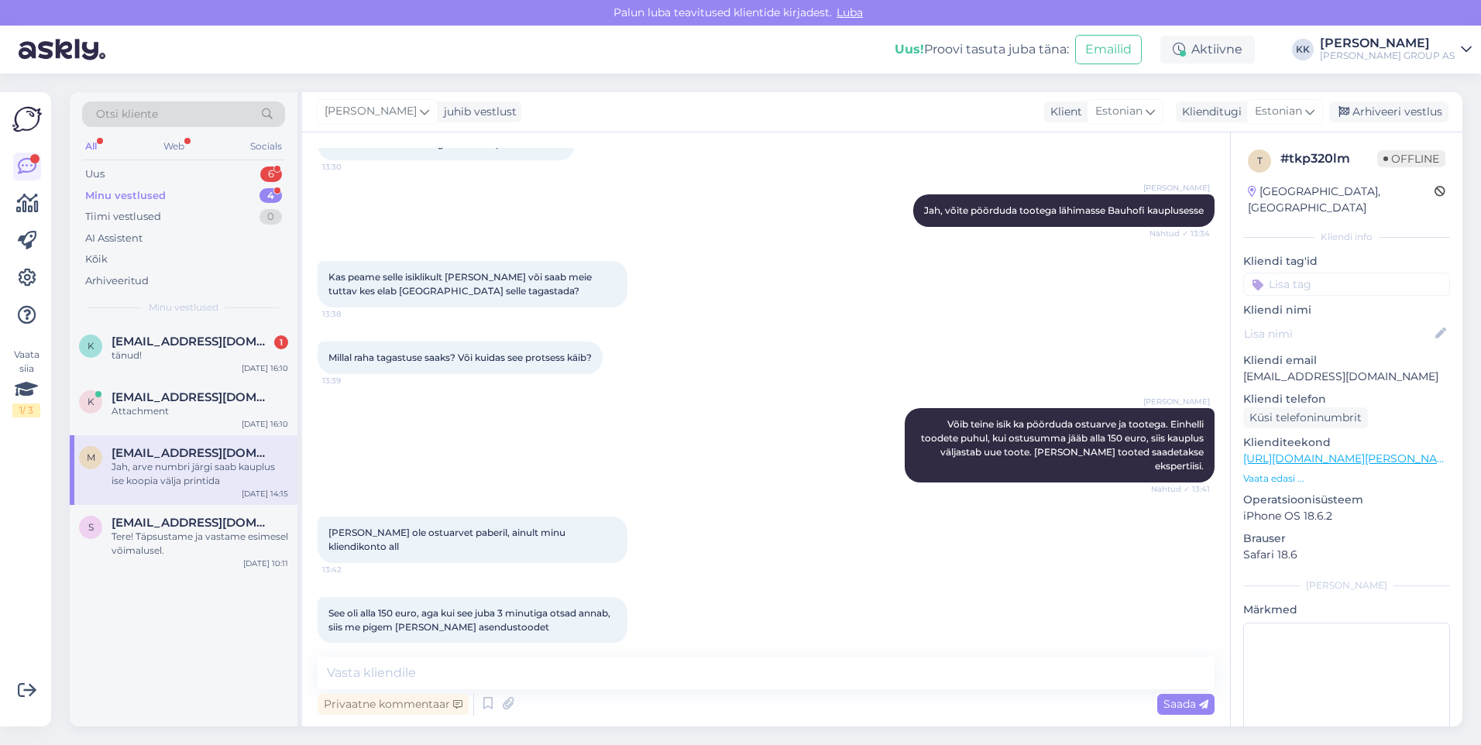
scroll to position [697, 0]
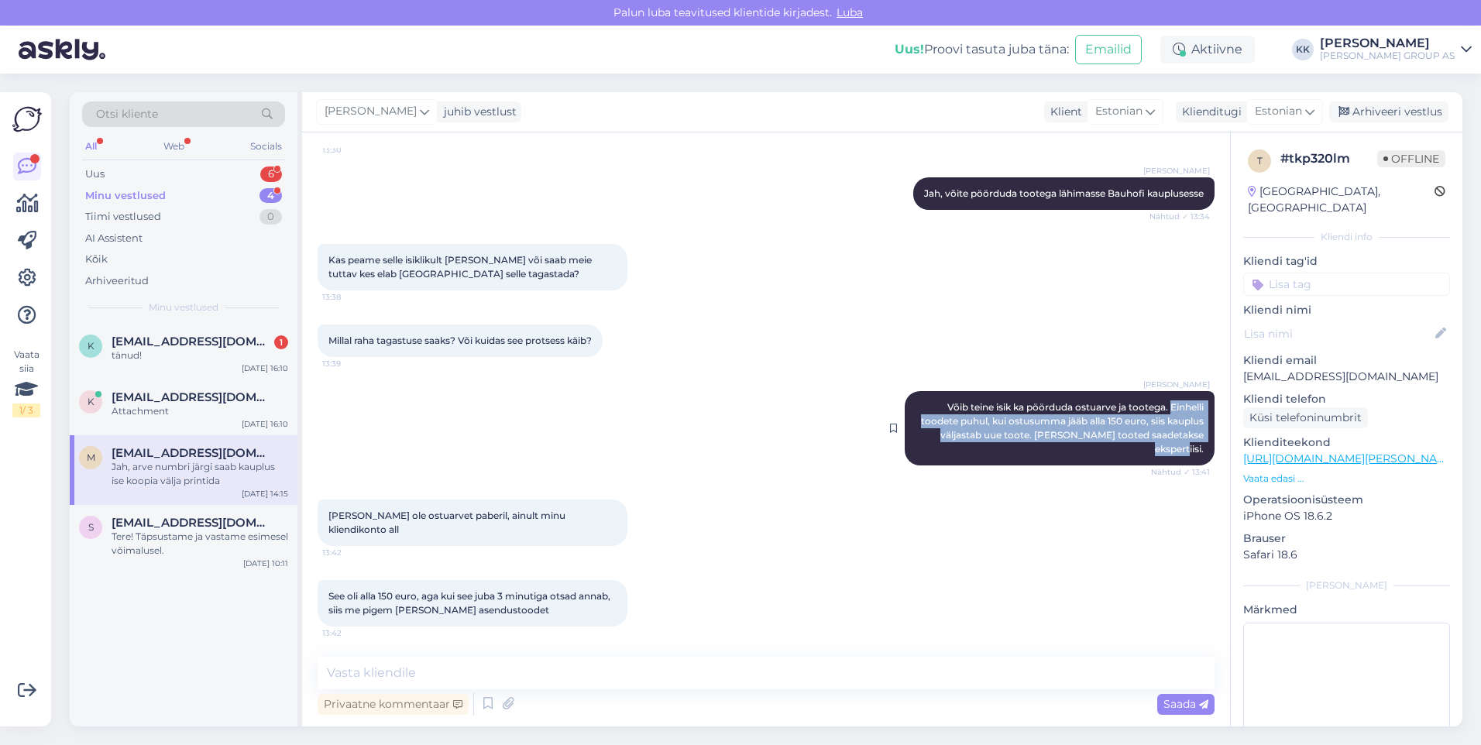
drag, startPoint x: 1194, startPoint y: 421, endPoint x: 1158, endPoint y: 390, distance: 47.8
click at [1158, 391] on div "[PERSON_NAME] teine isik ka pöörduda ostuarve ja tootega. Einhelli toodete puhu…" at bounding box center [1060, 428] width 310 height 74
drag, startPoint x: 1158, startPoint y: 390, endPoint x: 1167, endPoint y: 400, distance: 13.7
copy span "Einhelli toodete puhul, kui ostusumma jääb alla 150 euro, siis kauplus väljasta…"
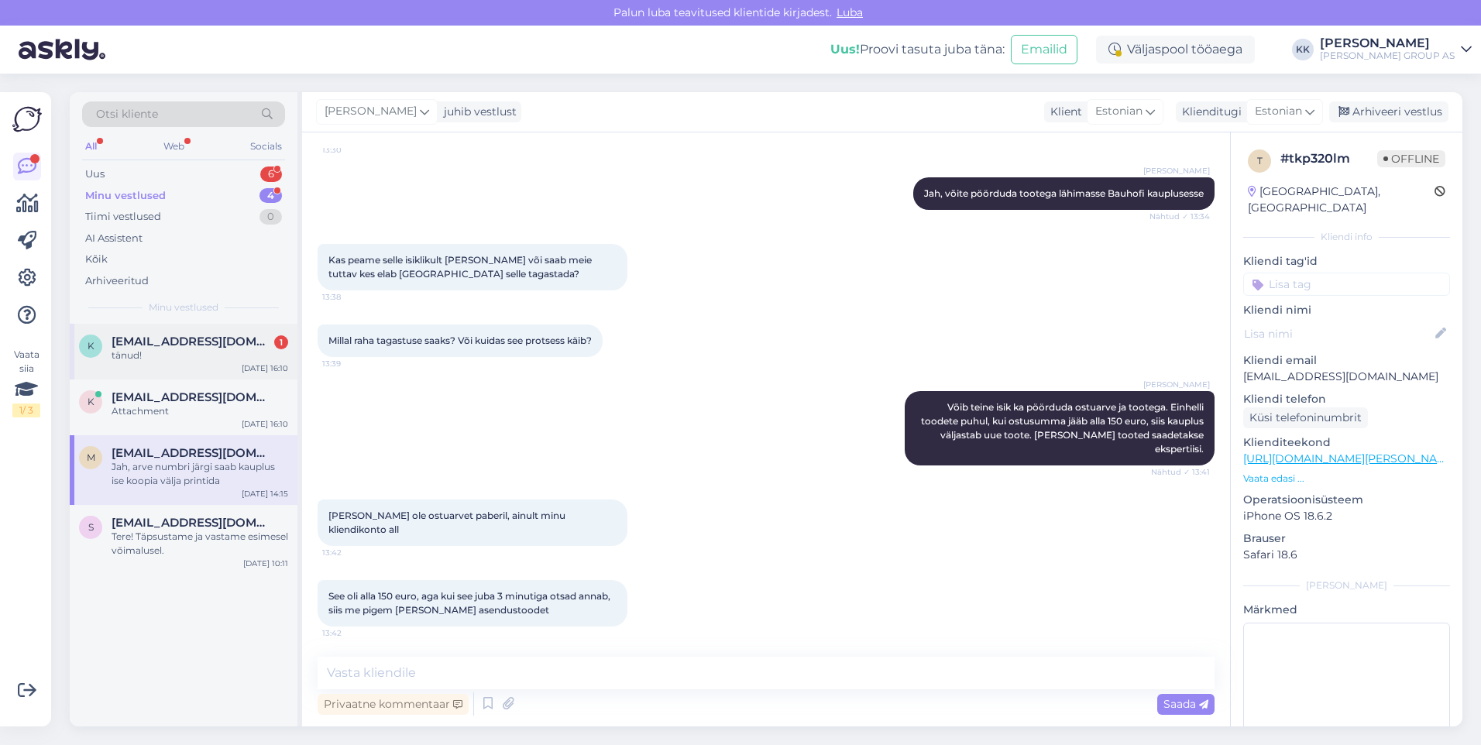
click at [143, 339] on span "[EMAIL_ADDRESS][DOMAIN_NAME]" at bounding box center [192, 342] width 161 height 14
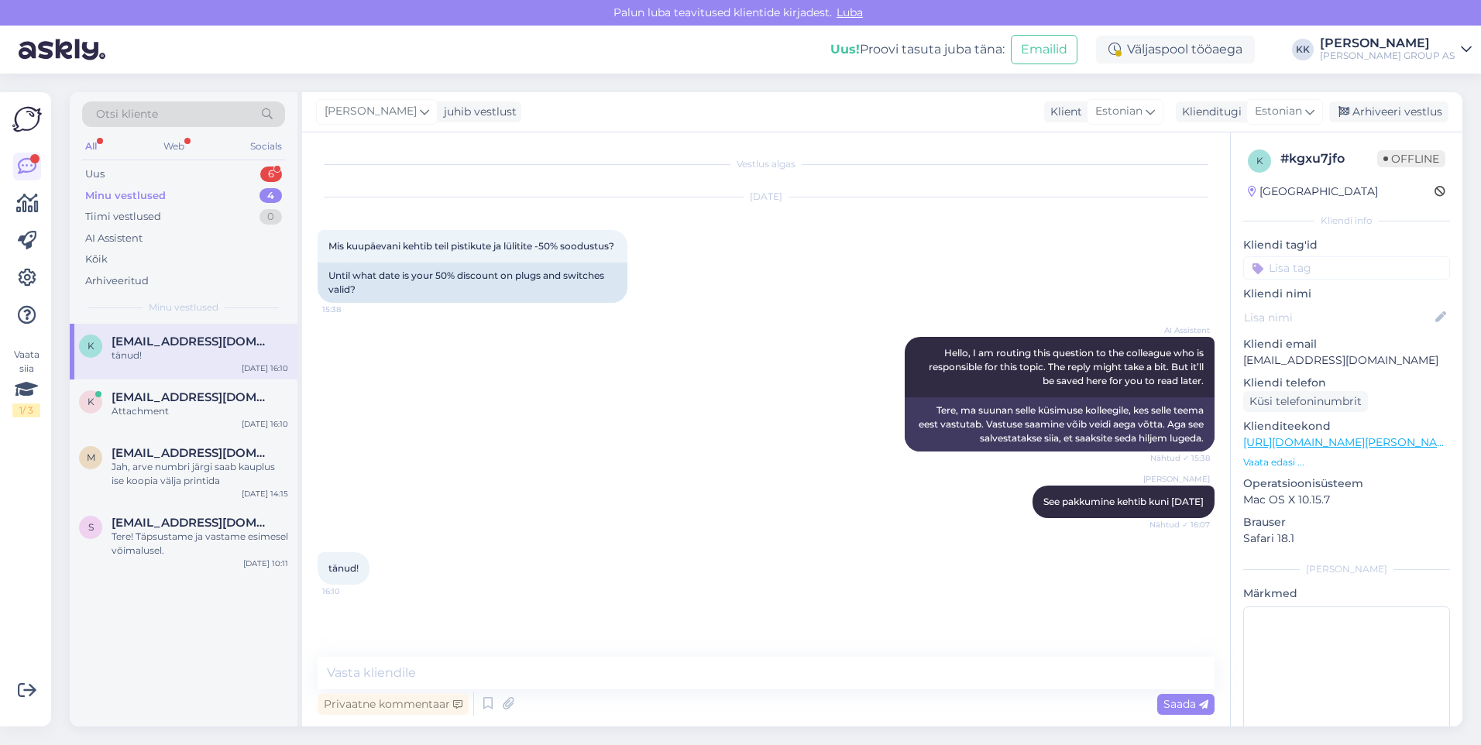
scroll to position [0, 0]
click at [369, 672] on textarea at bounding box center [766, 673] width 897 height 33
type textarea "Palun! Kena päeva jätku!"
click at [1191, 709] on span "Saada" at bounding box center [1185, 704] width 45 height 14
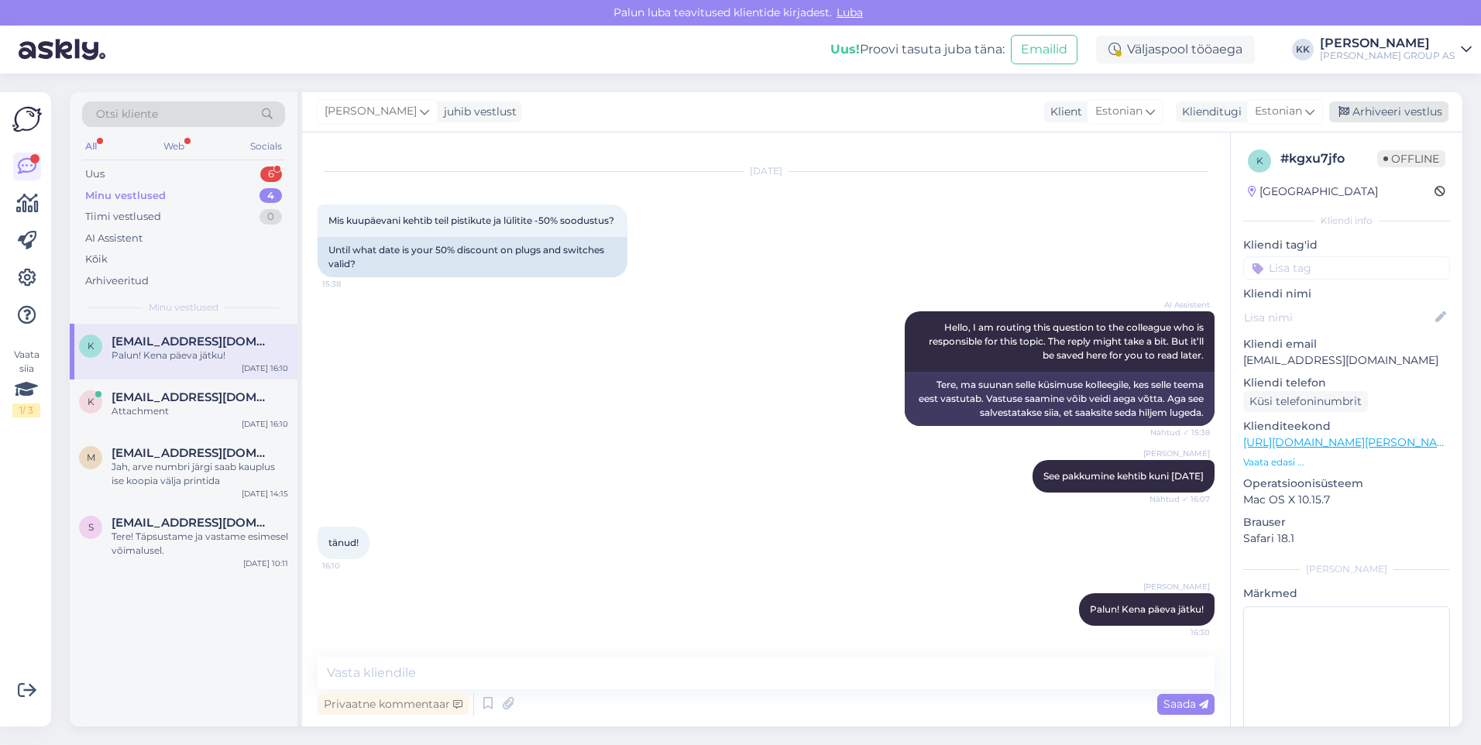
click at [1376, 104] on div "Arhiveeri vestlus" at bounding box center [1388, 111] width 119 height 21
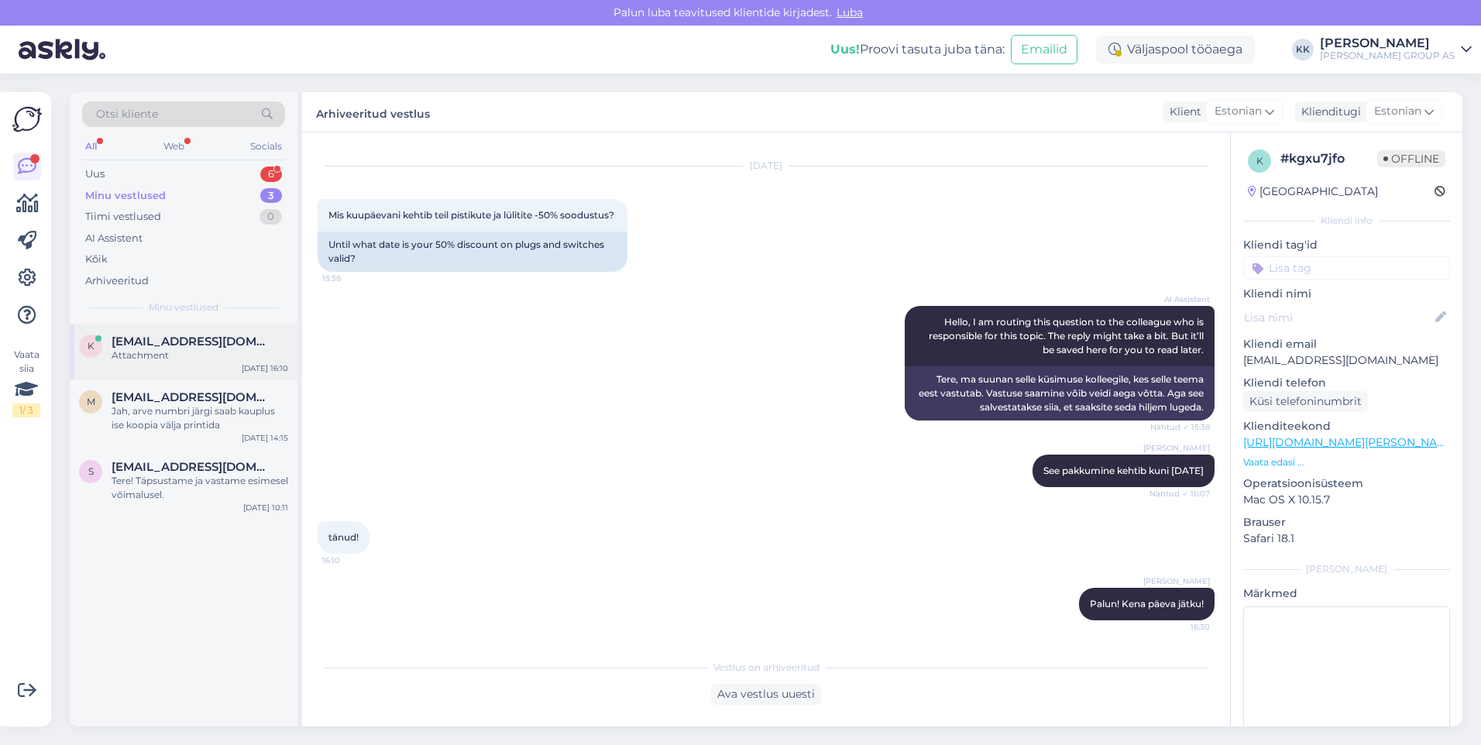
click at [145, 342] on span "[EMAIL_ADDRESS][DOMAIN_NAME]" at bounding box center [192, 342] width 161 height 14
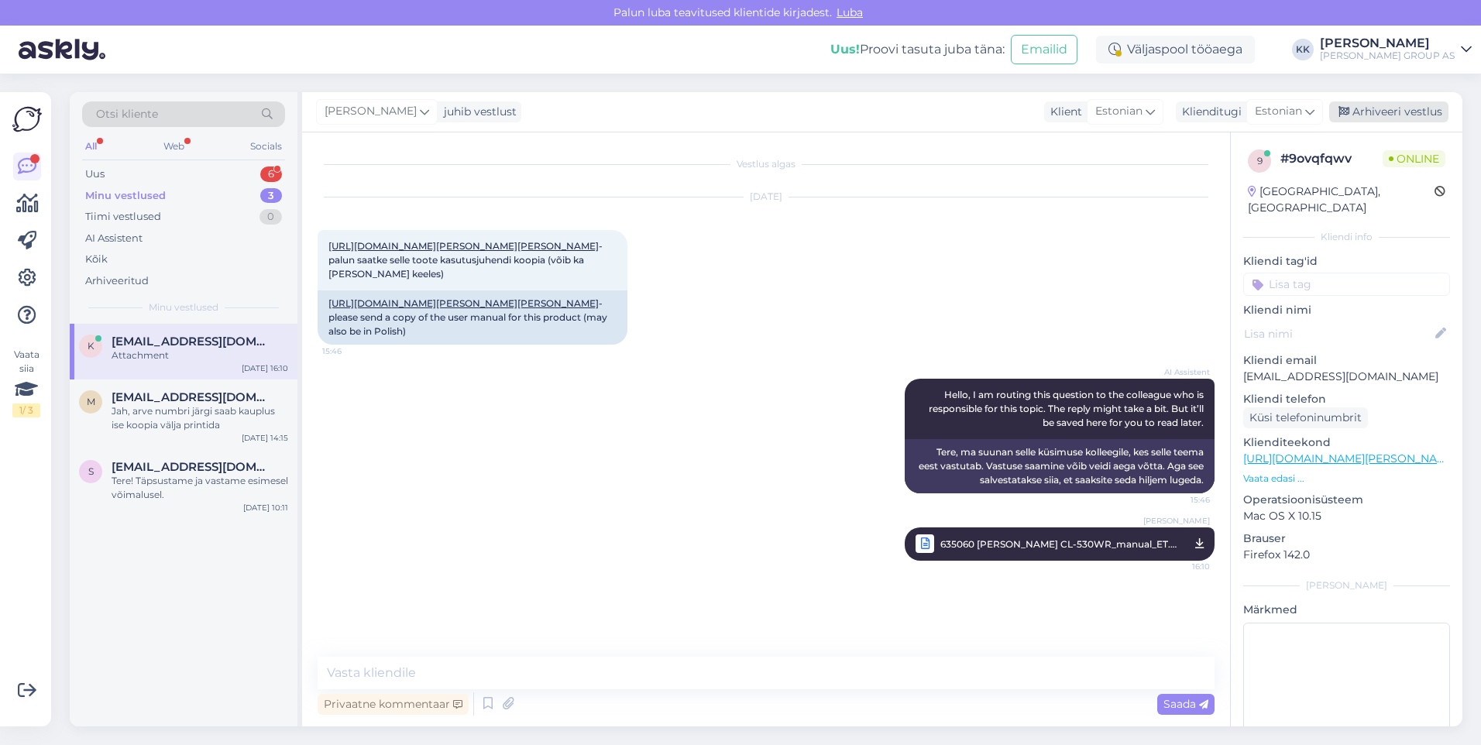
click at [1390, 108] on div "Arhiveeri vestlus" at bounding box center [1388, 111] width 119 height 21
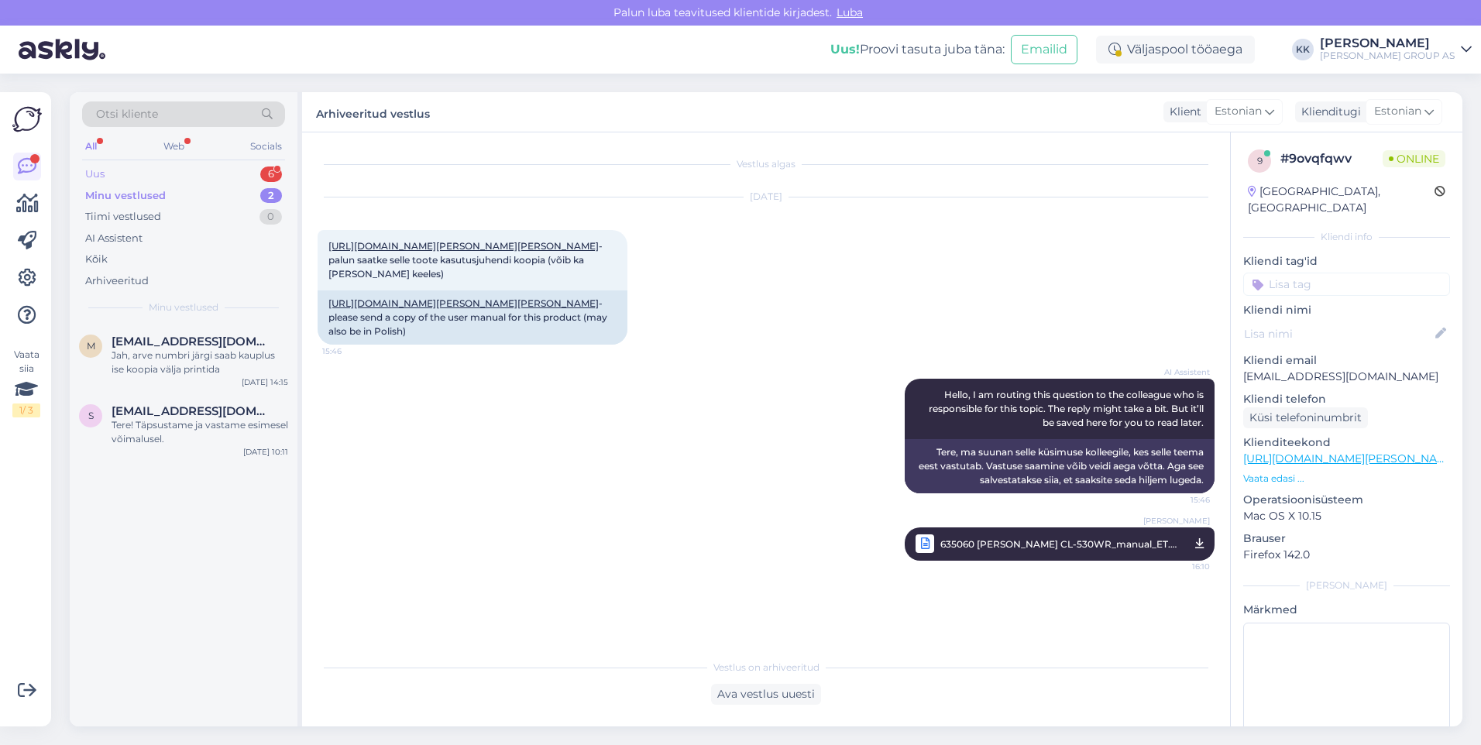
click at [118, 170] on div "Uus 6" at bounding box center [183, 174] width 203 height 22
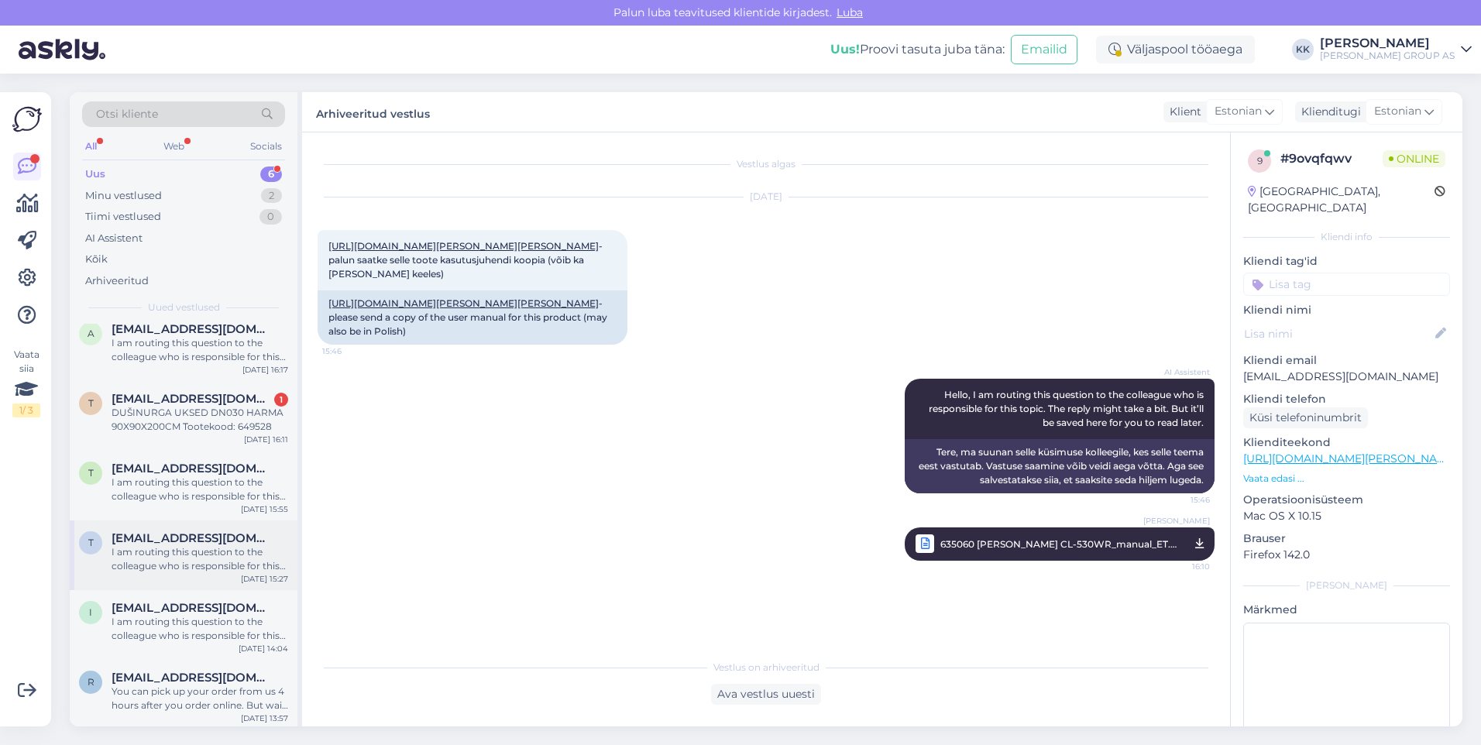
scroll to position [15, 0]
click at [172, 406] on div "DUŠINURGA UKSED DN030 HARMA 90X90X200CM Tootekood: 649528" at bounding box center [200, 417] width 177 height 28
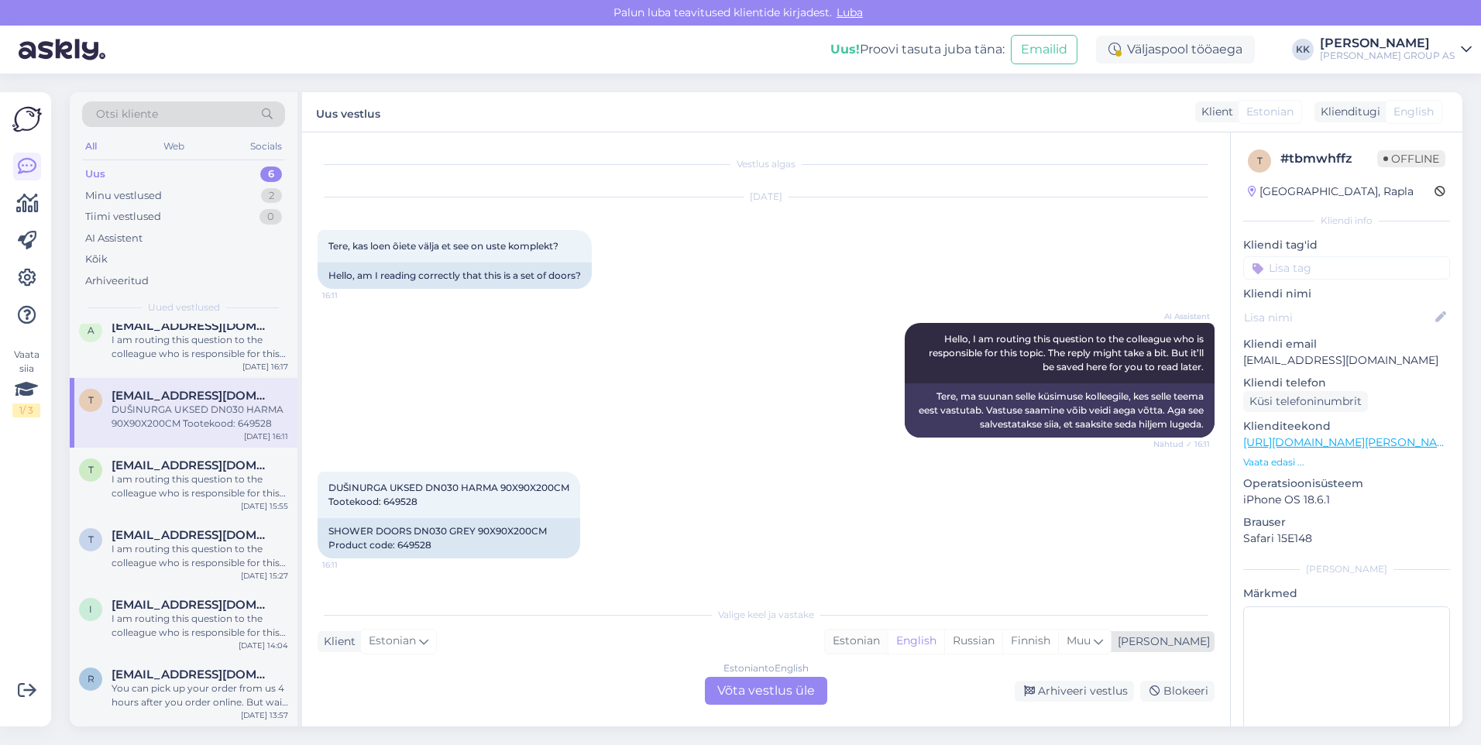
click at [888, 640] on div "Estonian" at bounding box center [856, 641] width 63 height 23
click at [746, 687] on div "Estonian to Estonian Võta vestlus üle" at bounding box center [766, 691] width 122 height 28
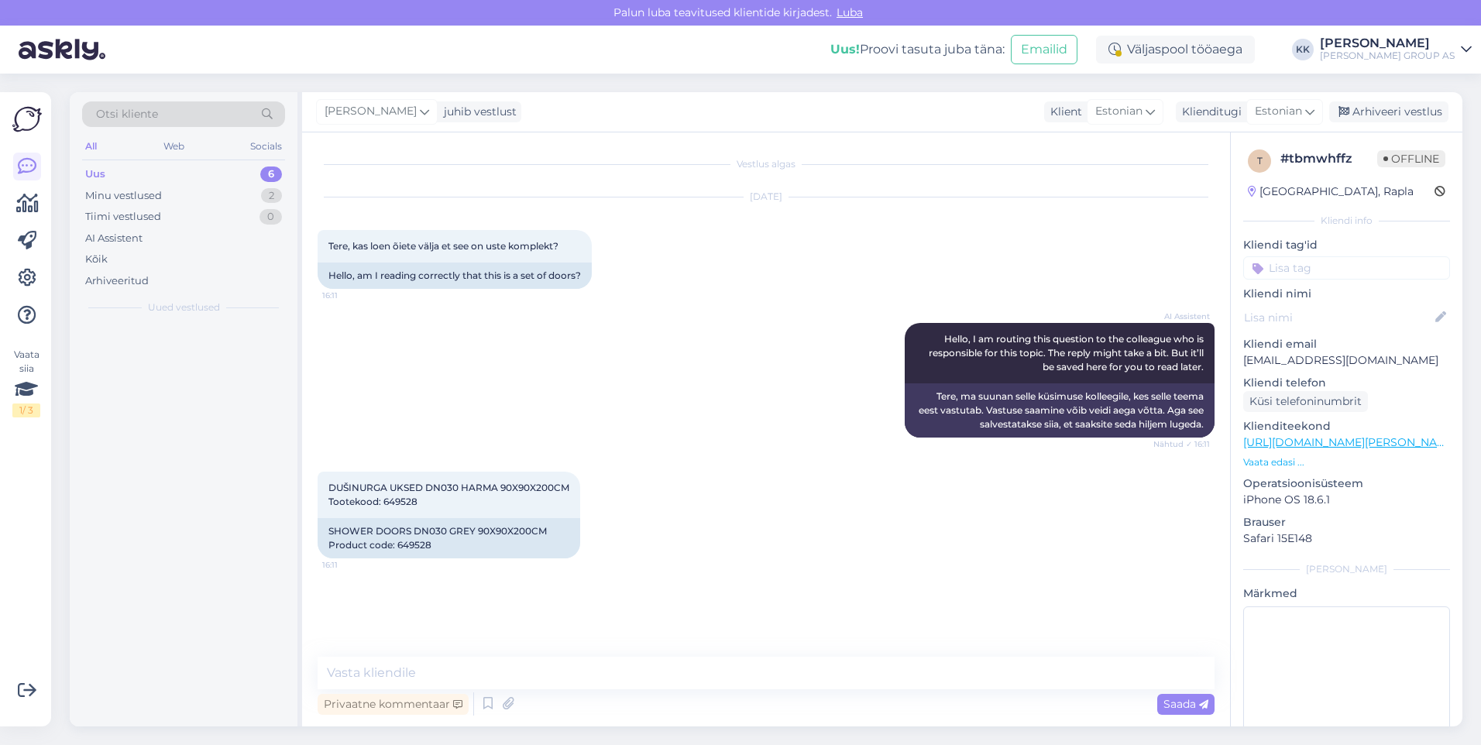
scroll to position [0, 0]
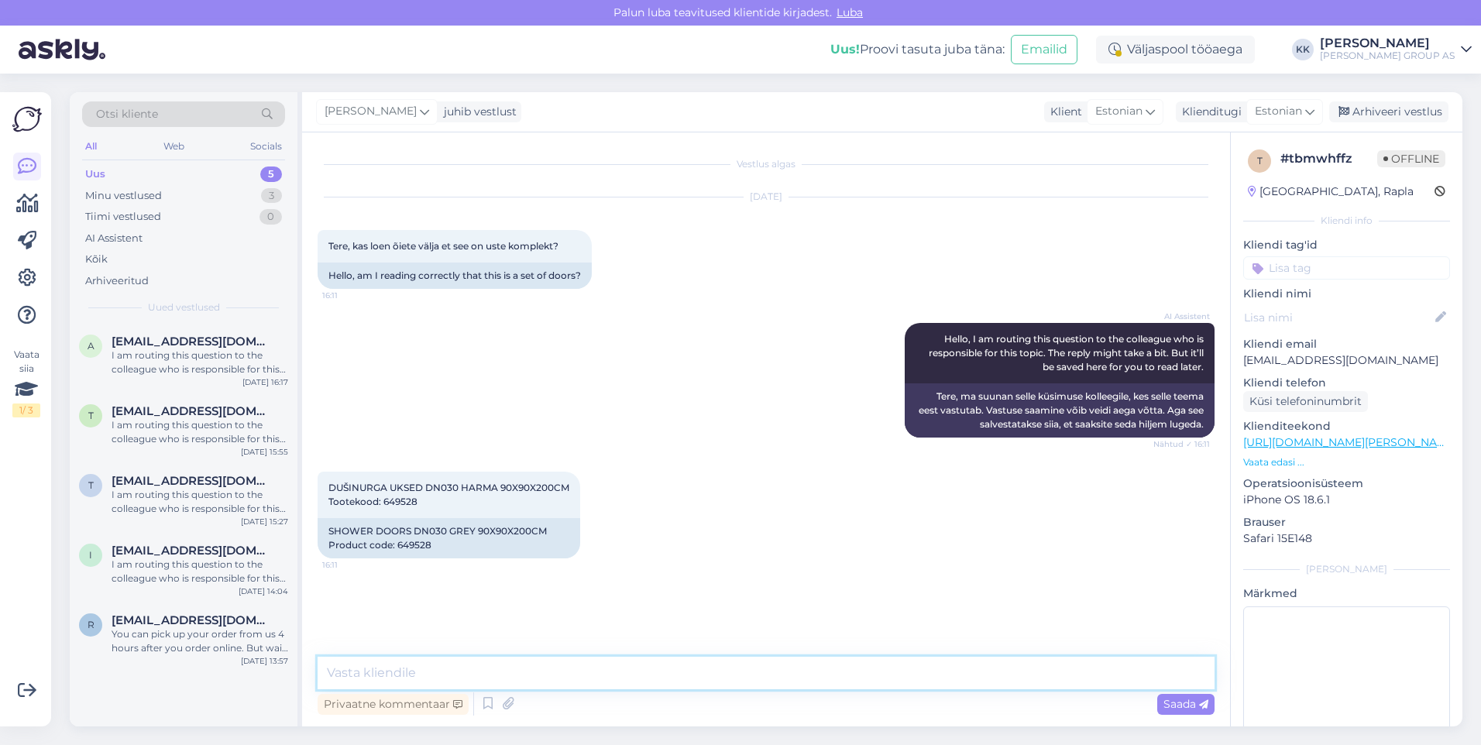
click at [364, 676] on textarea at bounding box center [766, 673] width 897 height 33
type textarea "Tere! Jah, see on dushinurk. Lisainfot leiate:"
click at [1170, 700] on span "Saada" at bounding box center [1185, 704] width 45 height 14
click at [370, 676] on textarea at bounding box center [766, 673] width 897 height 33
paste textarea "[URL][DOMAIN_NAME]"
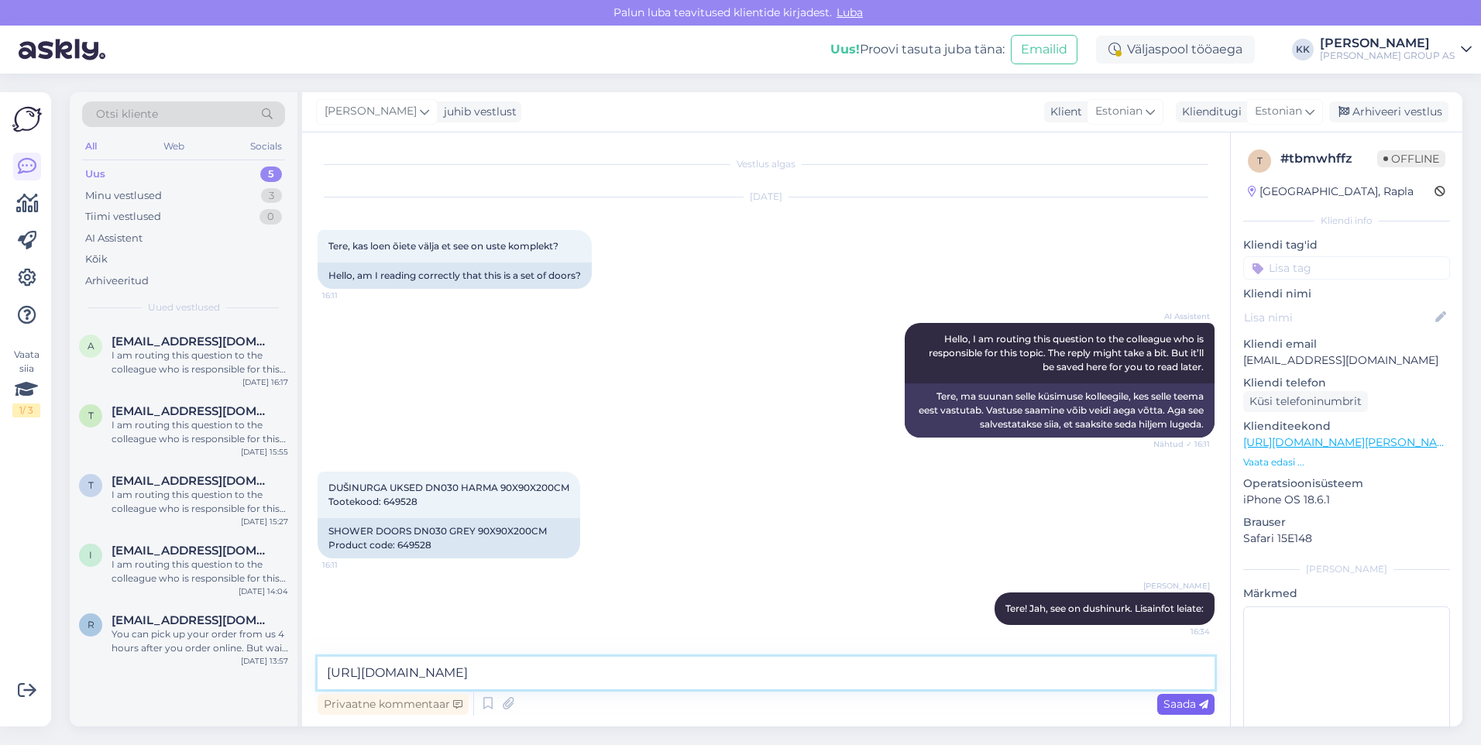
type textarea "[URL][DOMAIN_NAME]"
click at [1180, 703] on span "Saada" at bounding box center [1185, 704] width 45 height 14
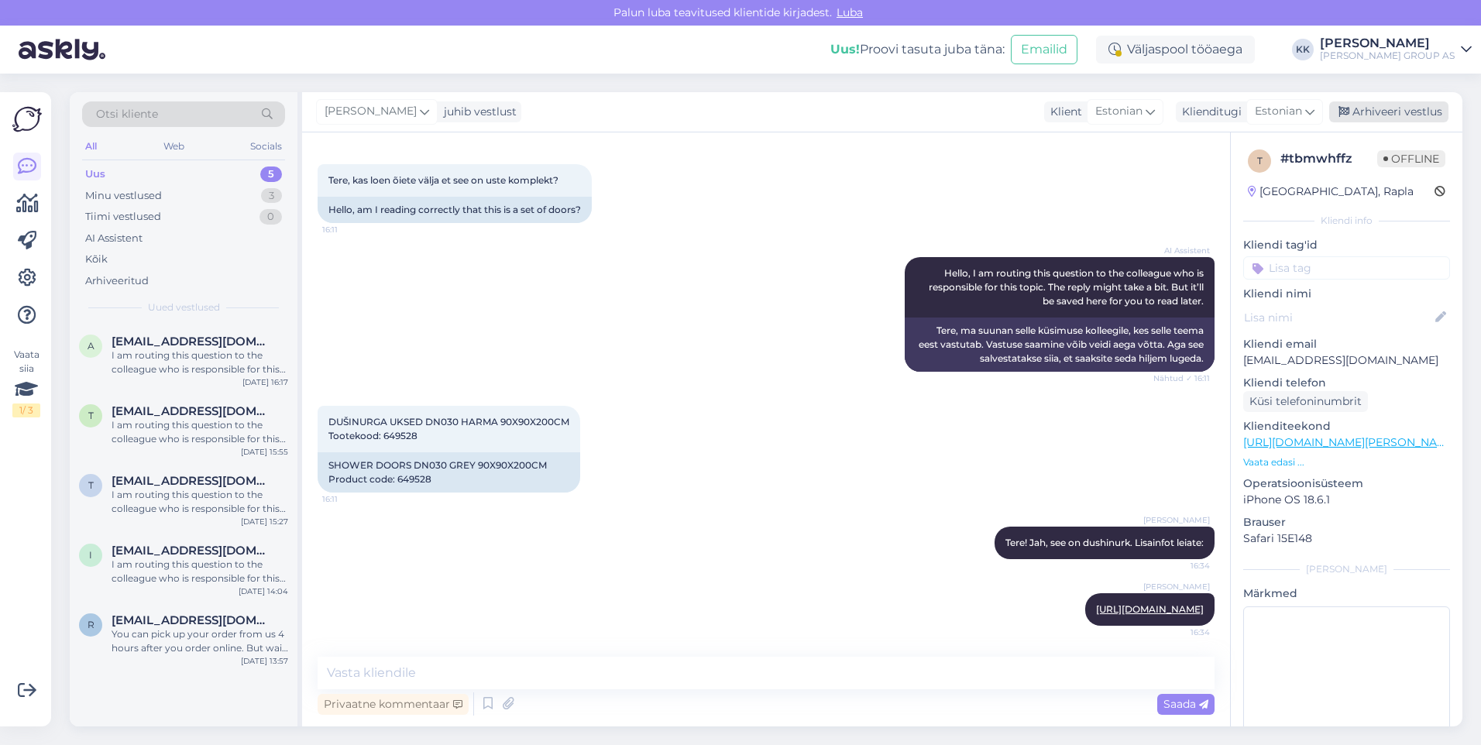
click at [1381, 115] on div "Arhiveeri vestlus" at bounding box center [1388, 111] width 119 height 21
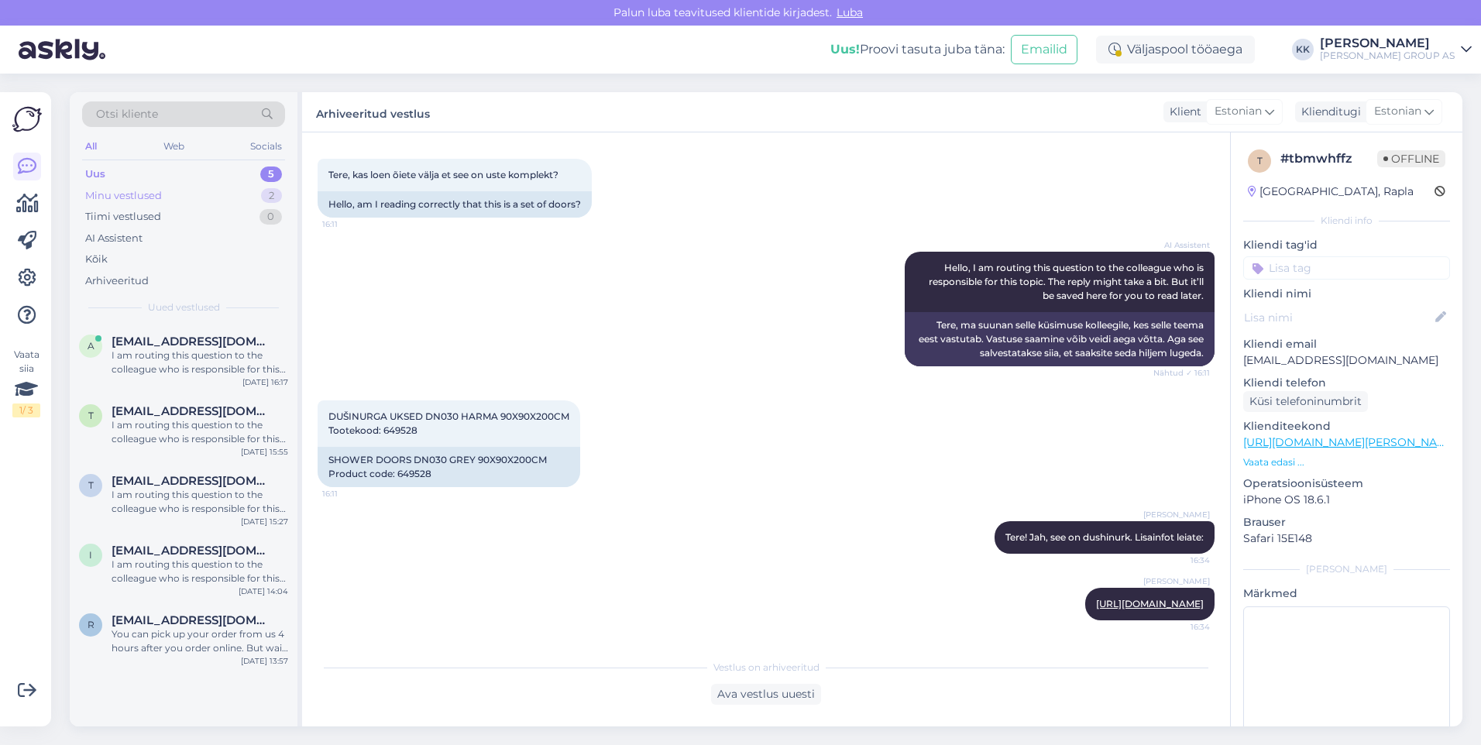
click at [118, 194] on div "Minu vestlused" at bounding box center [123, 195] width 77 height 15
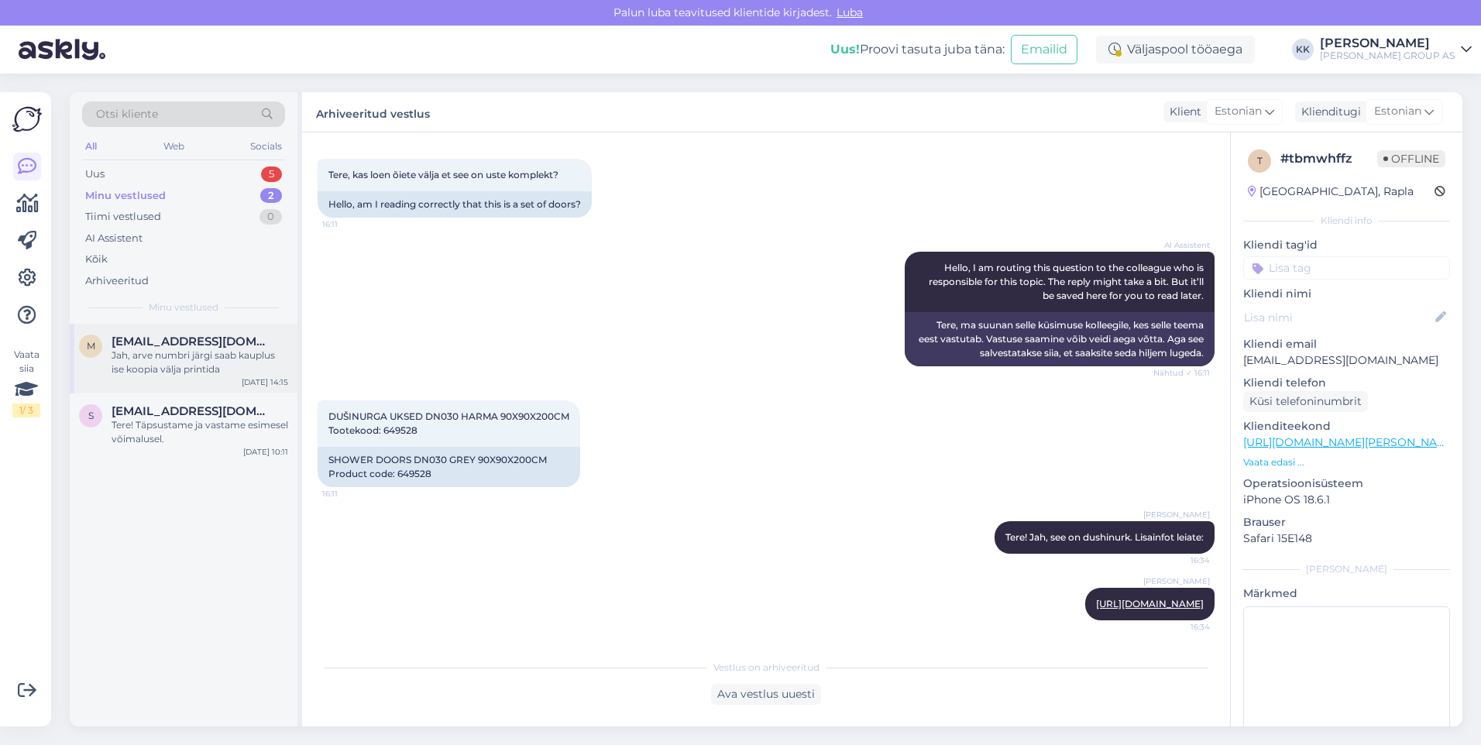
click at [177, 349] on div "Jah, arve numbri järgi saab kauplus ise koopia välja printida" at bounding box center [200, 363] width 177 height 28
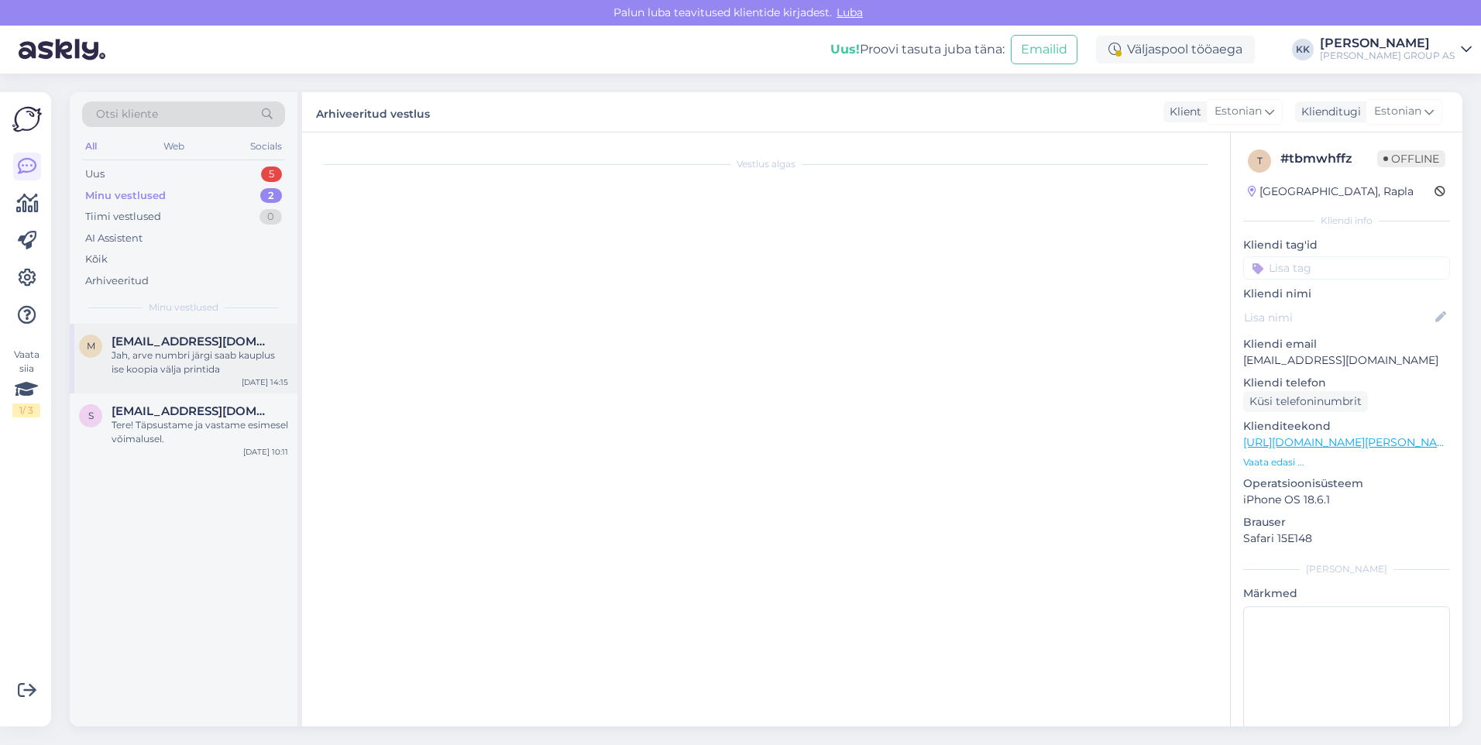
scroll to position [1301, 0]
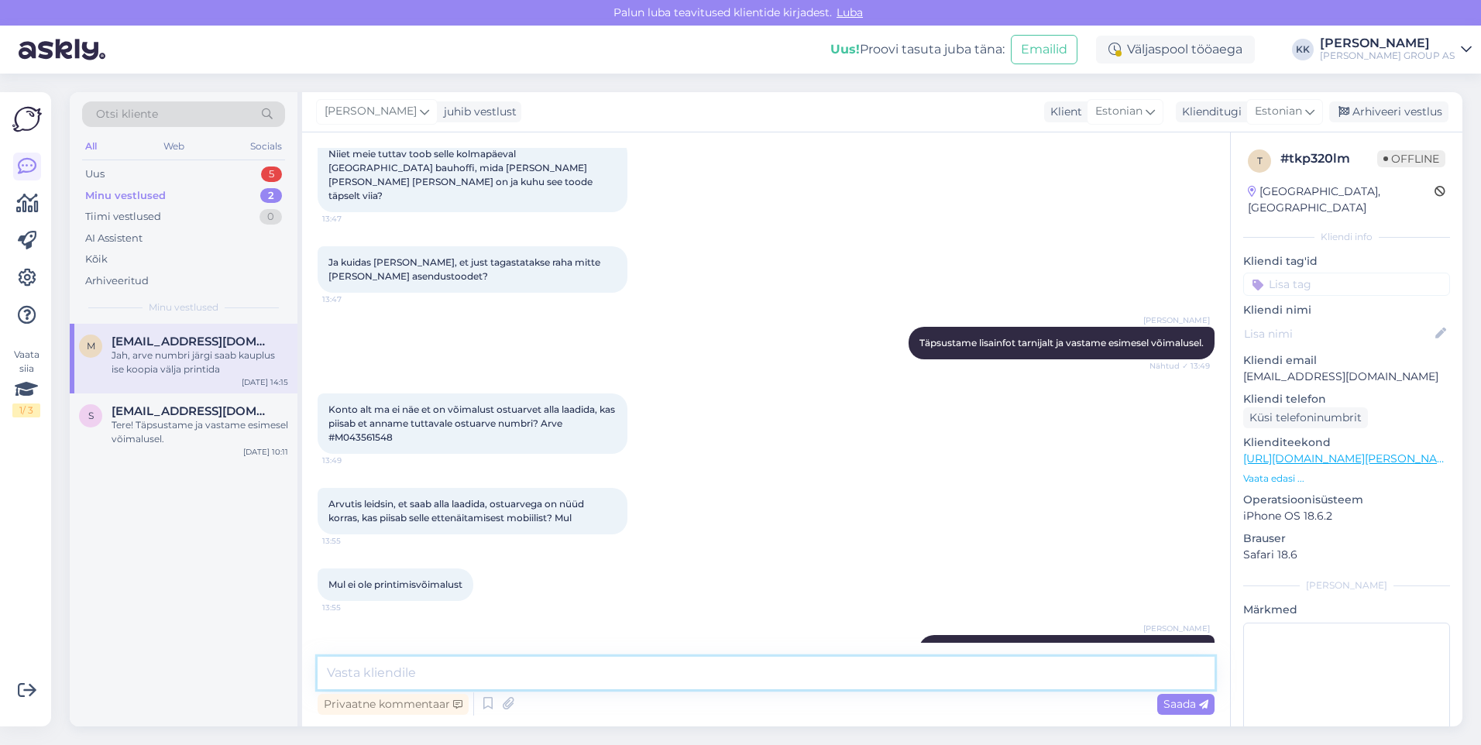
click at [358, 672] on textarea at bounding box center [766, 673] width 897 height 33
type textarea "Vabandame tekkinud olukorra pärast! [PERSON_NAME] tagasiside, et toode saadetak…"
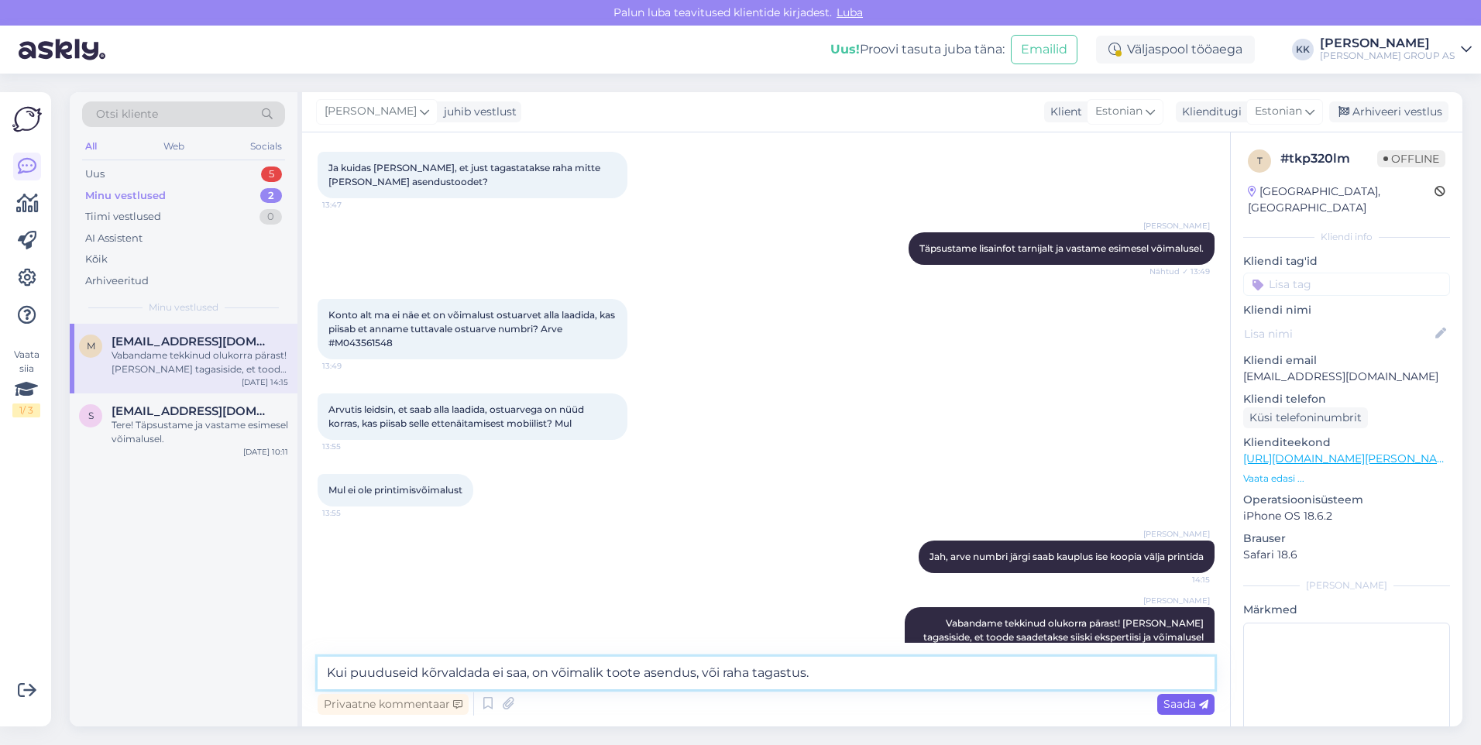
type textarea "Kui puuduseid kõrvaldada ei saa, on võimalik toote asendus, või raha tagastus."
click at [1176, 703] on span "Saada" at bounding box center [1185, 704] width 45 height 14
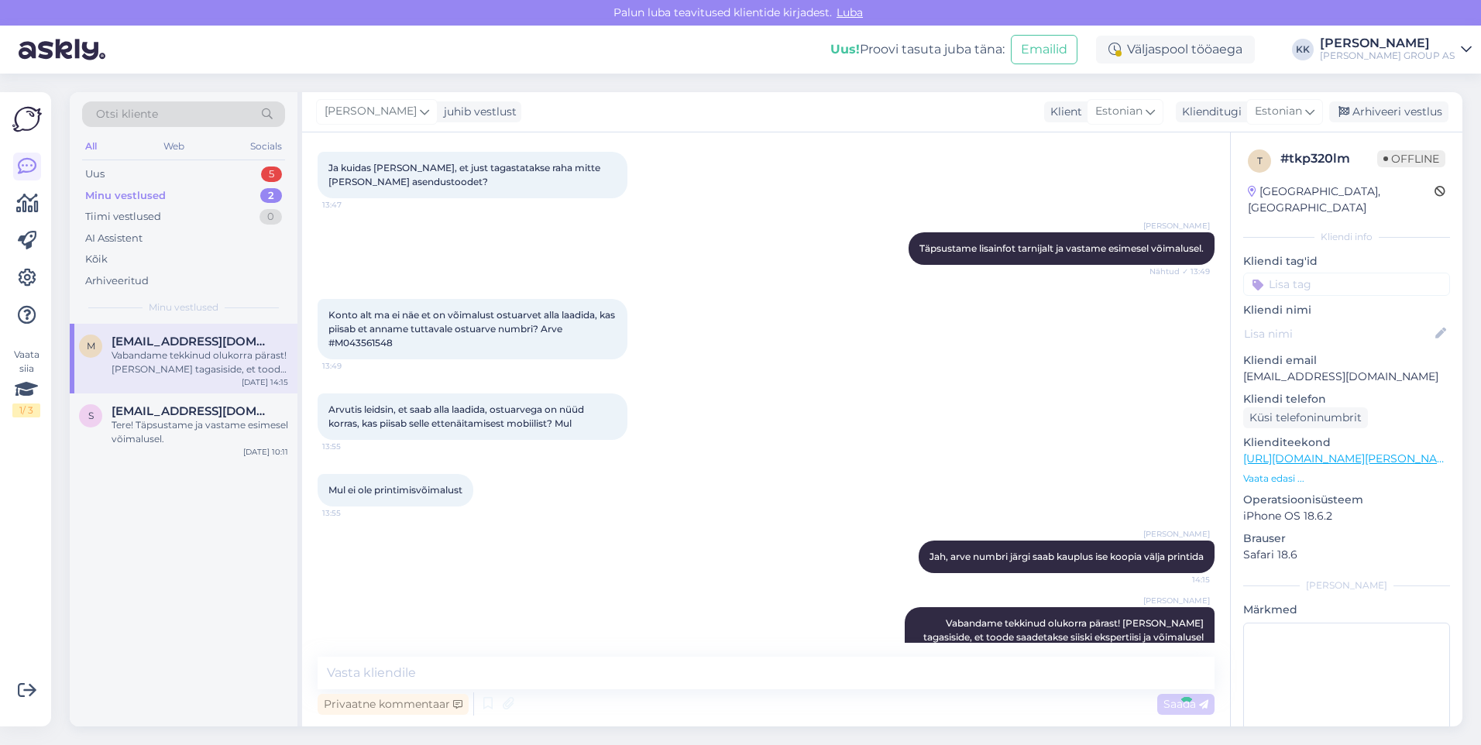
scroll to position [1476, 0]
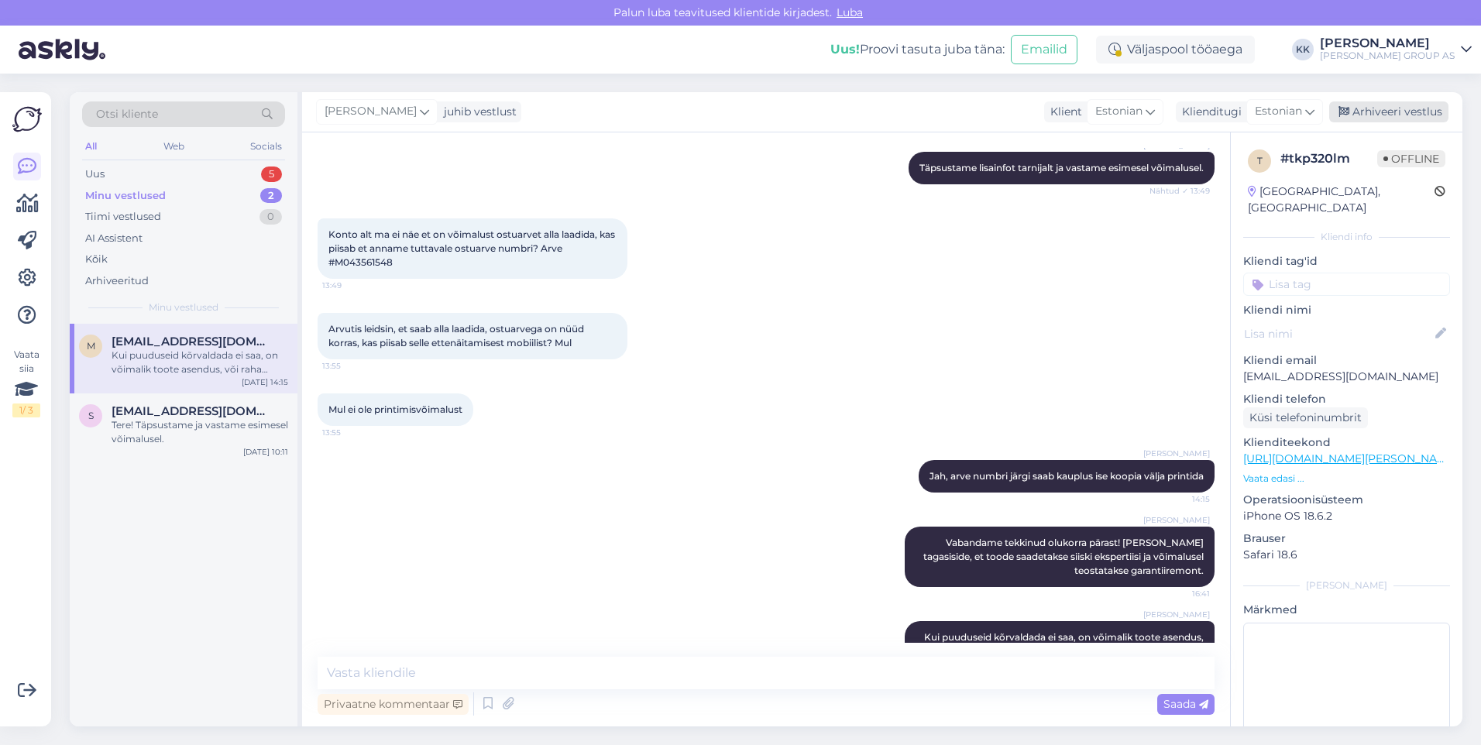
click at [1377, 109] on div "Arhiveeri vestlus" at bounding box center [1388, 111] width 119 height 21
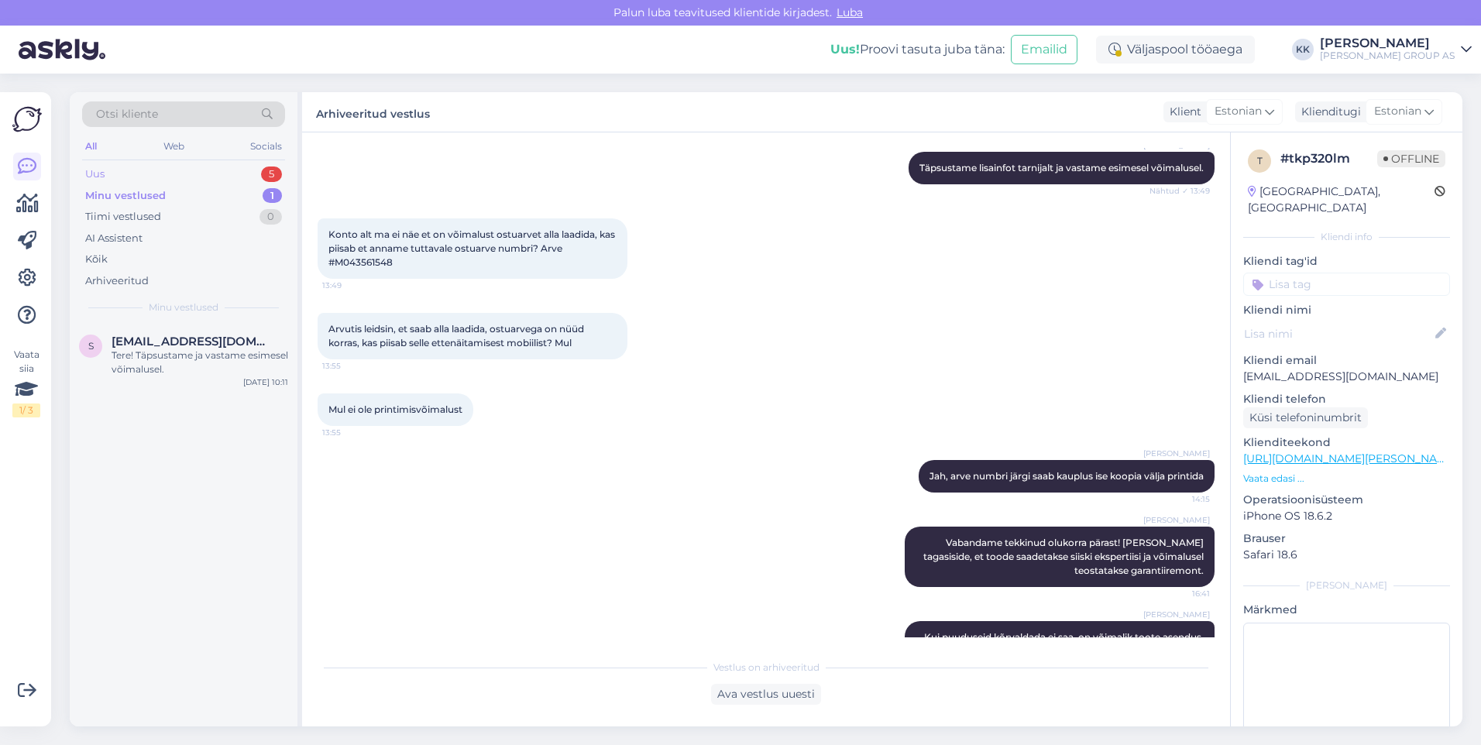
click at [118, 167] on div "Uus 5" at bounding box center [183, 174] width 203 height 22
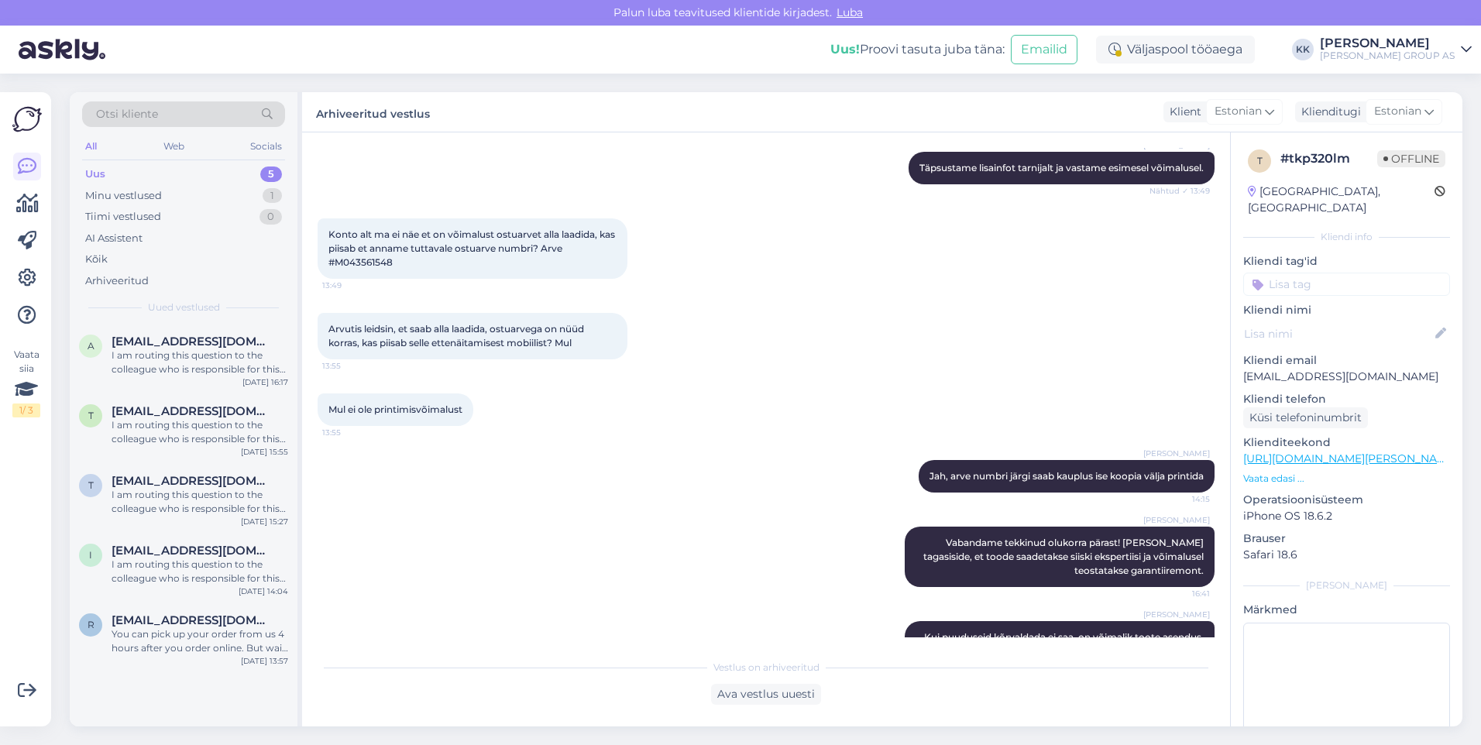
click at [1464, 50] on icon at bounding box center [1466, 49] width 11 height 12
click at [1352, 158] on div "Logi välja" at bounding box center [1334, 158] width 276 height 28
